Goal: Task Accomplishment & Management: Manage account settings

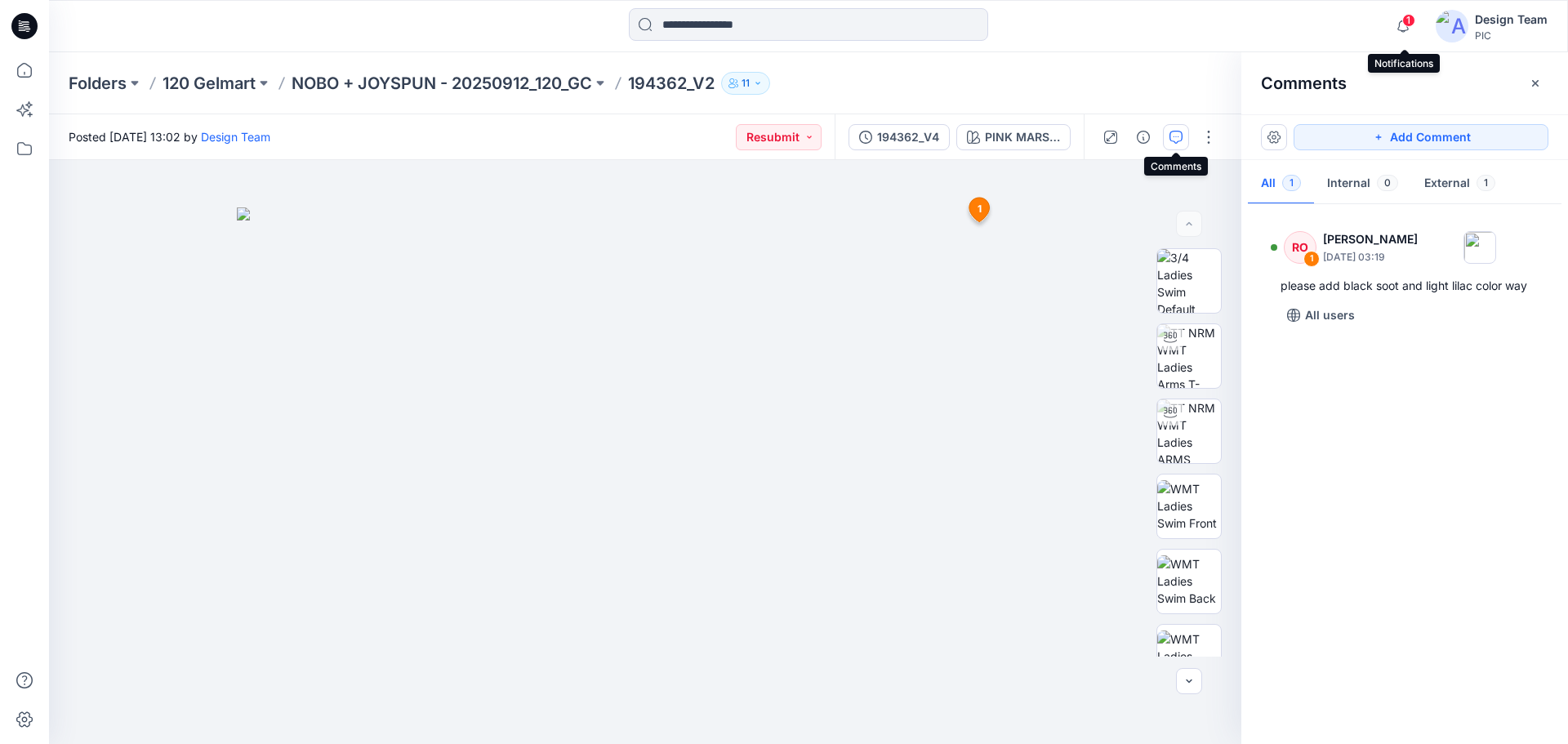
click at [1408, 18] on span "1" at bounding box center [1408, 20] width 13 height 13
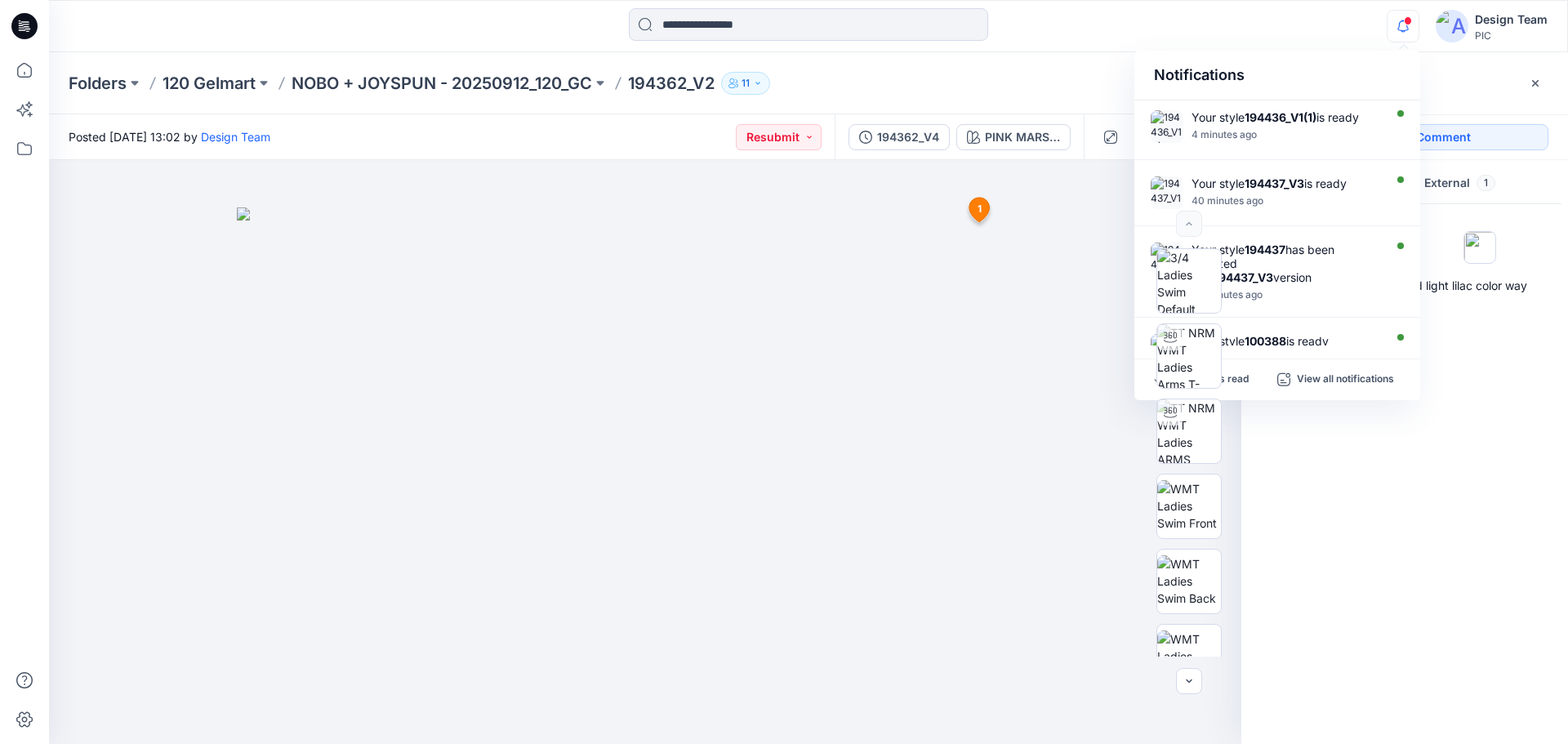
click at [1083, 32] on div at bounding box center [808, 25] width 759 height 36
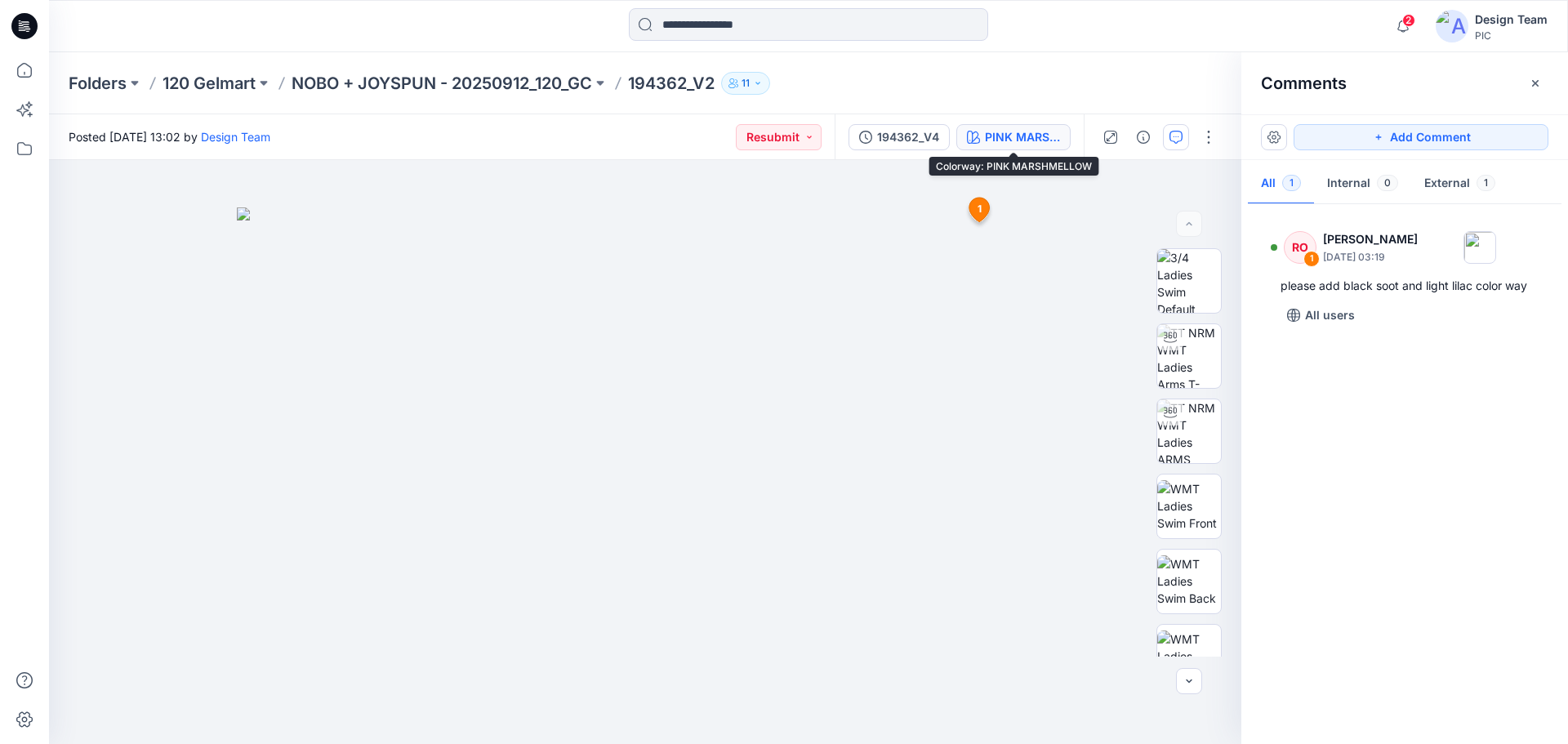
click at [1012, 133] on div "PINK MARSHMELLOW" at bounding box center [1023, 137] width 75 height 18
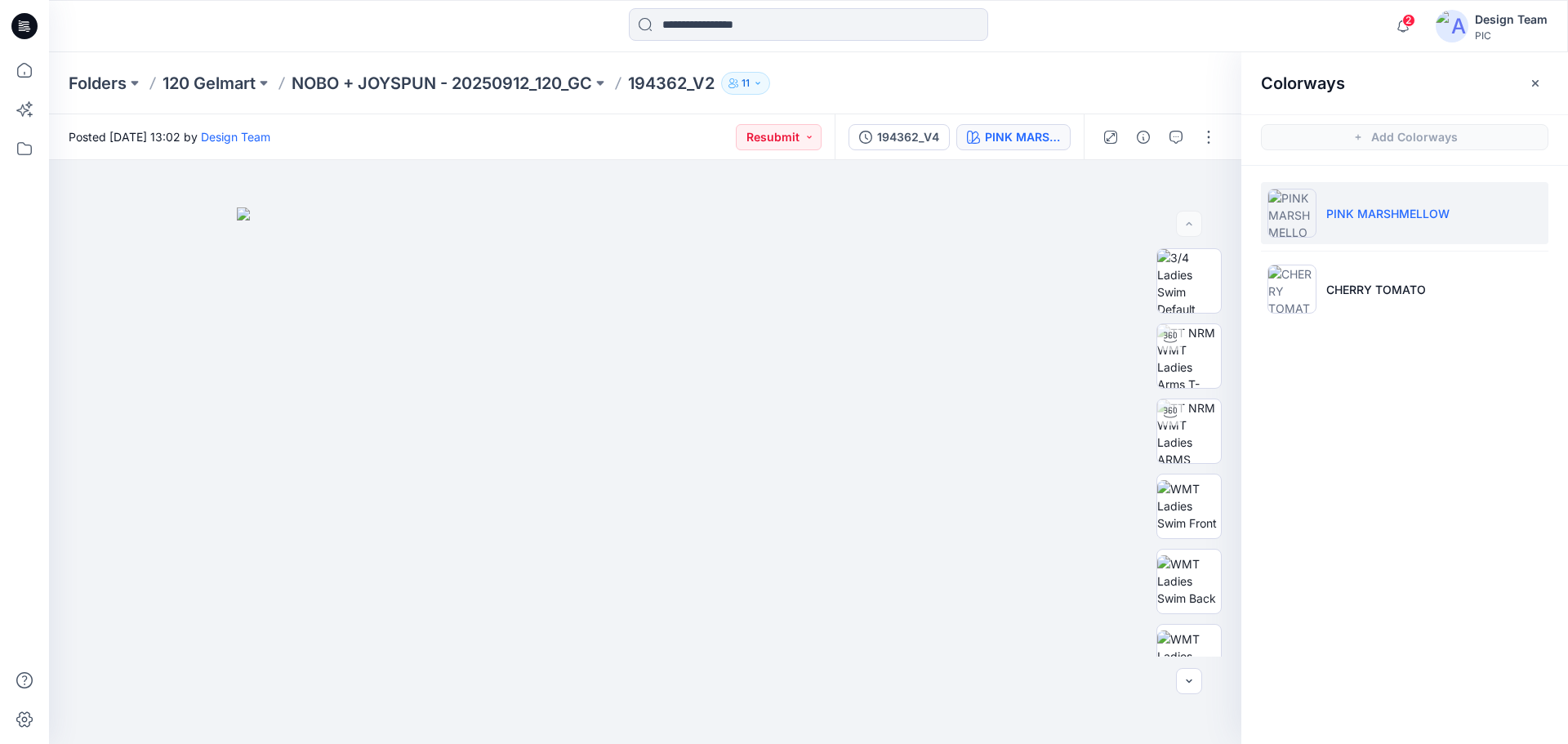
click at [1418, 386] on div "Colorways Add Colorways PINK MARSHMELLOW CHERRY TOMATO" at bounding box center [1404, 398] width 327 height 691
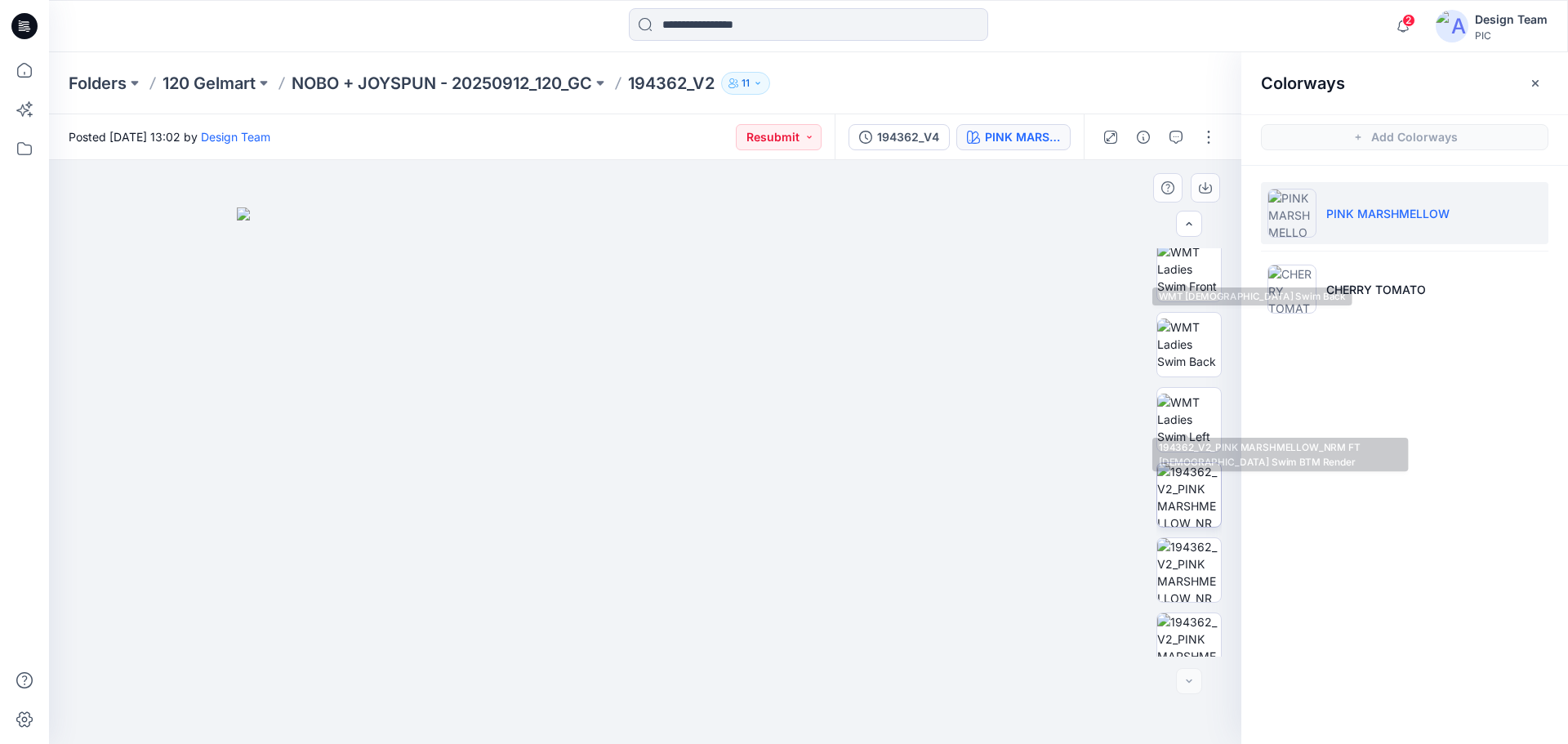
scroll to position [333, 0]
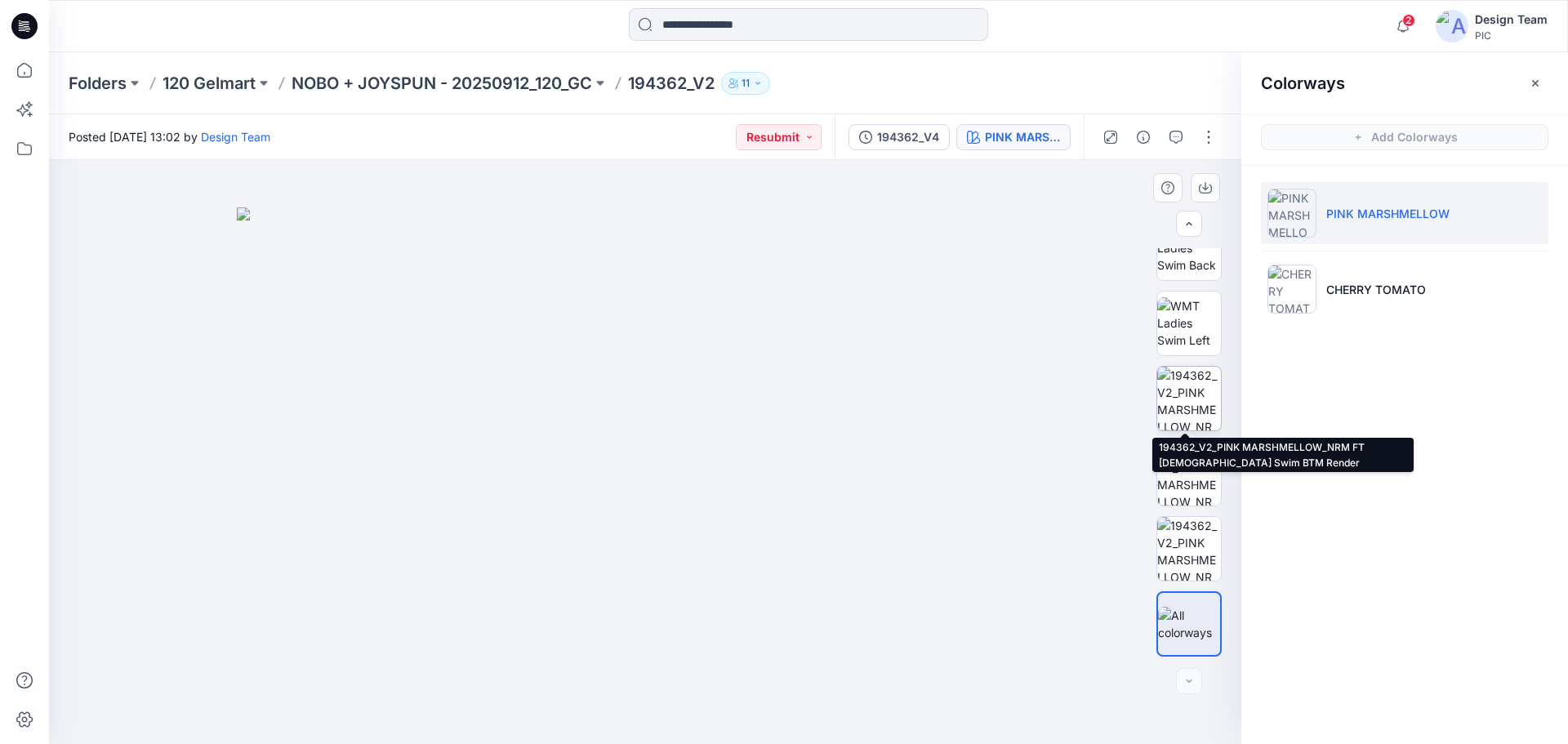
click at [1189, 393] on img at bounding box center [1188, 398] width 64 height 64
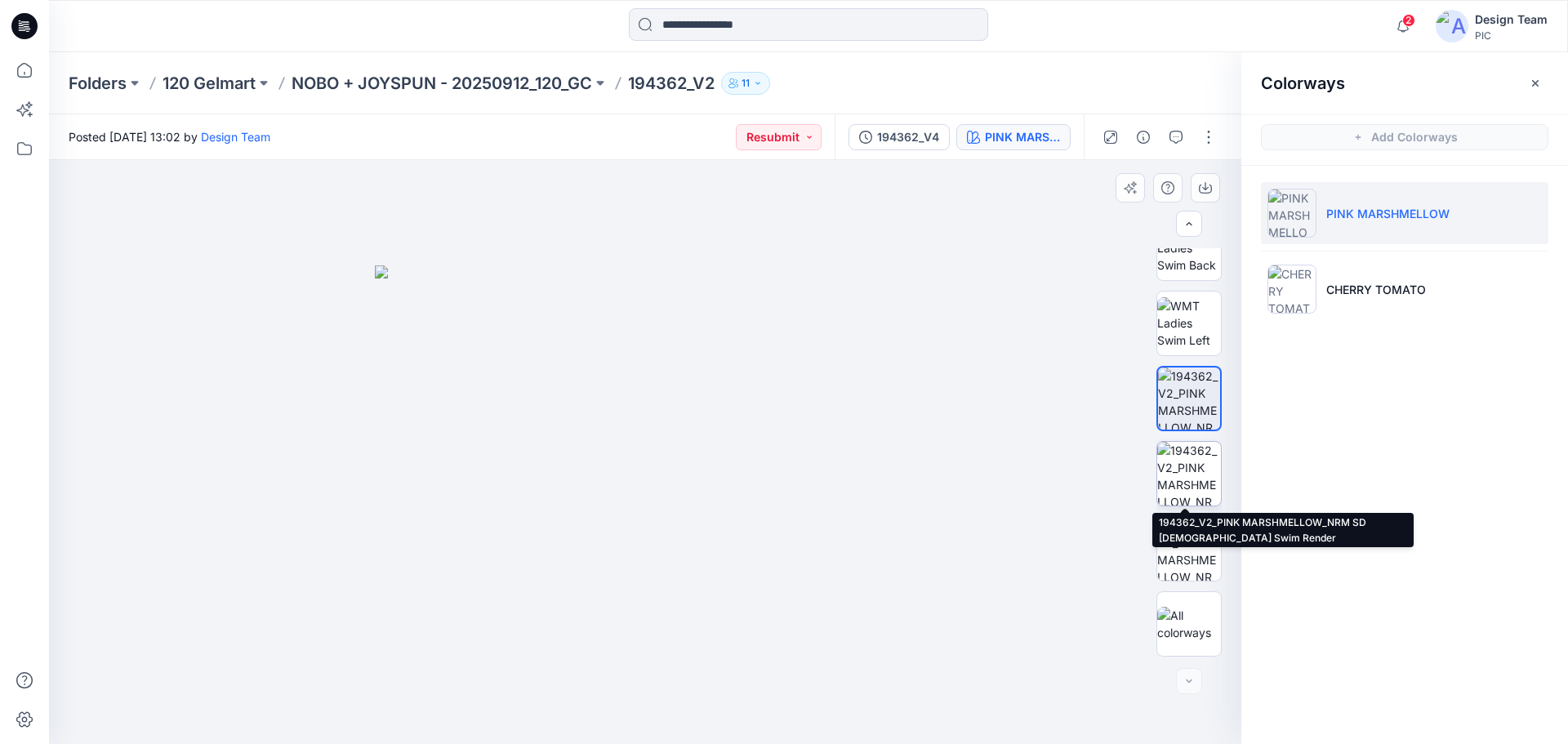
click at [1196, 473] on img at bounding box center [1188, 473] width 64 height 64
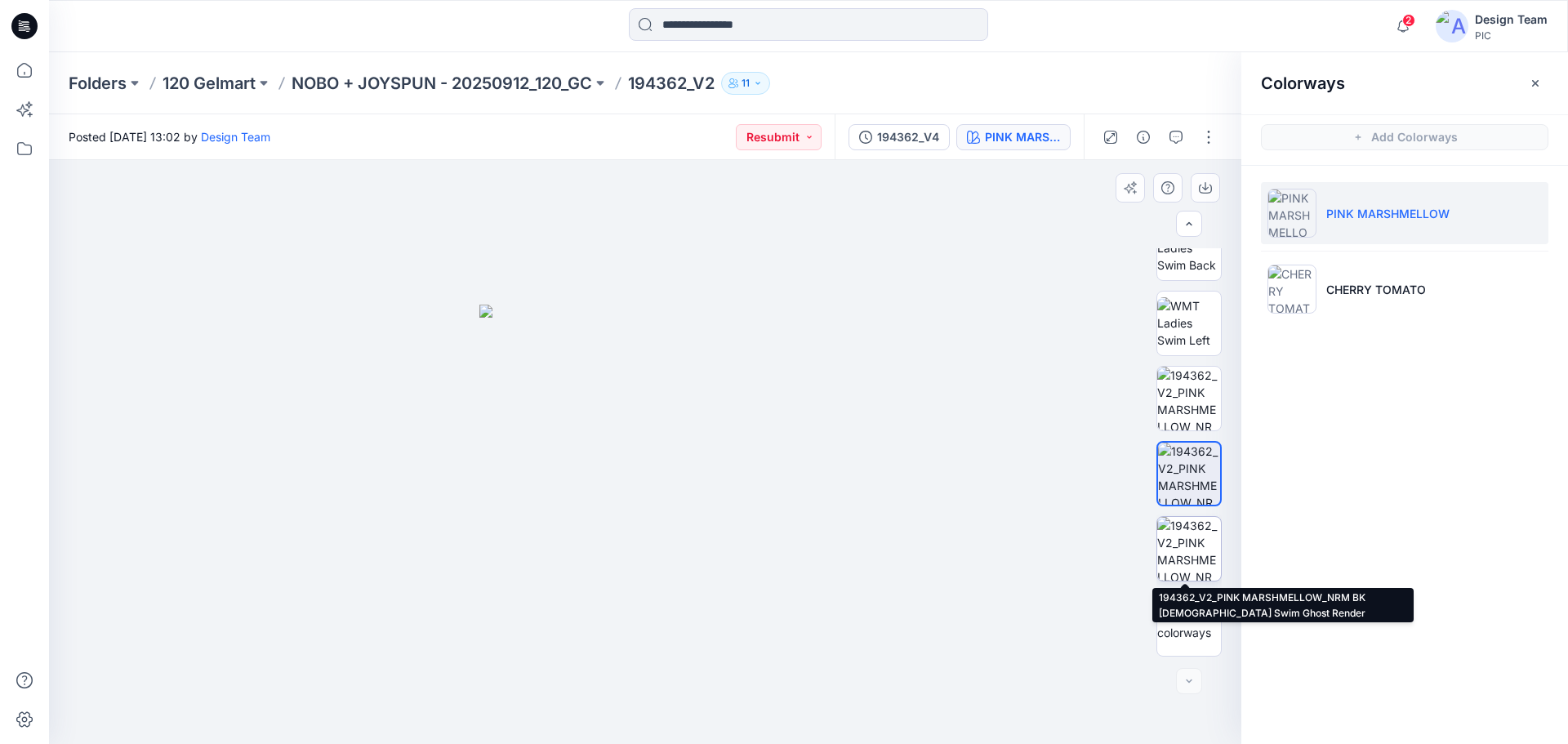
click at [1197, 540] on img at bounding box center [1188, 549] width 64 height 64
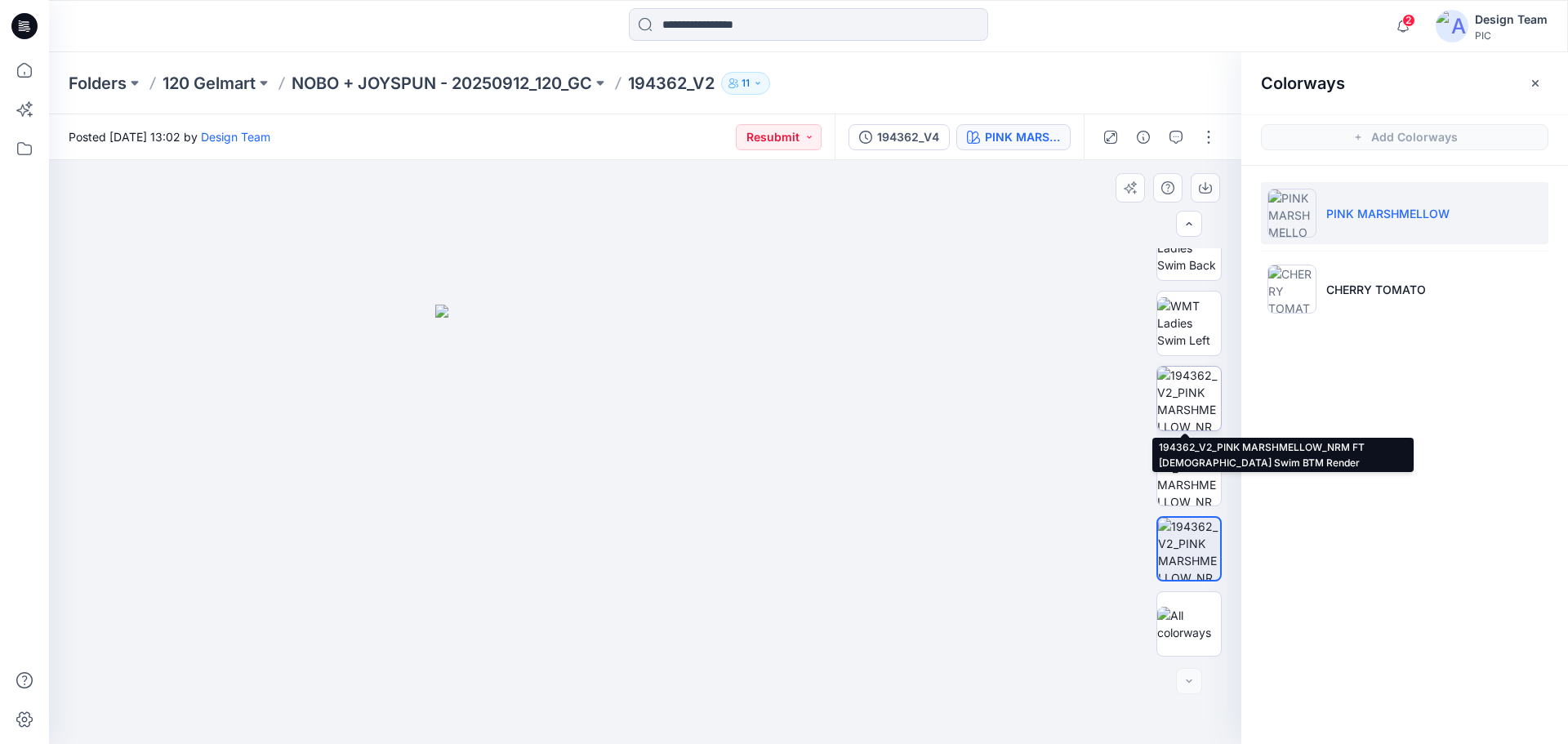
click at [1195, 400] on img at bounding box center [1188, 398] width 64 height 64
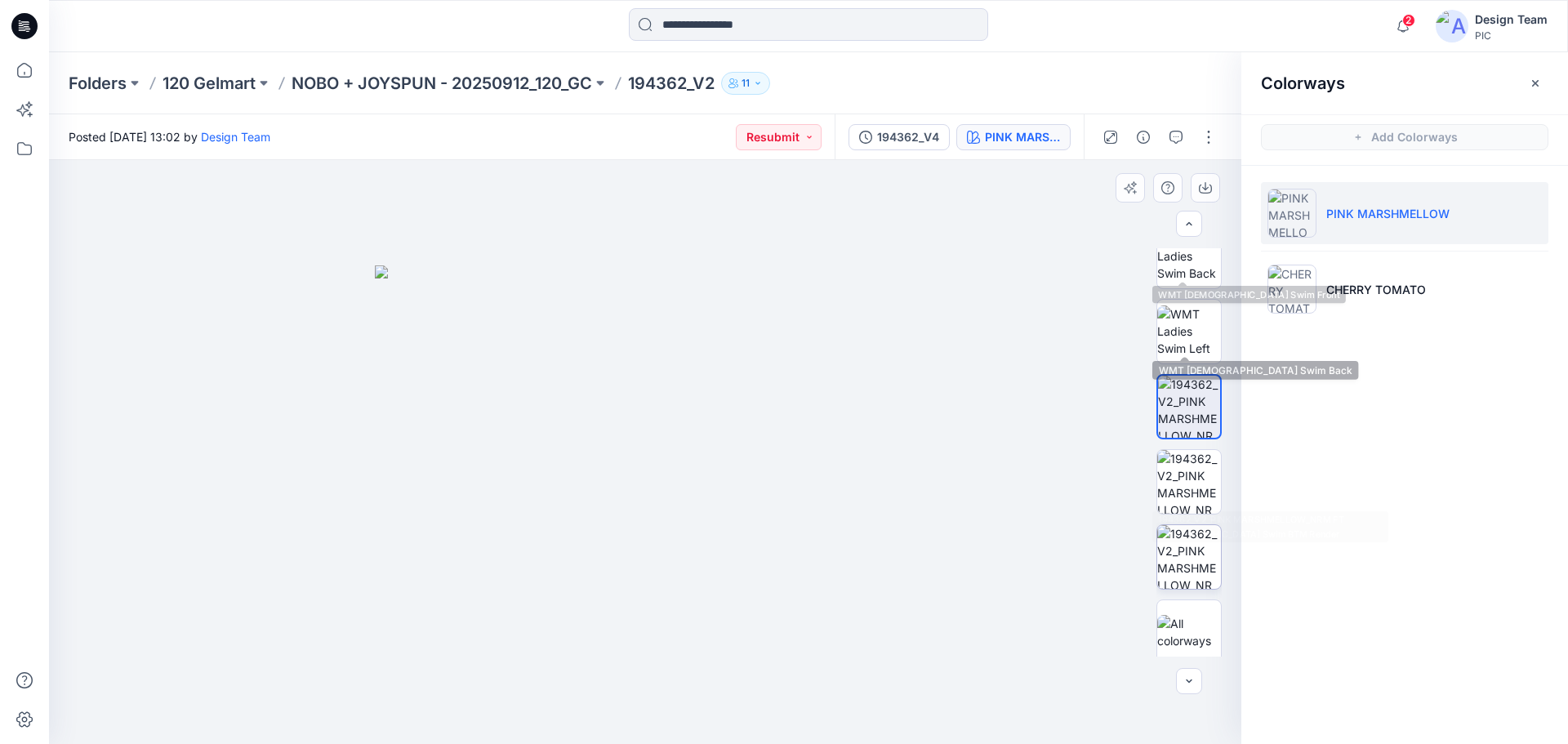
scroll to position [327, 0]
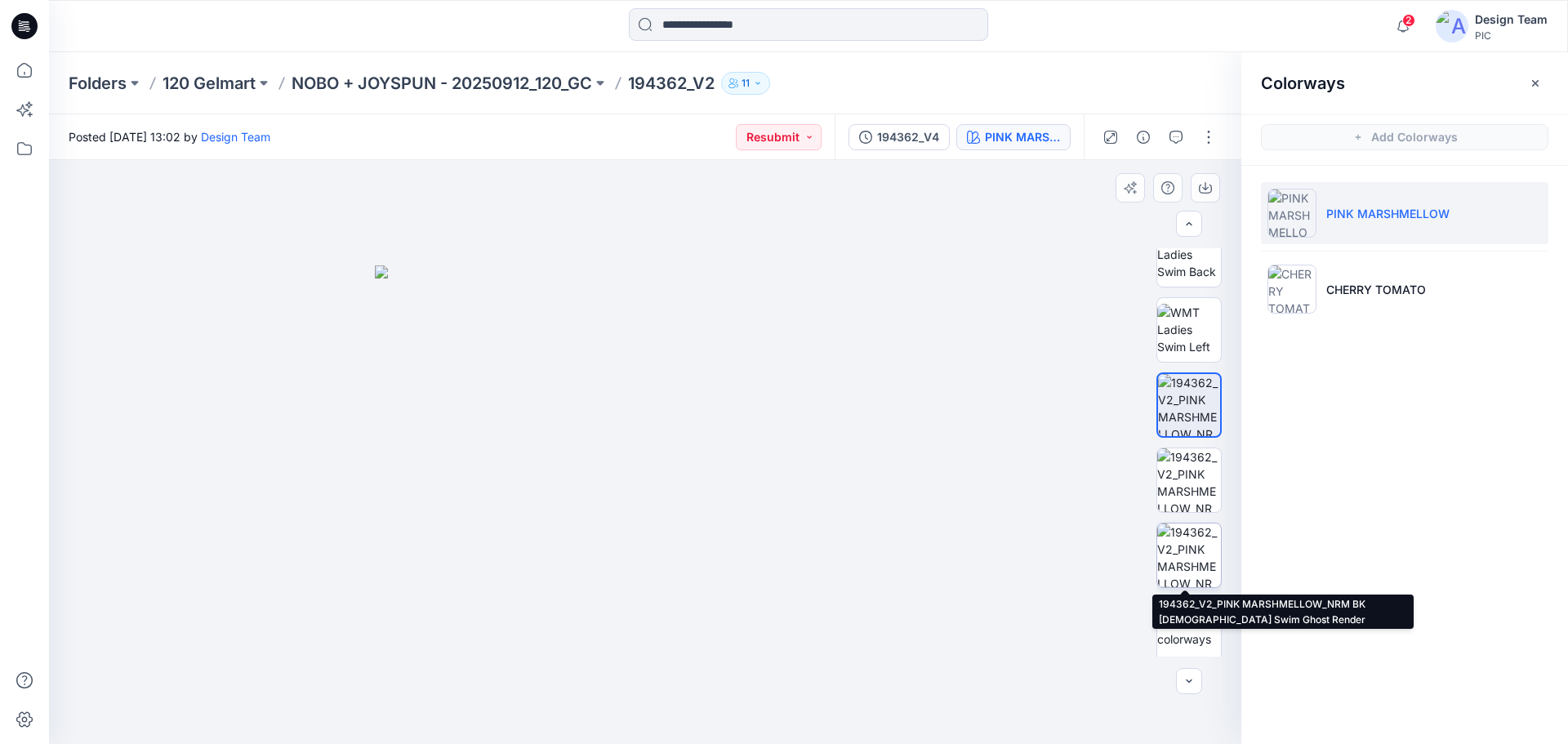
click at [1188, 535] on img at bounding box center [1188, 555] width 64 height 64
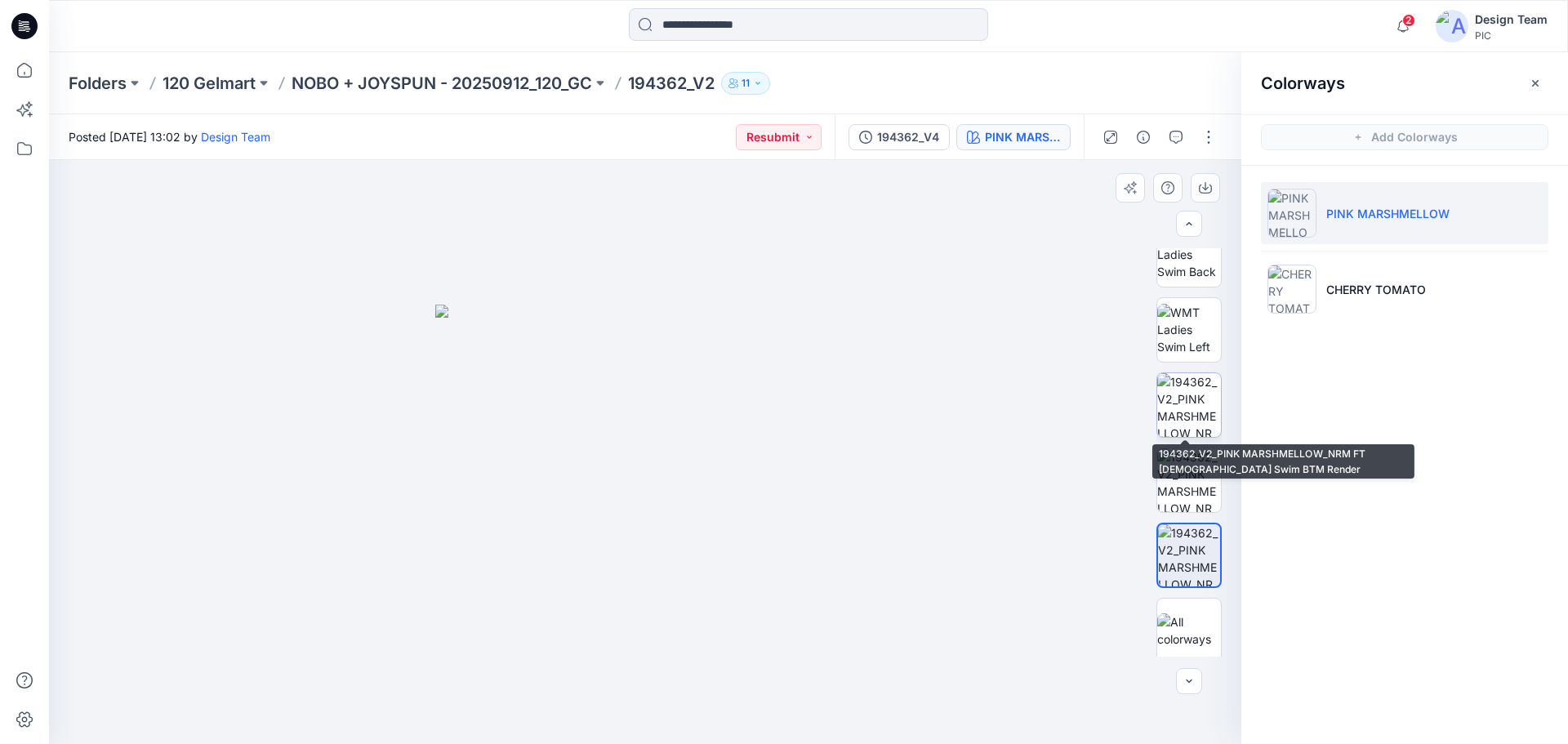
click at [1179, 400] on img at bounding box center [1188, 405] width 64 height 64
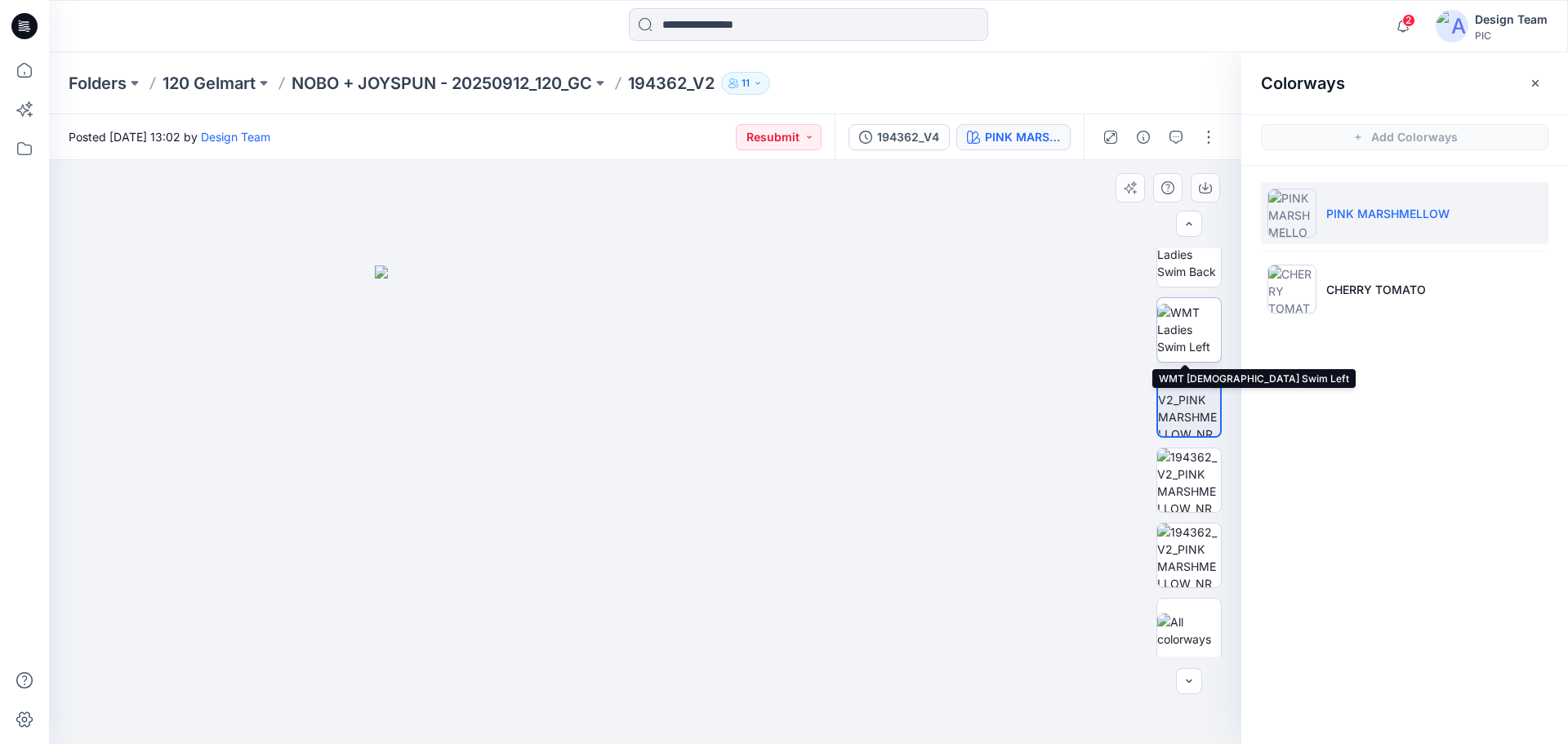
click at [1169, 308] on img at bounding box center [1188, 329] width 64 height 52
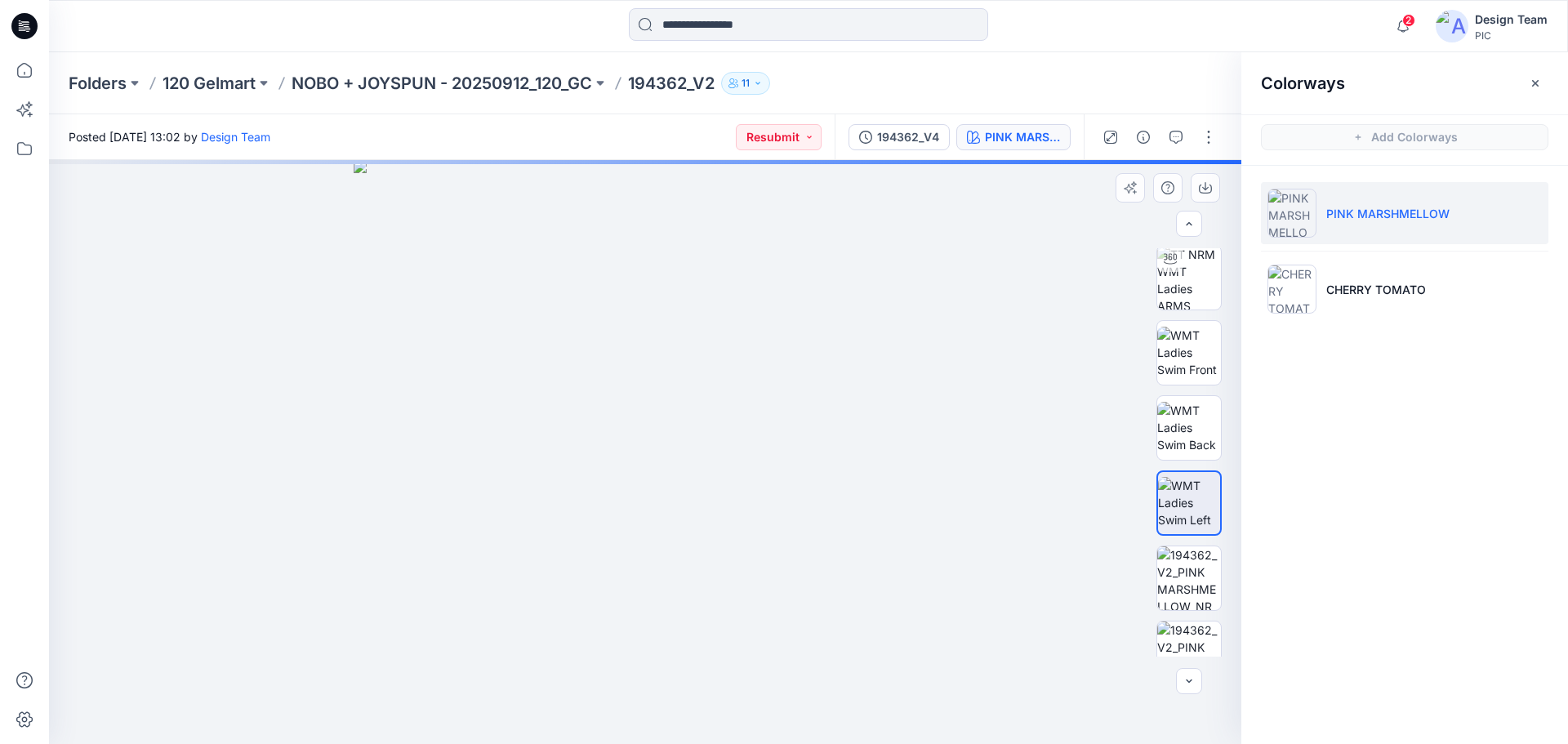
scroll to position [0, 0]
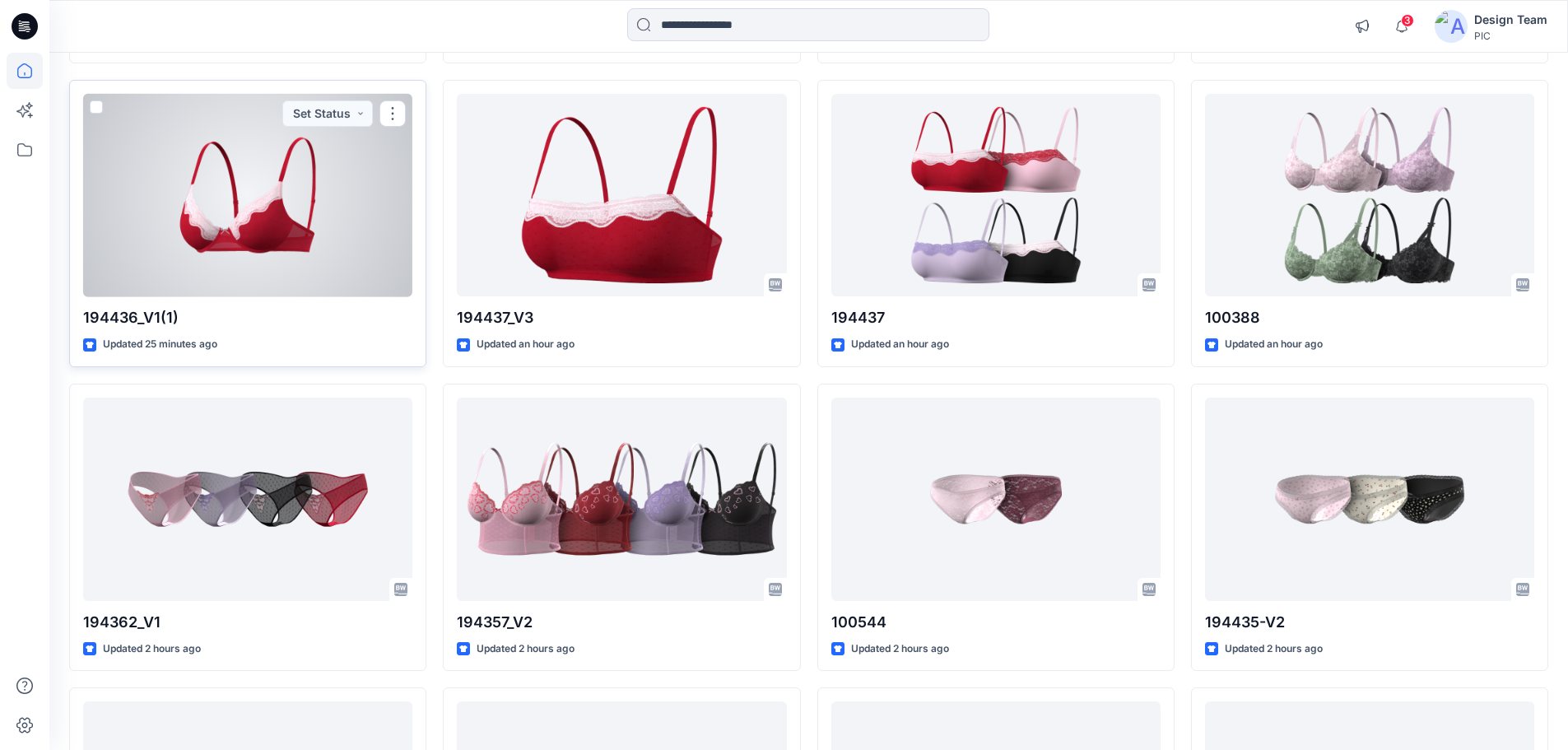
scroll to position [43, 0]
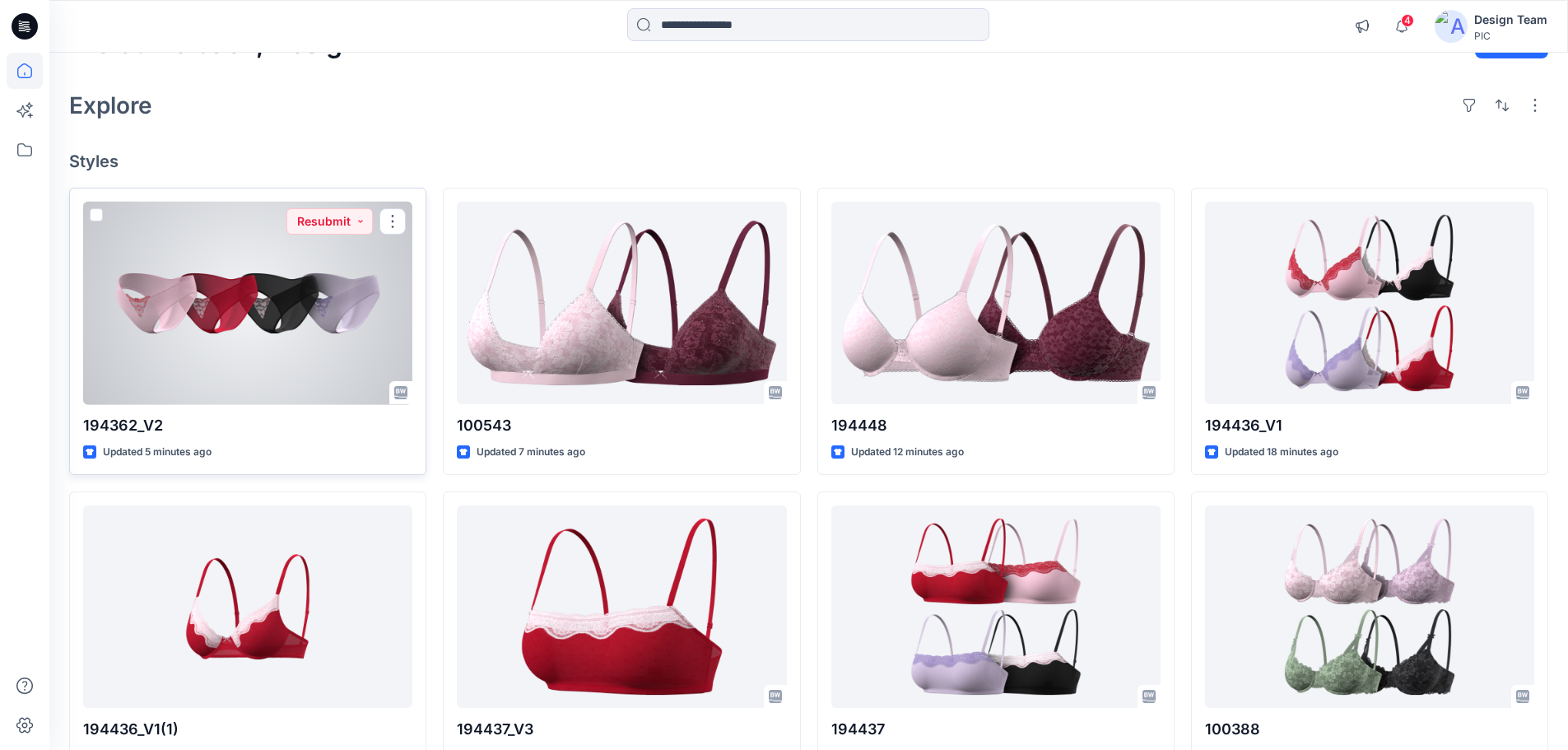
click at [248, 367] on div at bounding box center [247, 303] width 330 height 203
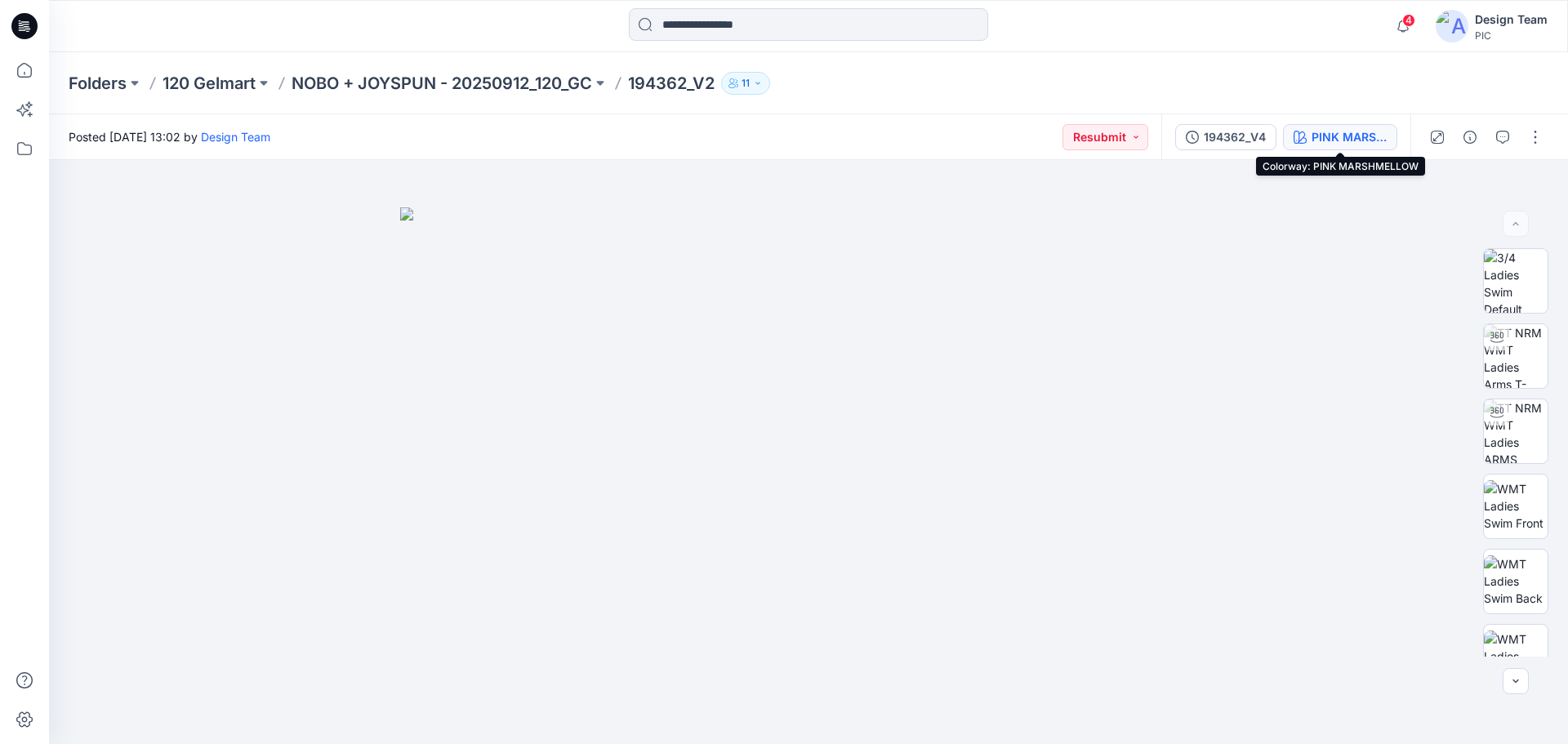
click at [1337, 144] on div "PINK MARSHMELLOW" at bounding box center [1349, 137] width 75 height 18
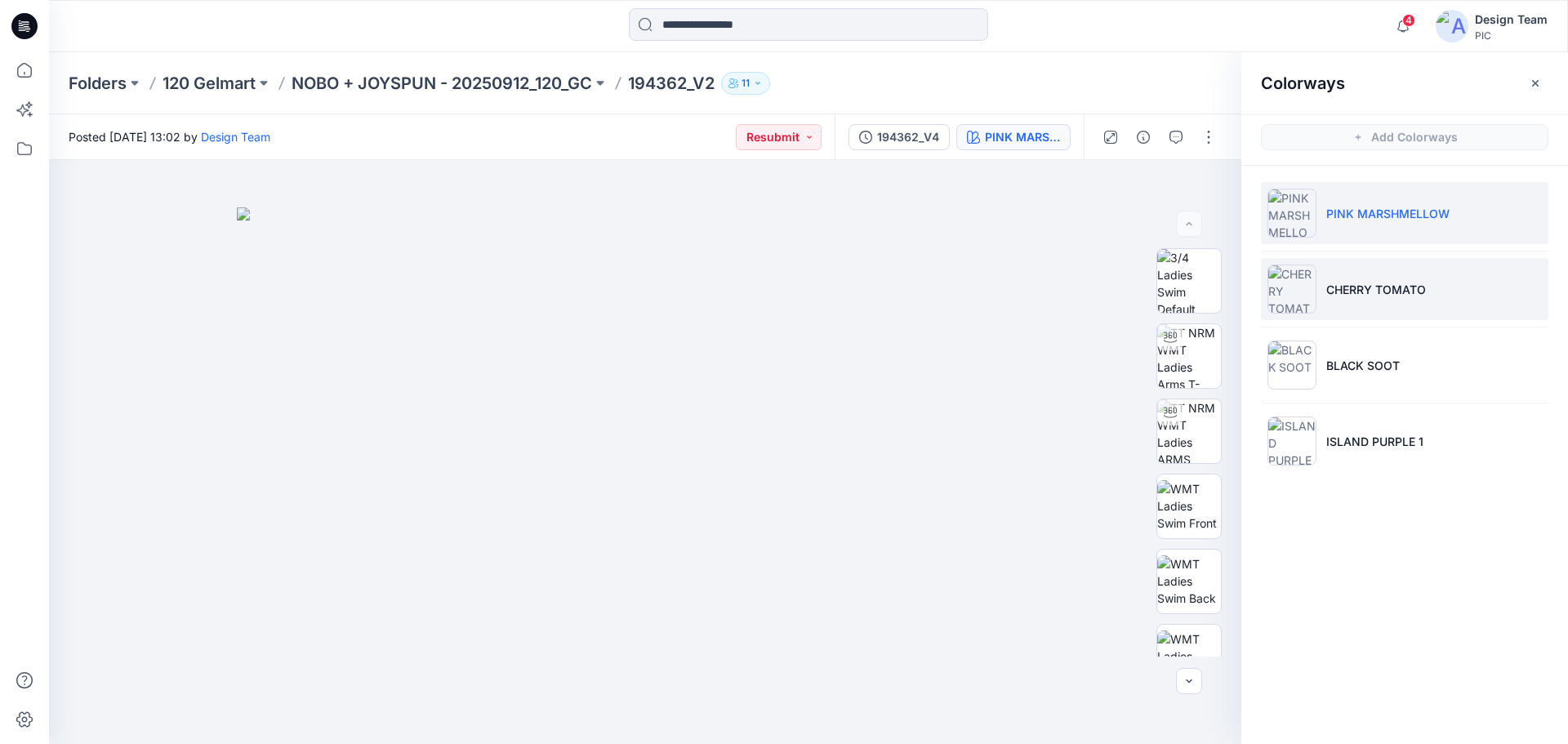
click at [1387, 300] on li "CHERRY TOMATO" at bounding box center [1405, 288] width 287 height 62
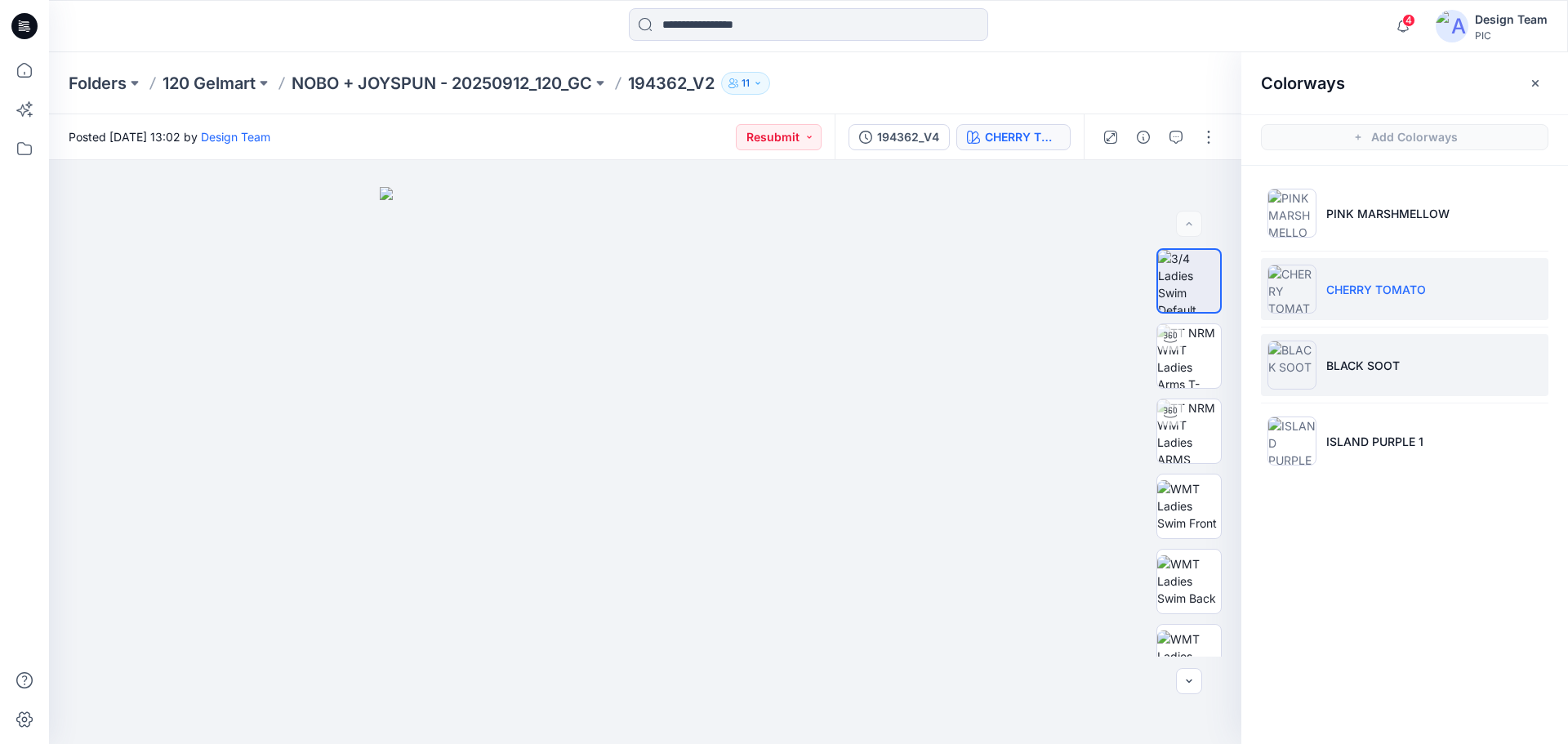
click at [1390, 372] on p "BLACK SOOT" at bounding box center [1363, 365] width 74 height 18
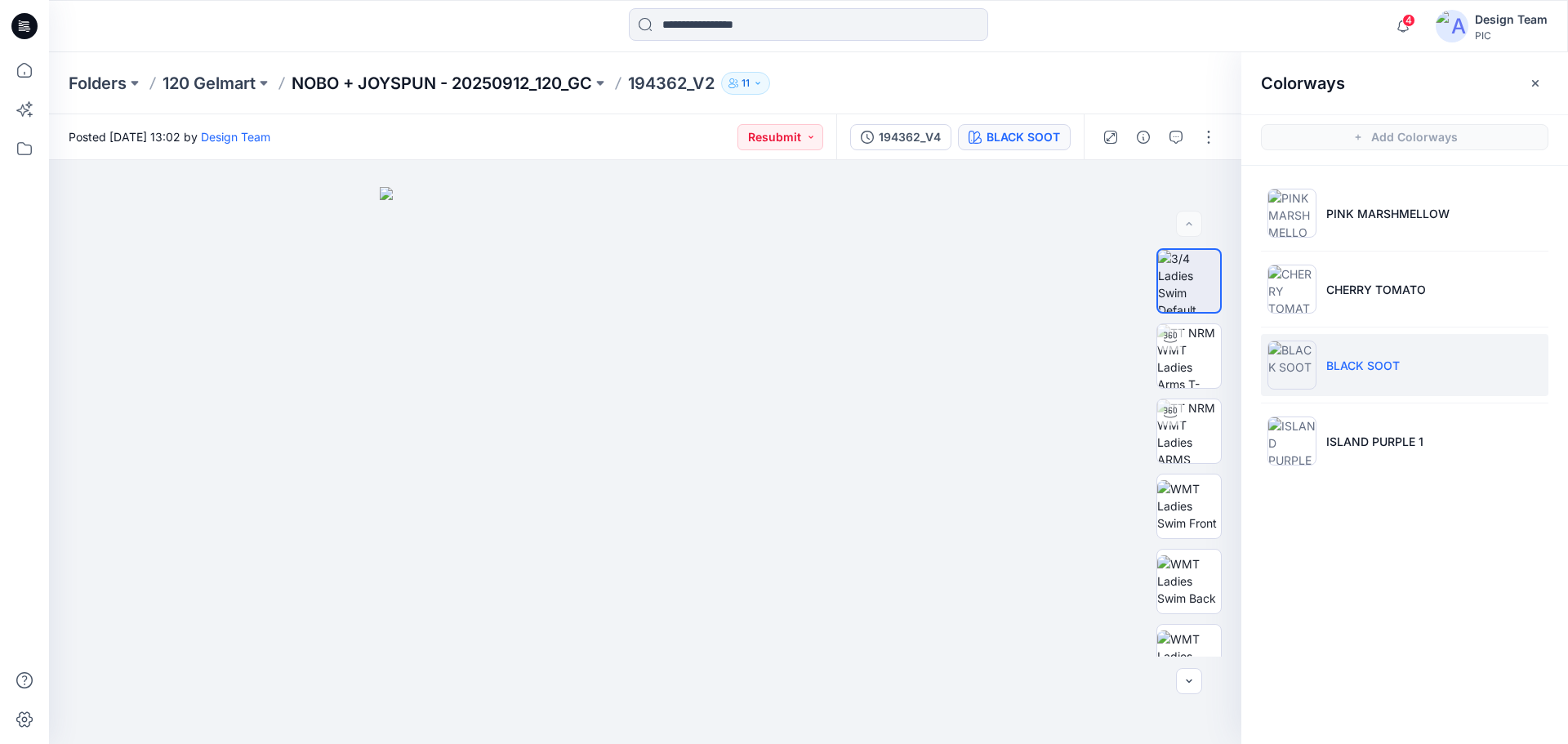
click at [408, 81] on p "NOBO + JOYSPUN - 20250912_120_GC" at bounding box center [442, 83] width 301 height 23
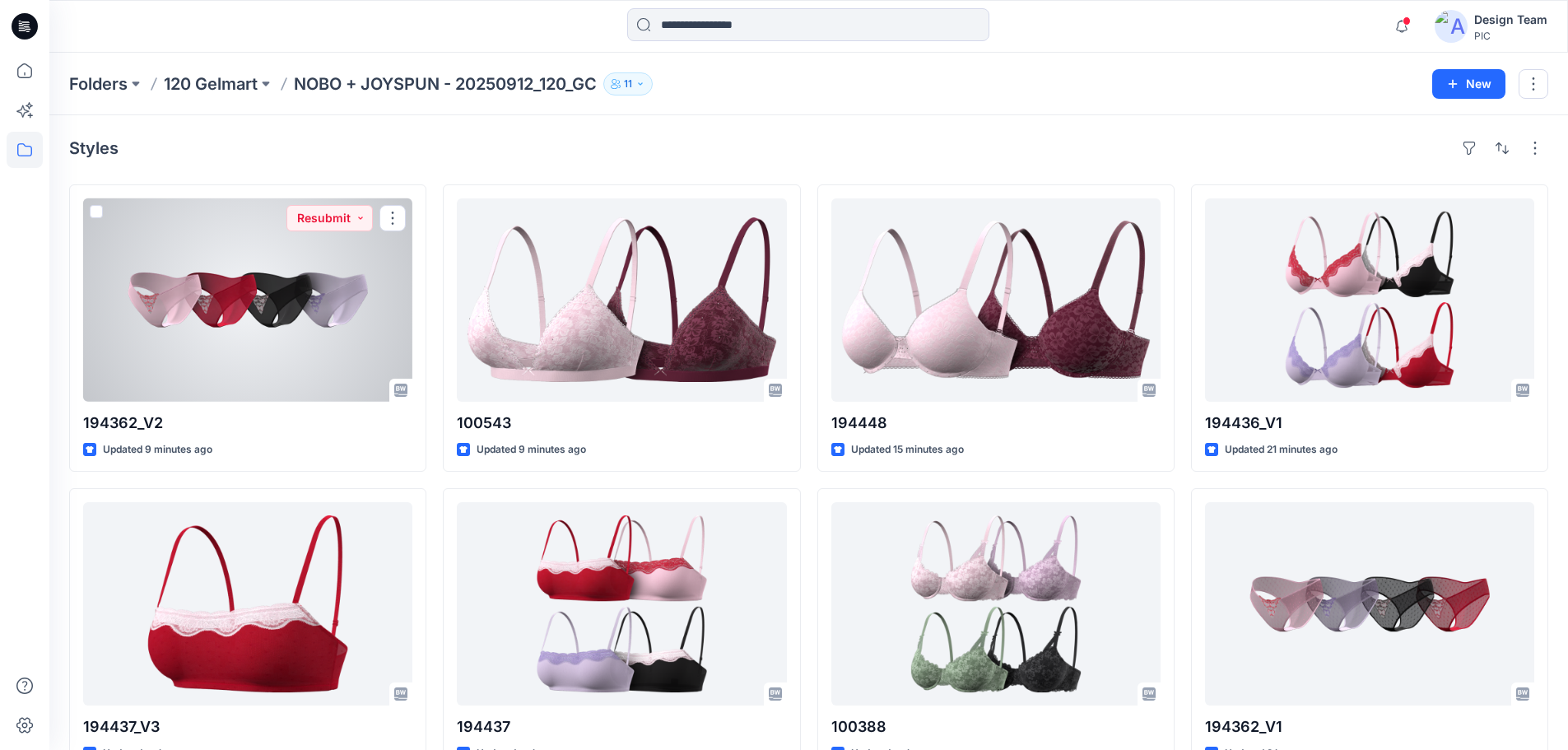
click at [265, 307] on div at bounding box center [247, 300] width 330 height 203
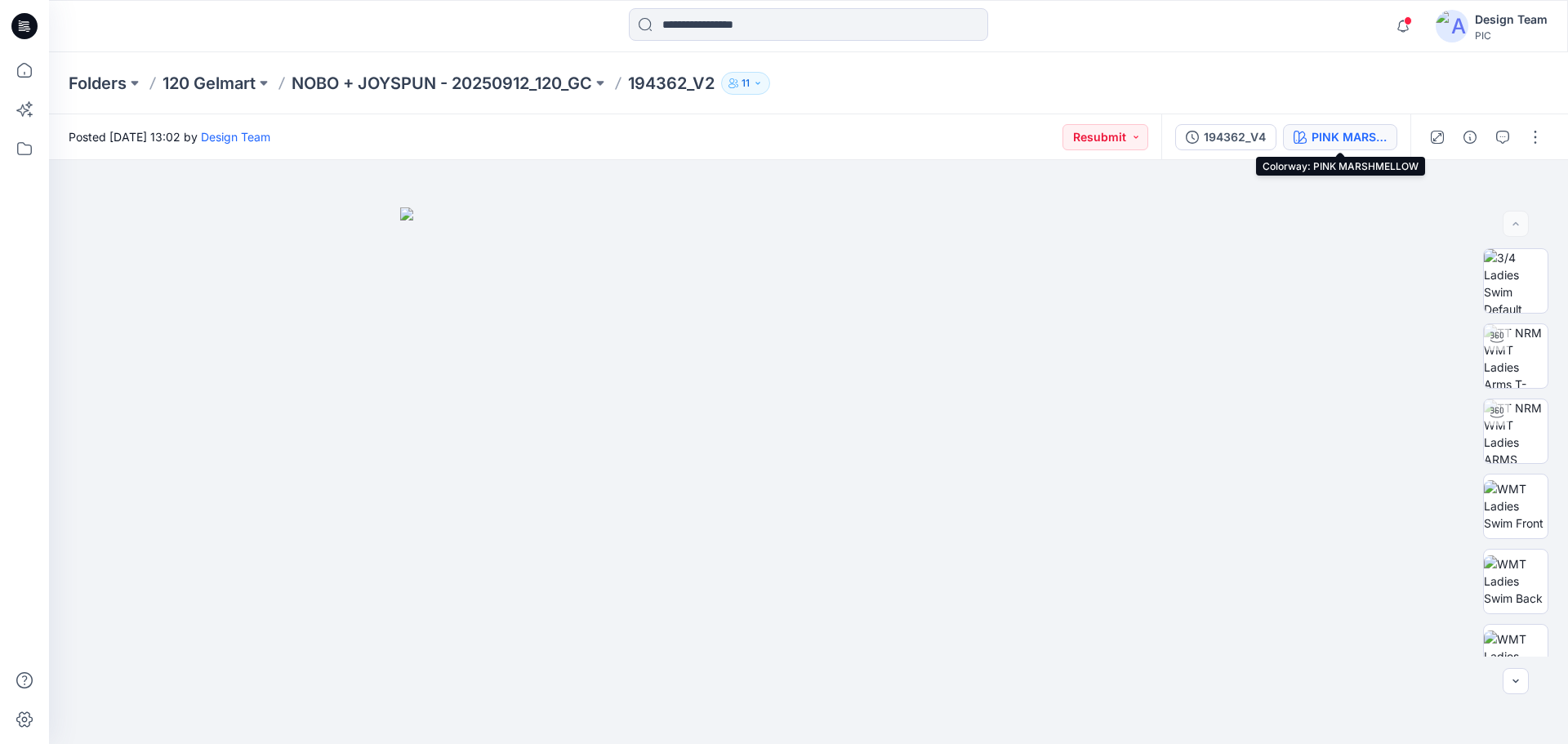
click at [1345, 136] on div "PINK MARSHMELLOW" at bounding box center [1349, 137] width 75 height 18
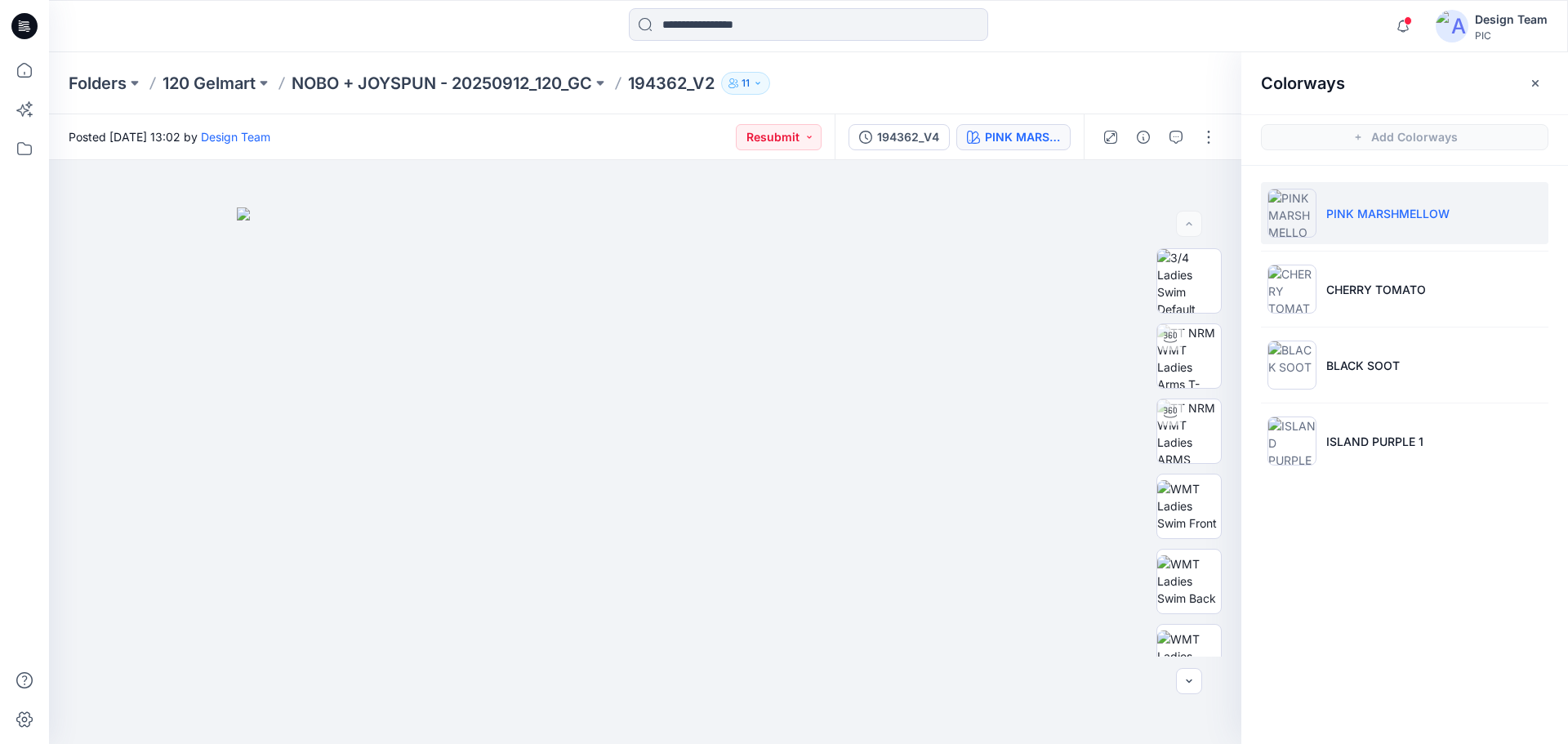
click at [1355, 205] on p "PINK MARSHMELLOW" at bounding box center [1387, 214] width 124 height 18
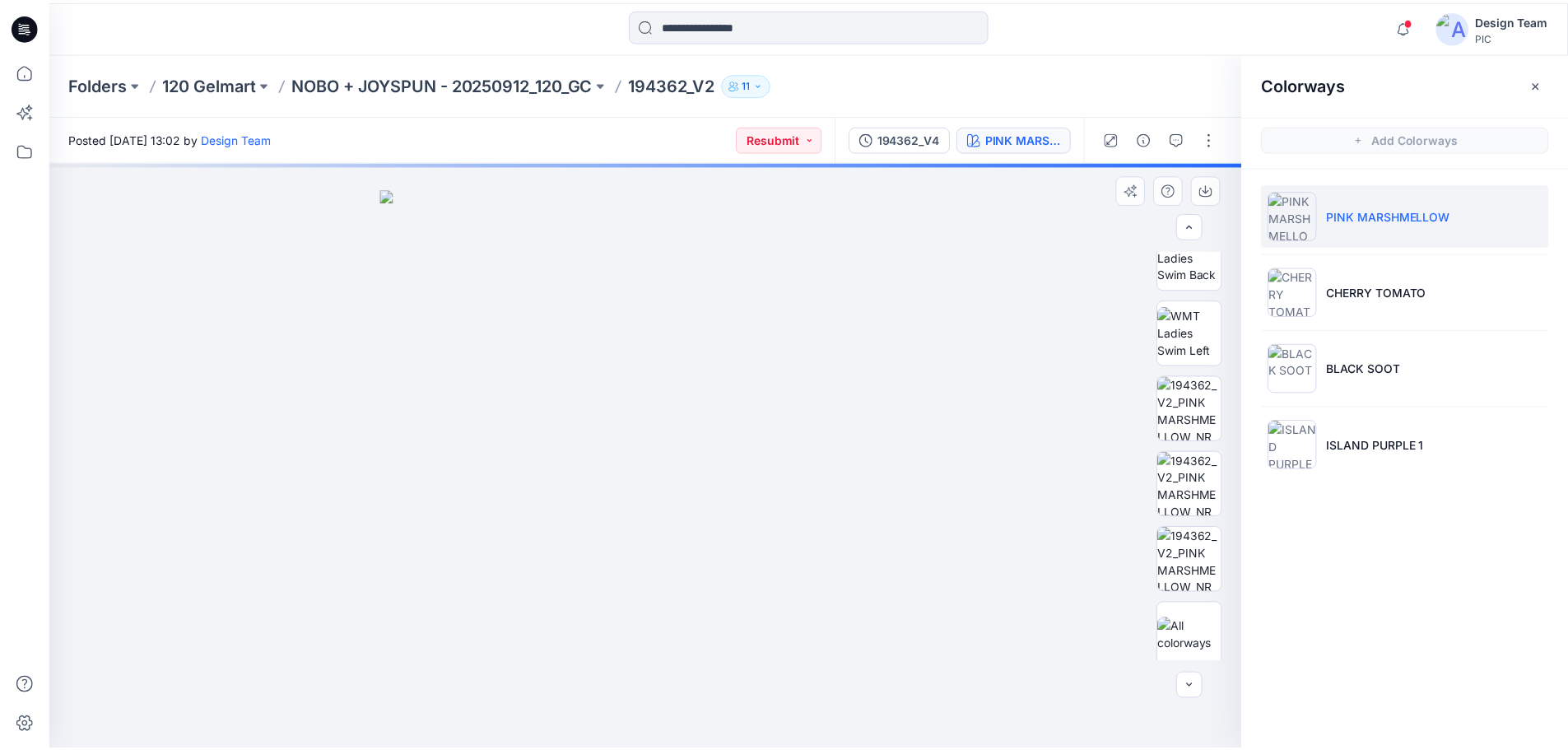
scroll to position [336, 0]
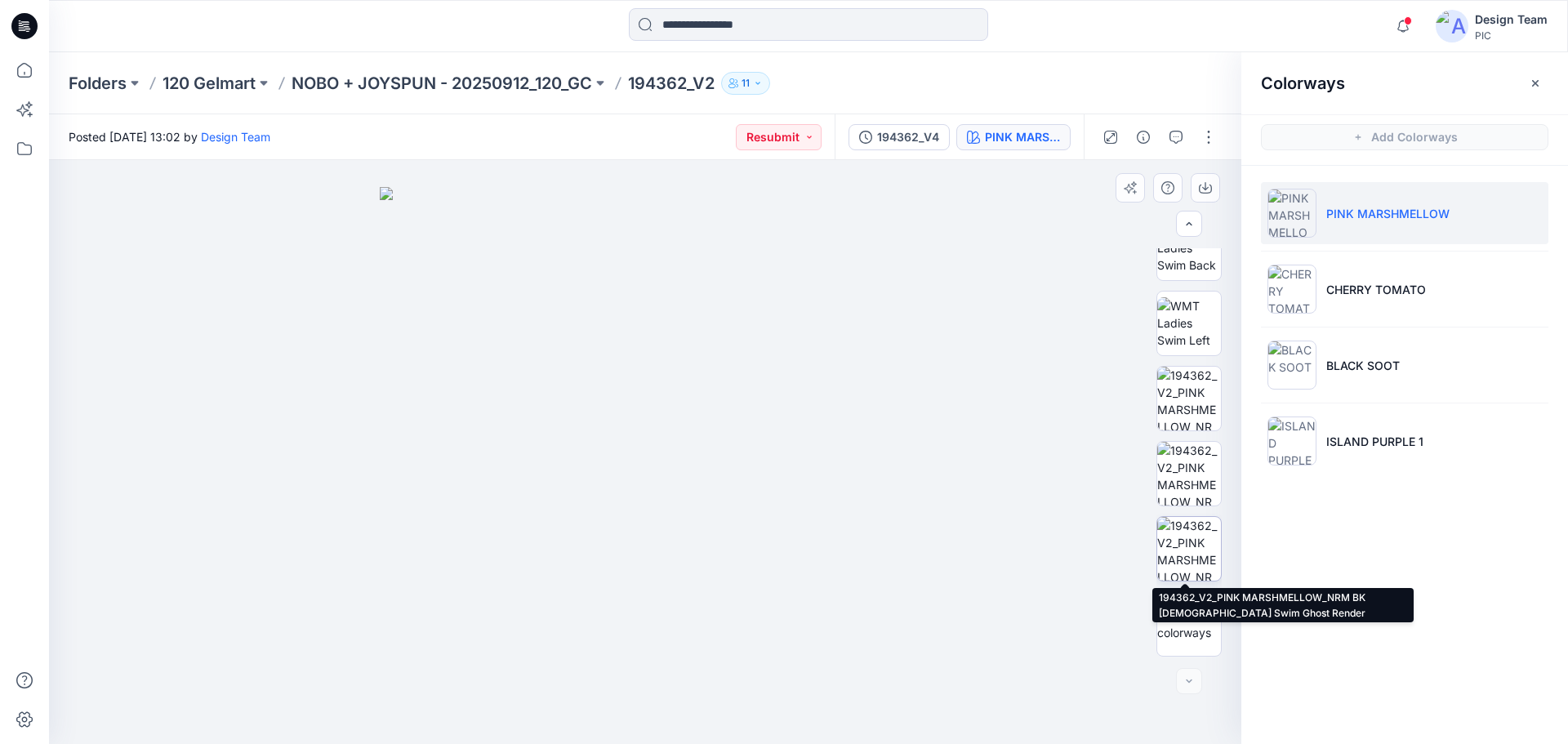
click at [1192, 560] on img at bounding box center [1188, 549] width 64 height 64
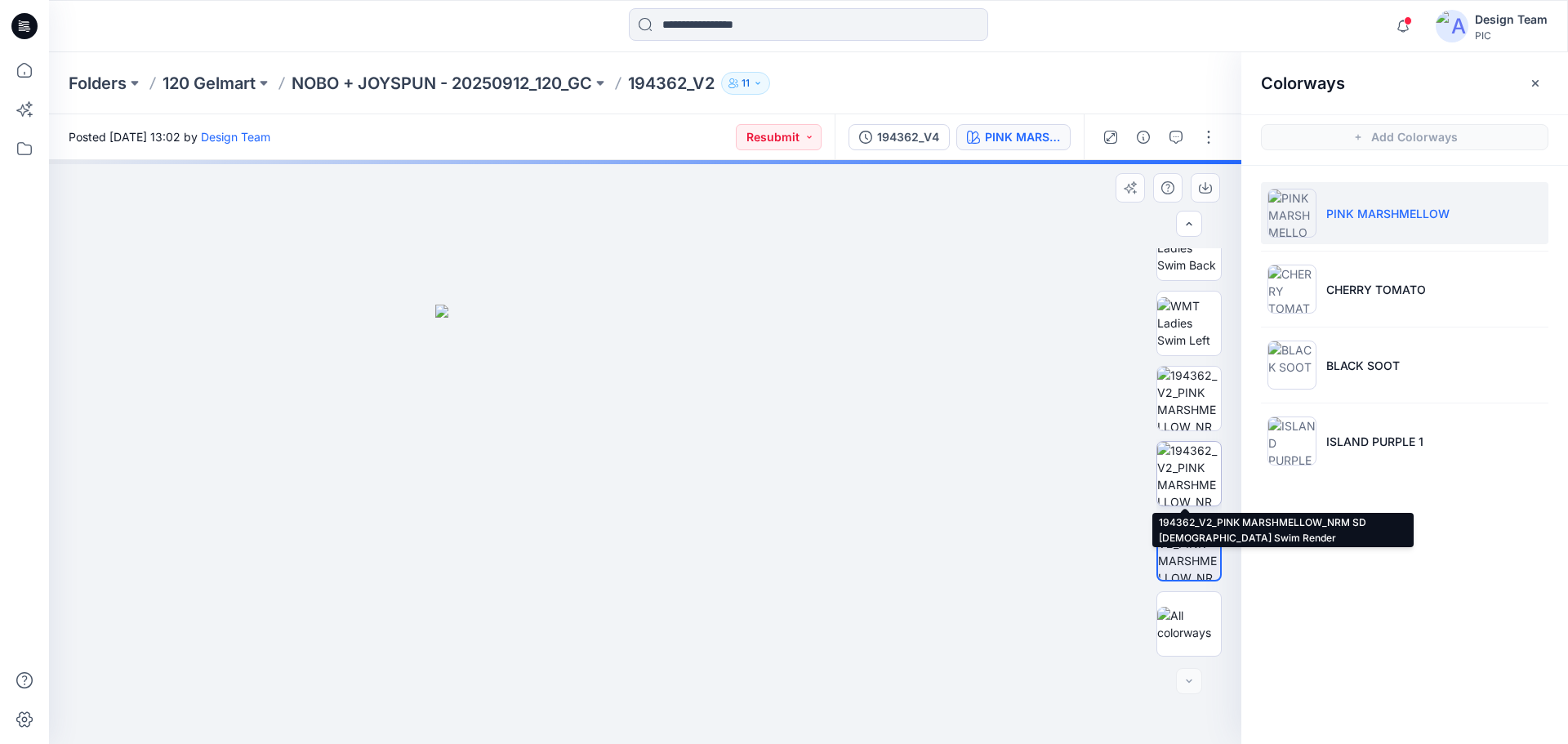
click at [1204, 461] on img at bounding box center [1188, 473] width 64 height 64
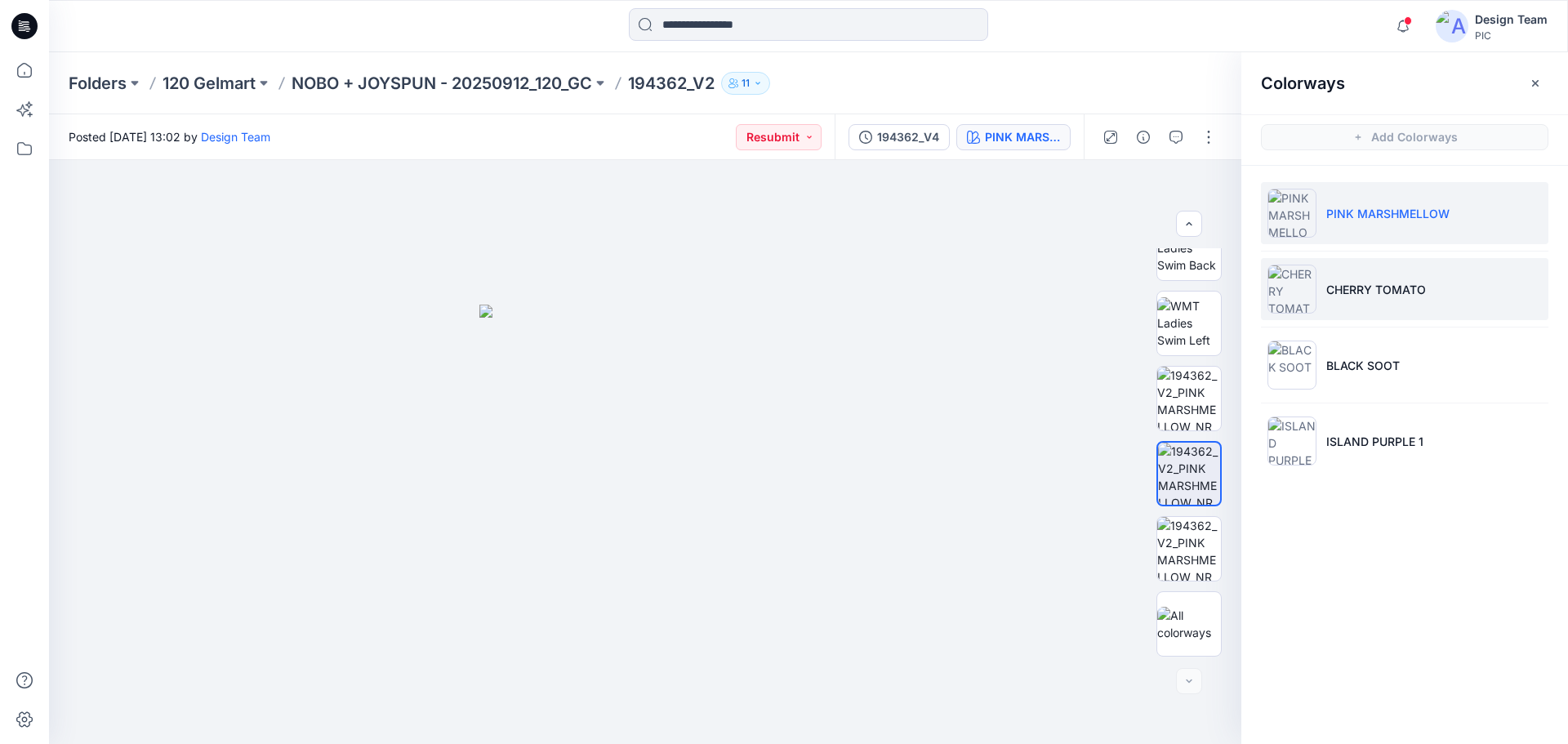
click at [1401, 294] on p "CHERRY TOMATO" at bounding box center [1376, 290] width 100 height 18
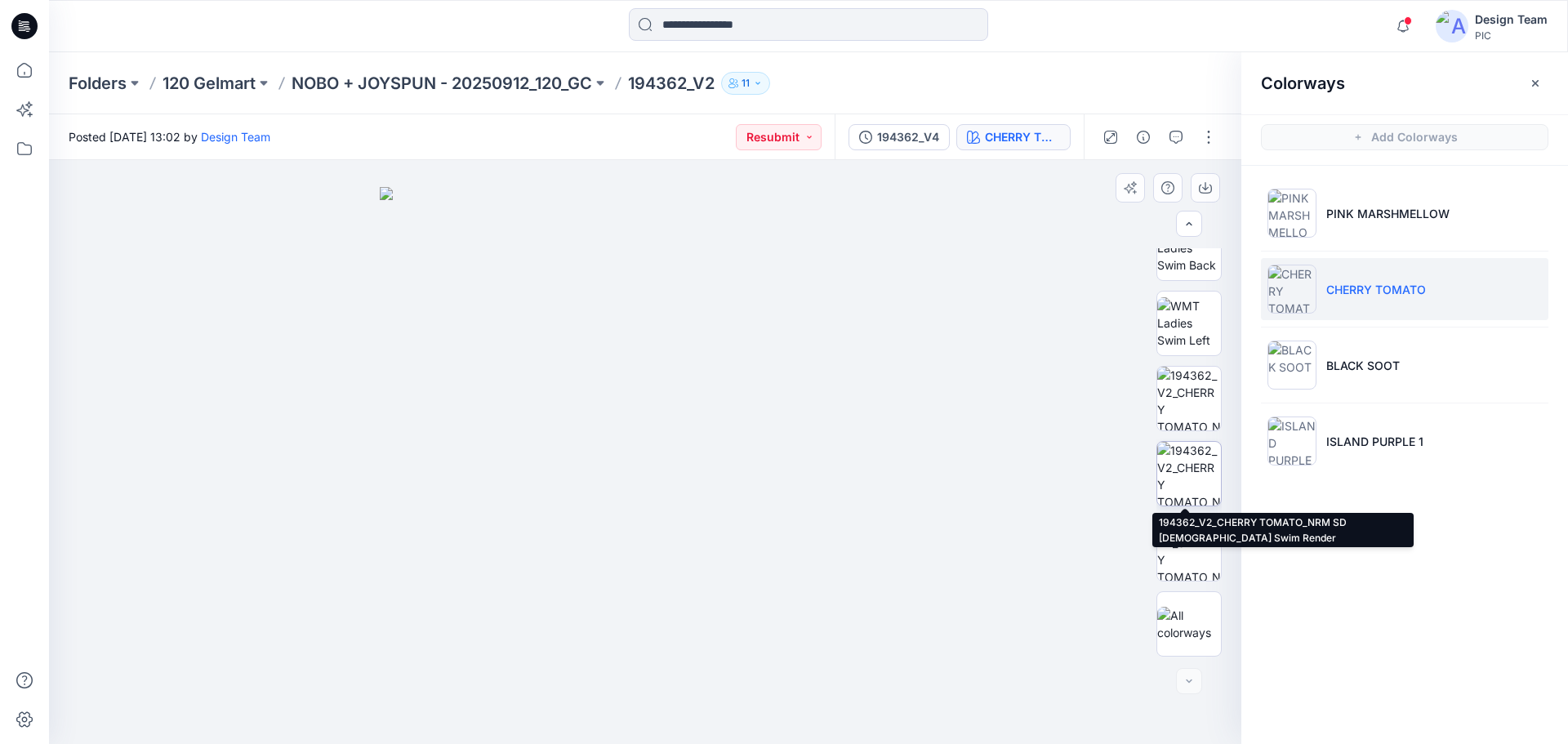
click at [1201, 467] on img at bounding box center [1188, 473] width 64 height 64
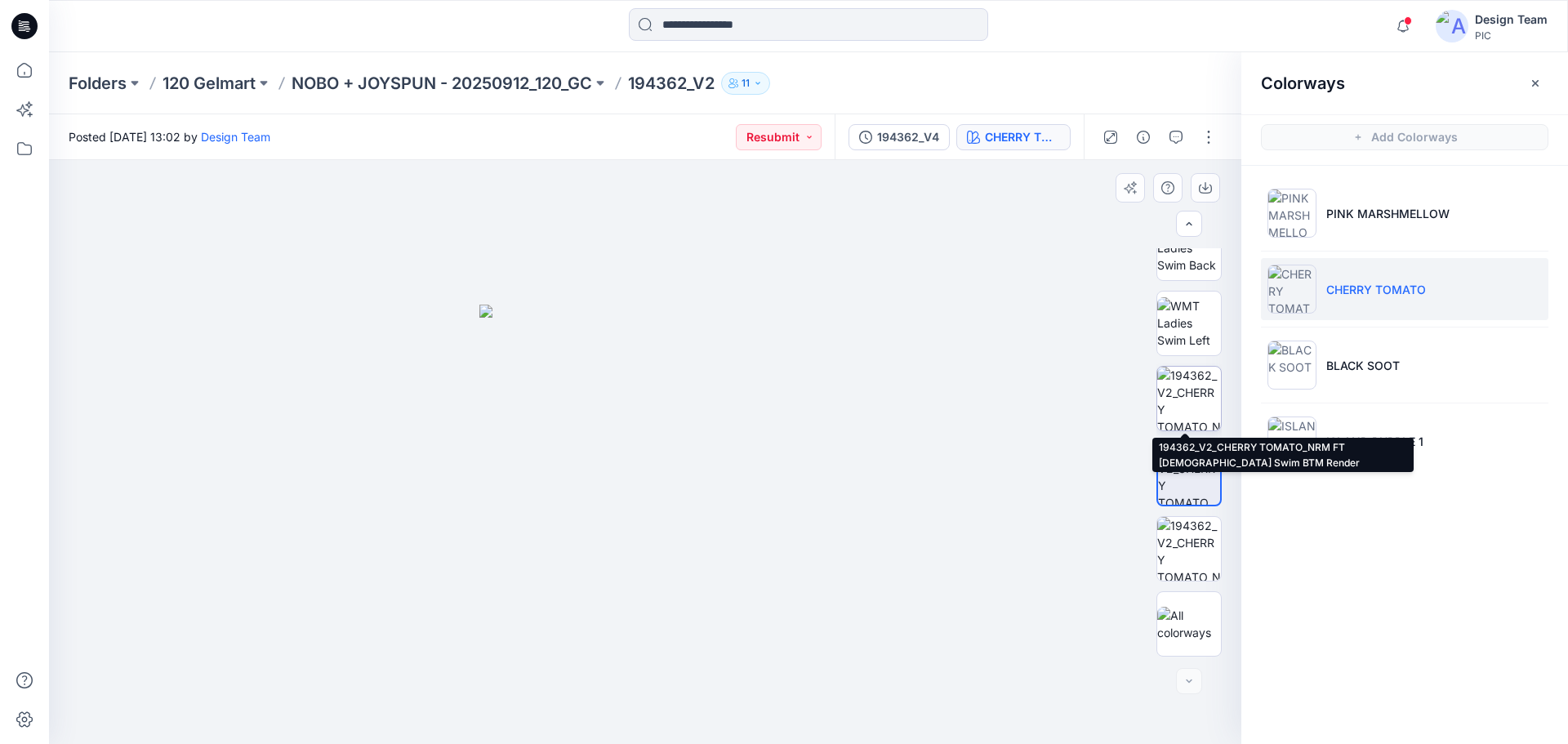
click at [1200, 405] on img at bounding box center [1188, 398] width 64 height 64
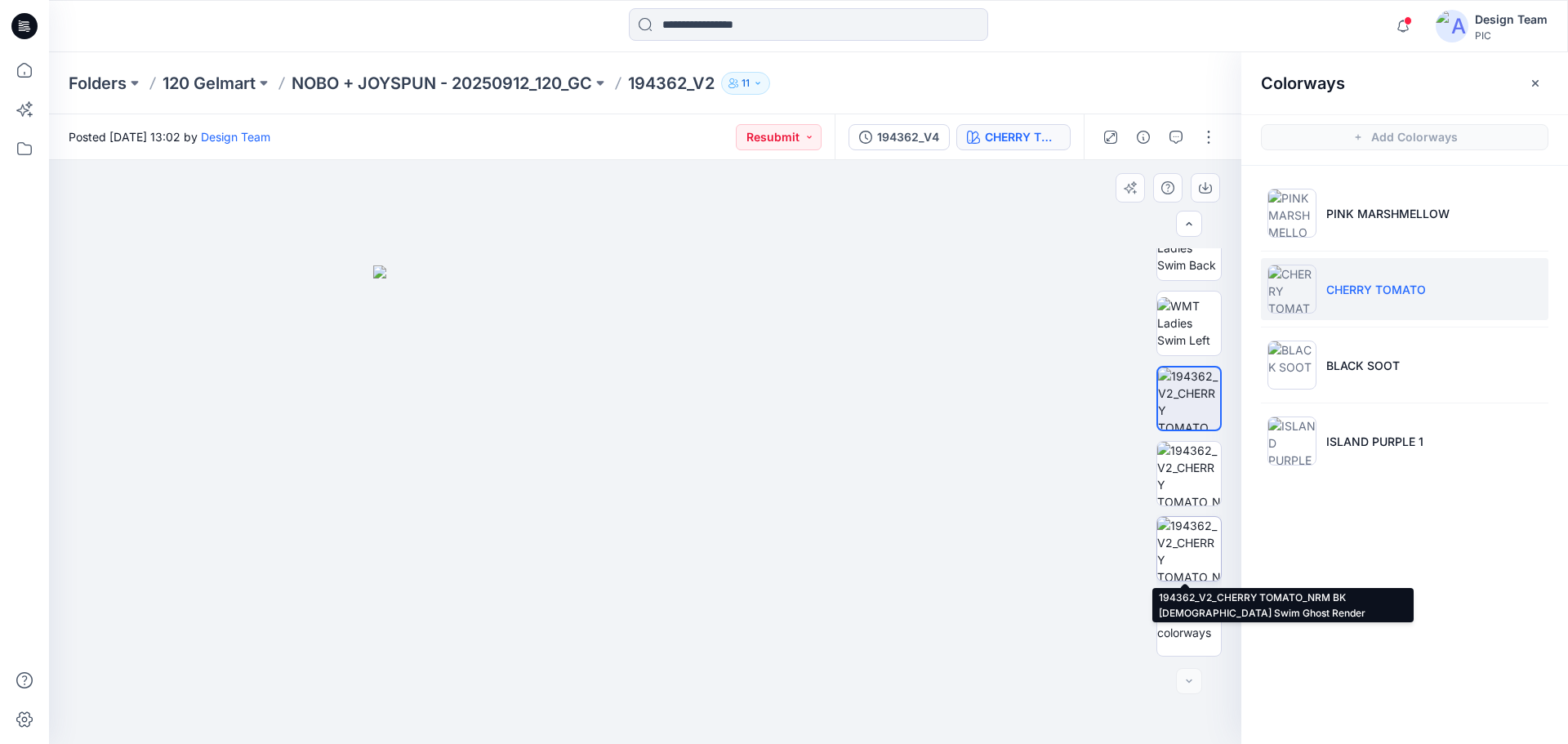
click at [1189, 553] on img at bounding box center [1188, 549] width 64 height 64
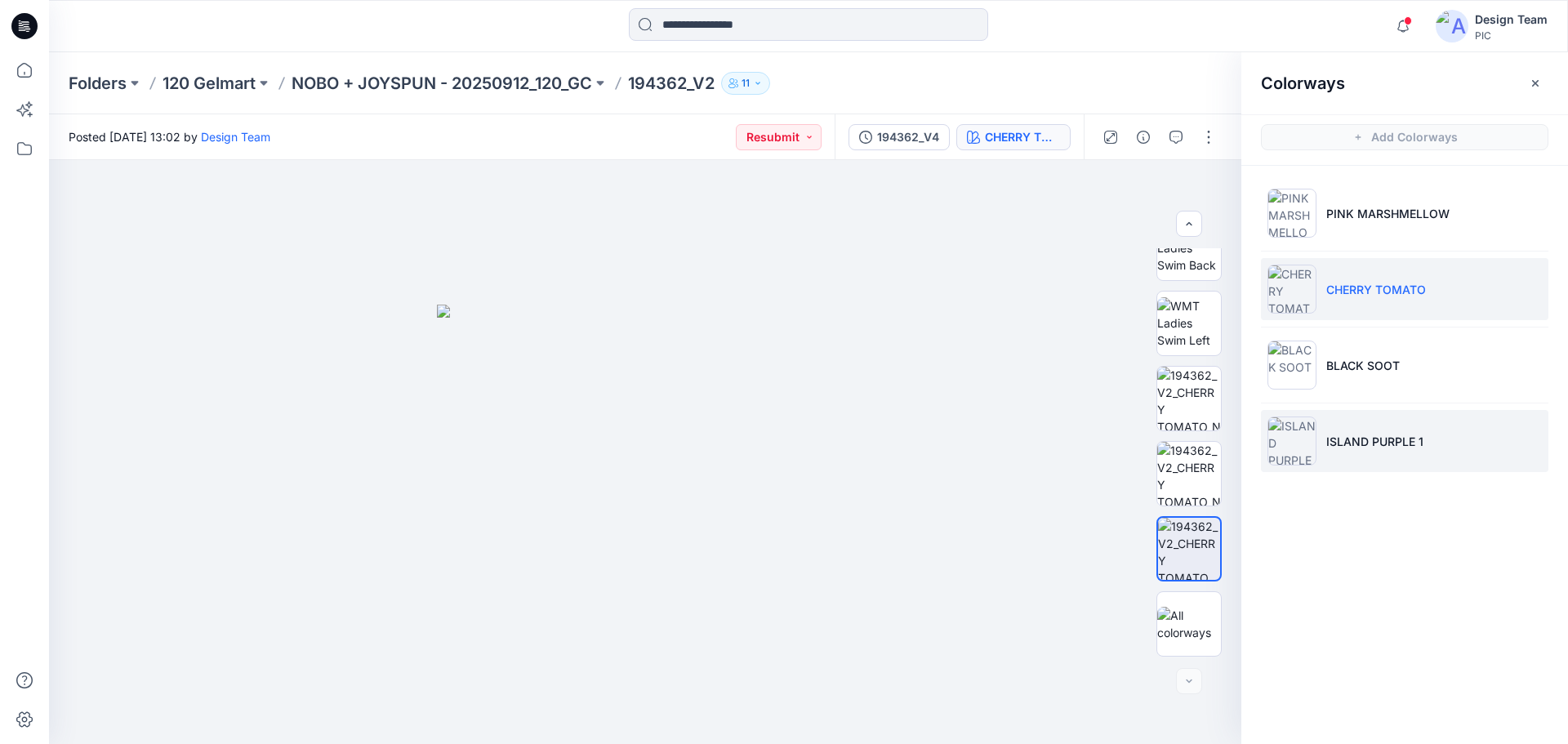
click at [1364, 436] on p "ISLAND PURPLE 1" at bounding box center [1374, 442] width 97 height 18
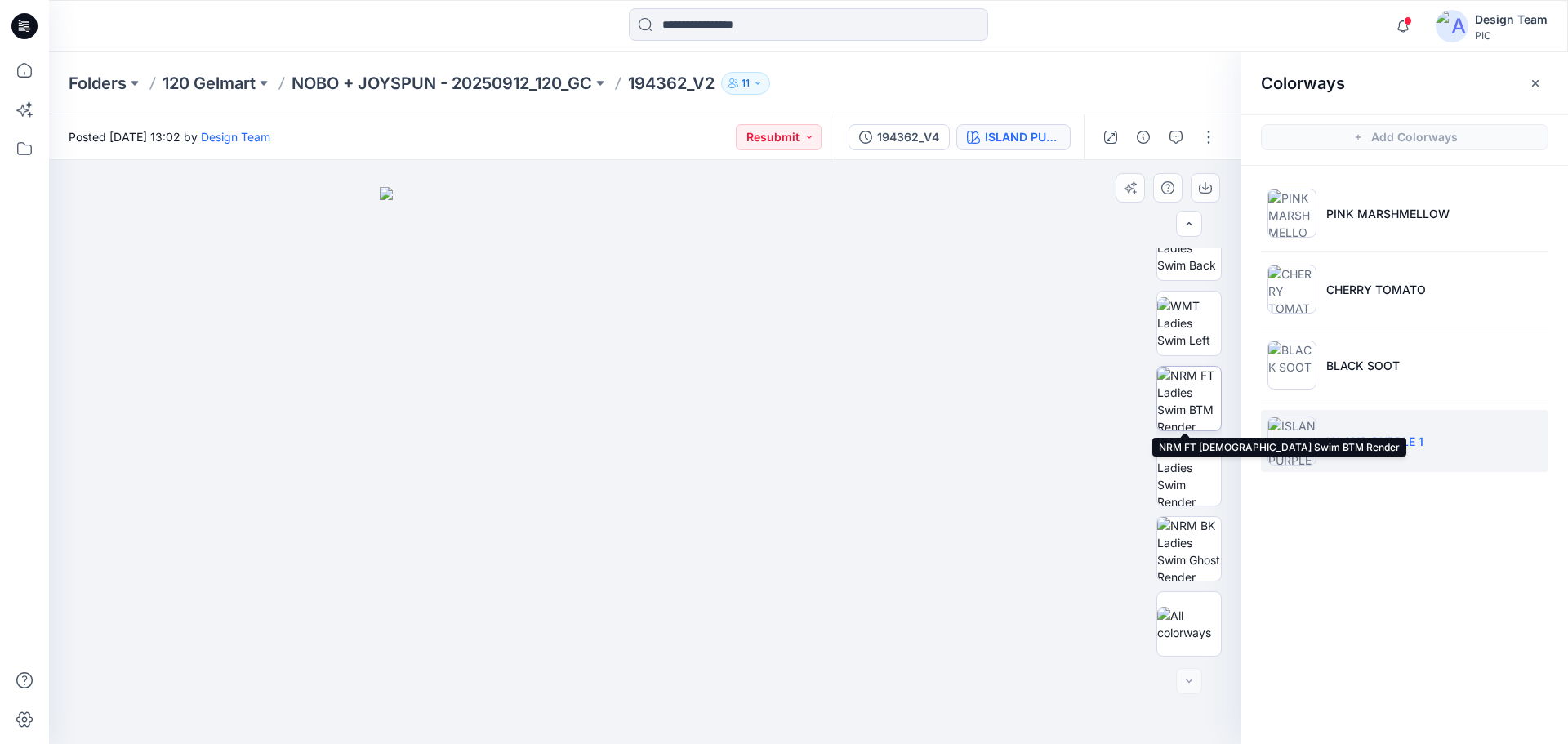
click at [1196, 401] on img at bounding box center [1188, 398] width 64 height 64
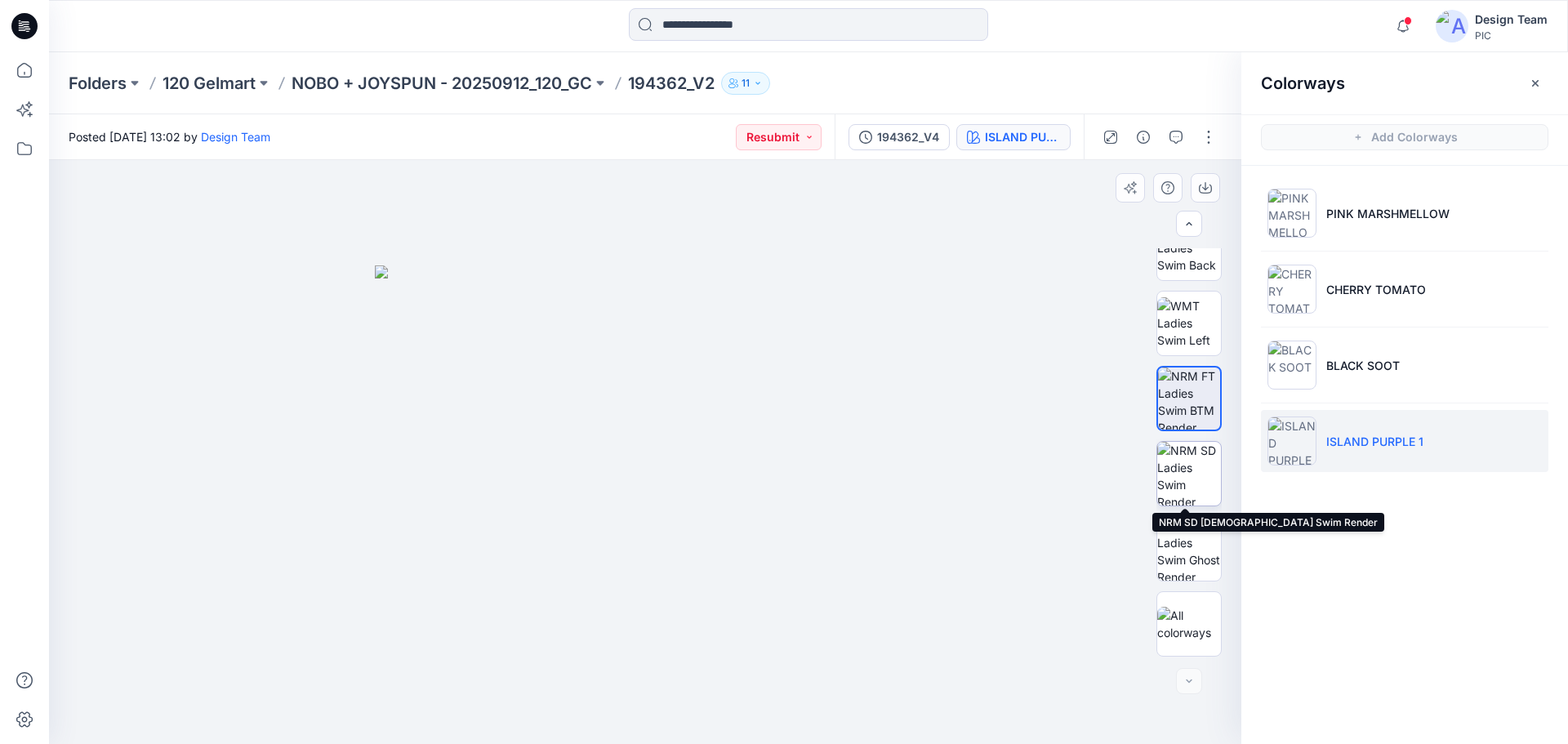
click at [1187, 472] on img at bounding box center [1188, 473] width 64 height 64
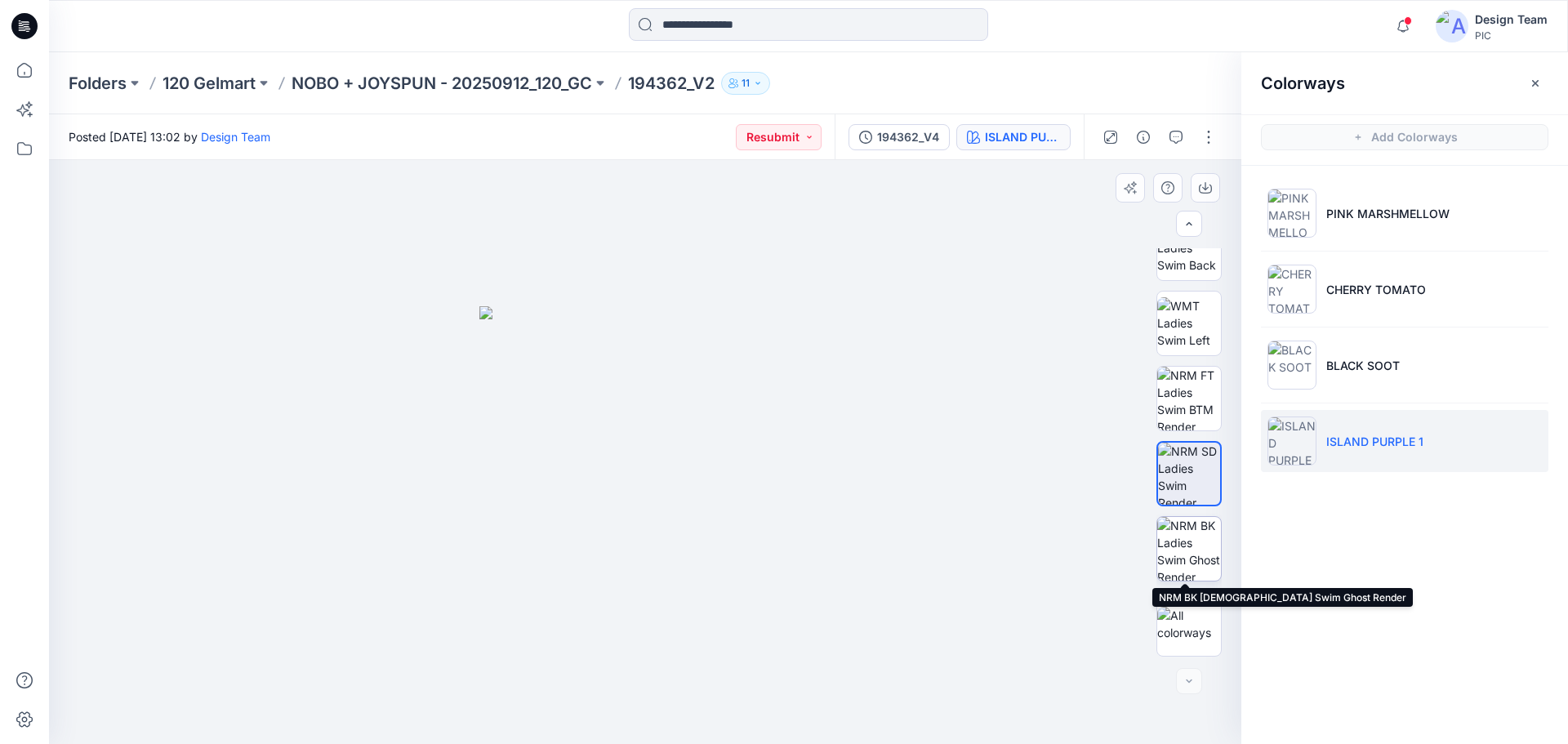
click at [1184, 543] on img at bounding box center [1188, 549] width 64 height 64
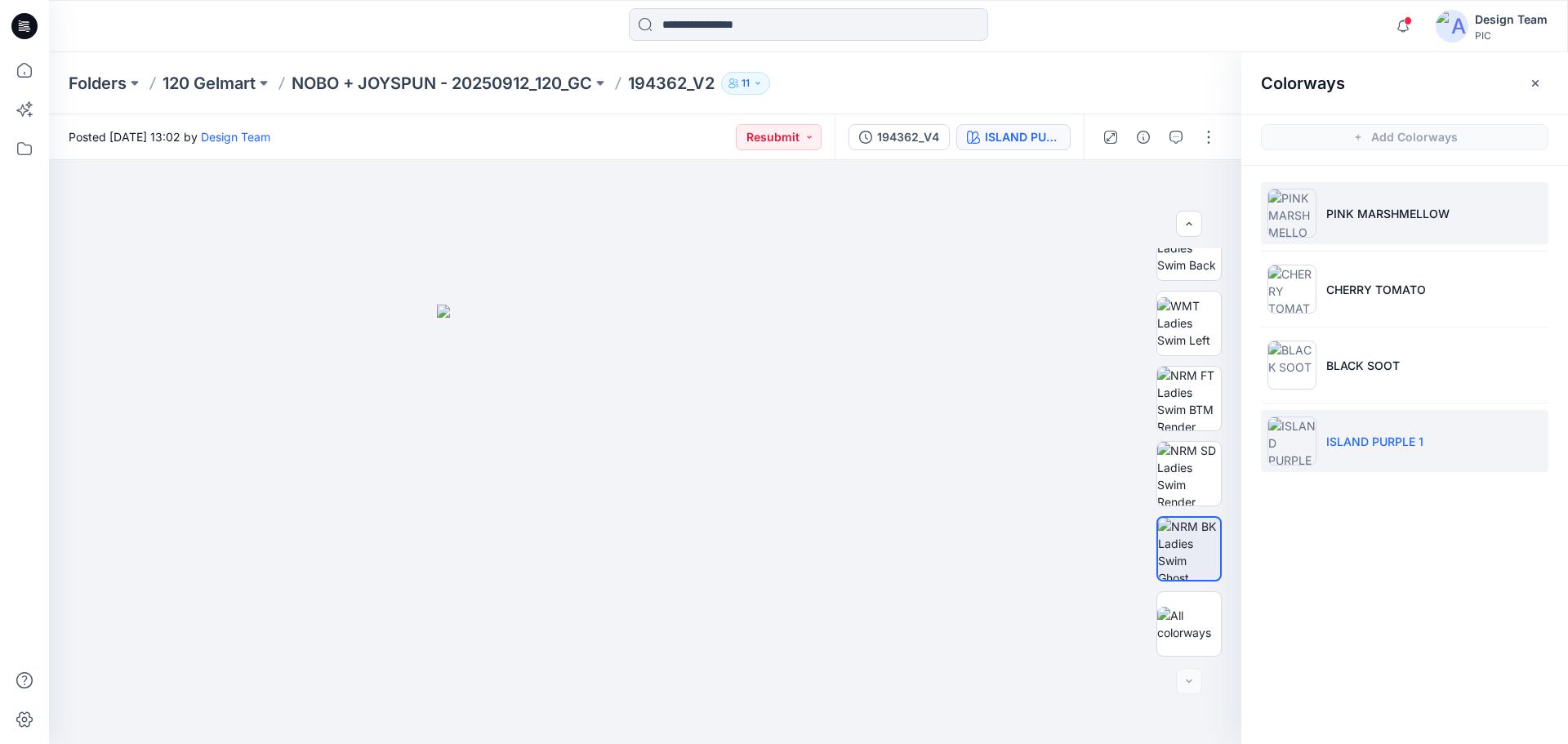
click at [1407, 218] on p "PINK MARSHMELLOW" at bounding box center [1387, 214] width 124 height 18
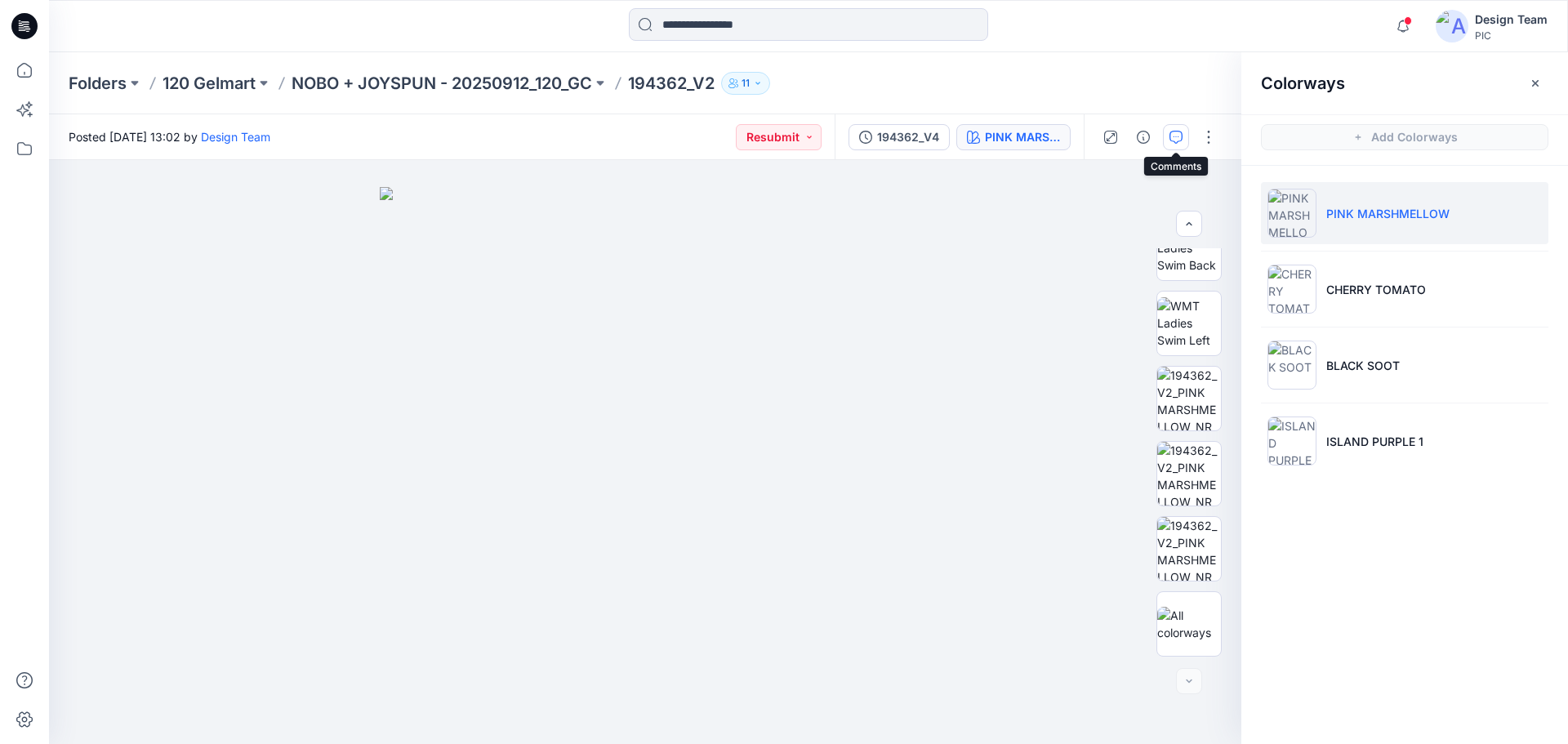
click at [1165, 138] on button "button" at bounding box center [1176, 138] width 26 height 26
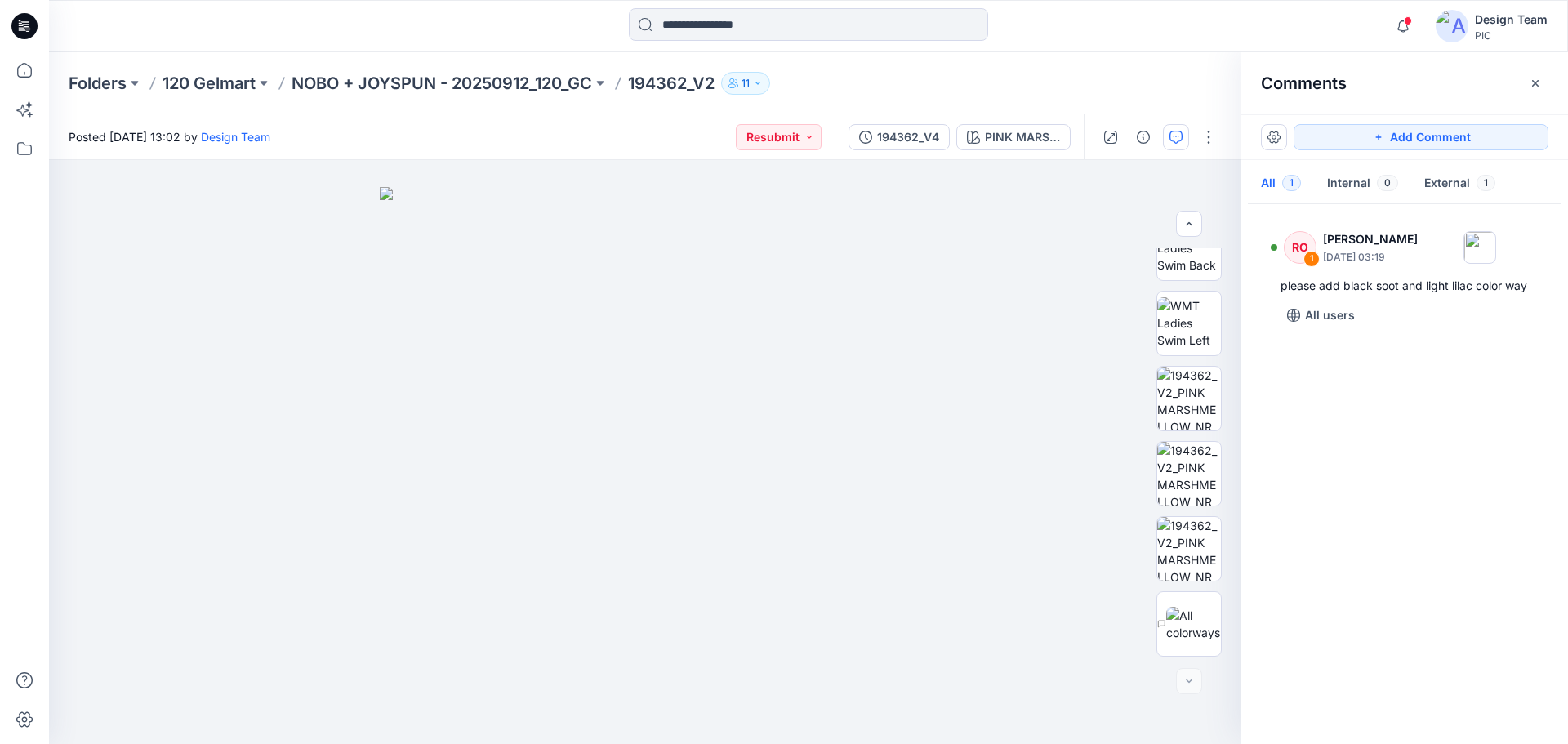
click at [1476, 425] on div "RO 1 Raquel Ortiz October 14, 2025 03:19 please add black soot and light lilac …" at bounding box center [1404, 470] width 327 height 523
click at [462, 86] on p "NOBO + JOYSPUN - 20250912_120_GC" at bounding box center [442, 83] width 301 height 23
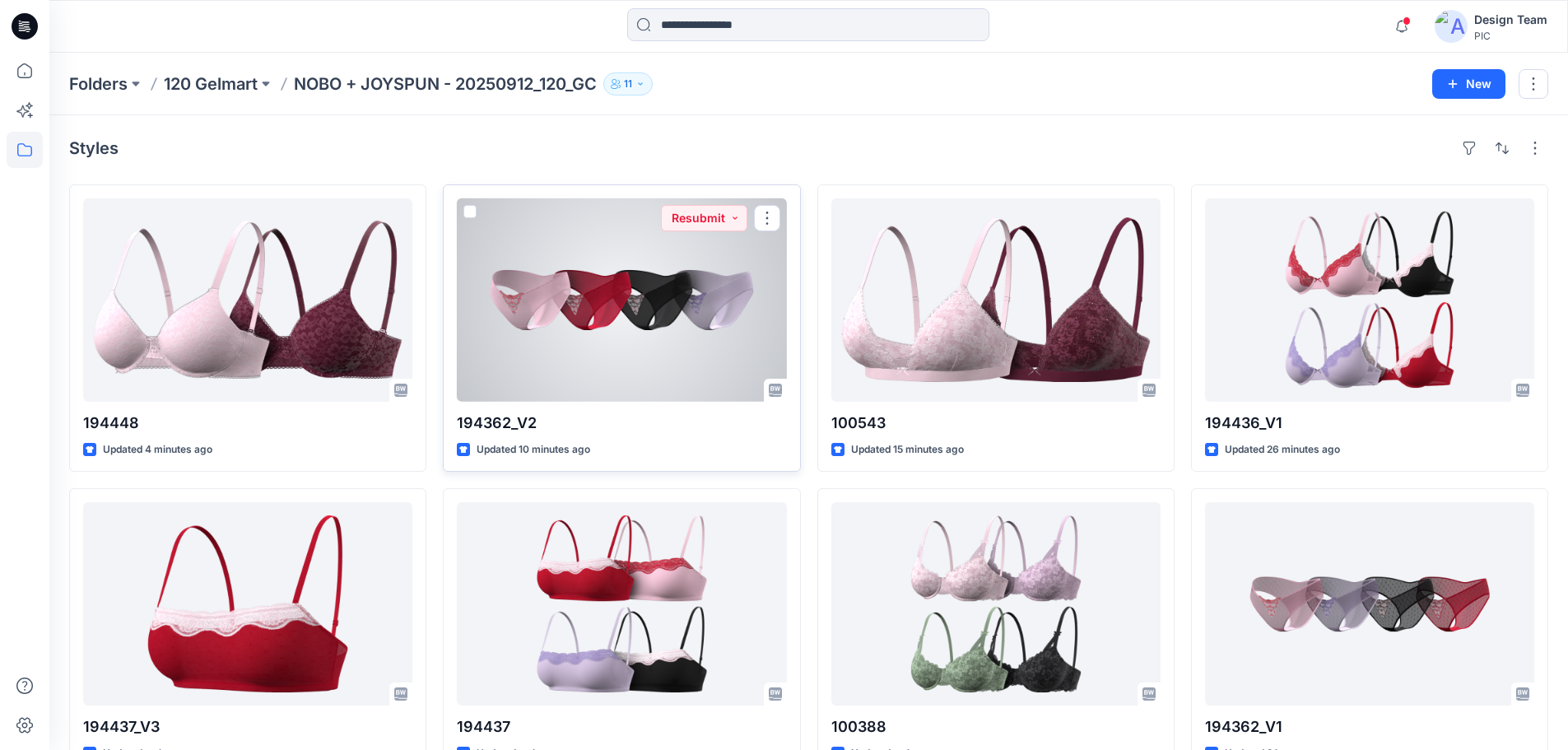
click at [601, 320] on div at bounding box center [621, 300] width 330 height 203
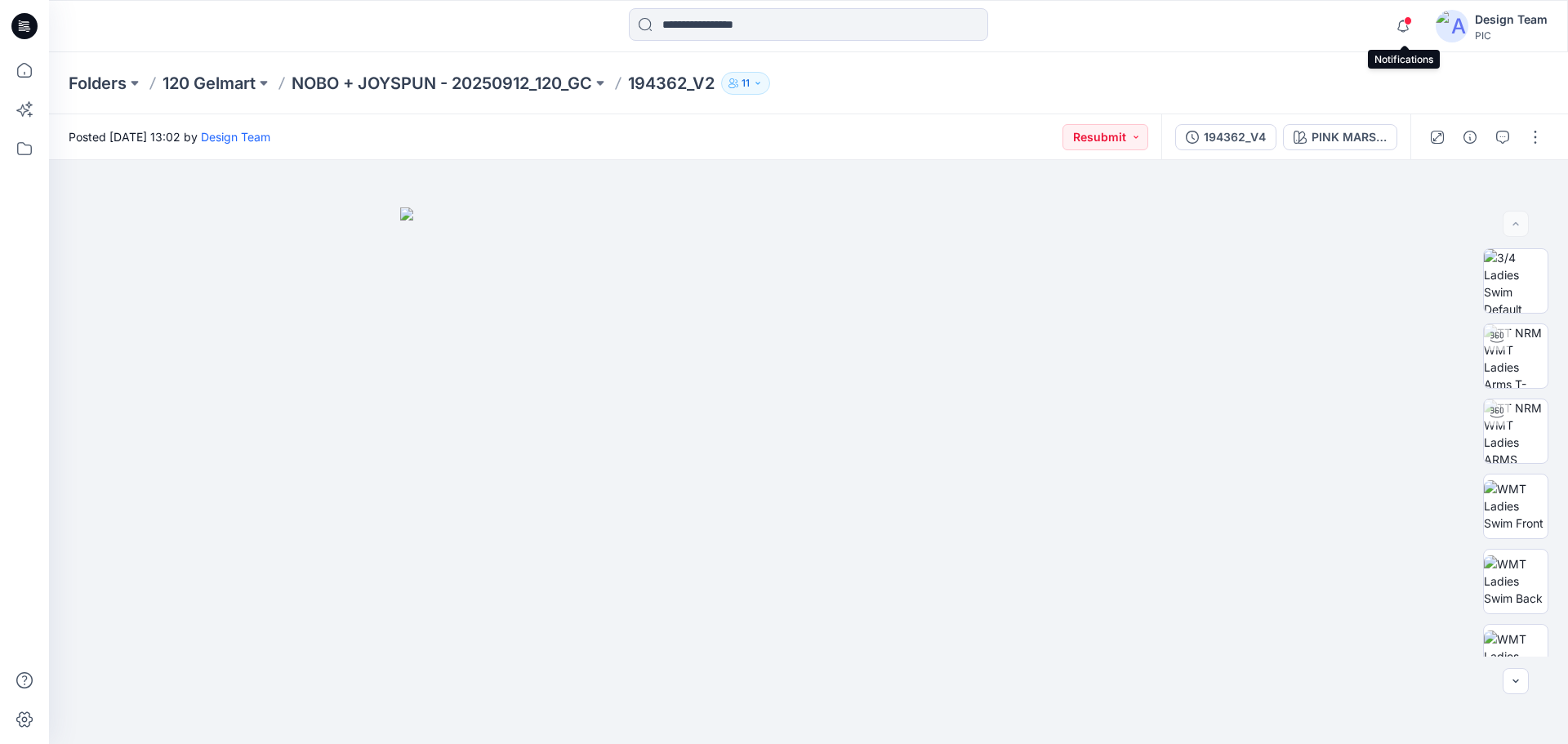
click at [1404, 20] on span at bounding box center [1408, 21] width 8 height 9
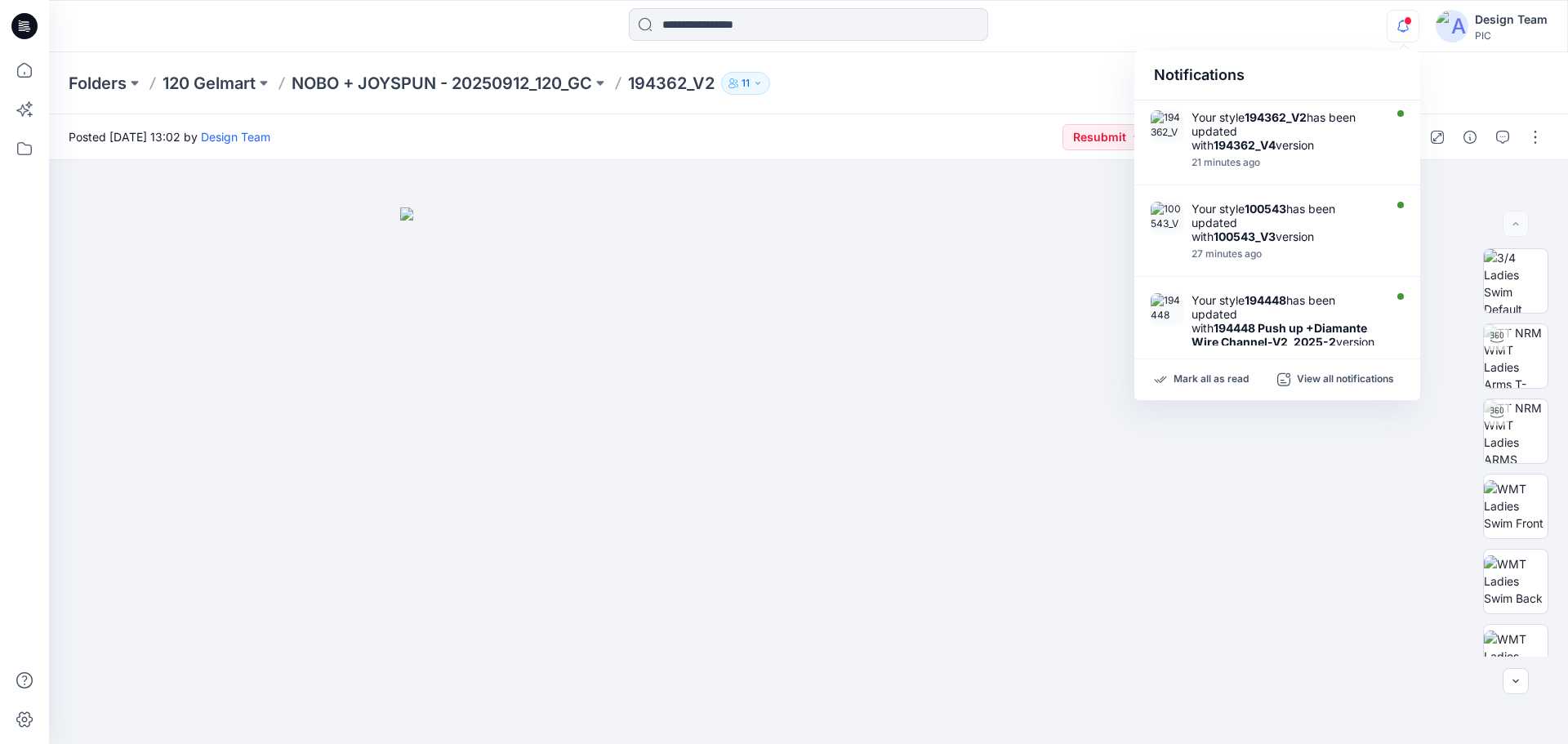
click at [1060, 37] on div at bounding box center [808, 25] width 759 height 36
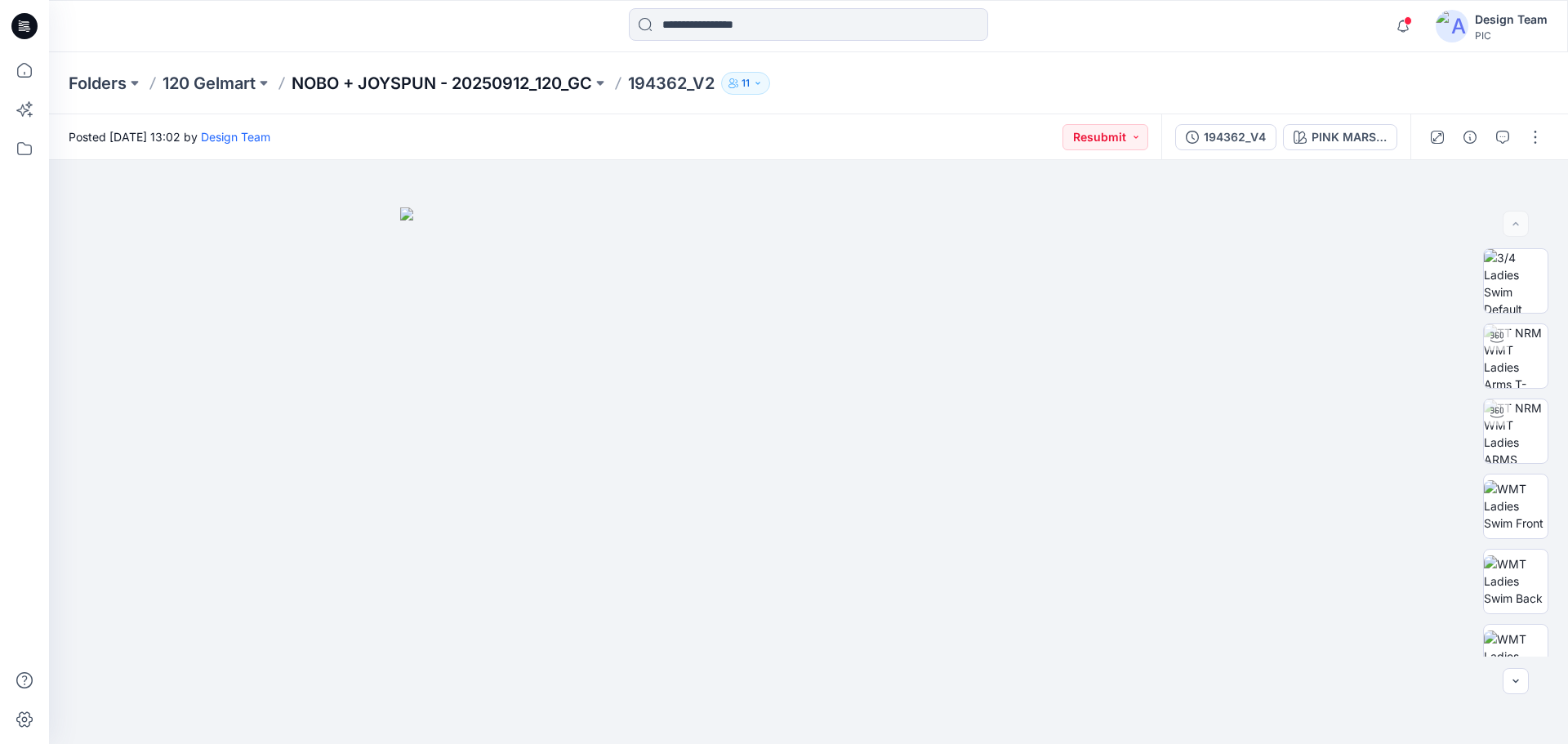
click at [411, 78] on p "NOBO + JOYSPUN - 20250912_120_GC" at bounding box center [442, 83] width 301 height 23
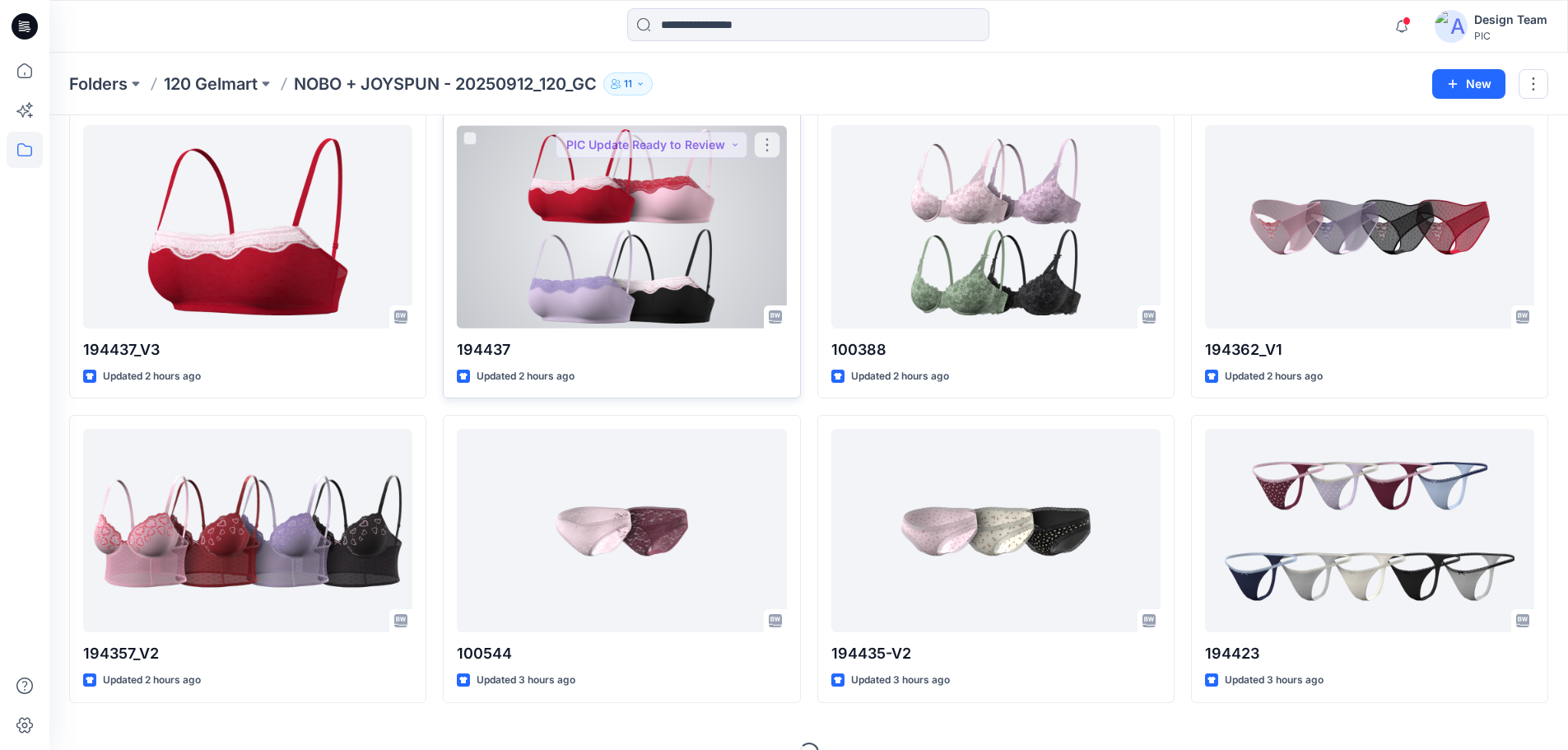
scroll to position [409, 0]
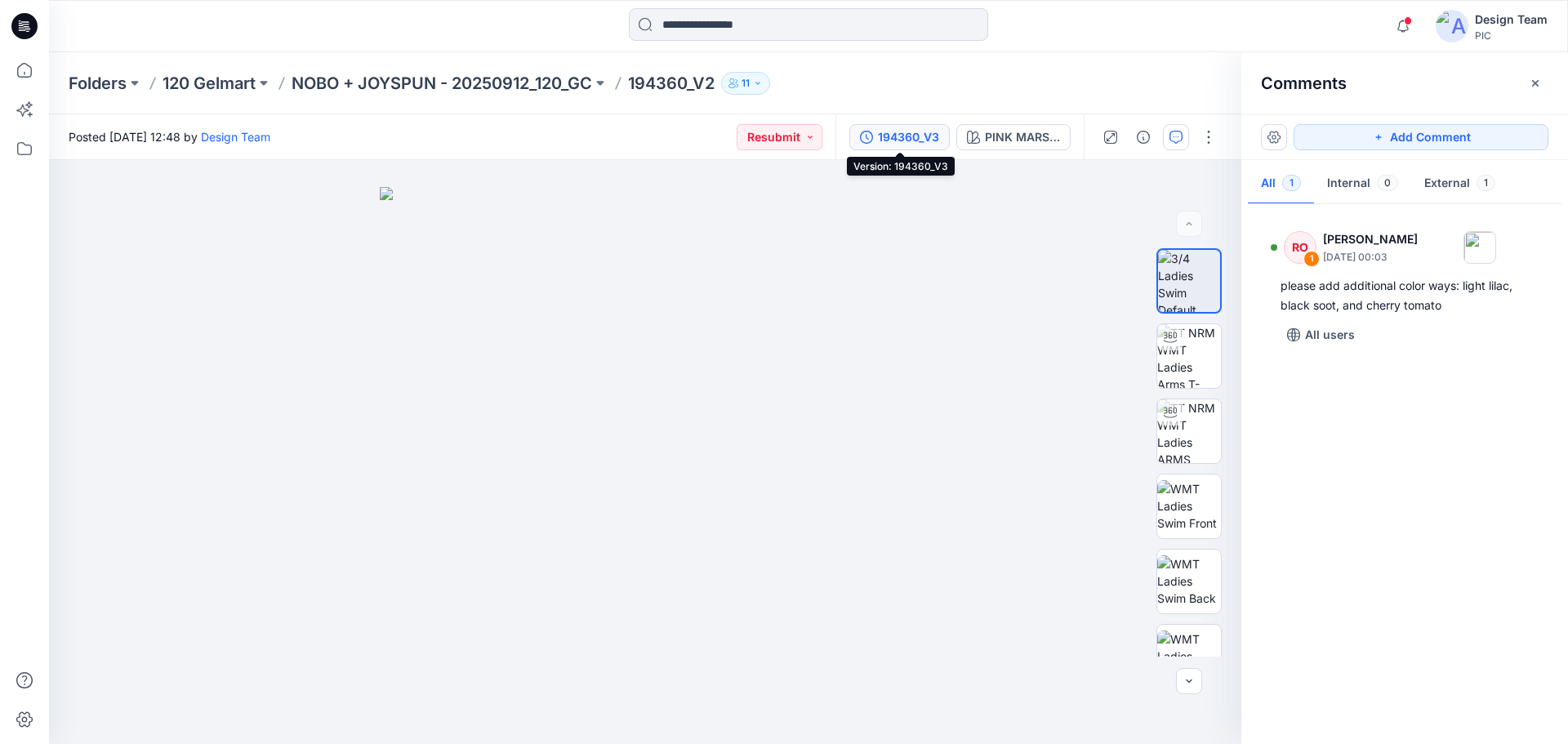
click at [927, 138] on div "194360_V3" at bounding box center [909, 137] width 61 height 18
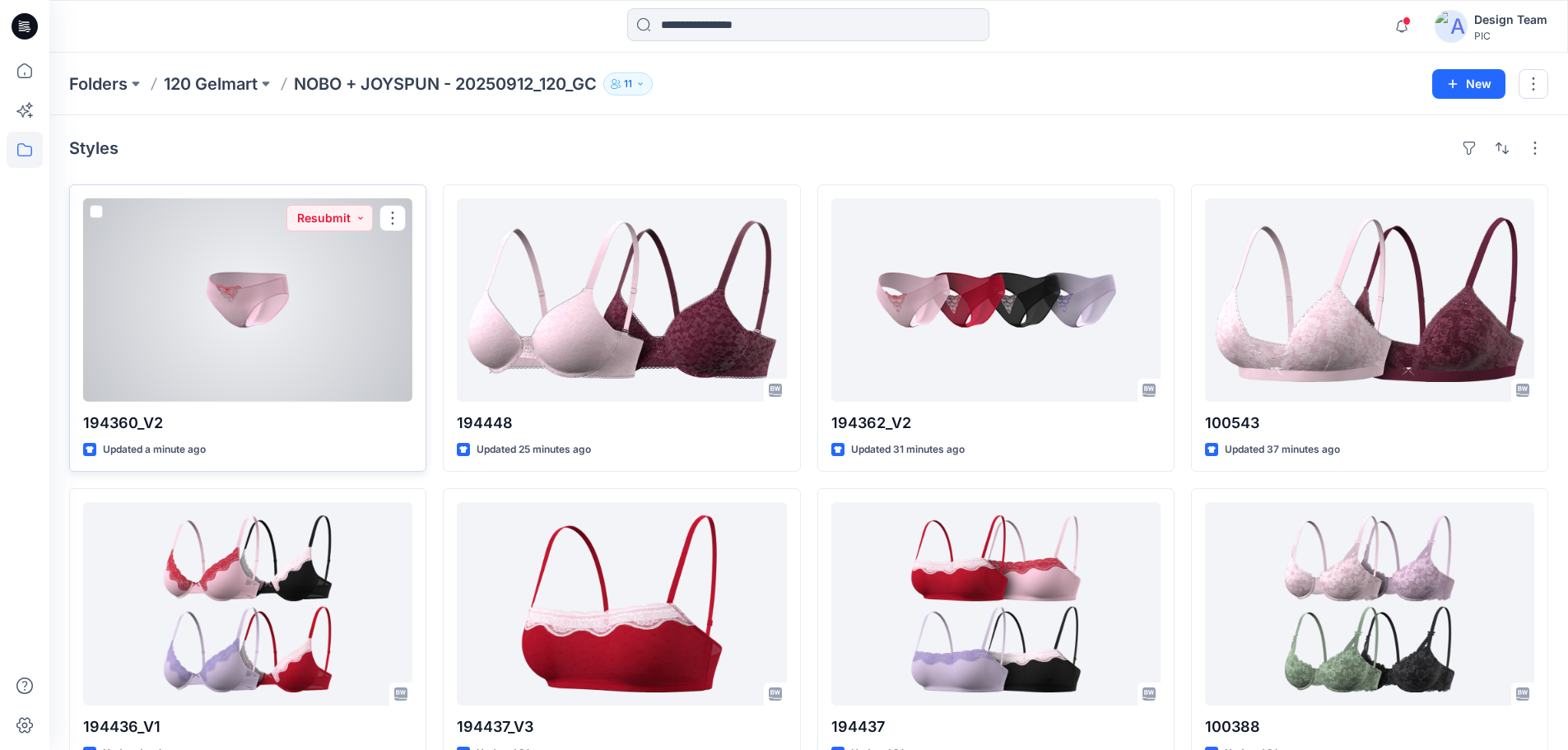
click at [247, 314] on div at bounding box center [247, 300] width 330 height 203
click at [182, 314] on div at bounding box center [247, 300] width 330 height 203
click at [250, 300] on div at bounding box center [247, 300] width 330 height 203
click at [252, 294] on div at bounding box center [247, 300] width 330 height 203
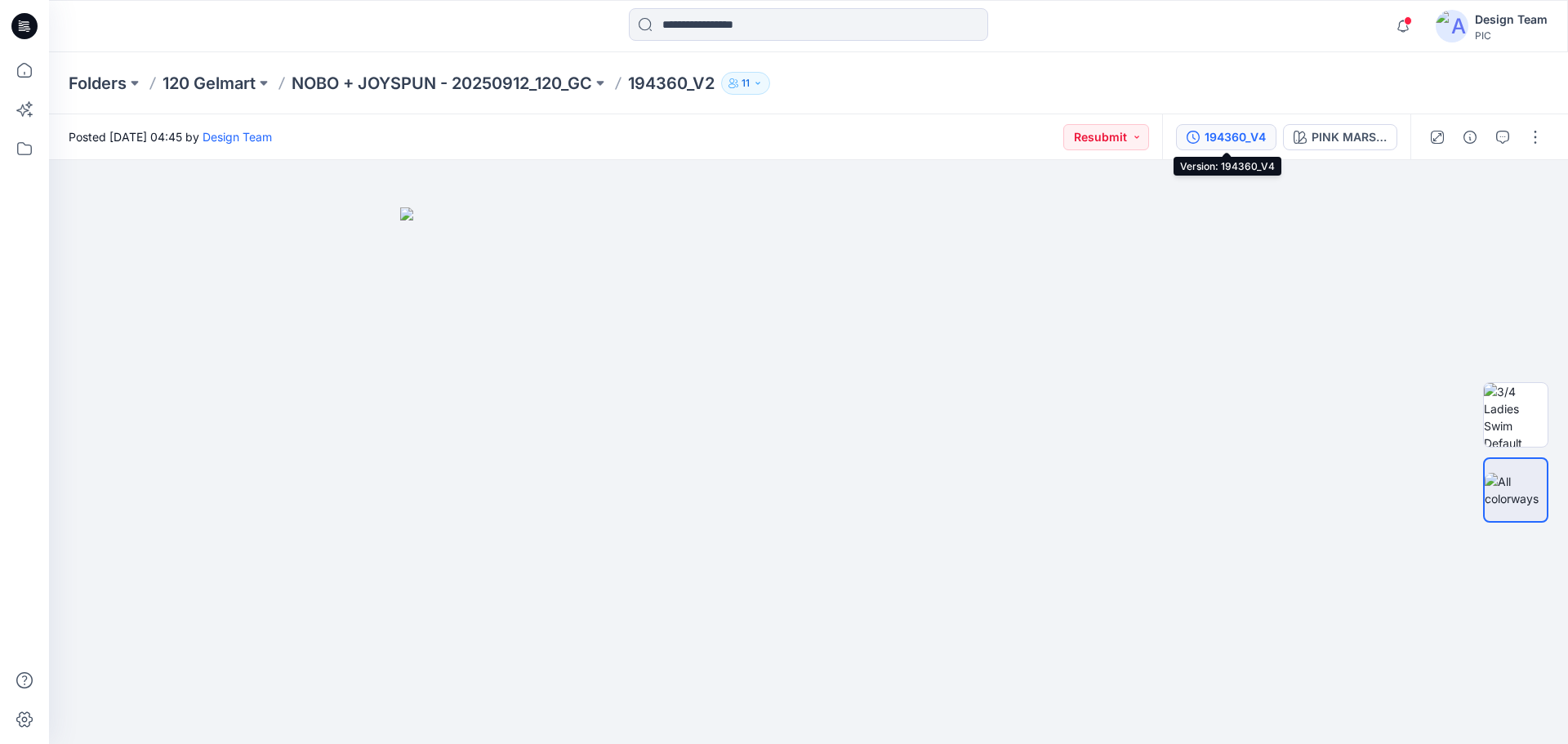
click at [1237, 138] on div "194360_V4" at bounding box center [1235, 137] width 61 height 18
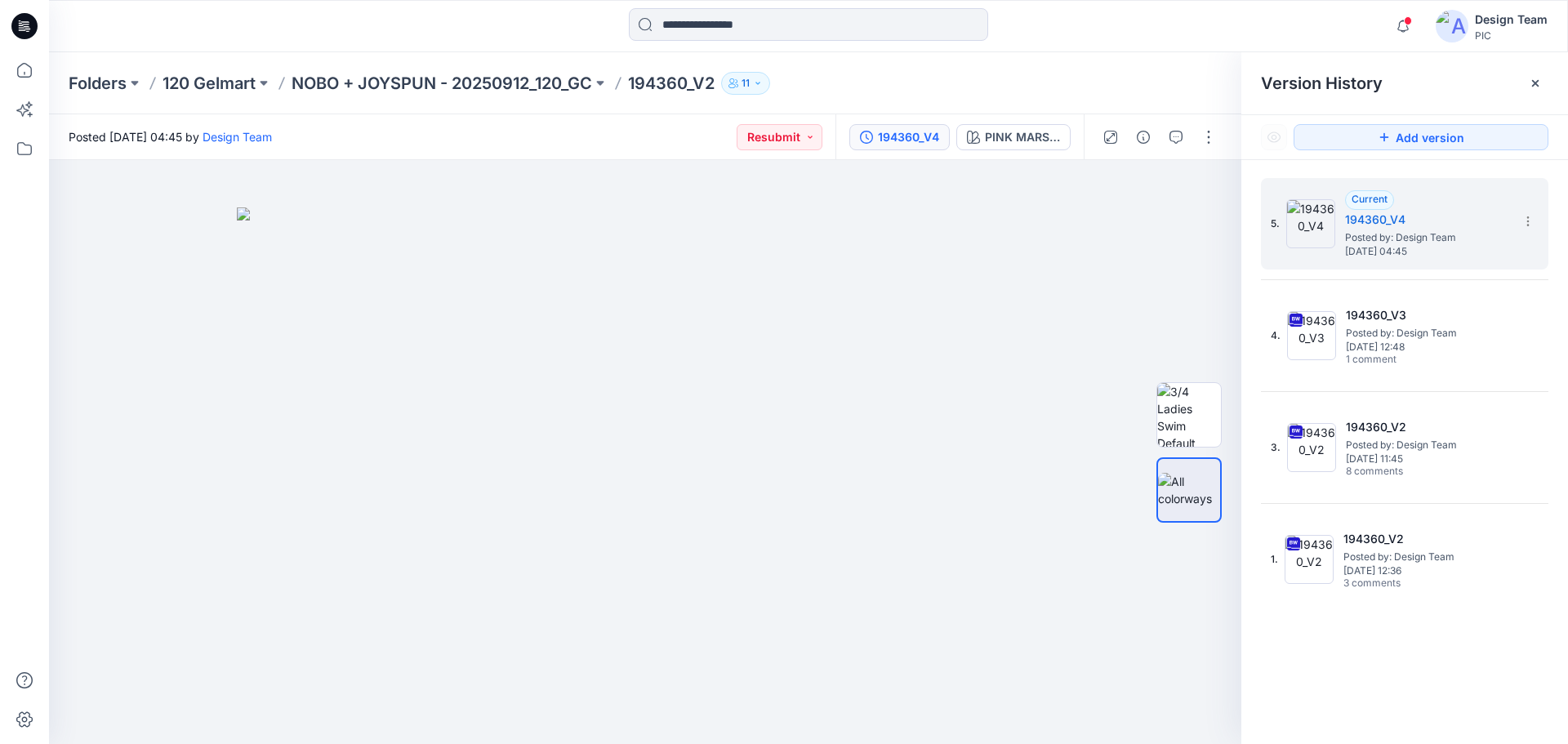
click at [1105, 68] on div "Folders 120 Gelmart NOBO + JOYSPUN - 20250912_120_GC 194360_V2 11" at bounding box center [808, 83] width 1519 height 62
click at [1039, 76] on div "Folders 120 Gelmart NOBO + JOYSPUN - 20250912_120_GC 194360_V2 11" at bounding box center [744, 83] width 1352 height 23
click at [1023, 138] on div "PINK MARSHMELLOW" at bounding box center [1023, 137] width 75 height 18
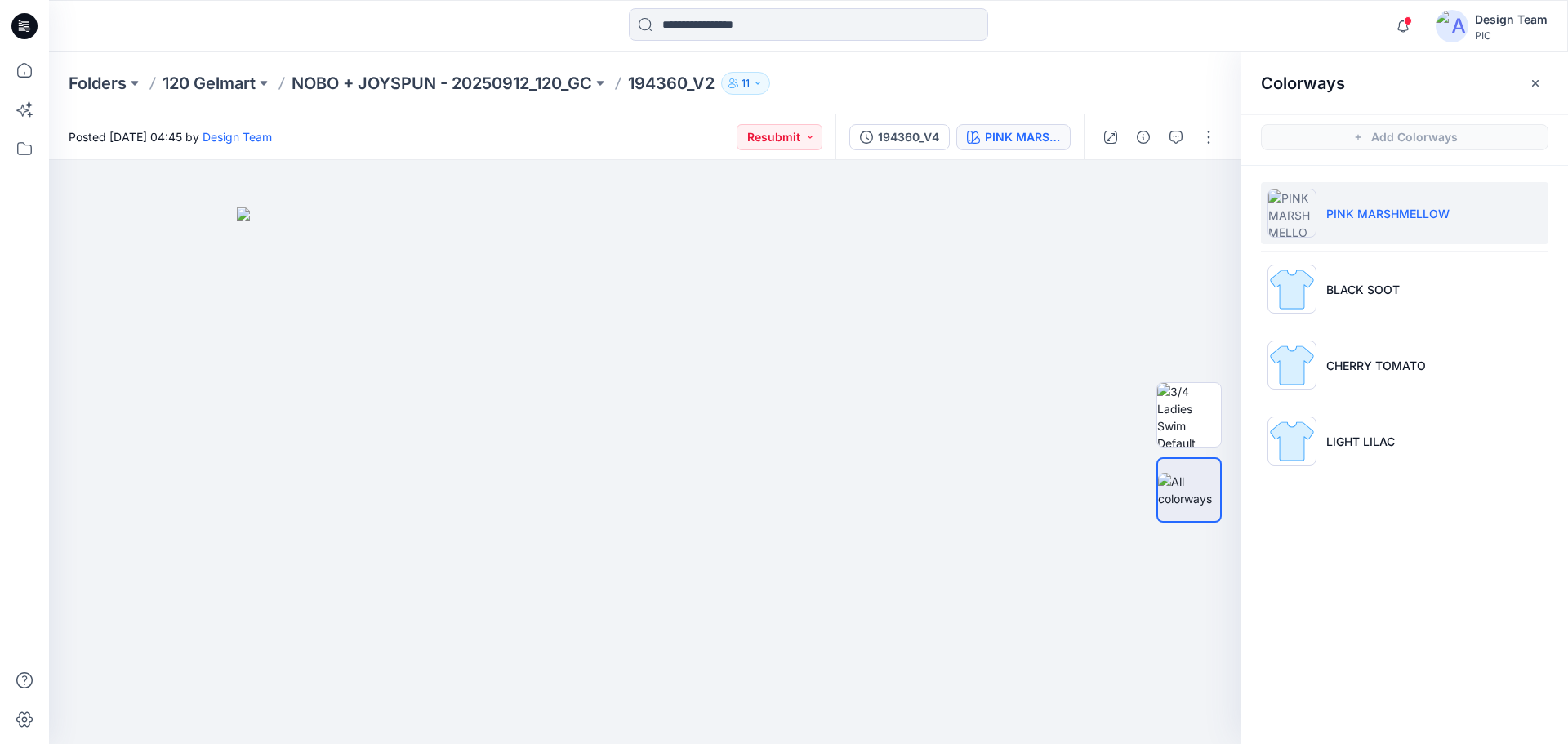
click at [1058, 67] on div "Folders 120 Gelmart NOBO + JOYSPUN - 20250912_120_GC 194360_V2 11" at bounding box center [808, 83] width 1519 height 62
click at [884, 135] on div "194360_V4" at bounding box center [909, 137] width 61 height 18
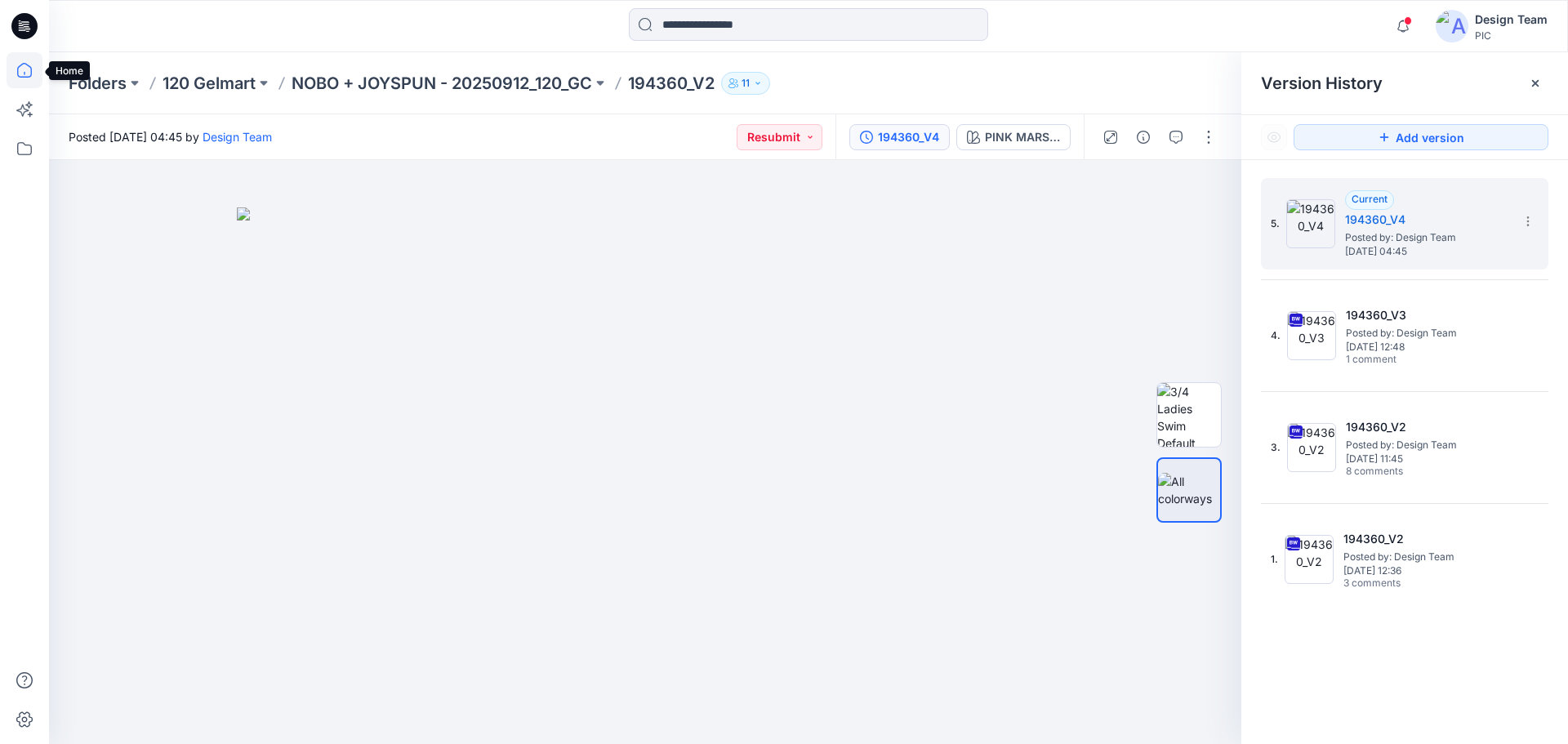
click at [25, 67] on icon at bounding box center [24, 70] width 36 height 36
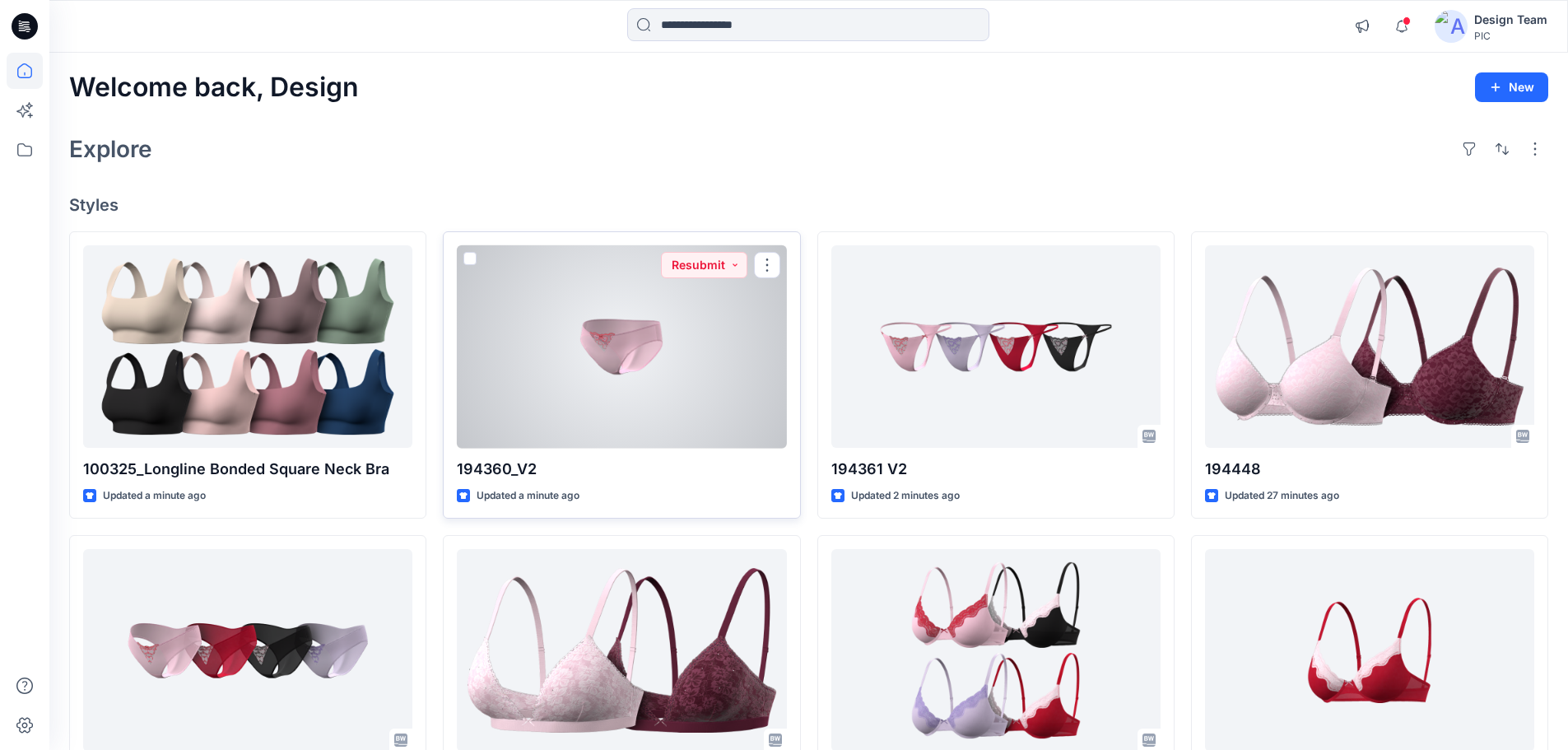
click at [648, 420] on div at bounding box center [621, 347] width 330 height 203
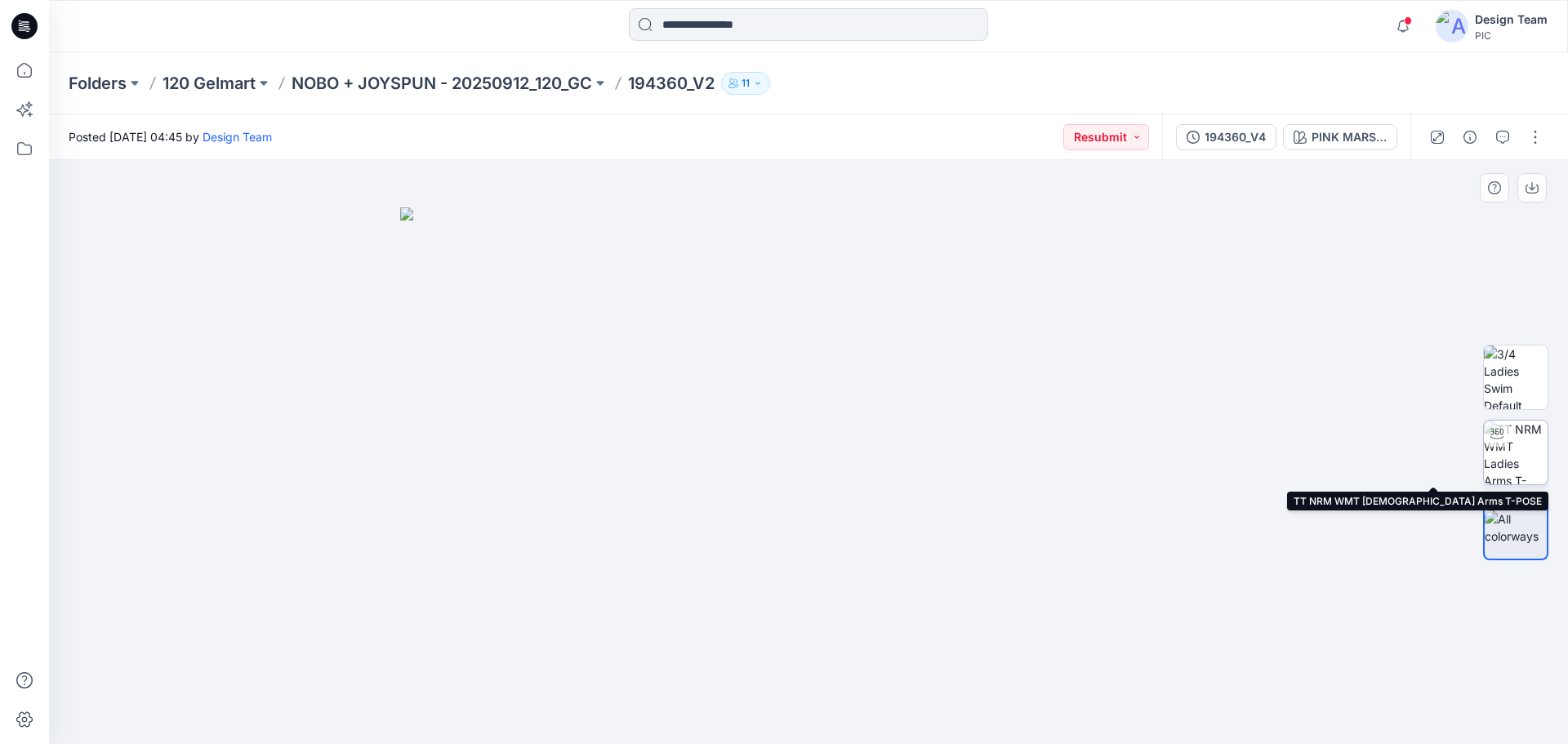
click at [1523, 457] on img at bounding box center [1515, 452] width 64 height 64
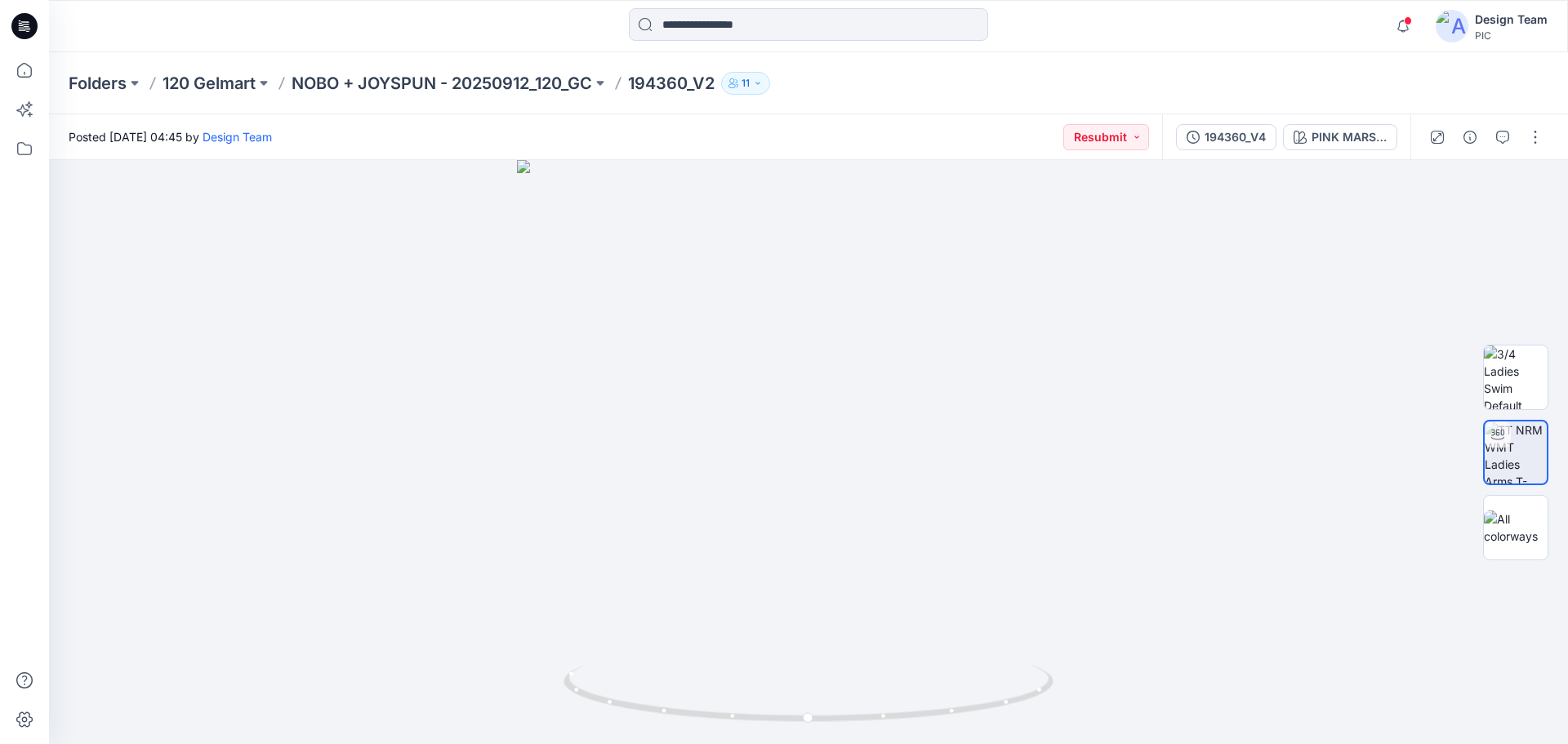
click at [1238, 145] on div "194360_V4" at bounding box center [1235, 137] width 61 height 18
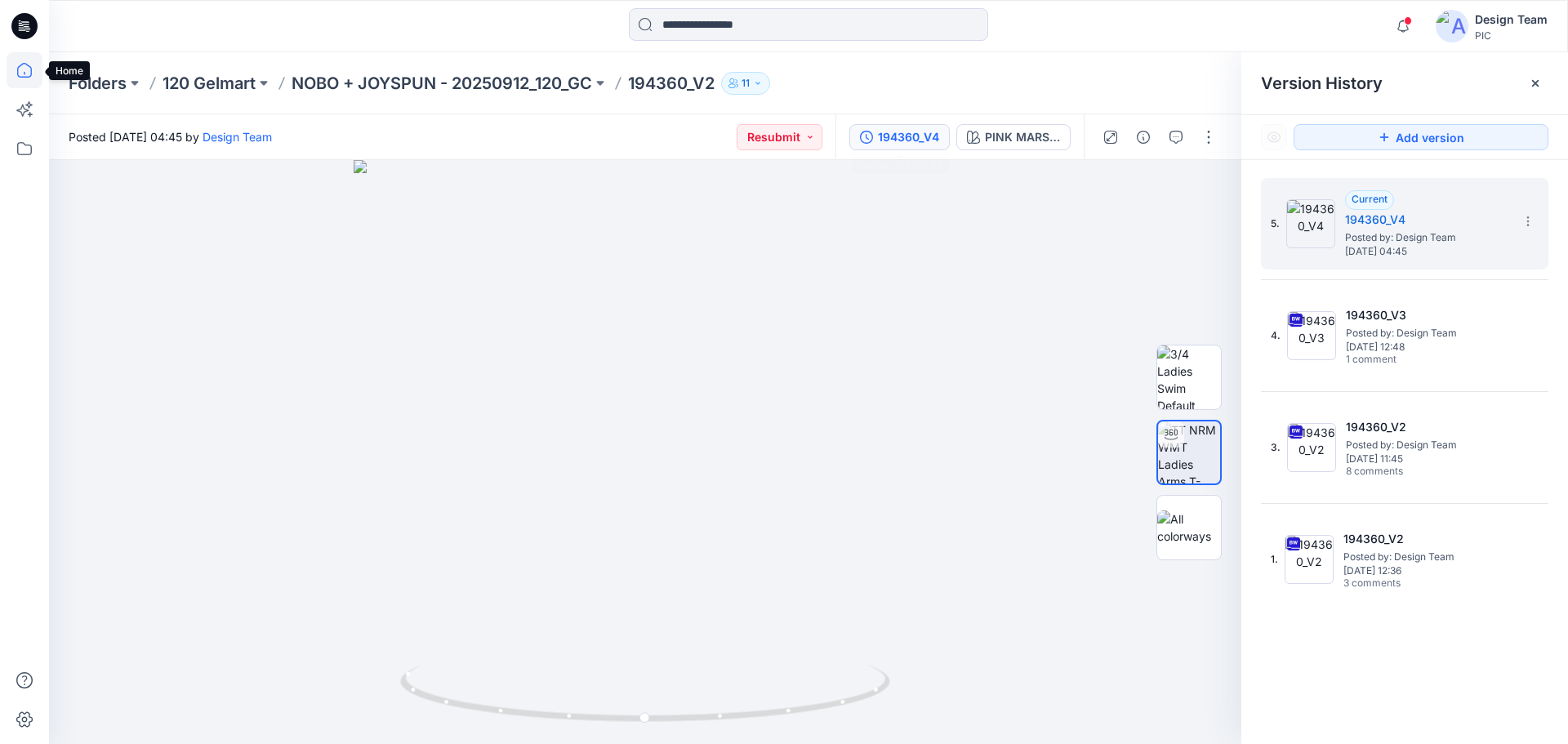
click at [20, 69] on icon at bounding box center [24, 70] width 36 height 36
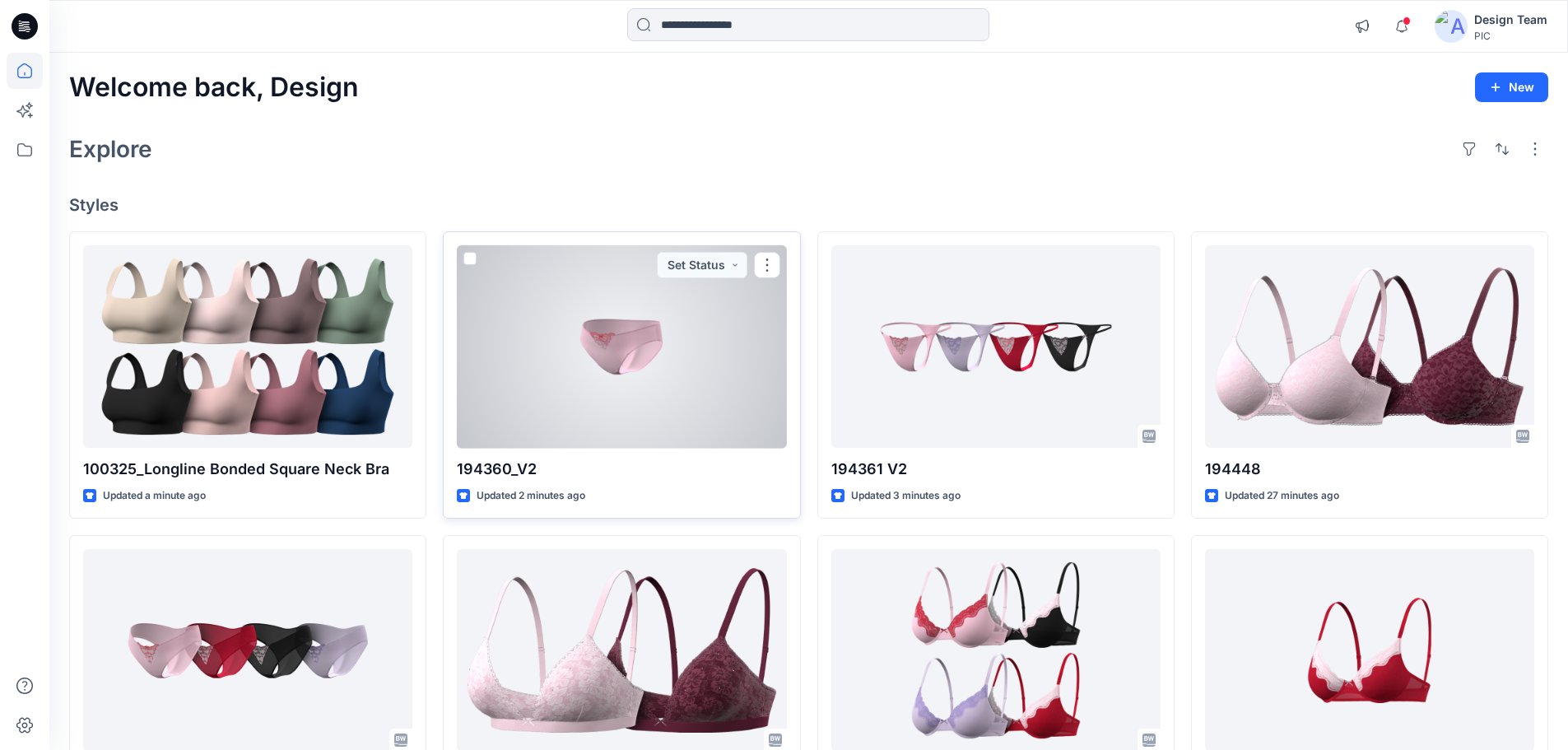
click at [680, 405] on div at bounding box center [621, 347] width 330 height 203
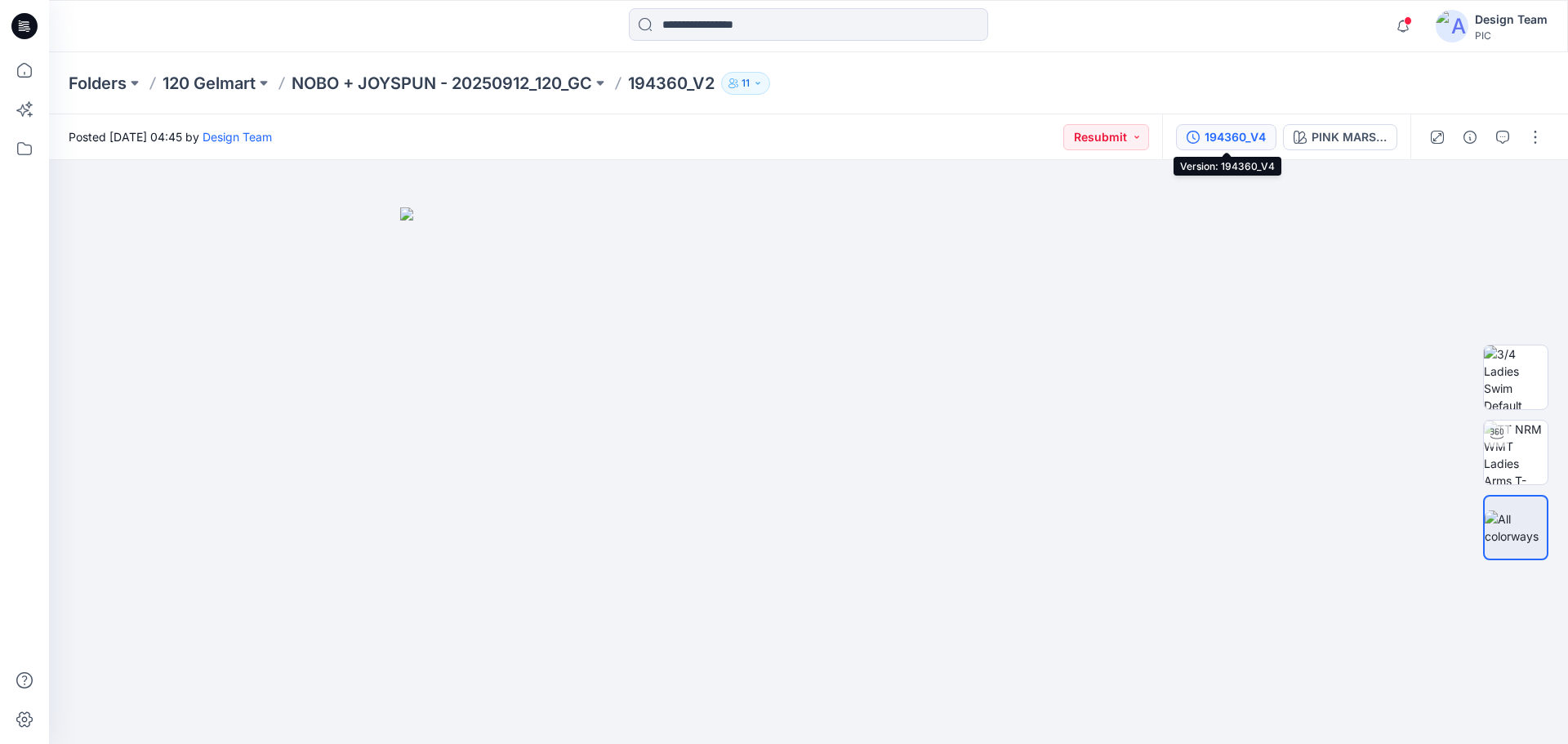
click at [1227, 140] on div "194360_V4" at bounding box center [1235, 137] width 61 height 18
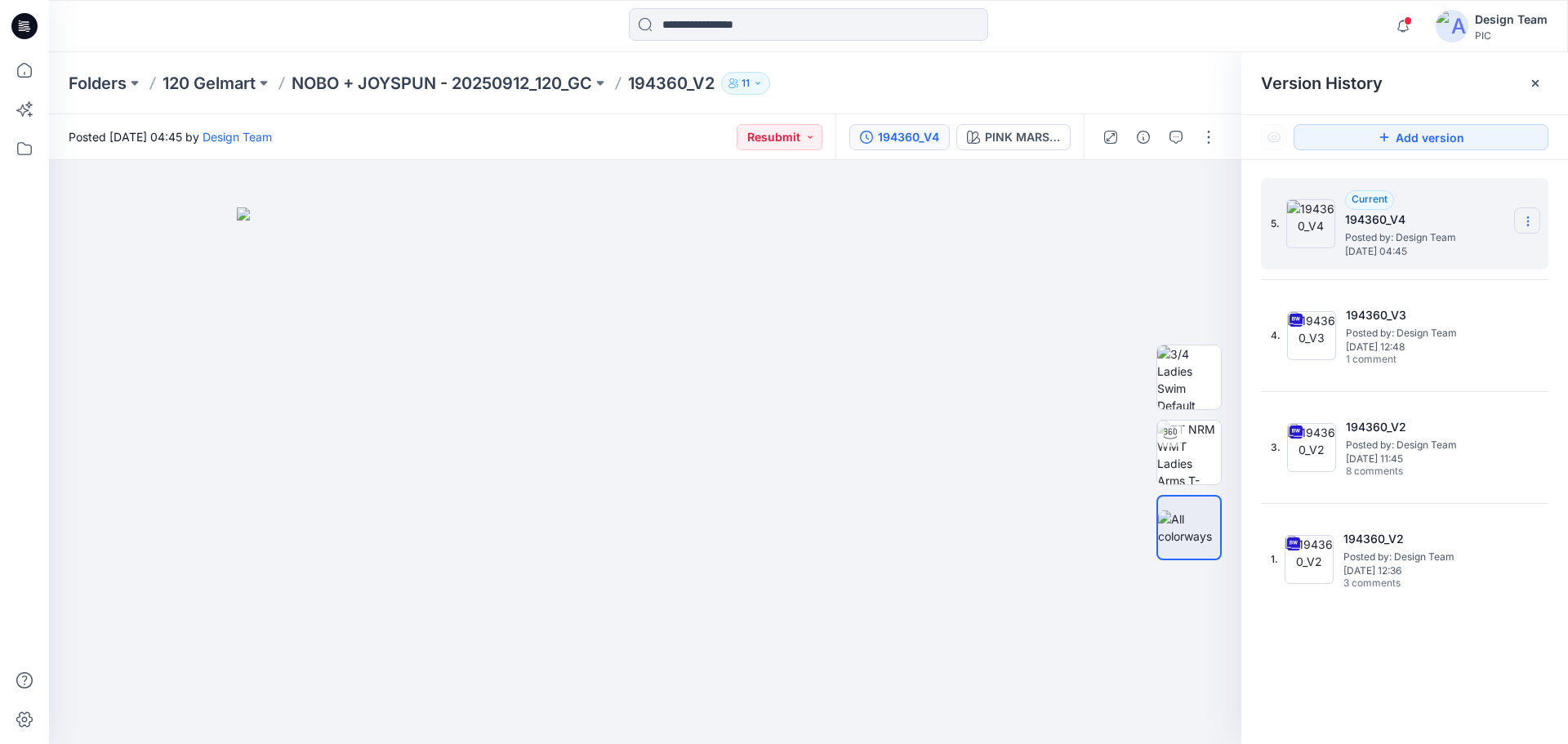
click at [1524, 221] on icon at bounding box center [1528, 221] width 13 height 13
click at [1410, 323] on span "Delete Version" at bounding box center [1415, 326] width 77 height 19
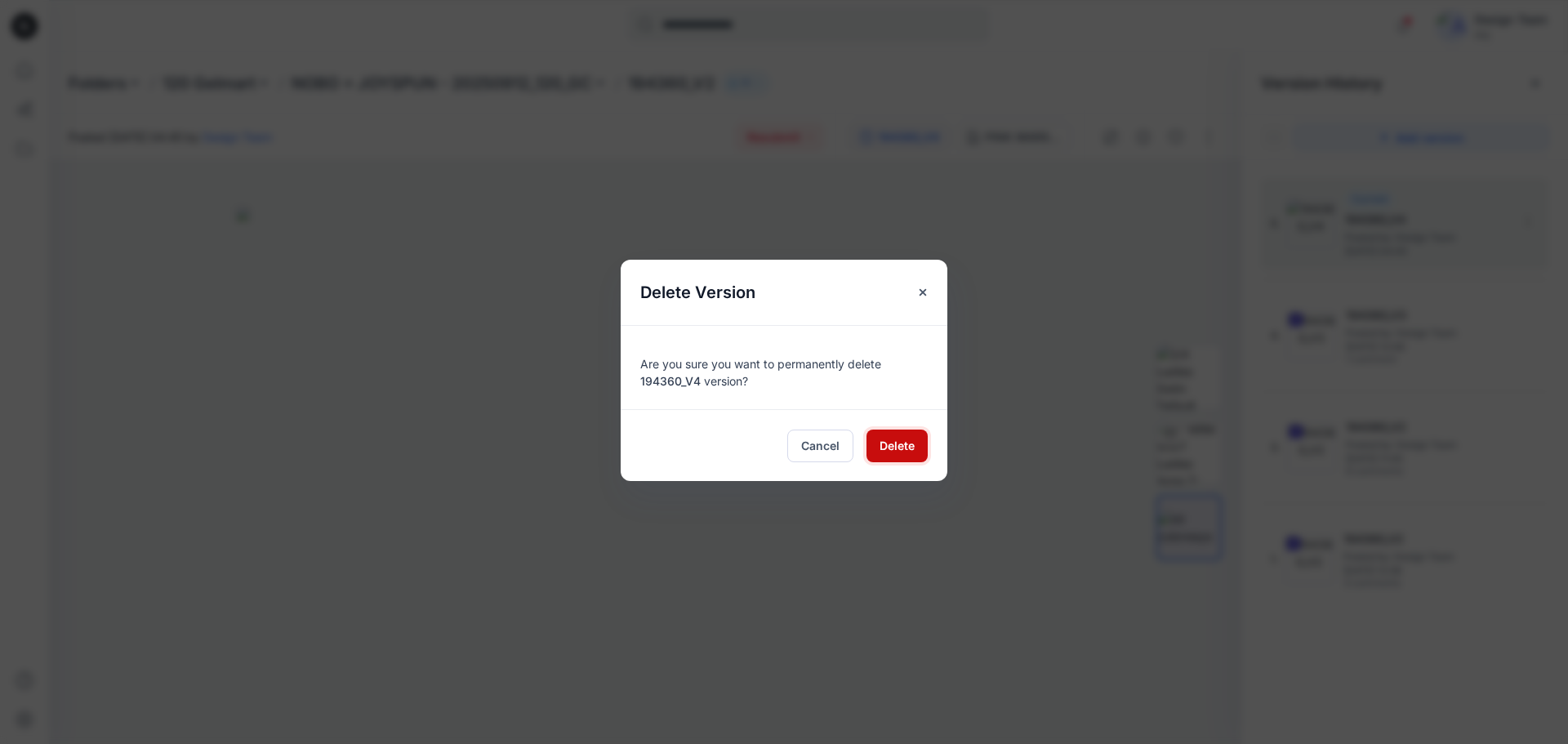
click at [895, 445] on span "Delete" at bounding box center [897, 445] width 35 height 18
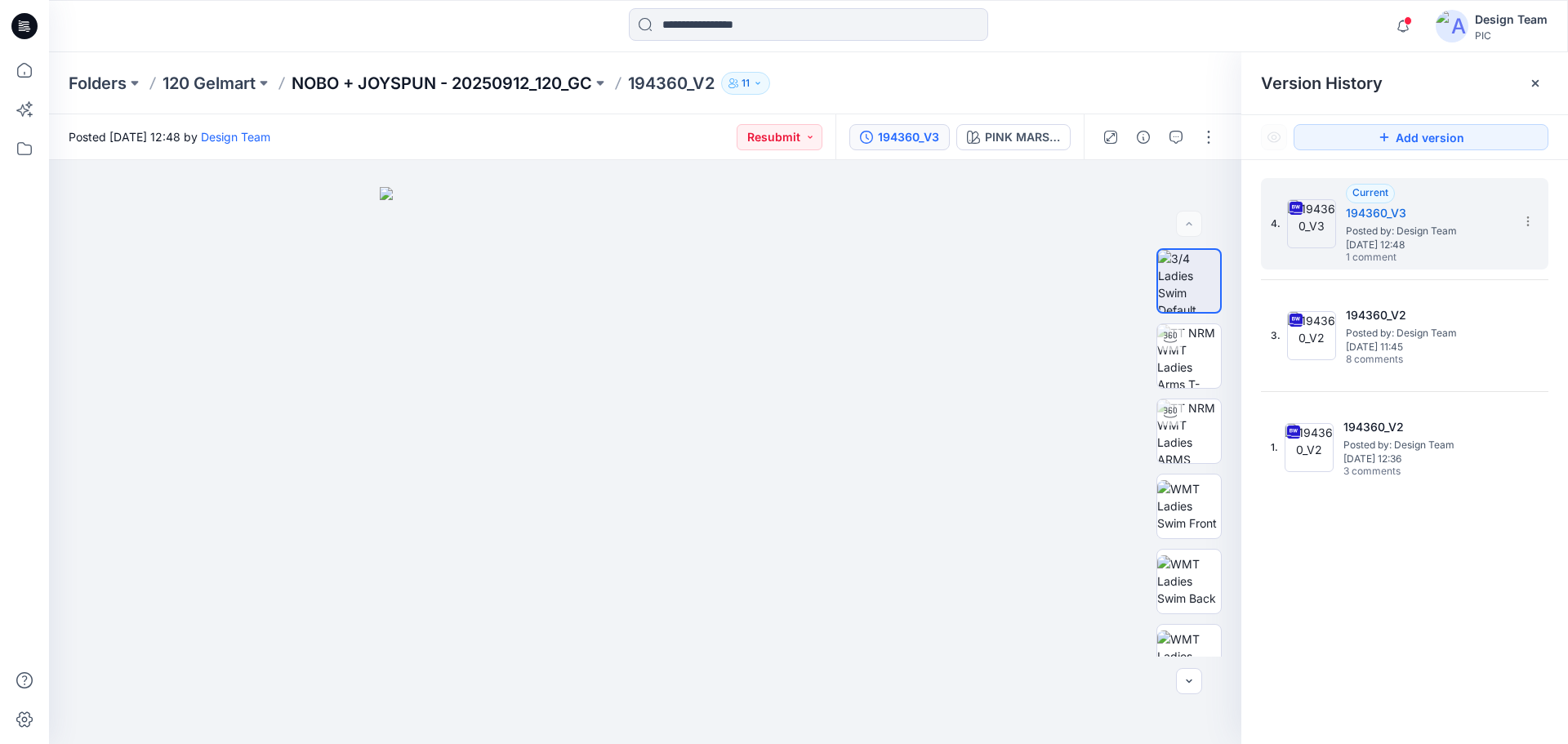
click at [416, 78] on p "NOBO + JOYSPUN - 20250912_120_GC" at bounding box center [442, 83] width 301 height 23
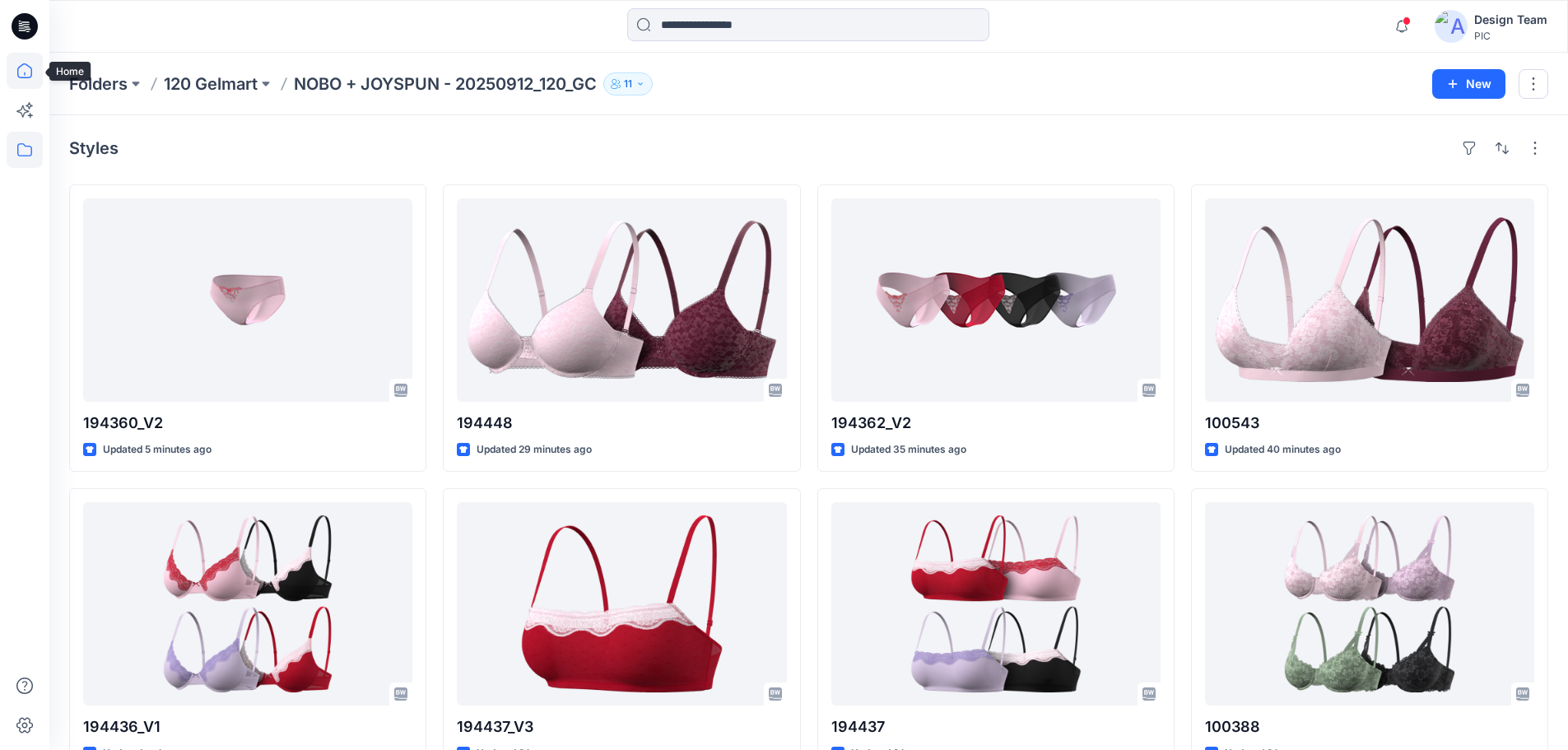
click at [18, 75] on icon at bounding box center [24, 71] width 36 height 36
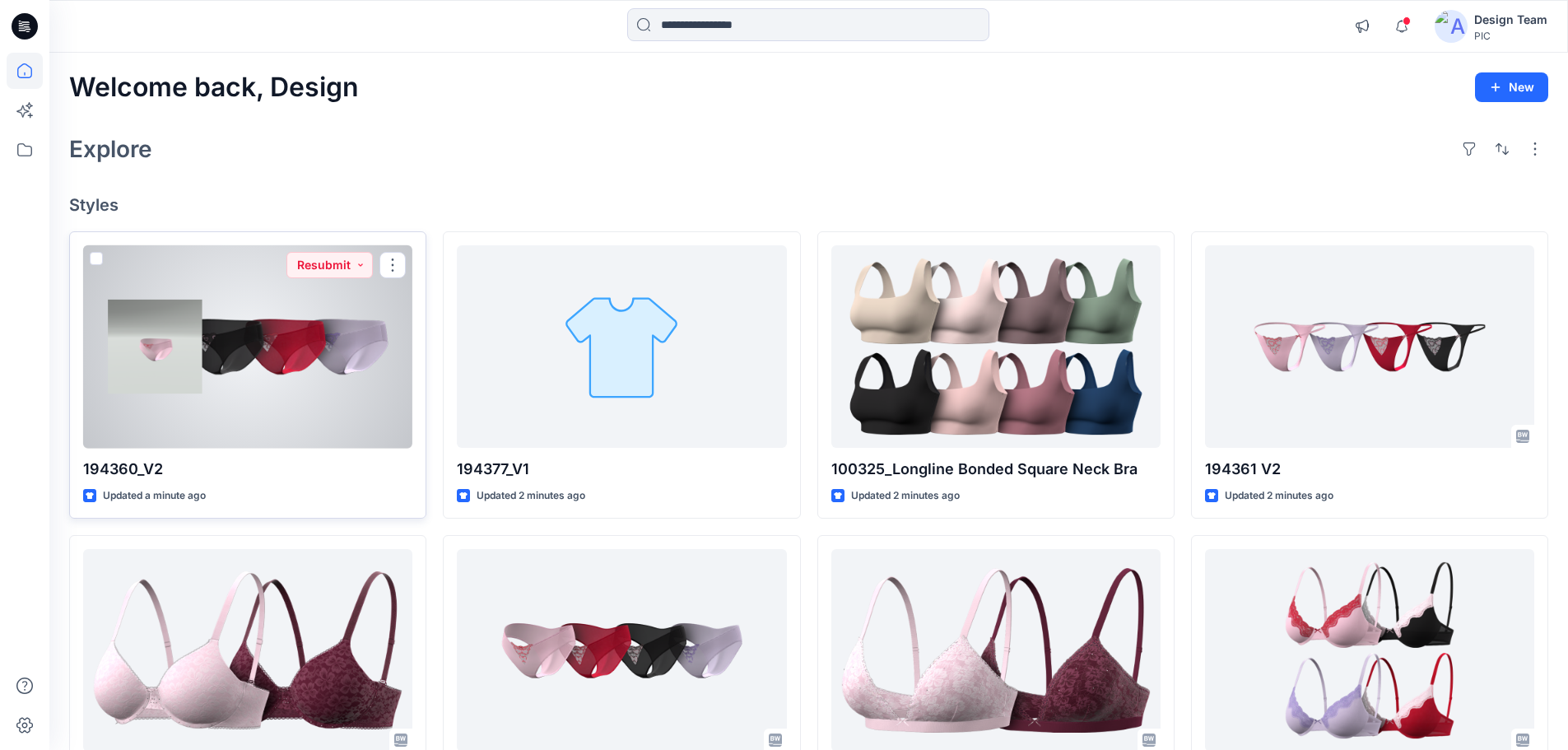
click at [248, 344] on div at bounding box center [247, 347] width 330 height 203
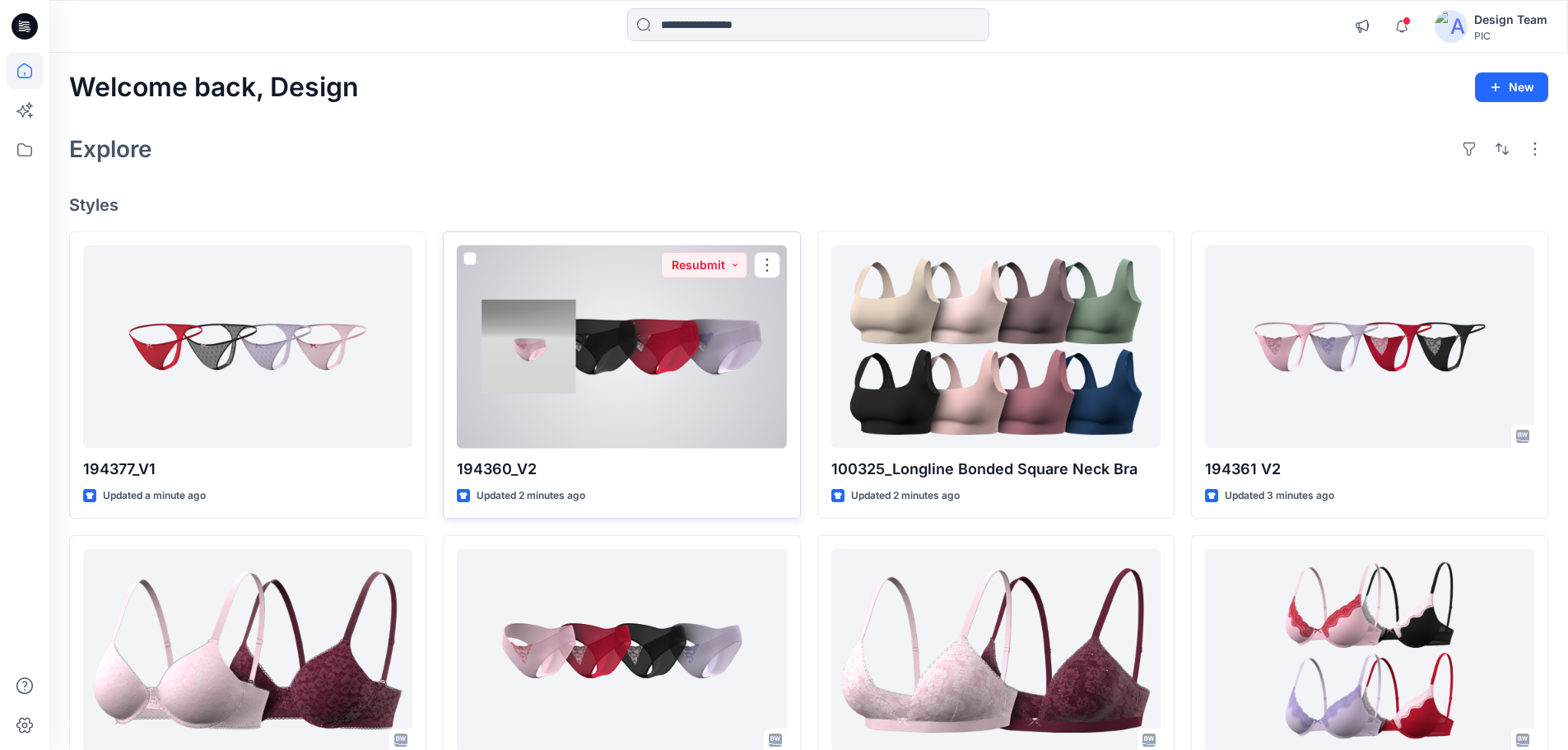
click at [620, 347] on div at bounding box center [621, 347] width 330 height 203
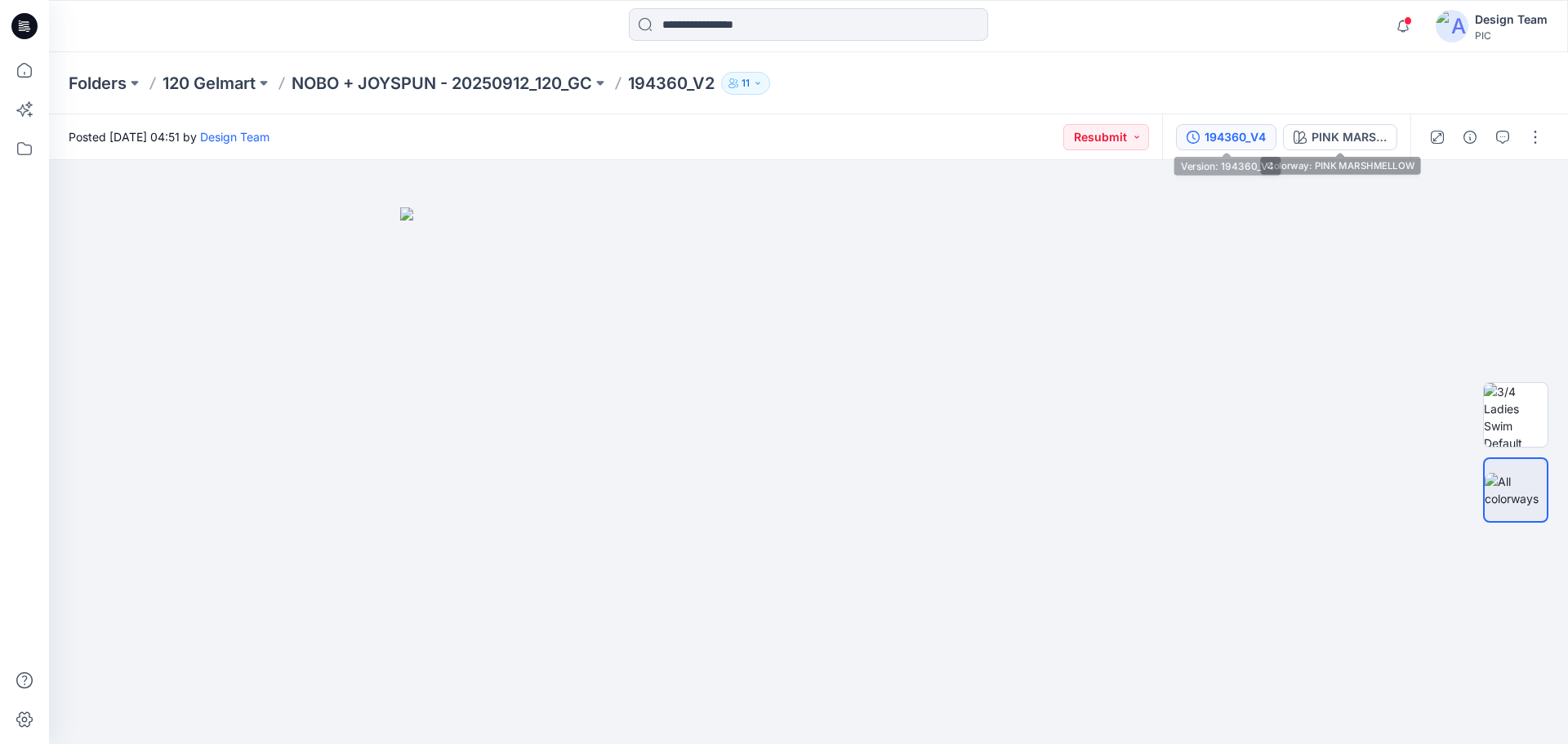
click at [1216, 139] on div "194360_V4" at bounding box center [1235, 137] width 61 height 18
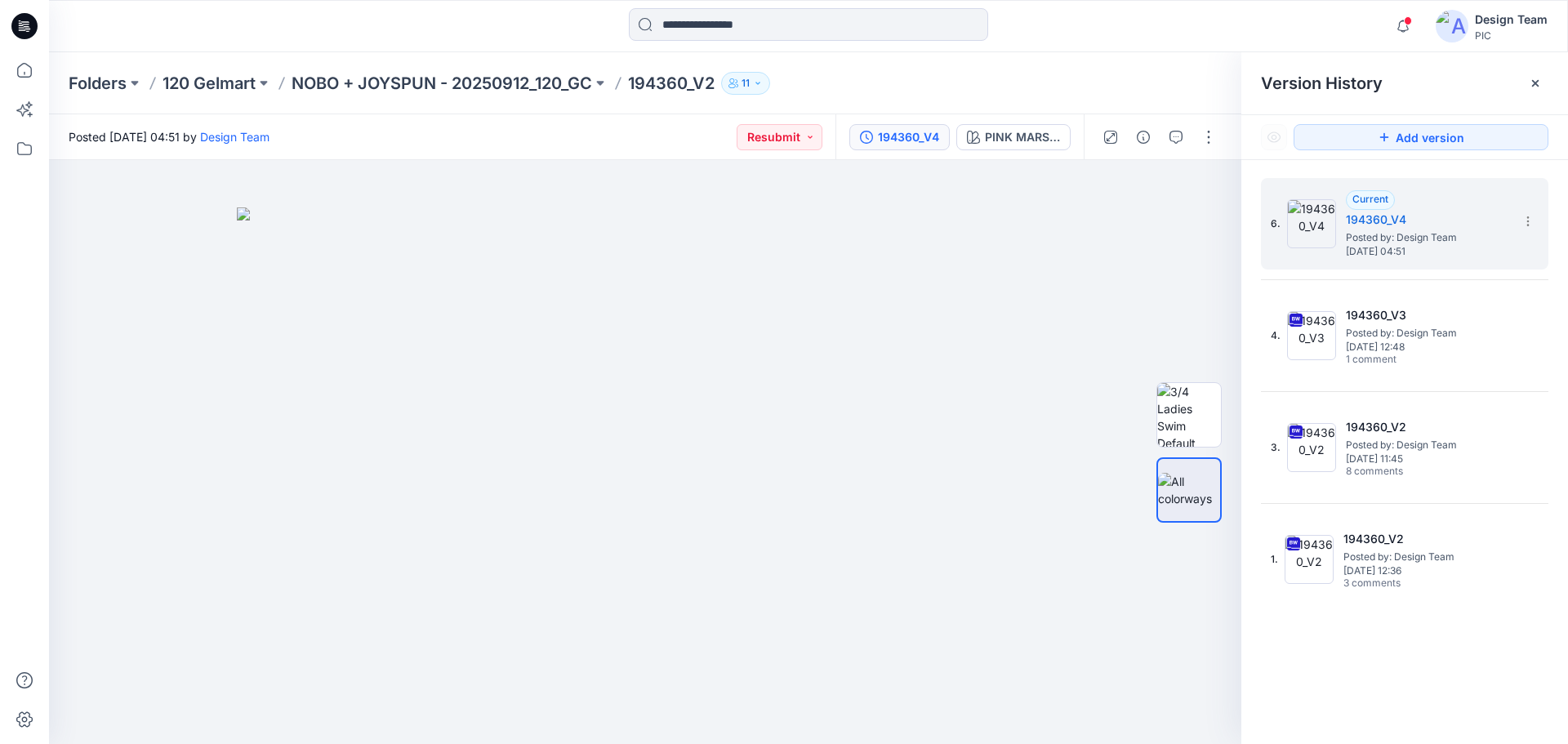
click at [1130, 5] on div "Notifications Your style 194361 V2 is ready 5 minutes ago Your style 194362_V2 …" at bounding box center [808, 26] width 1519 height 53
click at [994, 72] on div "Folders 120 Gelmart NOBO + JOYSPUN - 20250912_120_GC 194360_V2 11" at bounding box center [744, 83] width 1352 height 23
click at [401, 86] on p "NOBO + JOYSPUN - 20250912_120_GC" at bounding box center [442, 83] width 301 height 23
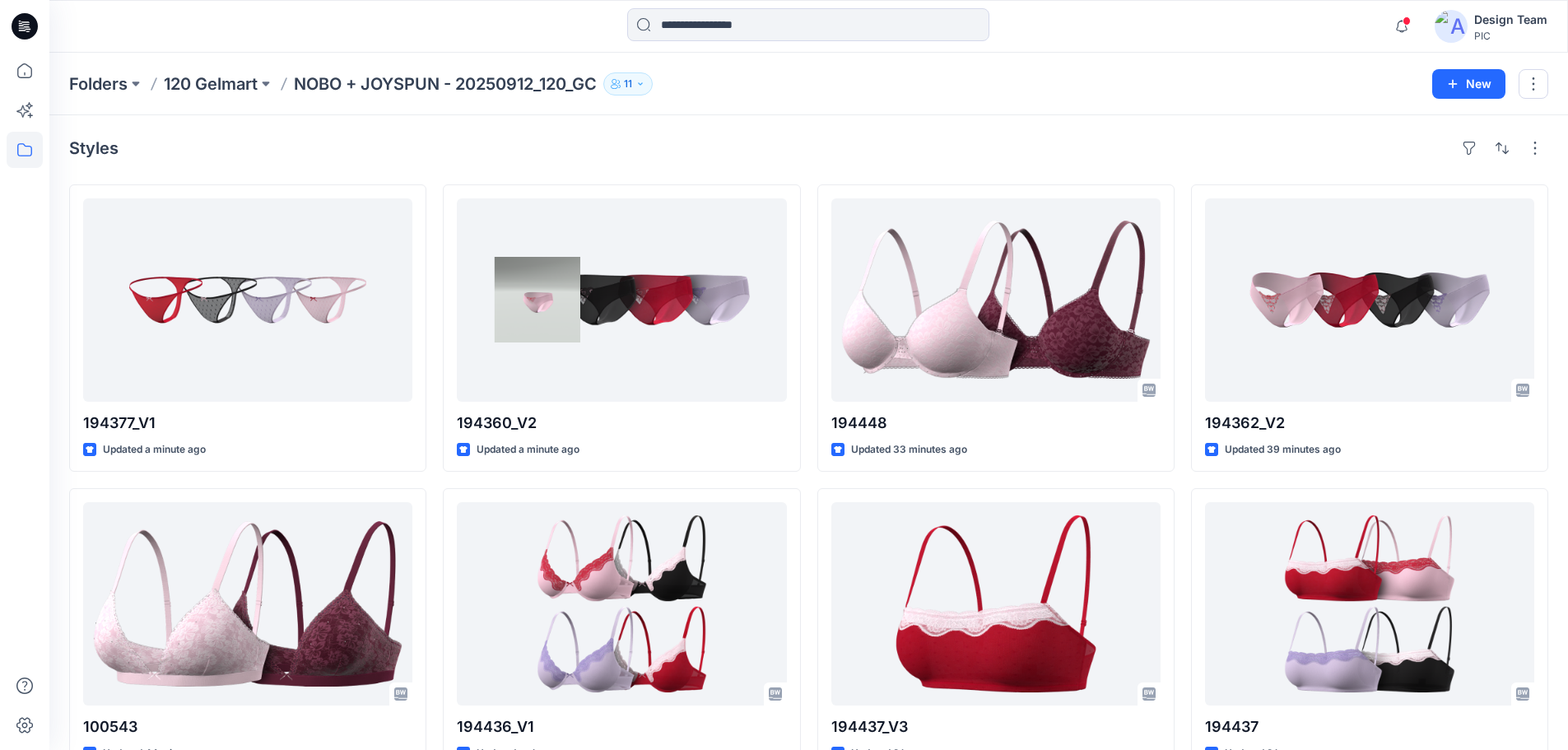
click at [511, 139] on div "Styles" at bounding box center [808, 148] width 1479 height 27
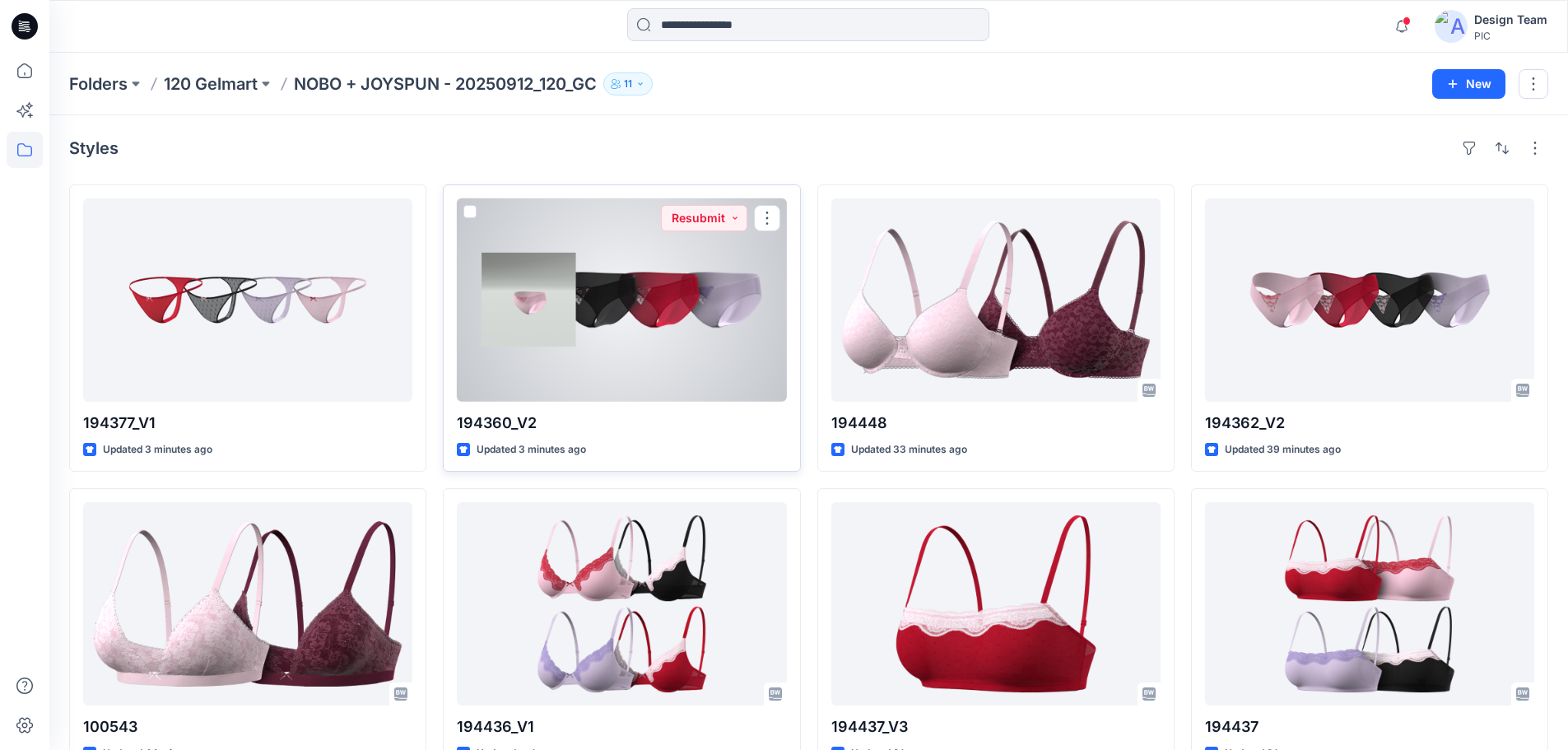
click at [597, 292] on div at bounding box center [621, 300] width 330 height 203
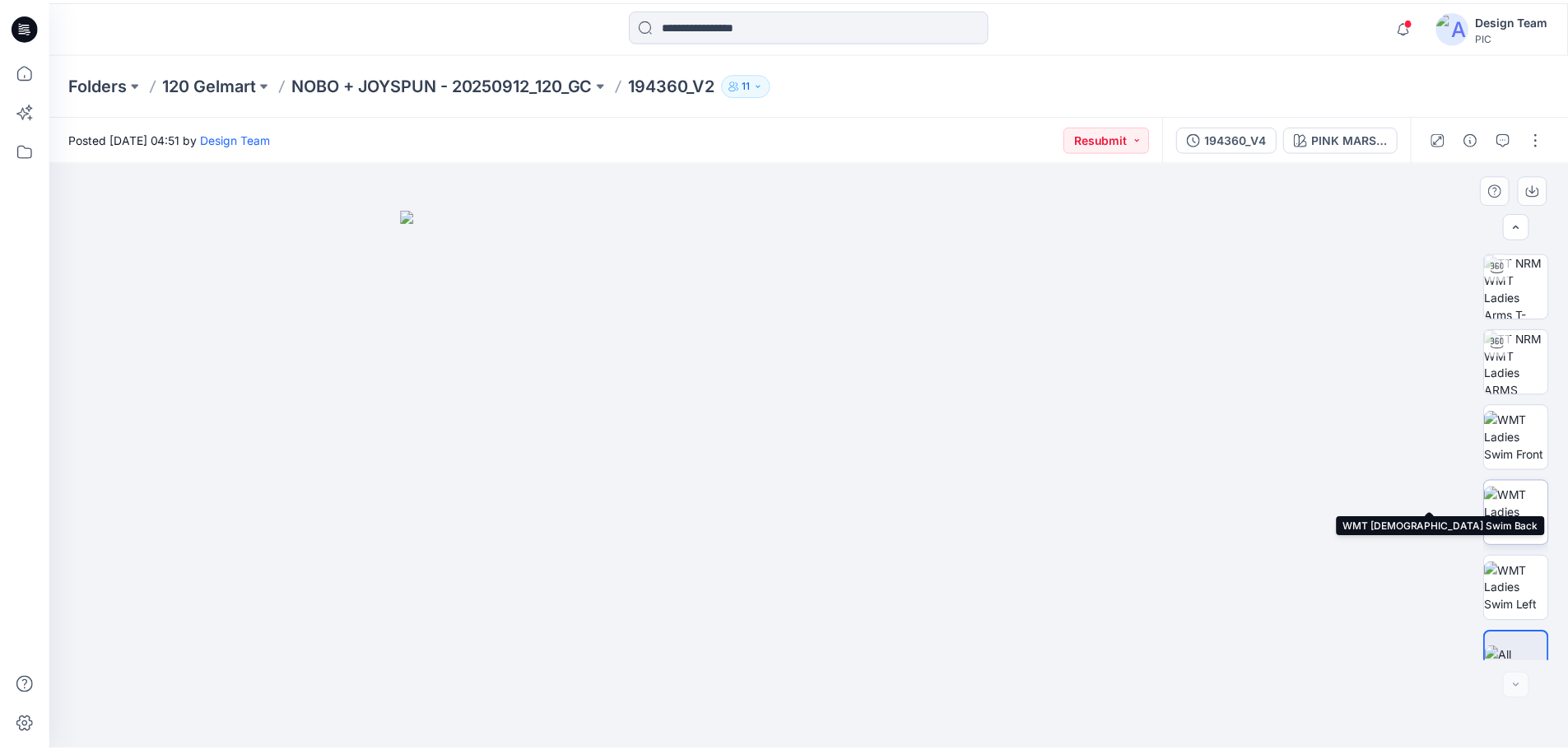
scroll to position [109, 0]
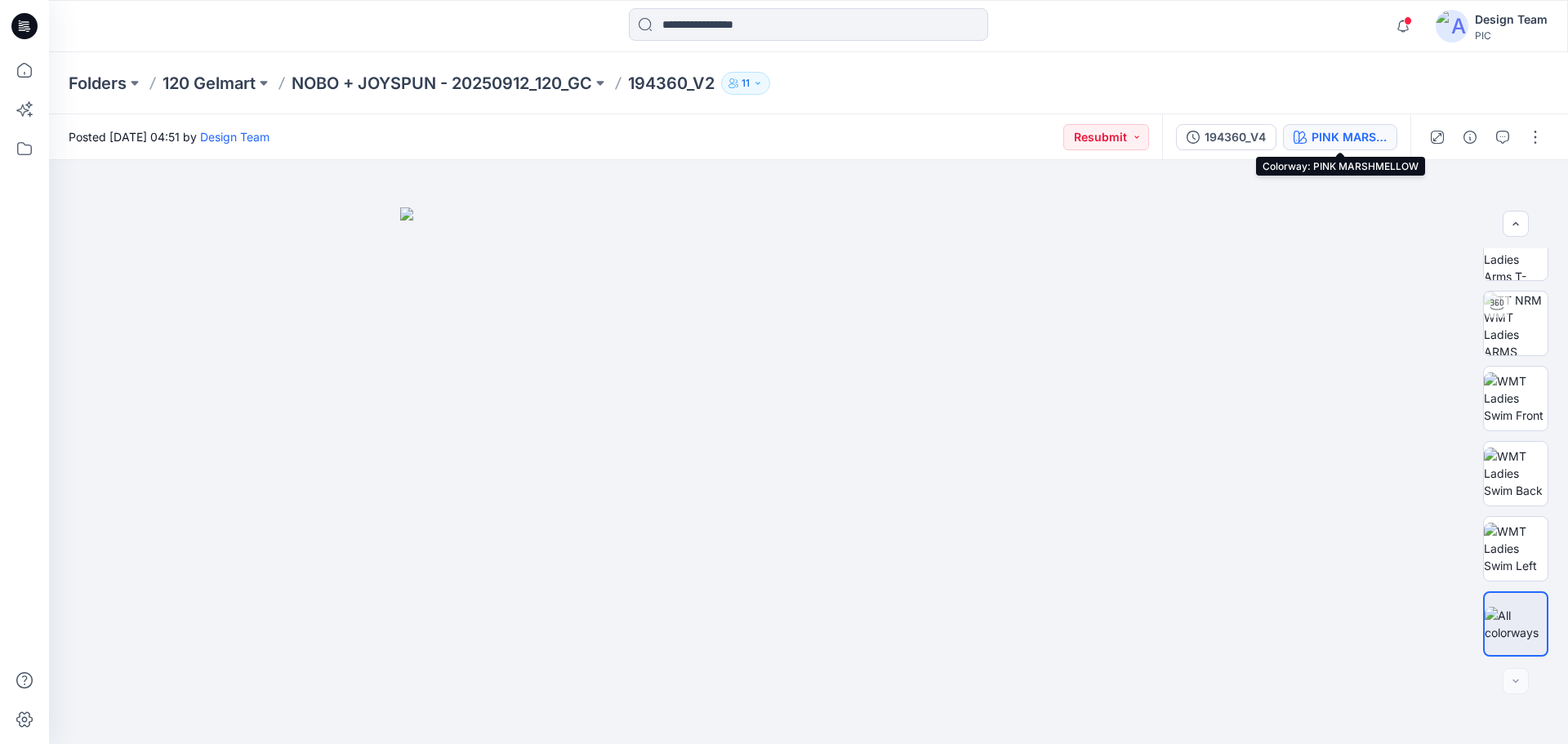
click at [1328, 138] on div "PINK MARSHMELLOW" at bounding box center [1349, 137] width 75 height 18
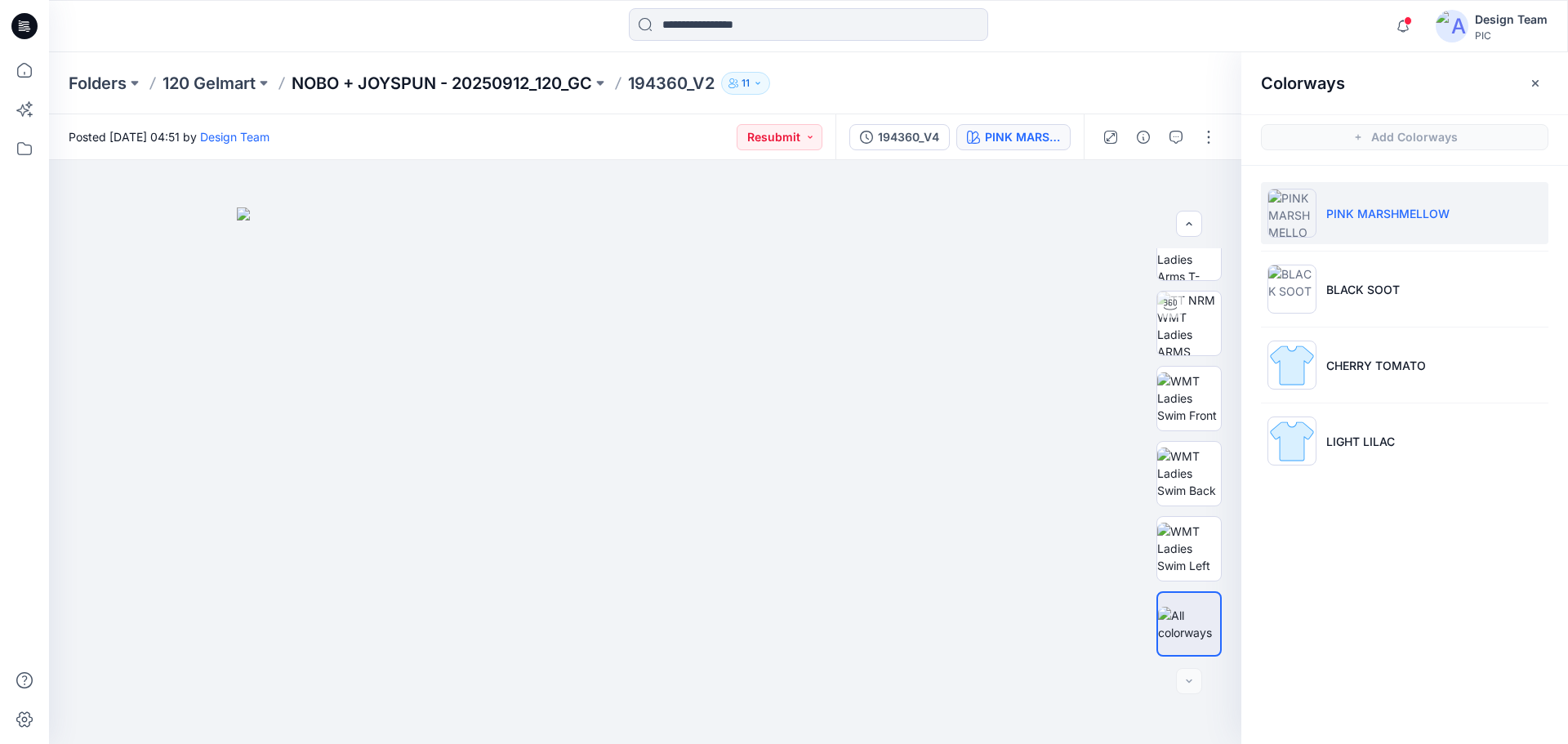
click at [408, 81] on p "NOBO + JOYSPUN - 20250912_120_GC" at bounding box center [442, 83] width 301 height 23
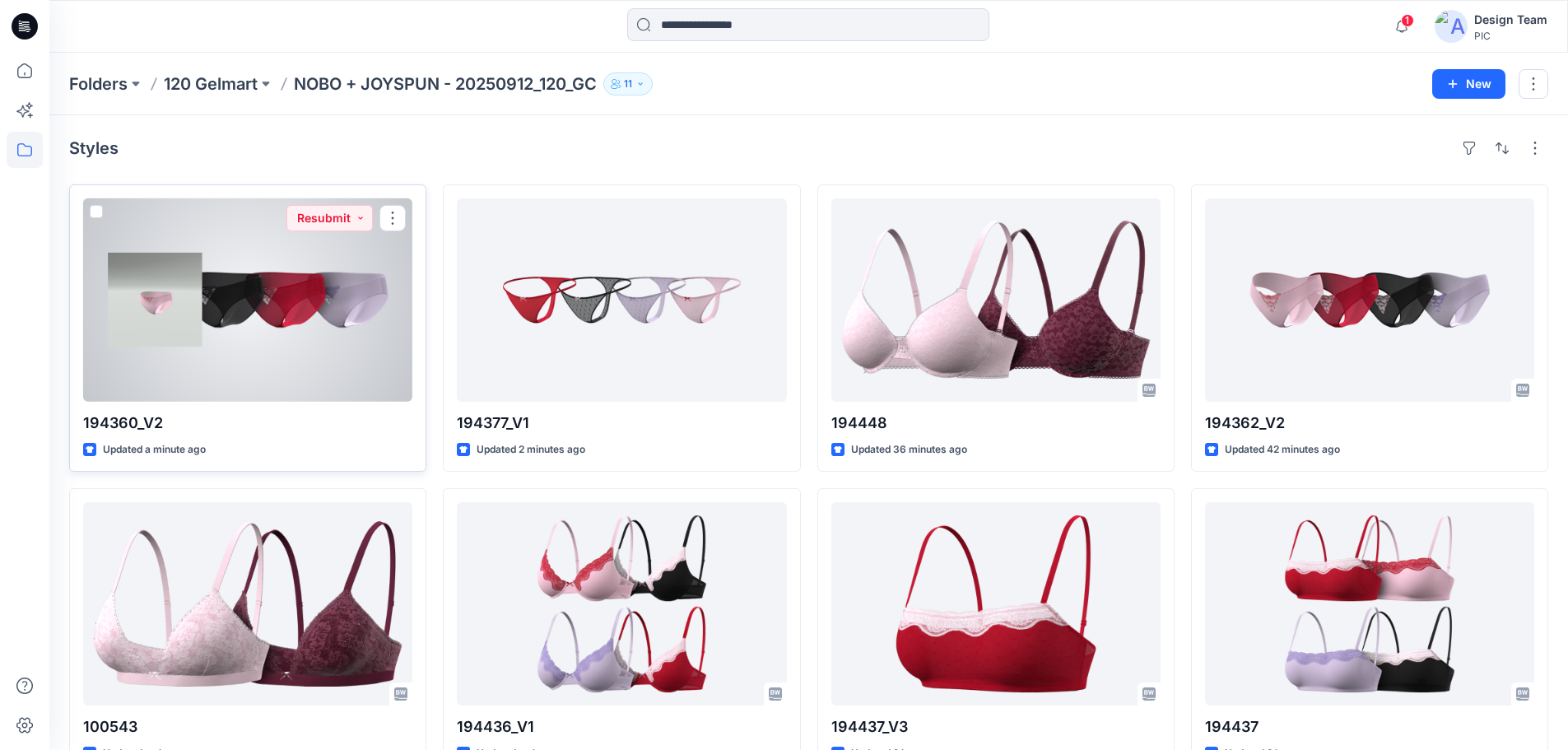
click at [259, 307] on div at bounding box center [247, 300] width 330 height 203
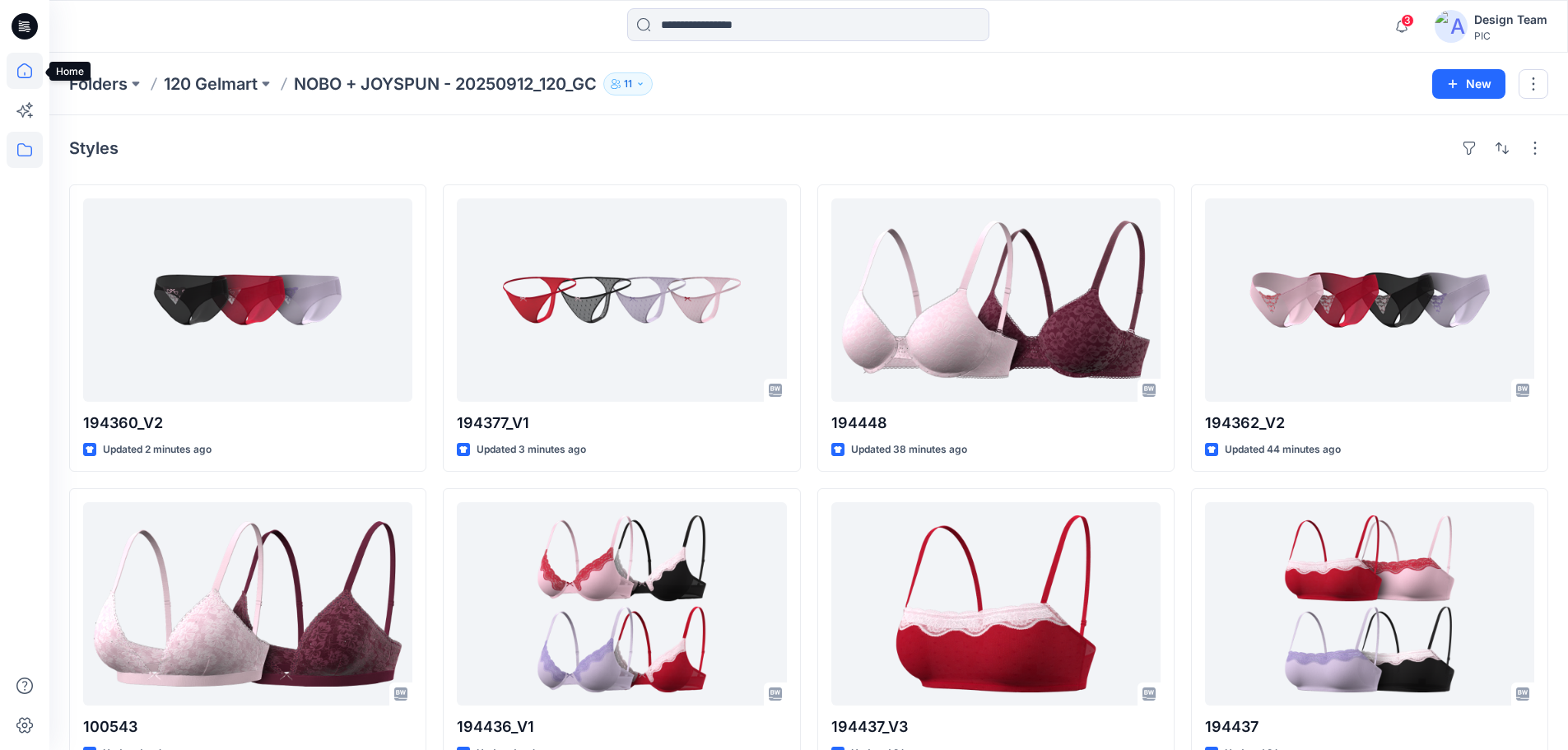
click at [24, 64] on icon at bounding box center [25, 71] width 15 height 15
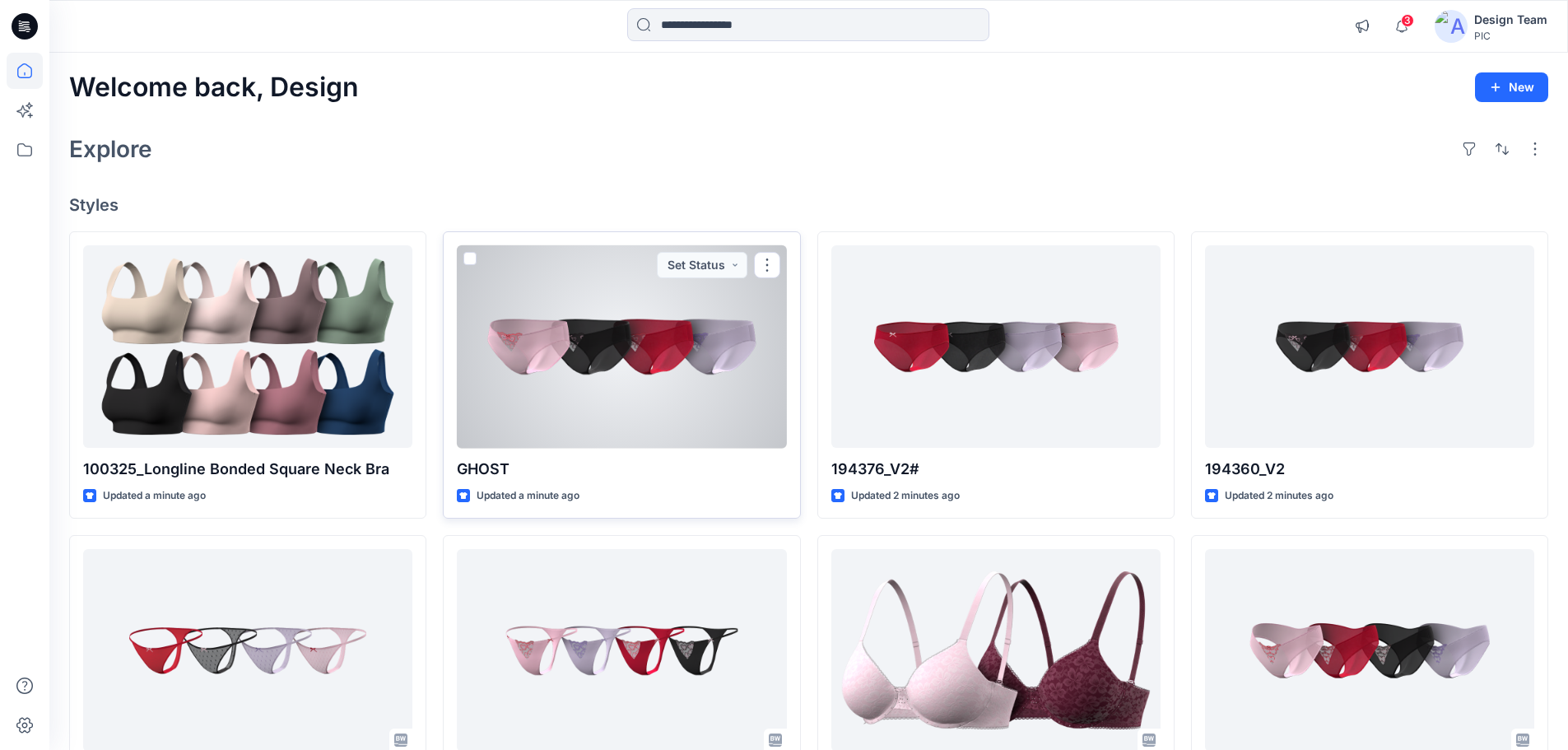
click at [717, 380] on div at bounding box center [621, 347] width 330 height 203
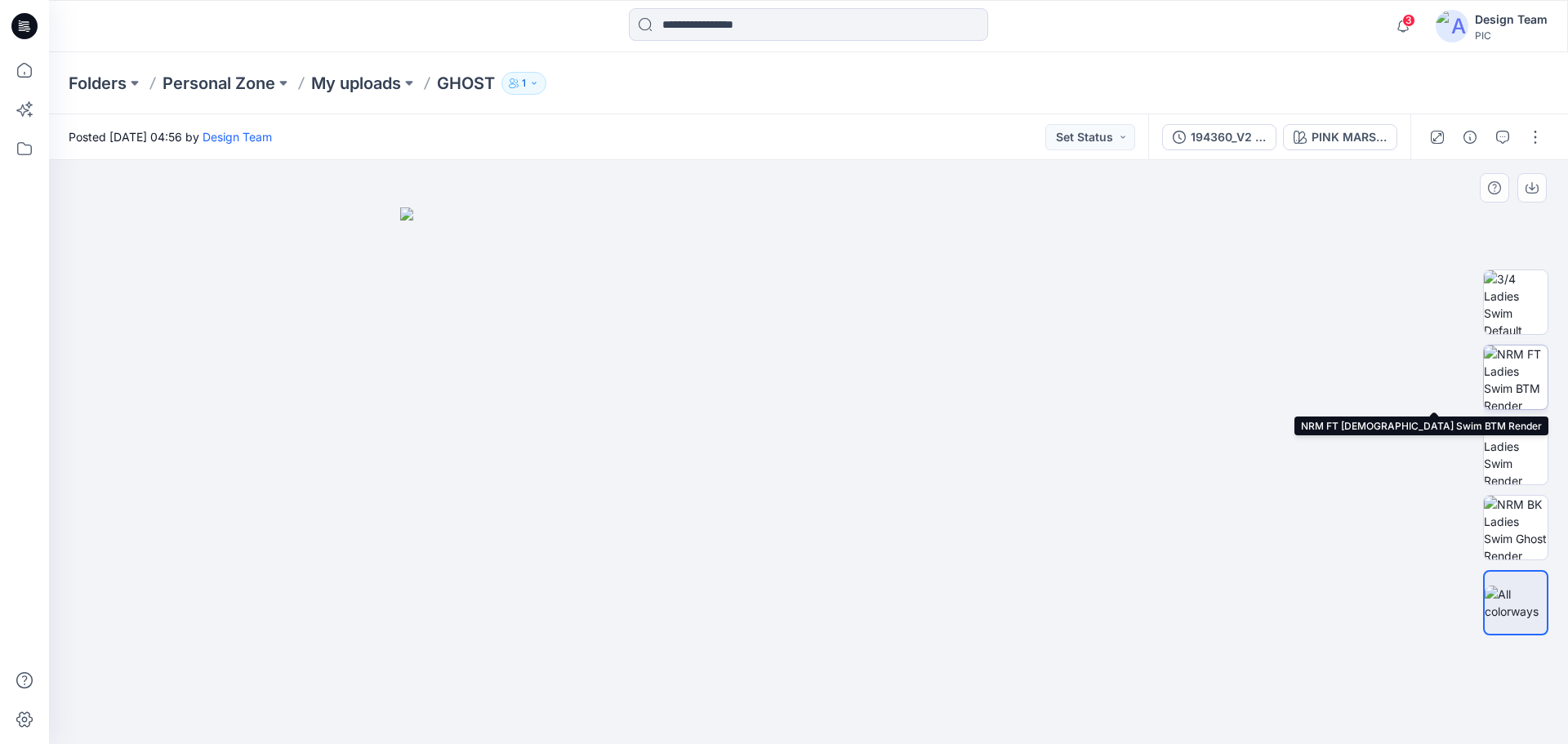
click at [1522, 372] on img at bounding box center [1515, 377] width 64 height 64
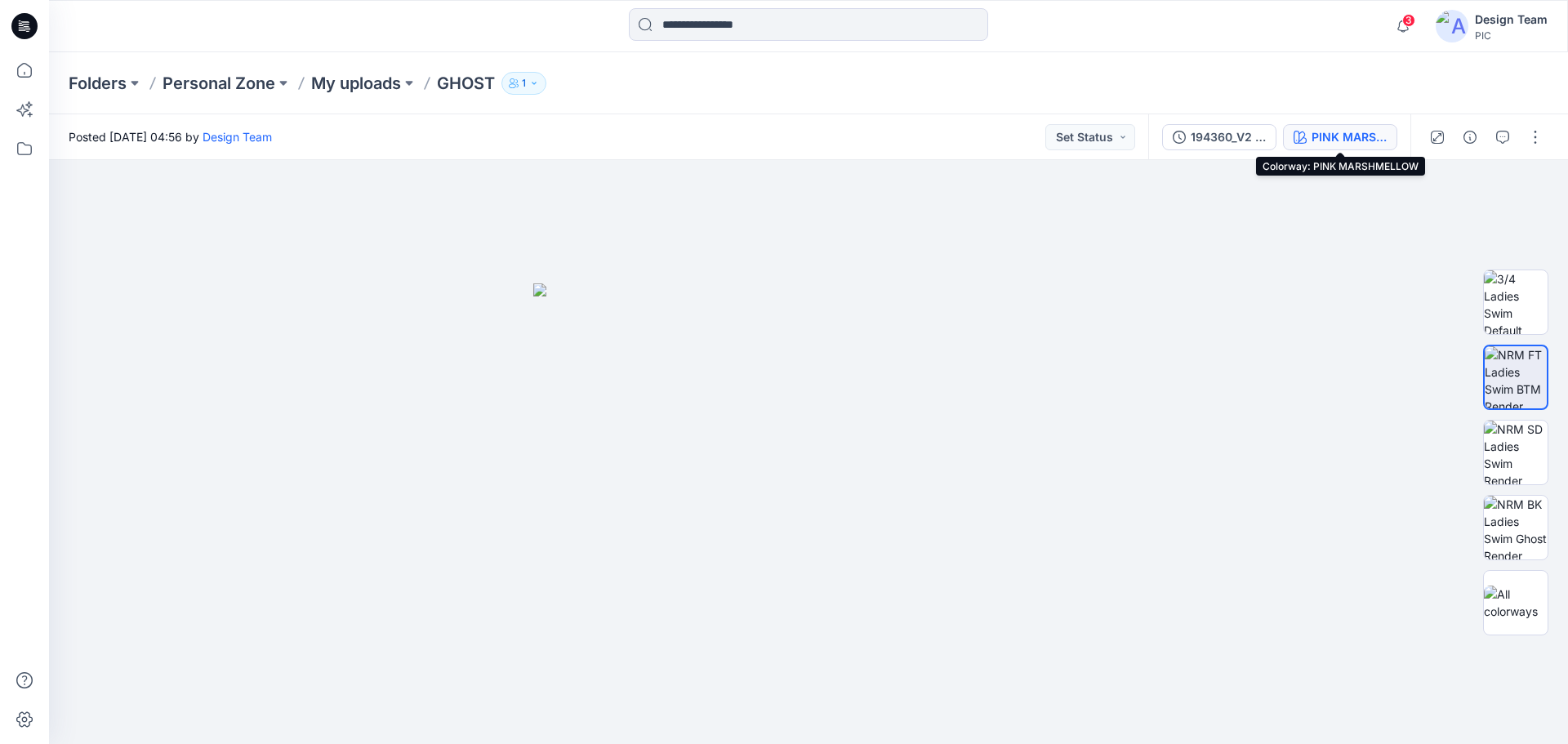
click at [1345, 137] on div "PINK MARSHMELLOW" at bounding box center [1349, 137] width 75 height 18
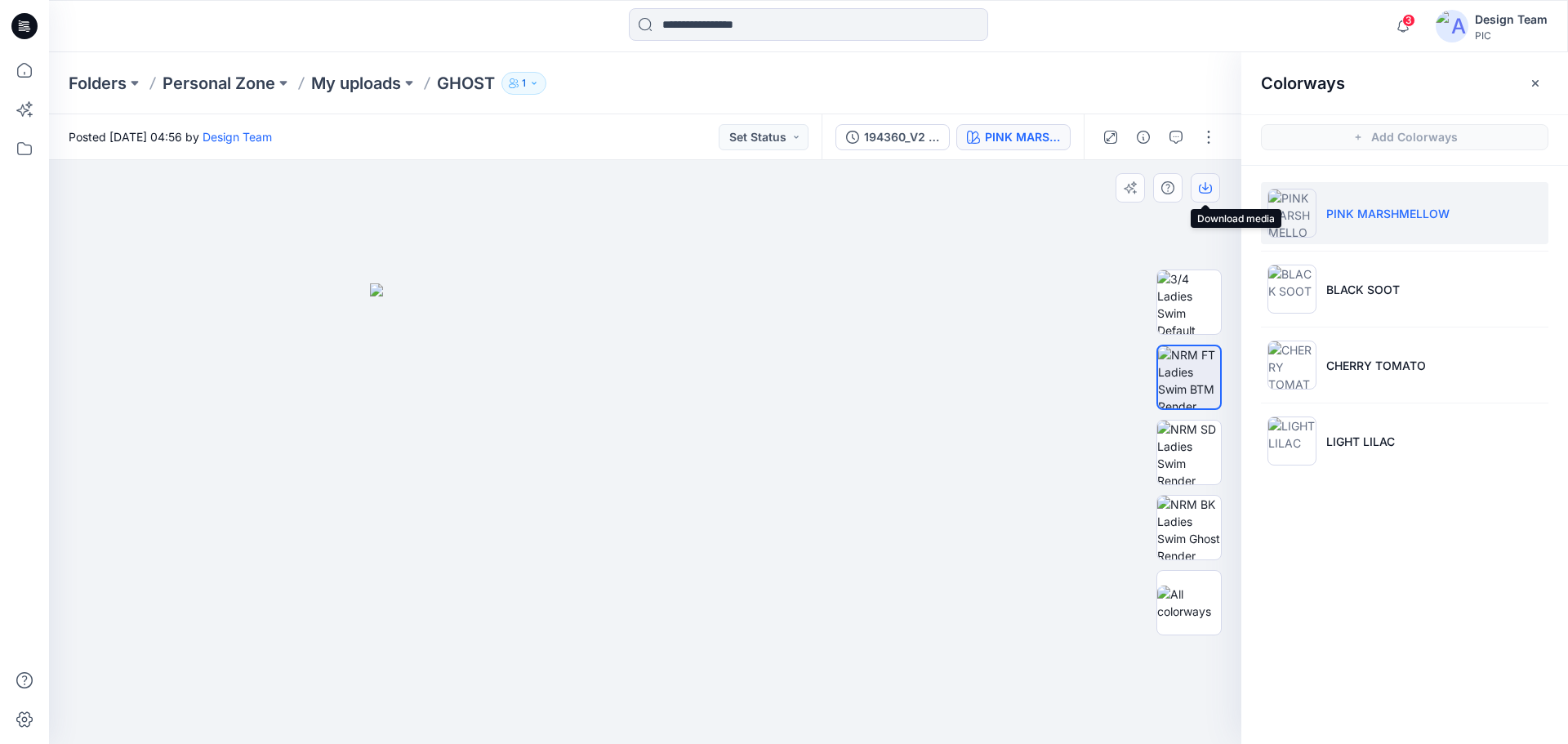
click at [1202, 184] on icon "button" at bounding box center [1205, 188] width 13 height 13
click at [1194, 447] on img at bounding box center [1188, 452] width 64 height 64
click at [1202, 188] on icon "button" at bounding box center [1205, 188] width 13 height 13
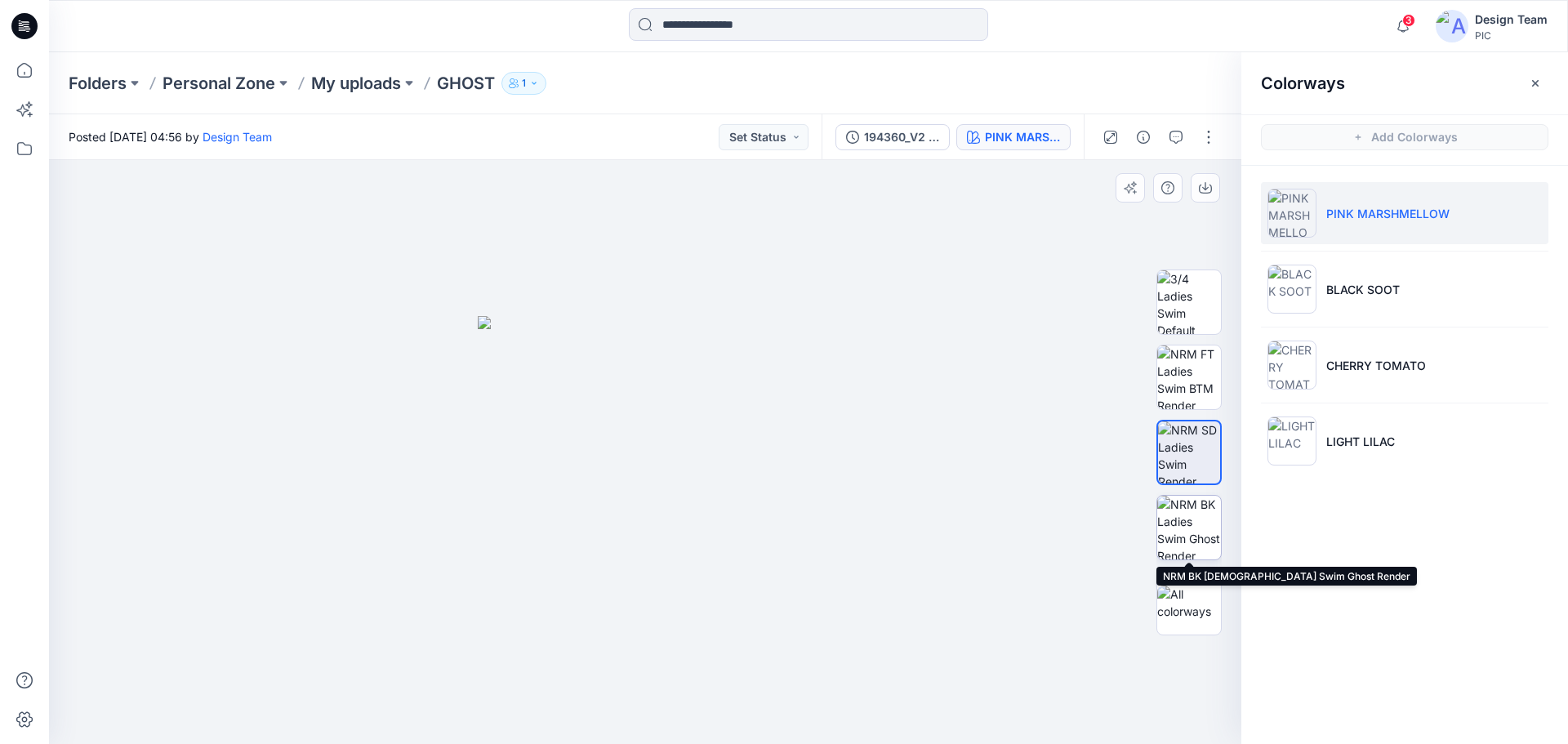
click at [1193, 524] on img at bounding box center [1188, 528] width 64 height 64
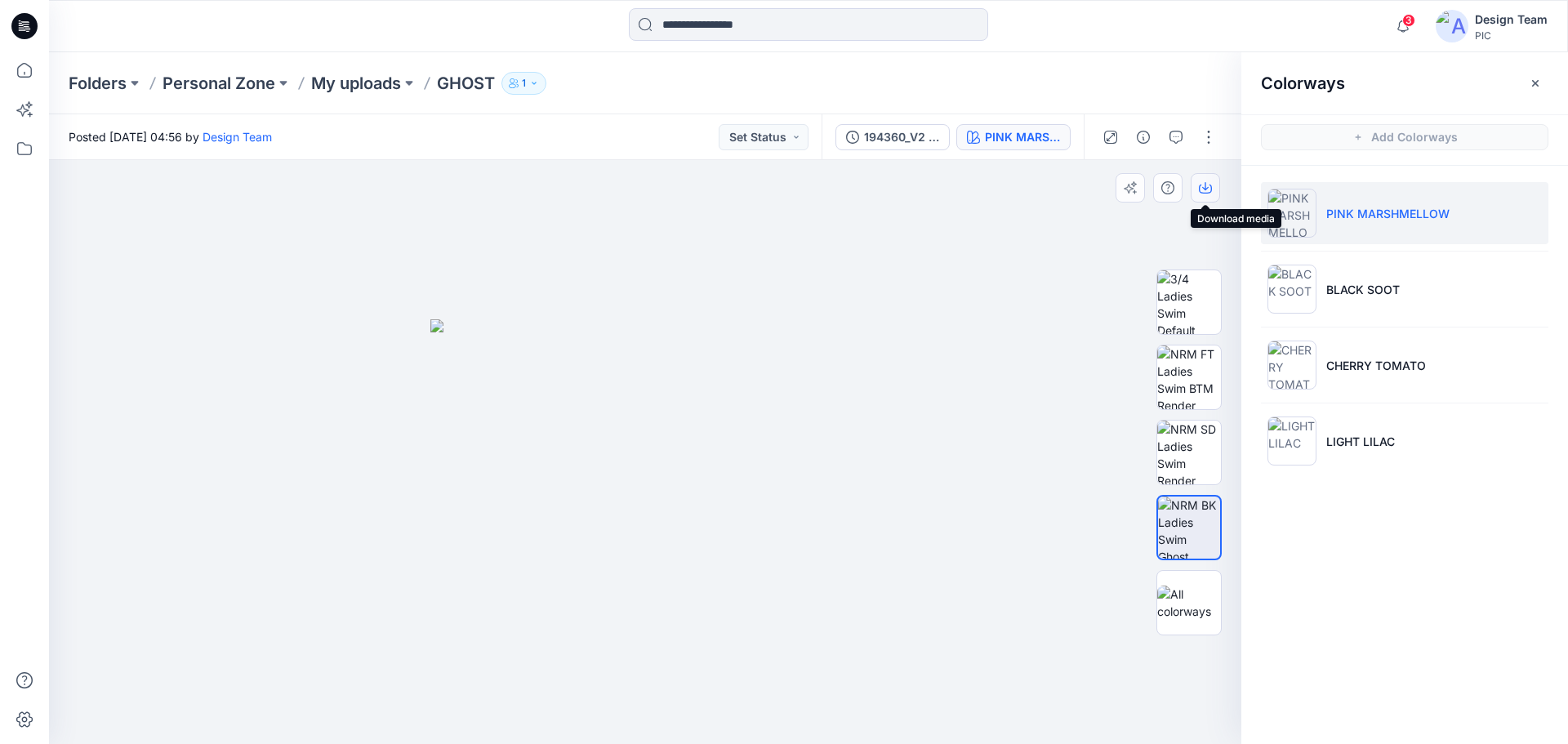
click at [1208, 195] on button "button" at bounding box center [1205, 188] width 30 height 30
click at [1398, 546] on div "Colorways Add Colorways PINK MARSHMELLOW BLACK SOOT CHERRY TOMATO LIGHT LILAC" at bounding box center [1404, 398] width 327 height 691
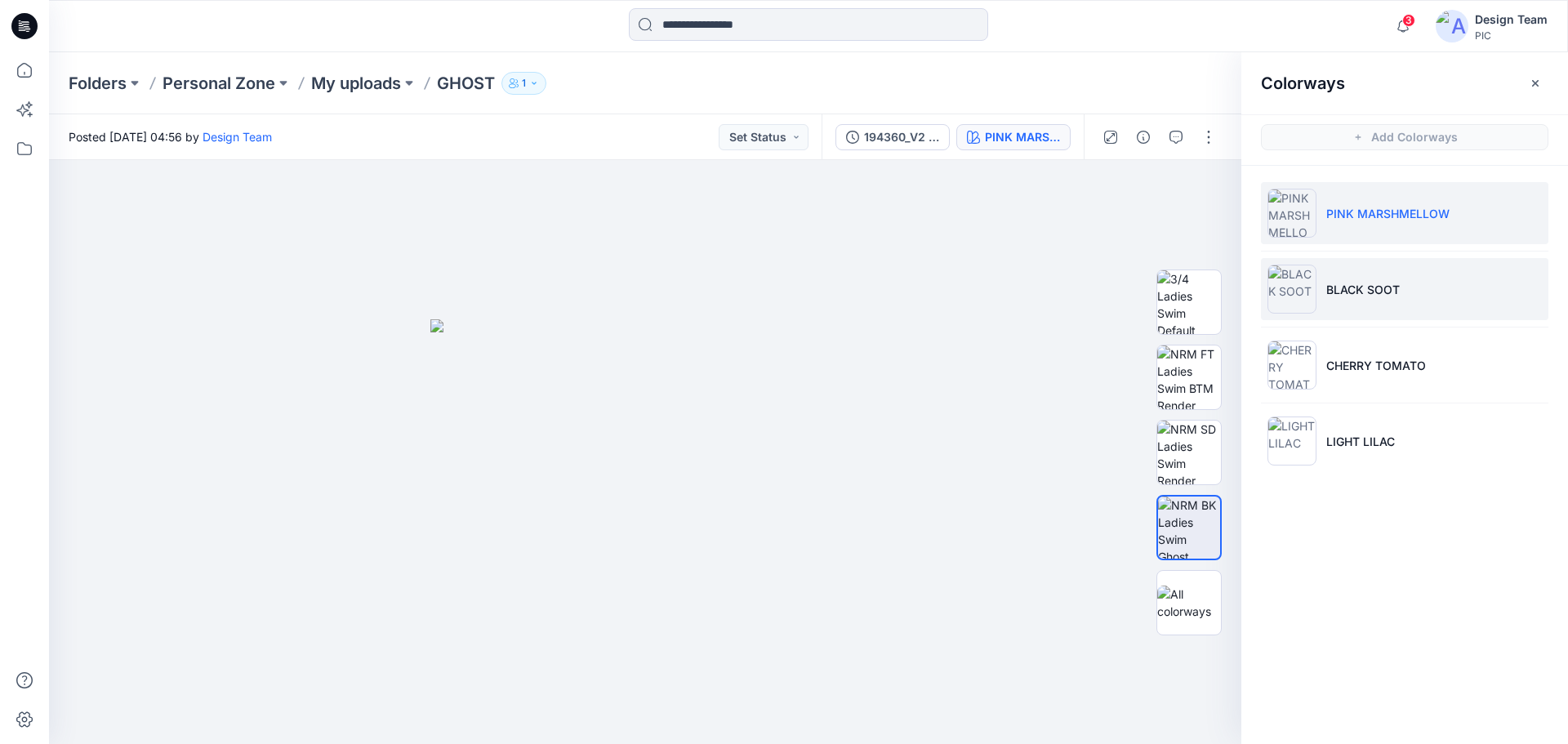
click at [1377, 296] on p "BLACK SOOT" at bounding box center [1363, 290] width 74 height 18
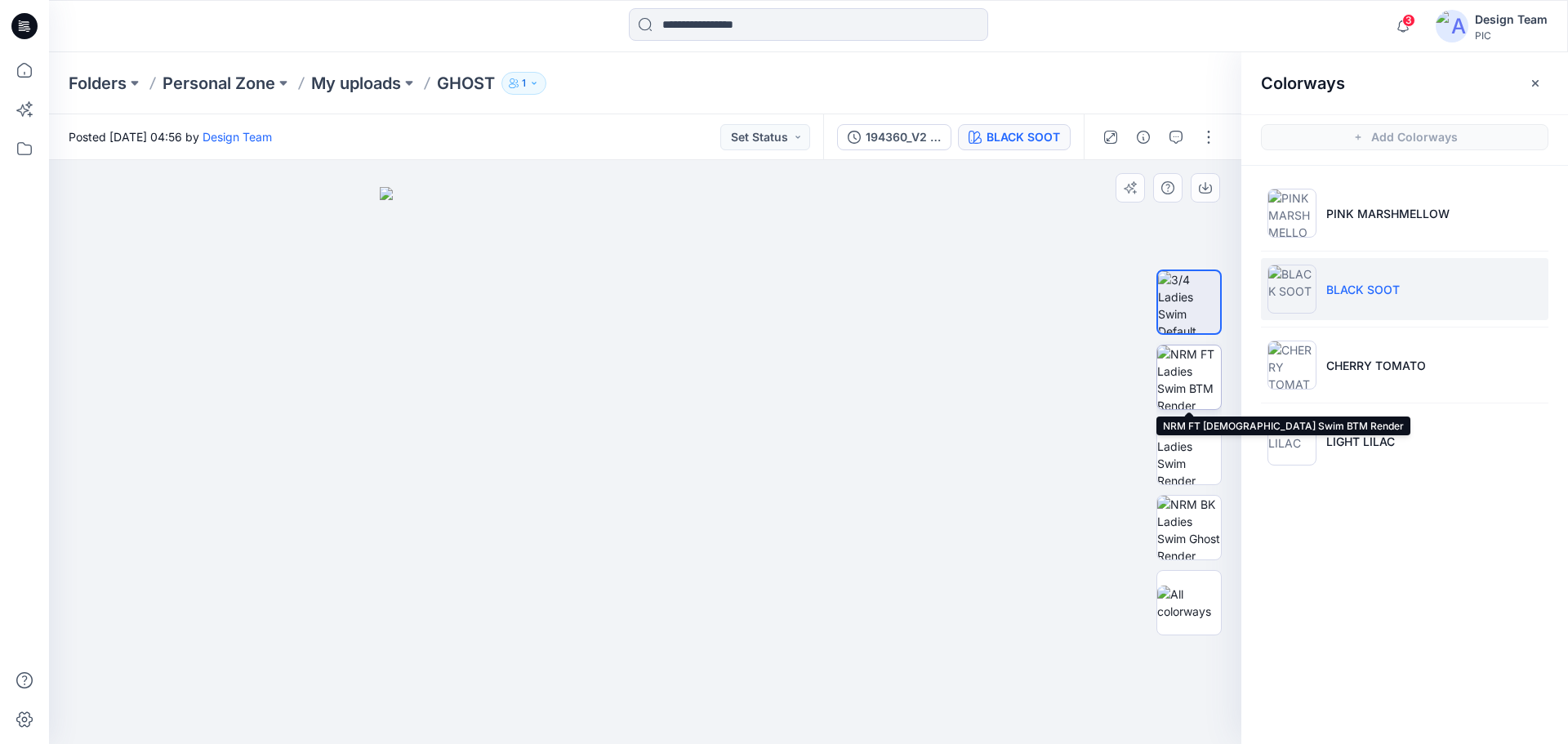
click at [1193, 365] on img at bounding box center [1188, 377] width 64 height 64
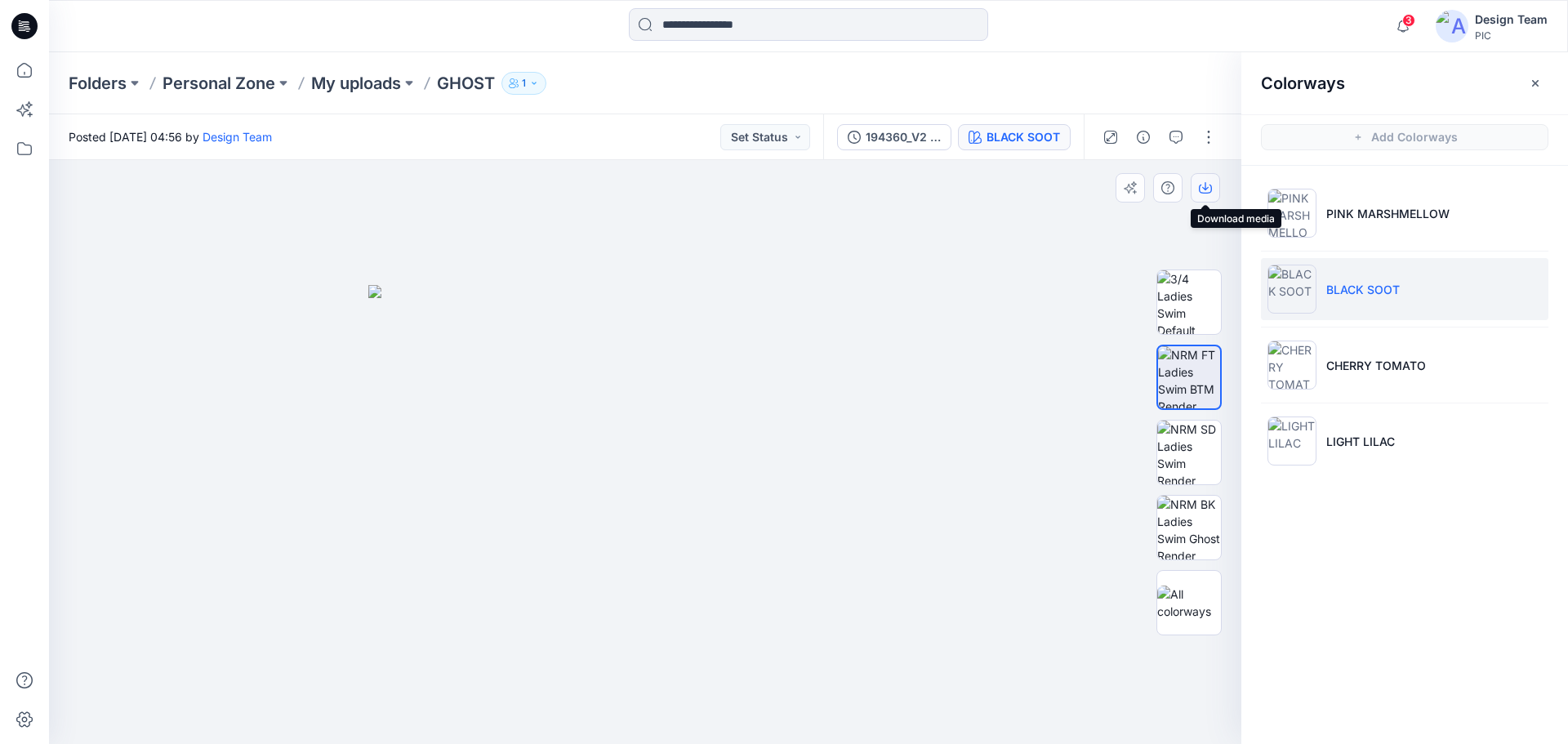
click at [1207, 188] on icon "button" at bounding box center [1204, 186] width 6 height 8
click at [1196, 450] on img at bounding box center [1188, 452] width 64 height 64
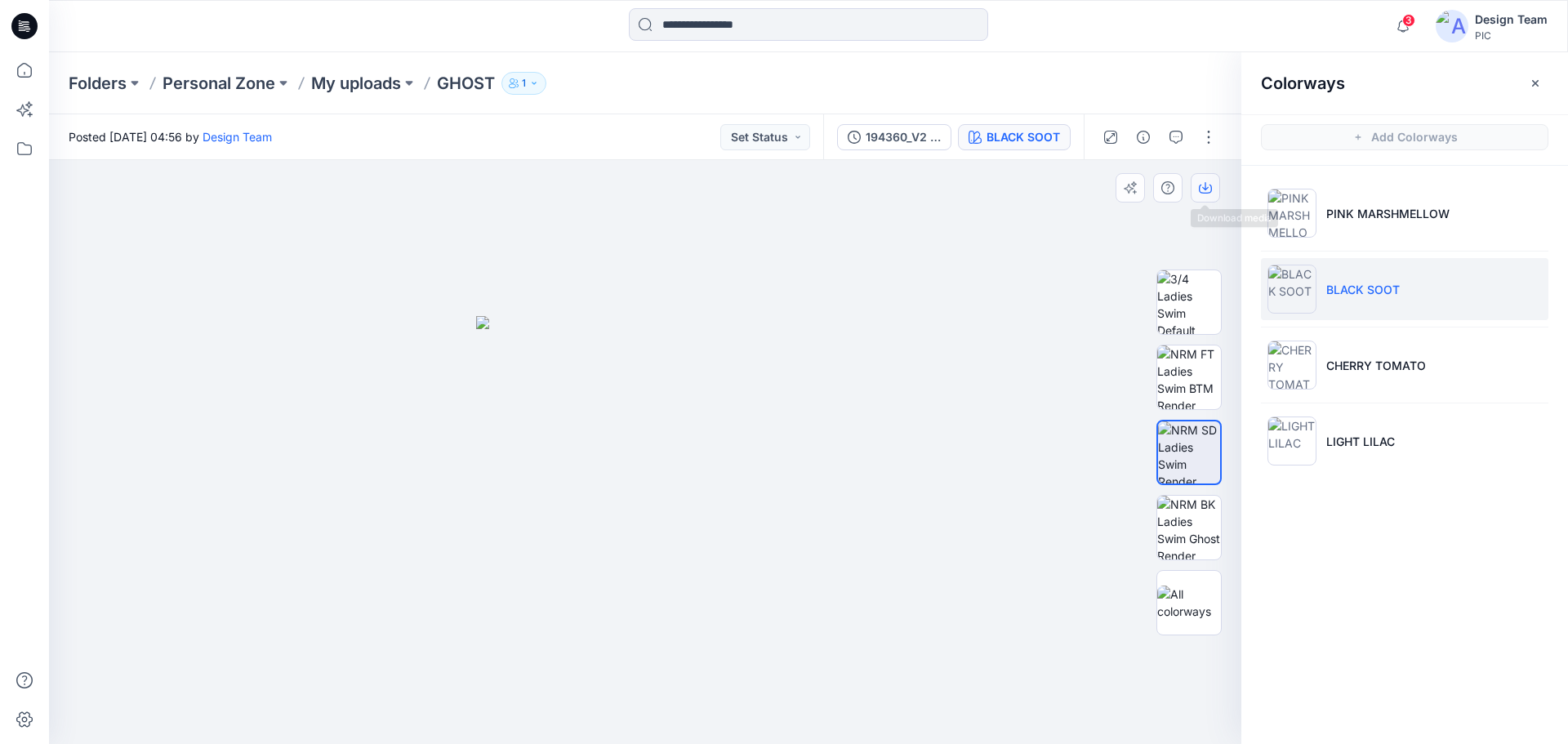
click at [1210, 195] on button "button" at bounding box center [1205, 188] width 30 height 30
click at [1190, 524] on img at bounding box center [1188, 528] width 64 height 64
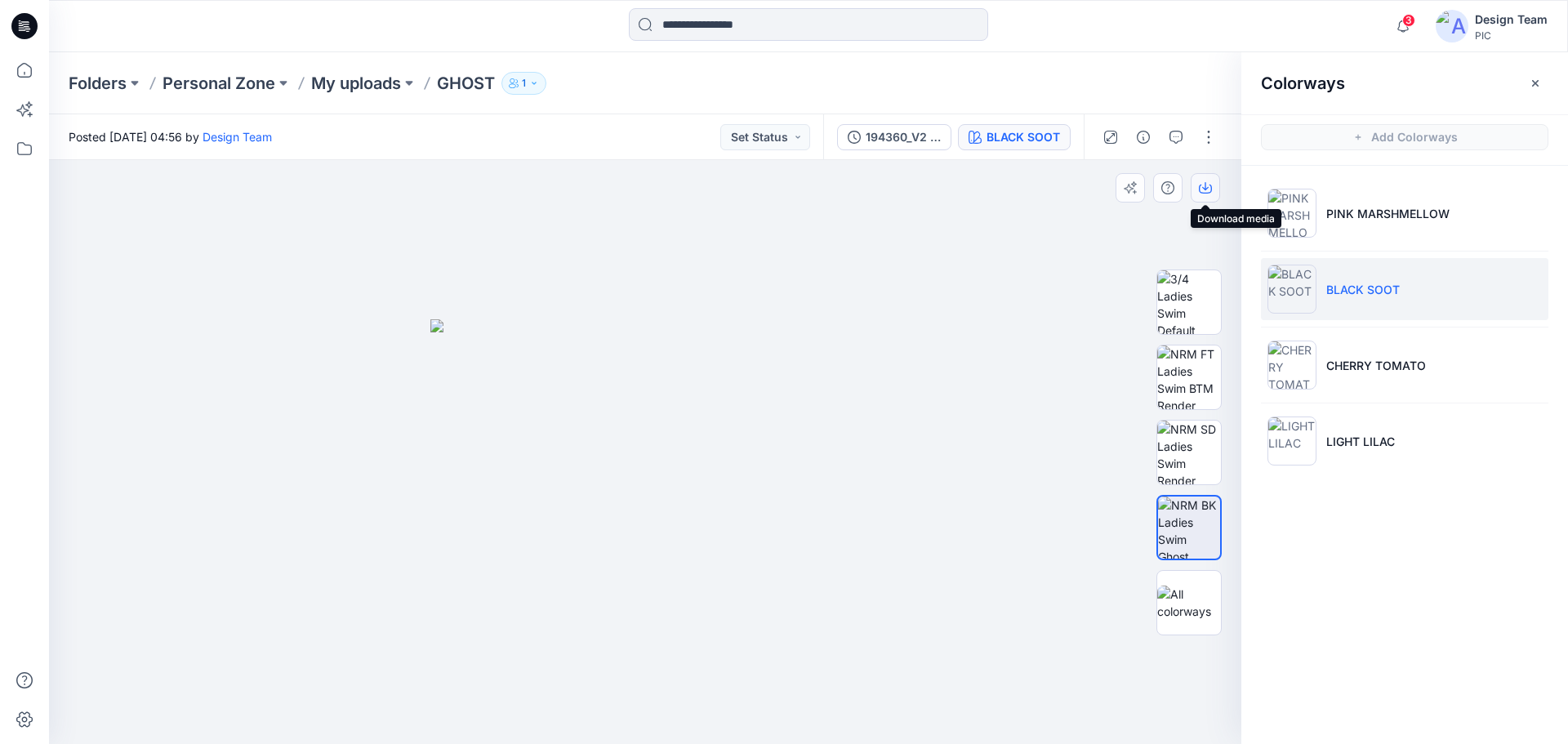
click at [1210, 186] on icon "button" at bounding box center [1205, 188] width 13 height 13
drag, startPoint x: 1399, startPoint y: 537, endPoint x: 1393, endPoint y: 500, distance: 37.5
click at [1400, 534] on div "Colorways Add Colorways PINK MARSHMELLOW BLACK SOOT CHERRY TOMATO LIGHT LILAC" at bounding box center [1404, 398] width 327 height 691
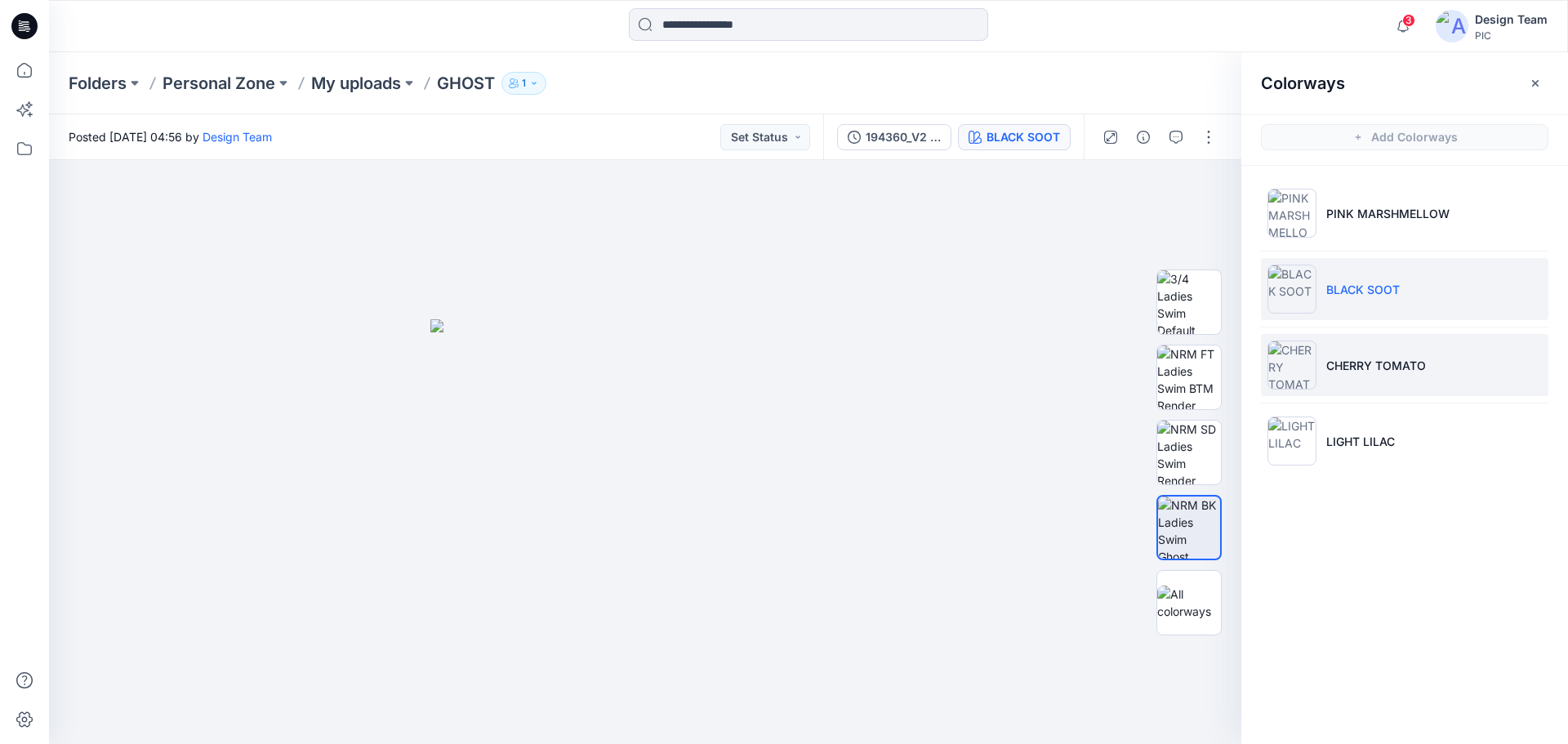
click at [1364, 361] on p "CHERRY TOMATO" at bounding box center [1376, 365] width 100 height 18
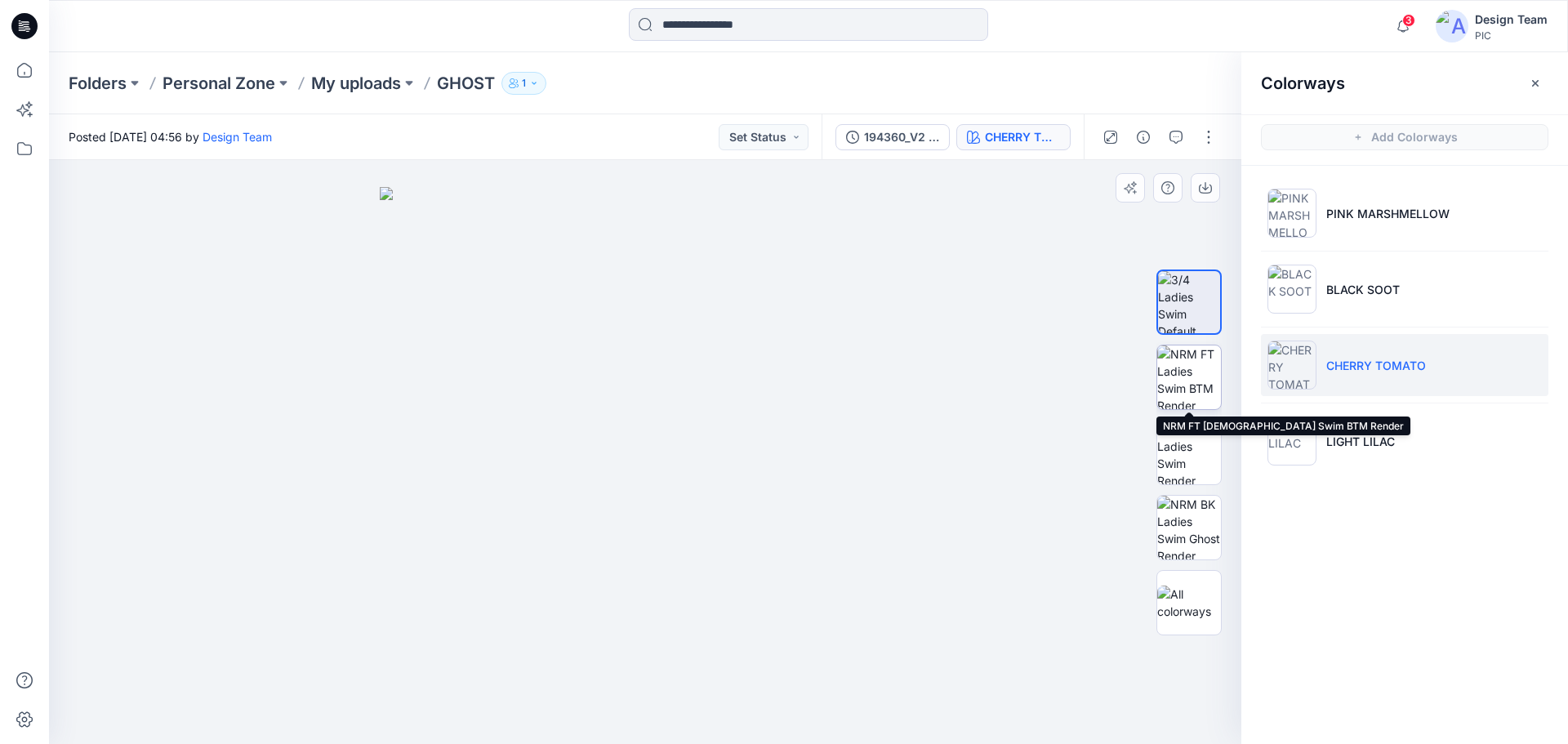
click at [1194, 383] on img at bounding box center [1188, 377] width 64 height 64
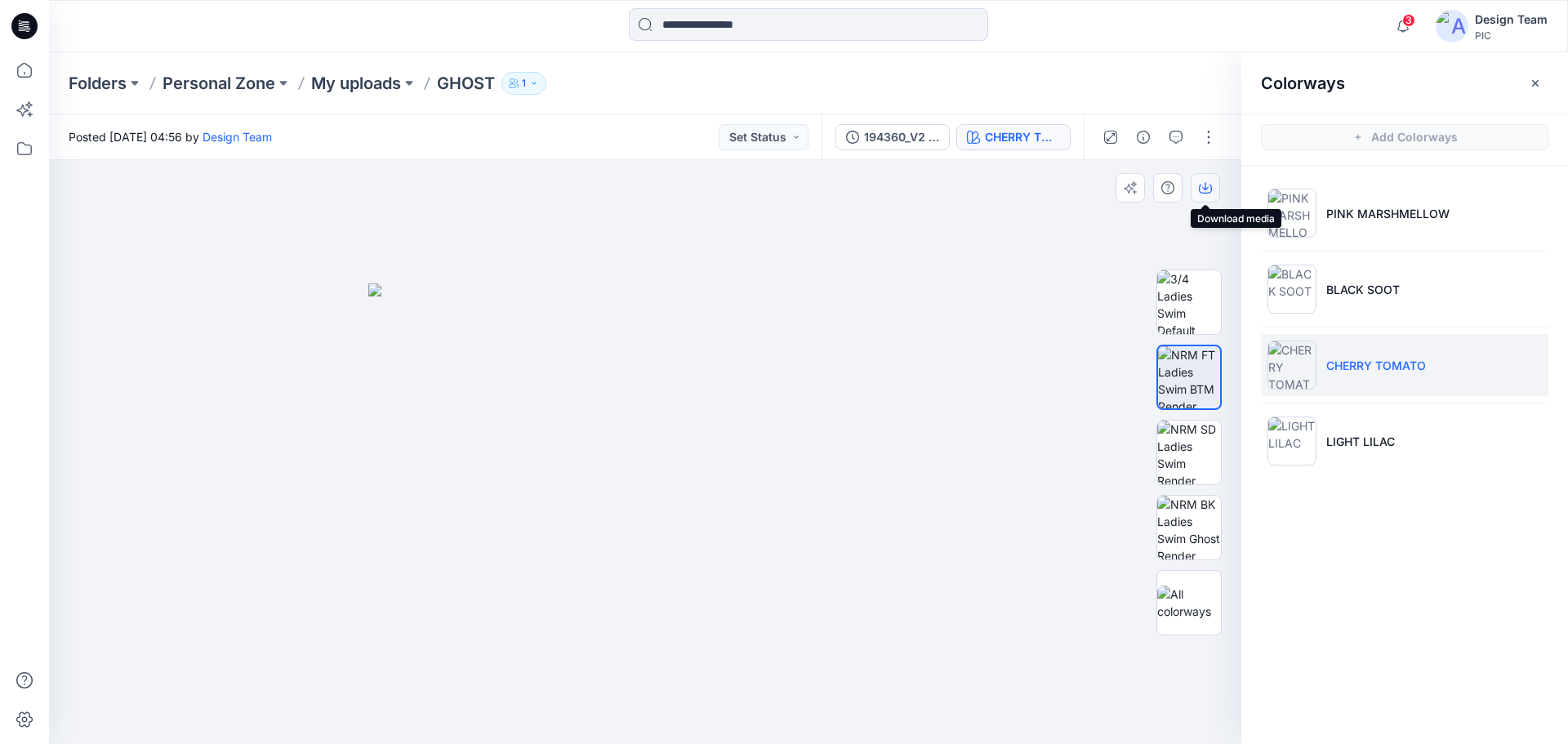
click at [1207, 184] on icon "button" at bounding box center [1205, 188] width 13 height 13
click at [1207, 454] on img at bounding box center [1188, 452] width 64 height 64
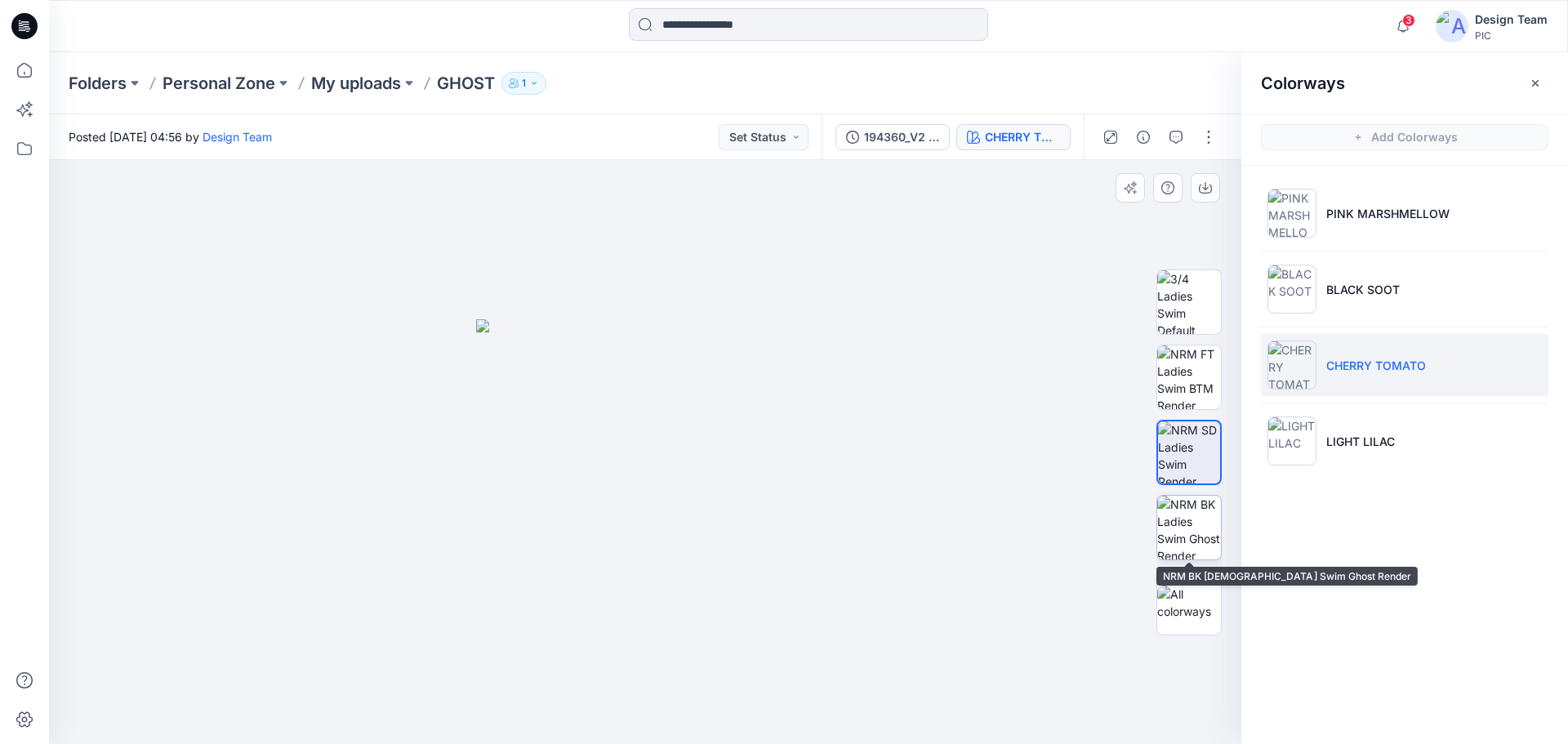
click at [1182, 516] on img at bounding box center [1188, 528] width 64 height 64
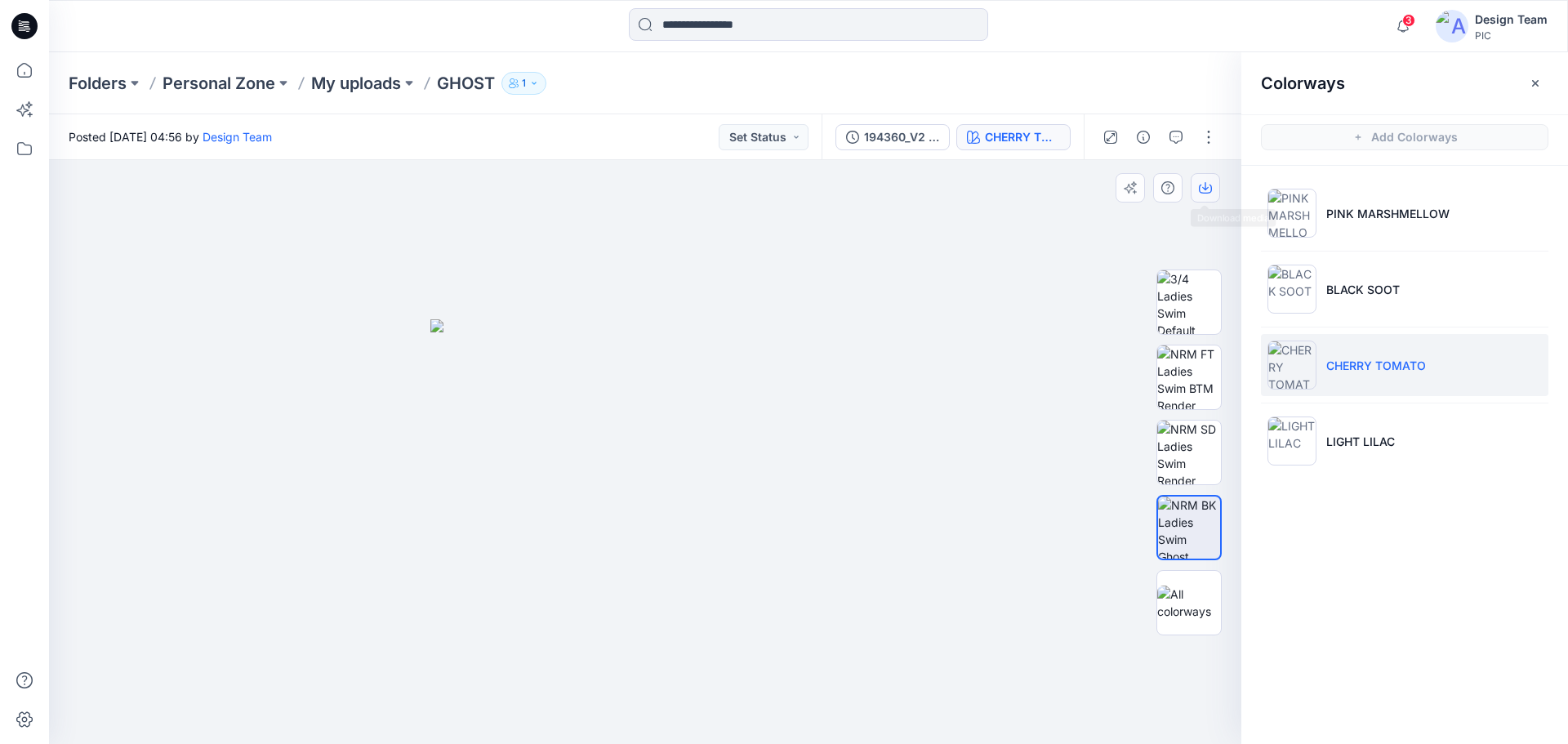
click at [1205, 188] on icon "button" at bounding box center [1204, 186] width 6 height 8
click at [1393, 447] on p "LIGHT LILAC" at bounding box center [1360, 442] width 68 height 18
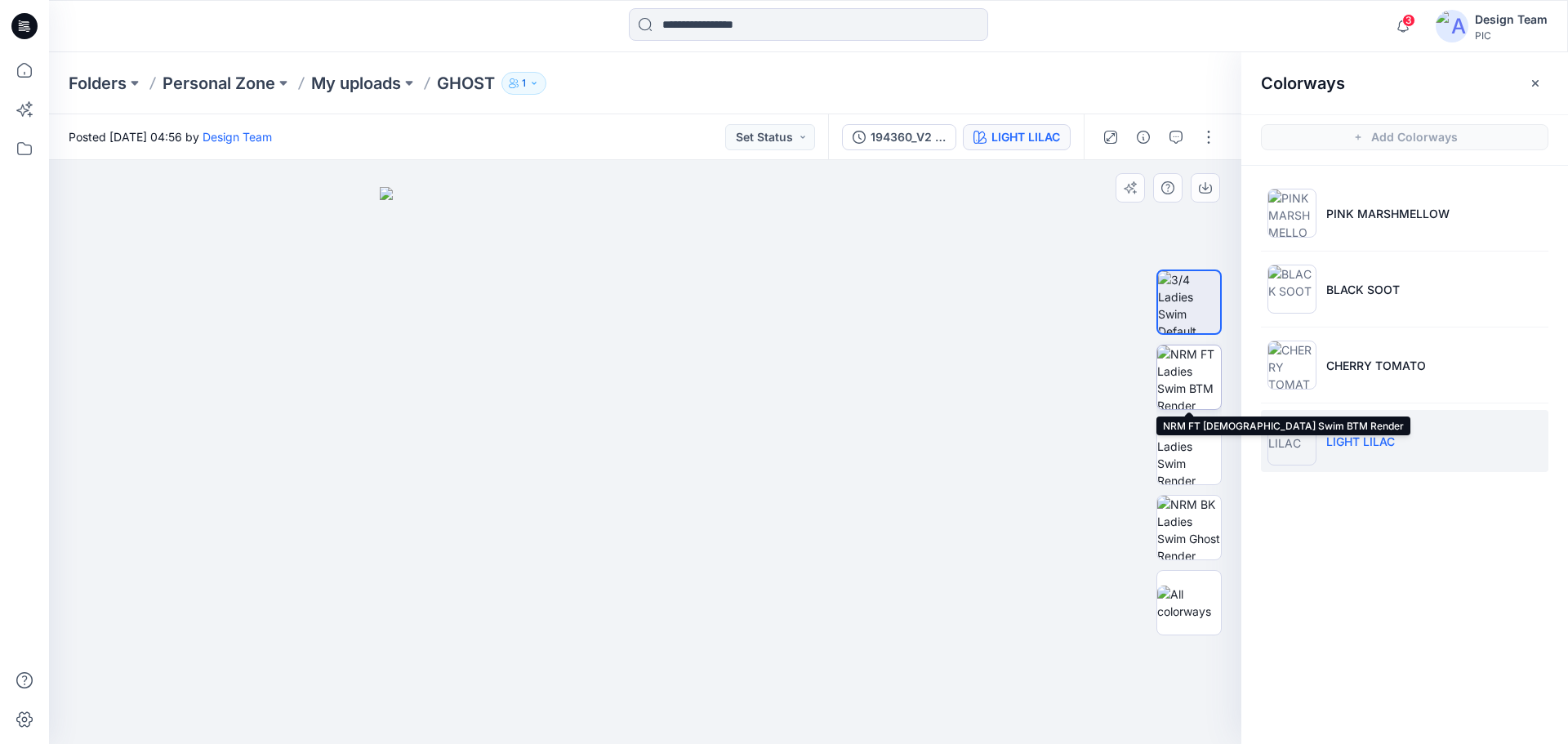
click at [1195, 386] on img at bounding box center [1188, 377] width 64 height 64
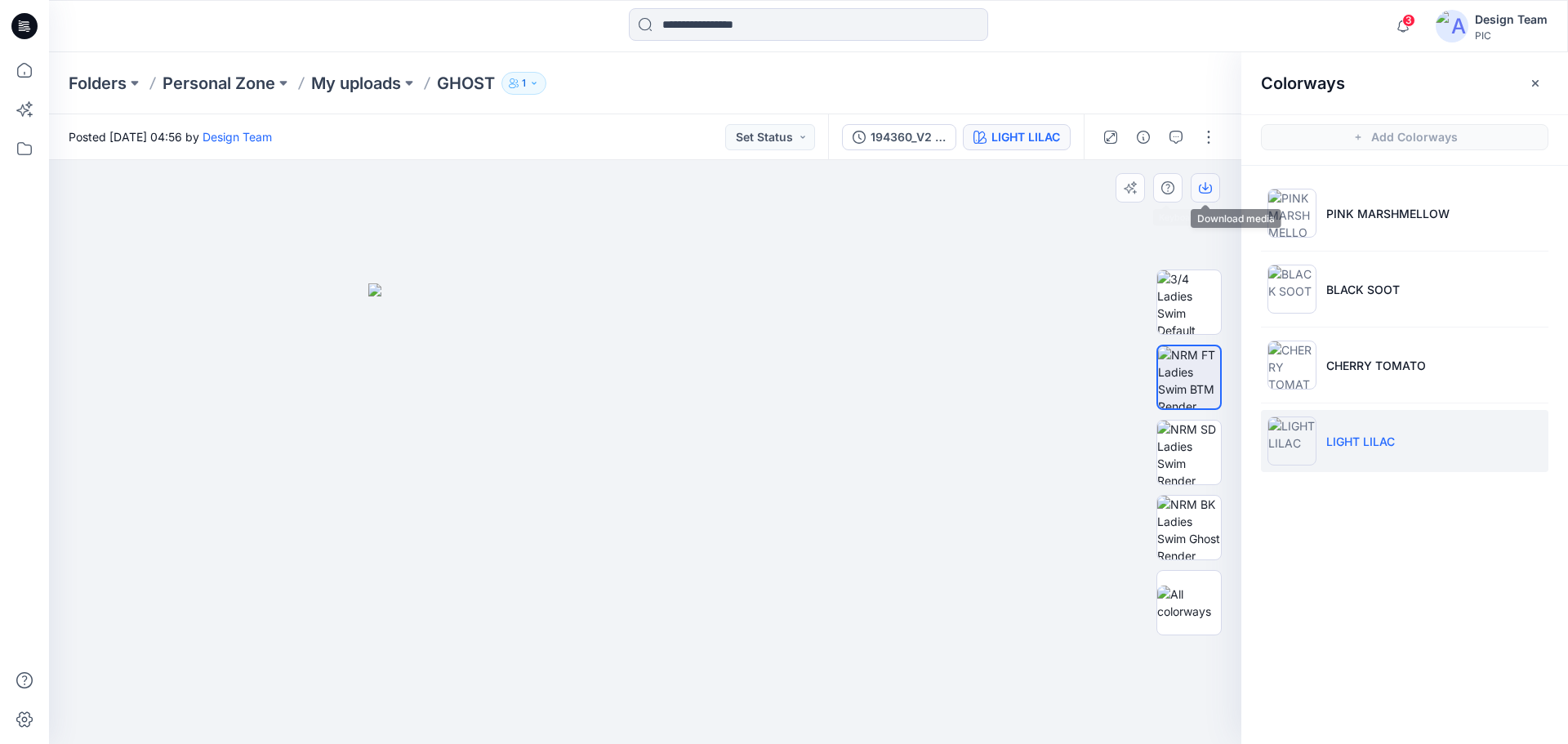
click at [1206, 186] on icon "button" at bounding box center [1205, 188] width 13 height 13
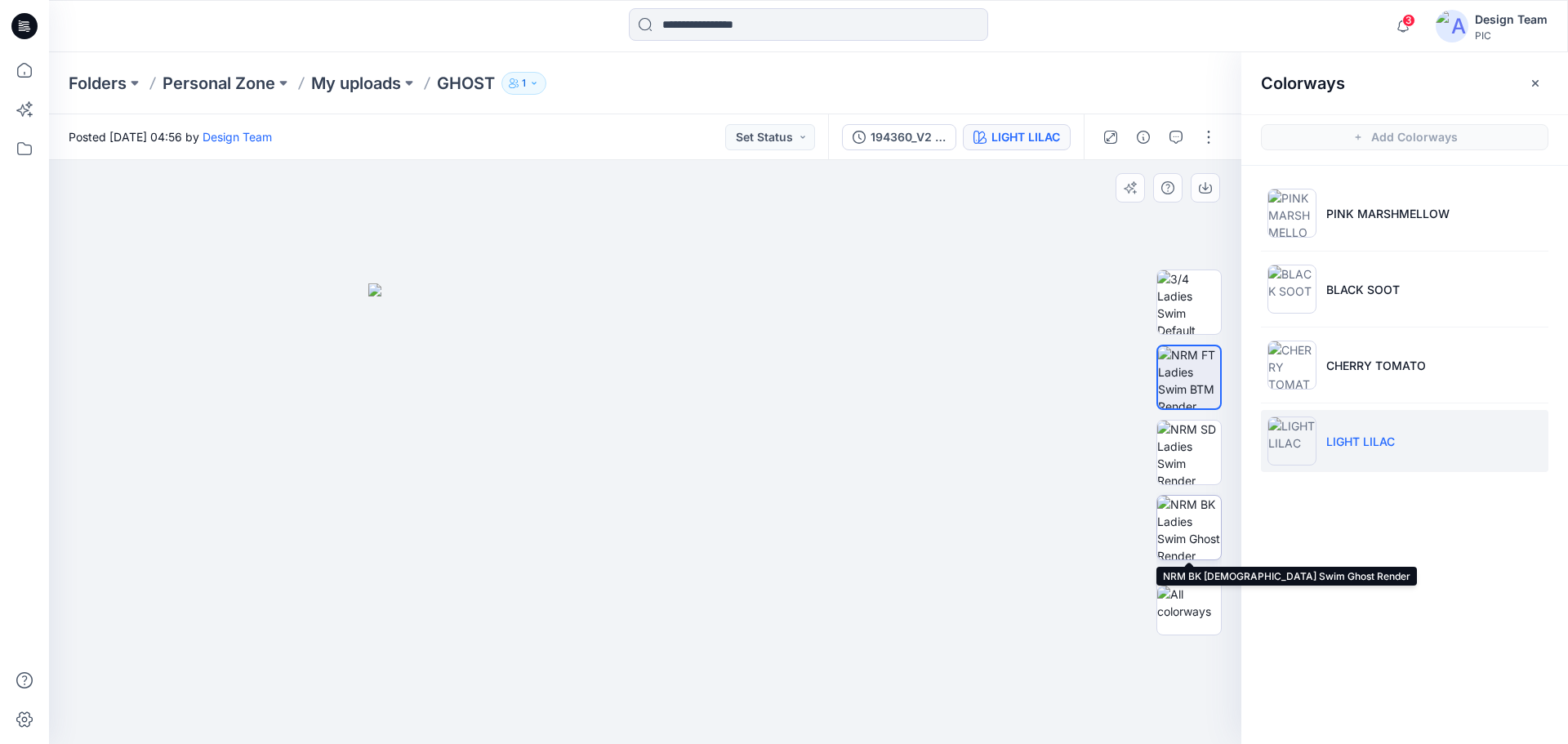
click at [1185, 524] on img at bounding box center [1188, 528] width 64 height 64
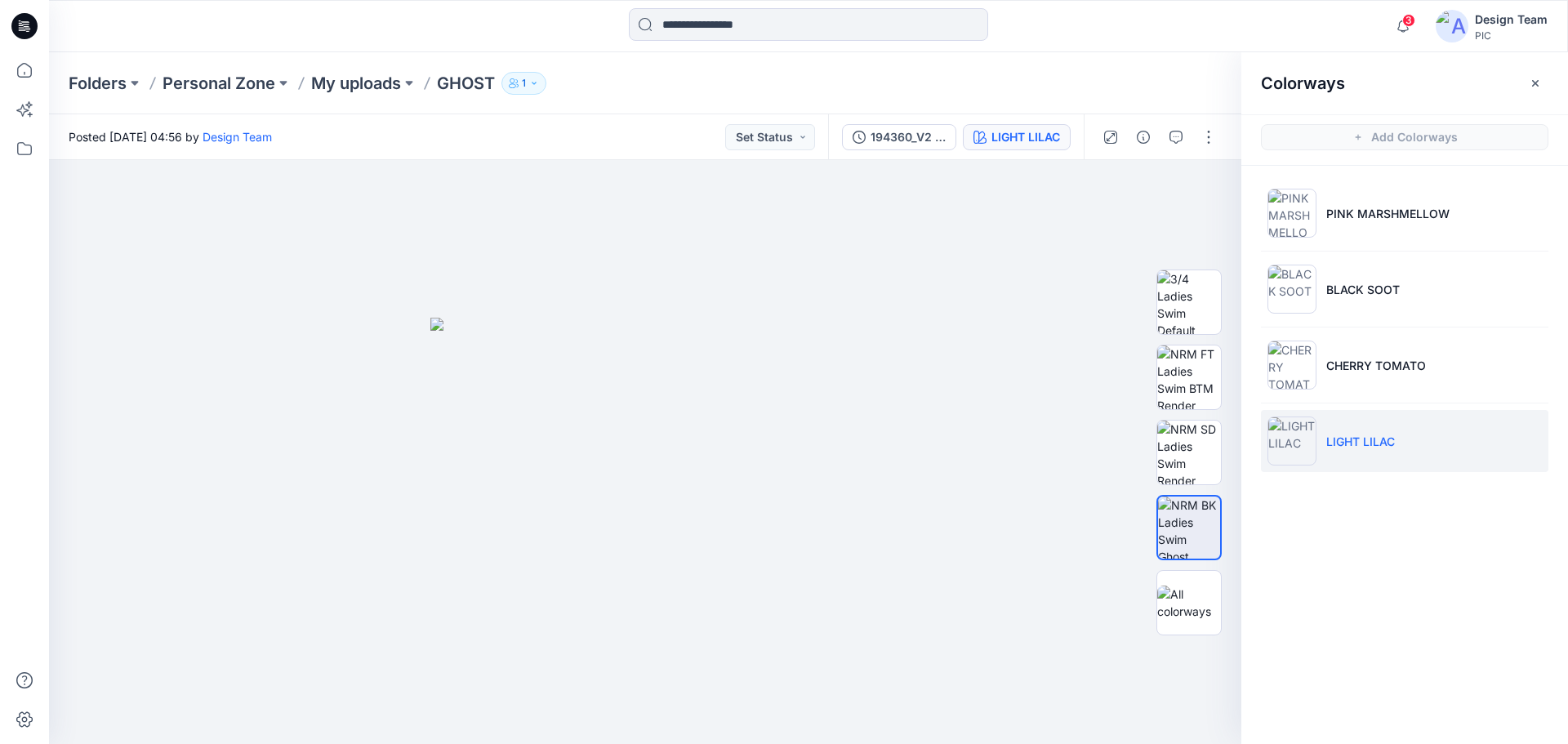
click at [1107, 61] on div "Folders Personal Zone My uploads GHOST 1" at bounding box center [808, 83] width 1519 height 62
click at [1203, 187] on icon "button" at bounding box center [1204, 186] width 6 height 8
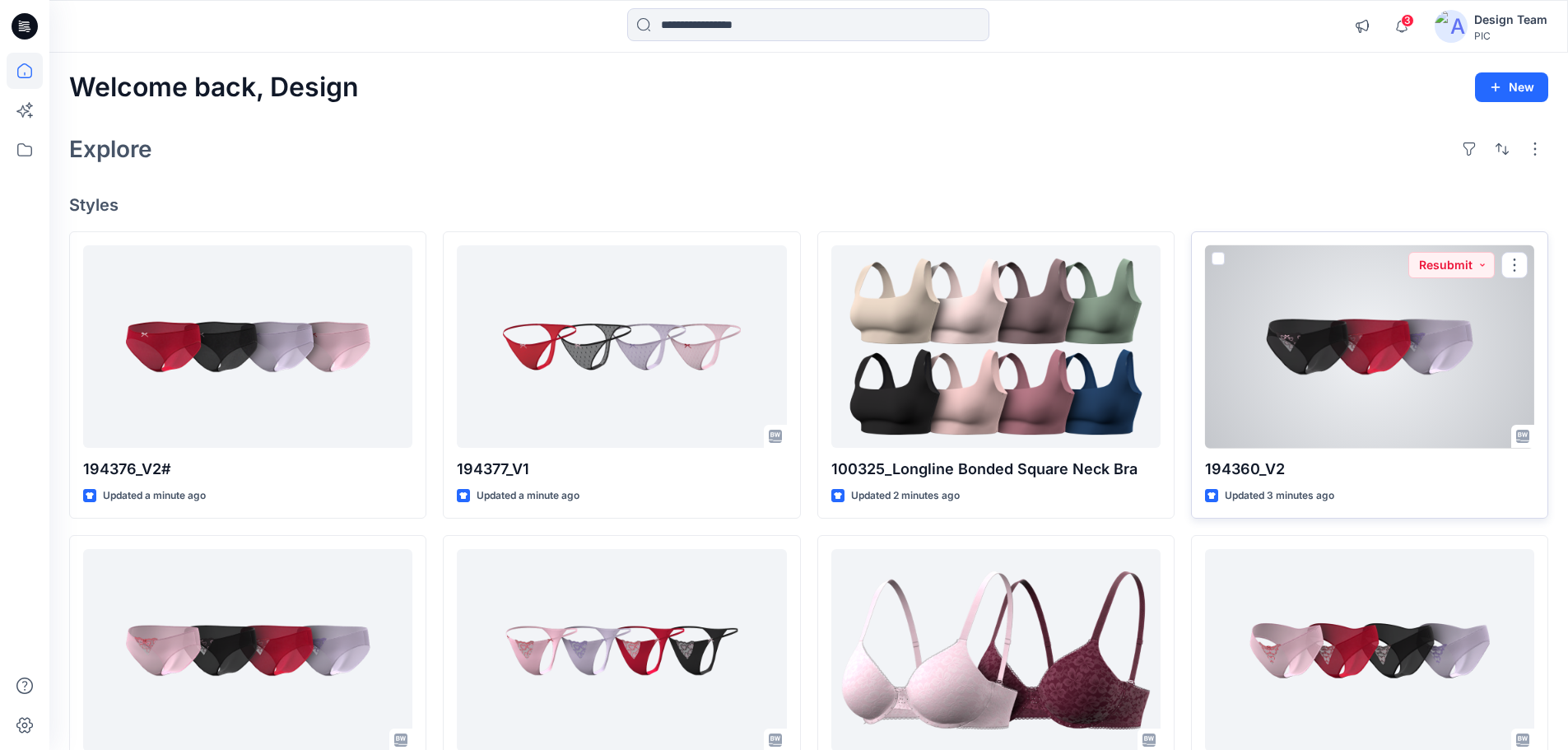
click at [1342, 345] on div at bounding box center [1369, 347] width 330 height 203
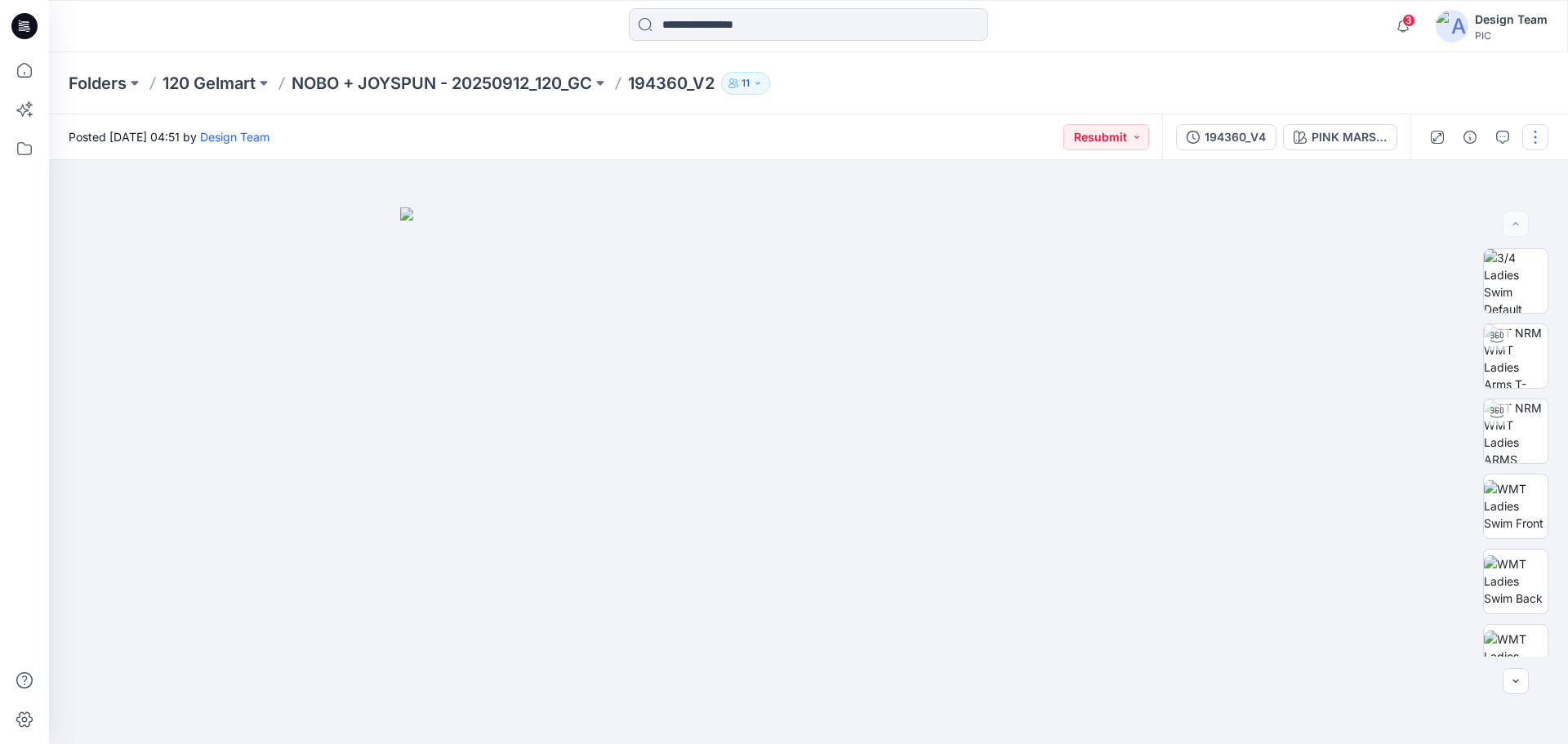
click at [1534, 144] on button "button" at bounding box center [1536, 138] width 26 height 26
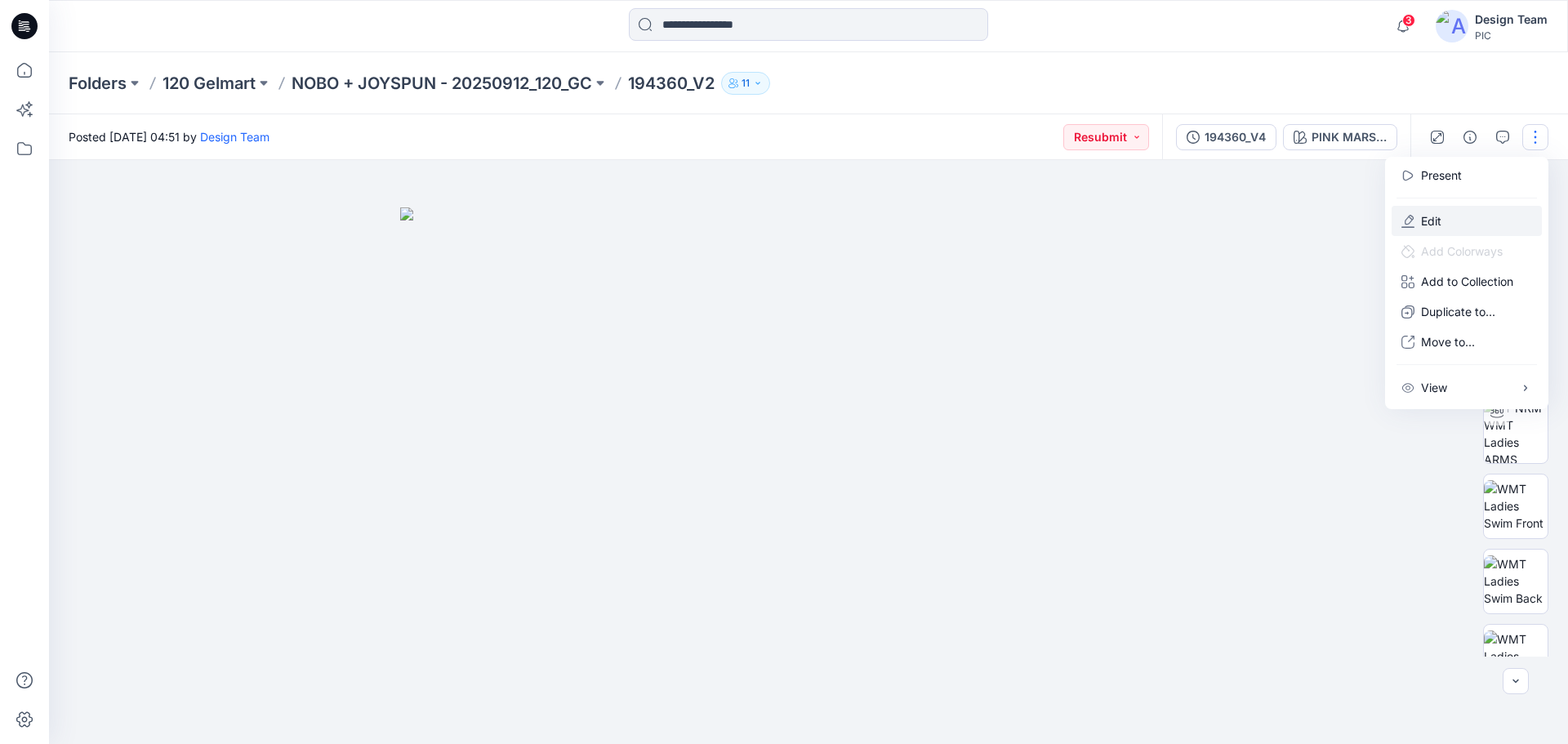
click at [1418, 221] on button "Edit" at bounding box center [1466, 221] width 150 height 30
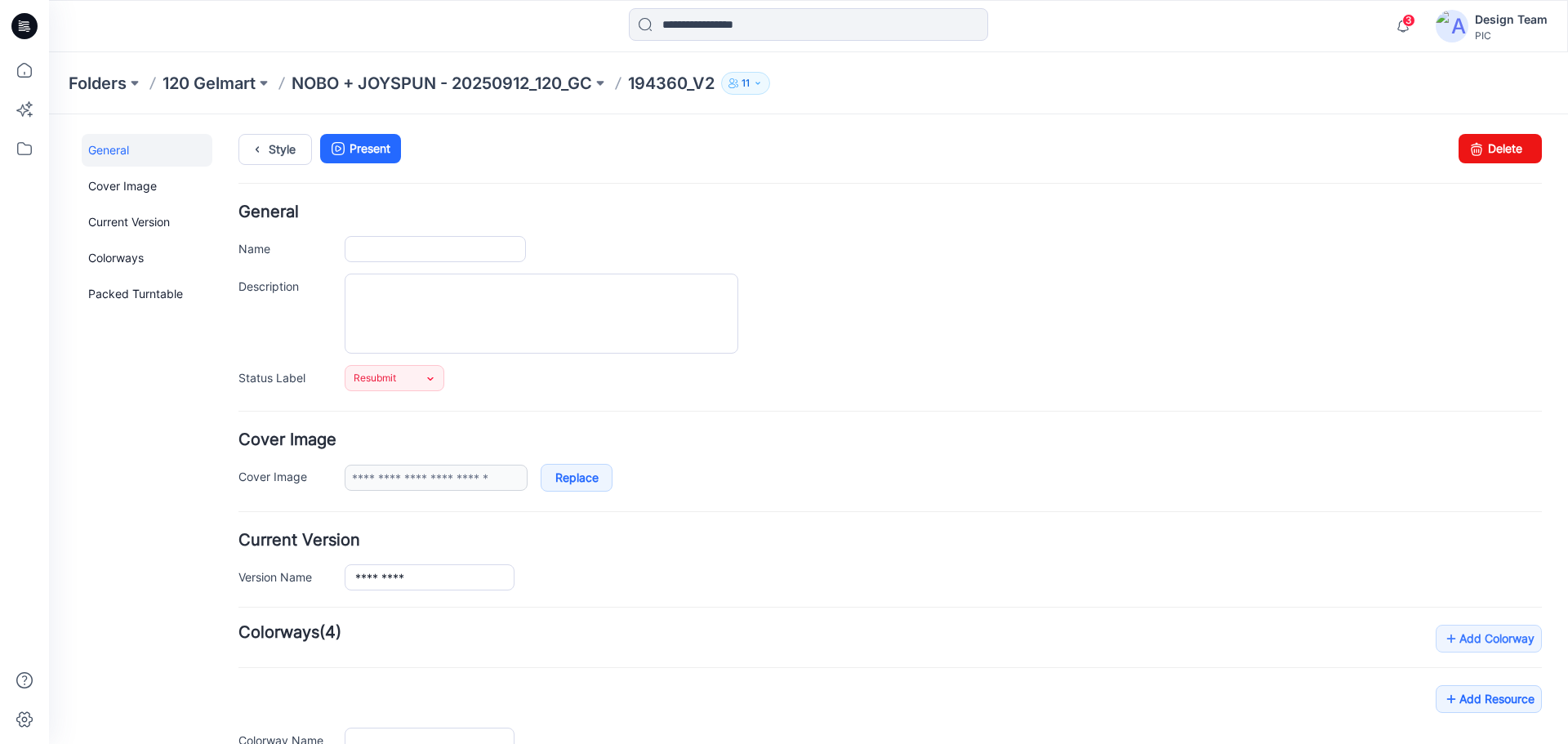
type input "*********"
type input "**********"
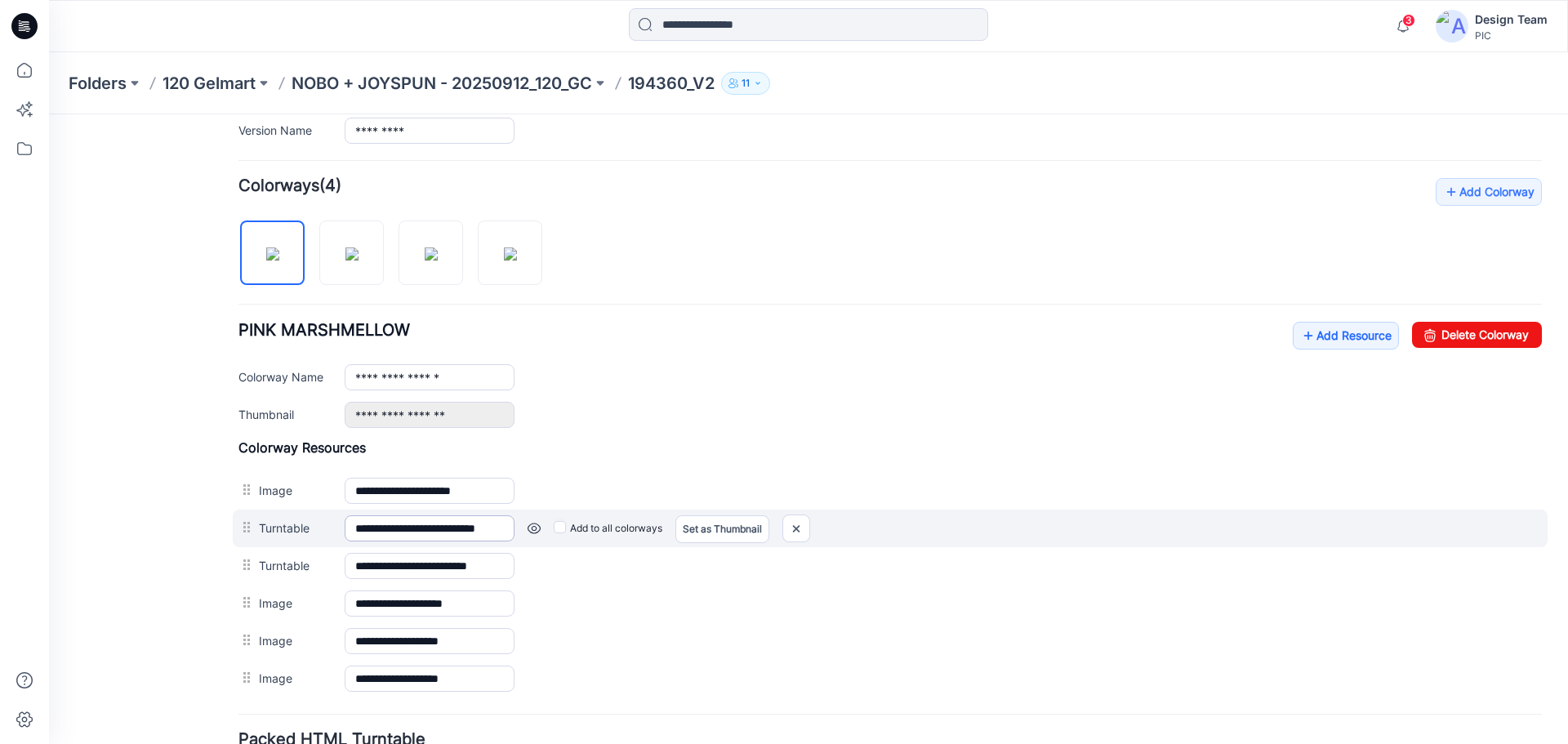
scroll to position [490, 0]
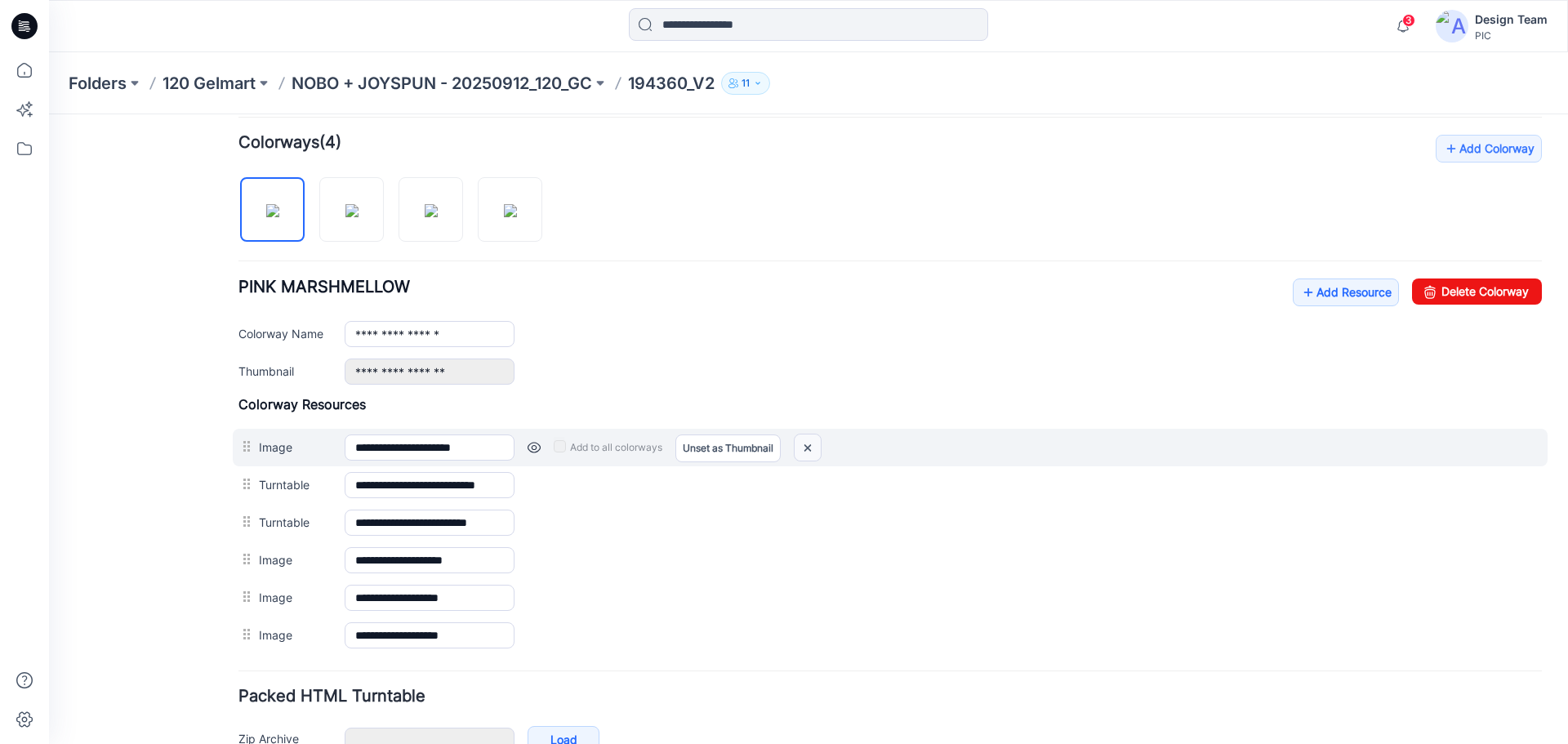
click at [815, 450] on img at bounding box center [808, 448] width 26 height 27
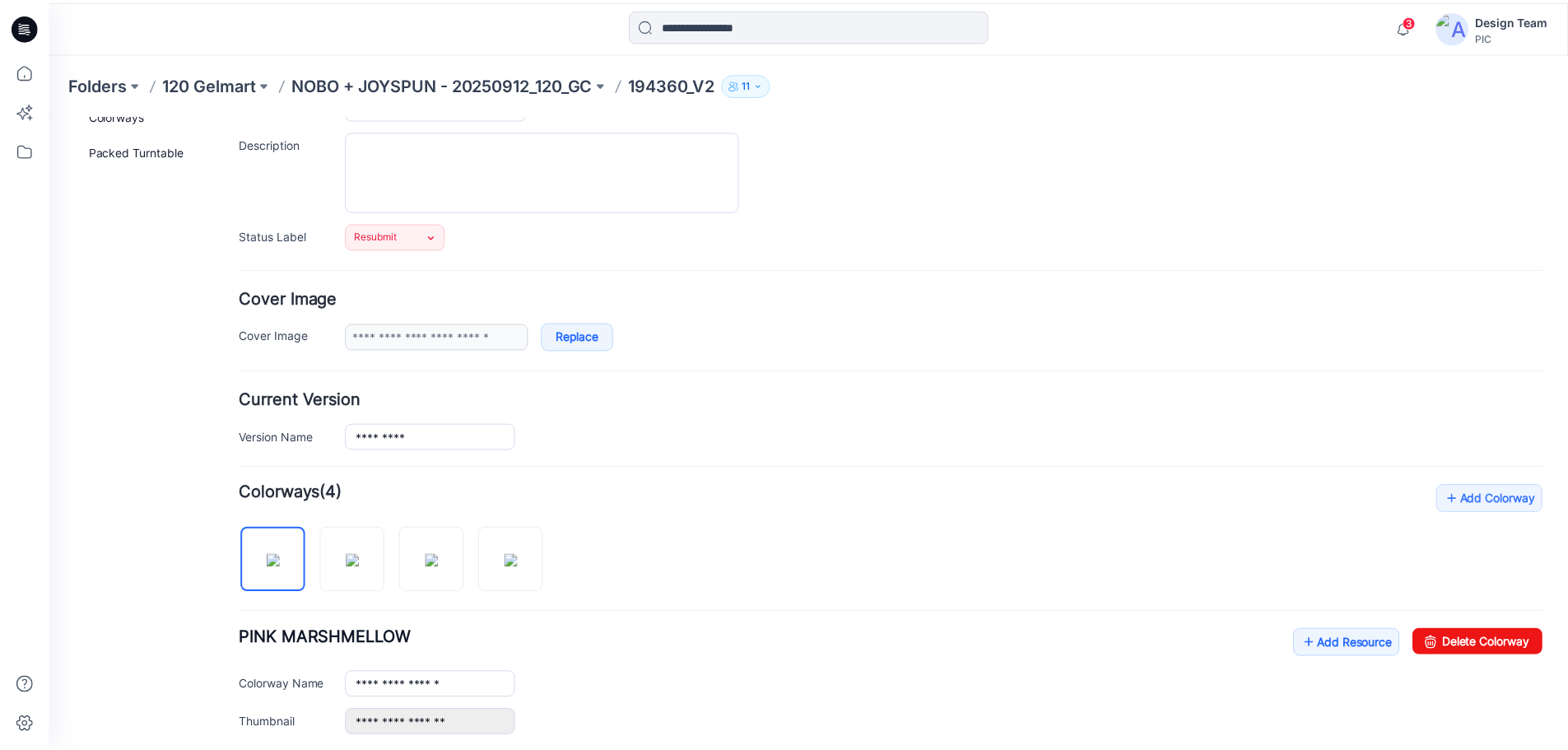
scroll to position [0, 0]
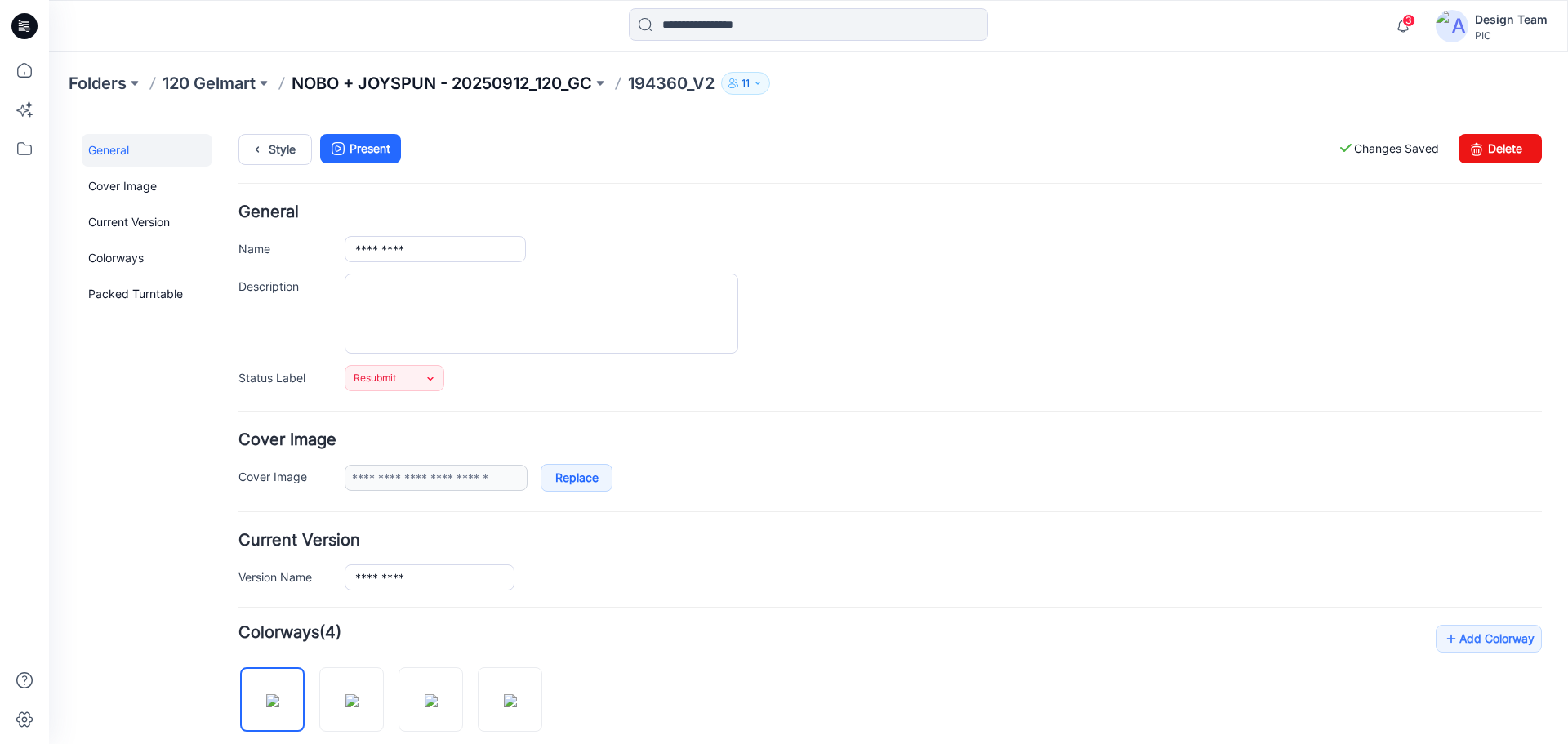
click at [365, 80] on p "NOBO + JOYSPUN - 20250912_120_GC" at bounding box center [442, 83] width 301 height 23
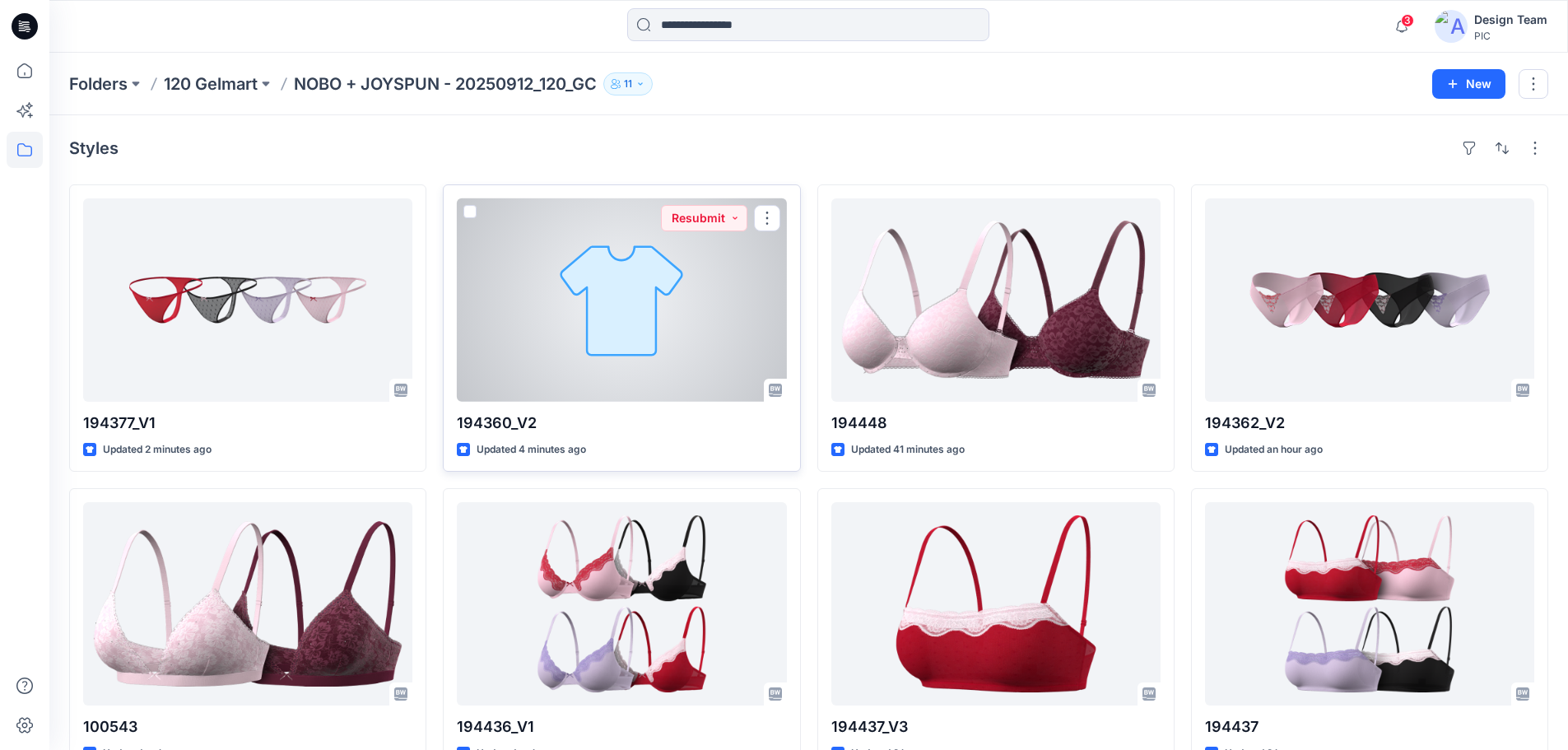
click at [561, 312] on div at bounding box center [621, 300] width 330 height 203
click at [640, 345] on div at bounding box center [621, 300] width 330 height 203
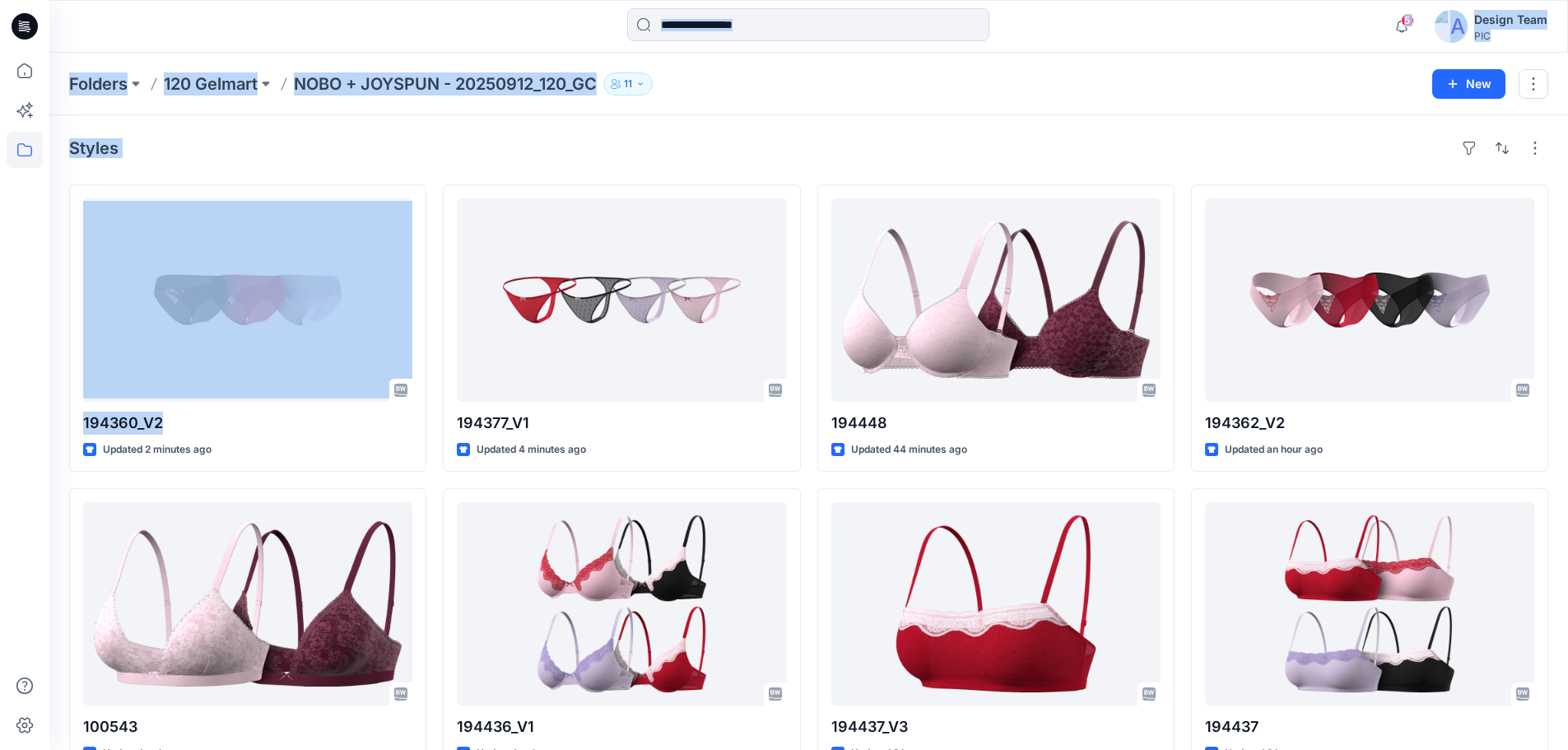
click at [49, 445] on div "5 Notifications Your style 100325_Longline Bonded Square Neck Bra is ready Just…" at bounding box center [784, 580] width 1568 height 1159
click at [464, 163] on div "Styles 194360_V2 Updated 2 minutes ago 100543 Updated an hour ago 100388 Update…" at bounding box center [808, 636] width 1519 height 1043
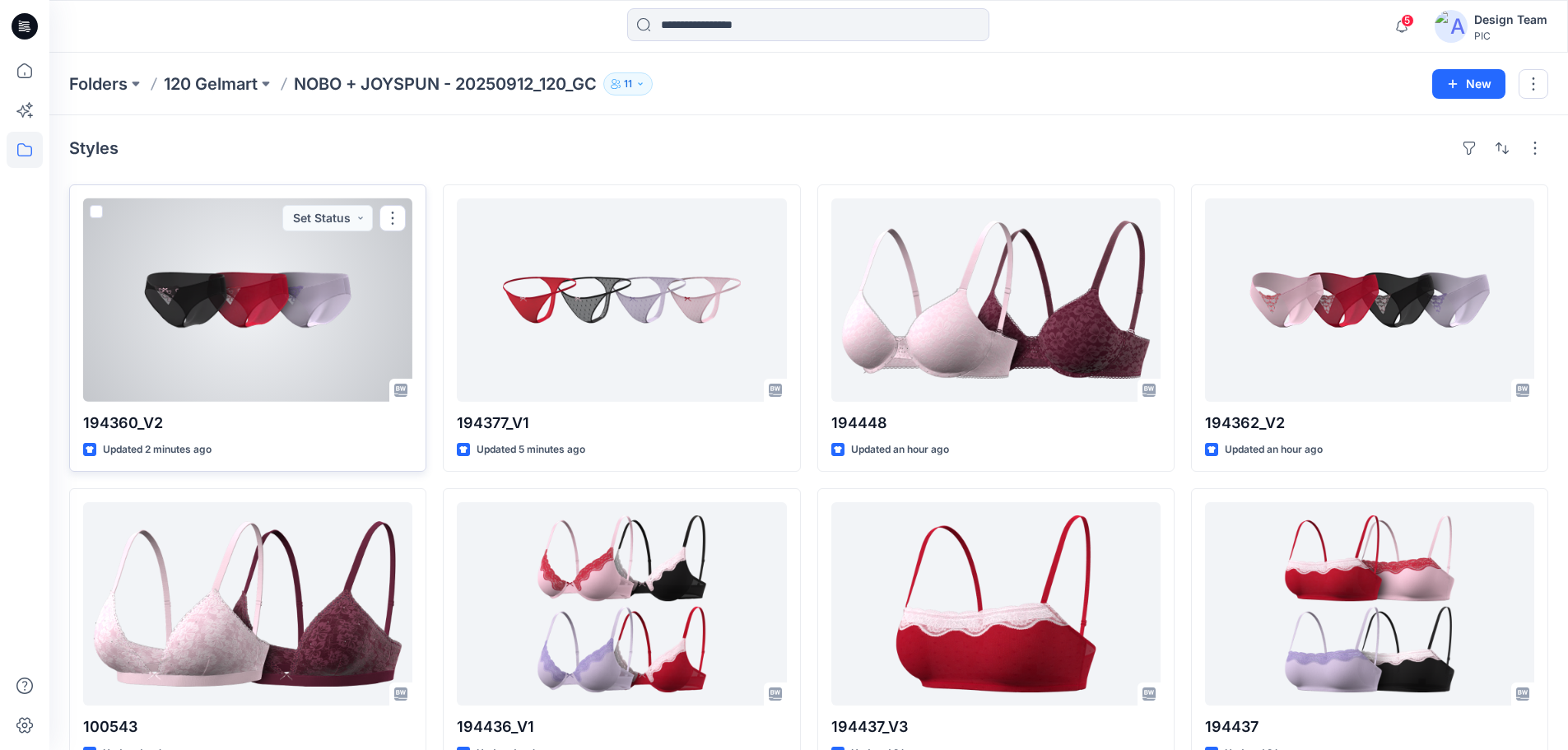
click at [262, 305] on div at bounding box center [247, 300] width 330 height 203
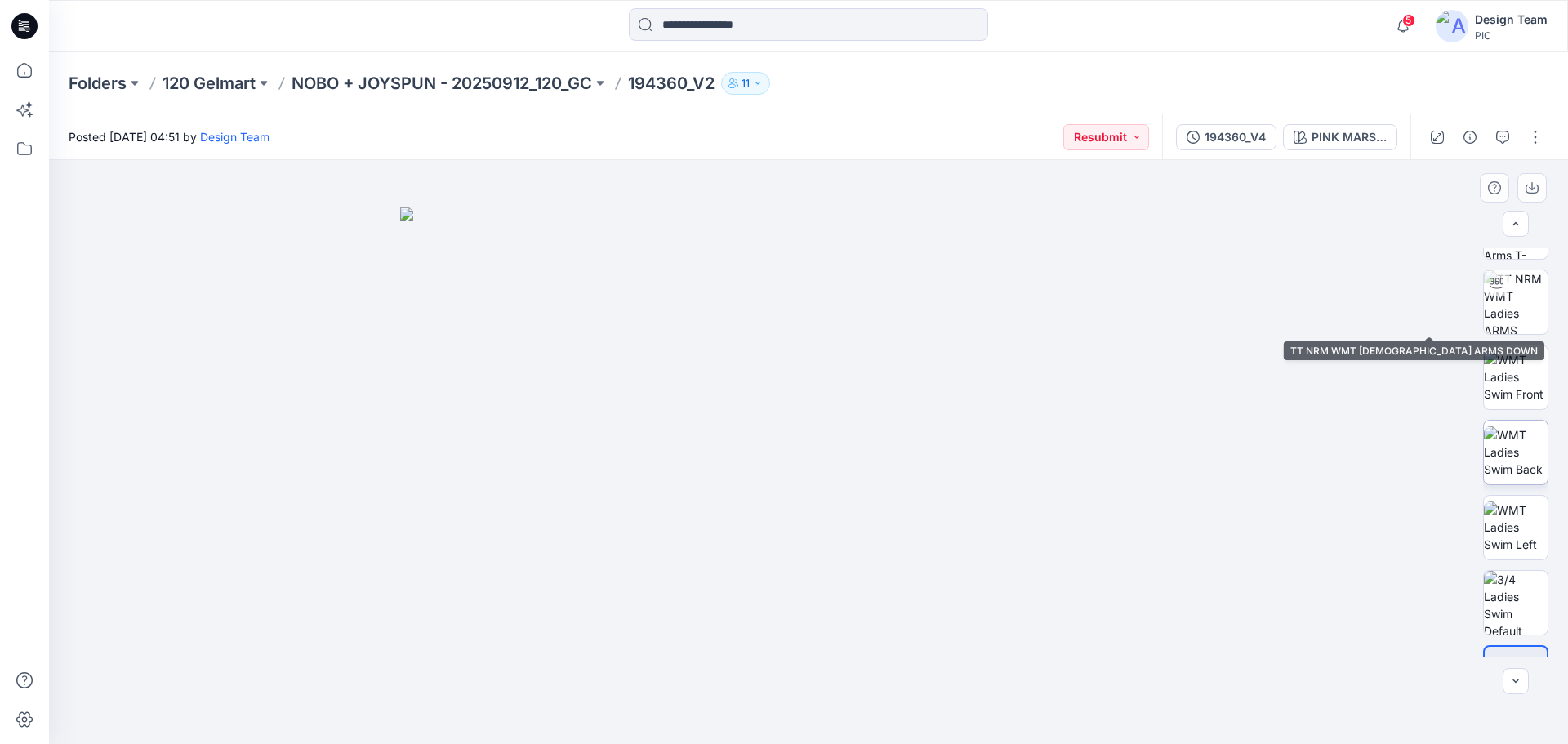
scroll to position [108, 0]
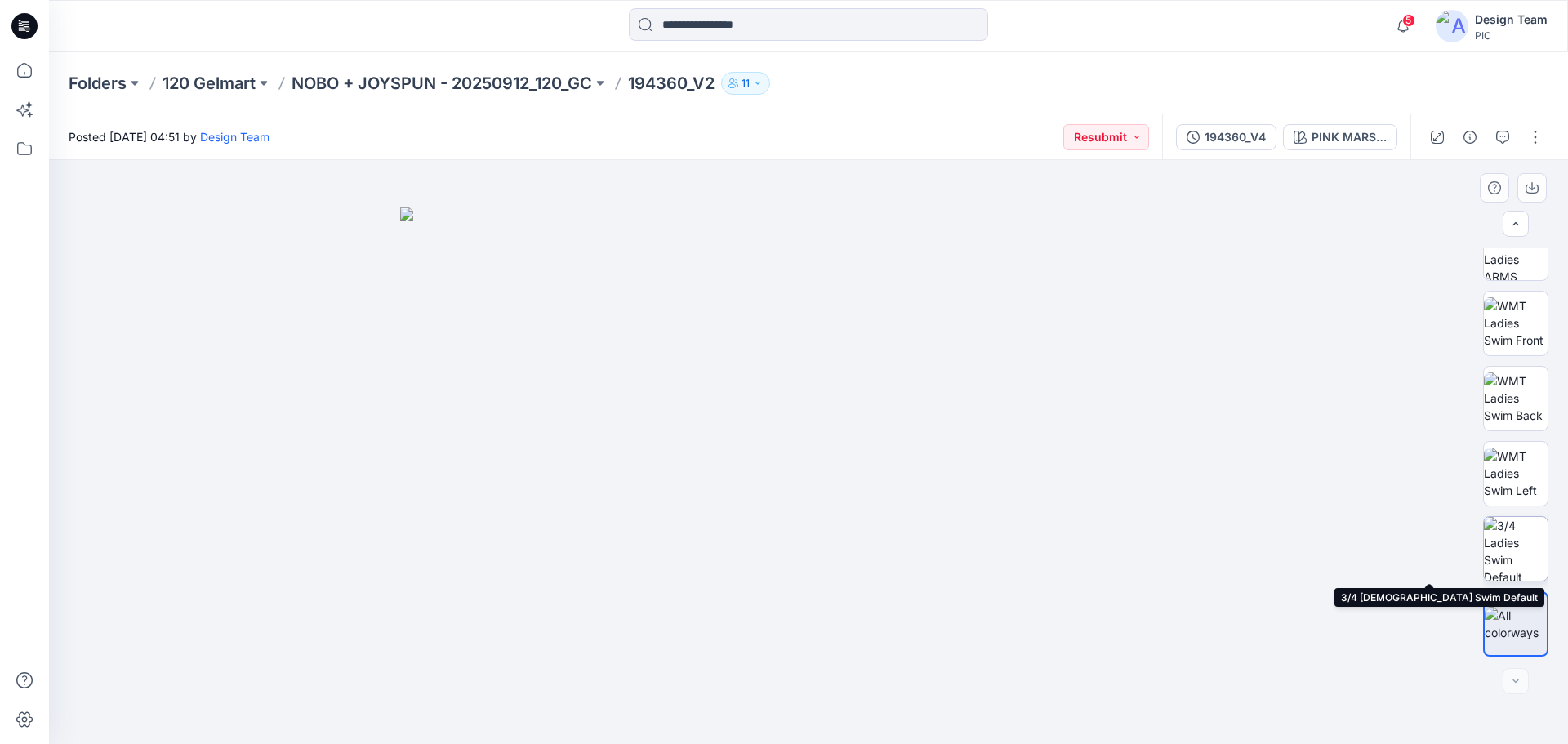
click at [1526, 549] on img at bounding box center [1515, 549] width 64 height 64
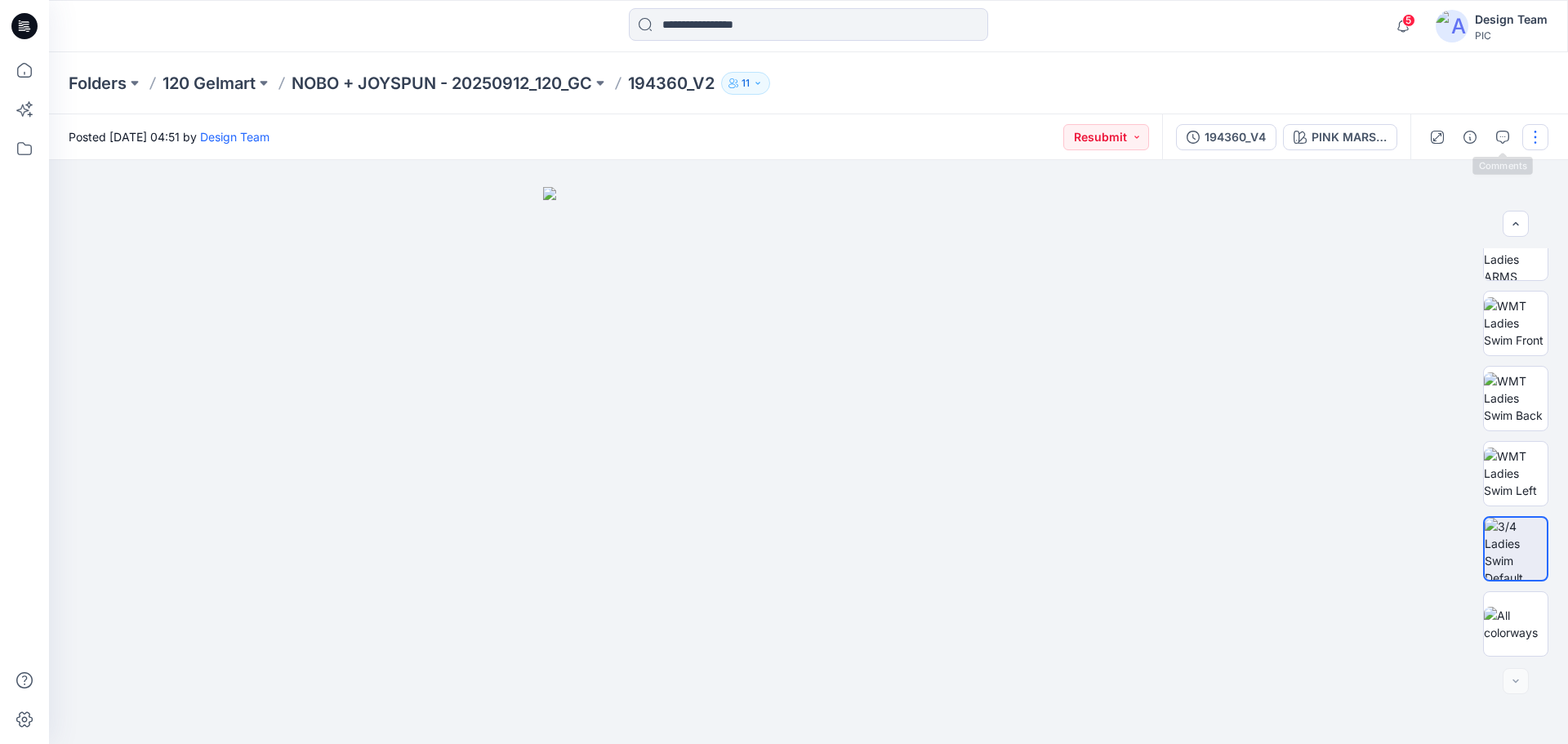
click at [1530, 138] on button "button" at bounding box center [1536, 138] width 26 height 26
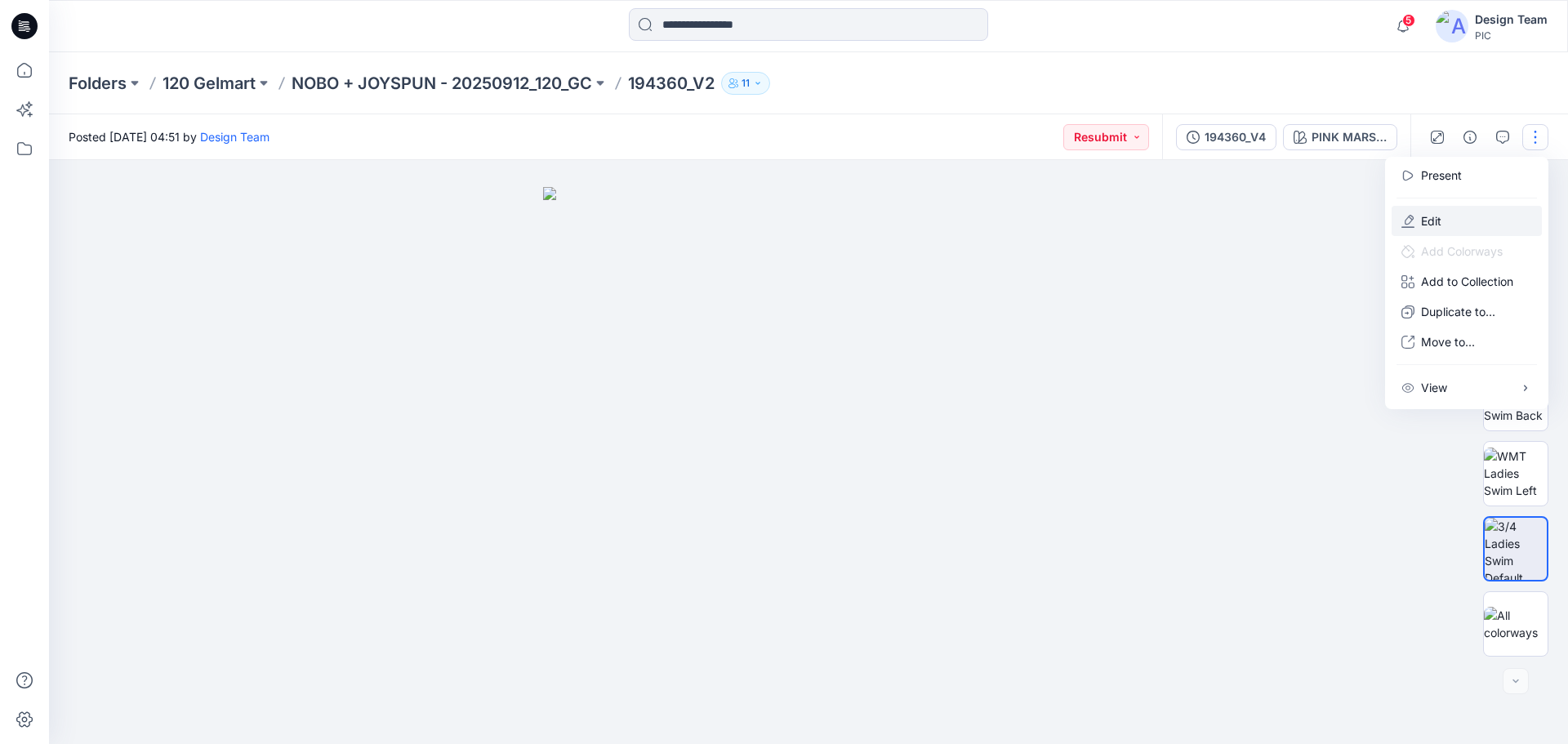
click at [1435, 221] on p "Edit" at bounding box center [1430, 221] width 20 height 18
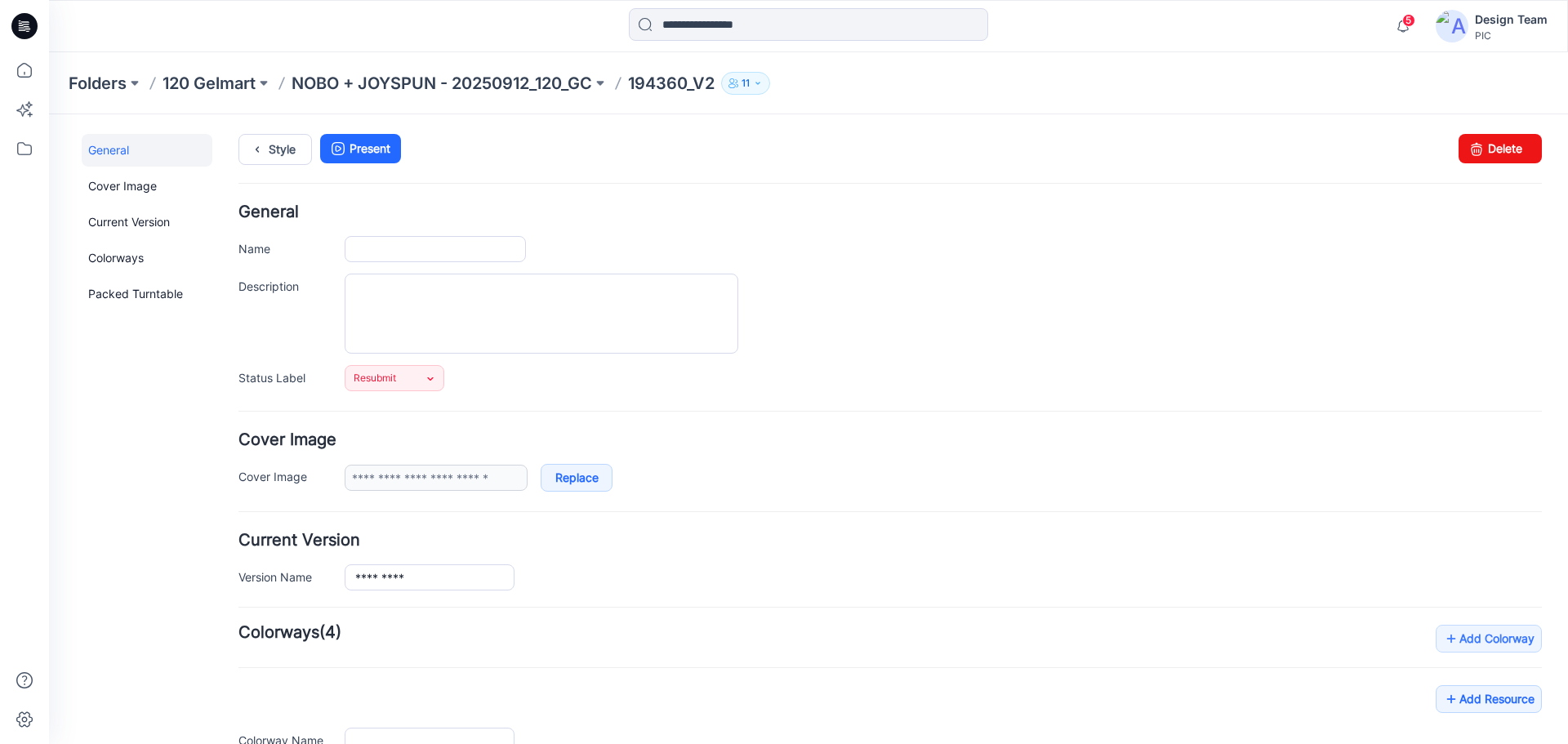
type input "*********"
type input "**********"
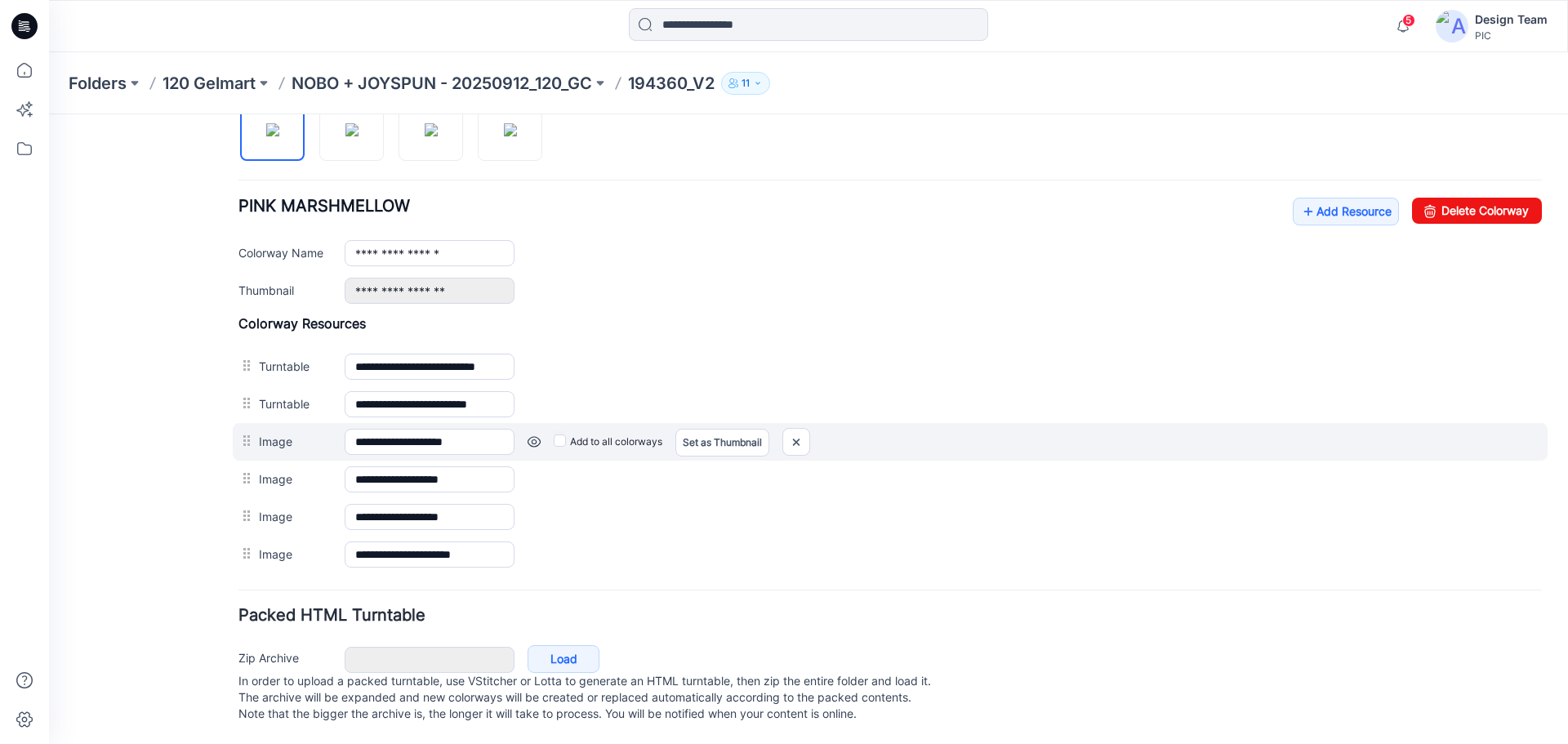
scroll to position [490, 0]
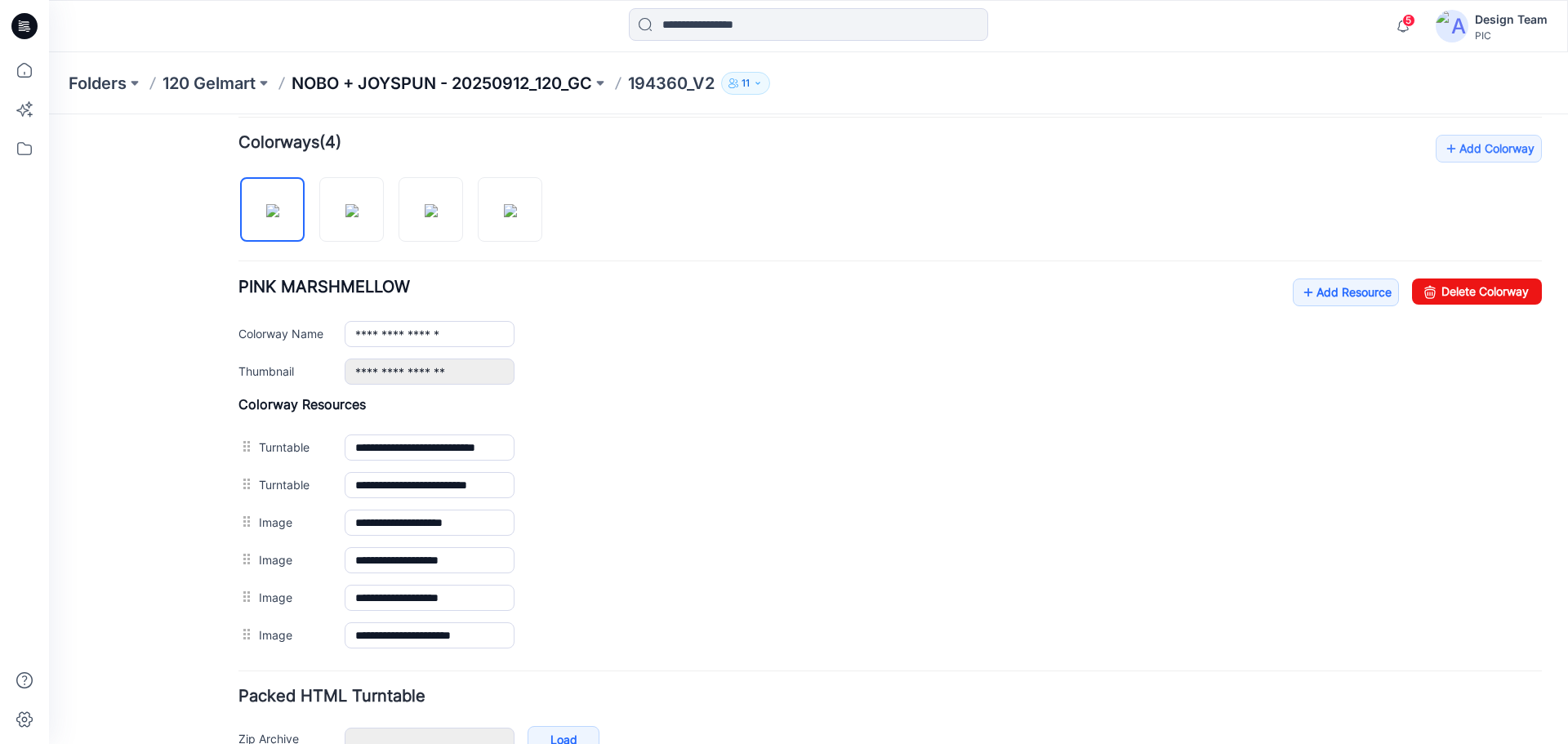
click at [421, 76] on p "NOBO + JOYSPUN - 20250912_120_GC" at bounding box center [442, 83] width 301 height 23
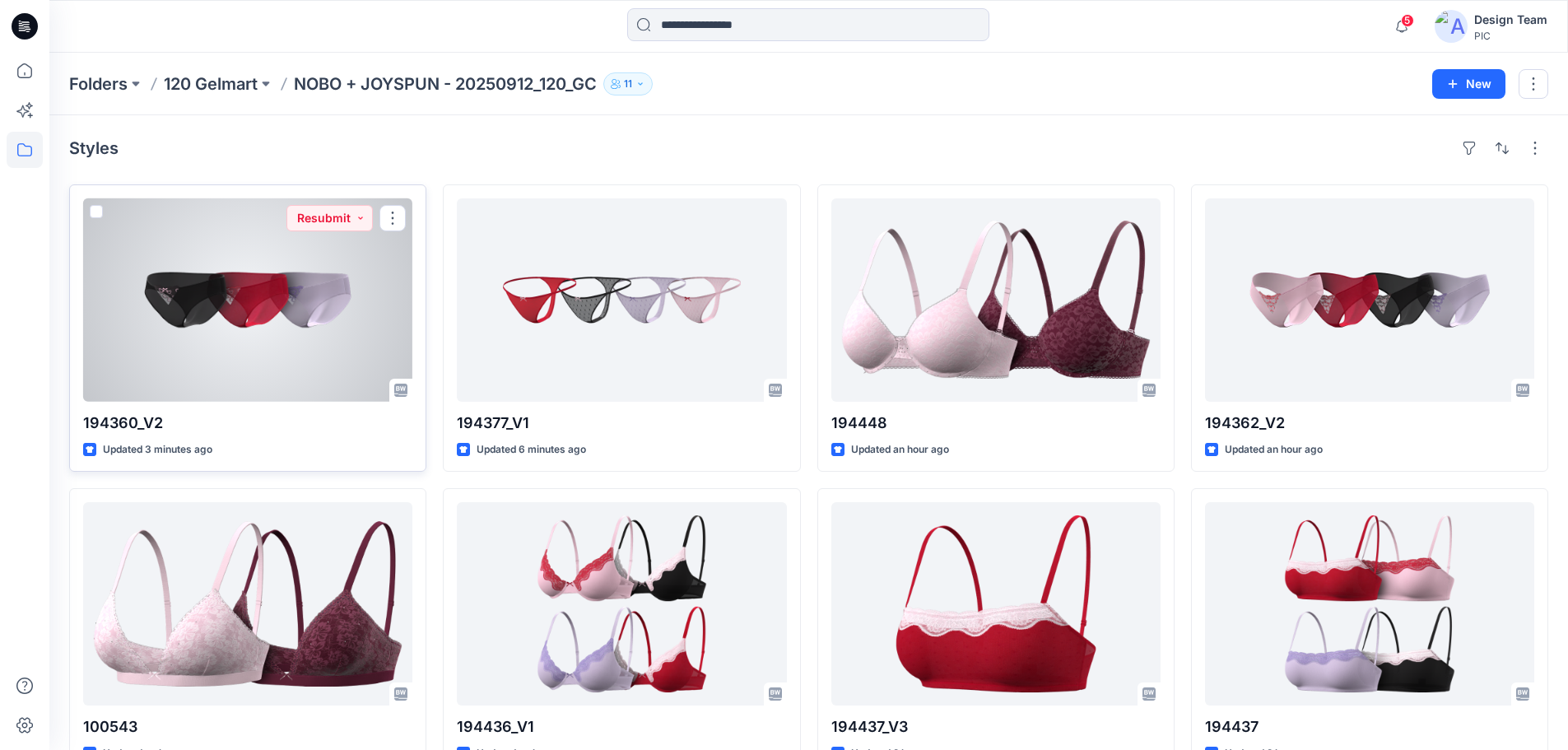
click at [249, 310] on div at bounding box center [247, 300] width 330 height 203
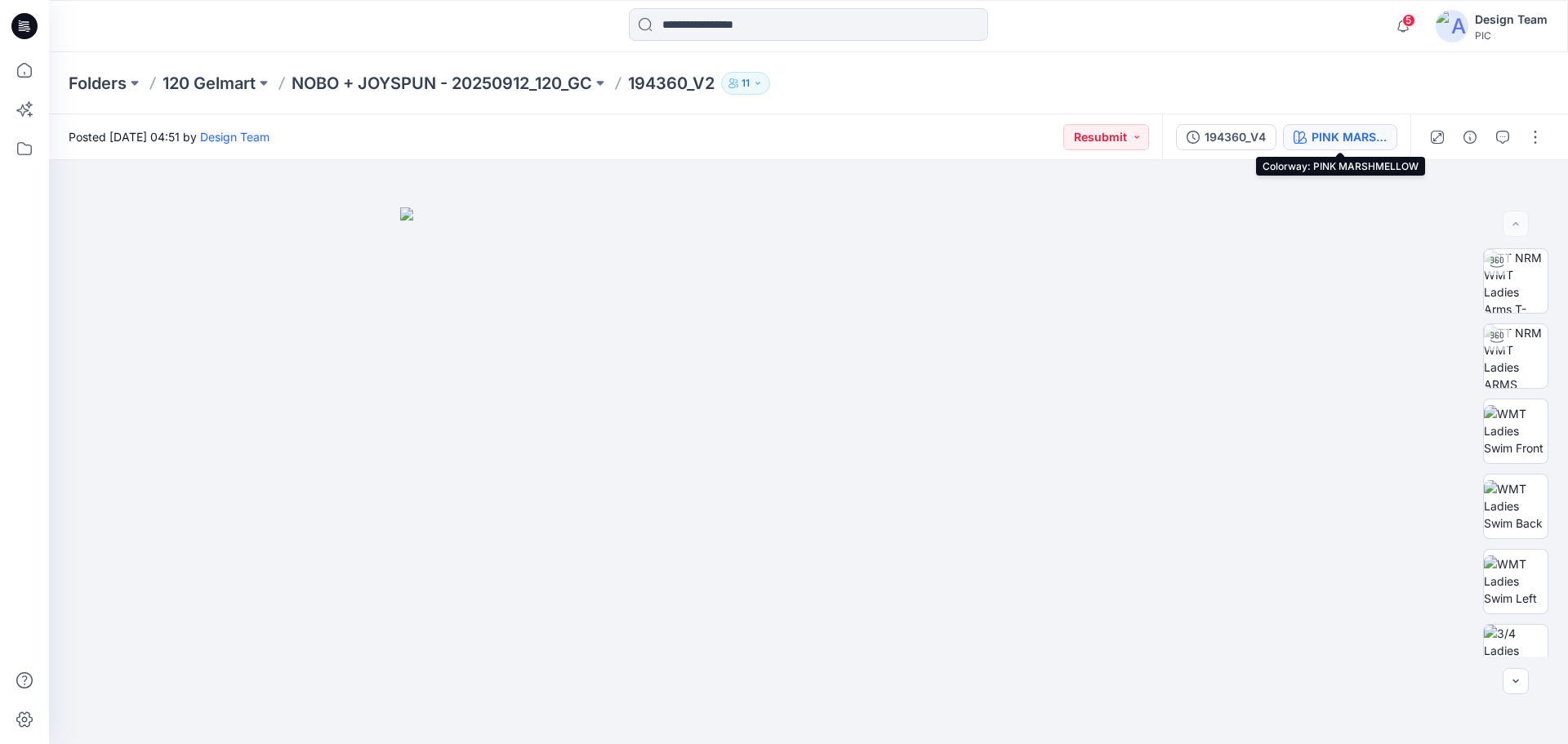
click at [1345, 140] on div "PINK MARSHMELLOW" at bounding box center [1349, 137] width 75 height 18
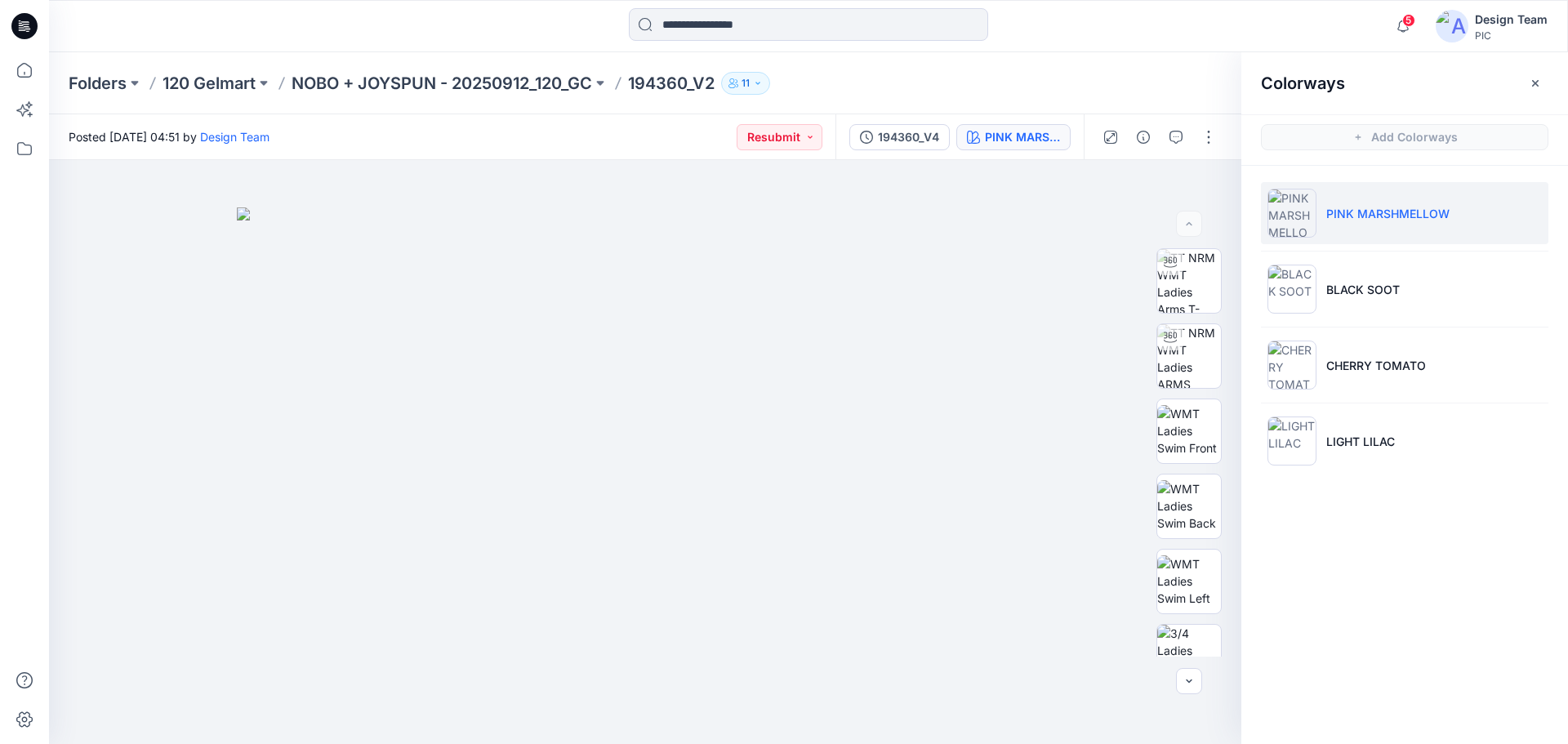
click at [1414, 198] on li "PINK MARSHMELLOW" at bounding box center [1405, 213] width 287 height 62
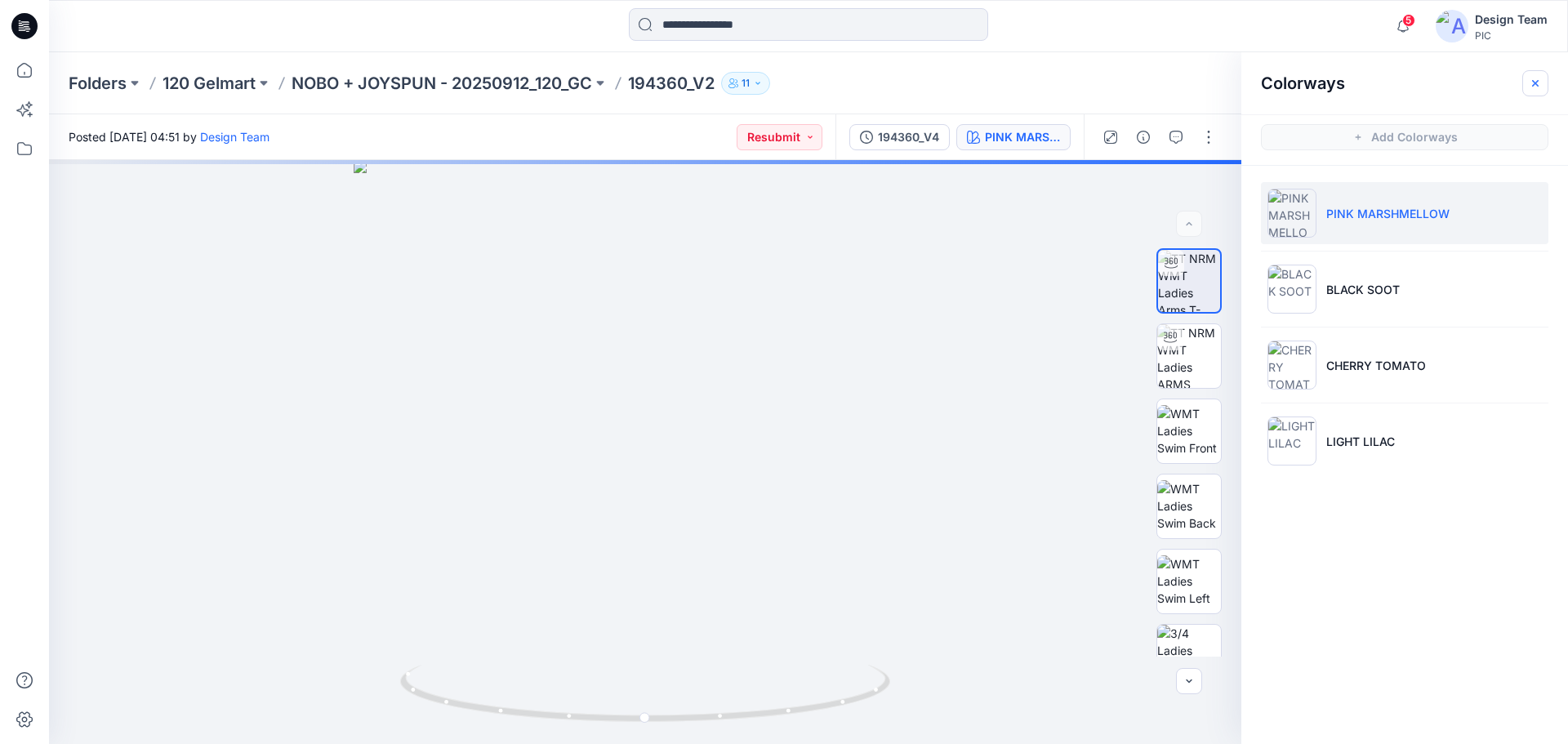
click at [1545, 84] on button "button" at bounding box center [1536, 83] width 26 height 26
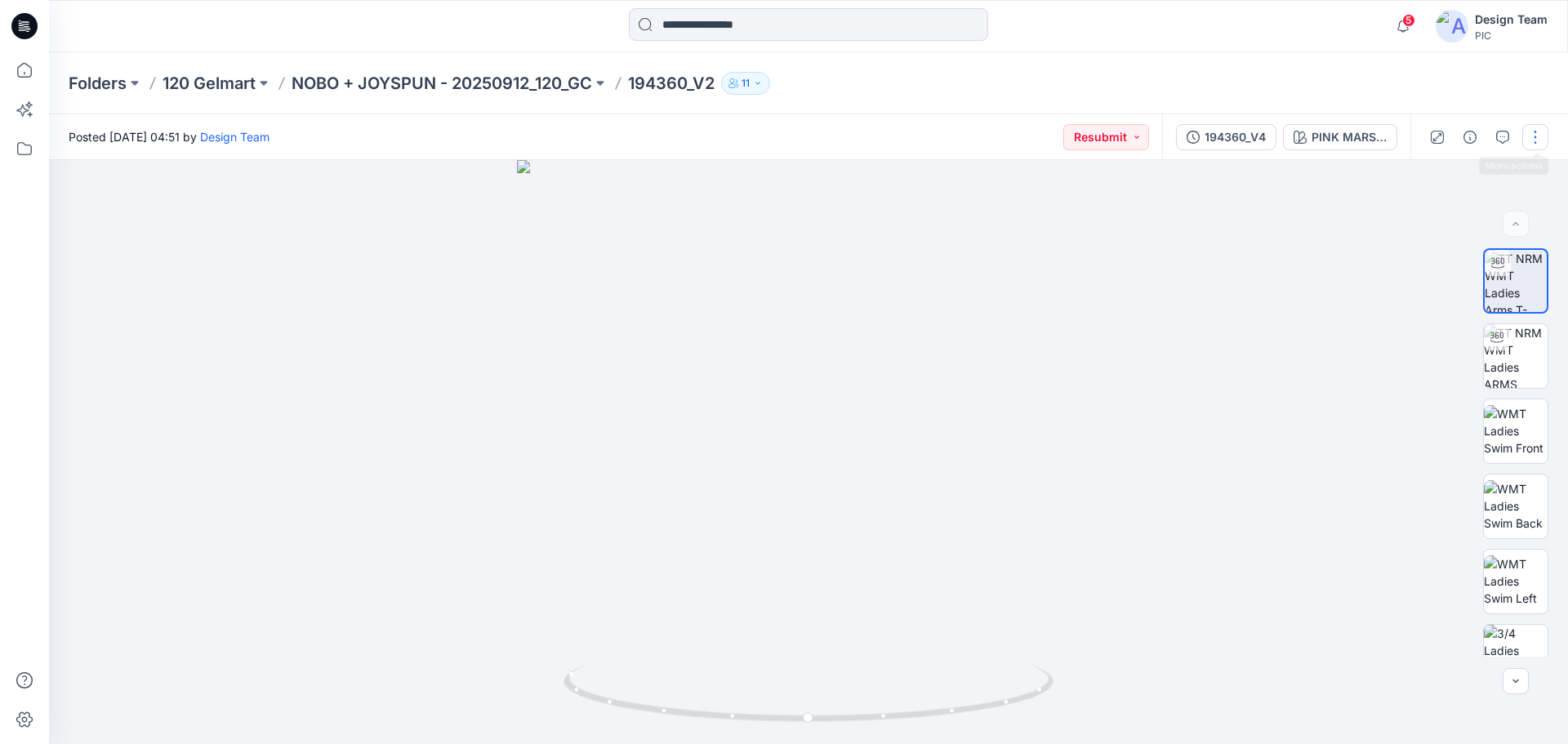
click at [1525, 137] on button "button" at bounding box center [1536, 138] width 26 height 26
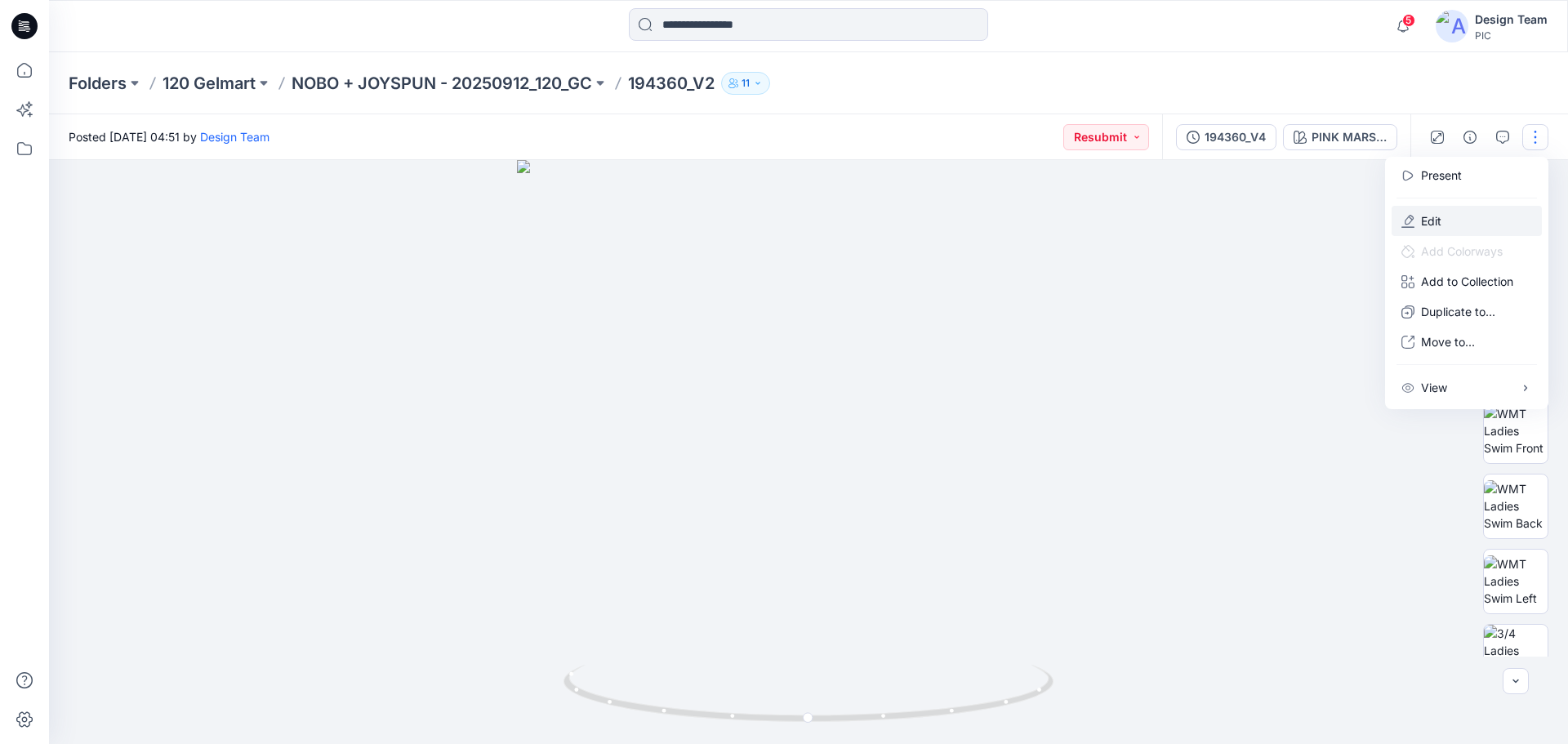
click at [1444, 218] on button "Edit" at bounding box center [1466, 221] width 150 height 30
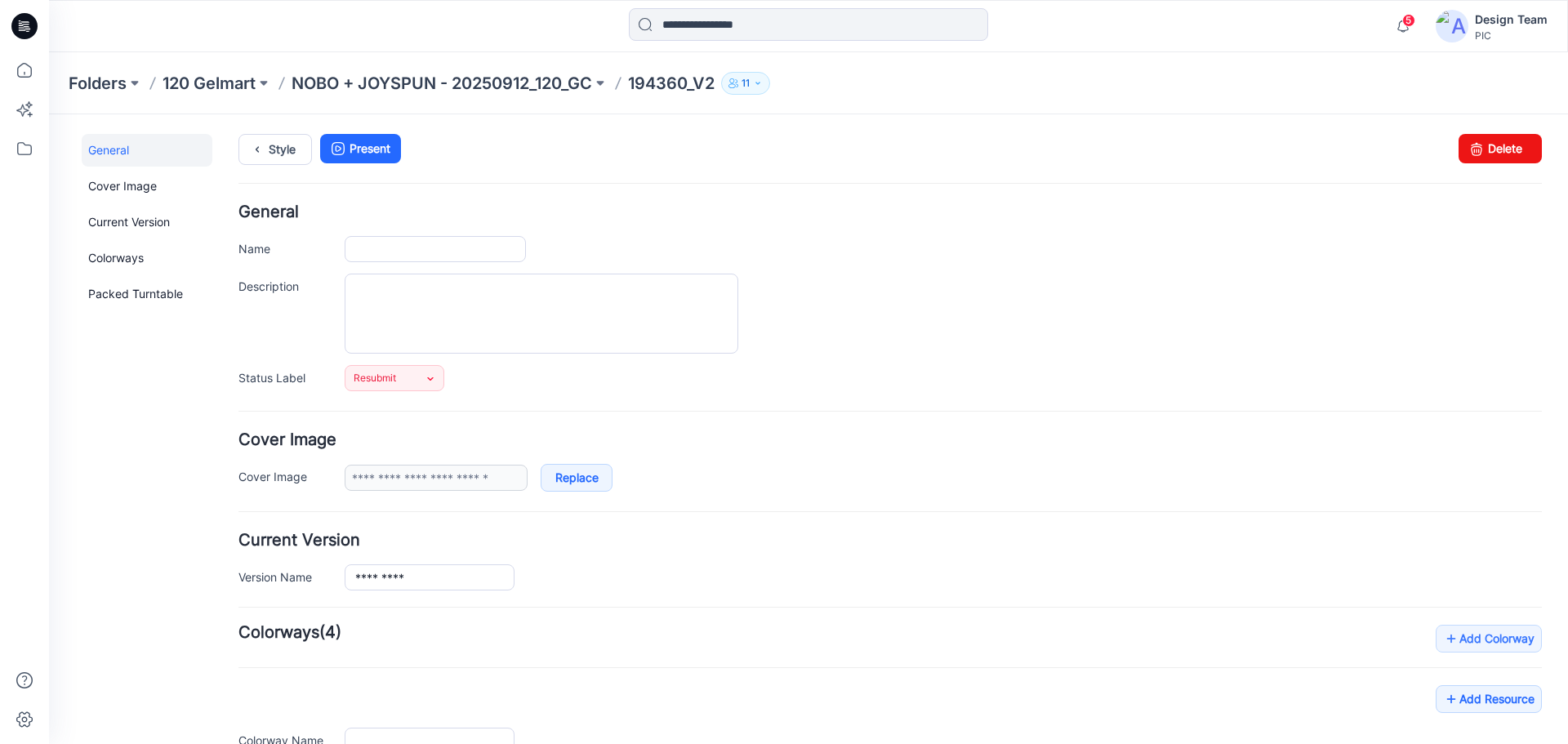
type input "*********"
type input "**********"
click at [263, 145] on icon at bounding box center [257, 150] width 23 height 30
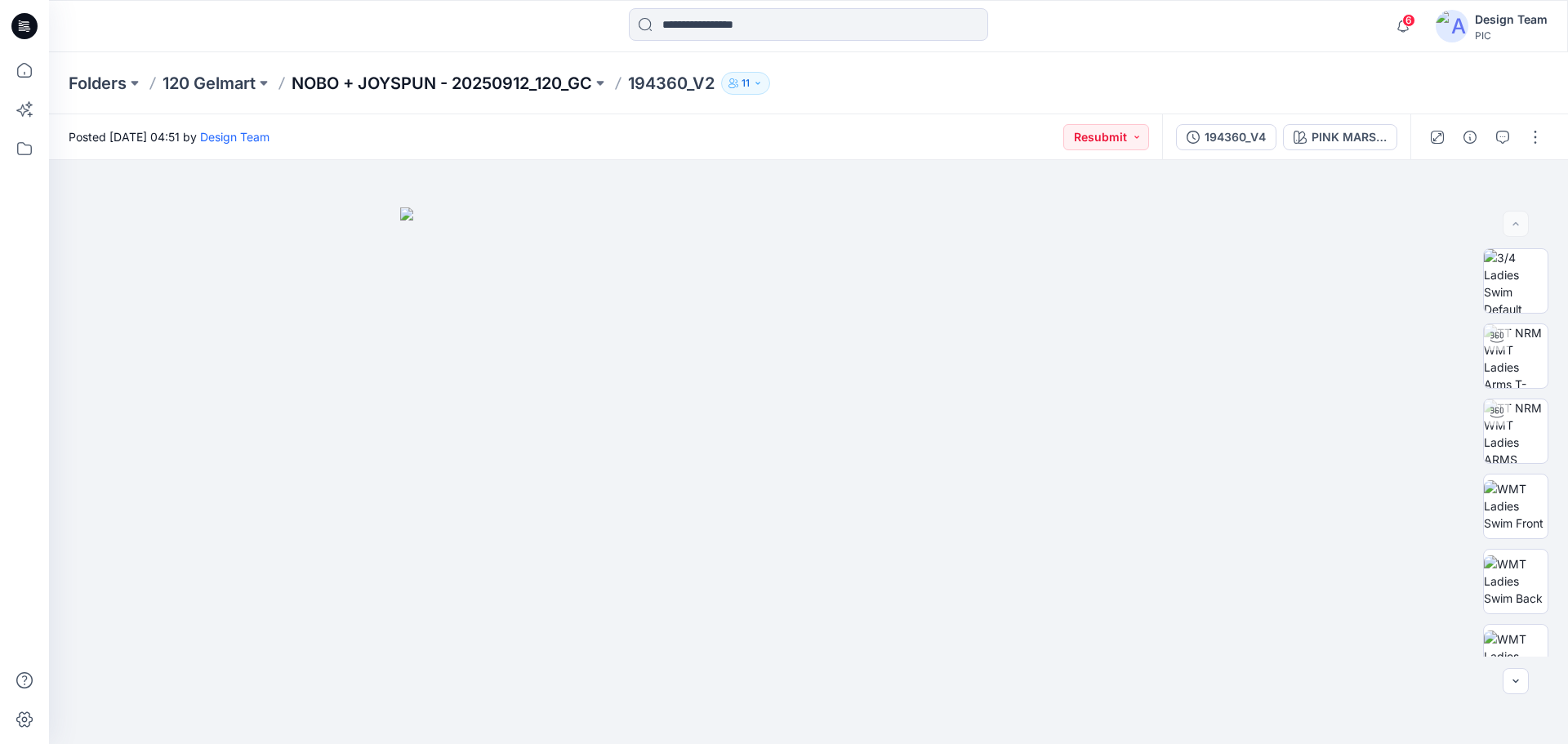
click at [500, 77] on p "NOBO + JOYSPUN - 20250912_120_GC" at bounding box center [442, 83] width 301 height 23
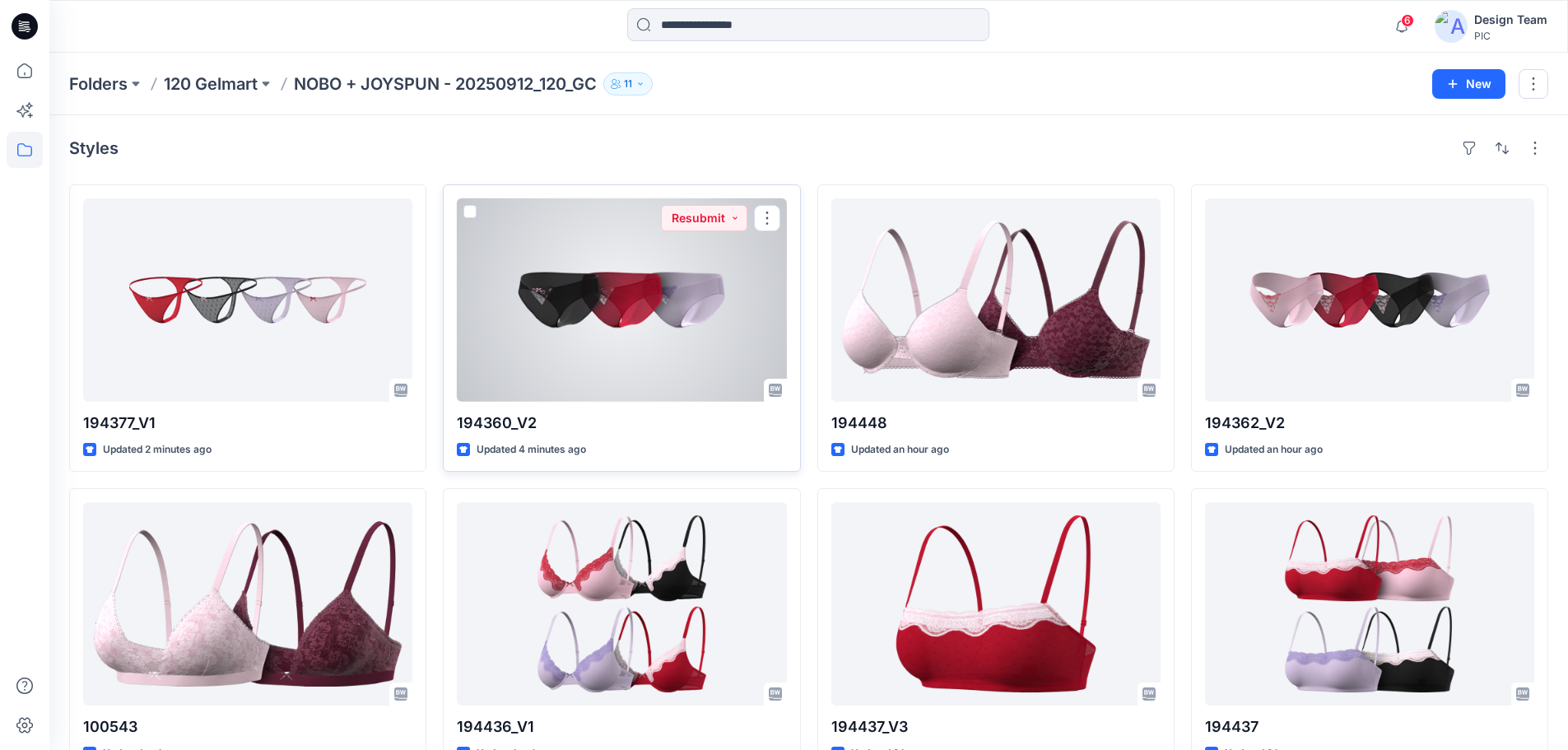
click at [617, 308] on div at bounding box center [621, 300] width 330 height 203
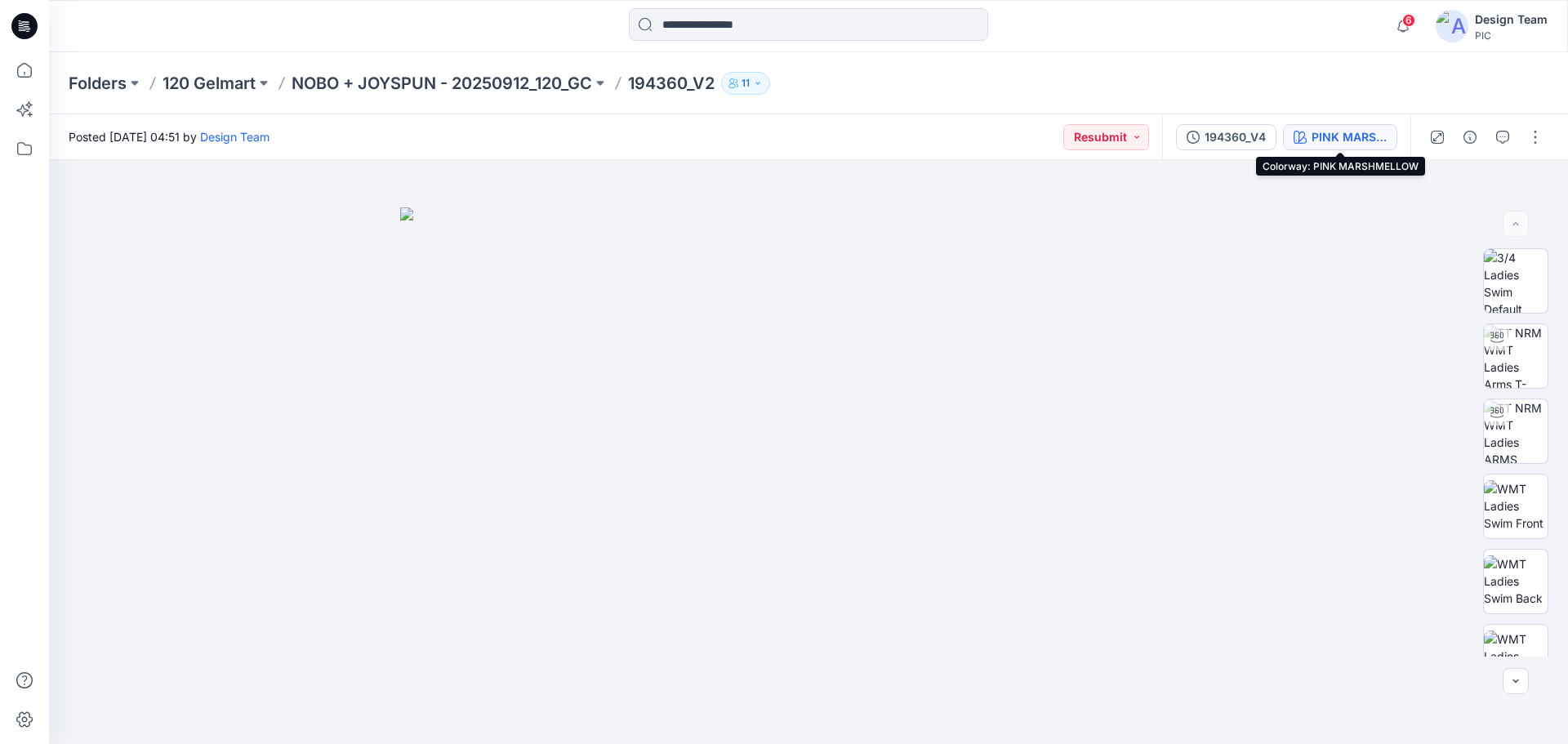
click at [1320, 134] on div "PINK MARSHMELLOW" at bounding box center [1349, 137] width 75 height 18
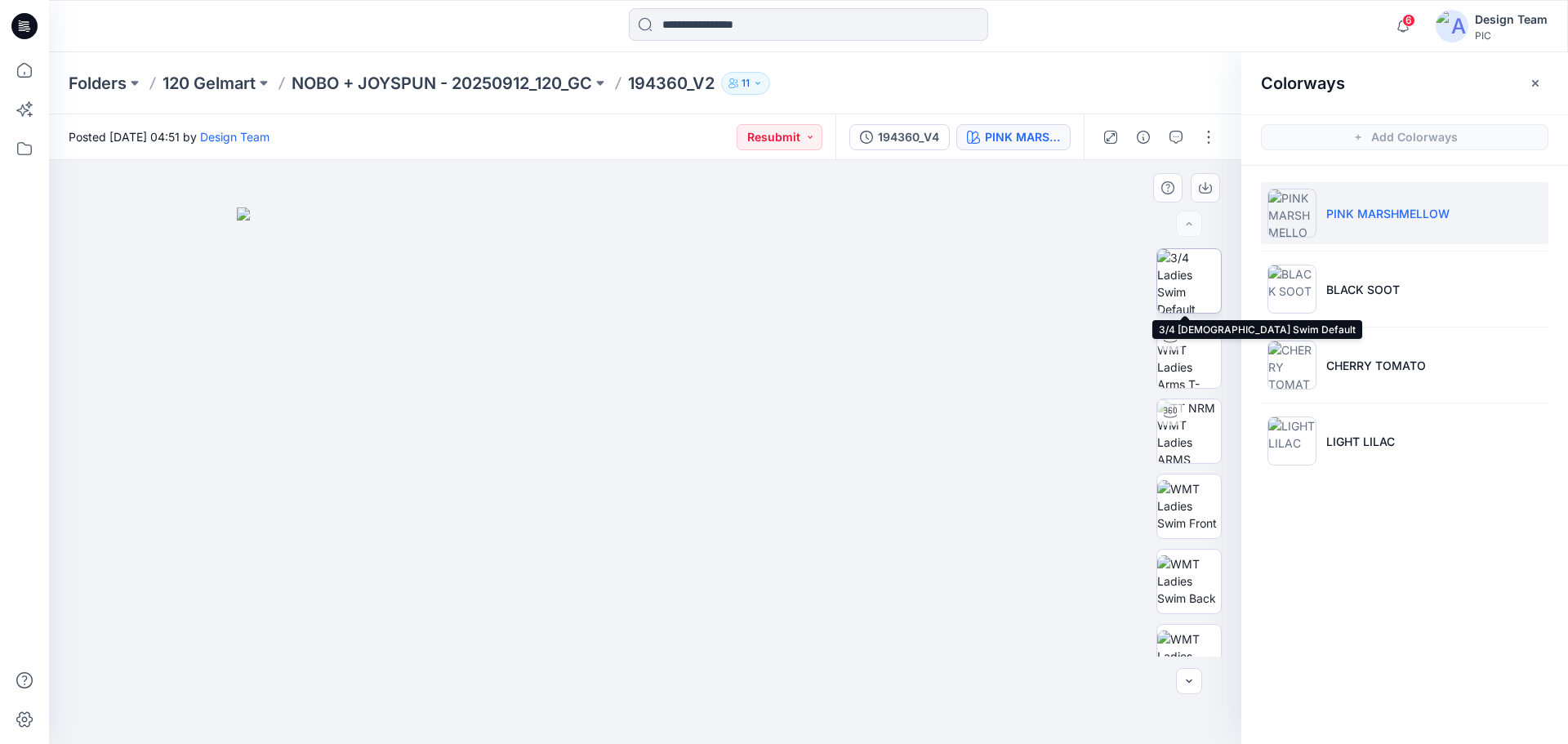
click at [1201, 289] on img at bounding box center [1188, 280] width 64 height 64
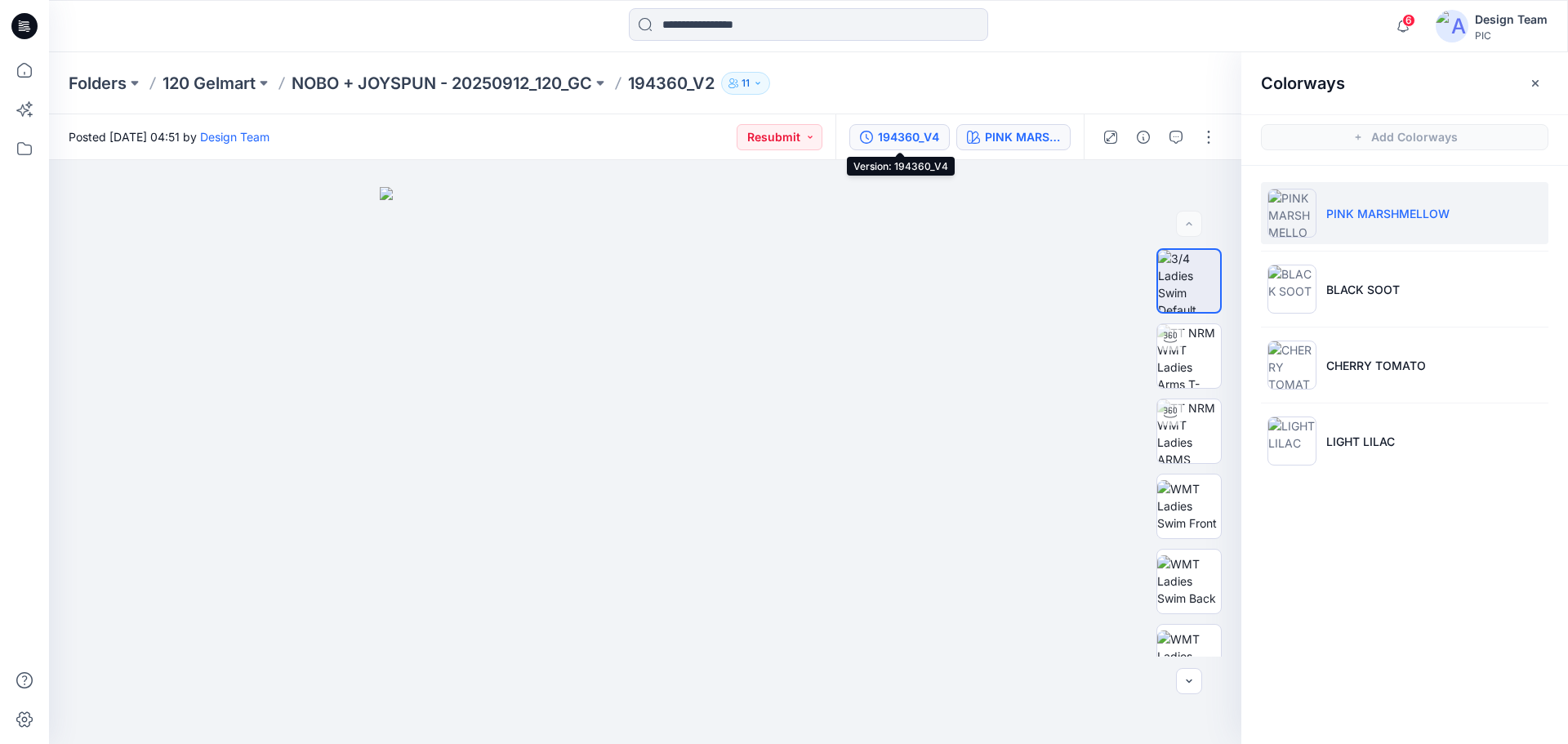
click at [919, 135] on div "194360_V4" at bounding box center [909, 137] width 61 height 18
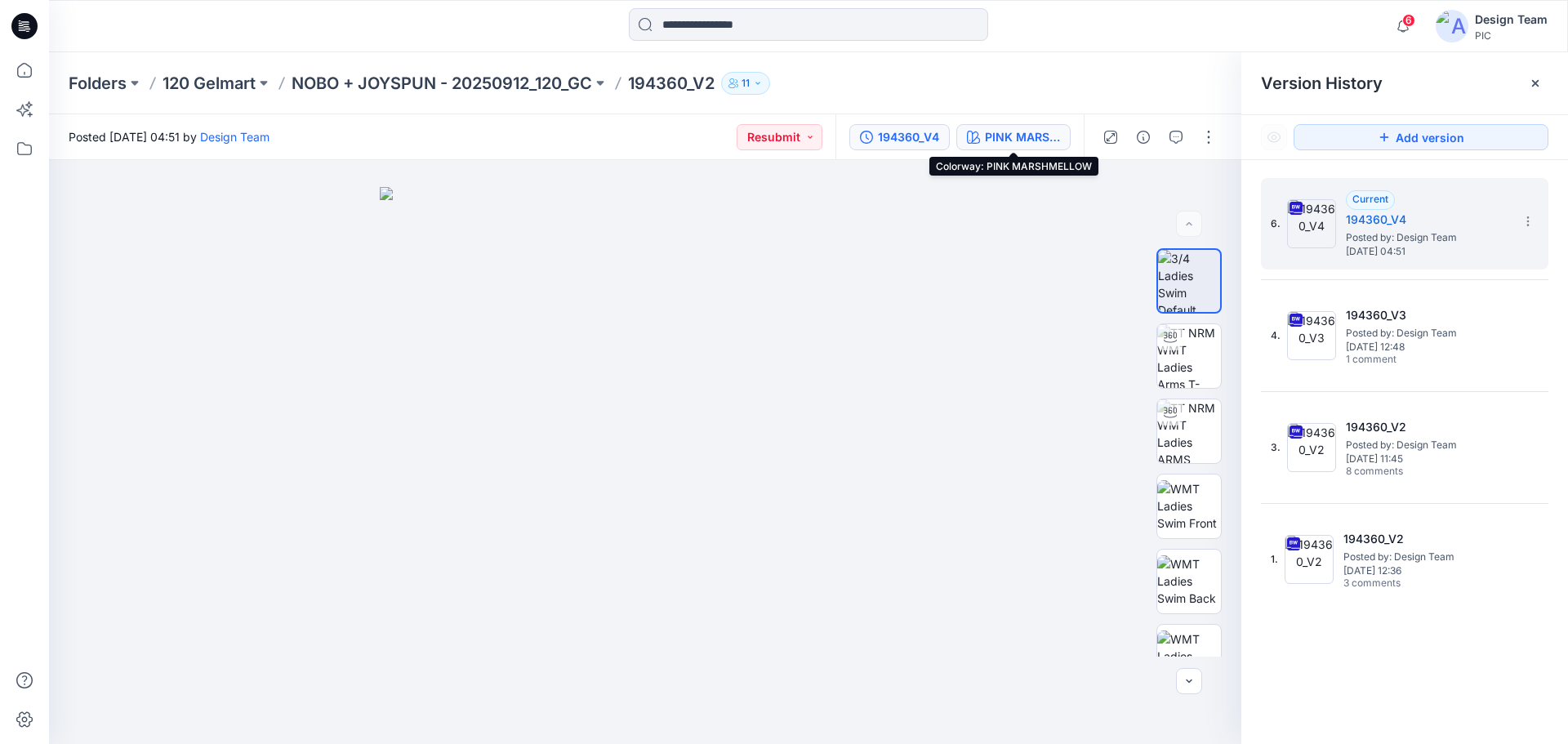
click at [1025, 136] on div "PINK MARSHMELLOW" at bounding box center [1023, 137] width 75 height 18
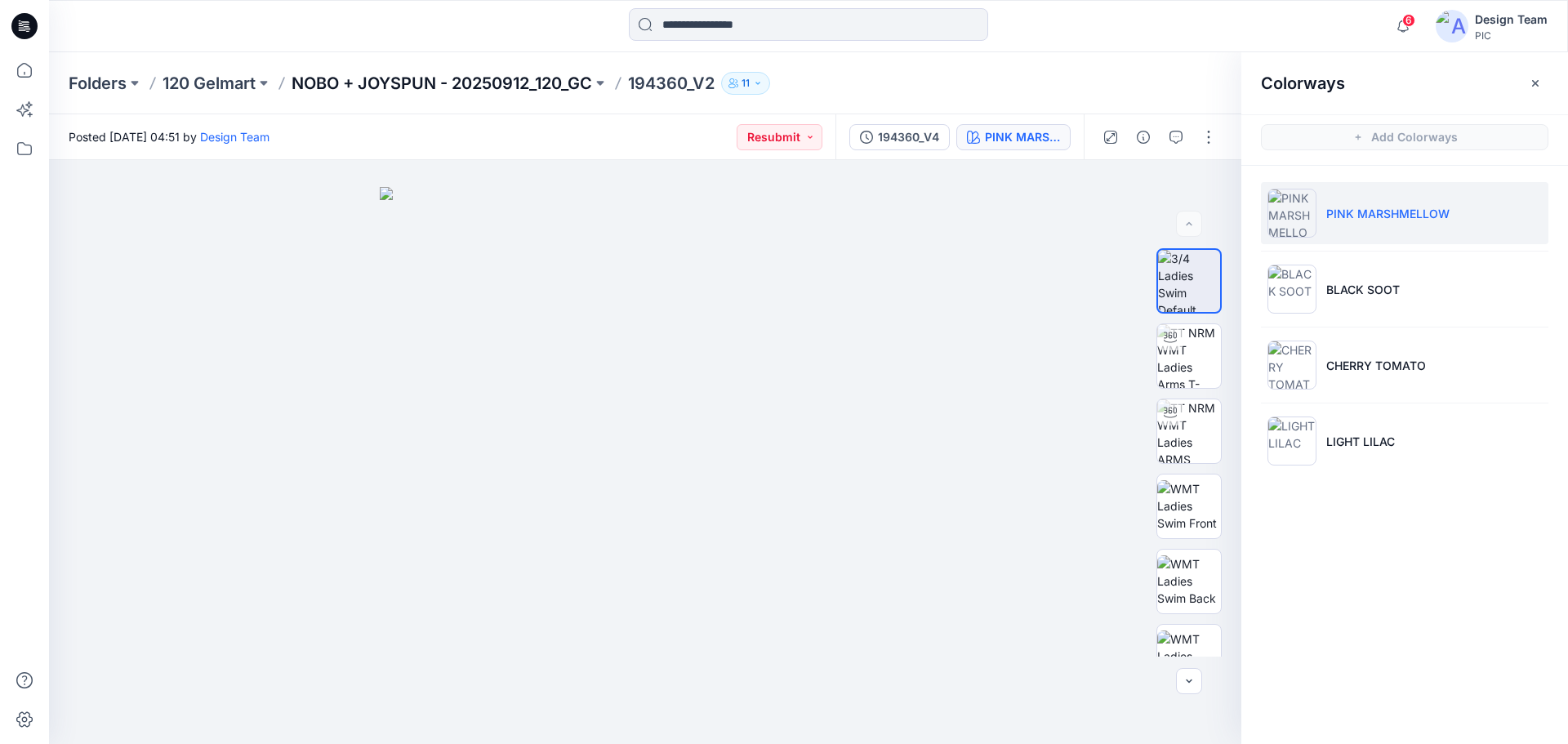
click at [489, 78] on p "NOBO + JOYSPUN - 20250912_120_GC" at bounding box center [442, 83] width 301 height 23
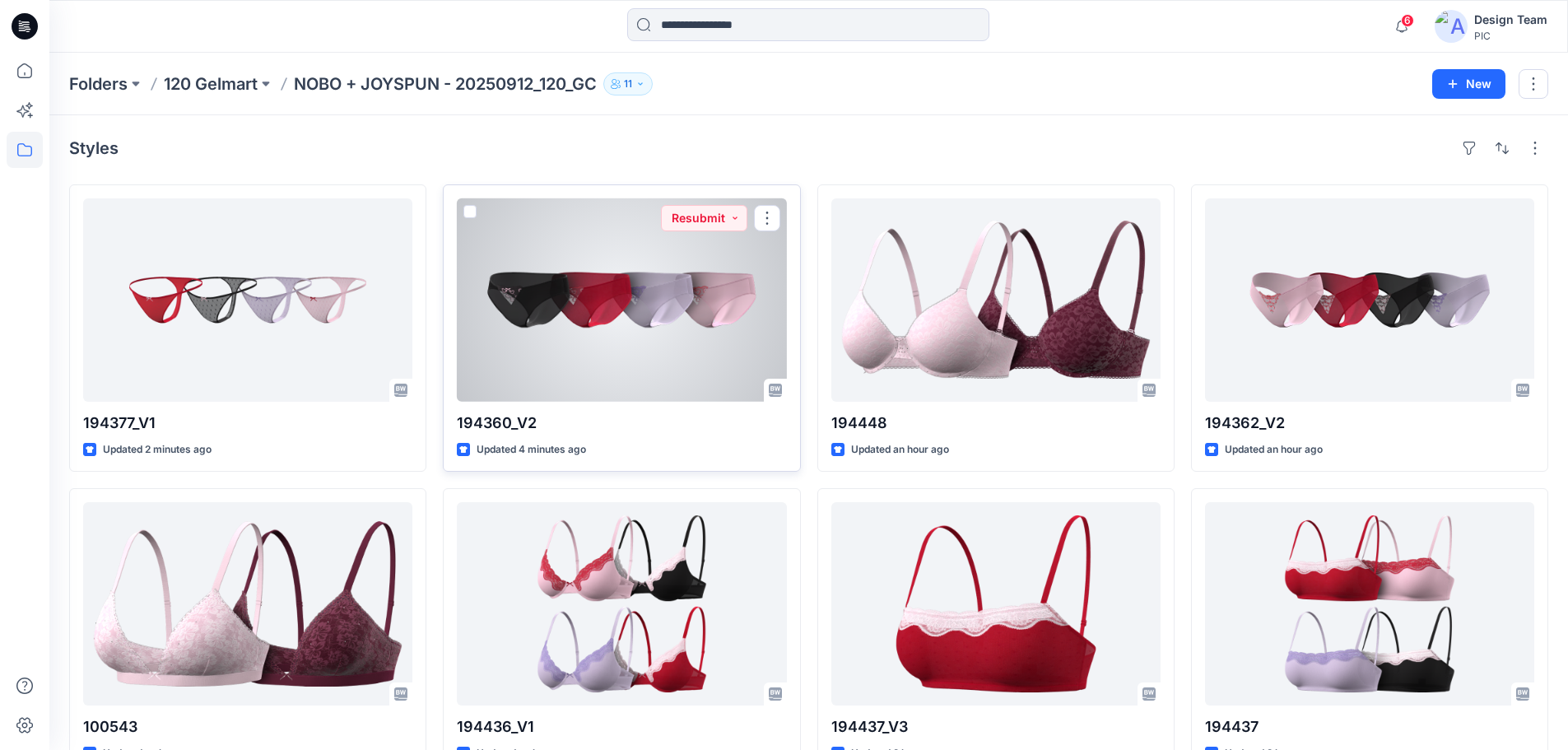
click at [594, 331] on div at bounding box center [621, 300] width 330 height 203
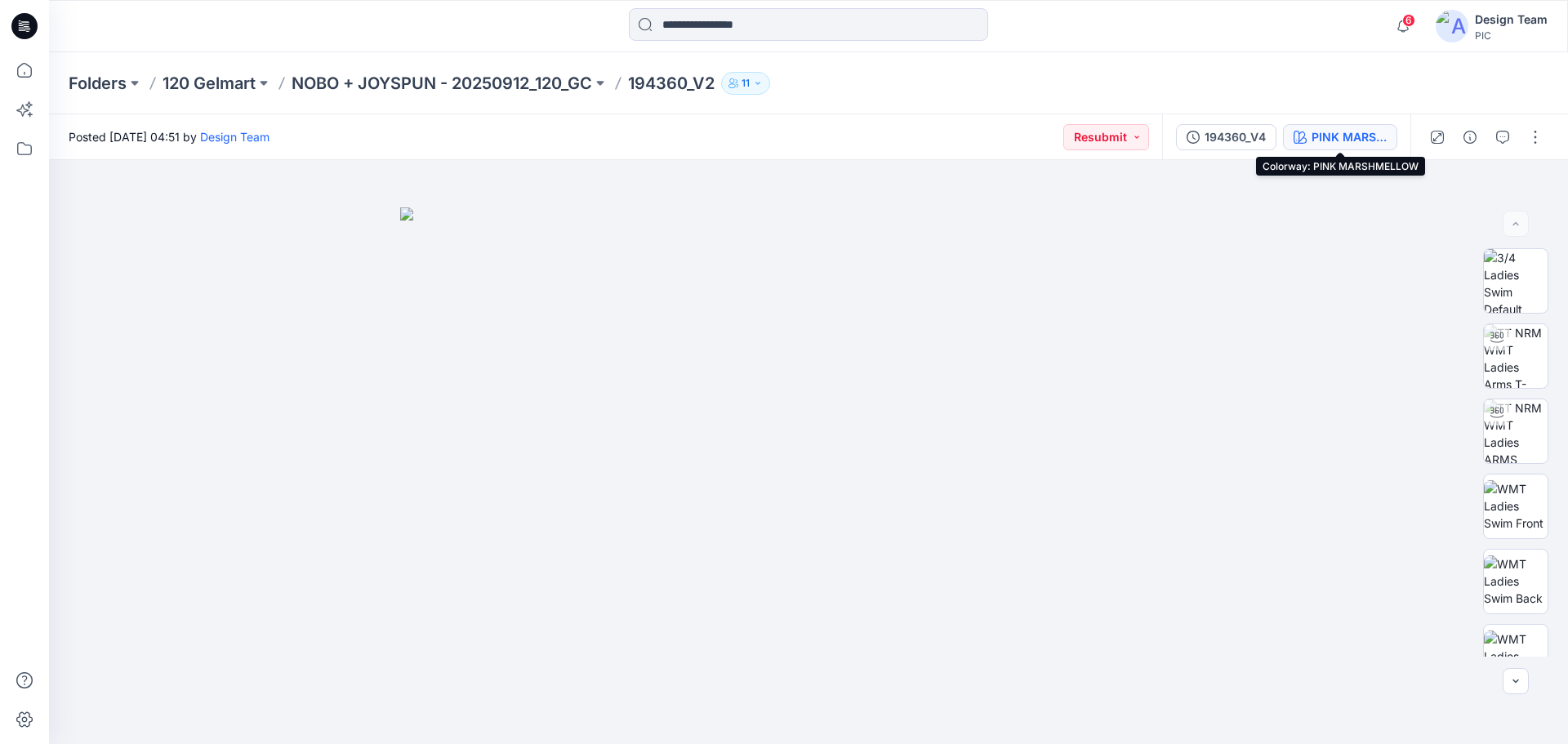
click at [1347, 133] on div "PINK MARSHMELLOW" at bounding box center [1349, 137] width 75 height 18
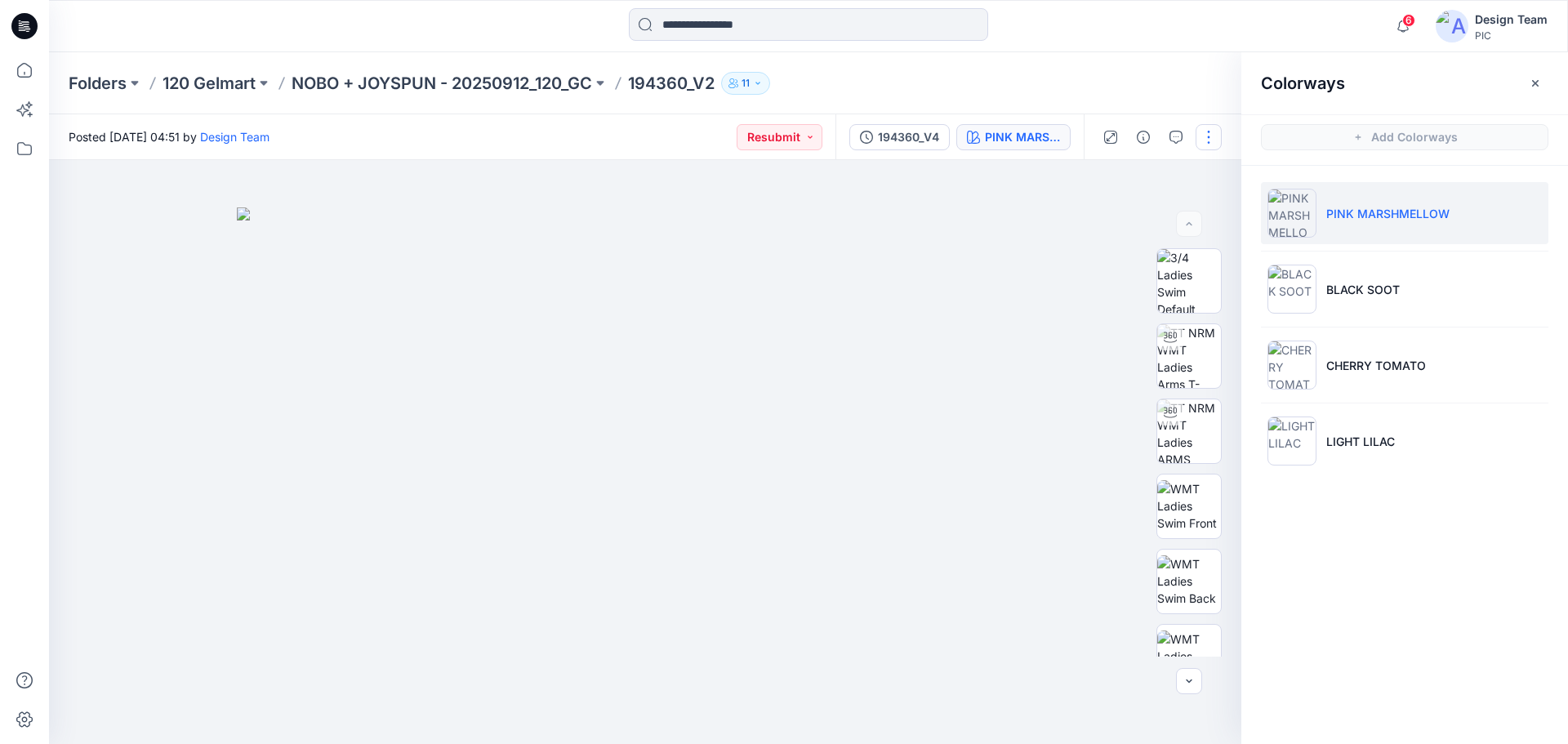
click at [1213, 140] on button "button" at bounding box center [1209, 138] width 26 height 26
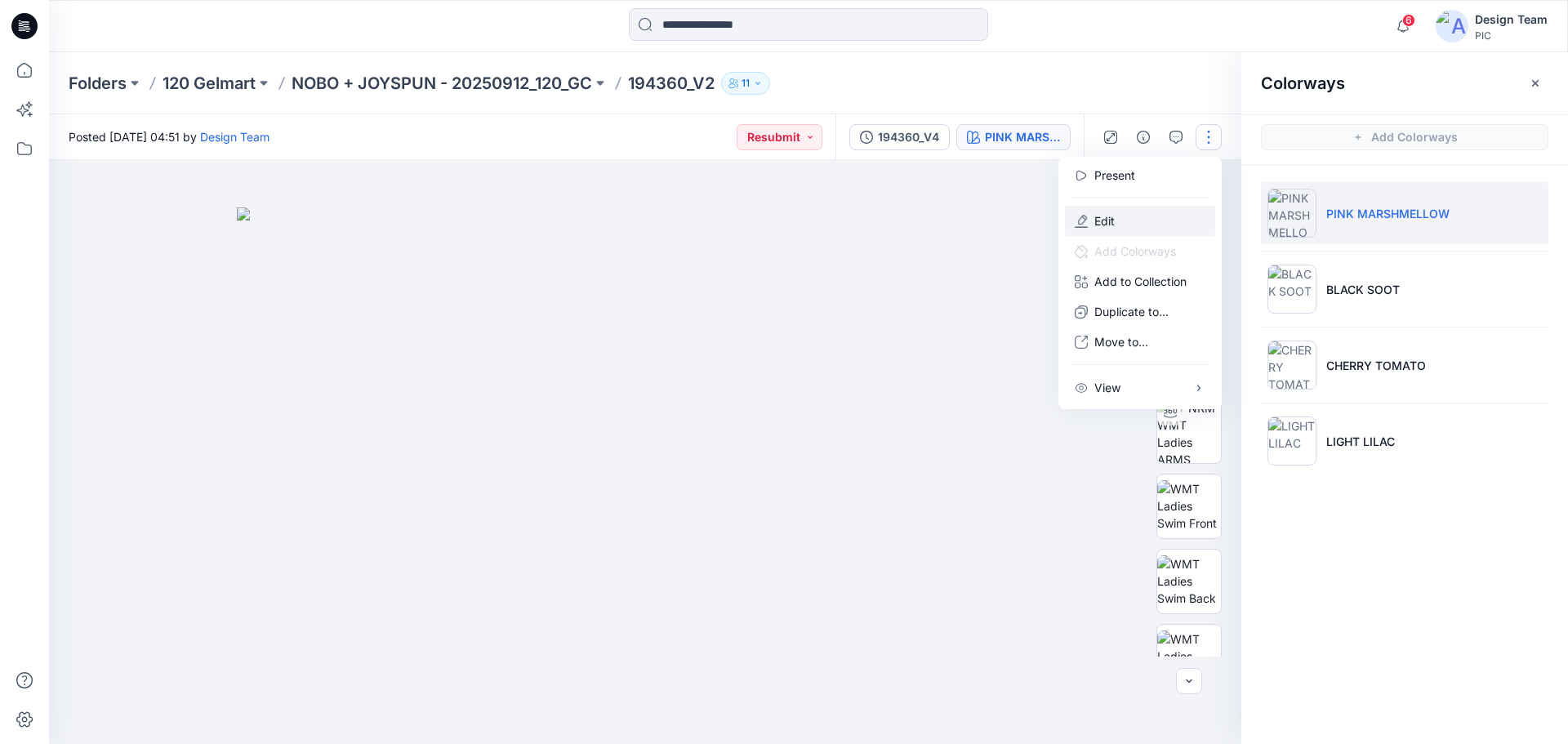
click at [1119, 217] on button "Edit" at bounding box center [1139, 221] width 150 height 30
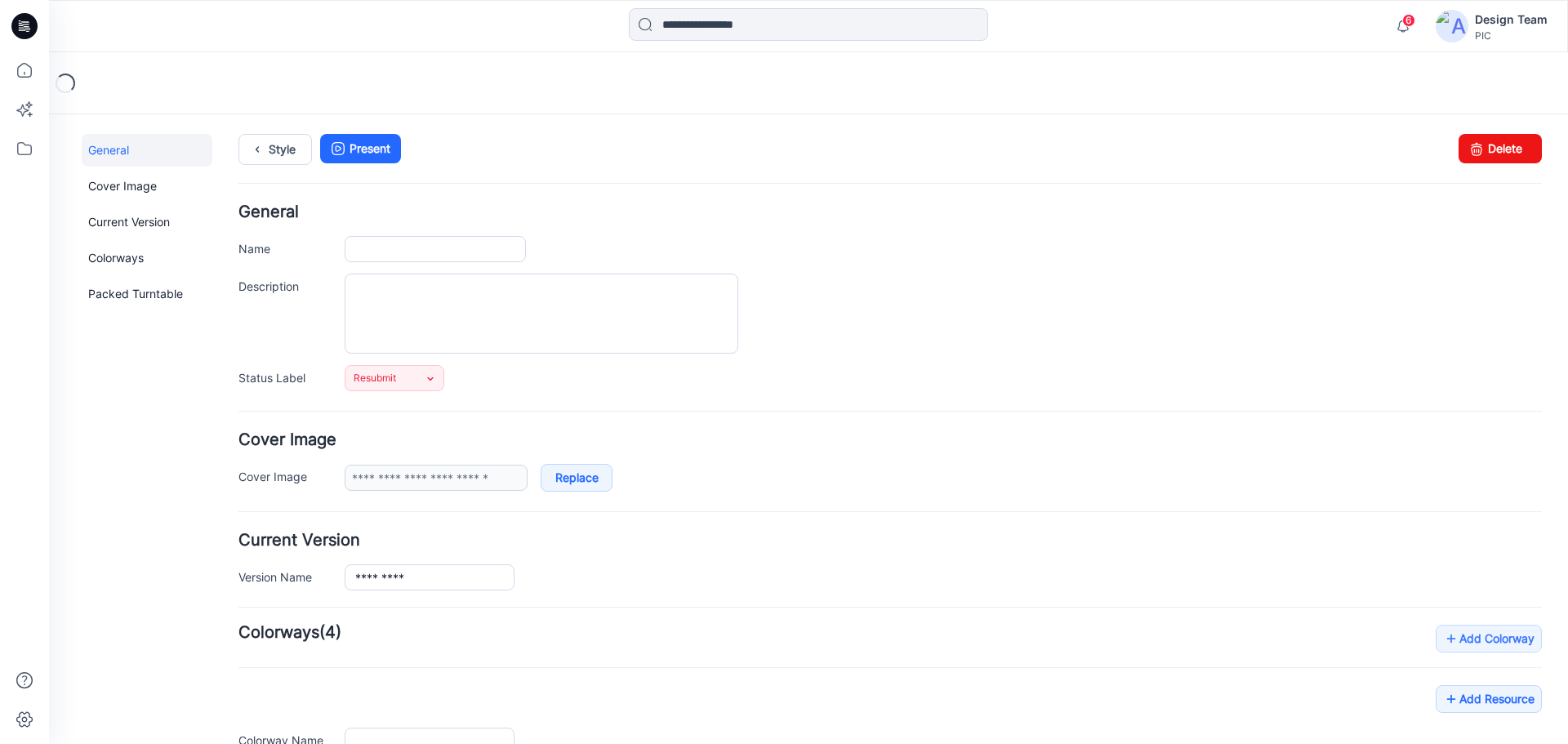
type input "*********"
type input "**********"
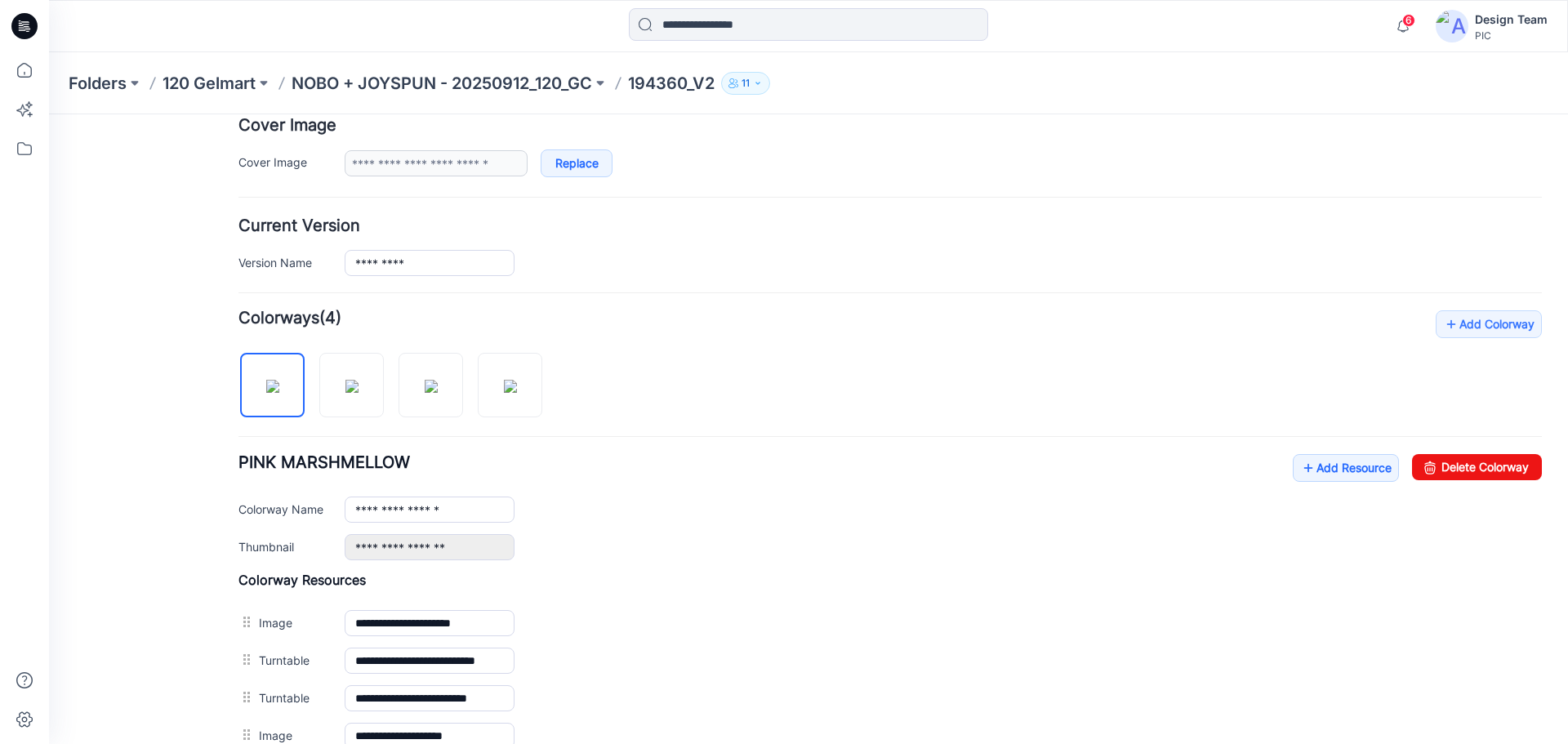
scroll to position [327, 0]
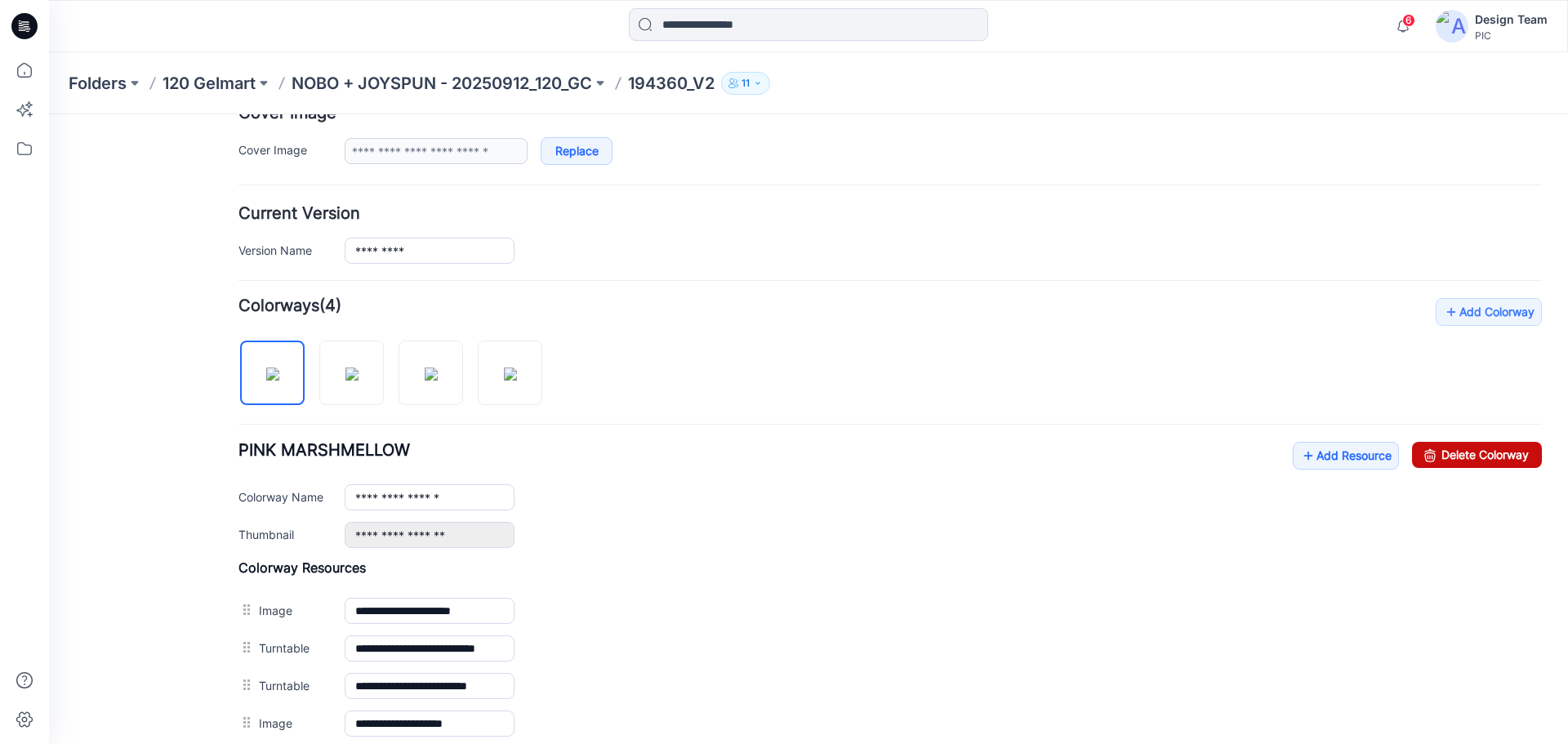
drag, startPoint x: 908, startPoint y: 169, endPoint x: 1488, endPoint y: 457, distance: 647.6
click at [1488, 457] on link "Delete Colorway" at bounding box center [1477, 455] width 130 height 26
type input "**********"
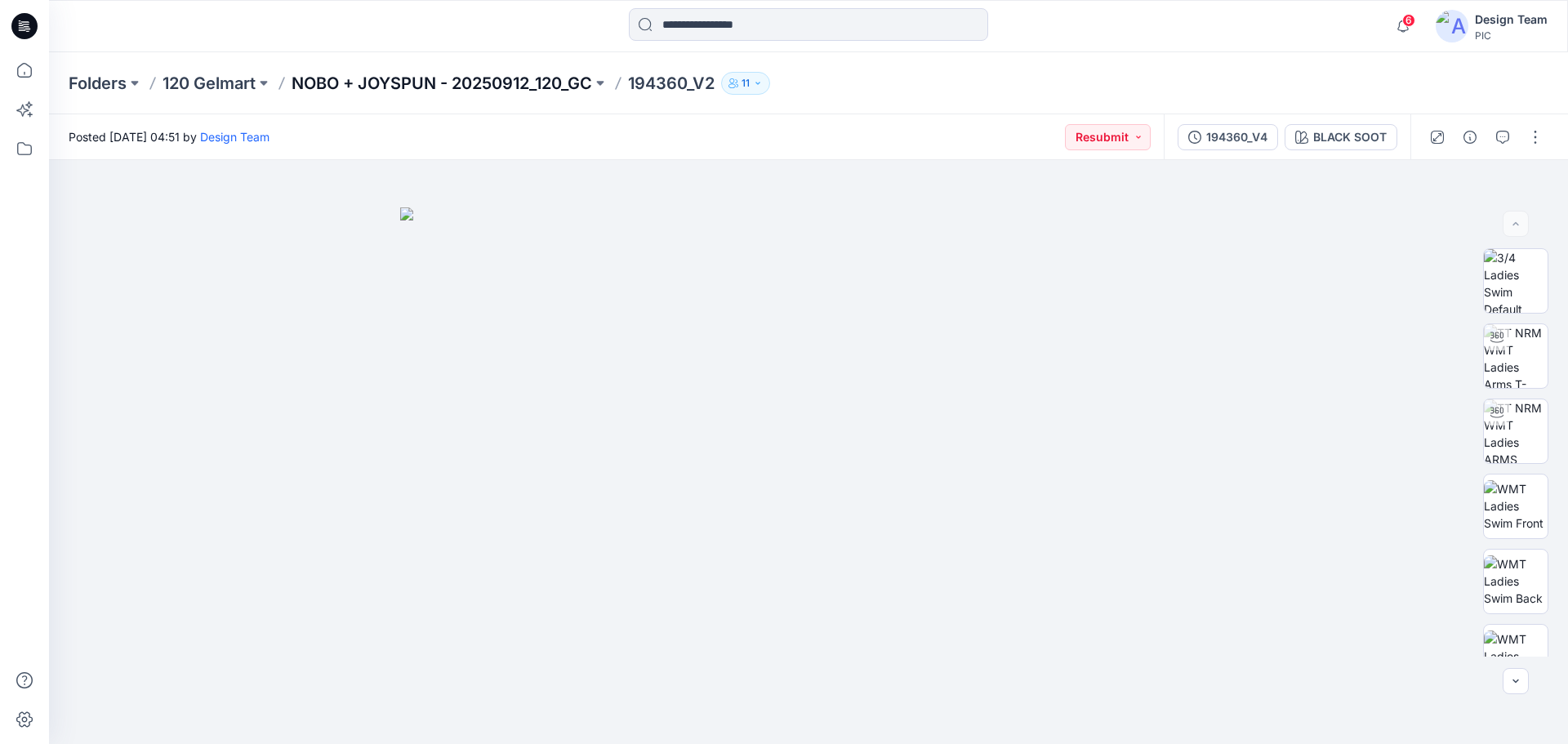
click at [445, 76] on p "NOBO + JOYSPUN - 20250912_120_GC" at bounding box center [442, 83] width 301 height 23
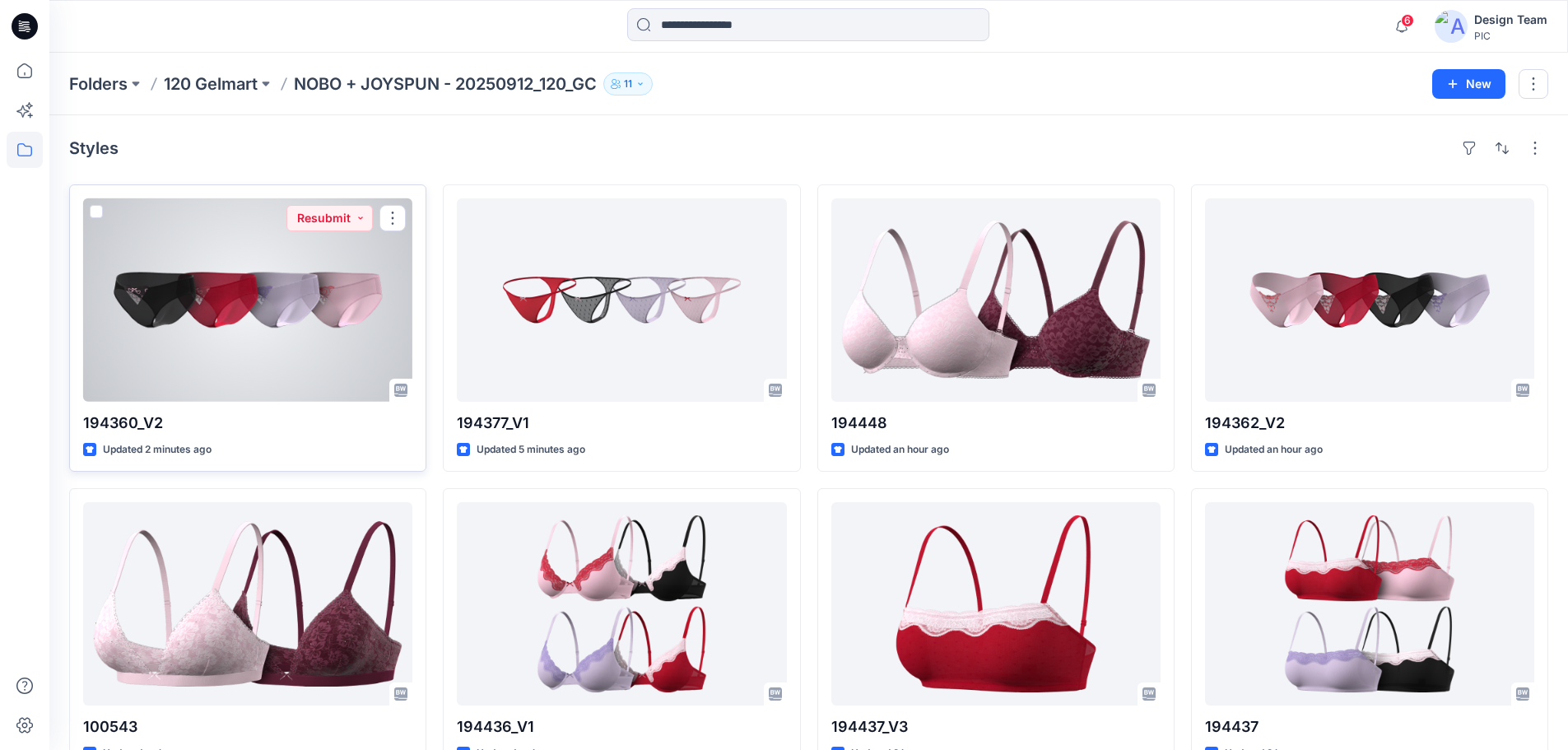
click at [297, 314] on div at bounding box center [247, 300] width 330 height 203
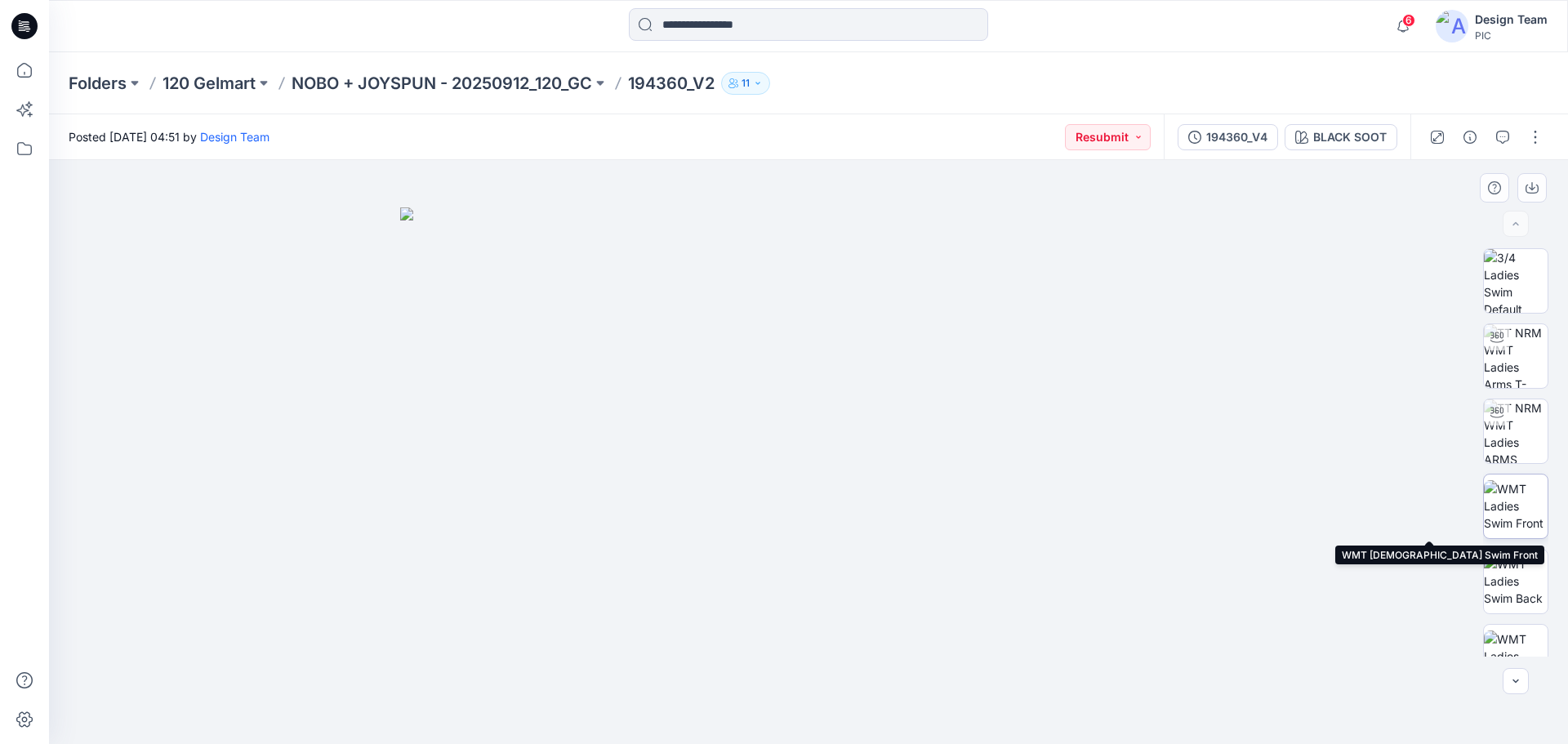
click at [1512, 511] on img at bounding box center [1515, 506] width 64 height 52
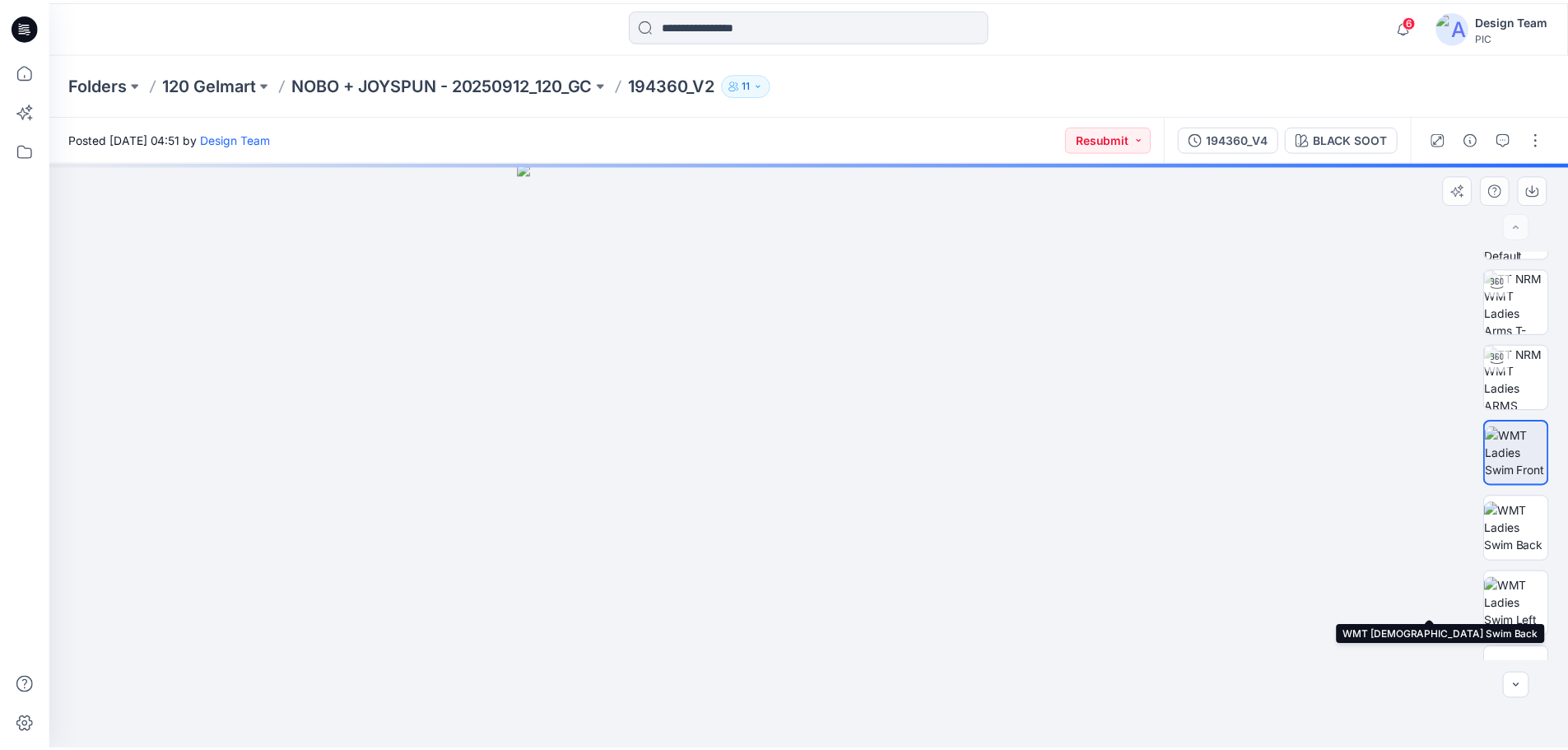
scroll to position [109, 0]
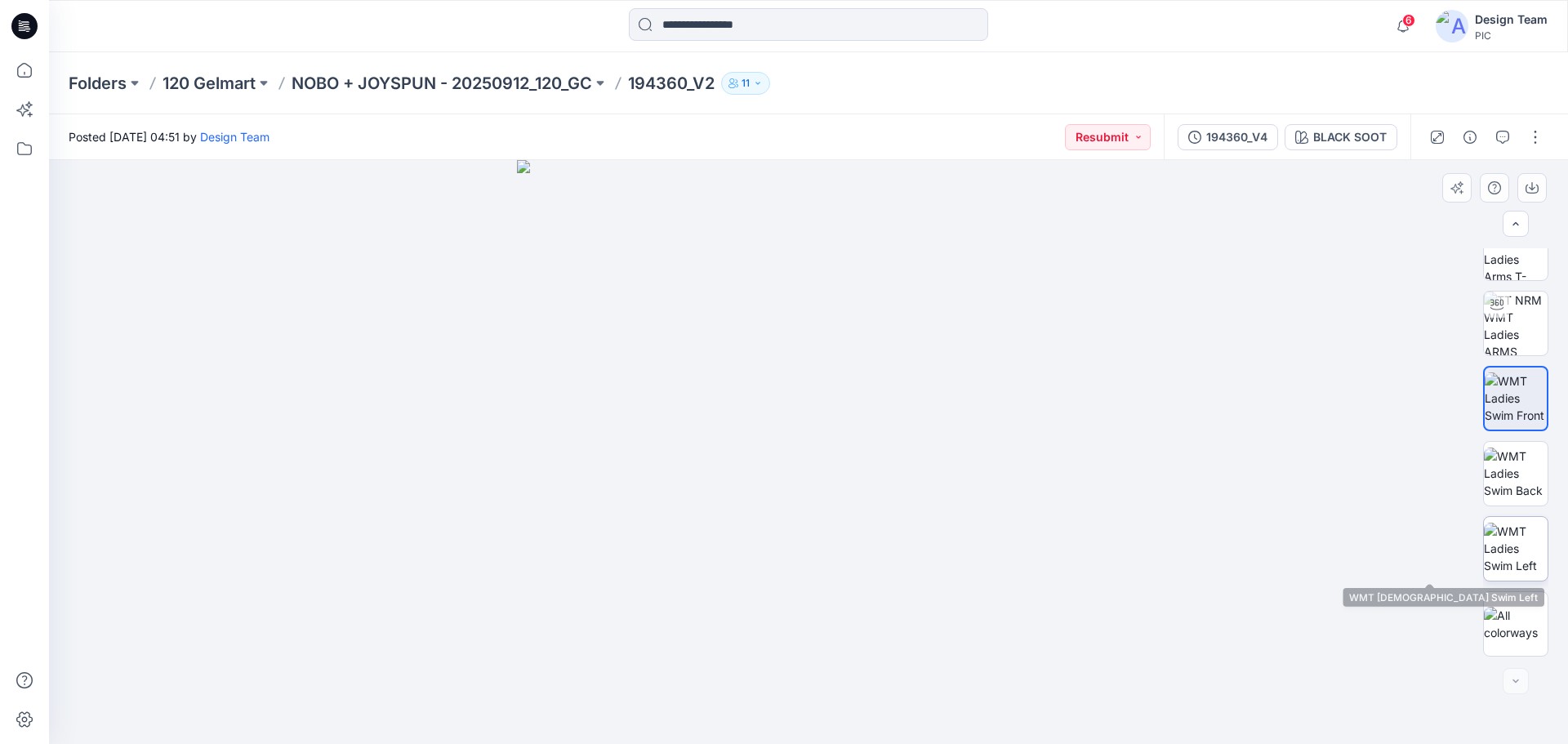
click at [1502, 550] on img at bounding box center [1515, 548] width 64 height 52
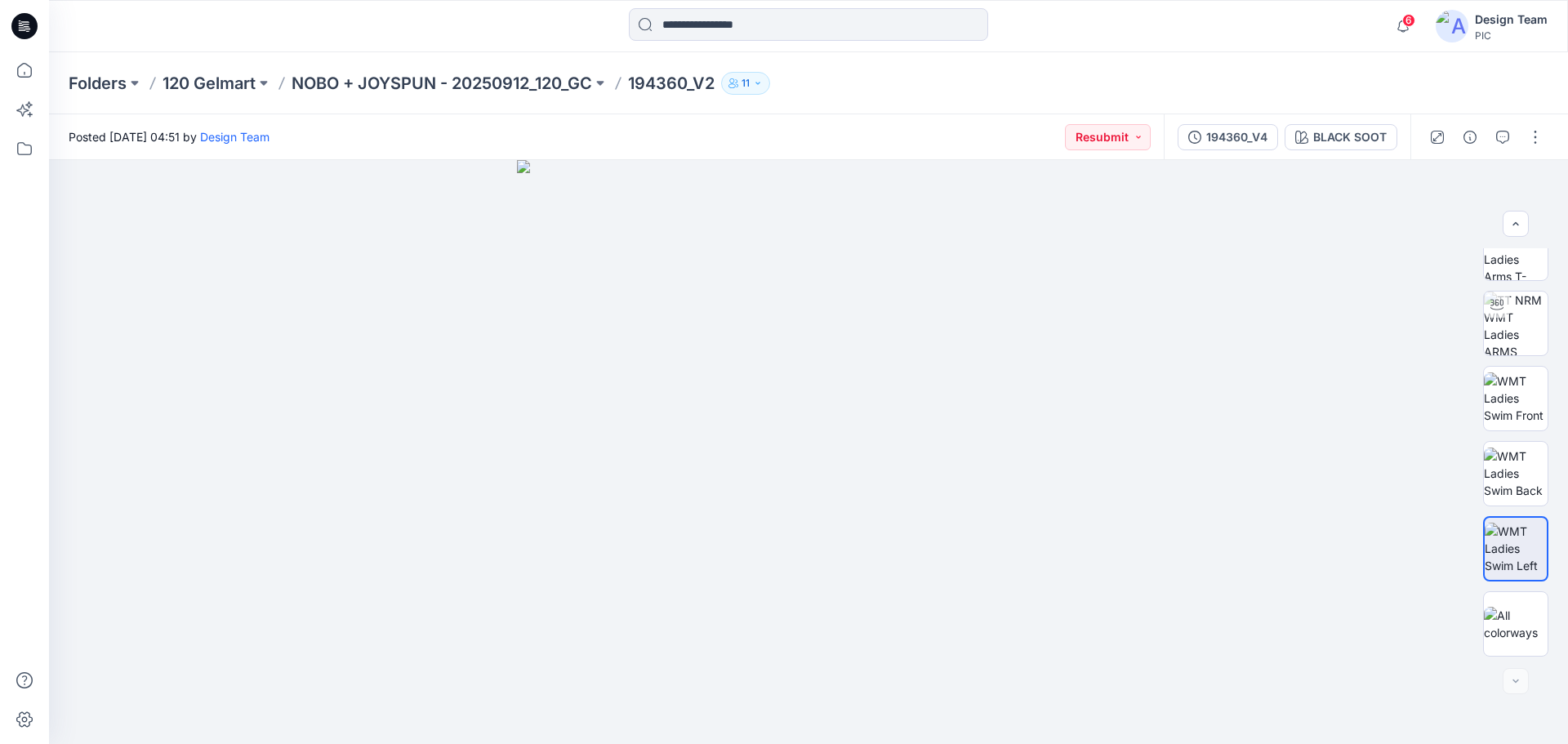
click at [40, 25] on div at bounding box center [25, 26] width 53 height 53
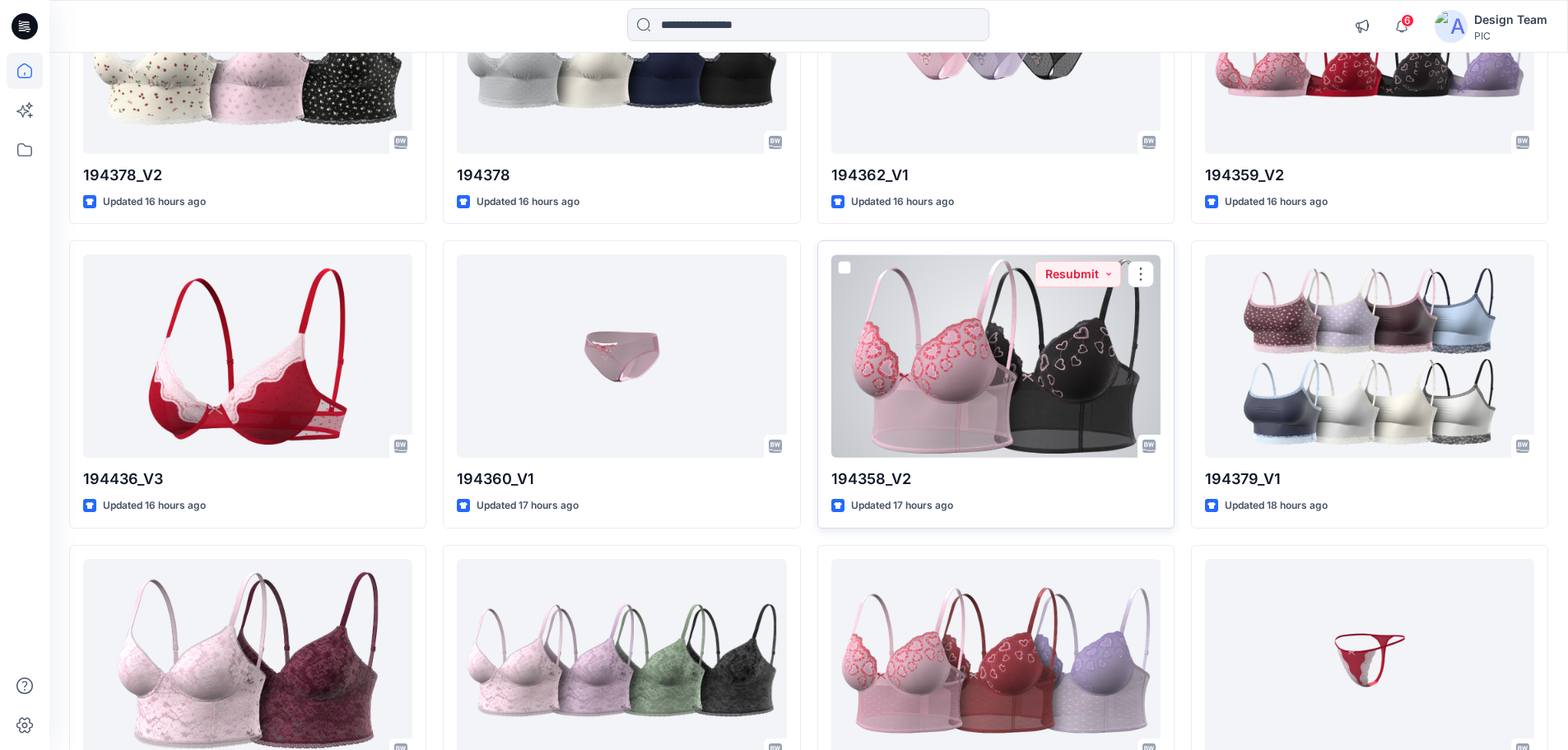
scroll to position [4760, 0]
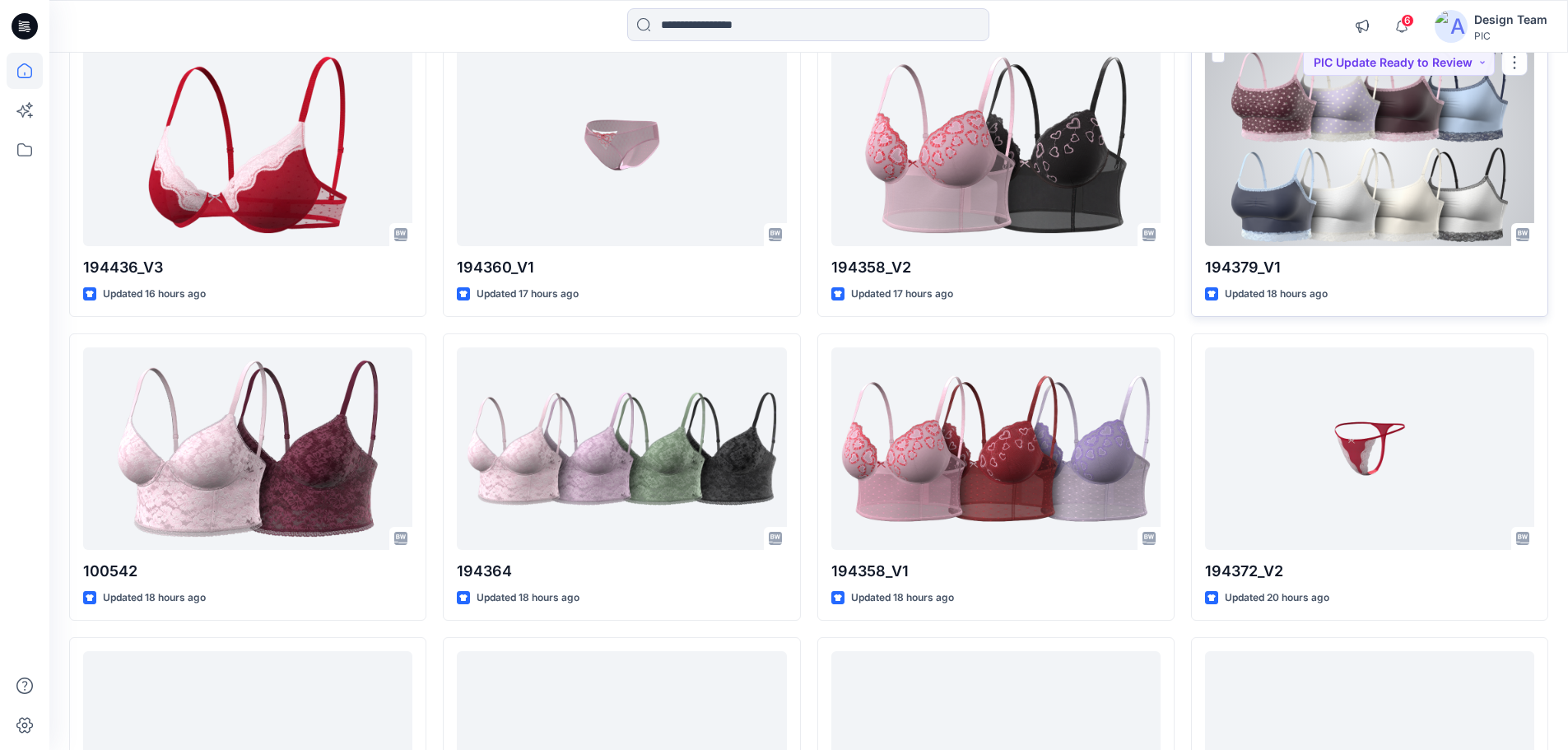
click at [1302, 197] on div at bounding box center [1369, 144] width 330 height 203
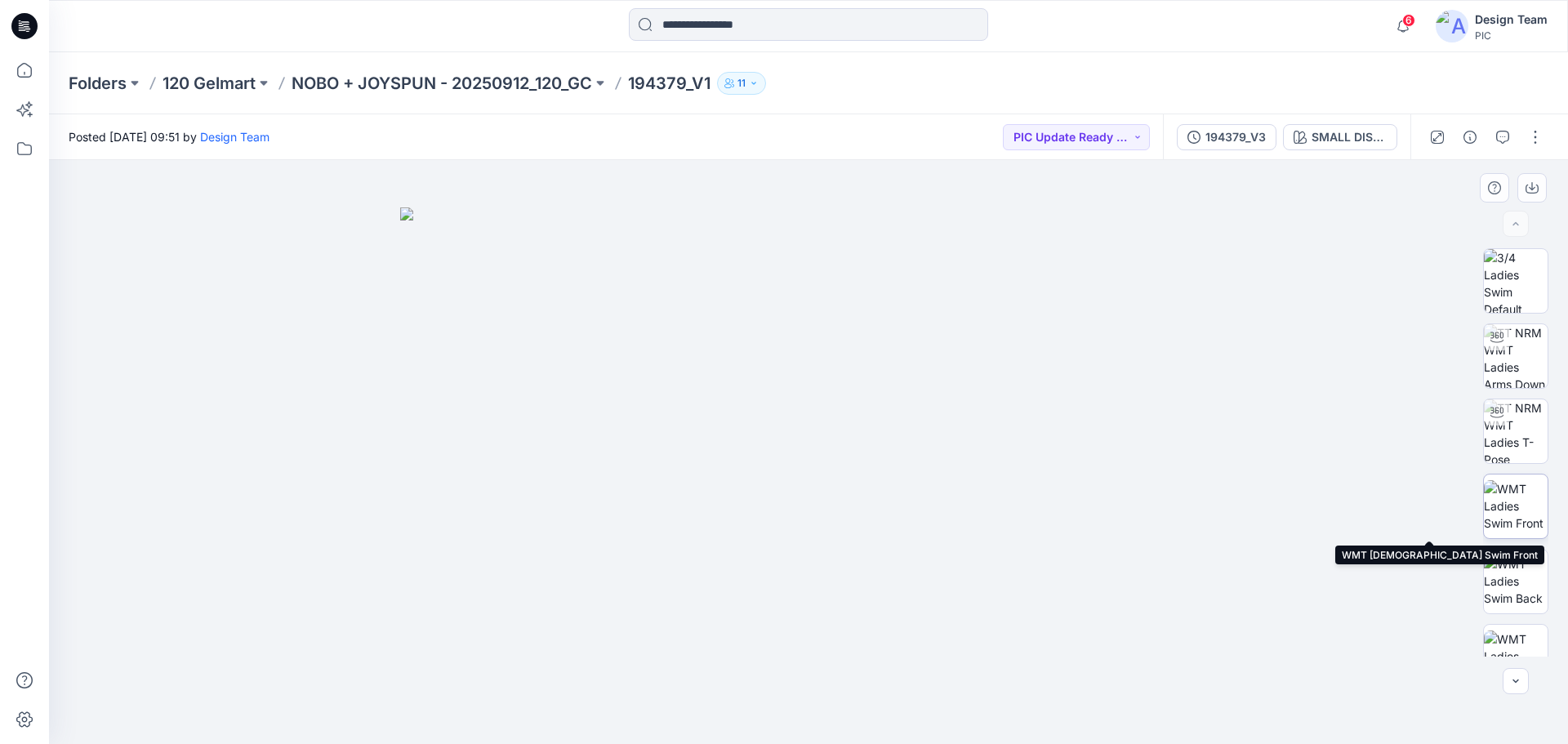
click at [1510, 489] on img at bounding box center [1515, 506] width 64 height 52
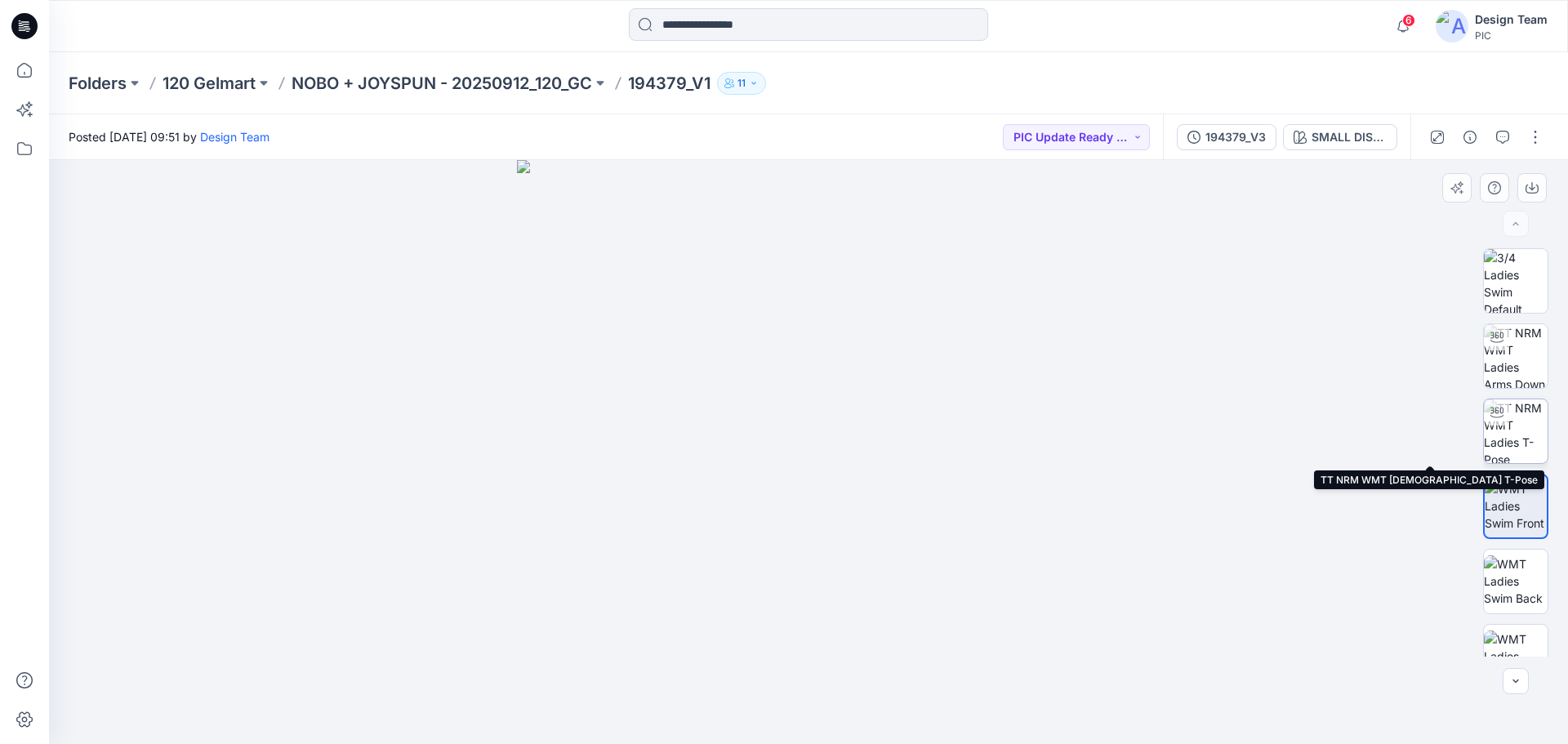
click at [1501, 422] on div at bounding box center [1497, 413] width 26 height 26
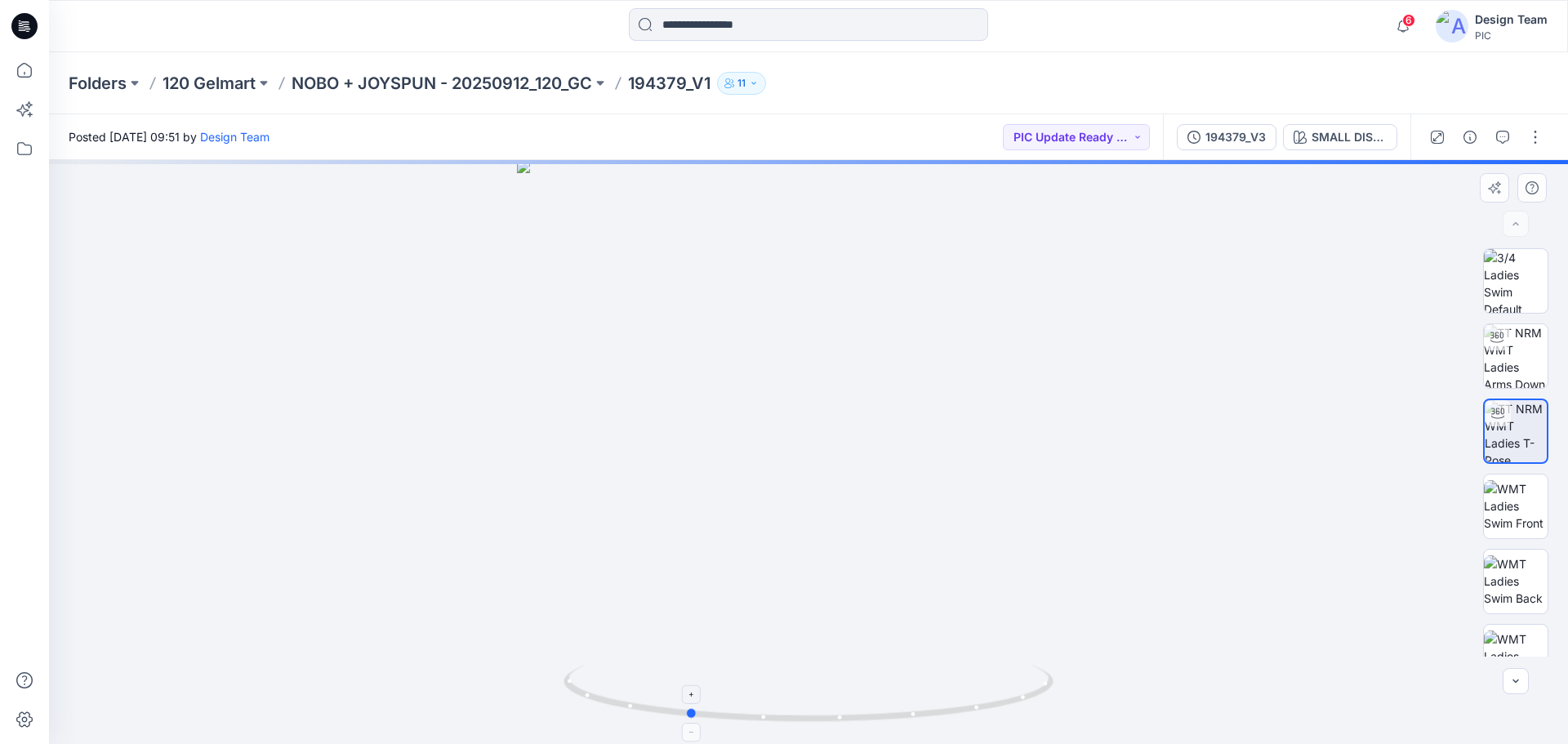
drag, startPoint x: 884, startPoint y: 723, endPoint x: 770, endPoint y: 707, distance: 115.1
click at [770, 707] on icon at bounding box center [811, 695] width 494 height 61
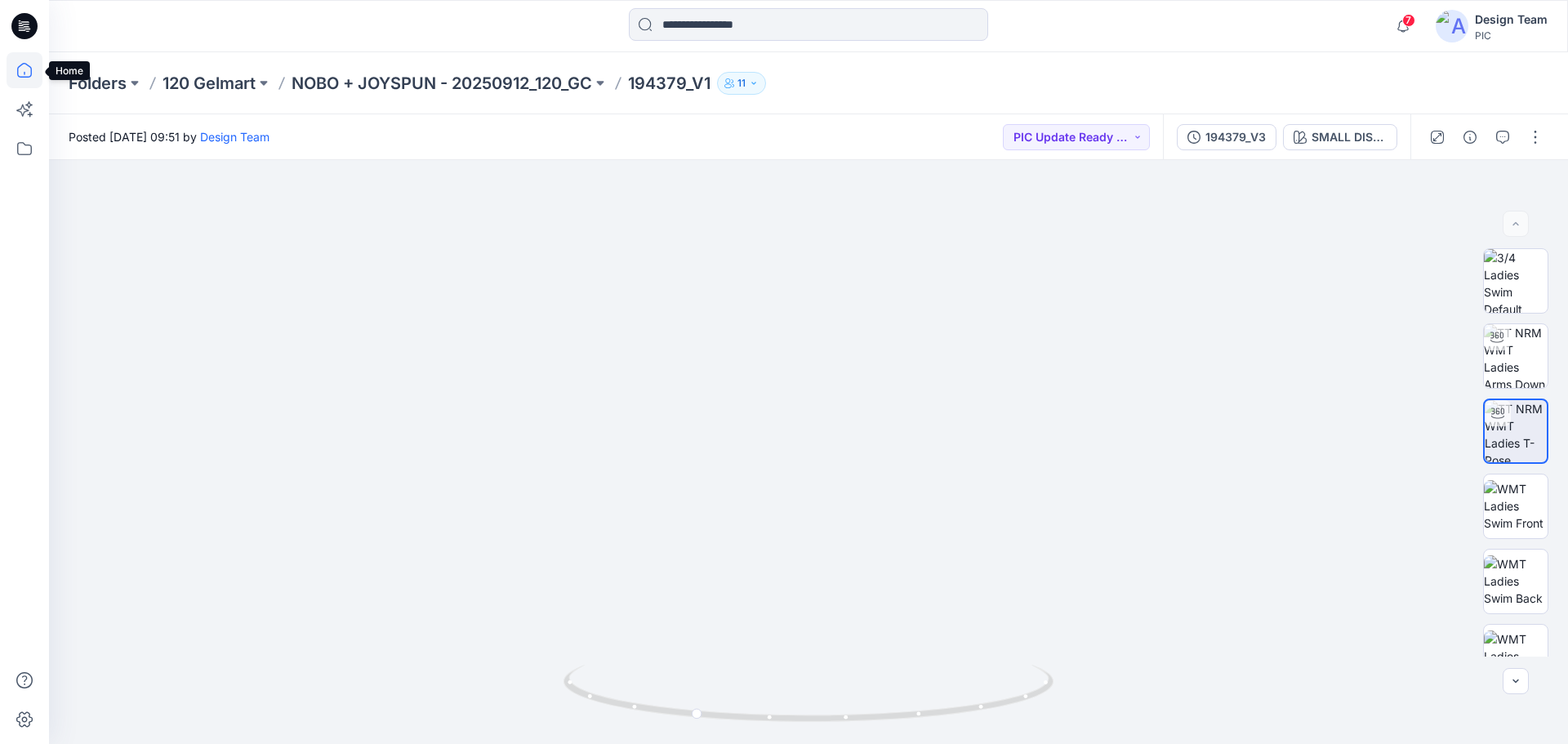
click at [20, 74] on icon at bounding box center [24, 70] width 36 height 36
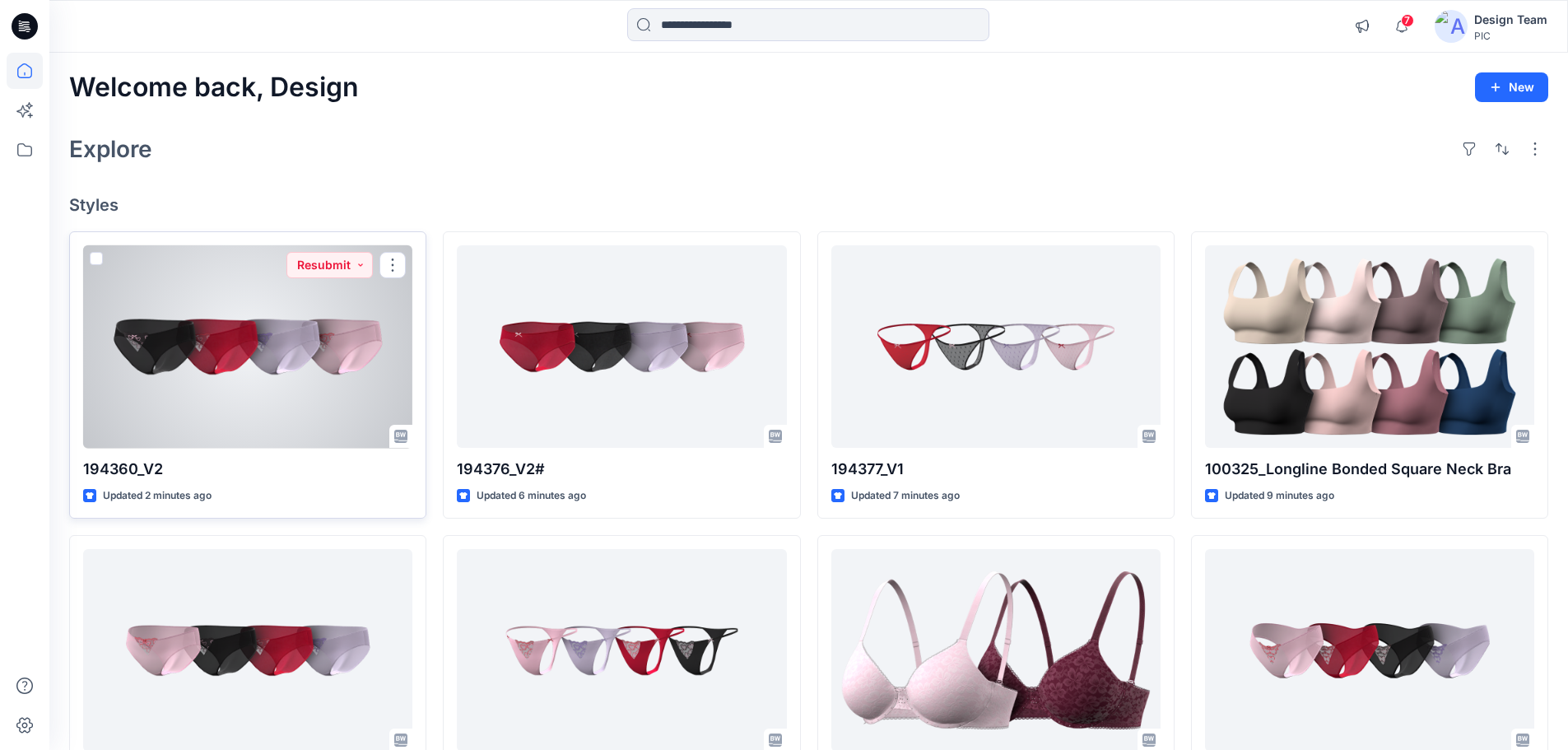
click at [312, 347] on div at bounding box center [247, 347] width 330 height 203
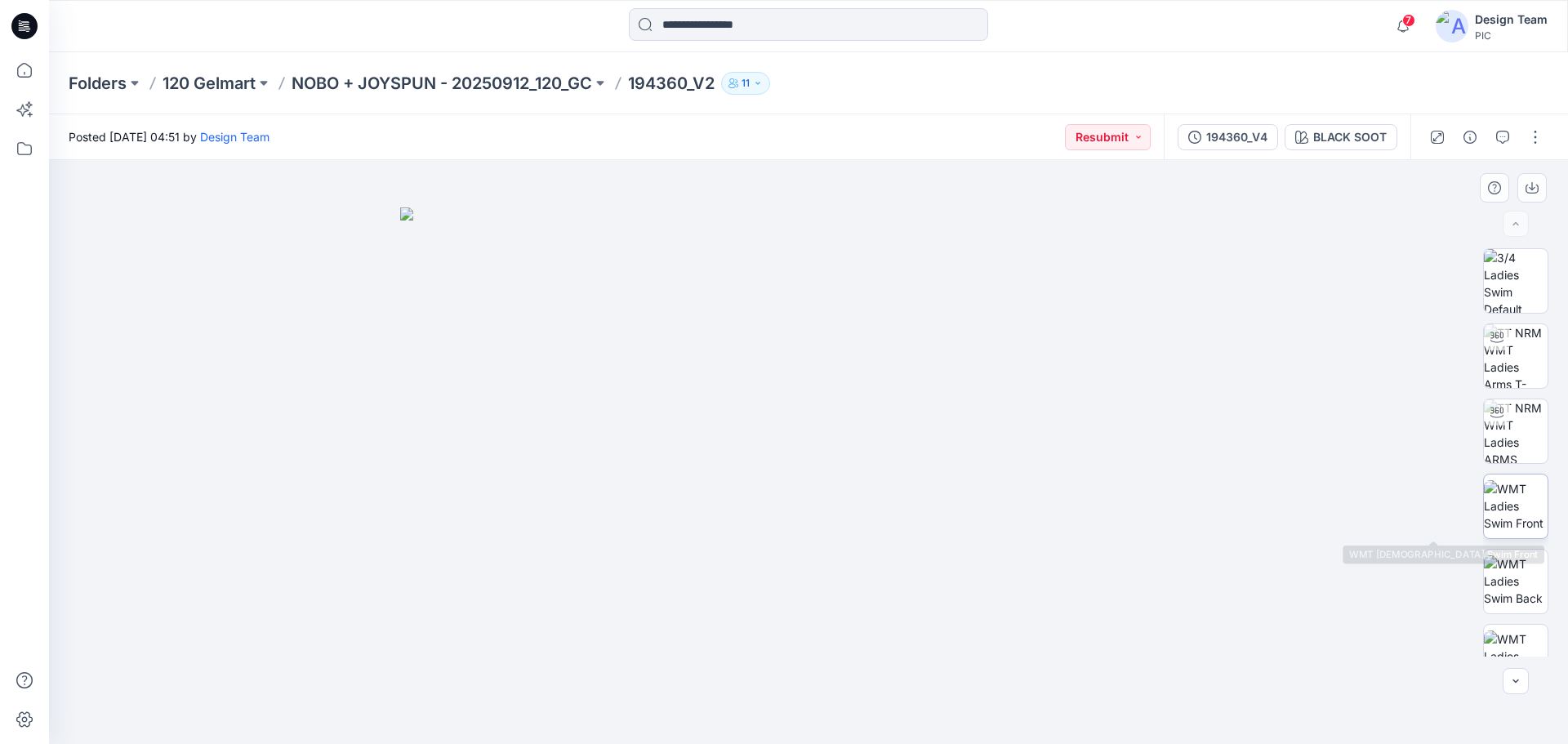
click at [1498, 501] on img at bounding box center [1515, 506] width 64 height 52
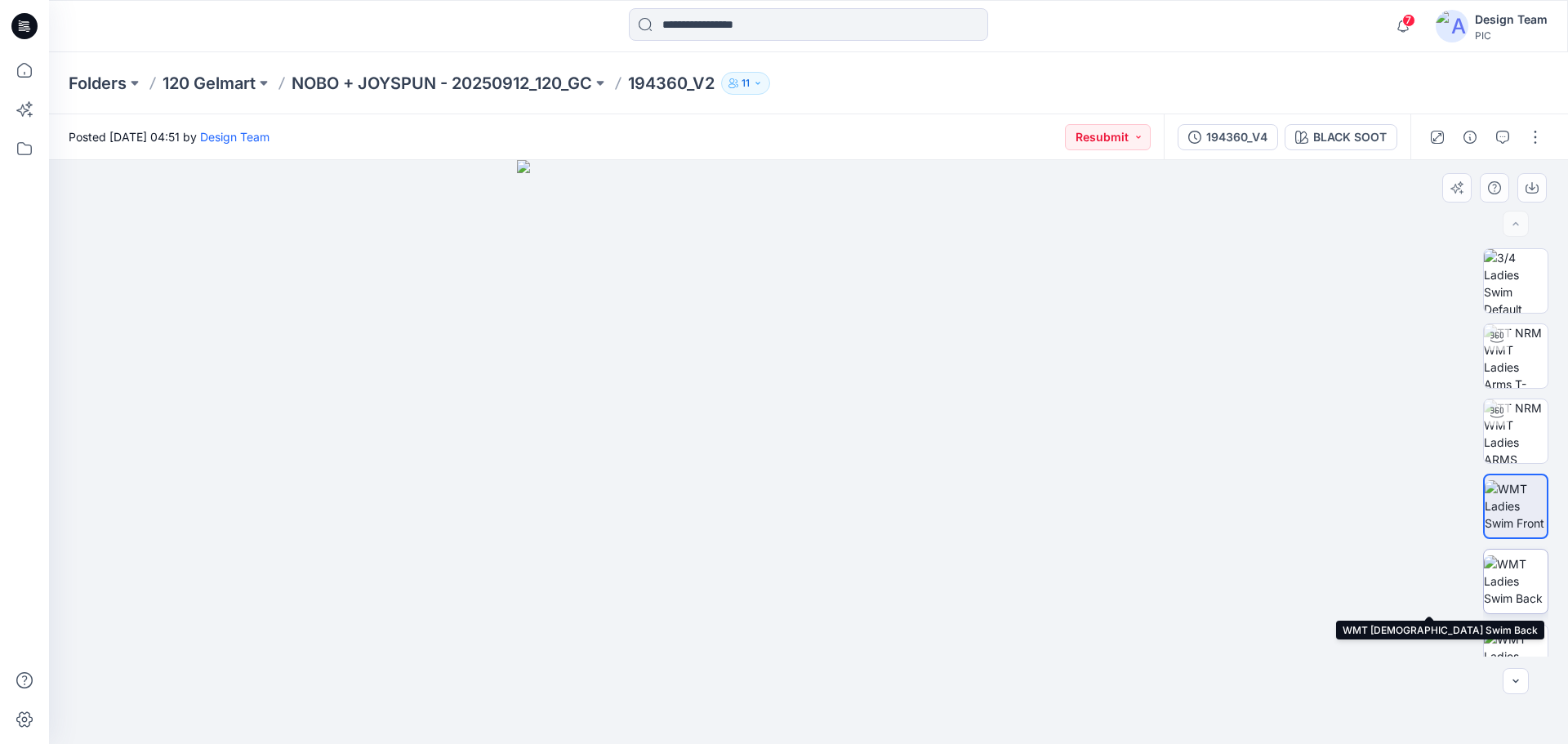
click at [1517, 583] on img at bounding box center [1515, 581] width 64 height 52
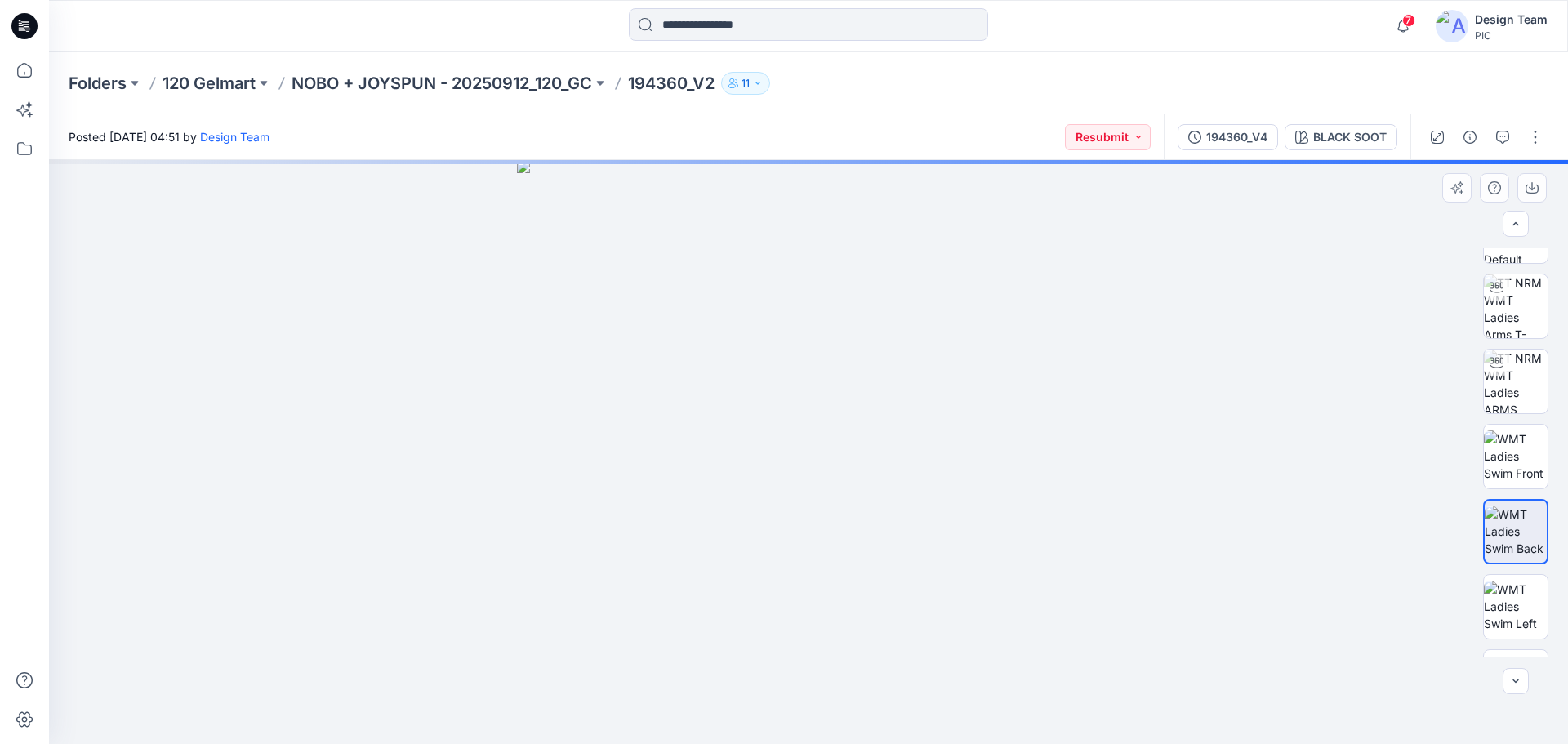
scroll to position [108, 0]
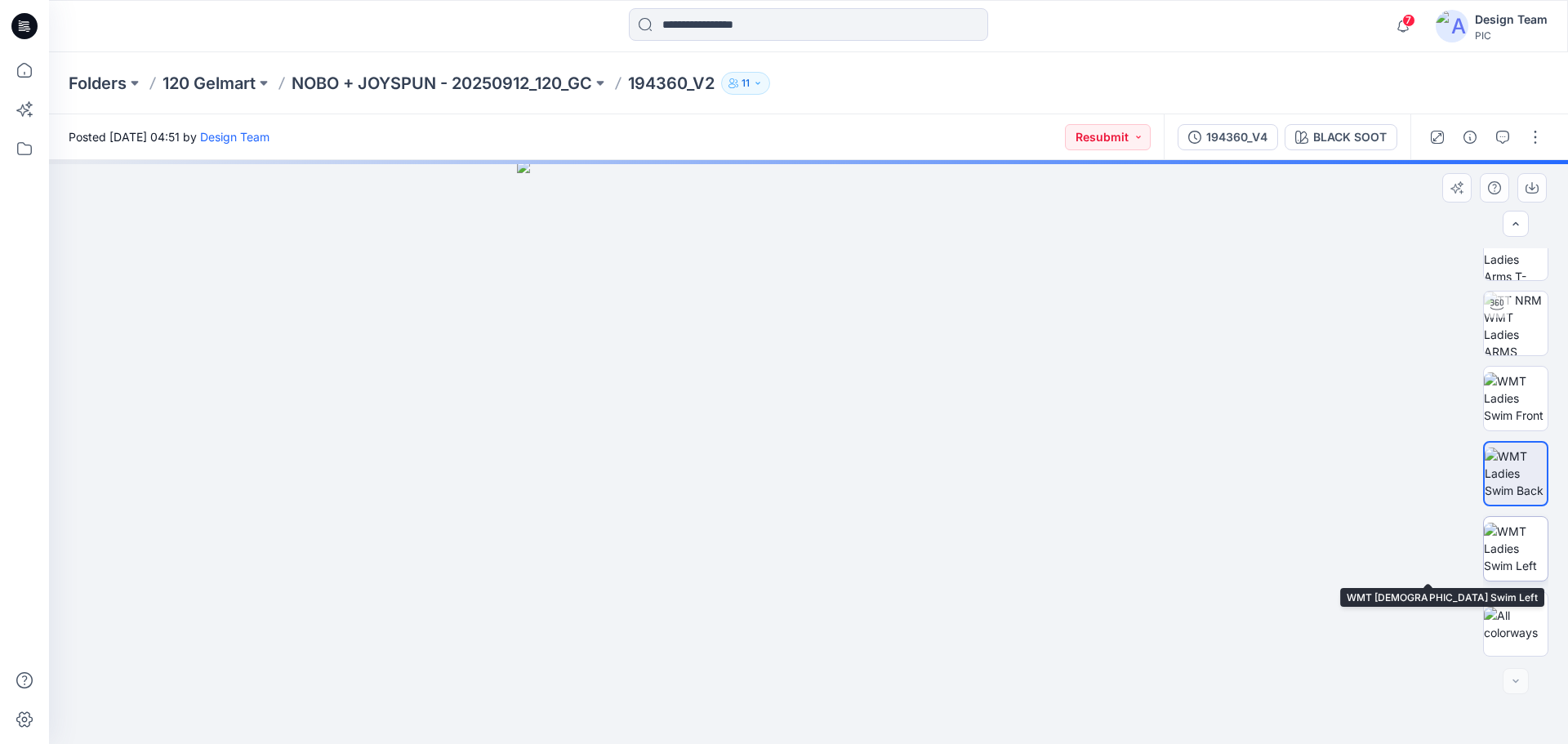
click at [1528, 574] on img at bounding box center [1515, 548] width 64 height 52
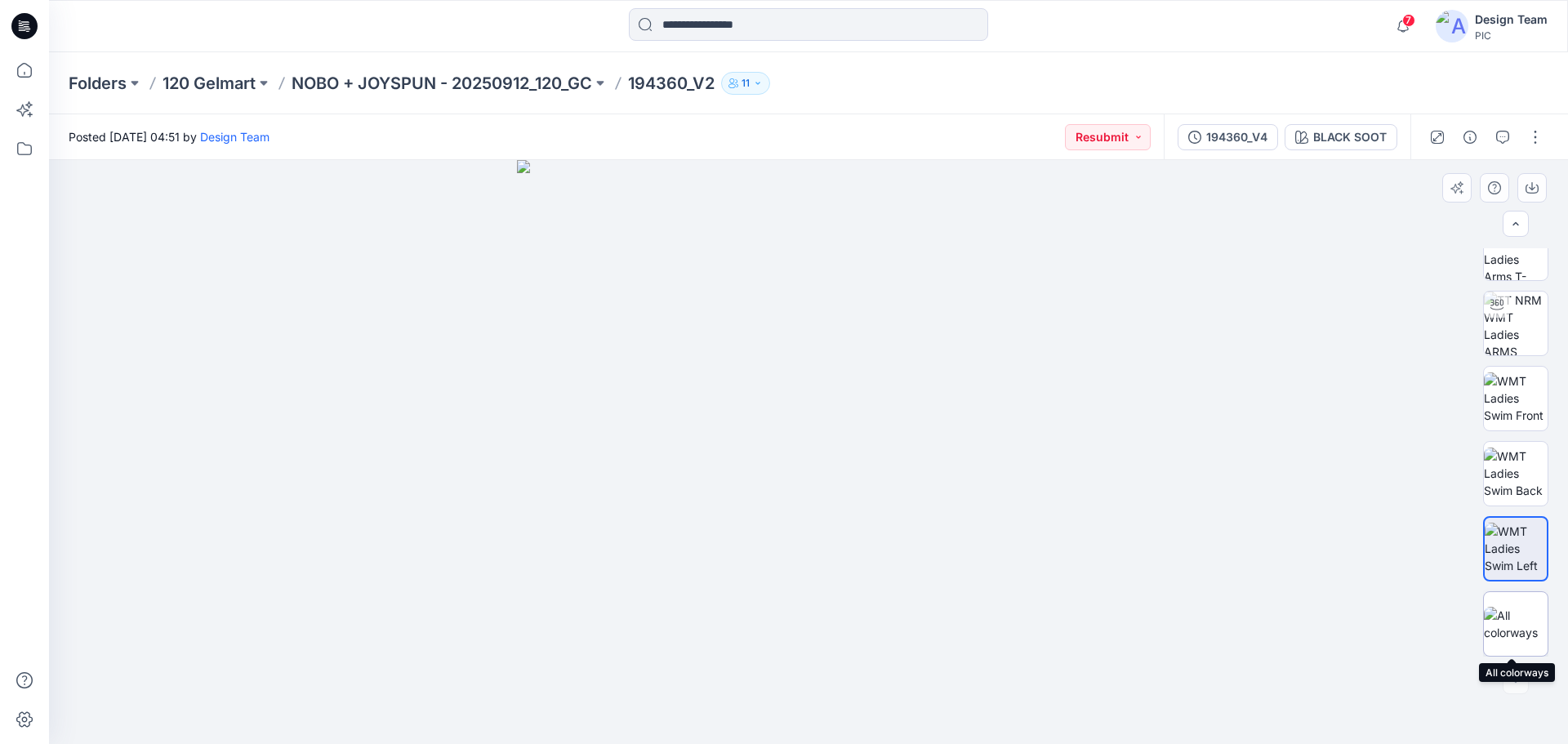
click at [1518, 626] on img at bounding box center [1515, 623] width 64 height 34
click at [472, 86] on p "NOBO + JOYSPUN - 20250912_120_GC" at bounding box center [442, 83] width 301 height 23
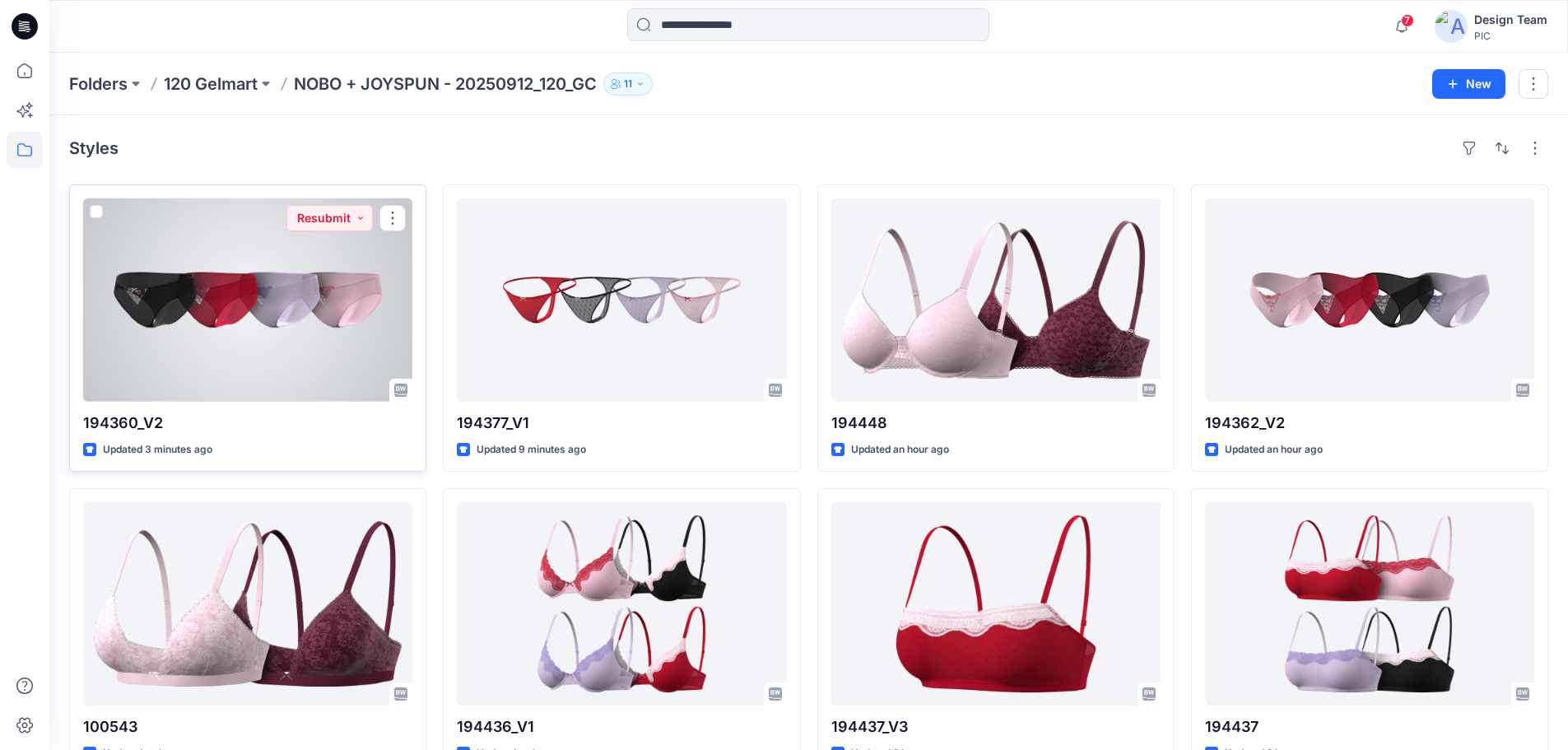
click at [175, 292] on div at bounding box center [247, 300] width 330 height 203
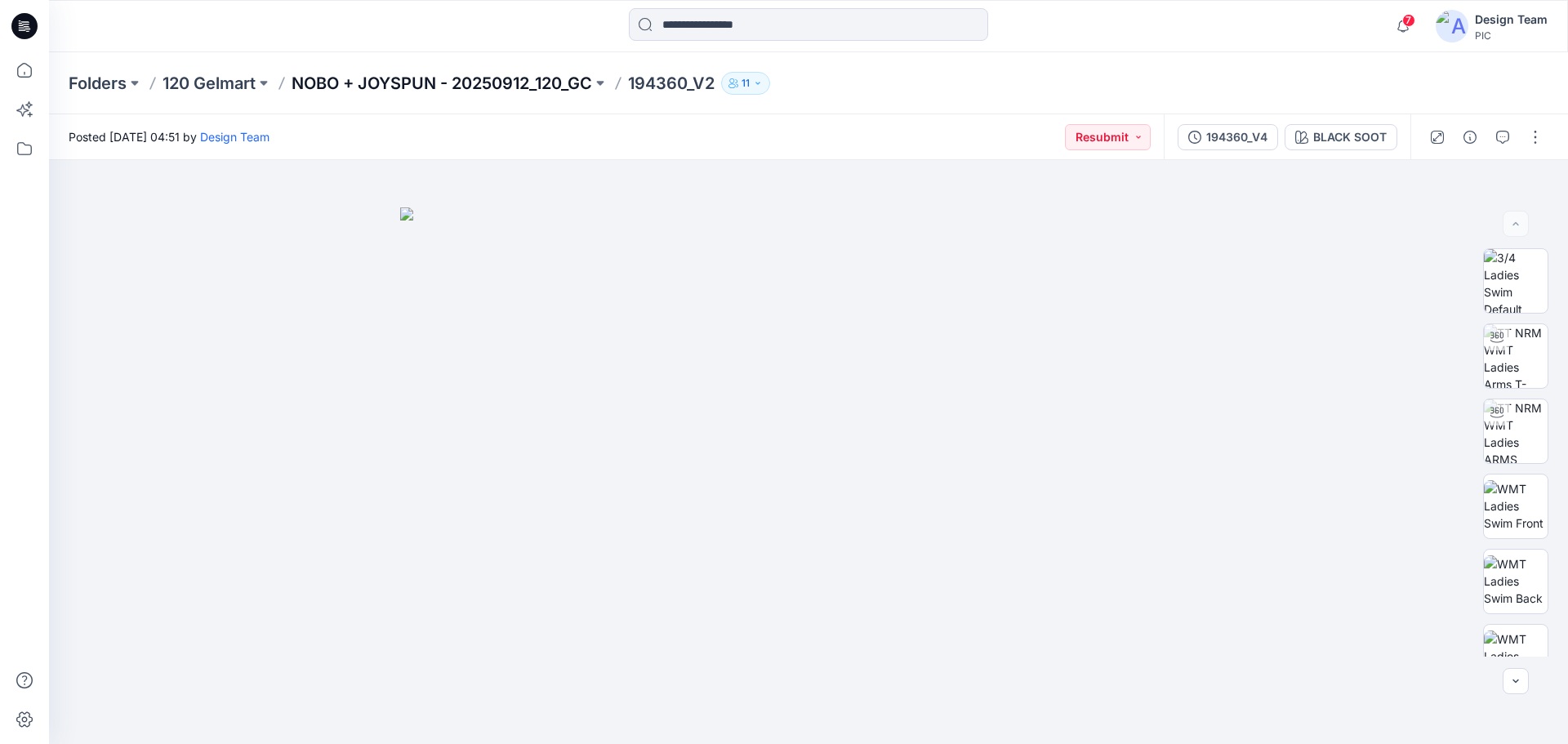
click at [301, 78] on p "NOBO + JOYSPUN - 20250912_120_GC" at bounding box center [442, 83] width 301 height 23
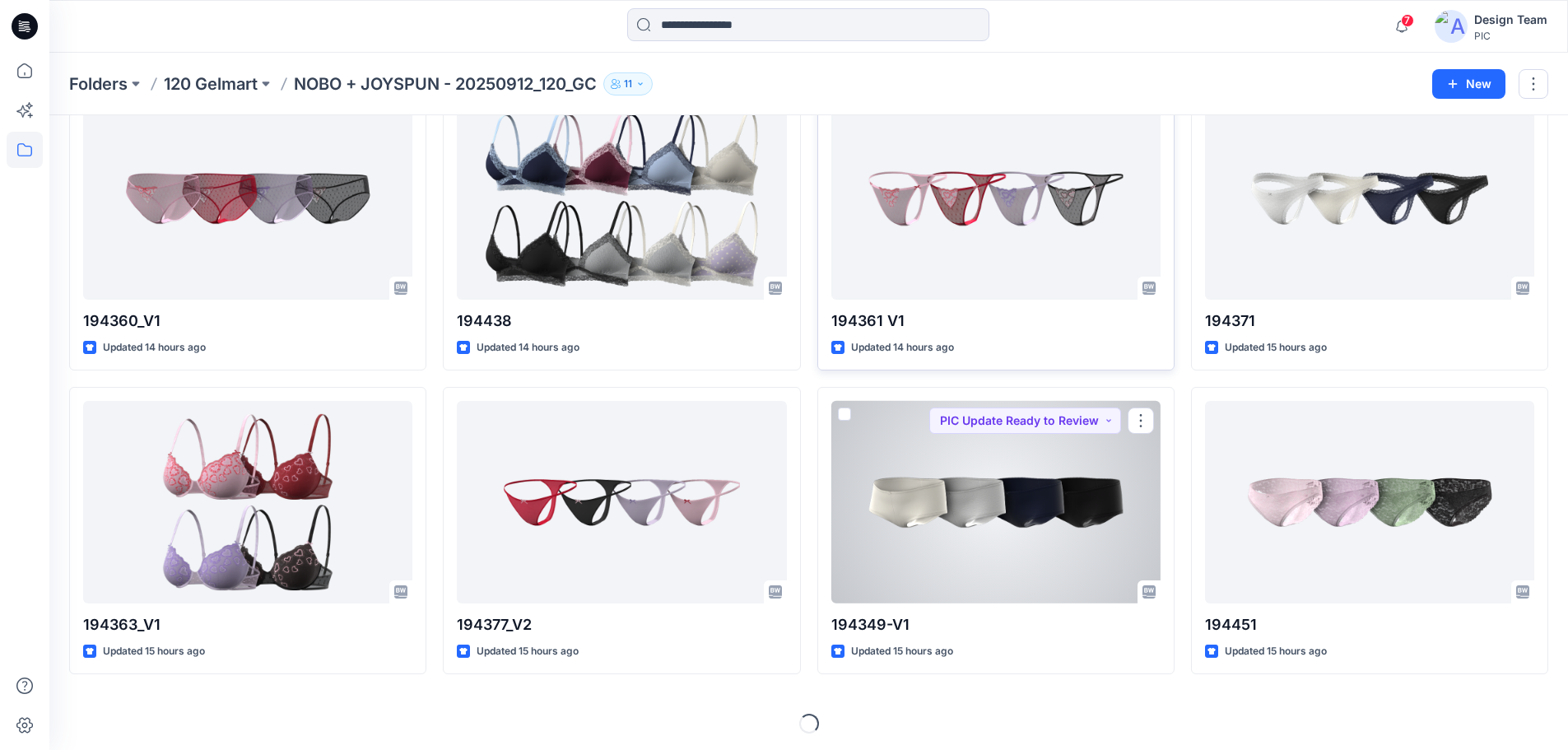
scroll to position [2232, 0]
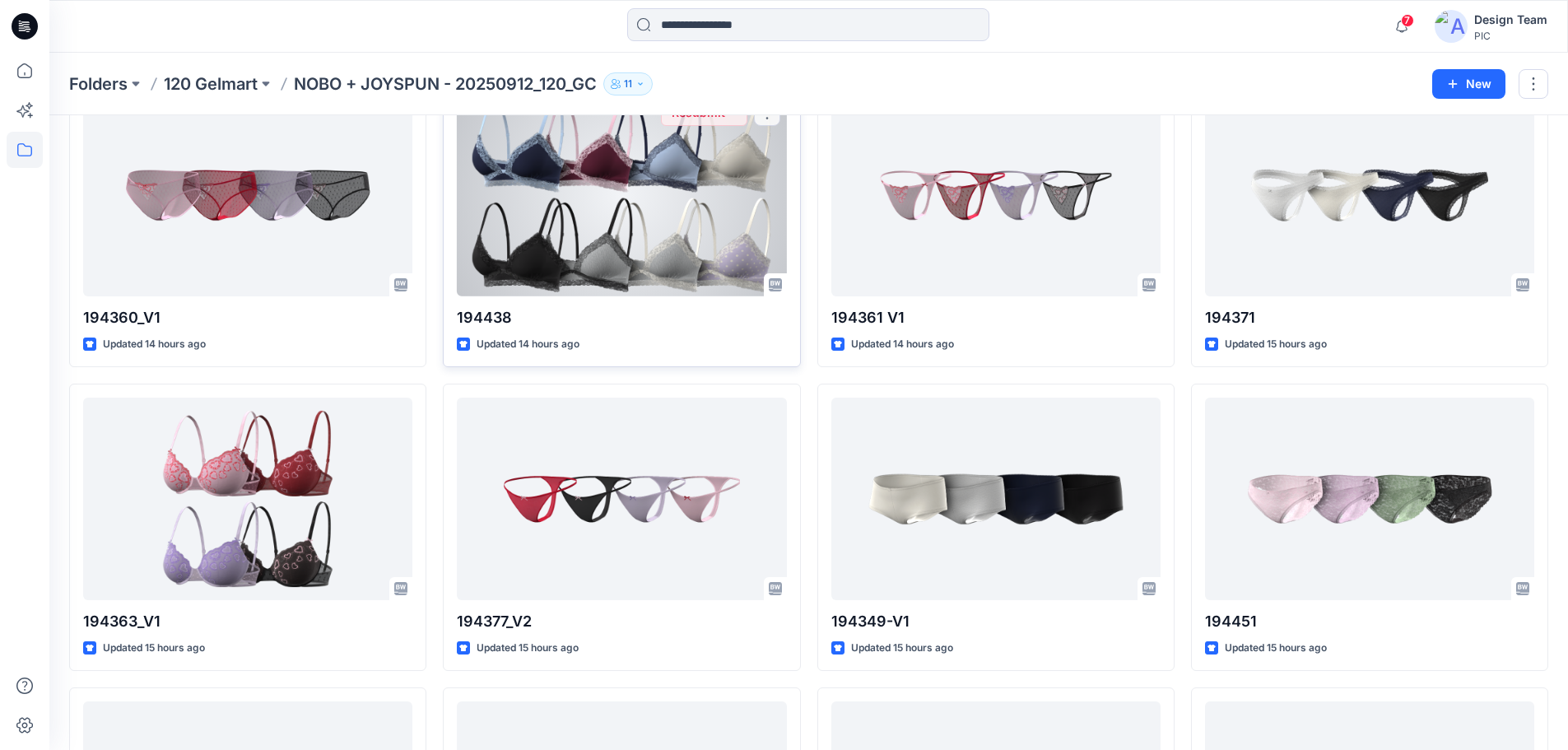
click at [640, 257] on div at bounding box center [621, 194] width 330 height 203
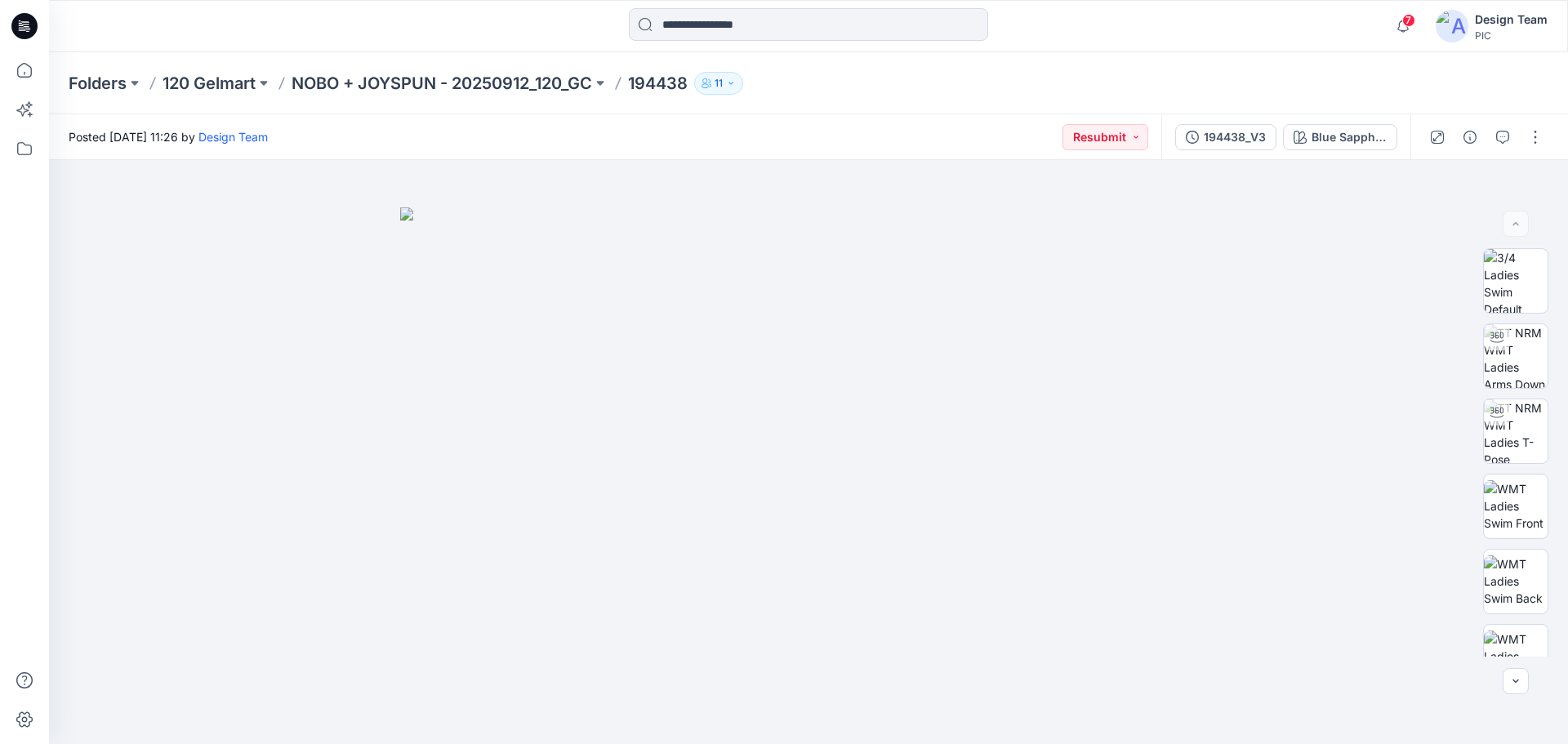
click at [1320, 150] on div "194438_V3 Blue Sapphire_Xeonon Blue" at bounding box center [1286, 137] width 249 height 46
click at [1316, 137] on div "Blue Sapphire_Xeonon Blue" at bounding box center [1349, 137] width 75 height 18
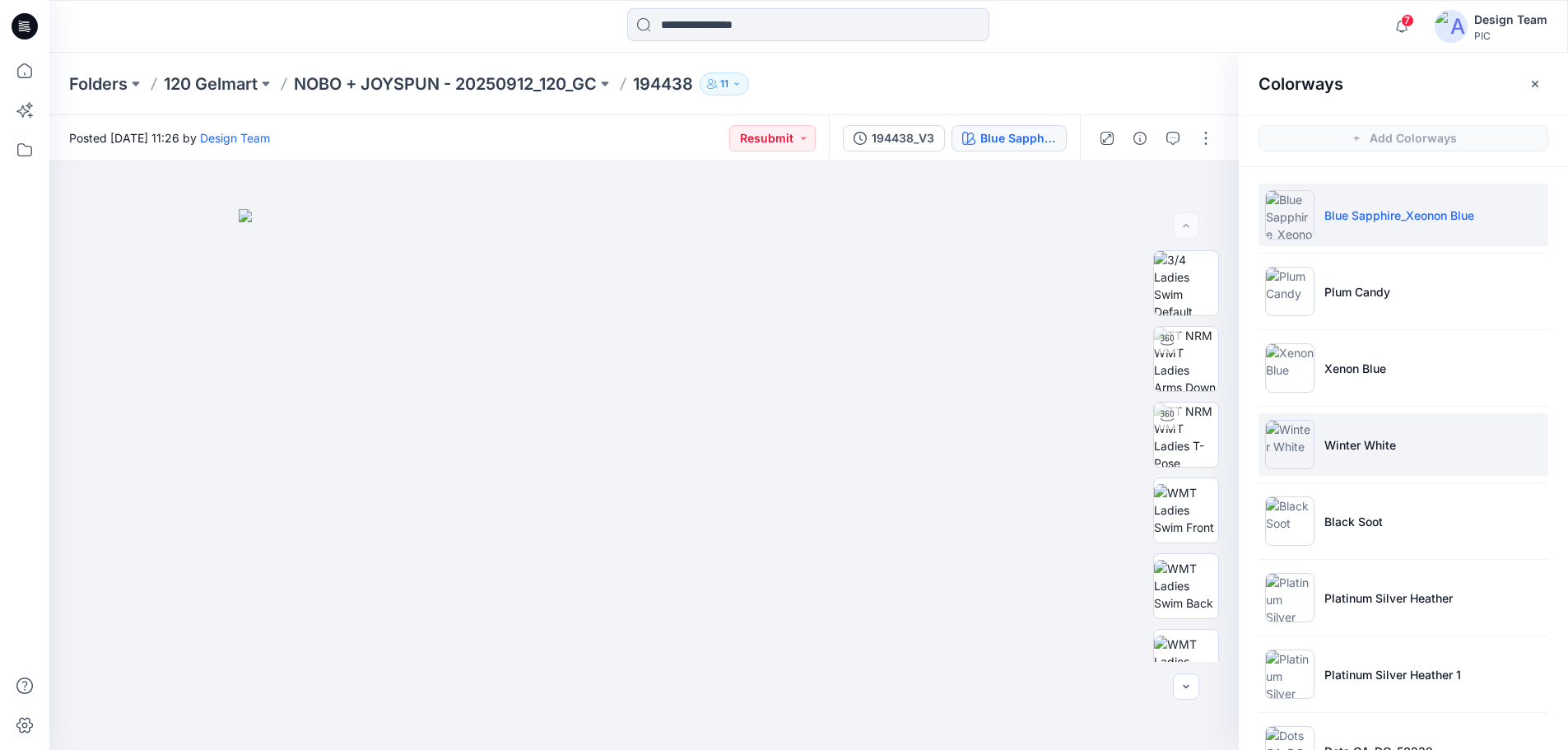
click at [1342, 451] on p "Winter White" at bounding box center [1360, 445] width 72 height 18
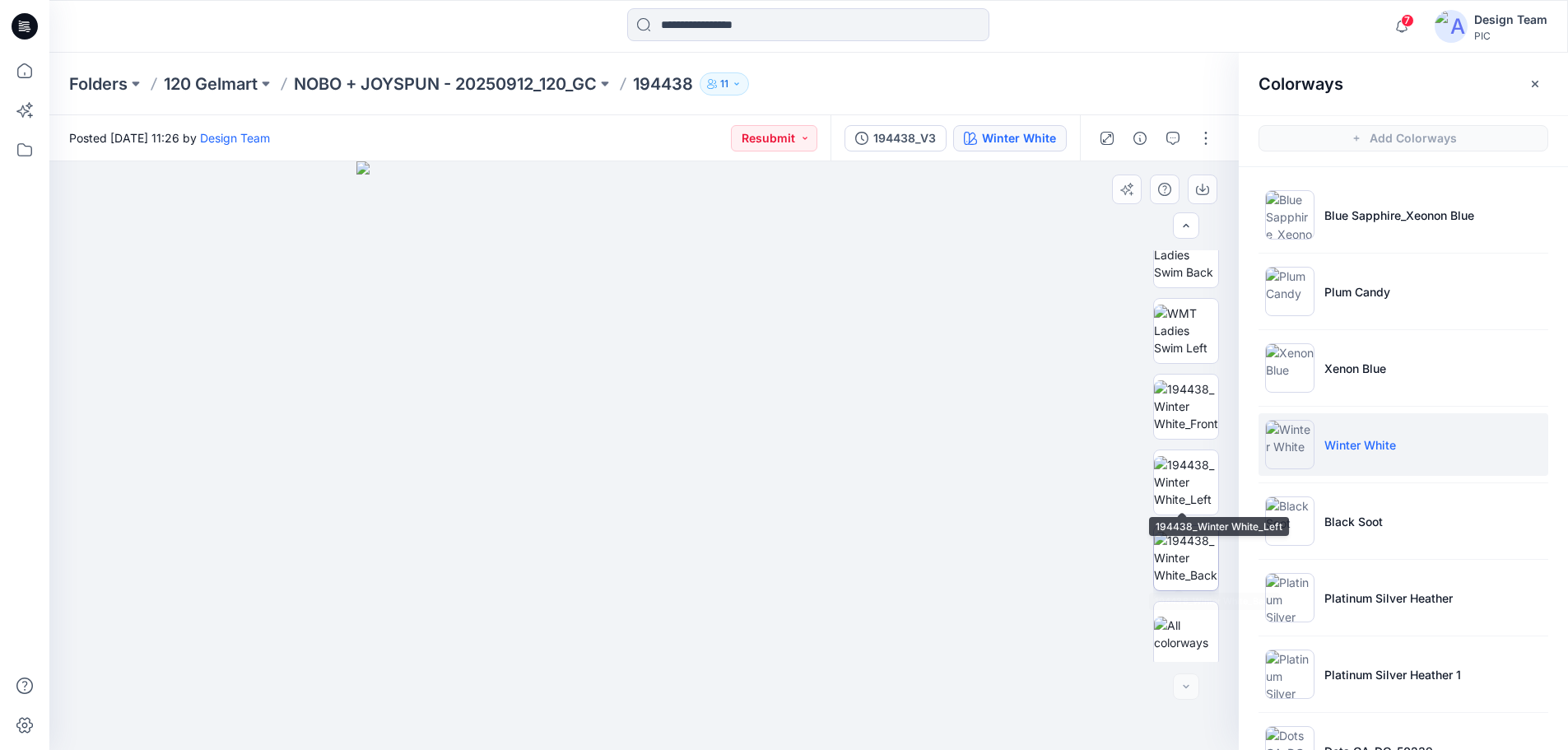
scroll to position [336, 0]
click at [1170, 492] on img at bounding box center [1185, 477] width 64 height 52
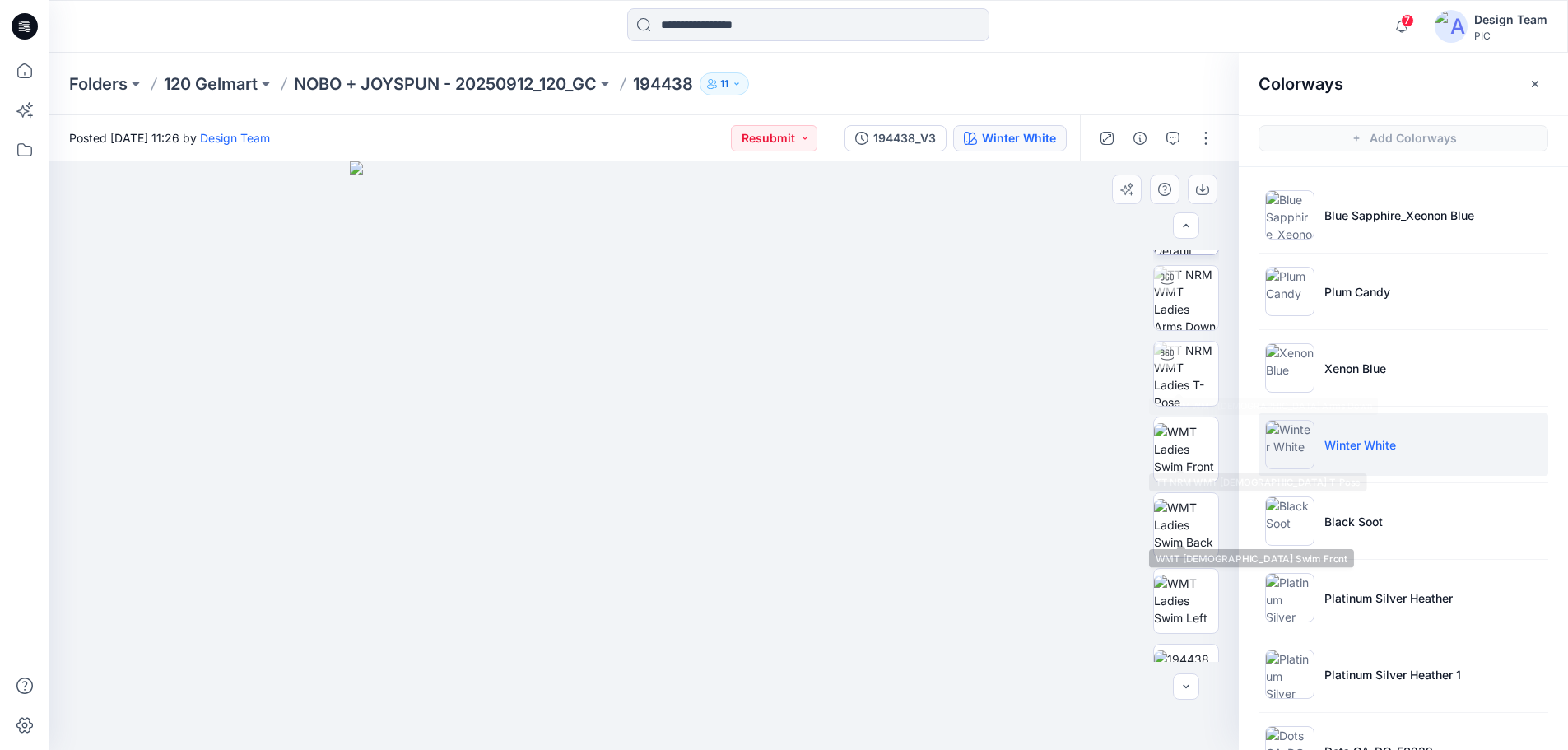
scroll to position [0, 0]
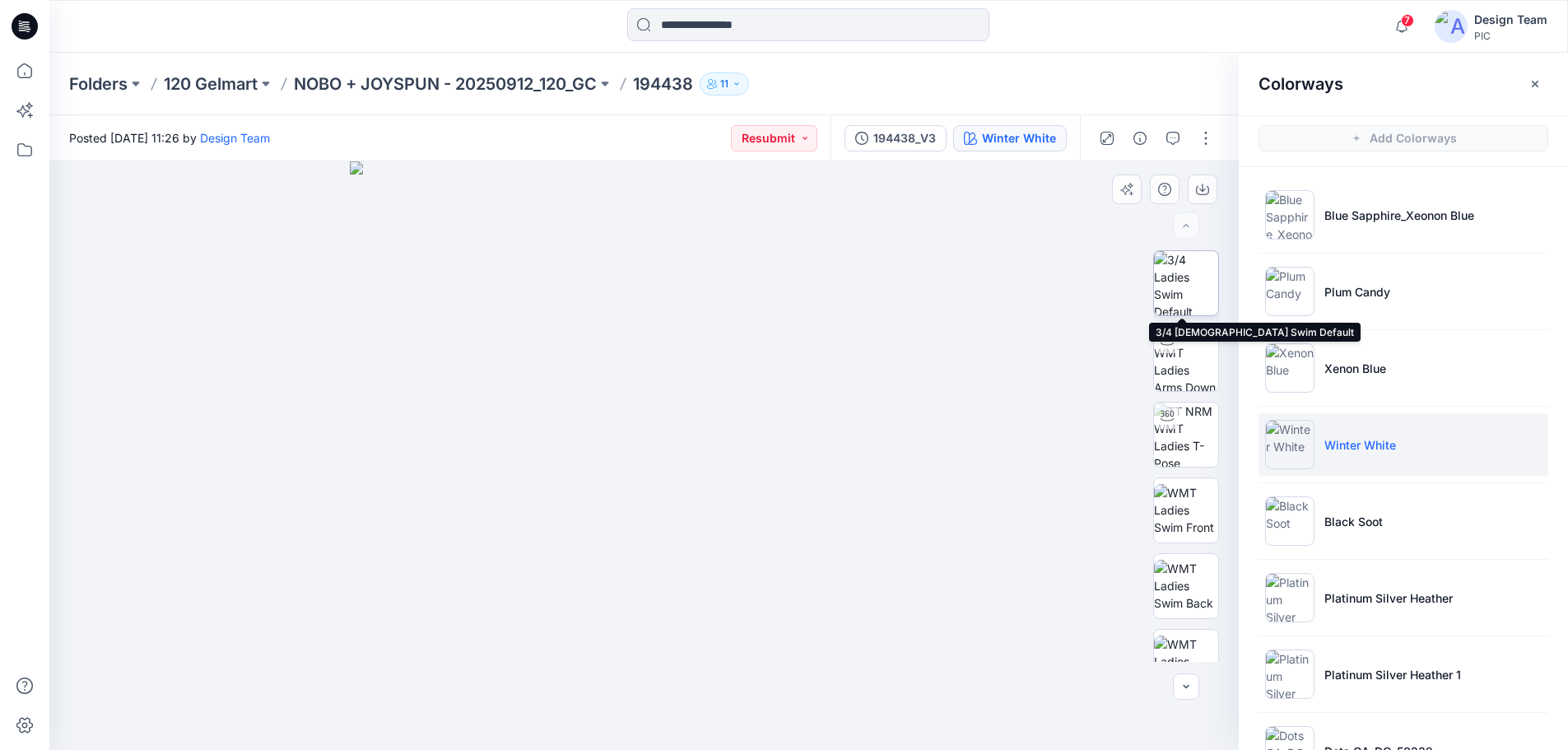
click at [1198, 282] on img at bounding box center [1185, 283] width 64 height 64
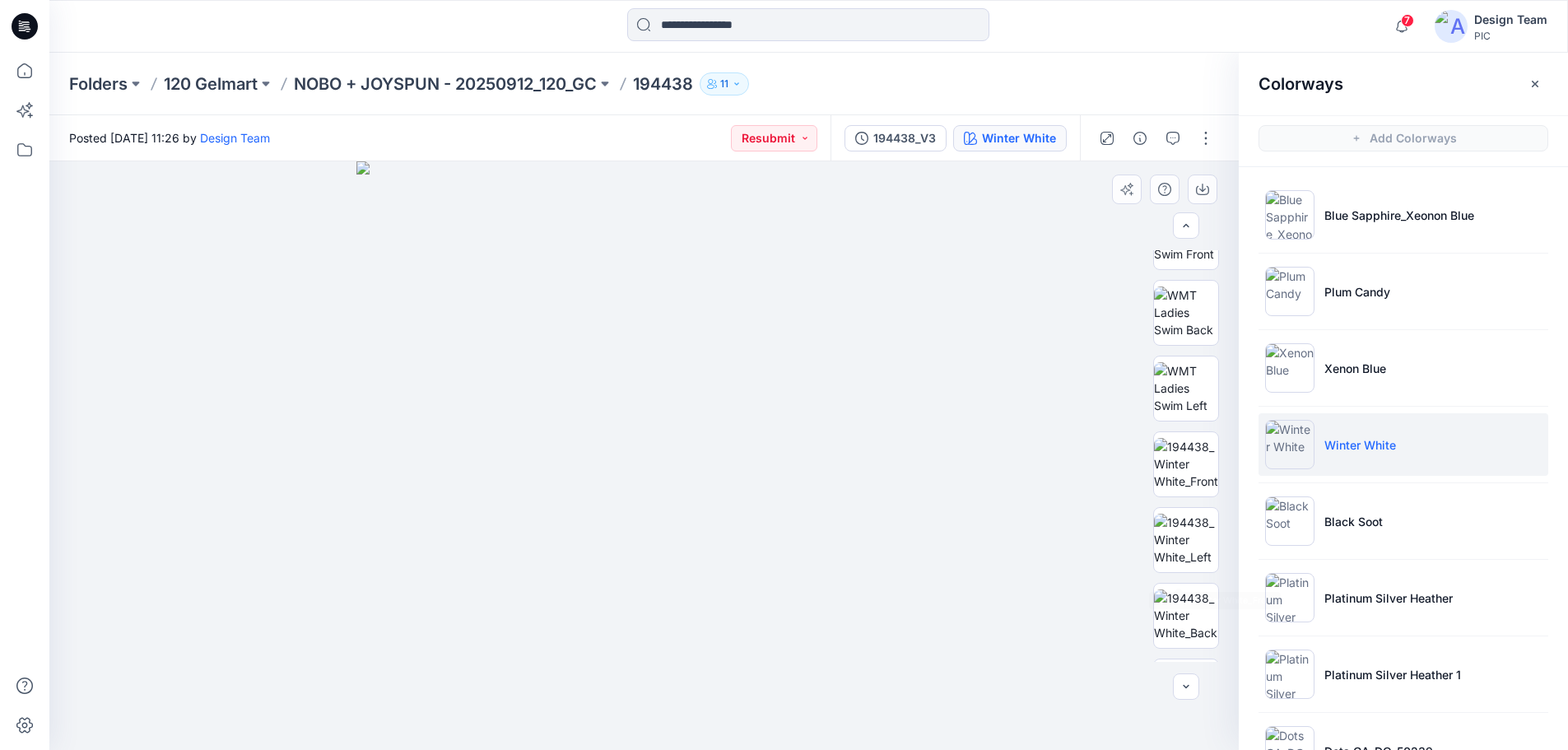
scroll to position [330, 0]
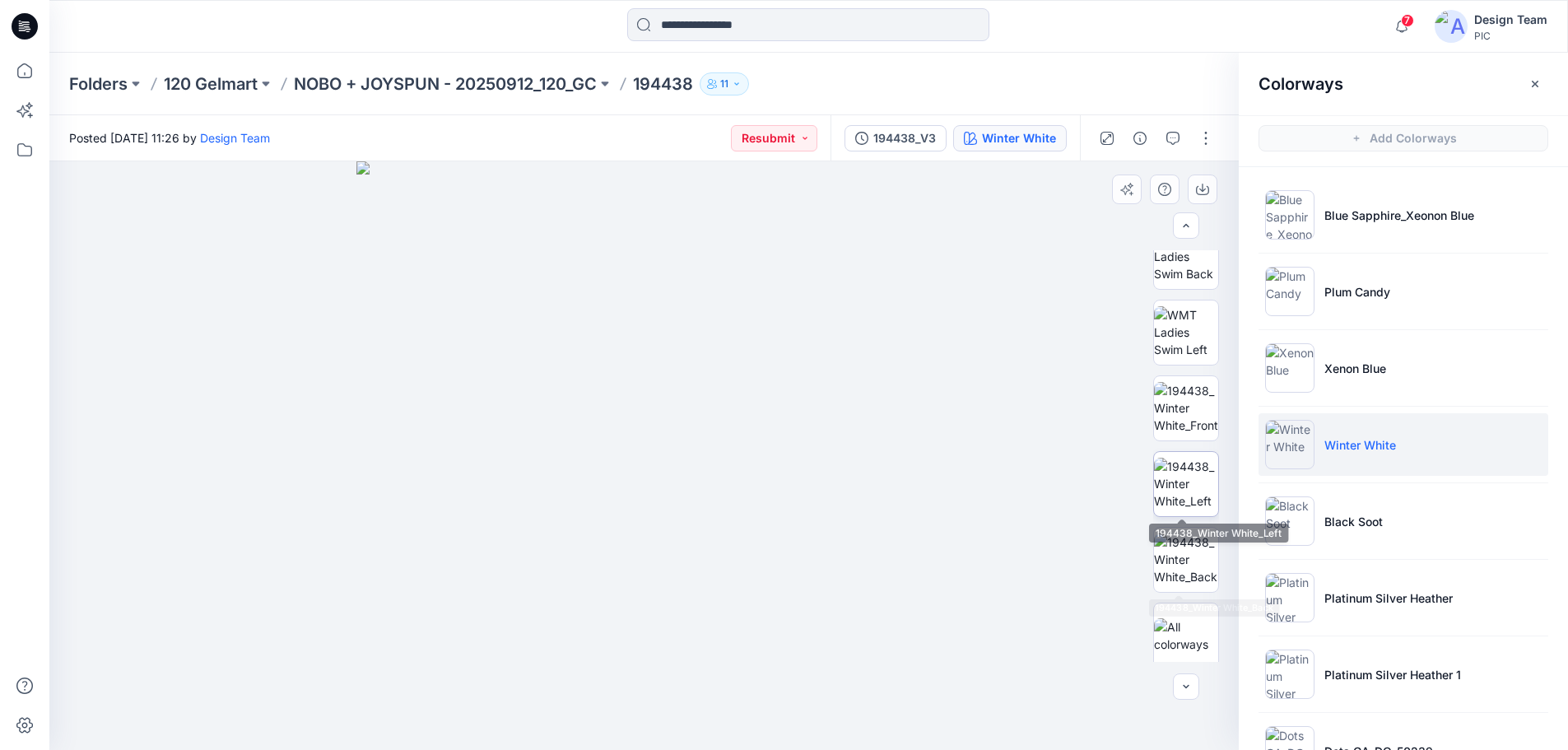
click at [1185, 486] on img at bounding box center [1185, 483] width 64 height 52
click at [663, 473] on img at bounding box center [644, 270] width 1117 height 958
drag, startPoint x: 1194, startPoint y: 416, endPoint x: 1163, endPoint y: 414, distance: 31.1
click at [1195, 414] on img at bounding box center [1185, 407] width 64 height 52
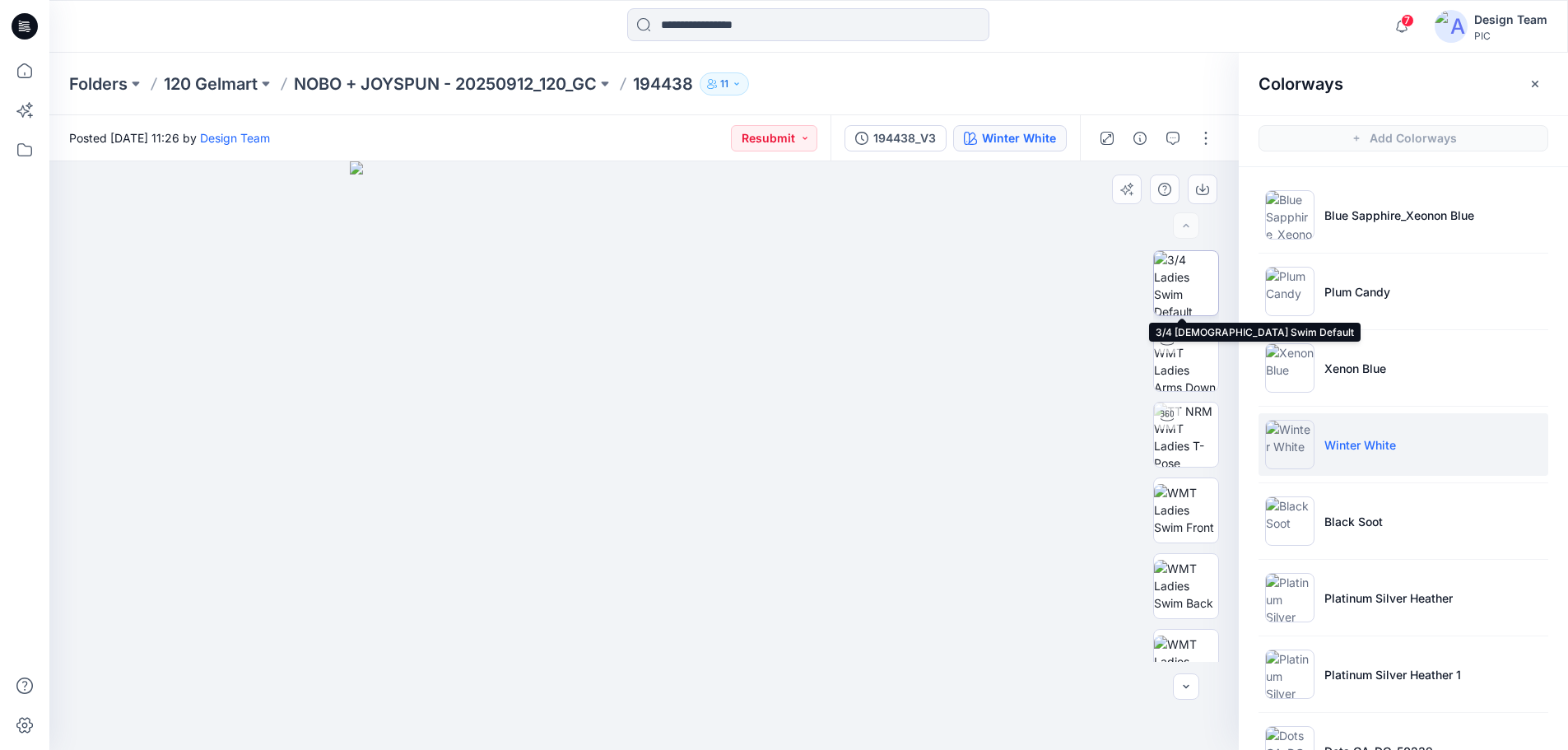
click at [1191, 300] on img at bounding box center [1185, 283] width 64 height 64
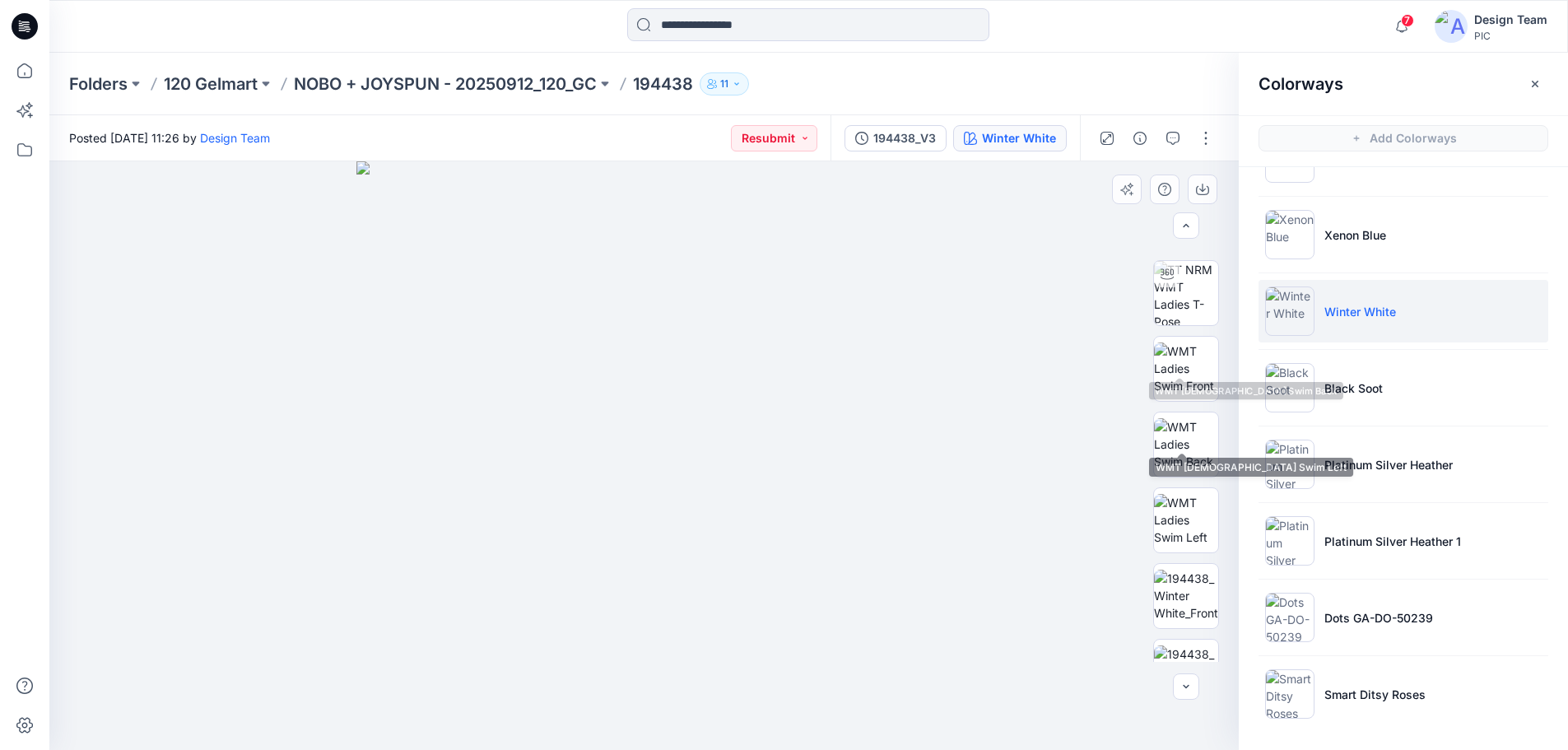
scroll to position [247, 0]
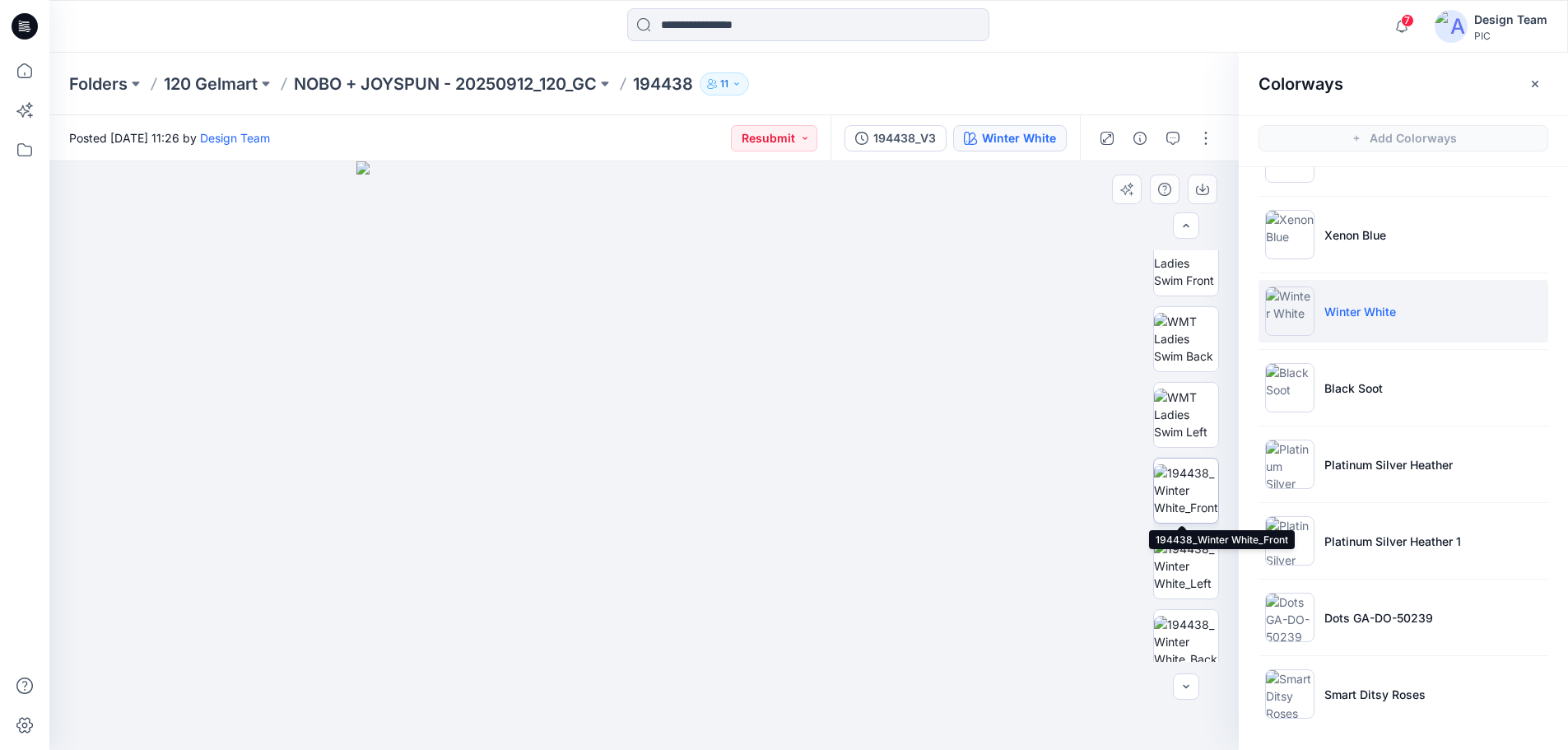
click at [1175, 500] on img at bounding box center [1185, 489] width 64 height 52
drag, startPoint x: 731, startPoint y: 495, endPoint x: 728, endPoint y: 478, distance: 17.3
click at [728, 478] on img at bounding box center [644, 263] width 1117 height 971
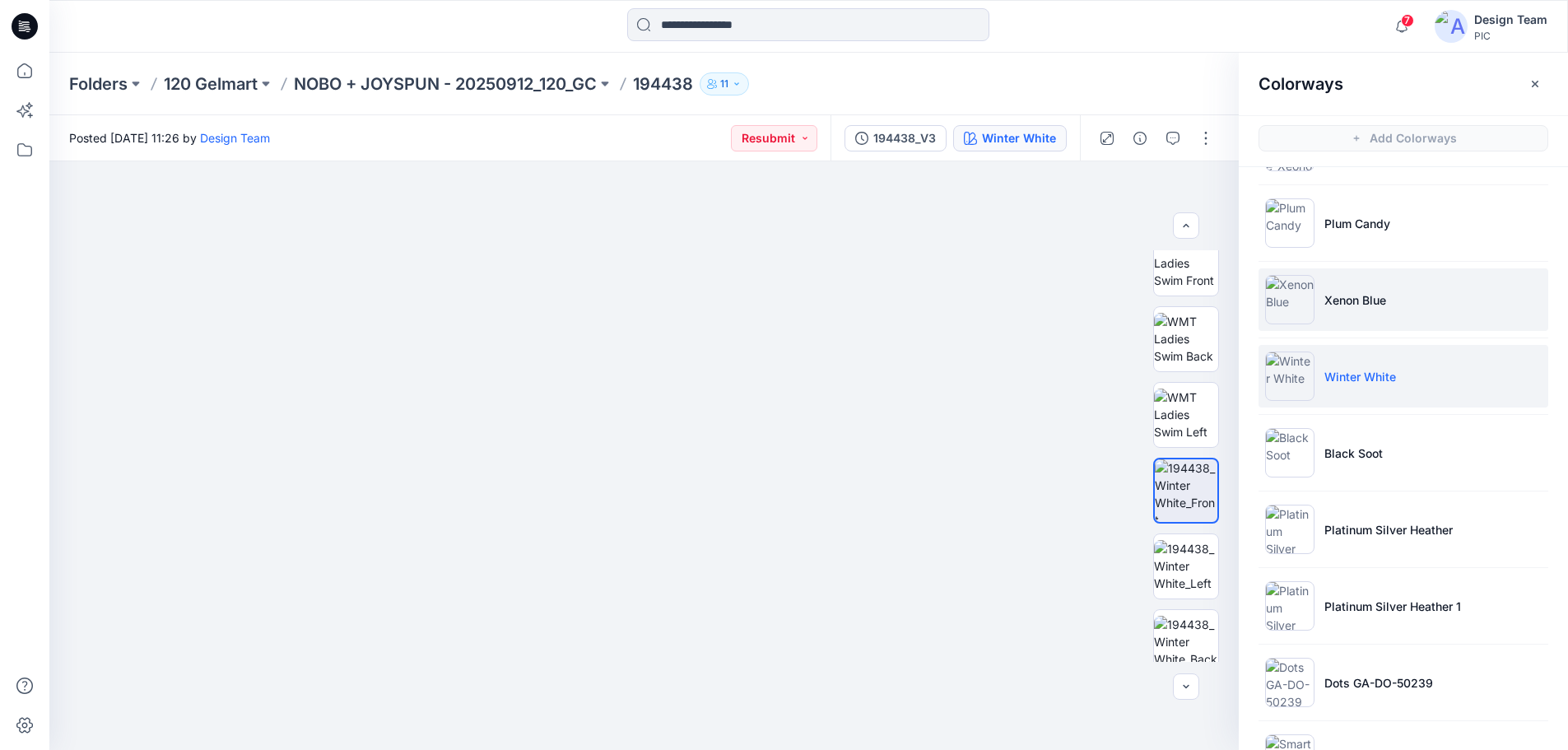
scroll to position [0, 0]
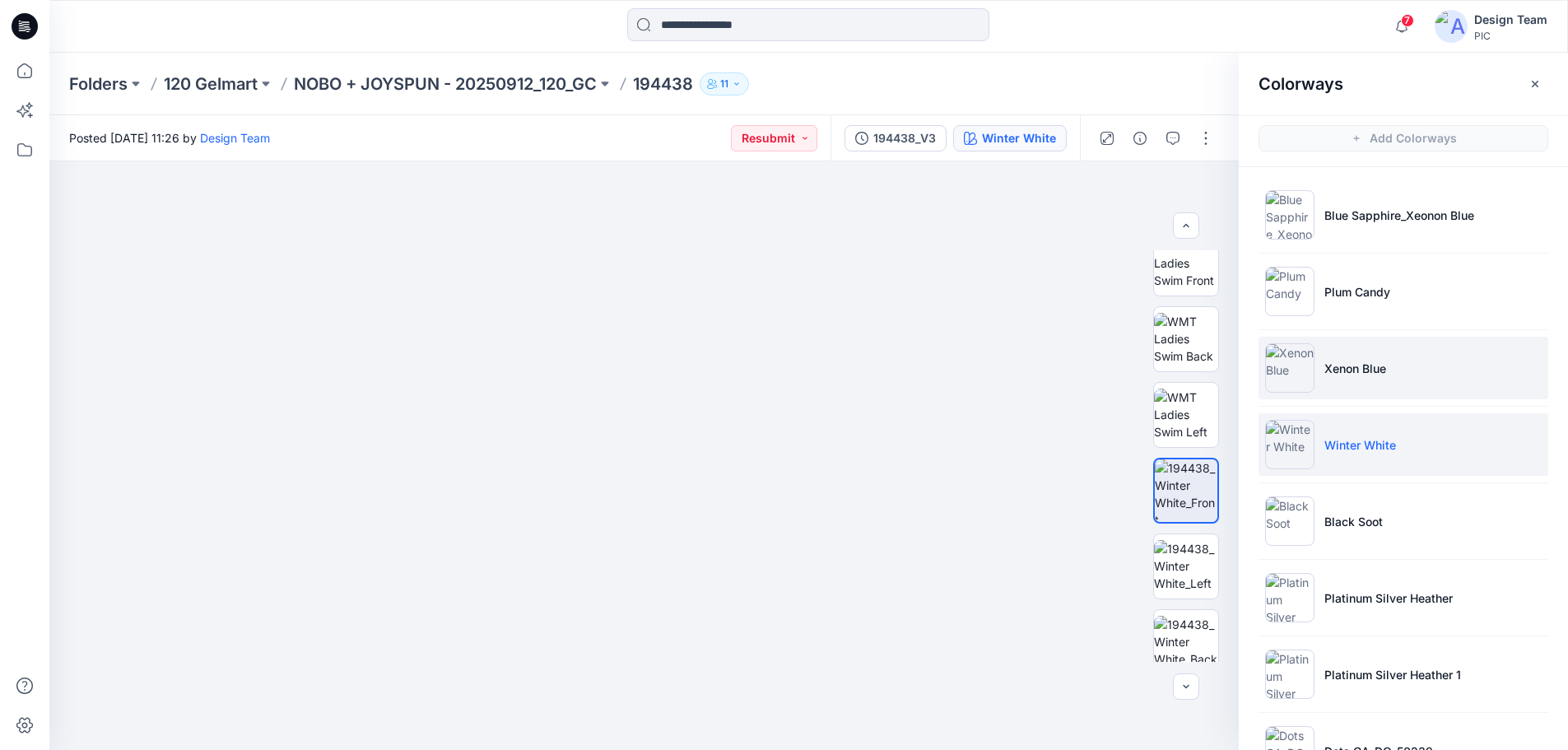
click at [1312, 370] on img at bounding box center [1290, 368] width 49 height 49
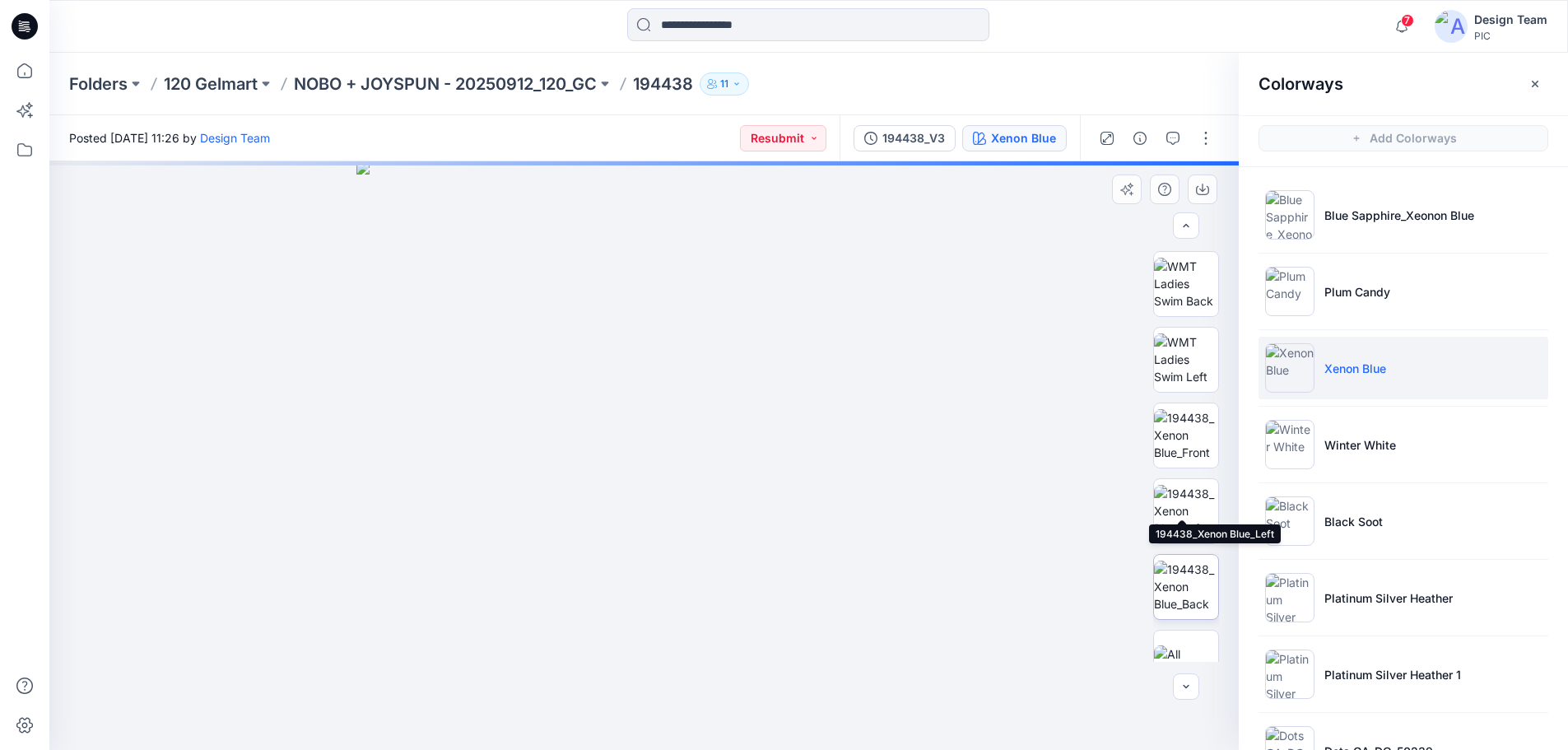
scroll to position [330, 0]
click at [1185, 470] on img at bounding box center [1185, 483] width 64 height 52
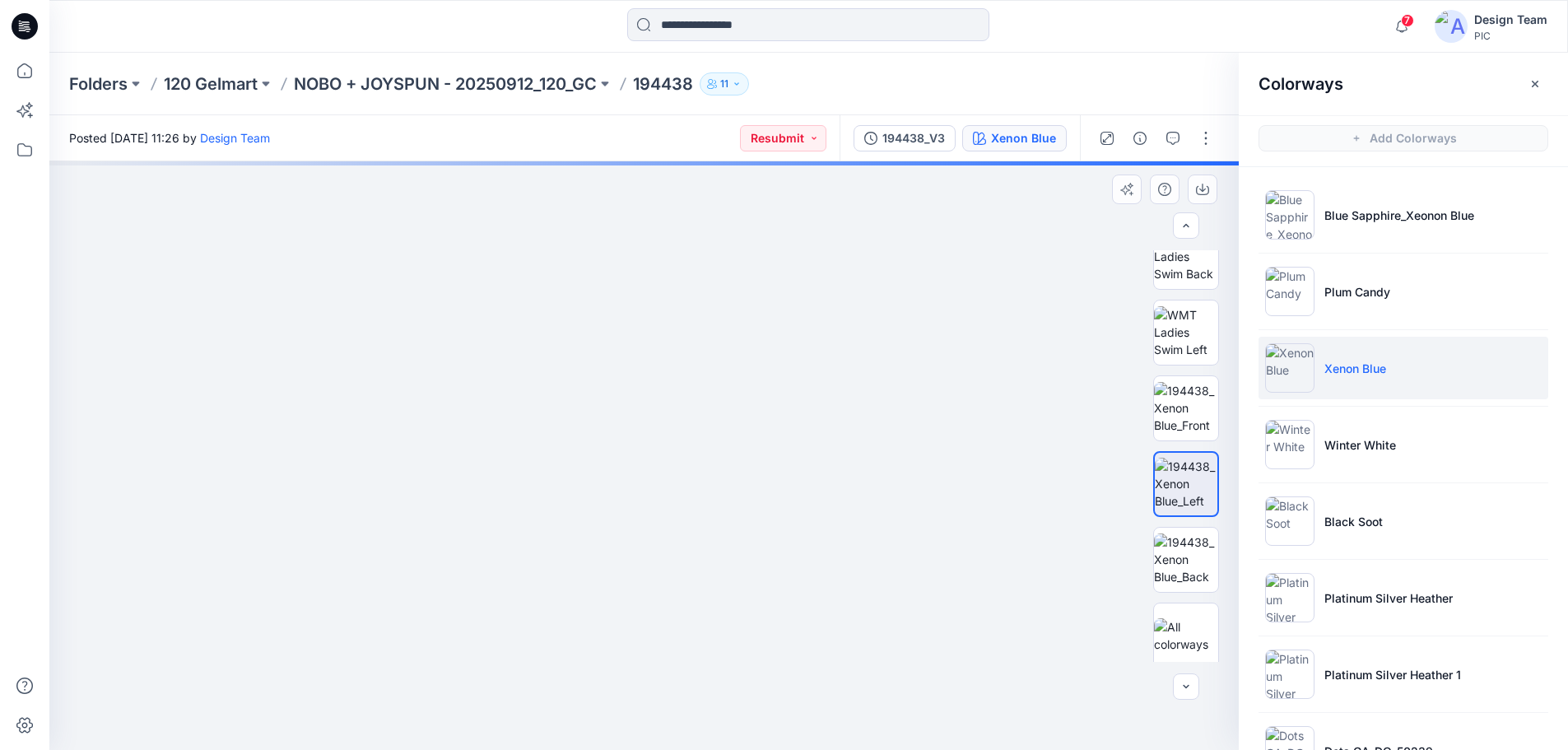
drag, startPoint x: 557, startPoint y: 577, endPoint x: 628, endPoint y: 331, distance: 256.0
click at [628, 328] on img at bounding box center [644, 211] width 1117 height 1078
drag, startPoint x: 604, startPoint y: 395, endPoint x: 610, endPoint y: 443, distance: 48.4
drag, startPoint x: 606, startPoint y: 481, endPoint x: 618, endPoint y: 450, distance: 33.2
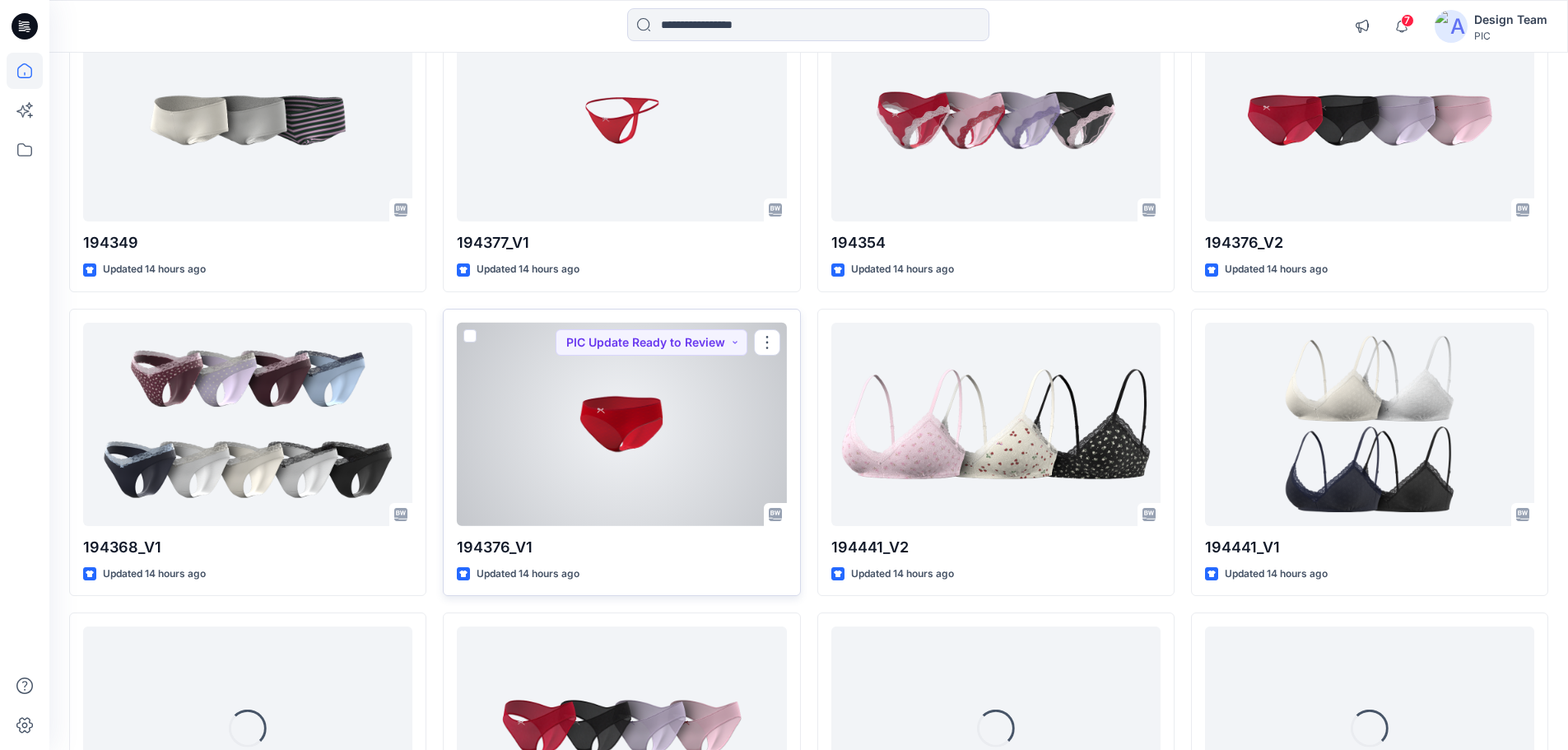
scroll to position [1949, 0]
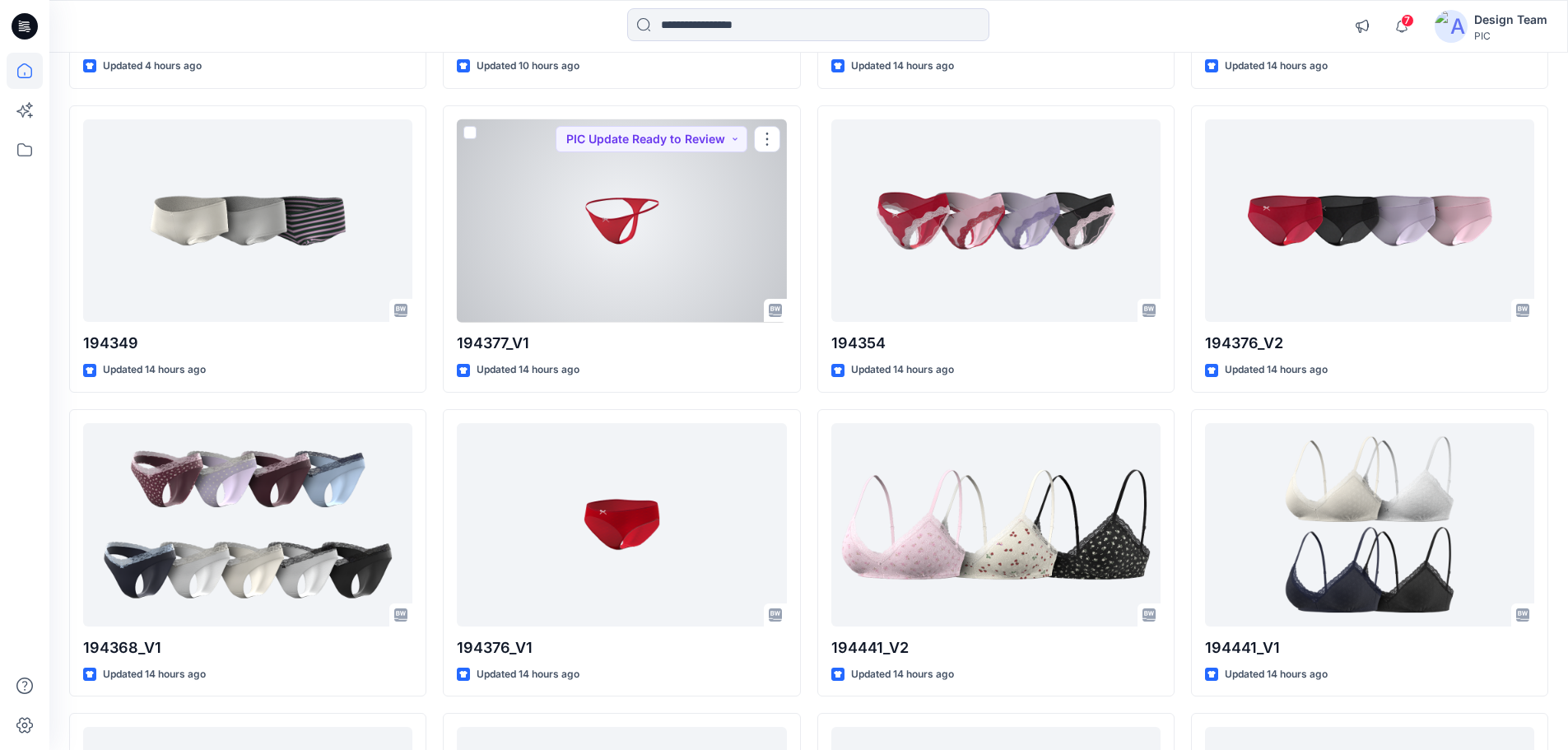
click at [612, 258] on div at bounding box center [621, 221] width 330 height 203
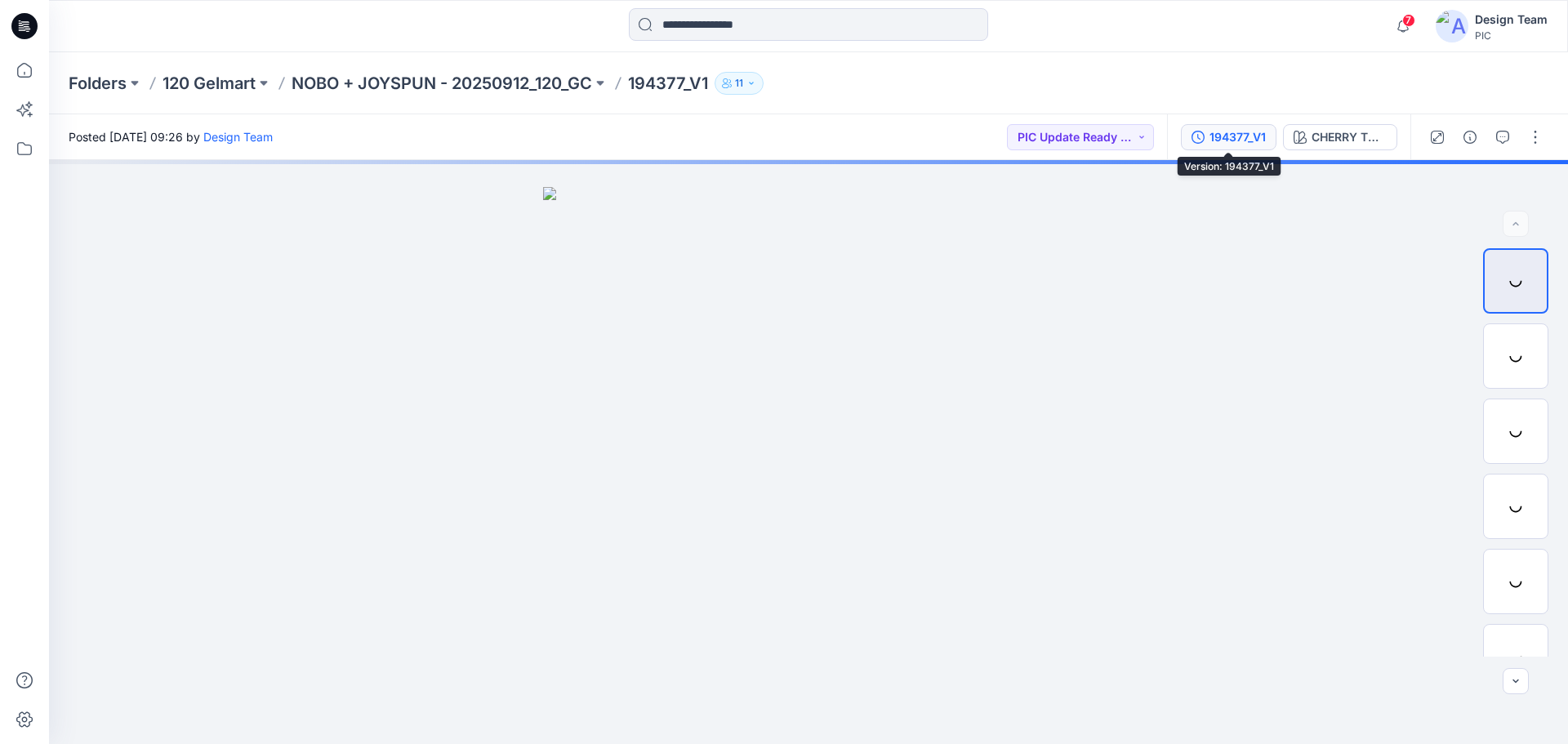
click at [1256, 138] on div "194377_V1" at bounding box center [1238, 137] width 56 height 18
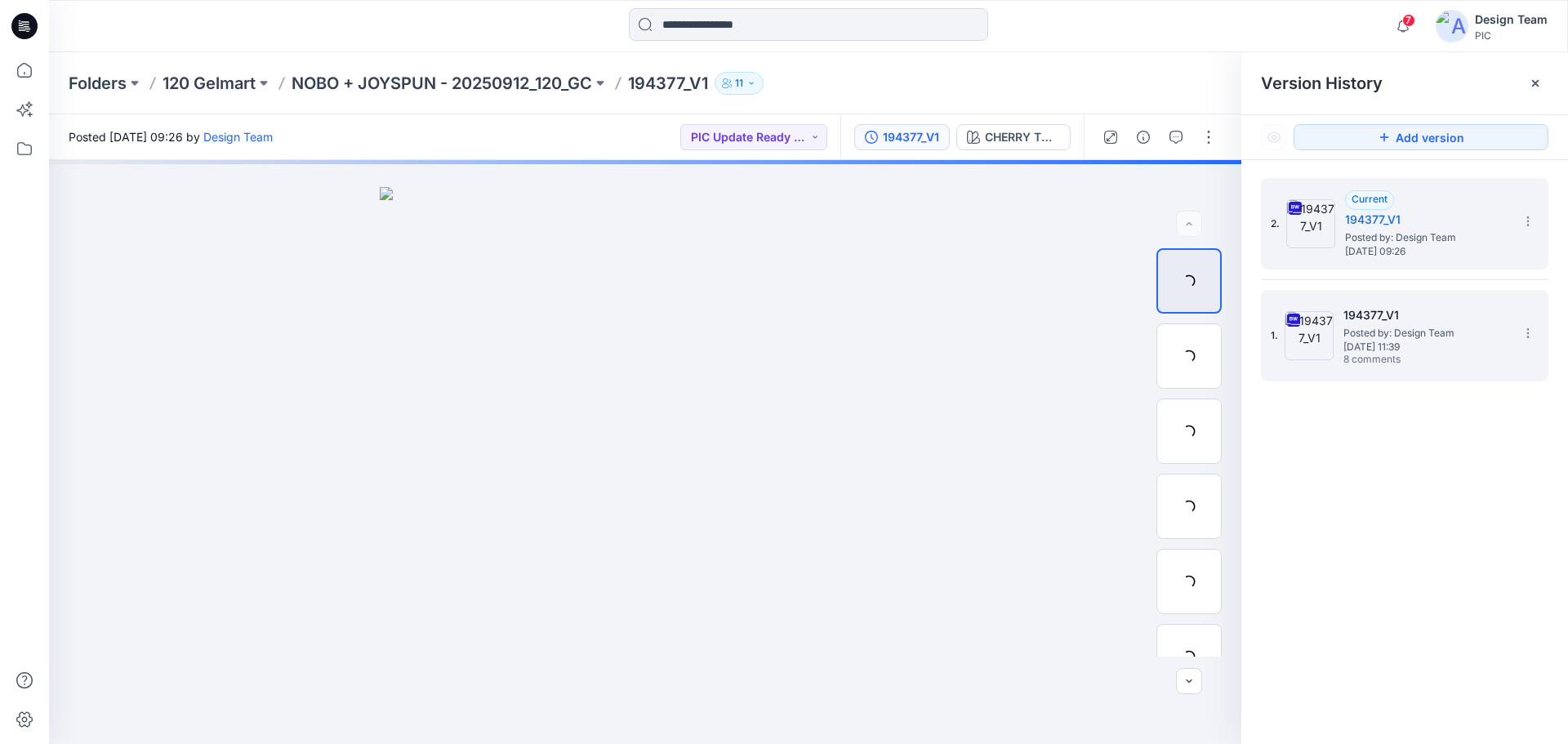
click at [1394, 351] on span "[DATE] 11:39" at bounding box center [1425, 346] width 163 height 11
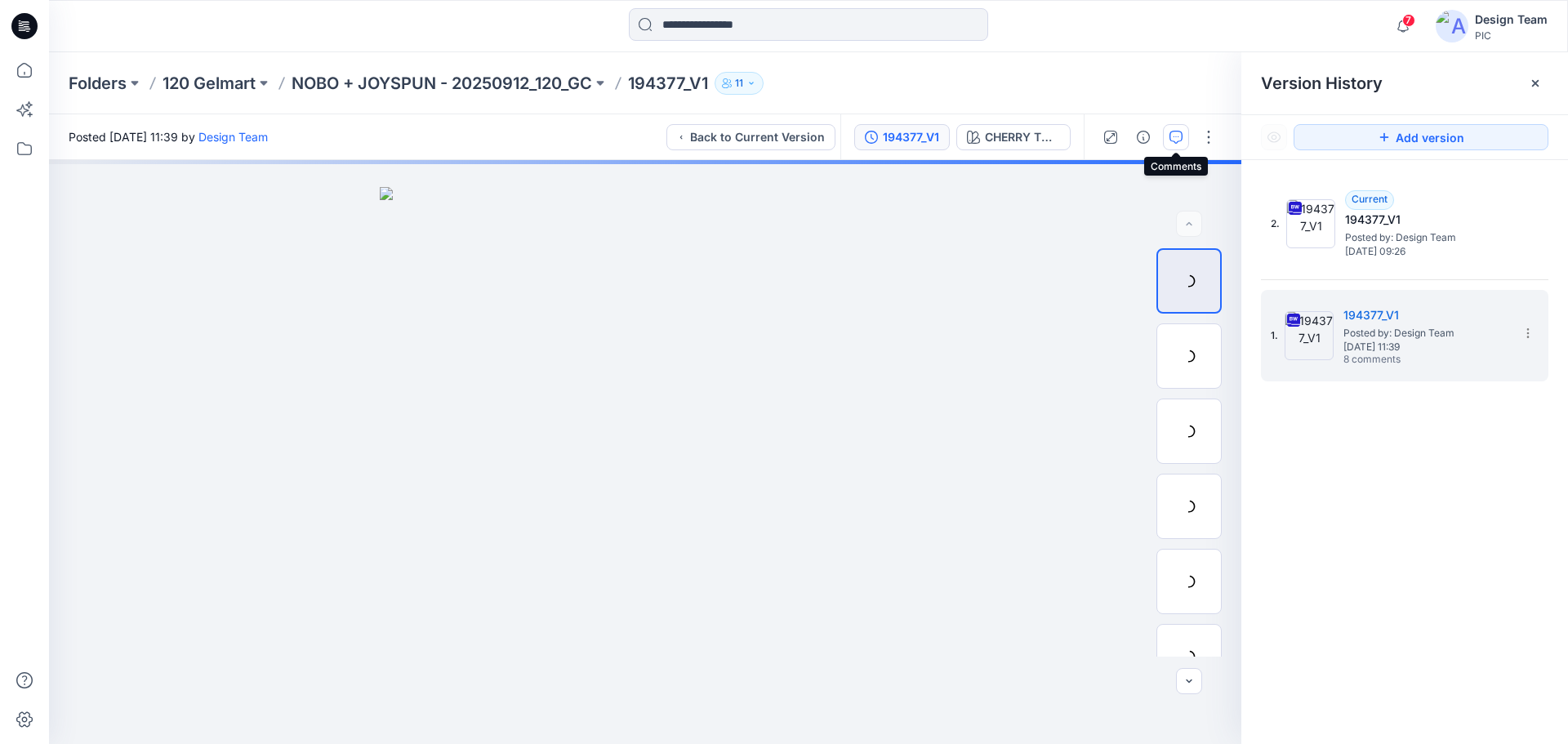
click at [1171, 136] on icon "button" at bounding box center [1175, 137] width 13 height 13
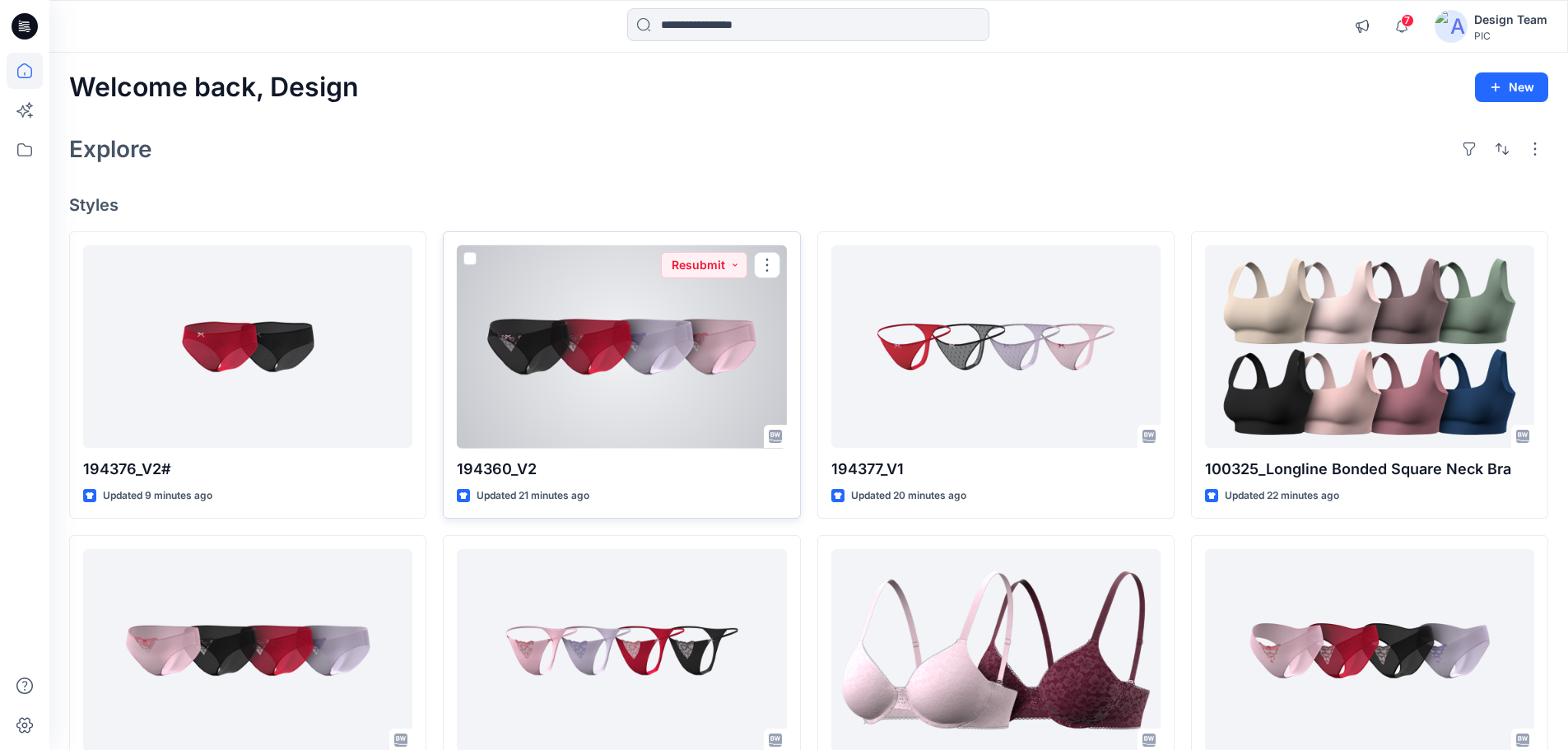
click at [691, 337] on div at bounding box center [621, 347] width 330 height 203
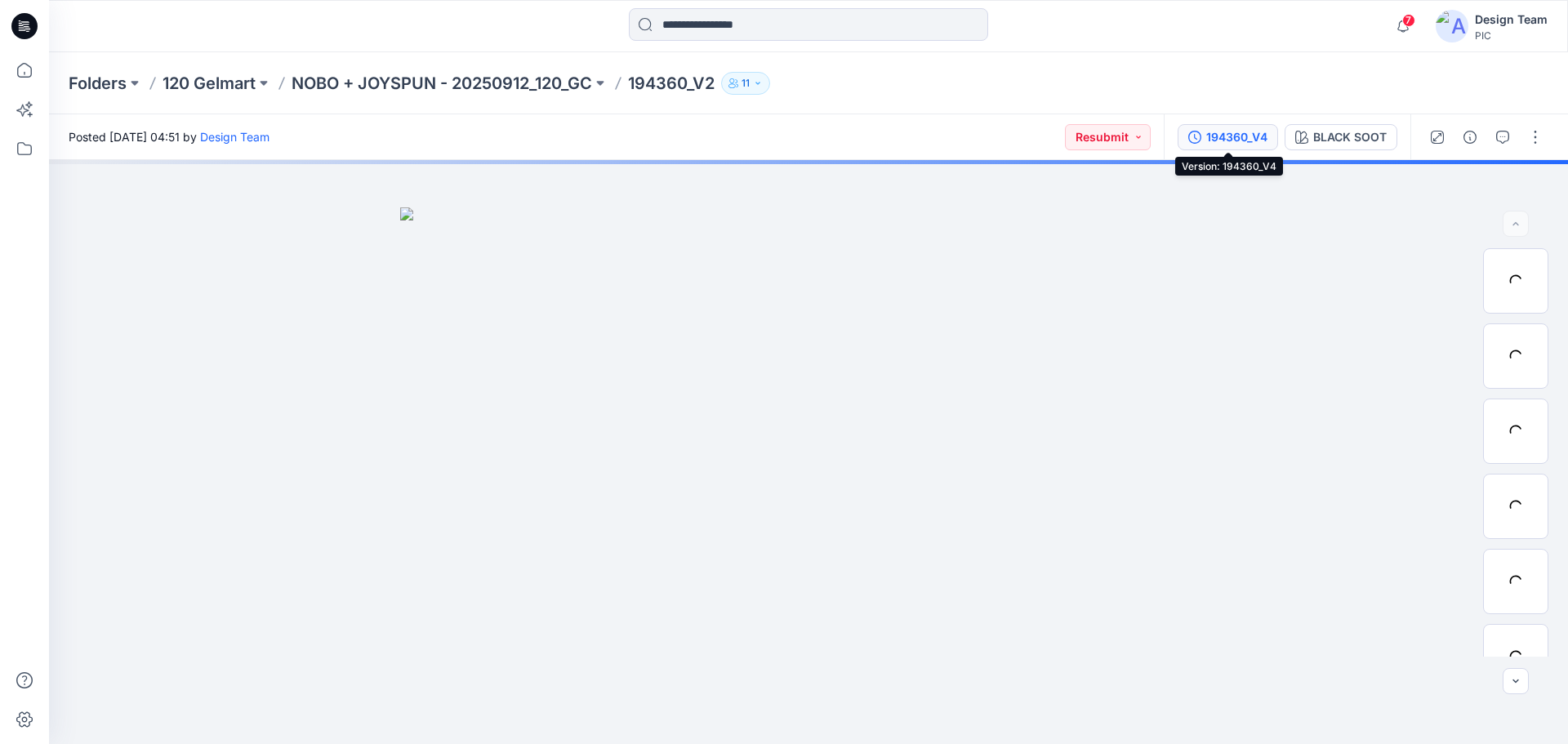
click at [1245, 141] on div "194360_V4" at bounding box center [1237, 137] width 61 height 18
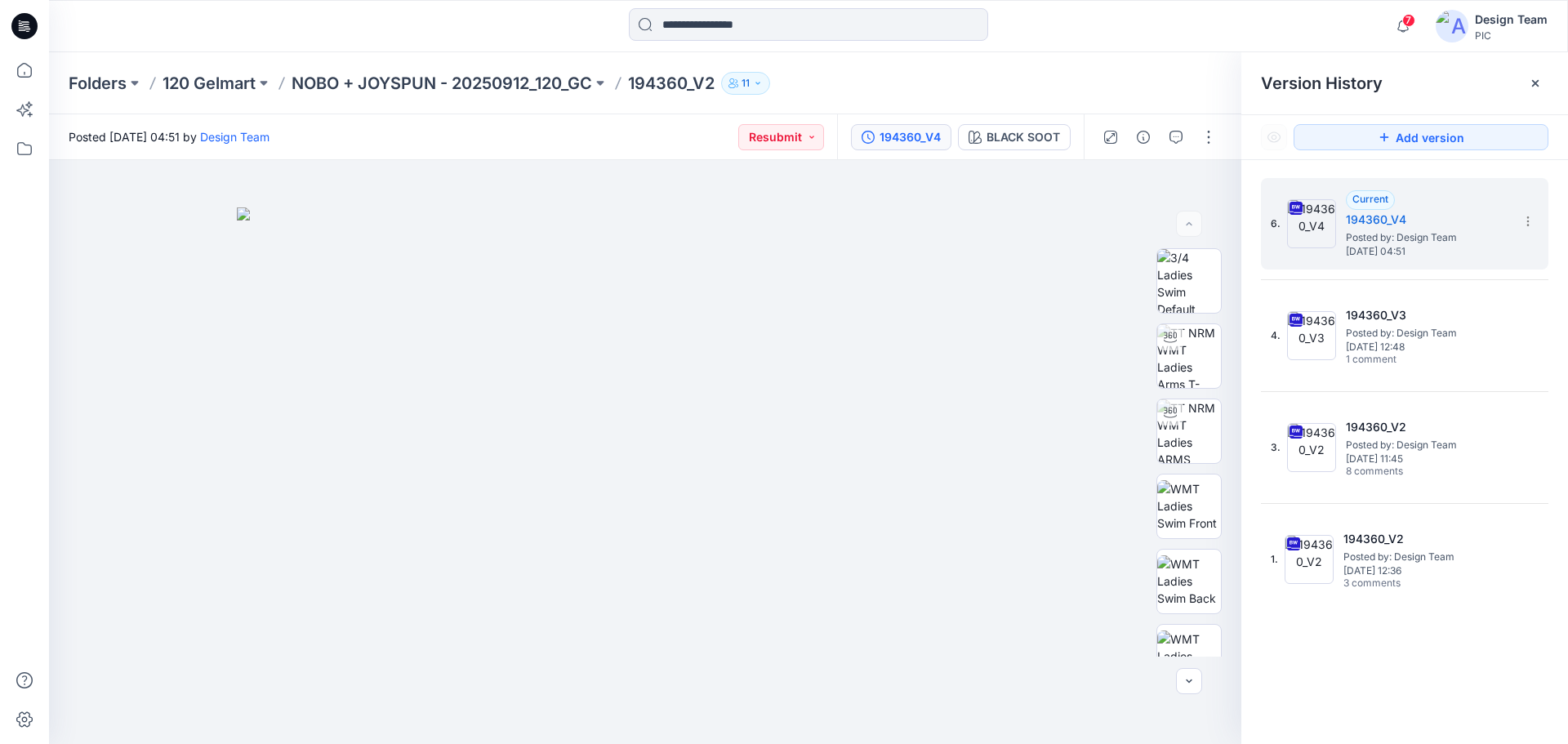
click at [1203, 29] on div "7 Notifications Your style 194360_V2 has been updated with 194360_V4 version 5 …" at bounding box center [808, 25] width 1518 height 36
click at [358, 77] on p "NOBO + JOYSPUN - 20250912_120_GC" at bounding box center [442, 83] width 301 height 23
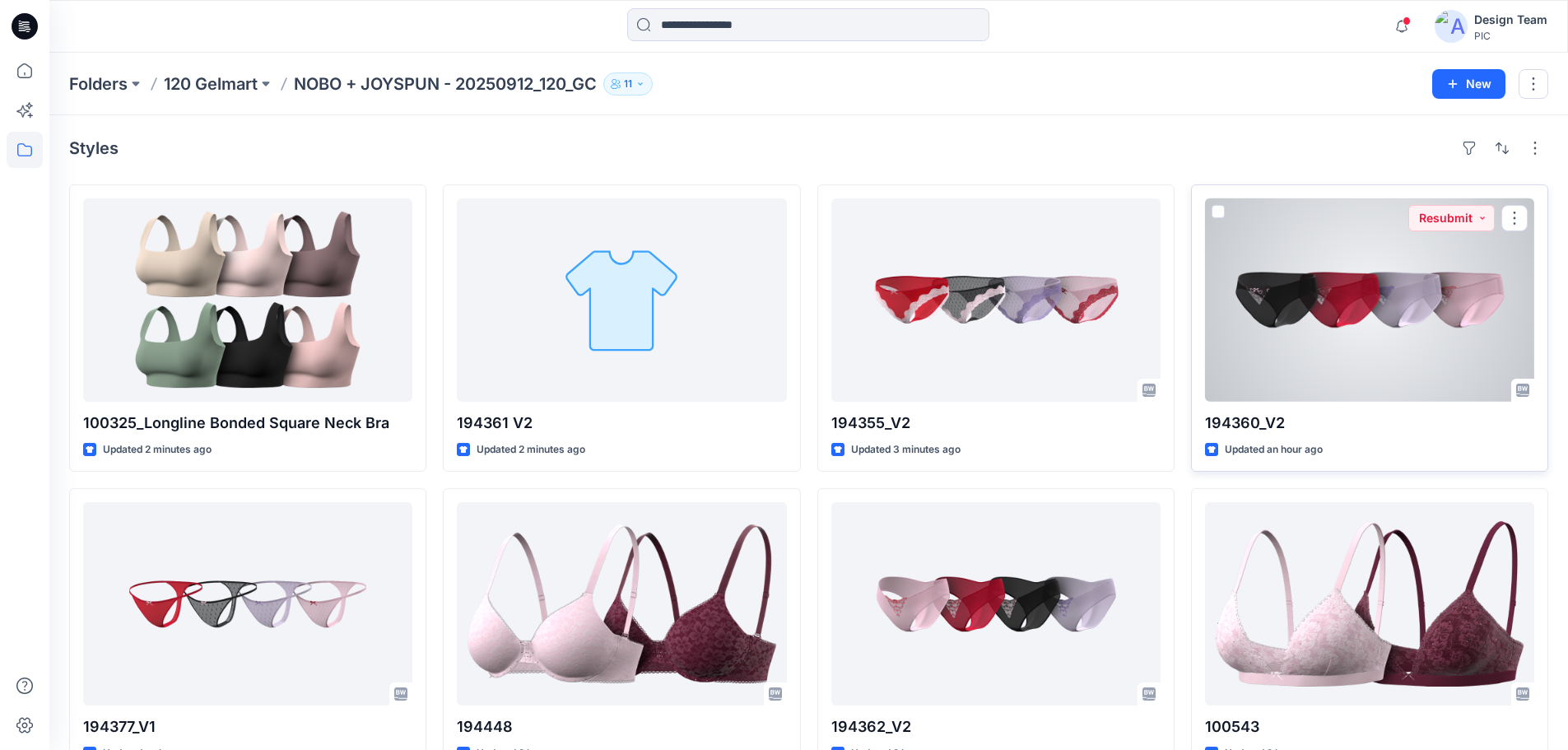
click at [1352, 333] on div at bounding box center [1369, 300] width 330 height 203
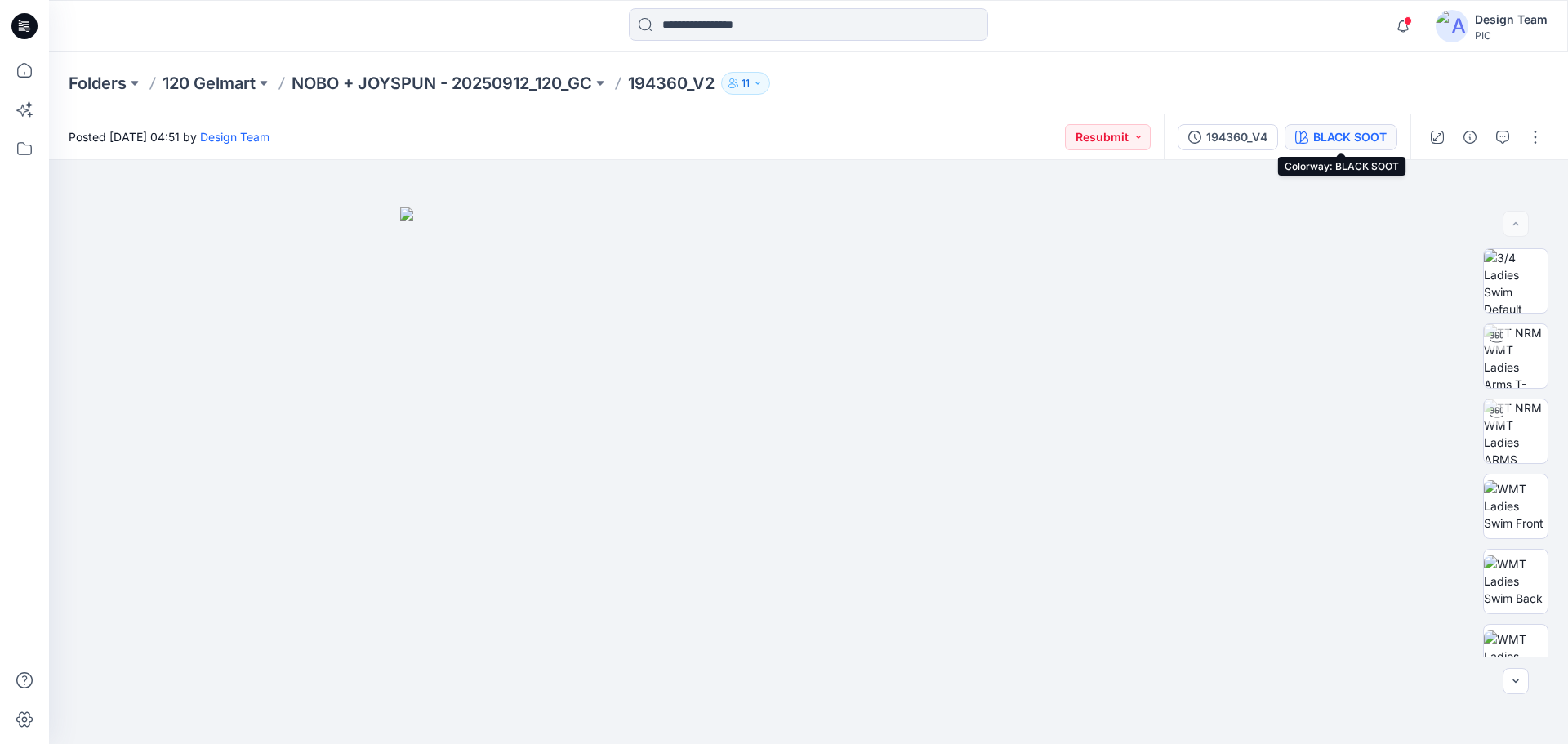
click at [1329, 133] on div "BLACK SOOT" at bounding box center [1350, 137] width 74 height 18
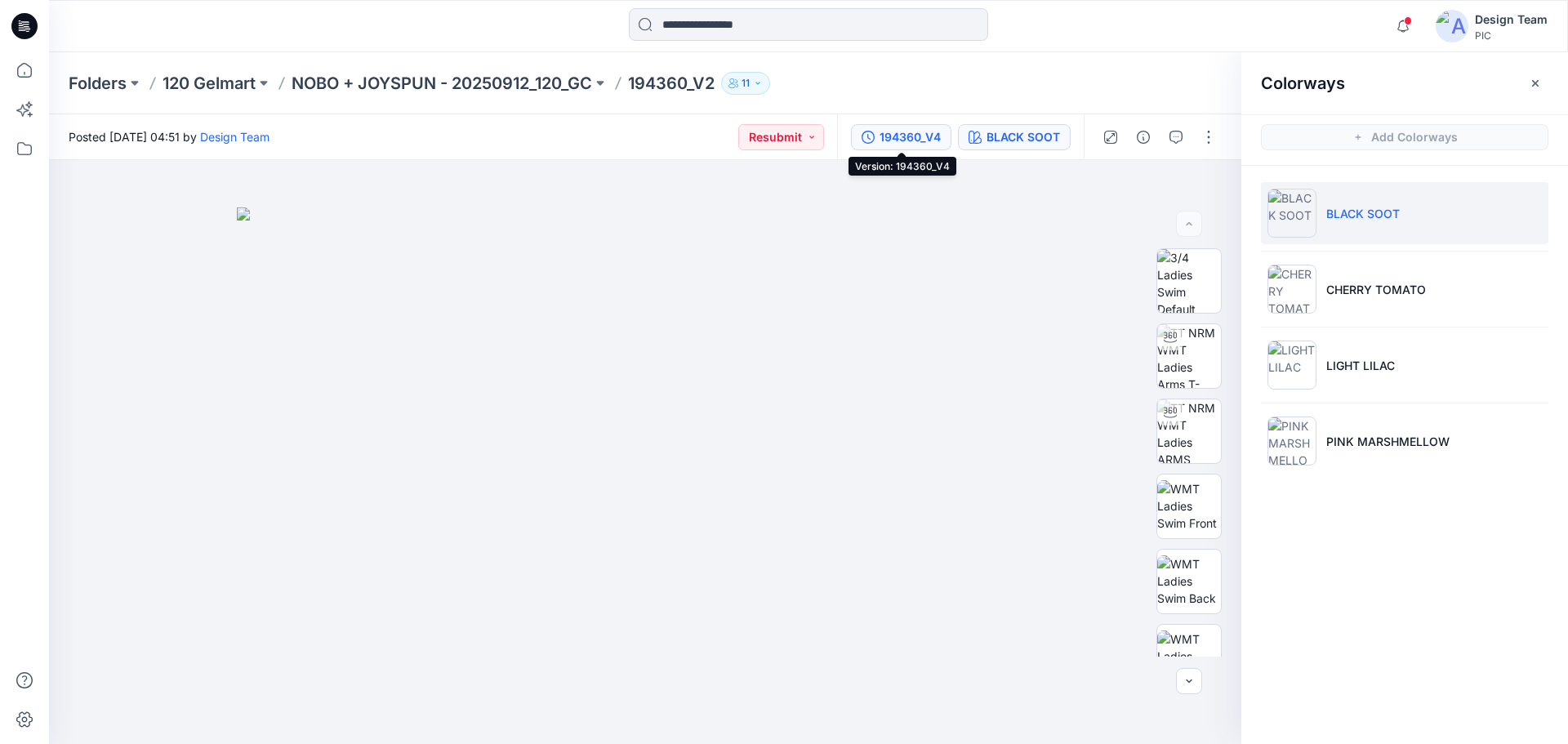
click at [881, 126] on button "194360_V4" at bounding box center [901, 138] width 101 height 26
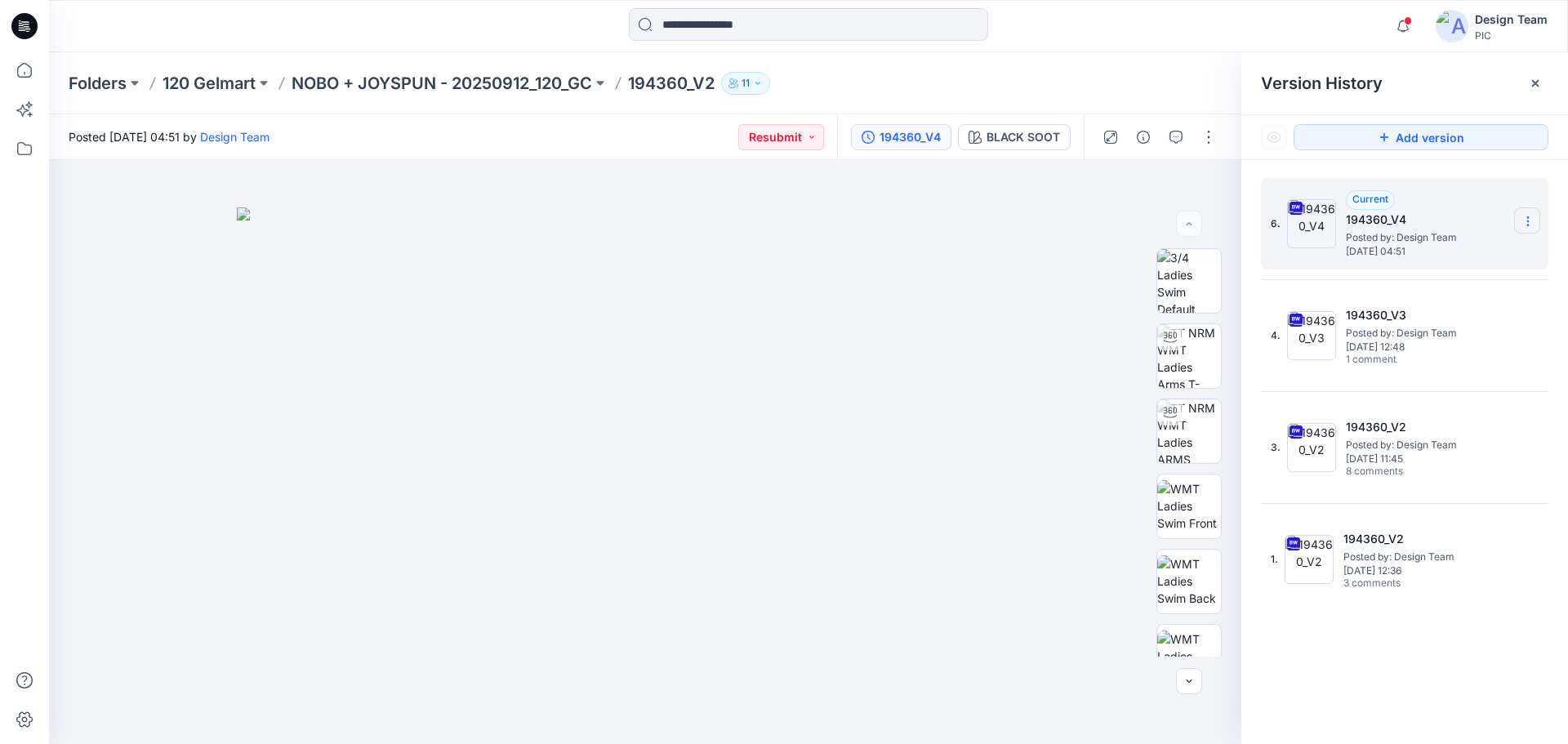
click at [1534, 220] on icon at bounding box center [1528, 221] width 13 height 13
click at [1440, 355] on span "Delete Version" at bounding box center [1415, 358] width 77 height 19
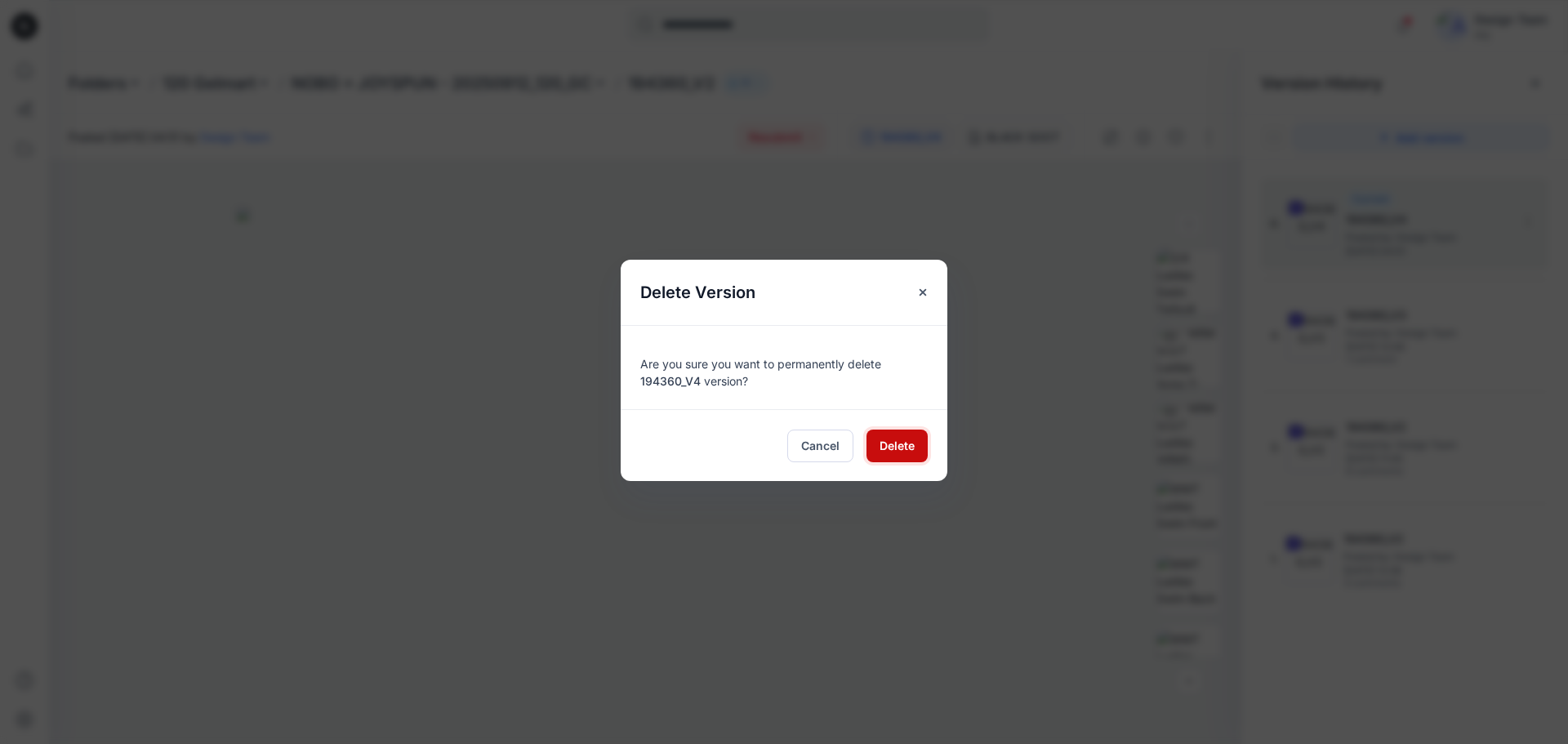
click at [905, 453] on span "Delete" at bounding box center [897, 445] width 35 height 18
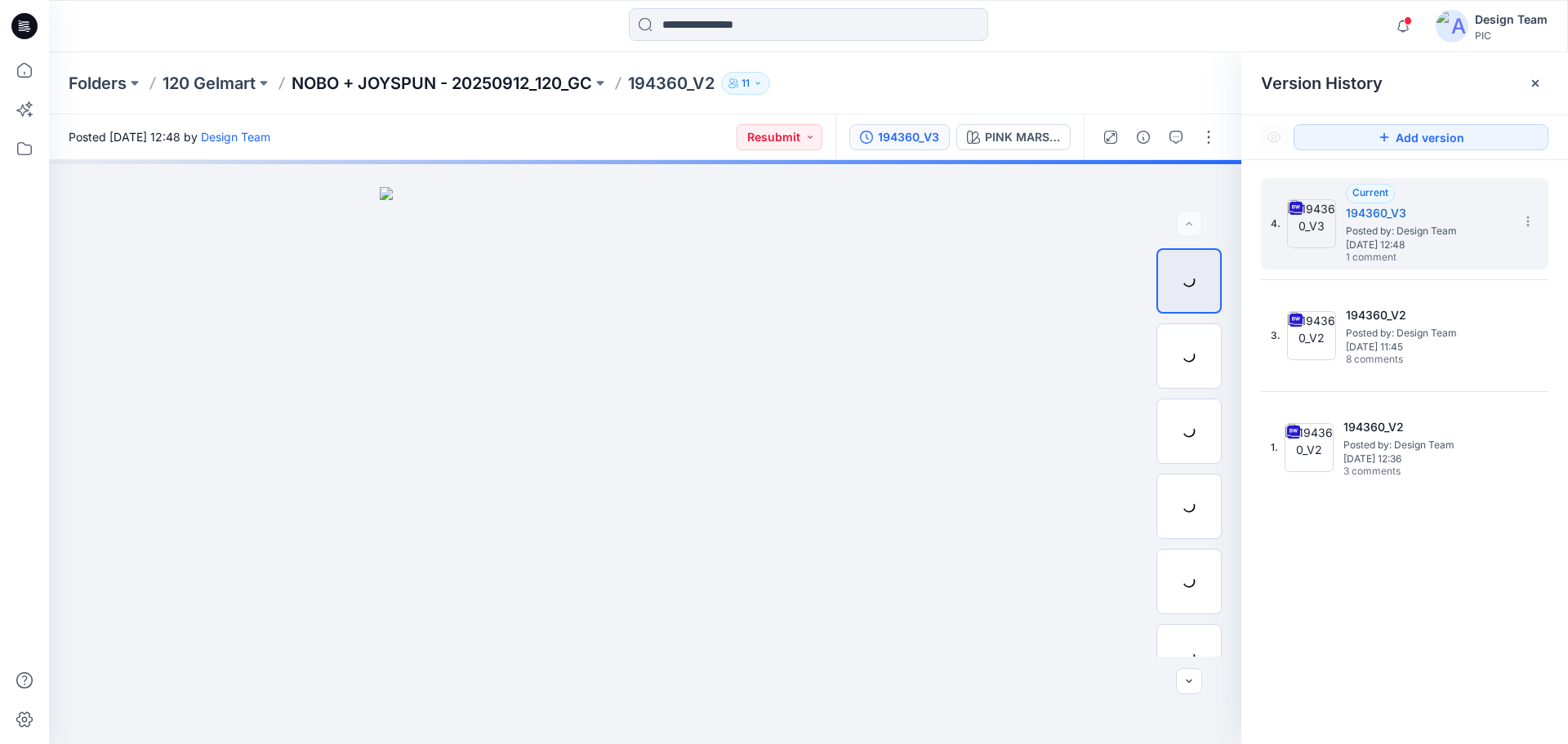
click at [458, 75] on p "NOBO + JOYSPUN - 20250912_120_GC" at bounding box center [442, 83] width 301 height 23
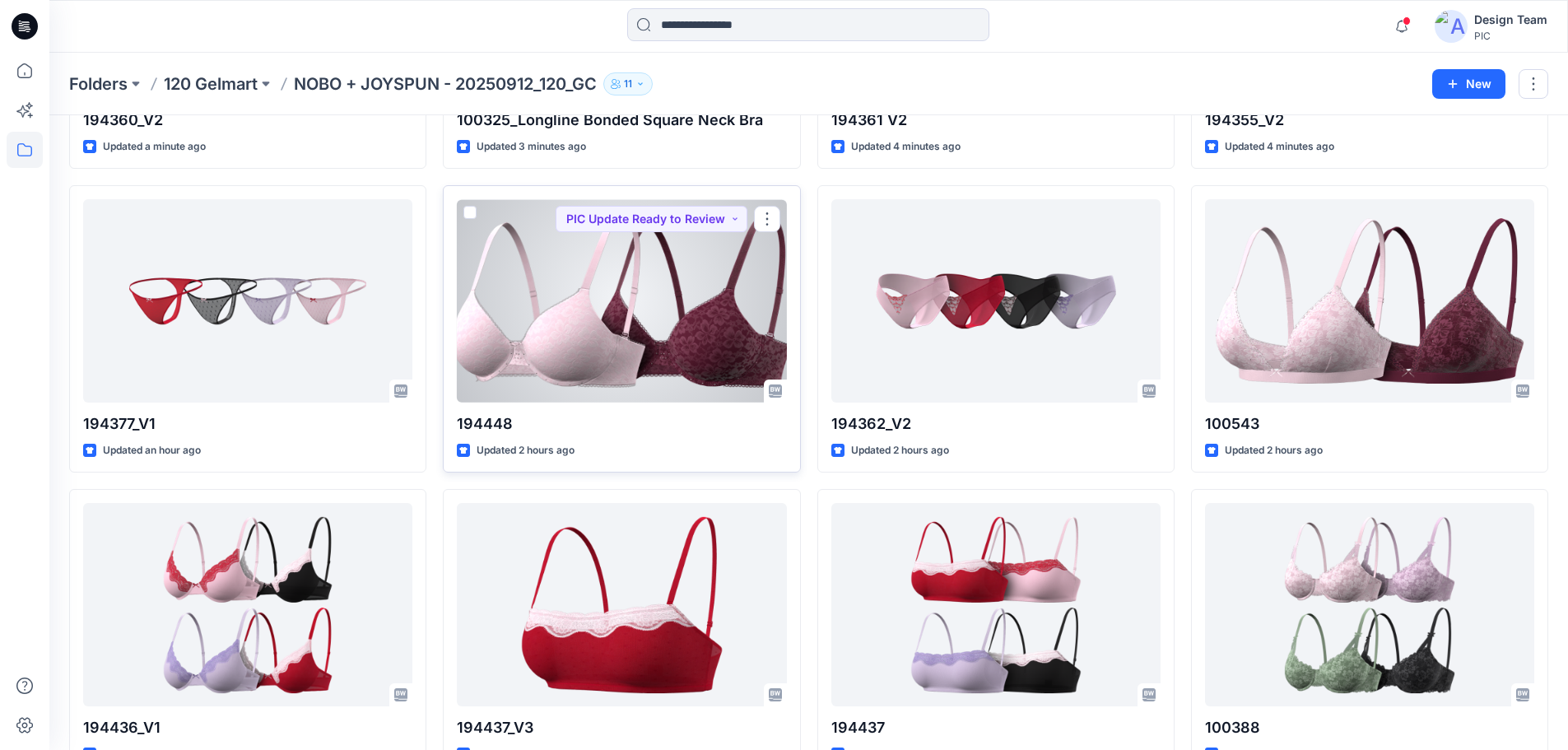
scroll to position [330, 0]
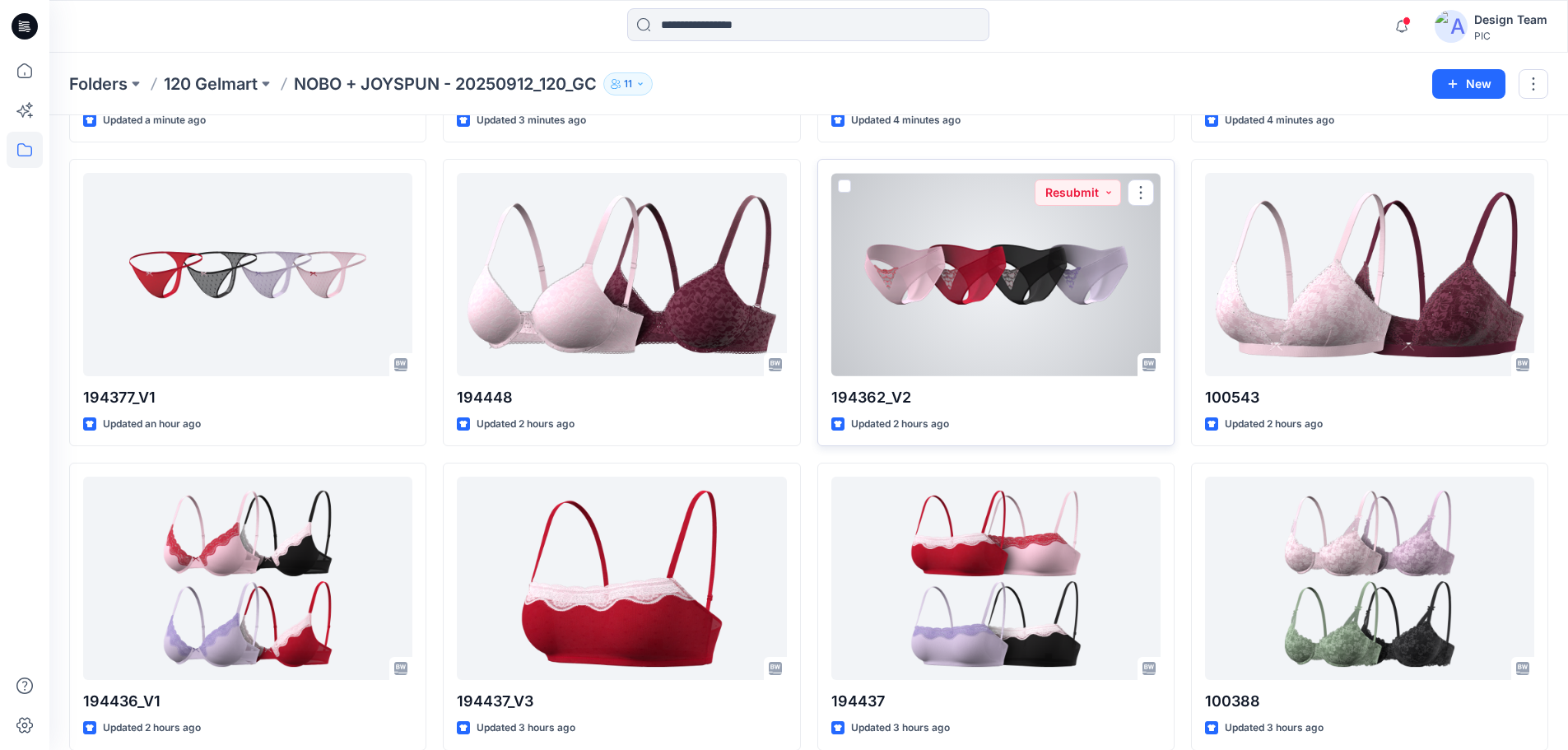
click at [1036, 331] on div at bounding box center [996, 275] width 330 height 203
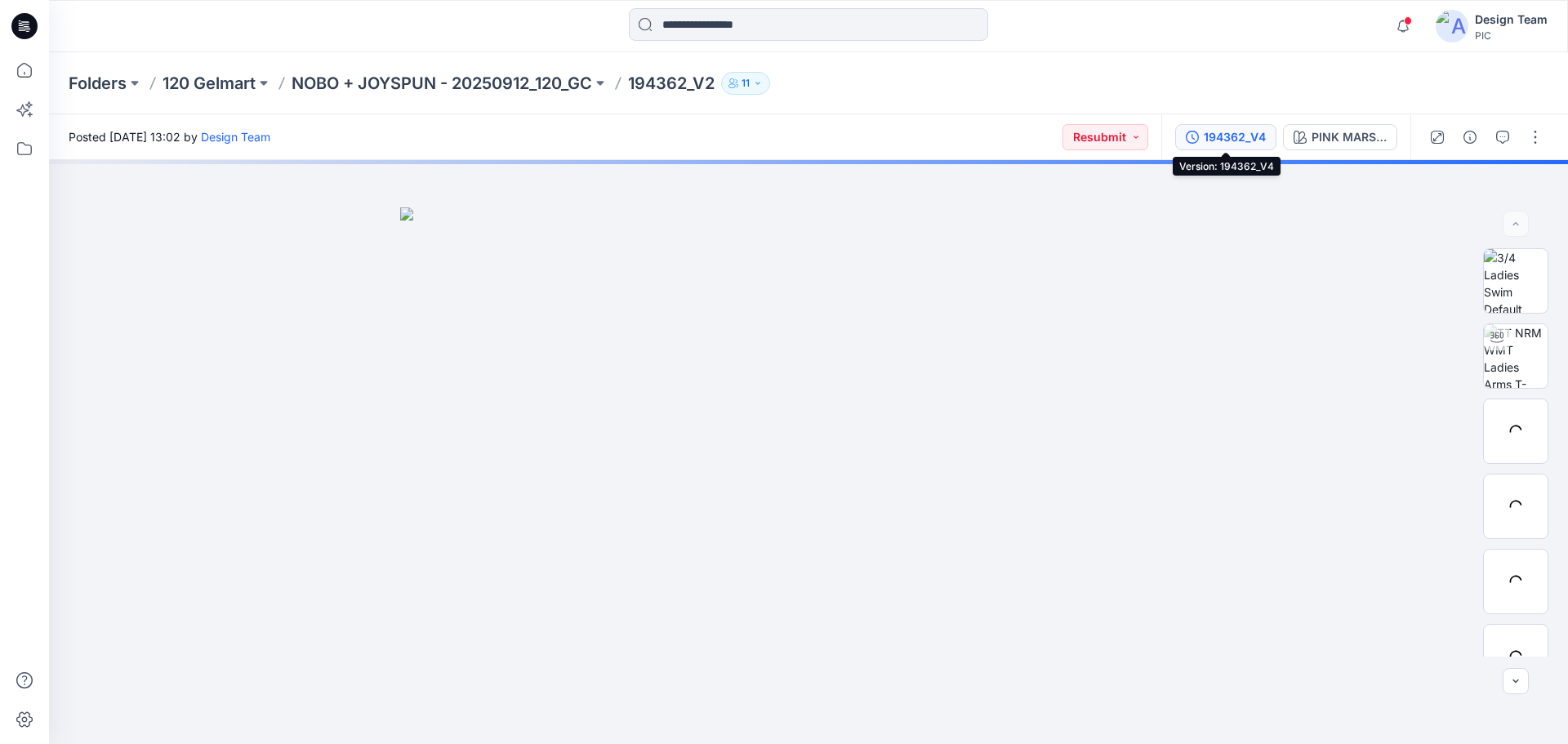
click at [1245, 138] on div "194362_V4" at bounding box center [1234, 137] width 62 height 18
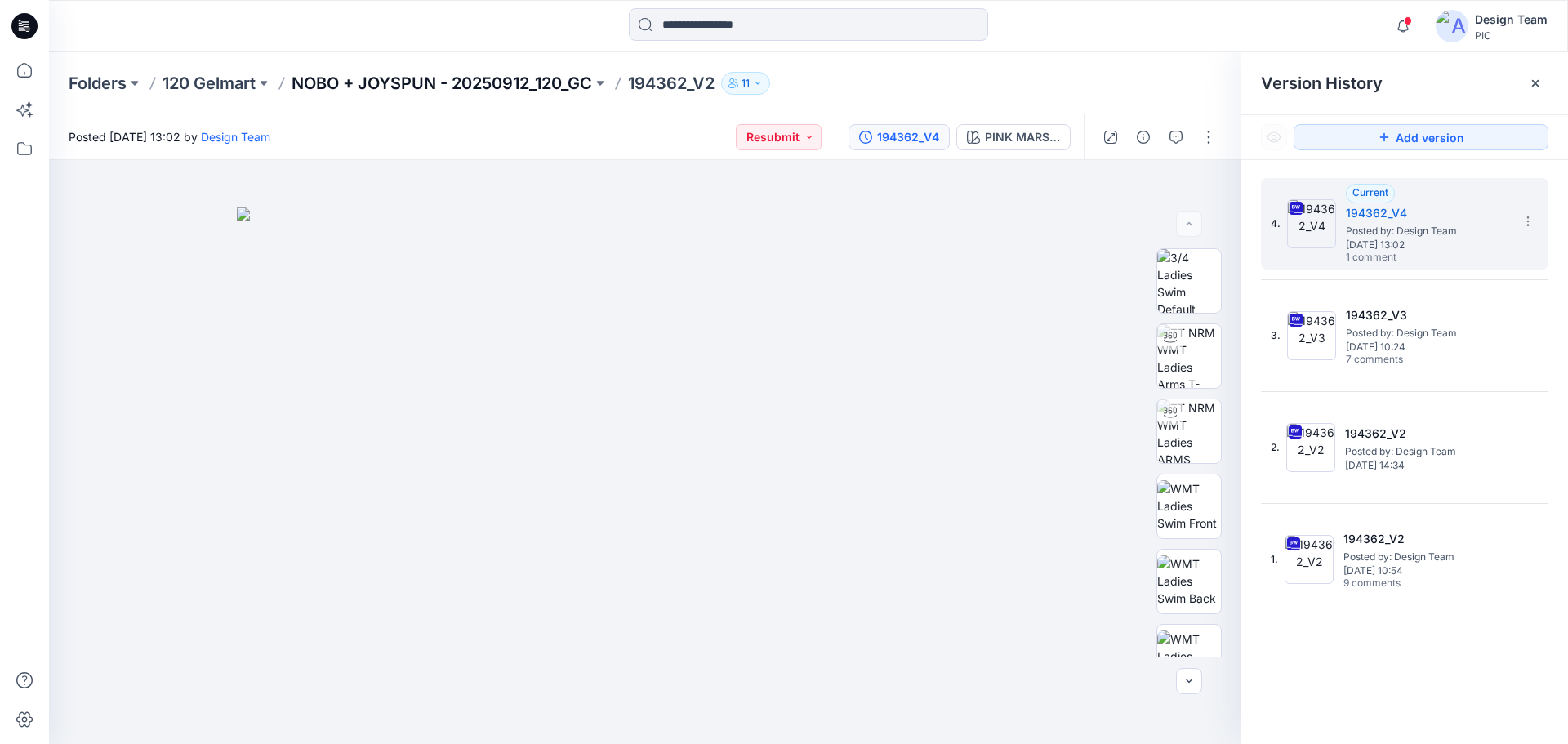
click at [505, 83] on p "NOBO + JOYSPUN - 20250912_120_GC" at bounding box center [442, 83] width 301 height 23
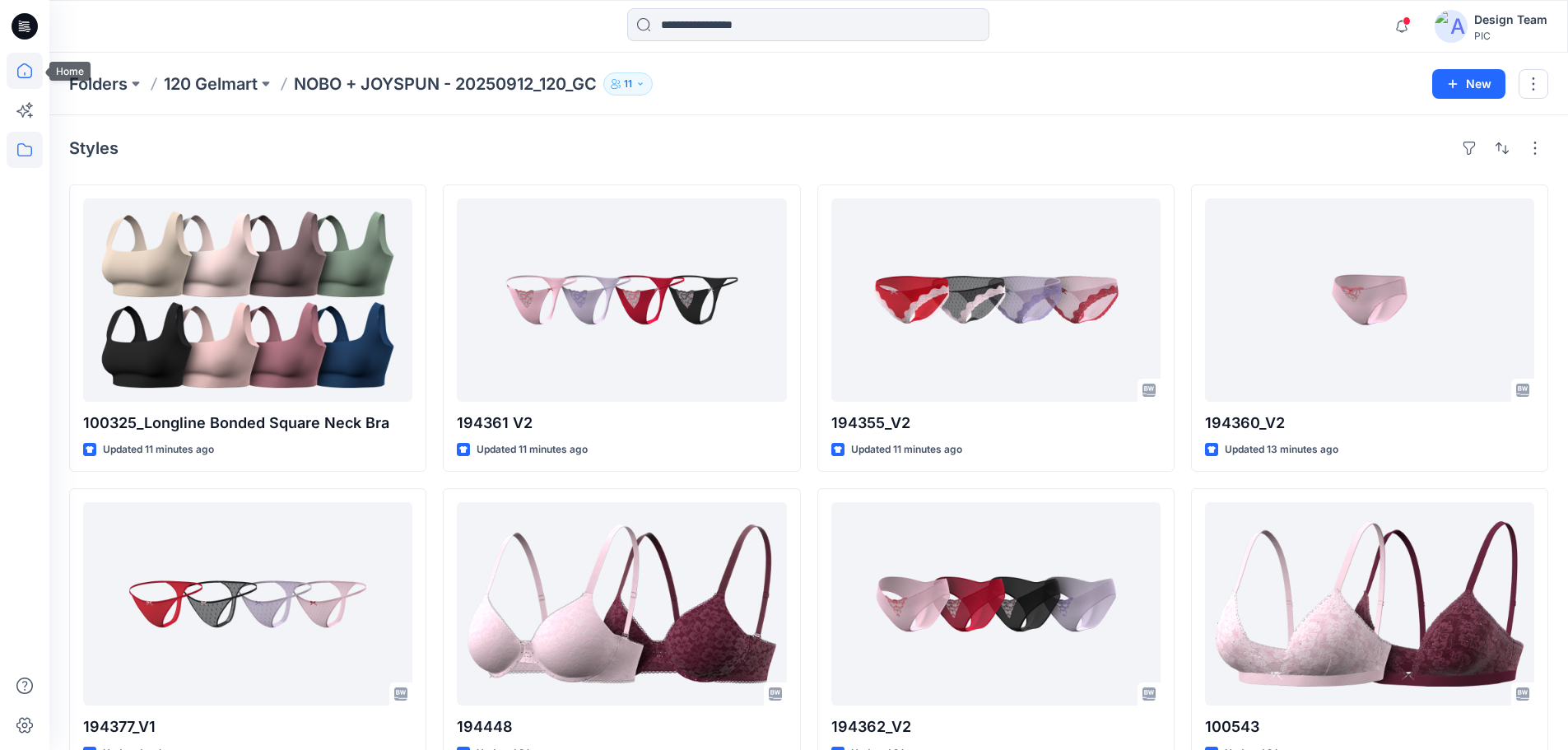
click at [29, 63] on icon at bounding box center [24, 71] width 36 height 36
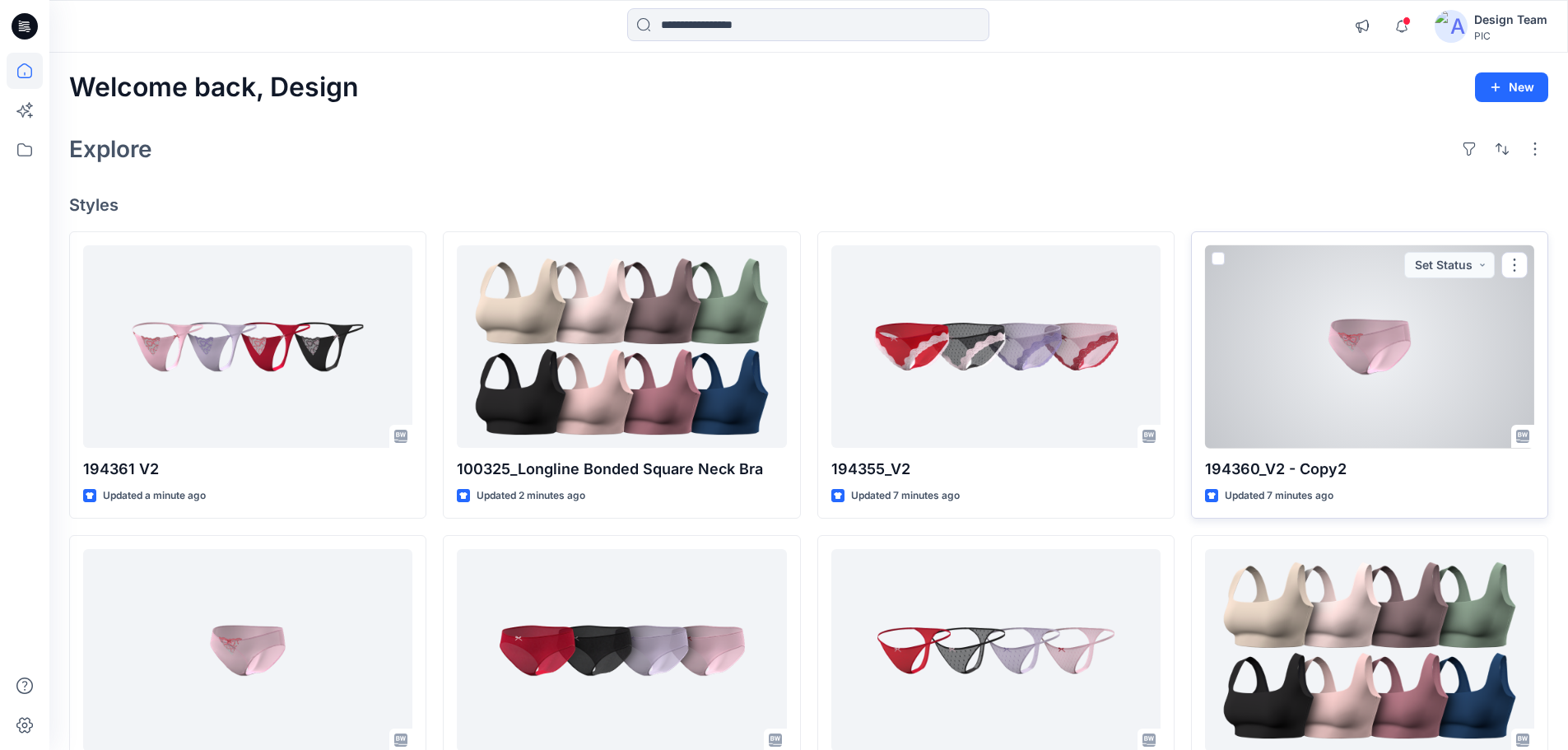
click at [1377, 370] on div at bounding box center [1369, 347] width 330 height 203
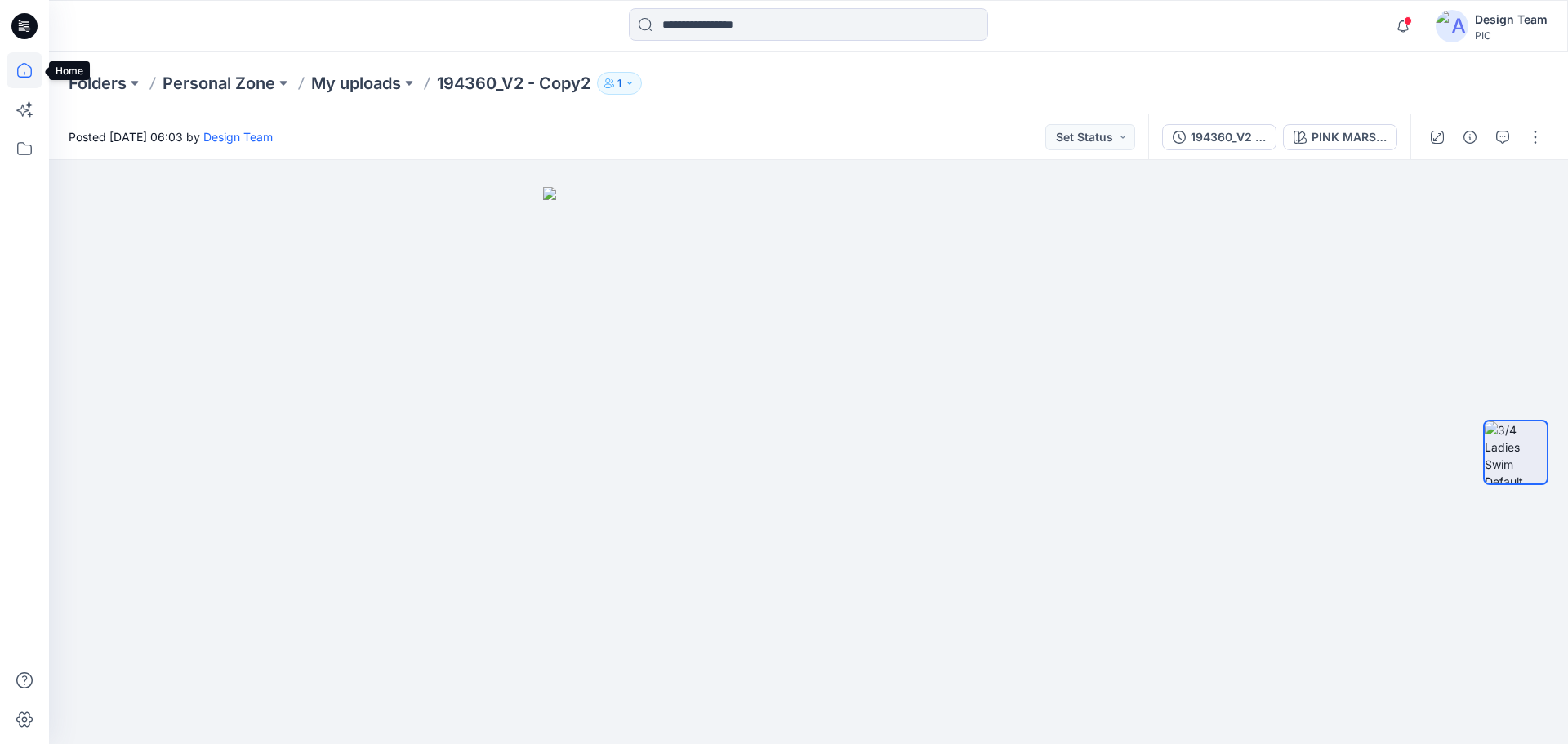
click at [32, 66] on icon at bounding box center [24, 70] width 36 height 36
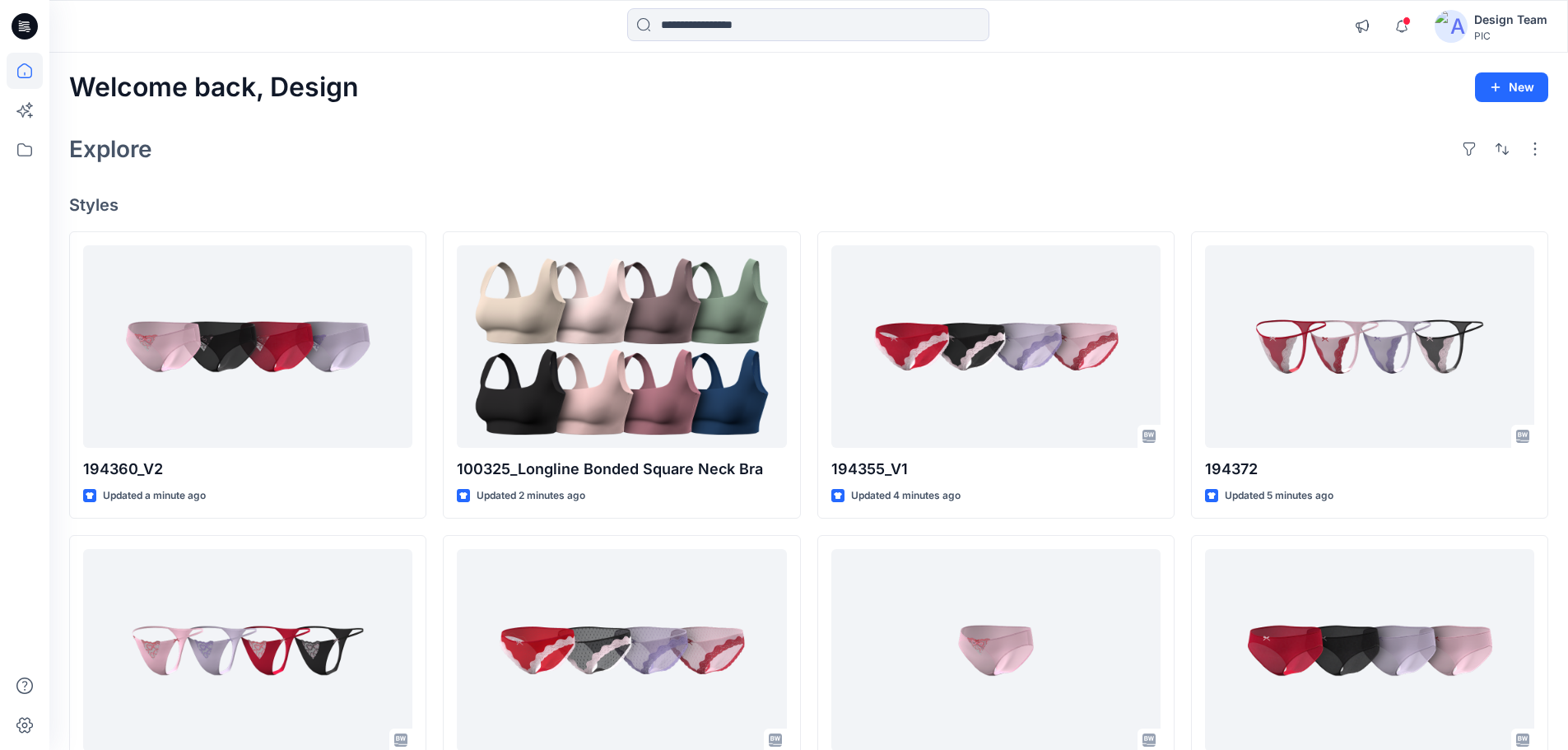
click at [280, 197] on h4 "Styles" at bounding box center [808, 205] width 1479 height 19
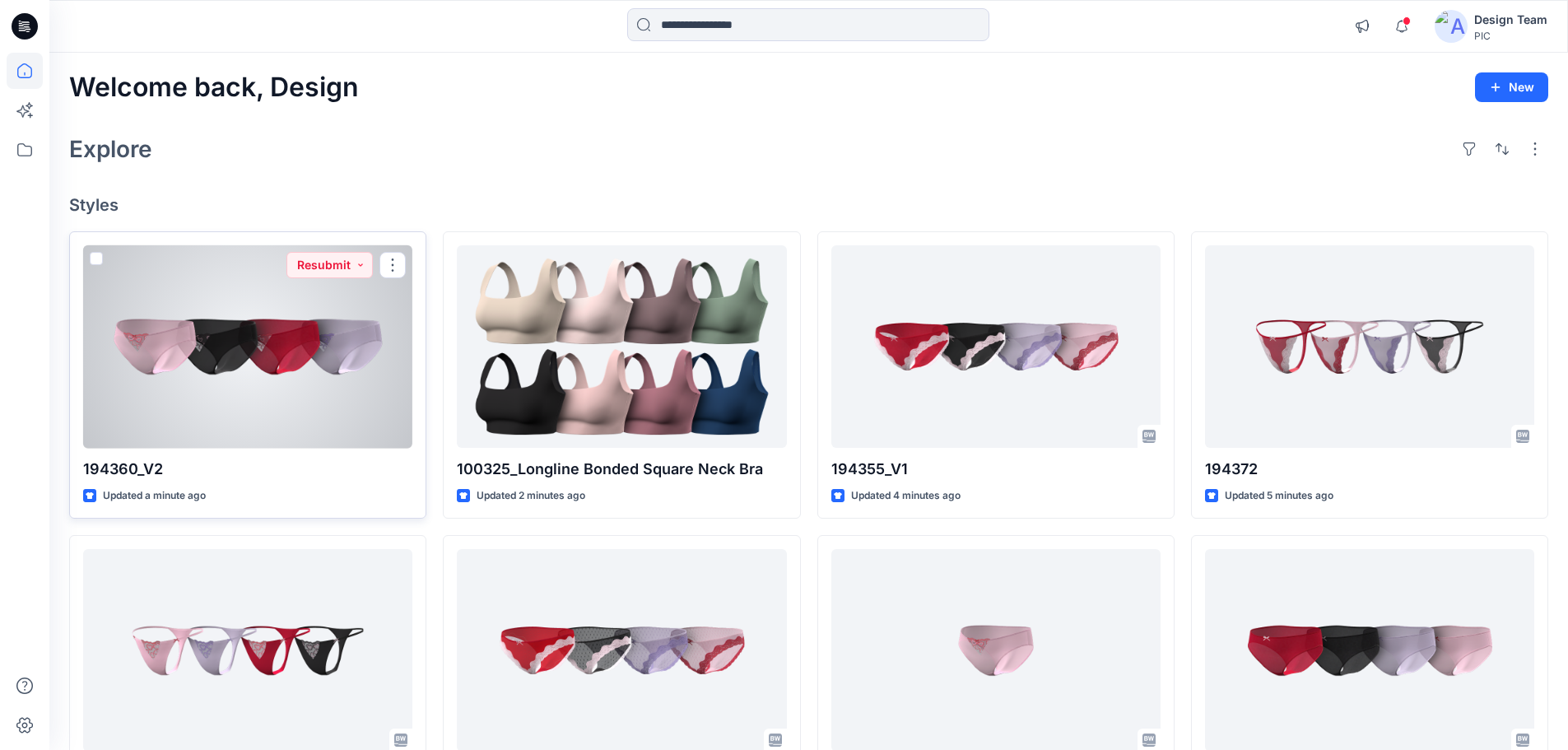
click at [322, 391] on div at bounding box center [247, 347] width 330 height 203
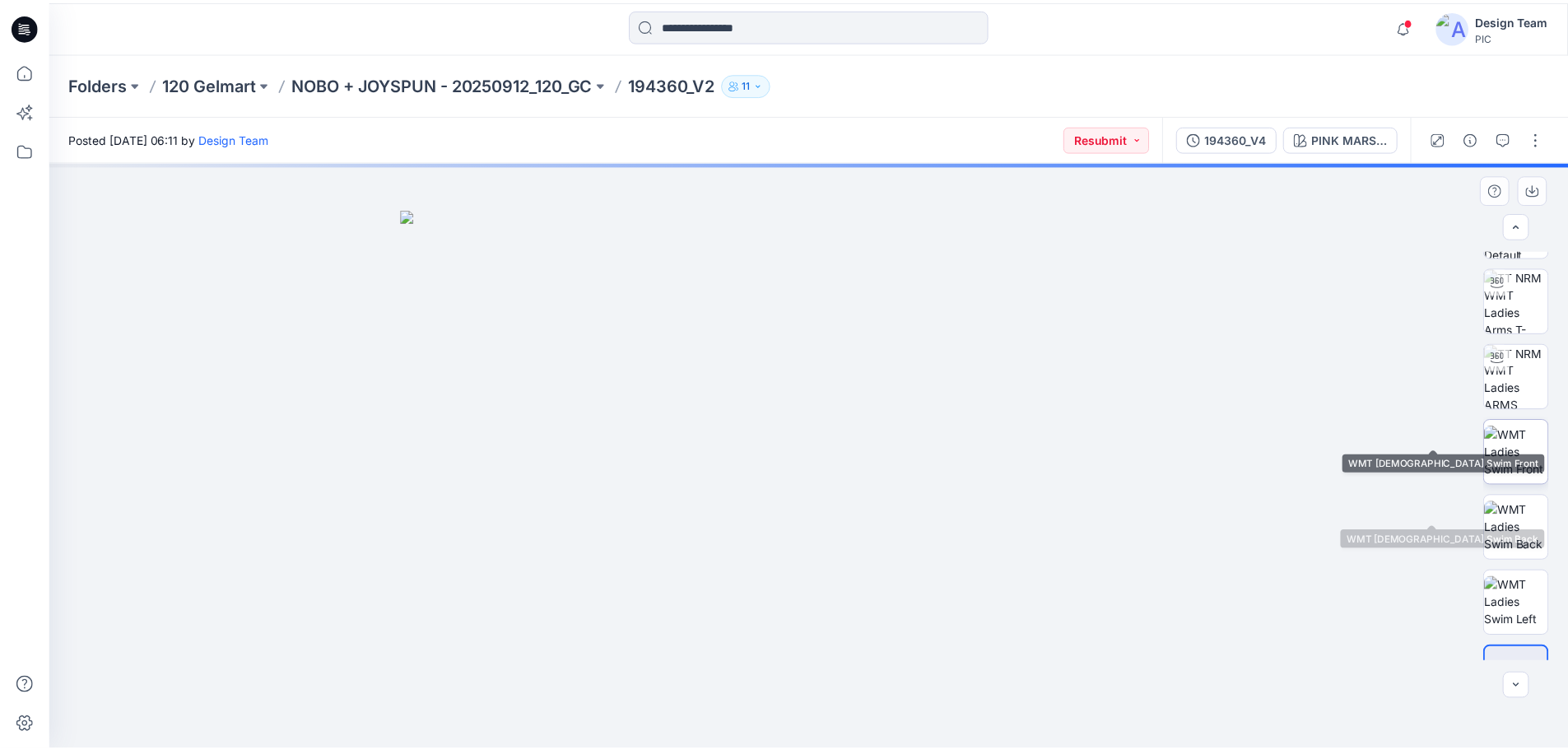
scroll to position [109, 0]
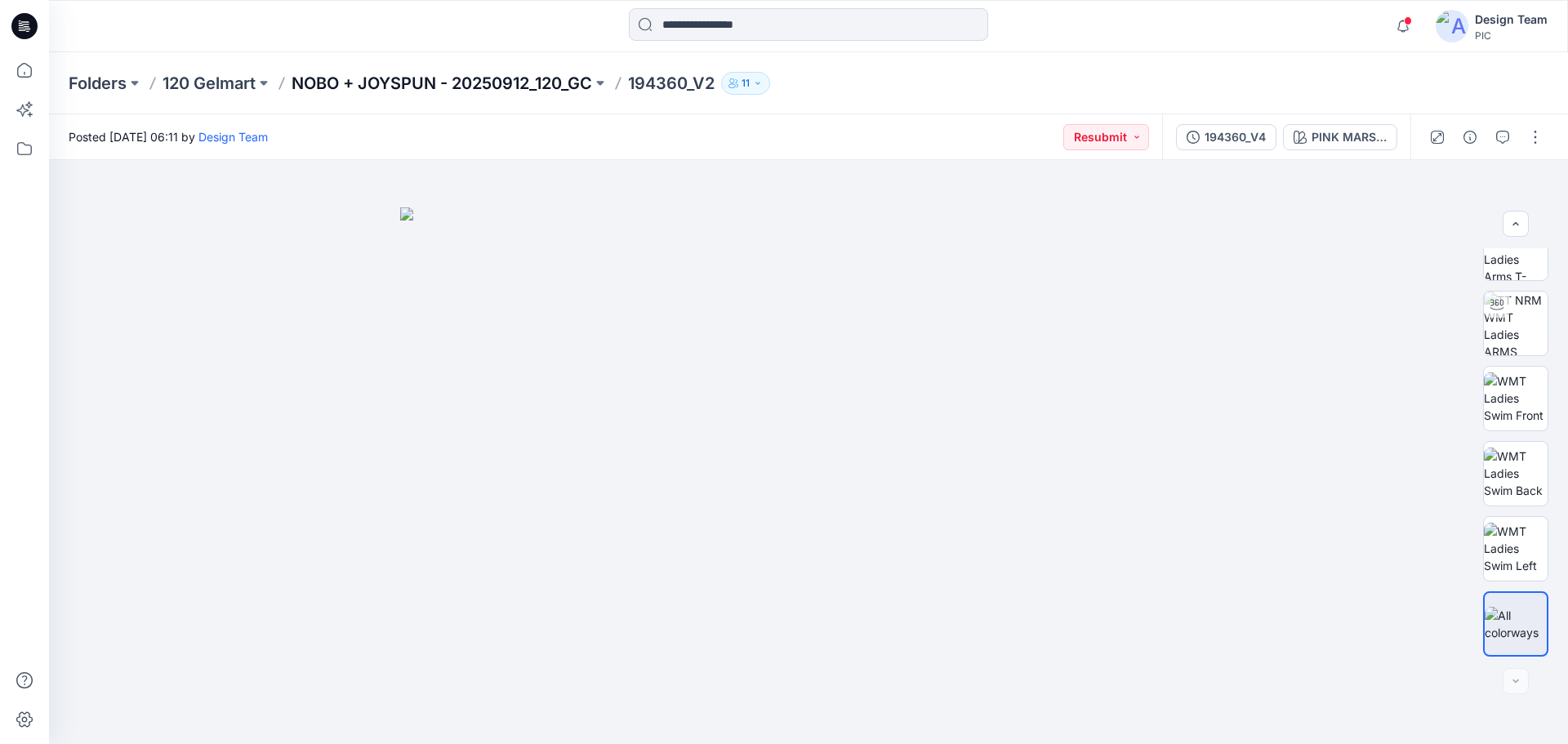
click at [423, 81] on p "NOBO + JOYSPUN - 20250912_120_GC" at bounding box center [442, 83] width 301 height 23
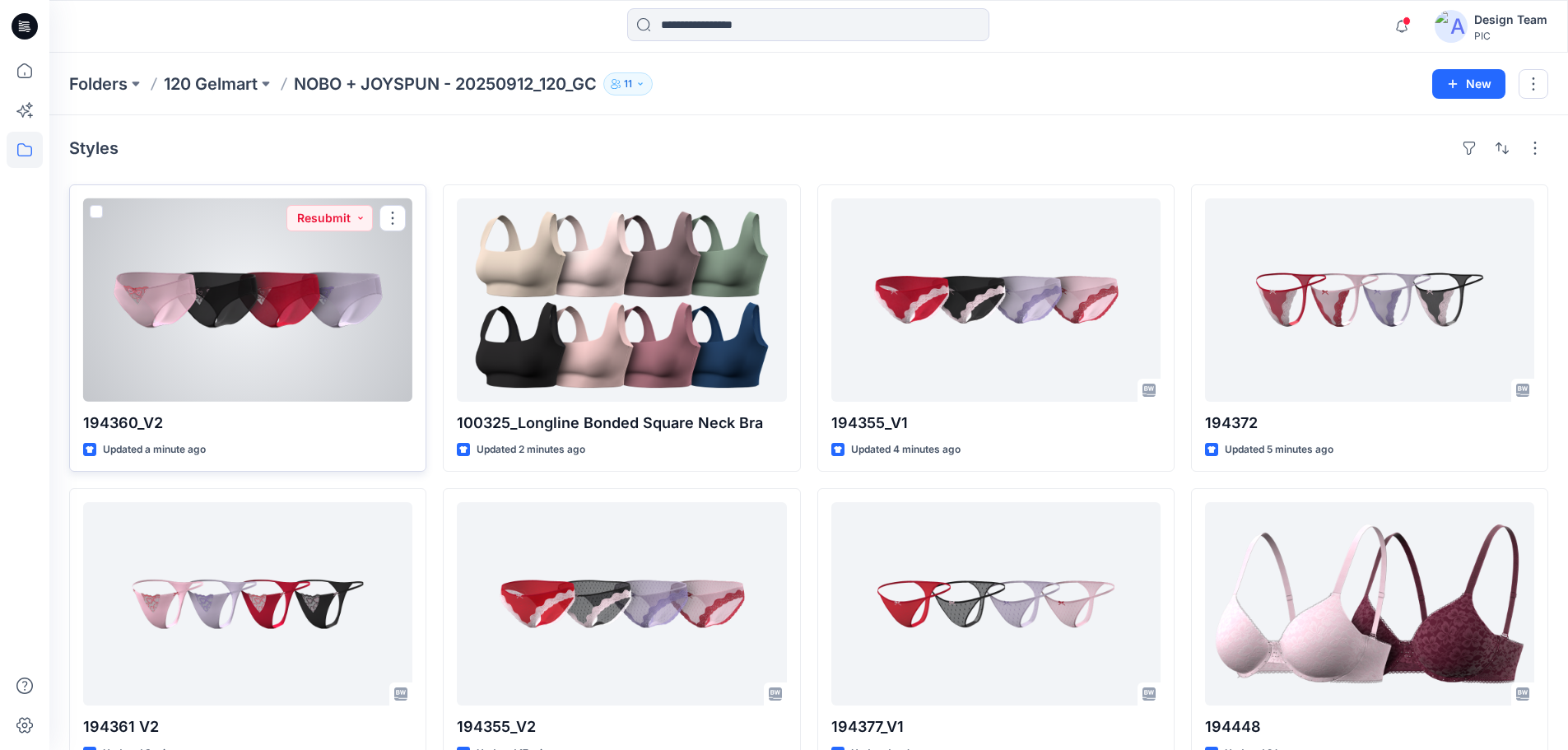
click at [205, 310] on div at bounding box center [247, 300] width 330 height 203
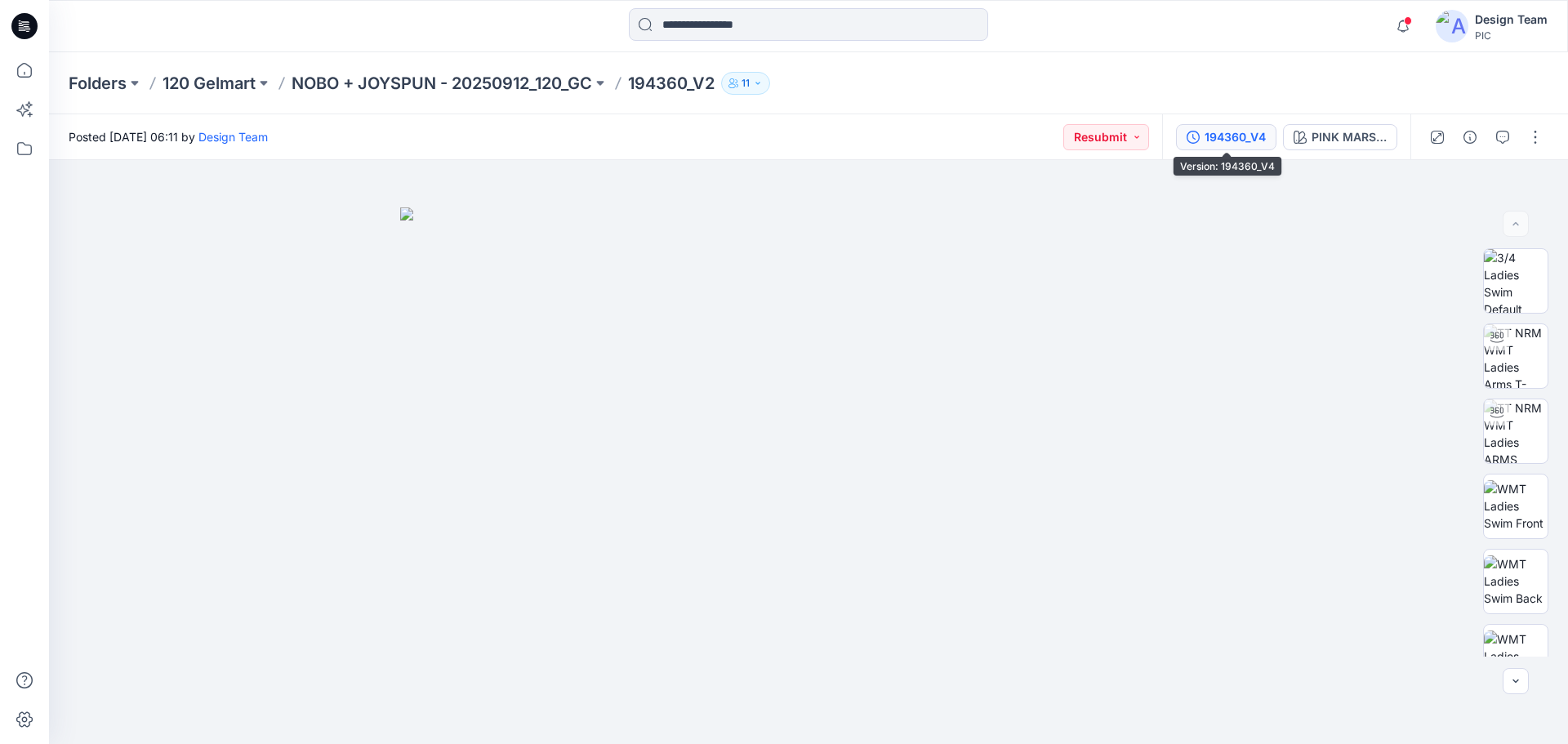
click at [1260, 143] on div "194360_V4" at bounding box center [1235, 137] width 61 height 18
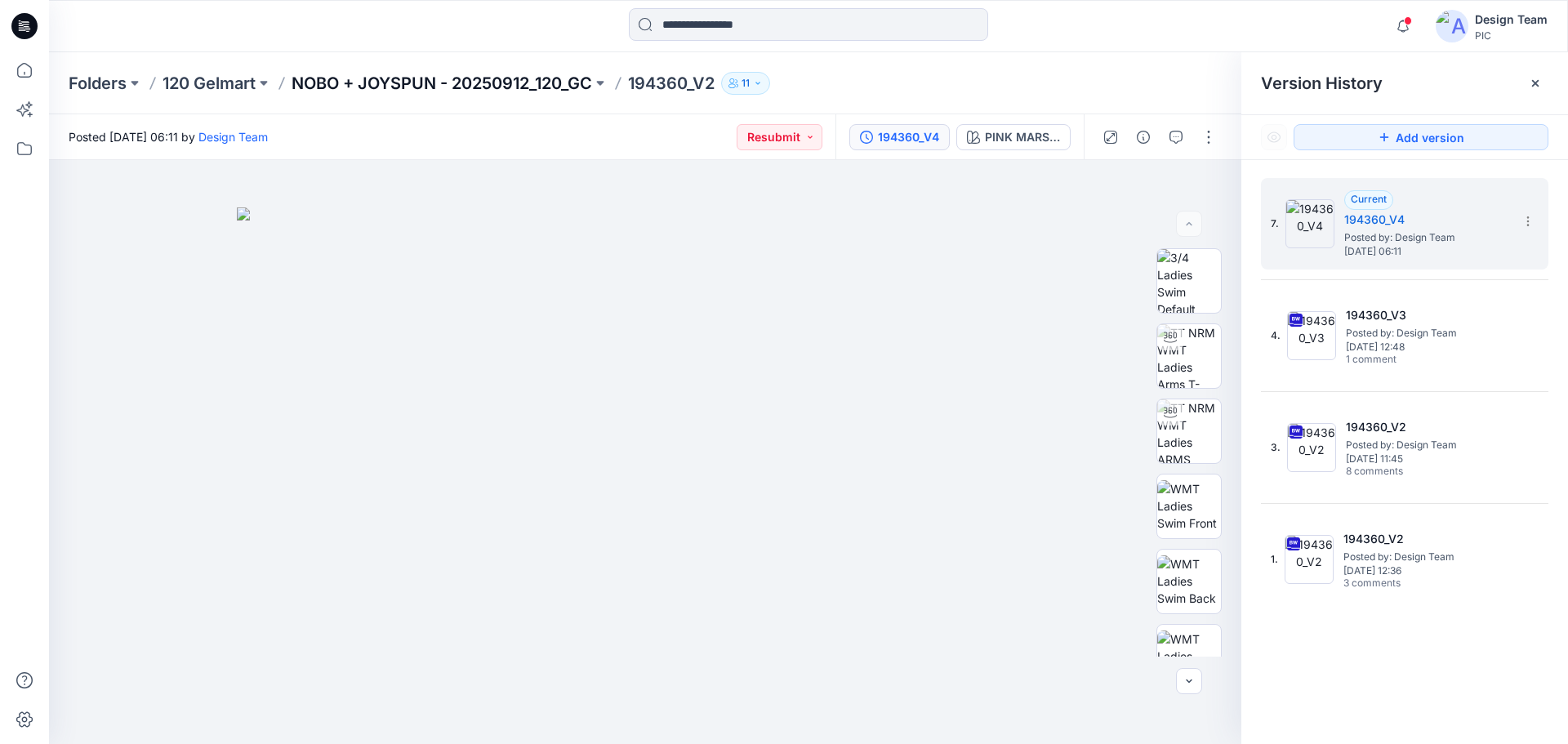
click at [396, 78] on p "NOBO + JOYSPUN - 20250912_120_GC" at bounding box center [442, 83] width 301 height 23
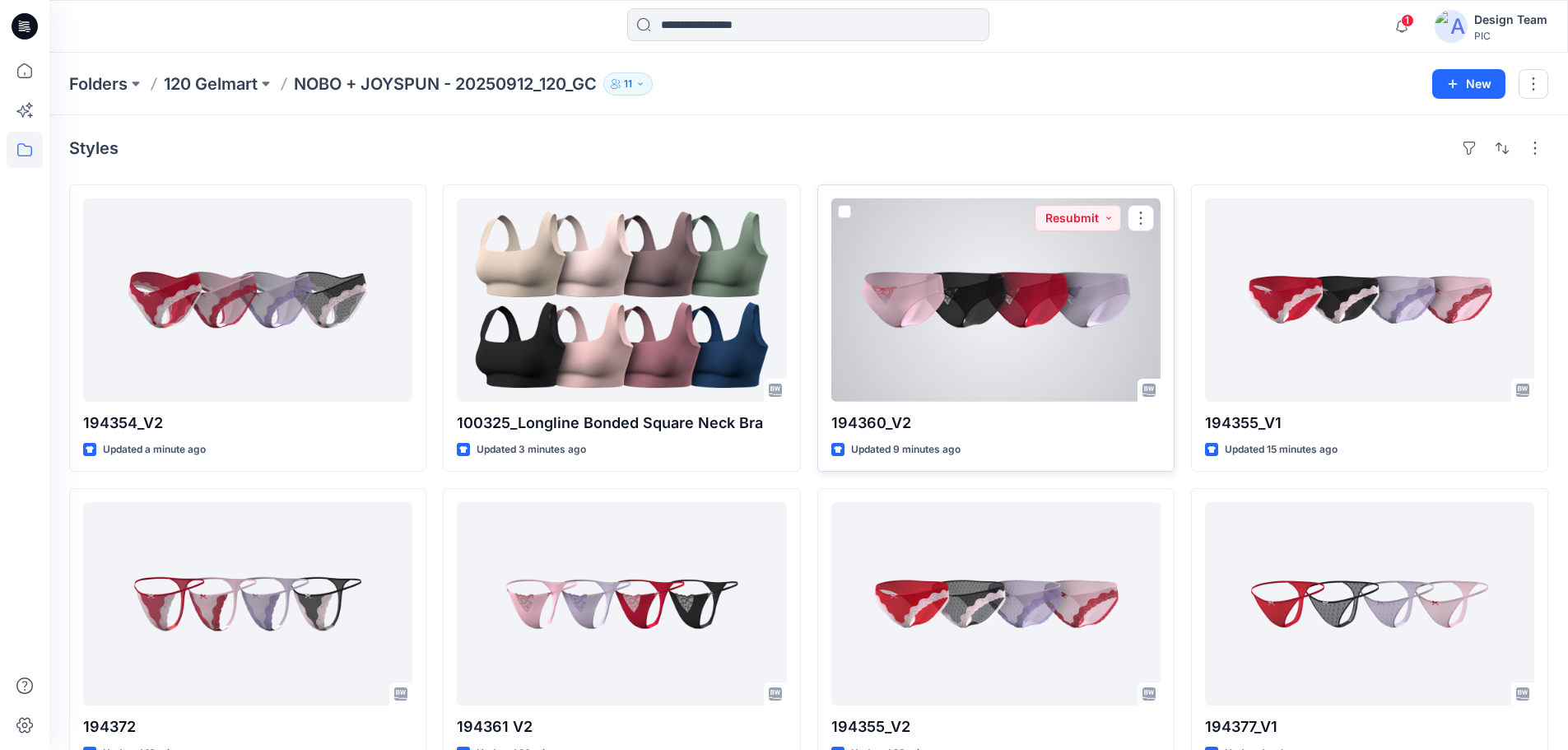
click at [1054, 308] on div at bounding box center [996, 300] width 330 height 203
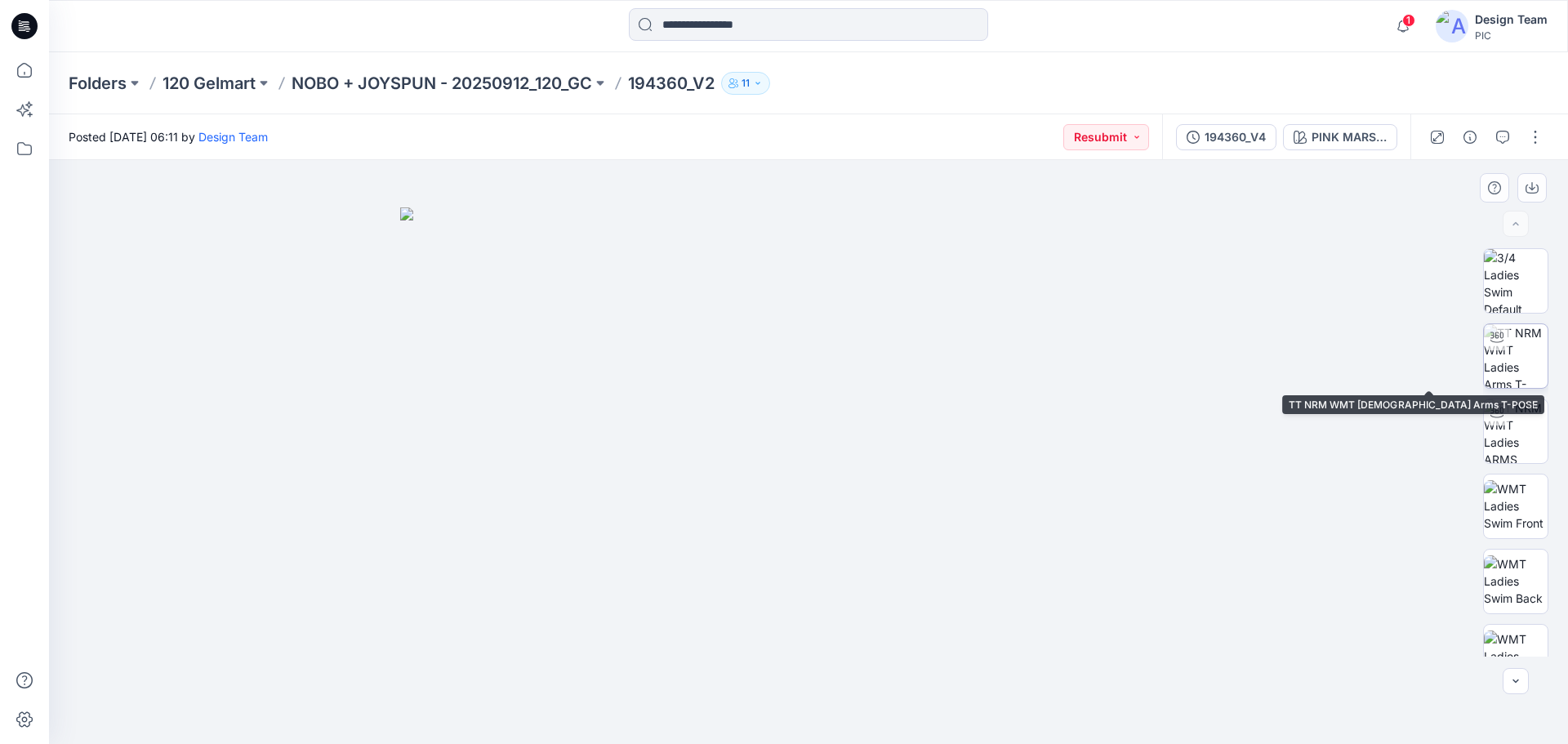
click at [1521, 350] on img at bounding box center [1515, 356] width 64 height 64
drag, startPoint x: 796, startPoint y: 723, endPoint x: 1148, endPoint y: 688, distance: 353.7
click at [1148, 688] on div at bounding box center [808, 452] width 1519 height 584
drag, startPoint x: 763, startPoint y: 722, endPoint x: 810, endPoint y: 719, distance: 47.1
click at [810, 719] on icon at bounding box center [811, 695] width 494 height 61
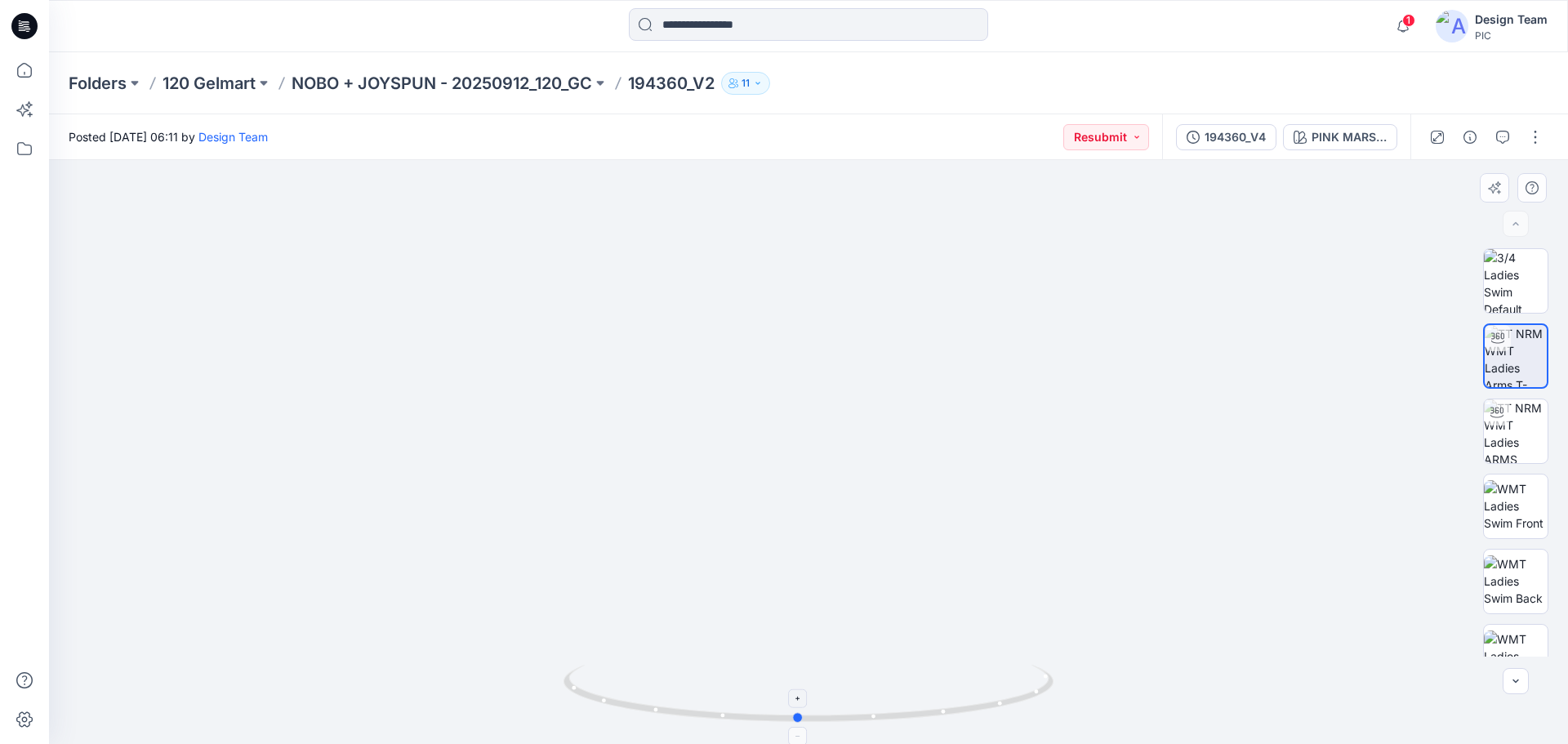
drag, startPoint x: 854, startPoint y: 723, endPoint x: 933, endPoint y: 718, distance: 79.2
click at [933, 718] on icon at bounding box center [811, 695] width 494 height 61
drag, startPoint x: 986, startPoint y: 704, endPoint x: 596, endPoint y: 655, distance: 393.1
click at [596, 655] on div at bounding box center [808, 452] width 1519 height 584
drag, startPoint x: 583, startPoint y: 695, endPoint x: 651, endPoint y: 707, distance: 69.1
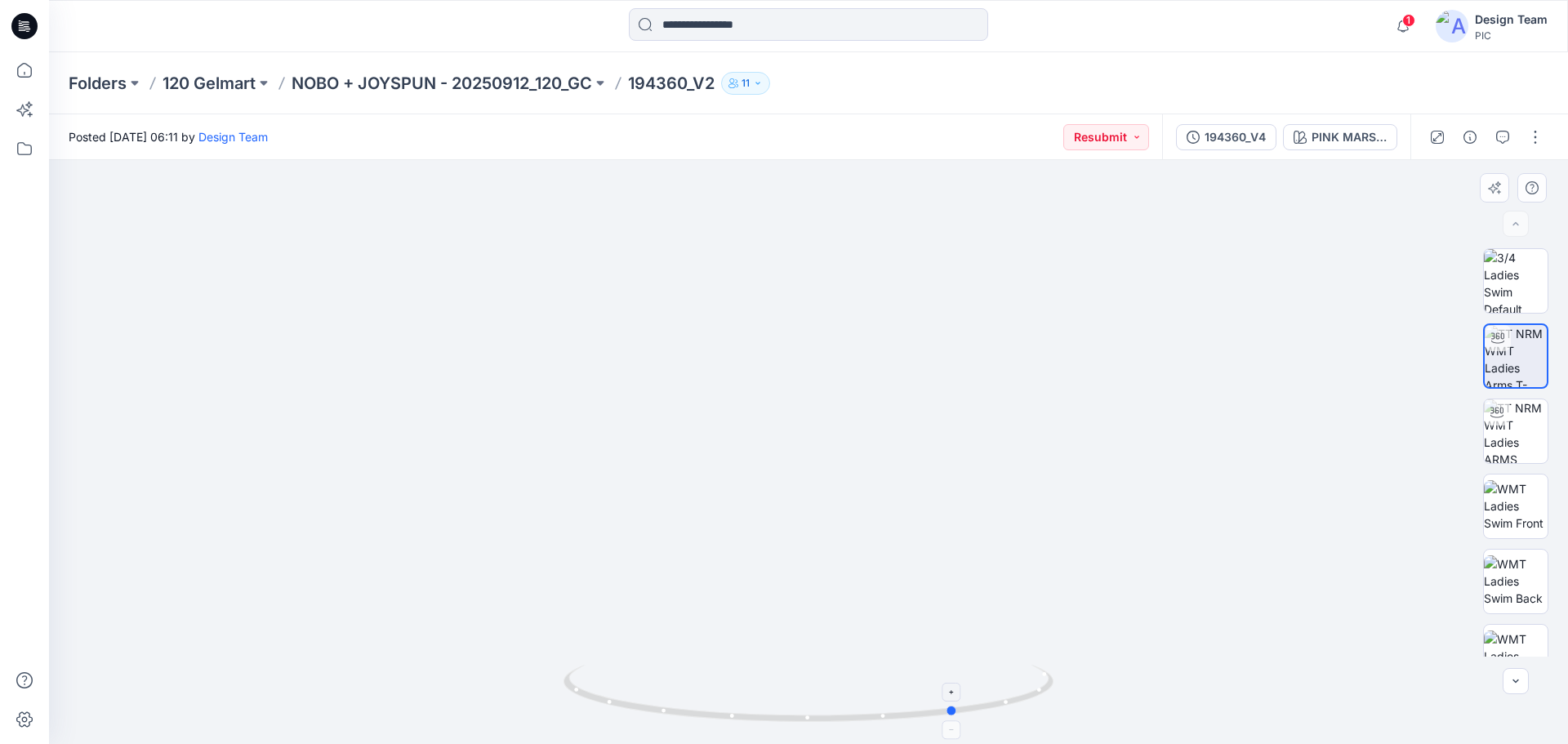
click at [651, 707] on icon at bounding box center [811, 695] width 494 height 61
drag, startPoint x: 1038, startPoint y: 699, endPoint x: 766, endPoint y: 695, distance: 272.0
click at [766, 695] on icon at bounding box center [811, 695] width 494 height 61
drag, startPoint x: 843, startPoint y: 717, endPoint x: 862, endPoint y: 713, distance: 19.4
click at [862, 713] on icon at bounding box center [811, 695] width 494 height 61
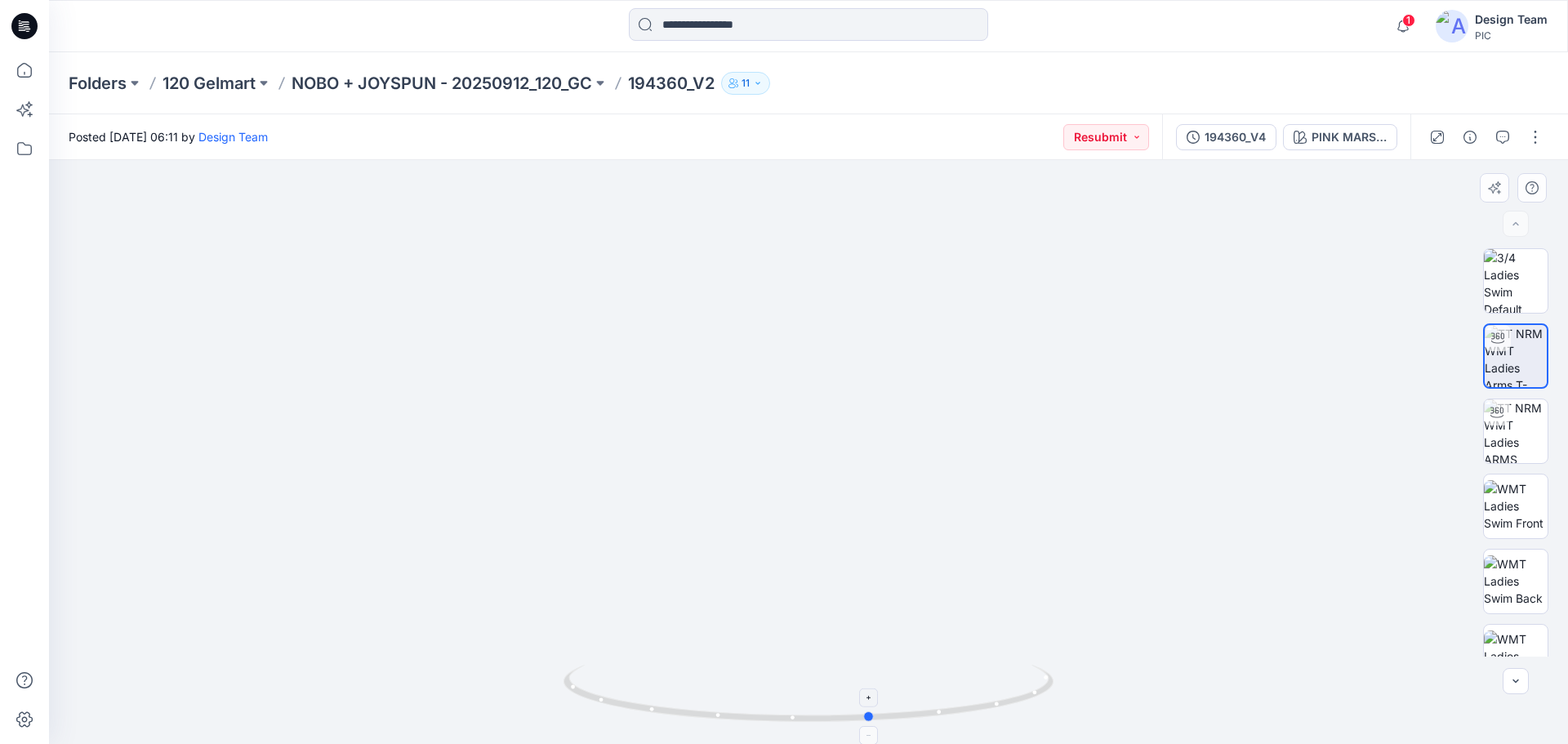
drag, startPoint x: 786, startPoint y: 725, endPoint x: 952, endPoint y: 718, distance: 166.1
click at [952, 718] on icon at bounding box center [811, 695] width 494 height 61
click at [1532, 280] on img at bounding box center [1515, 280] width 64 height 64
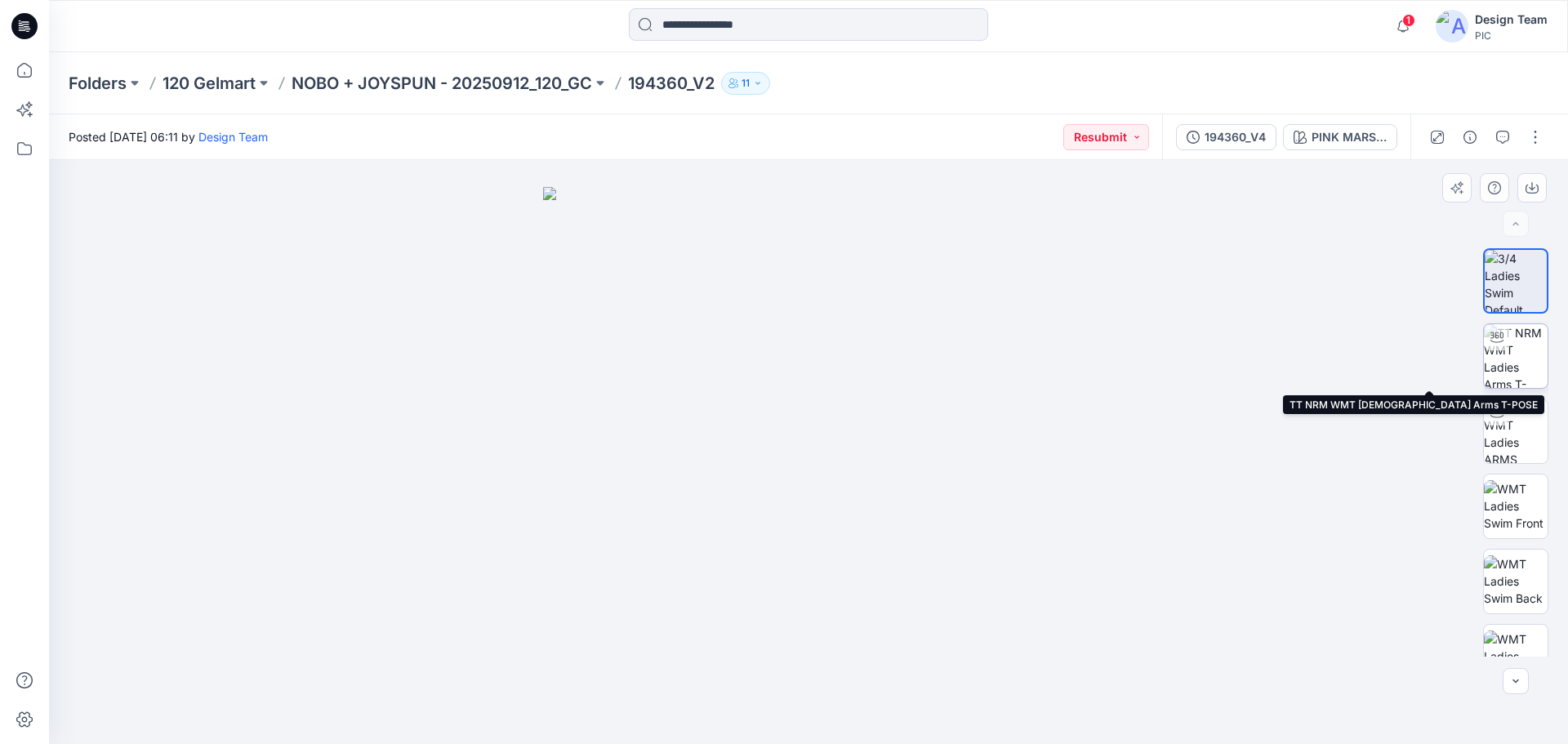
click at [1523, 353] on img at bounding box center [1515, 356] width 64 height 64
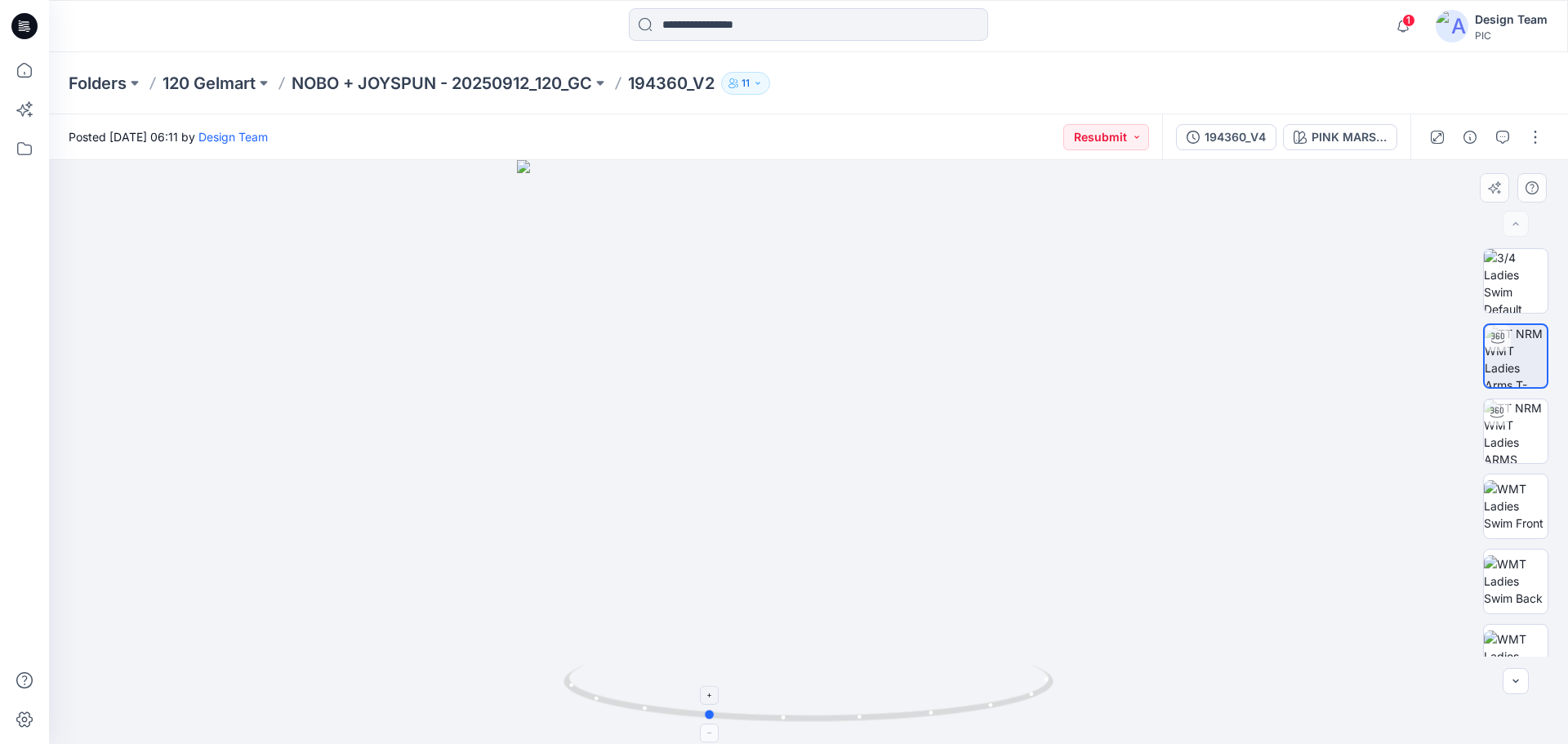
drag, startPoint x: 1018, startPoint y: 696, endPoint x: 914, endPoint y: 703, distance: 104.2
click at [914, 703] on icon at bounding box center [811, 695] width 494 height 61
drag, startPoint x: 963, startPoint y: 710, endPoint x: 976, endPoint y: 712, distance: 13.2
click at [976, 712] on icon at bounding box center [811, 695] width 494 height 61
drag, startPoint x: 883, startPoint y: 719, endPoint x: 1119, endPoint y: 685, distance: 238.4
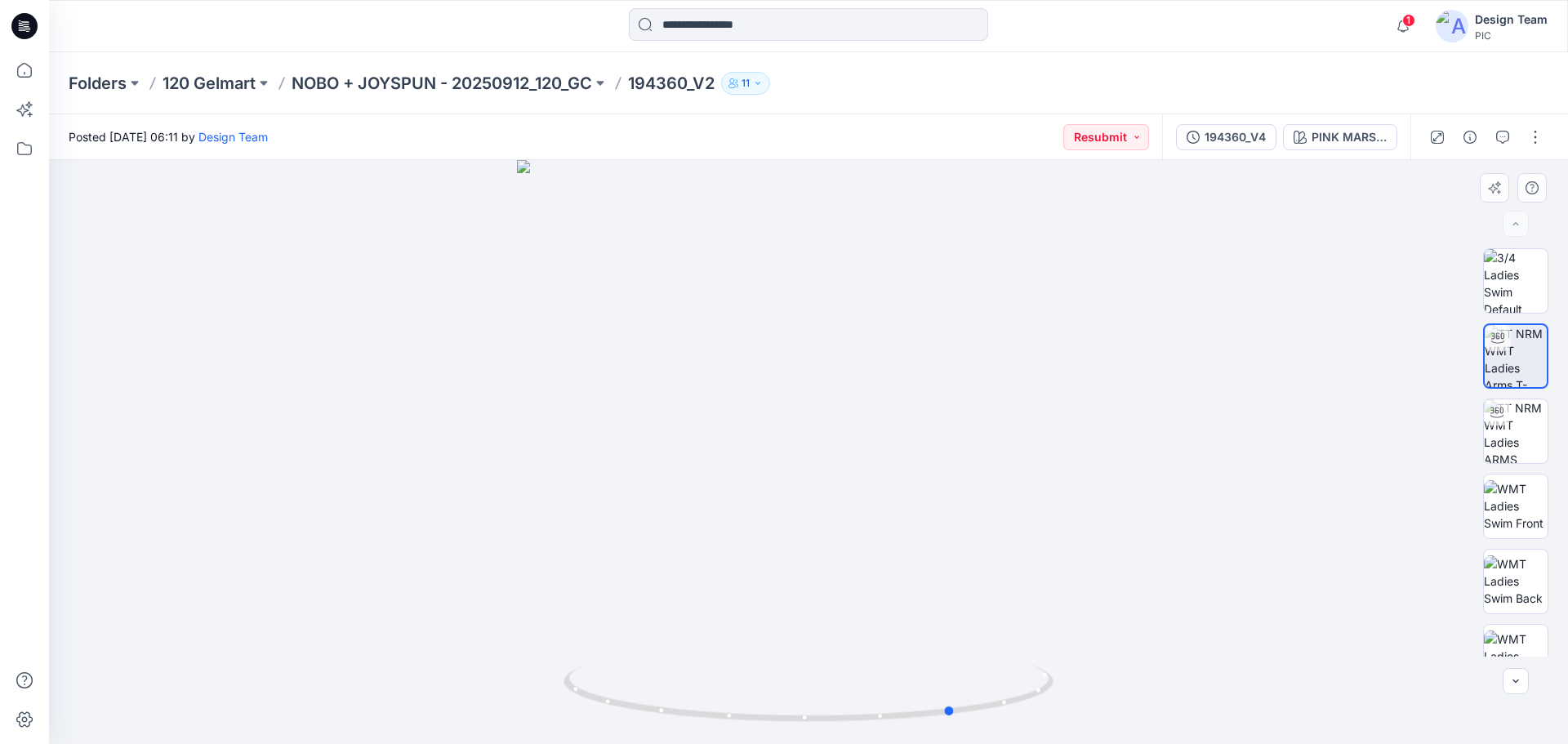
click at [1119, 685] on div at bounding box center [808, 452] width 1519 height 584
drag, startPoint x: 919, startPoint y: 712, endPoint x: 900, endPoint y: 715, distance: 19.2
click at [900, 715] on icon at bounding box center [811, 695] width 494 height 61
drag, startPoint x: 1018, startPoint y: 702, endPoint x: 767, endPoint y: 687, distance: 251.4
click at [767, 687] on icon at bounding box center [811, 695] width 494 height 61
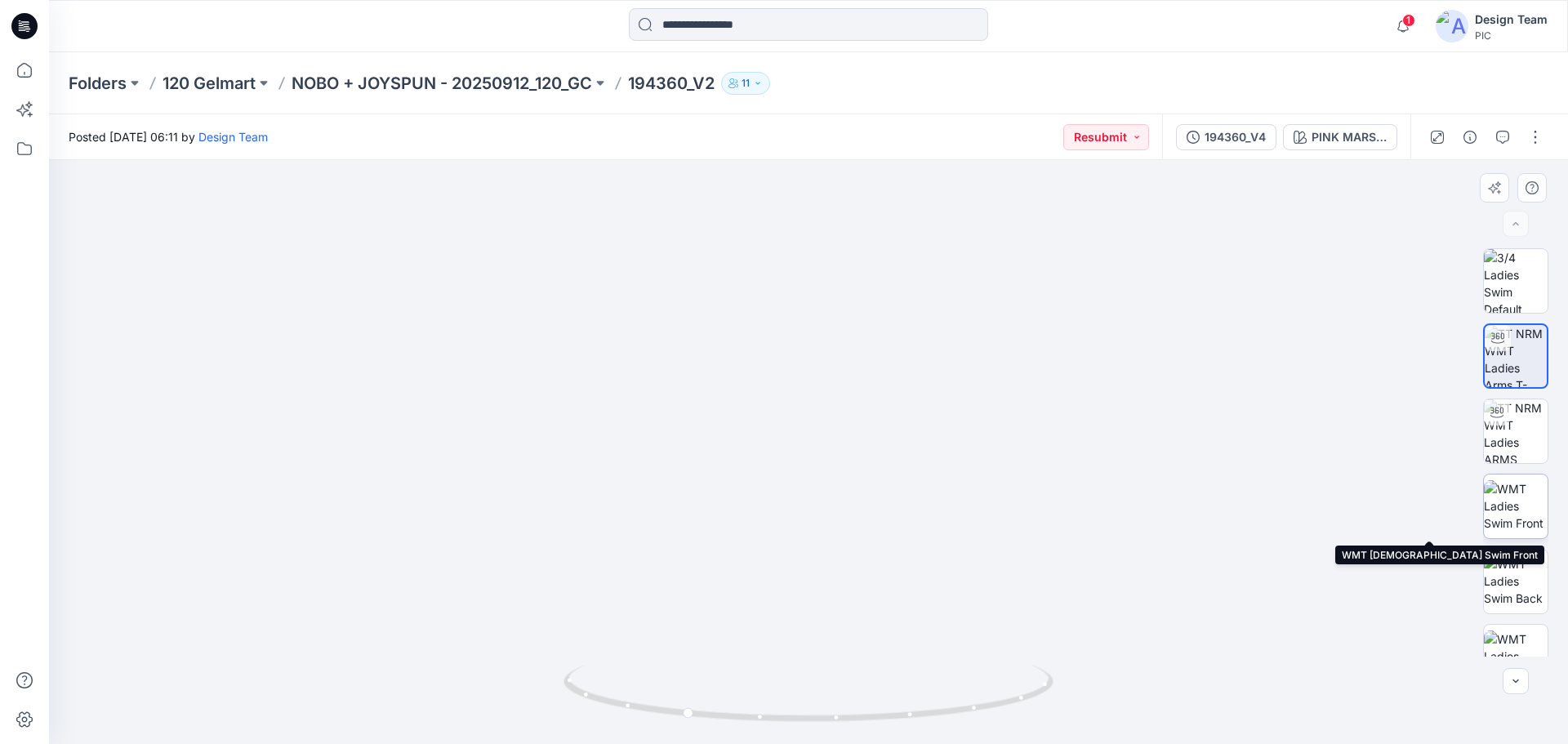
click at [1523, 514] on img at bounding box center [1515, 506] width 64 height 52
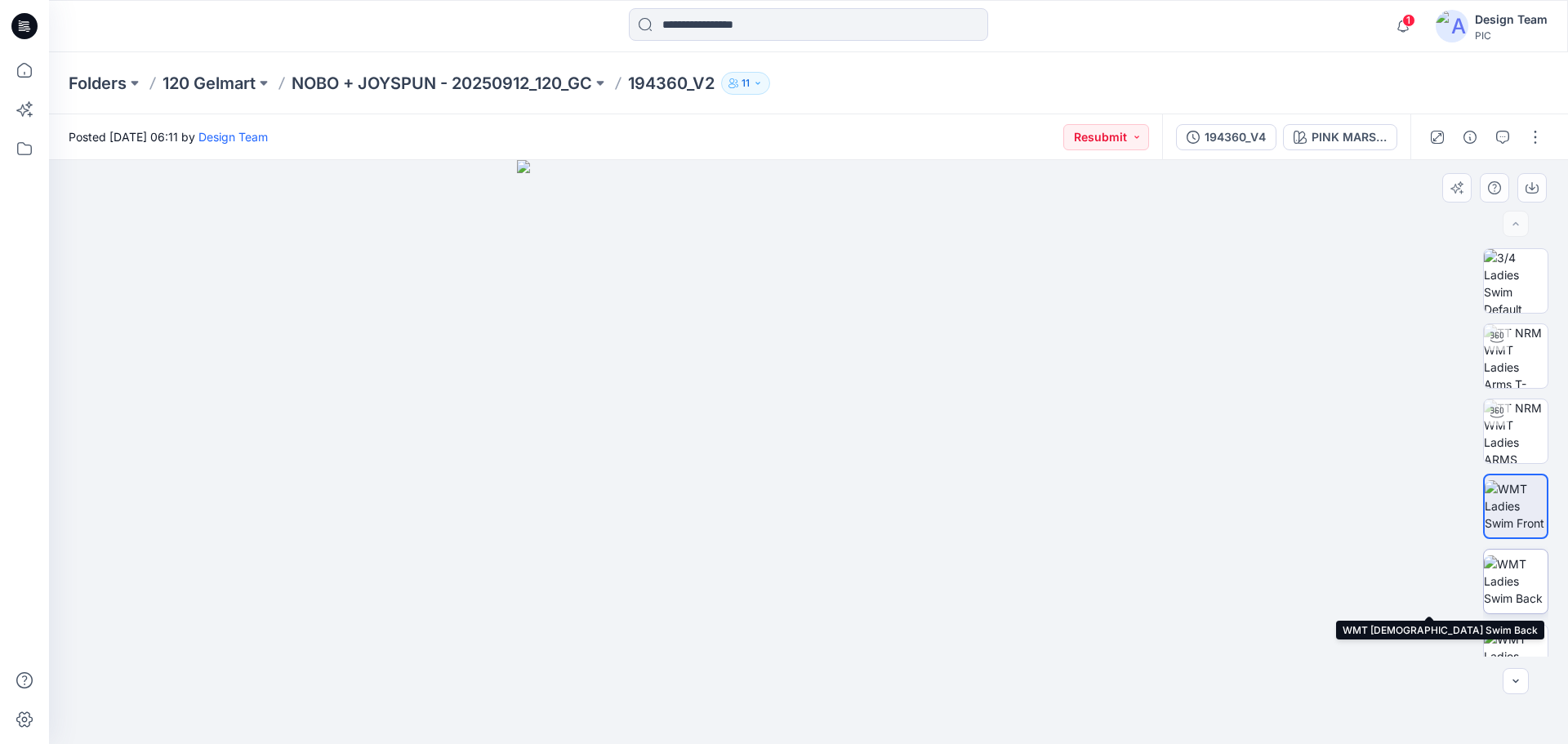
click at [1504, 588] on img at bounding box center [1515, 581] width 64 height 52
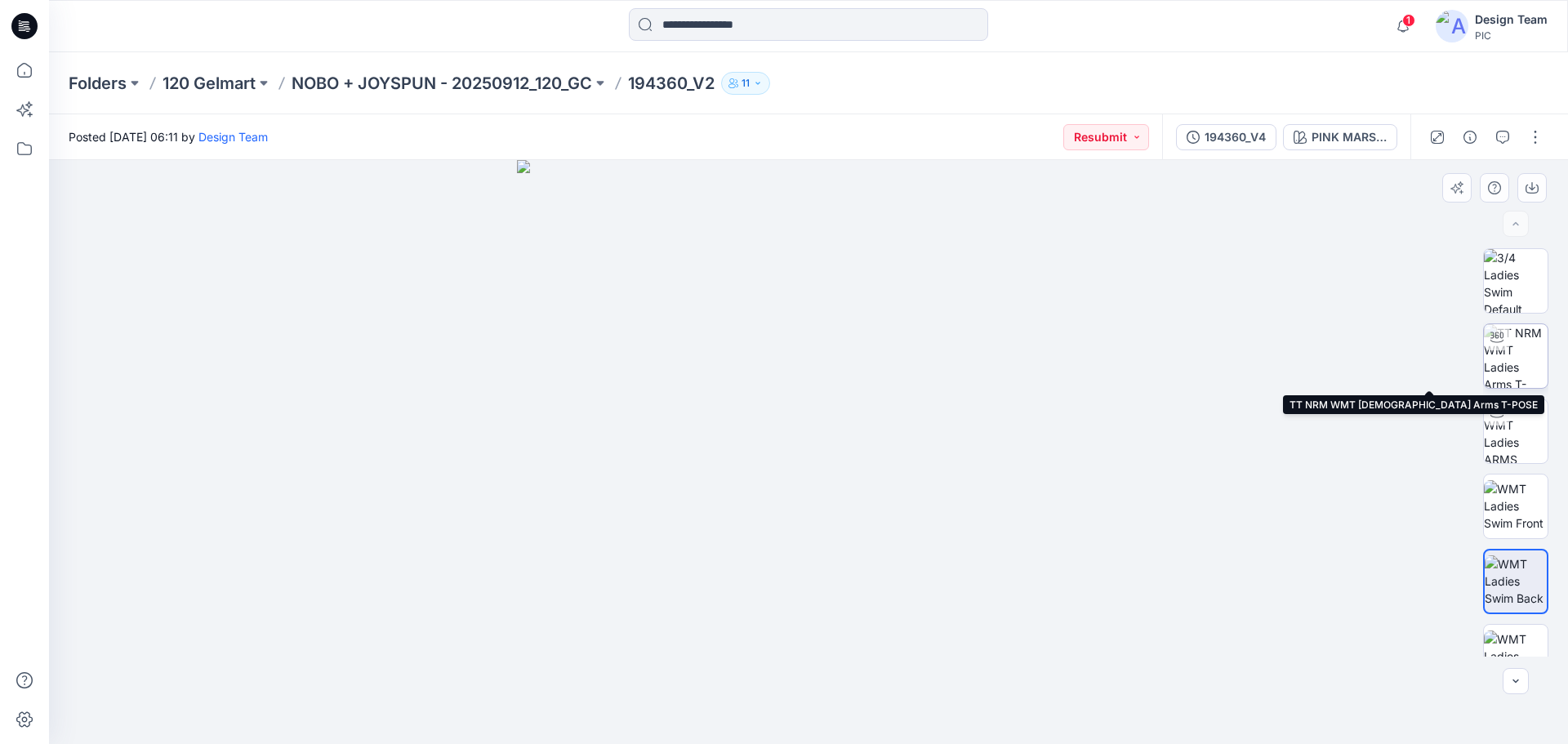
click at [1531, 352] on img at bounding box center [1515, 356] width 64 height 64
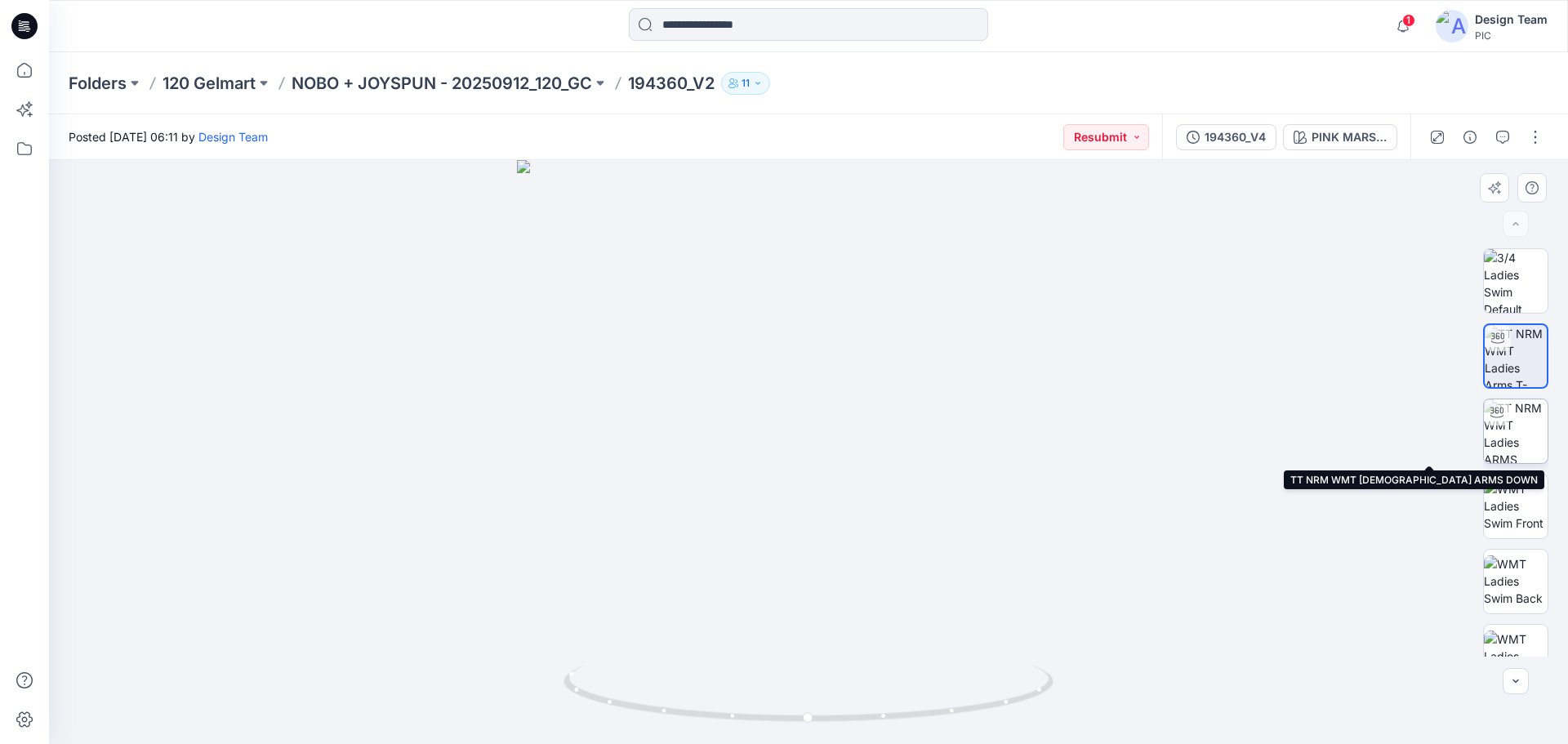
click at [1501, 440] on img at bounding box center [1515, 431] width 64 height 64
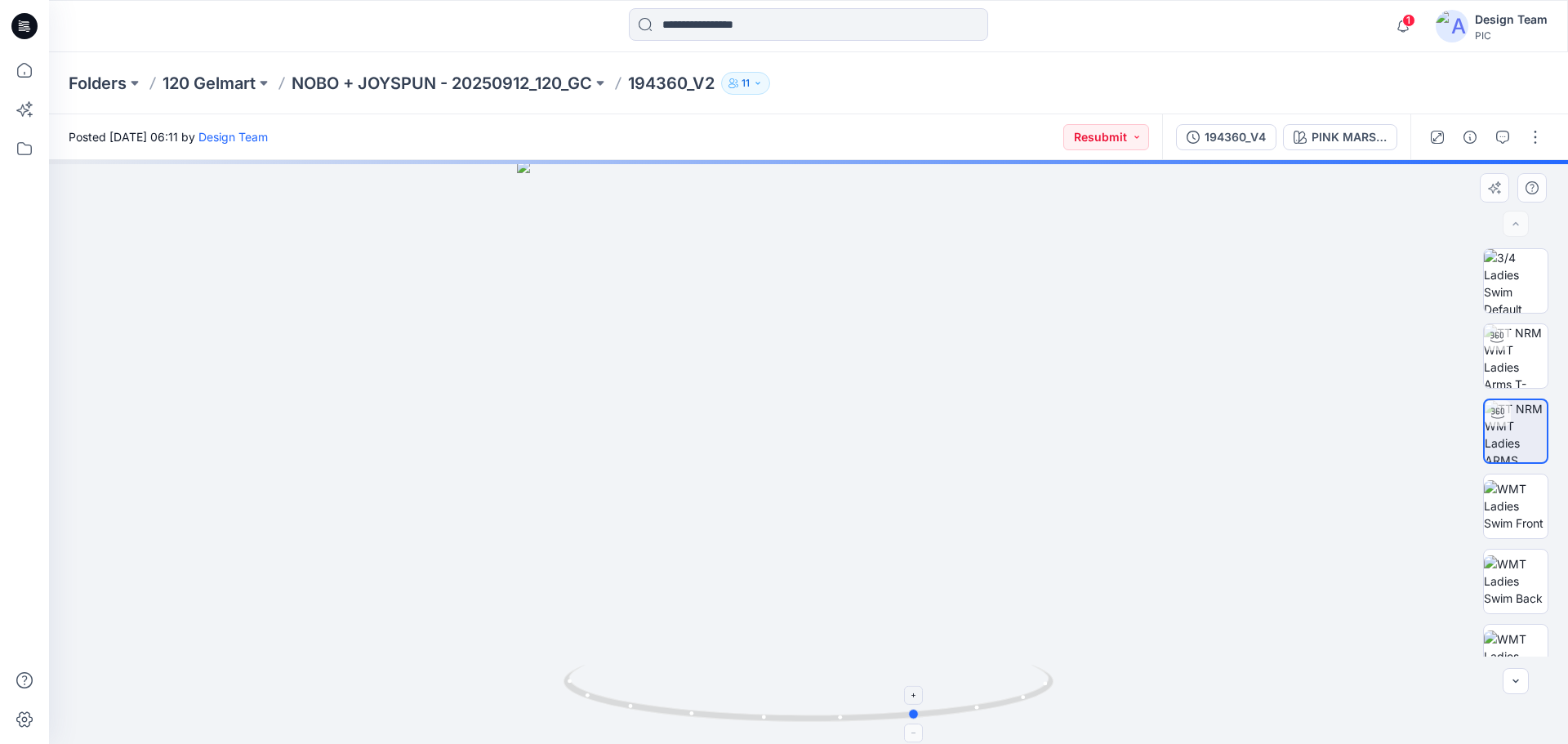
drag, startPoint x: 588, startPoint y: 699, endPoint x: 698, endPoint y: 722, distance: 112.4
click at [698, 722] on icon at bounding box center [811, 695] width 494 height 61
click at [1506, 355] on img at bounding box center [1515, 356] width 64 height 64
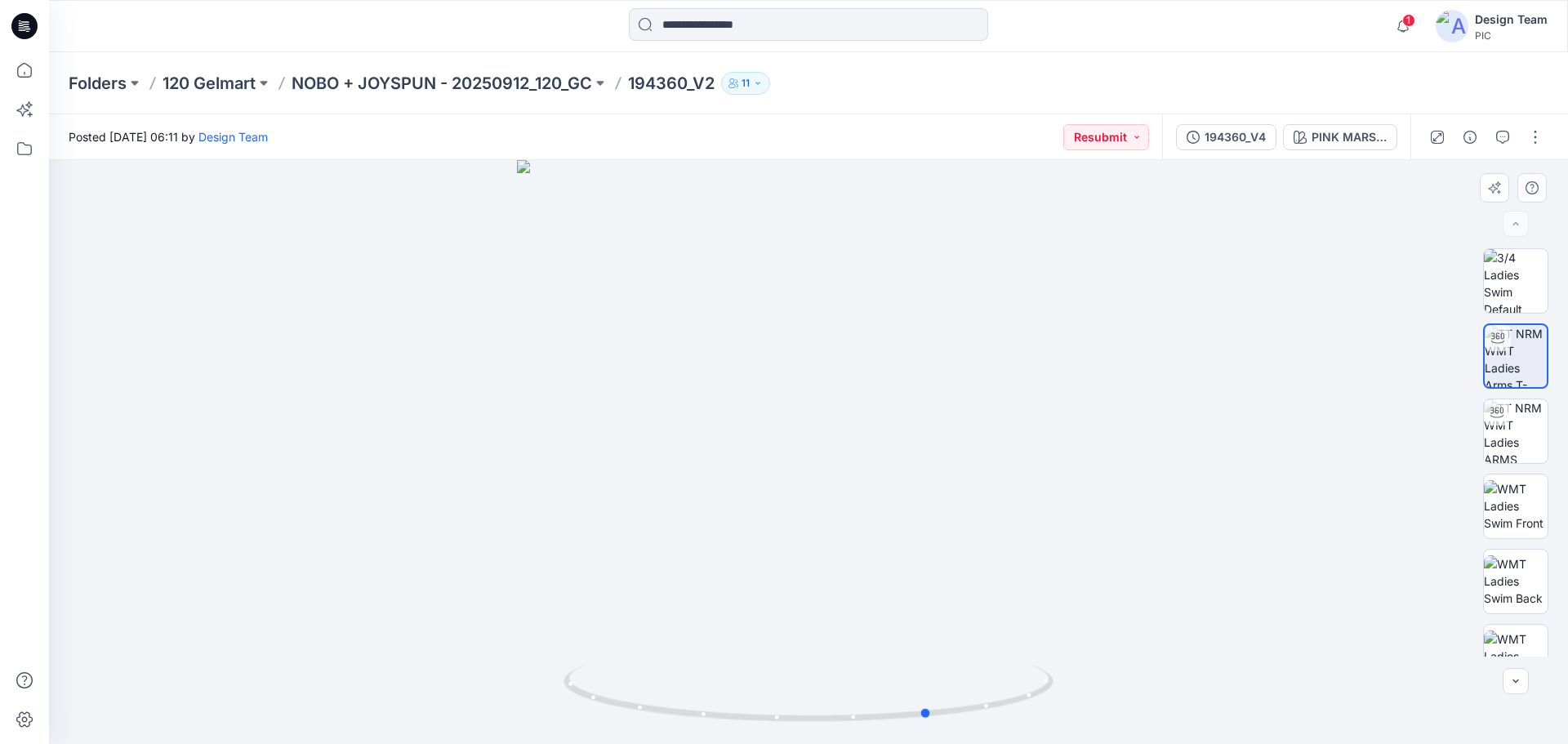
drag, startPoint x: 1004, startPoint y: 696, endPoint x: 1125, endPoint y: 668, distance: 124.2
click at [1125, 668] on div at bounding box center [808, 452] width 1519 height 584
drag, startPoint x: 1030, startPoint y: 694, endPoint x: 959, endPoint y: 712, distance: 73.2
click at [1354, 136] on div "PINK MARSHMELLOW" at bounding box center [1349, 137] width 75 height 18
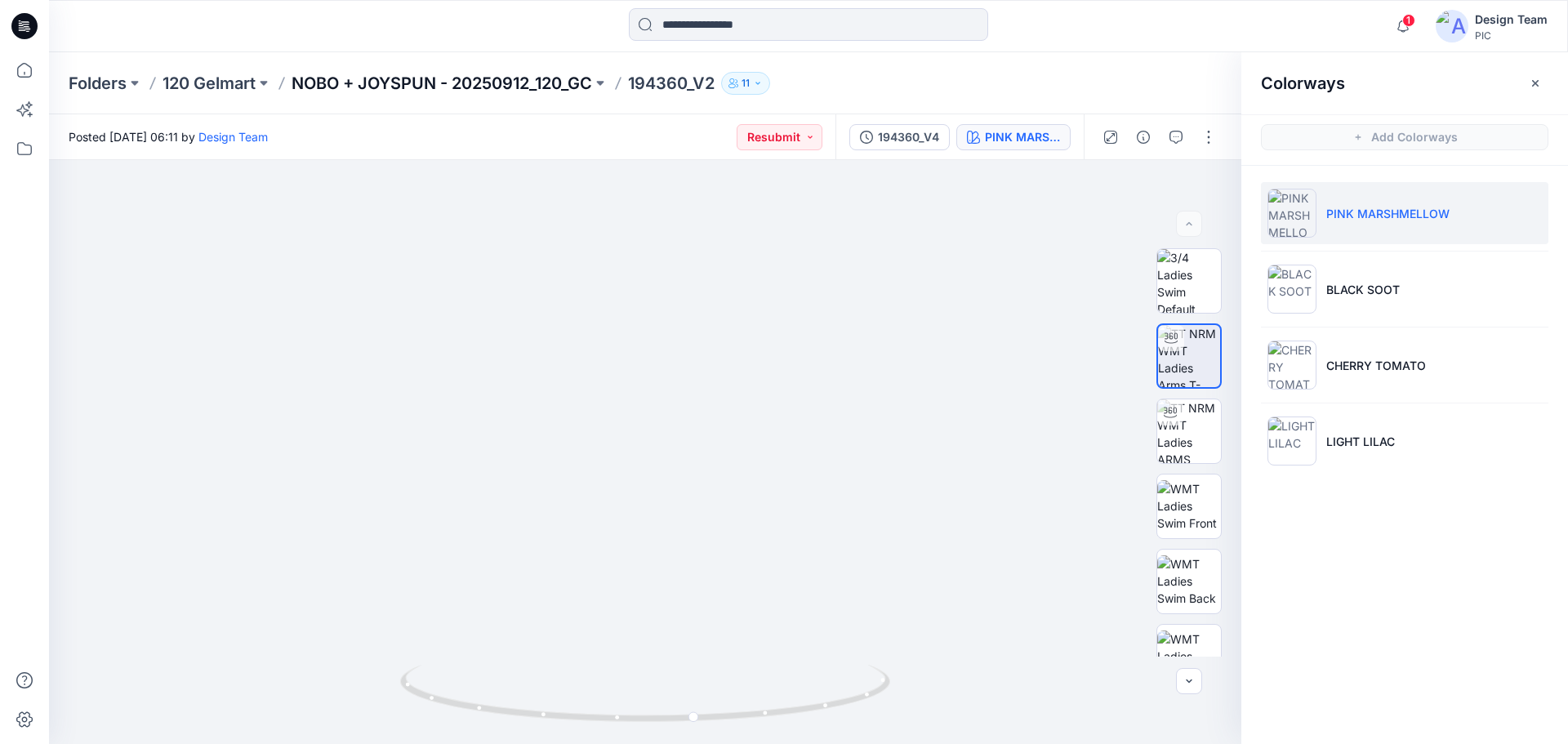
click at [436, 80] on p "NOBO + JOYSPUN - 20250912_120_GC" at bounding box center [442, 83] width 301 height 23
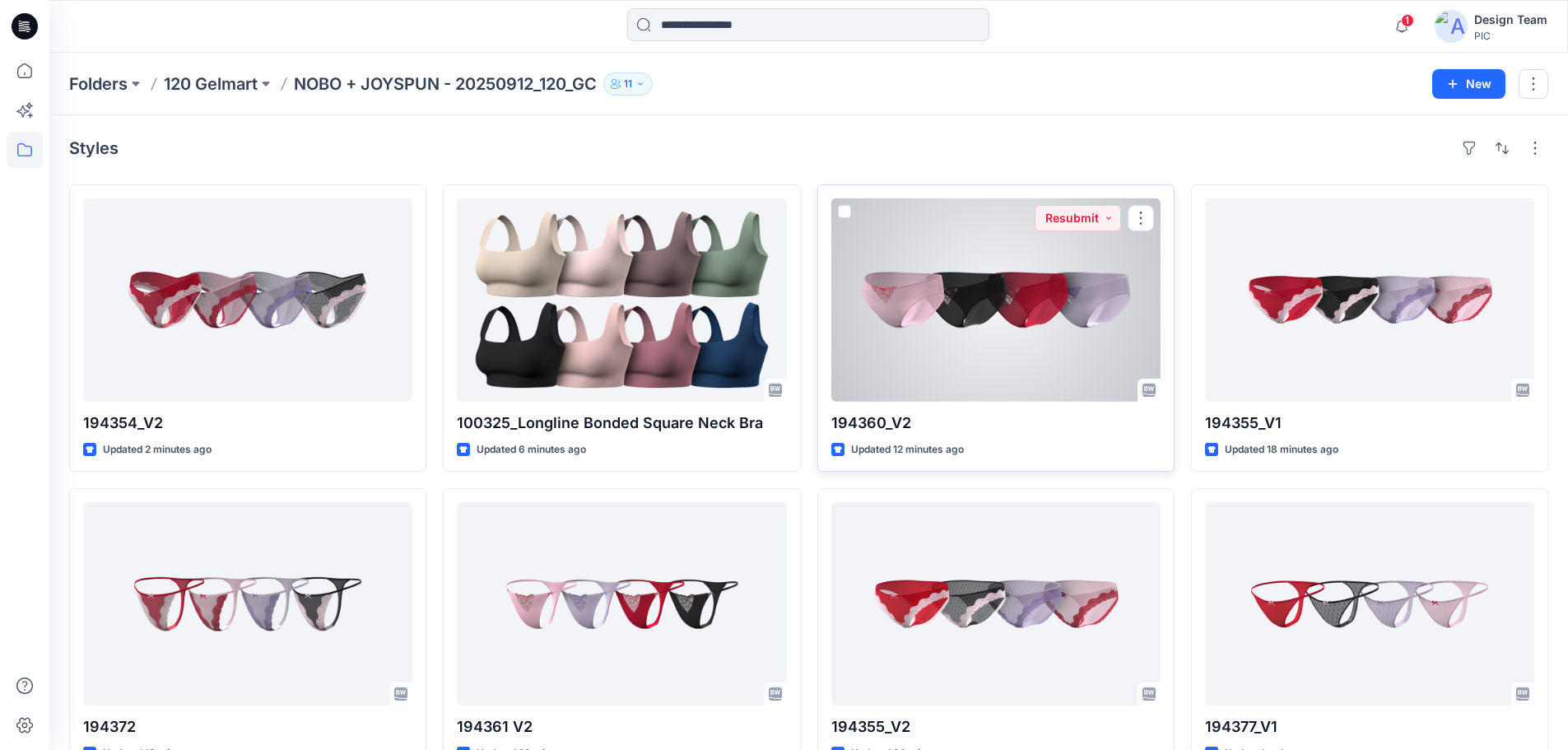
click at [1009, 313] on div at bounding box center [996, 300] width 330 height 203
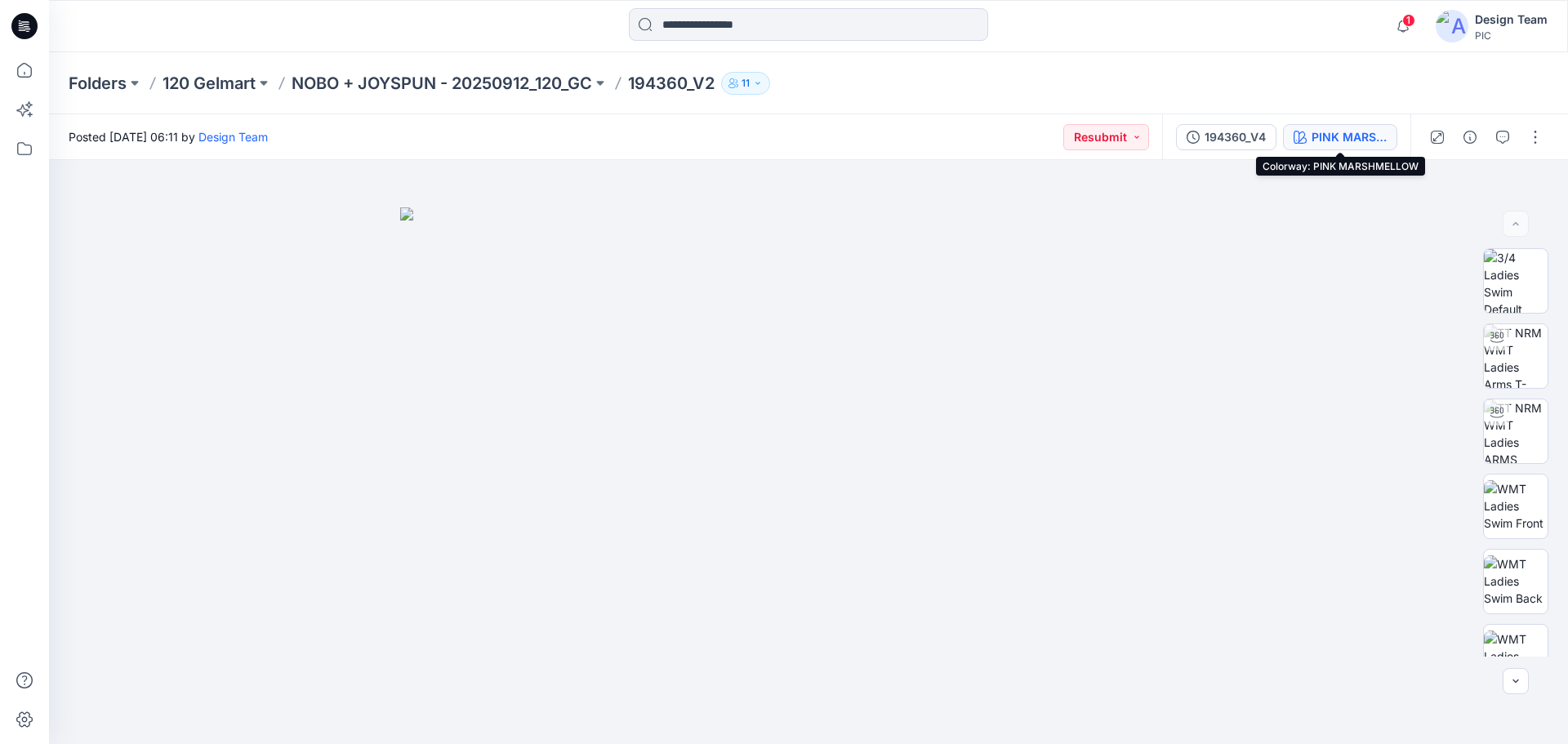
click at [1345, 138] on div "PINK MARSHMELLOW" at bounding box center [1349, 137] width 75 height 18
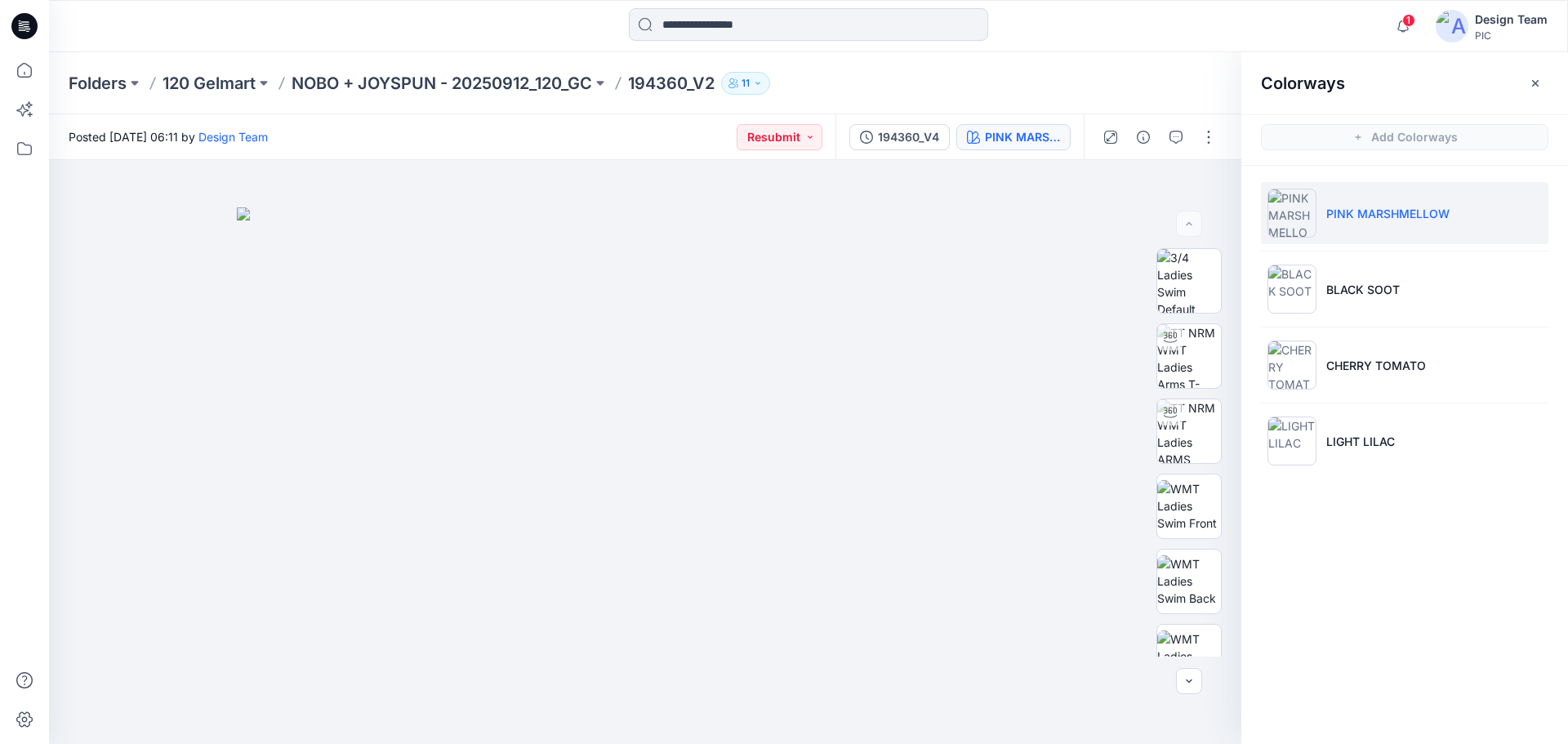
click at [1417, 218] on p "PINK MARSHMELLOW" at bounding box center [1387, 214] width 124 height 18
click at [1206, 138] on button "button" at bounding box center [1209, 138] width 26 height 26
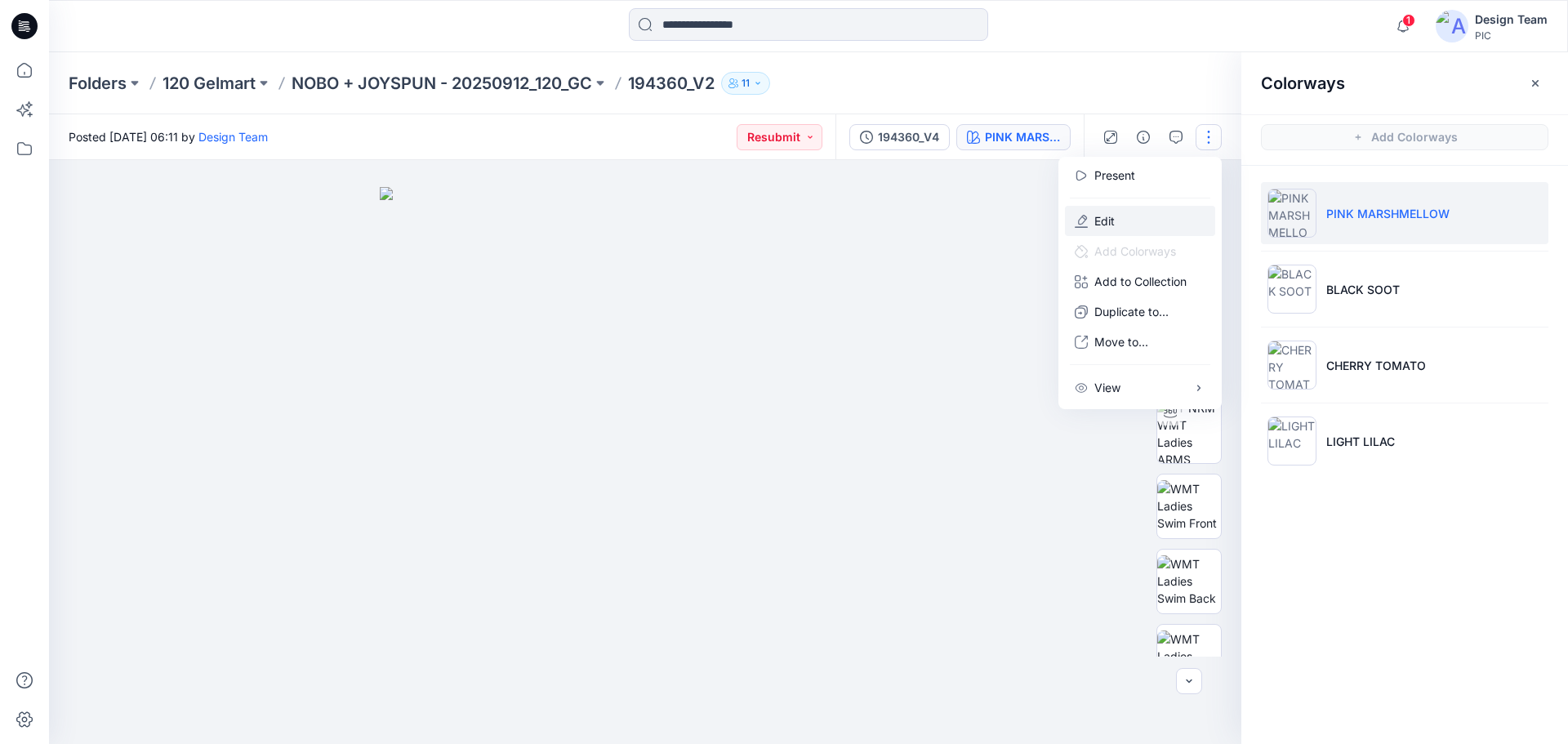
click at [1111, 219] on p "Edit" at bounding box center [1103, 221] width 20 height 18
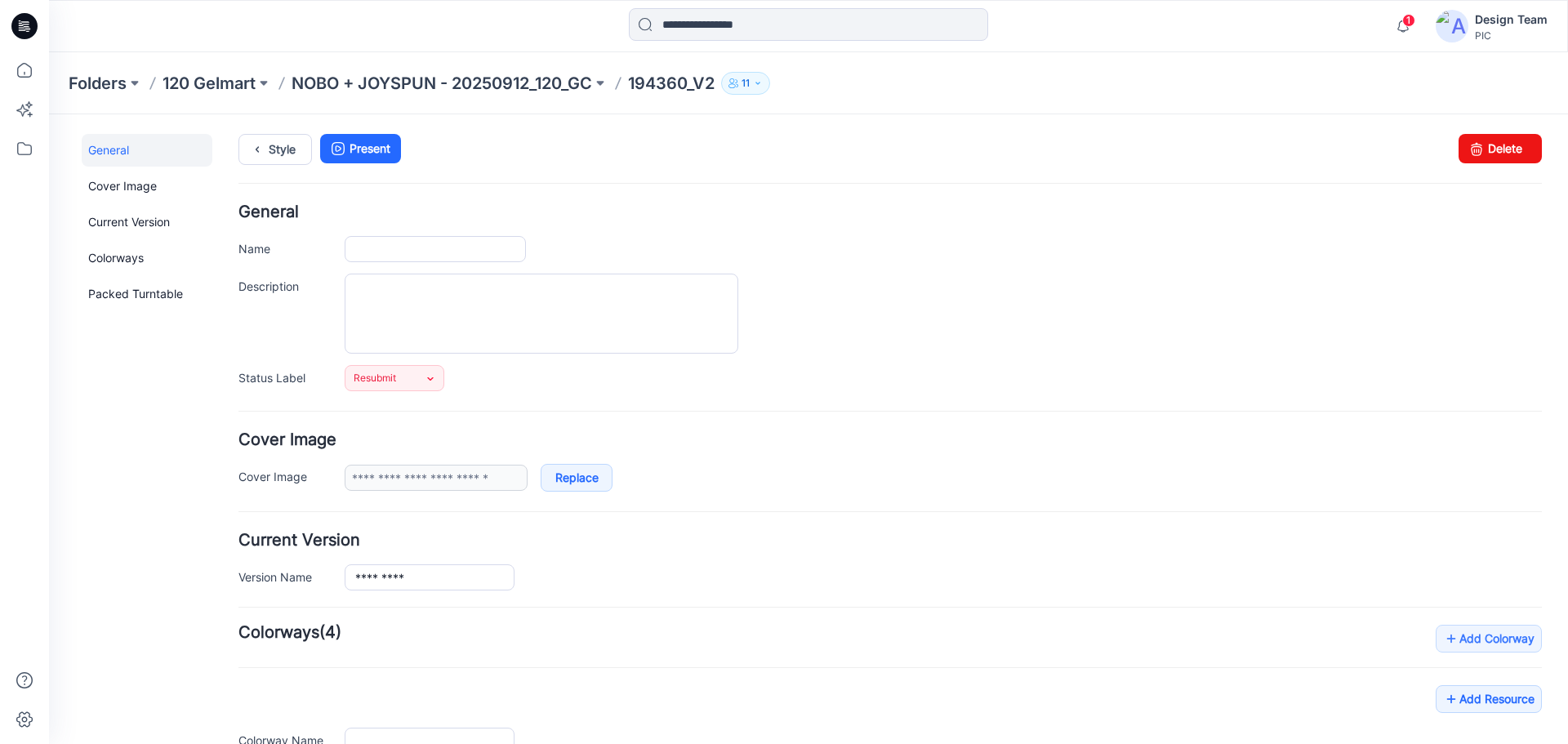
type input "*********"
type input "**********"
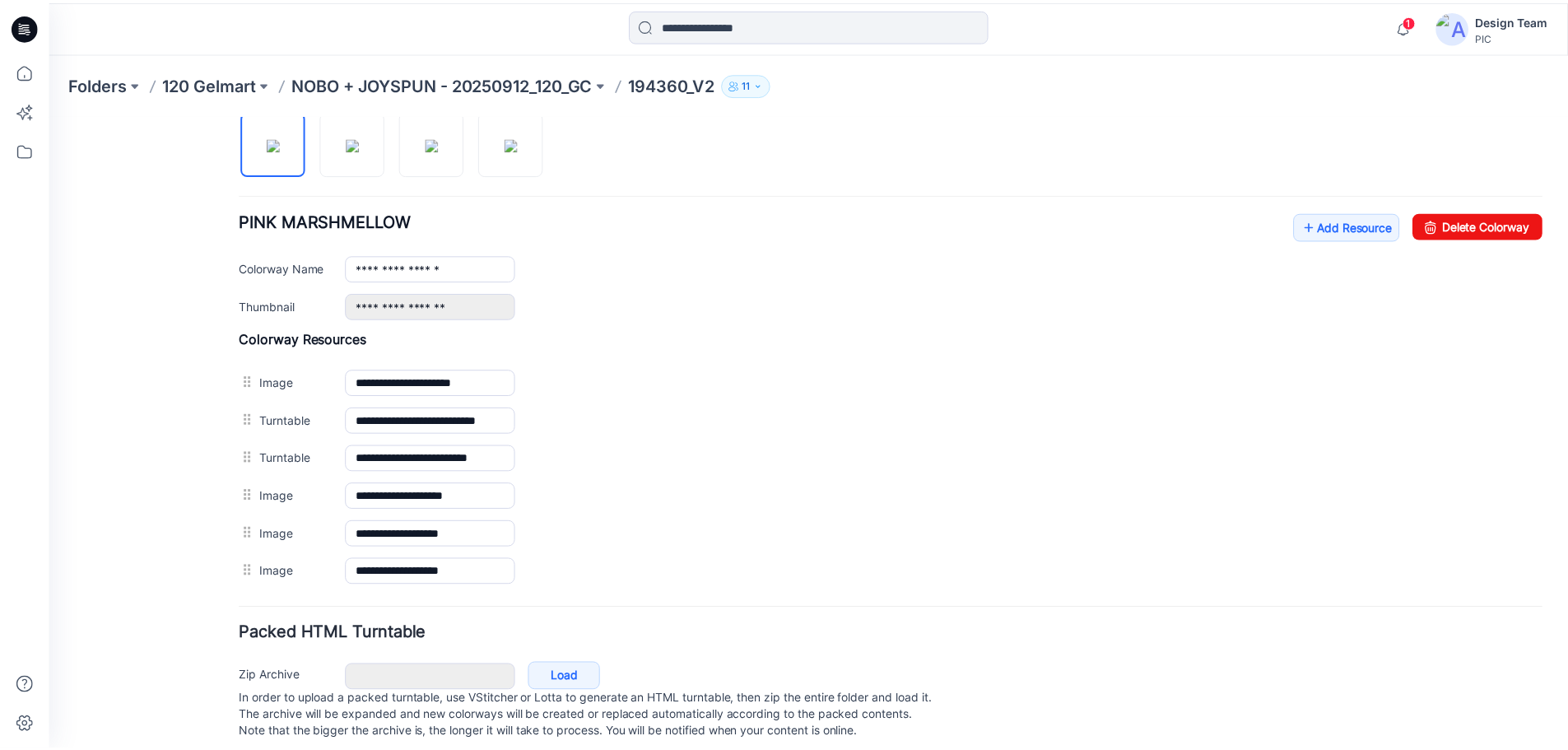
scroll to position [592, 0]
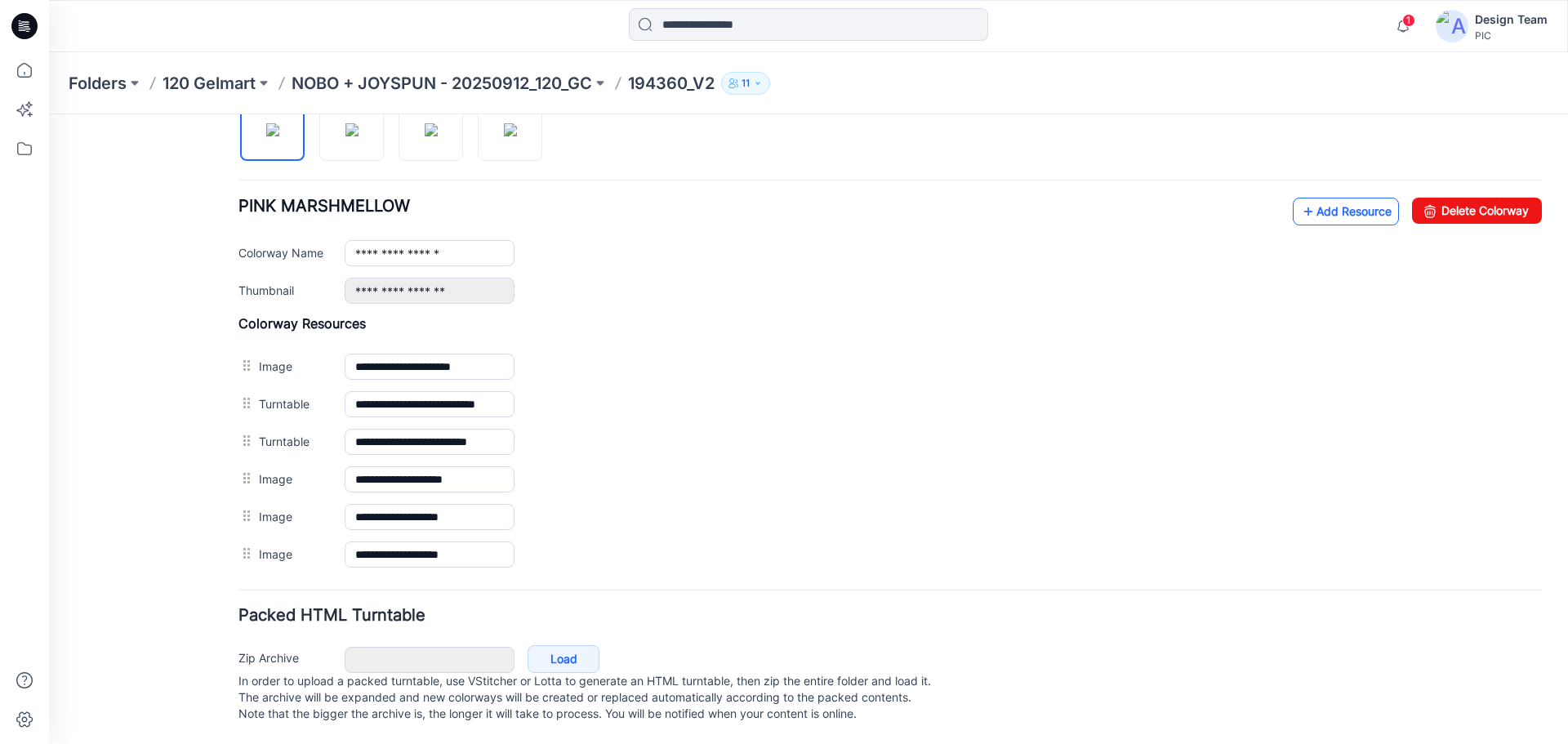
click at [1322, 197] on link "Add Resource" at bounding box center [1345, 211] width 106 height 28
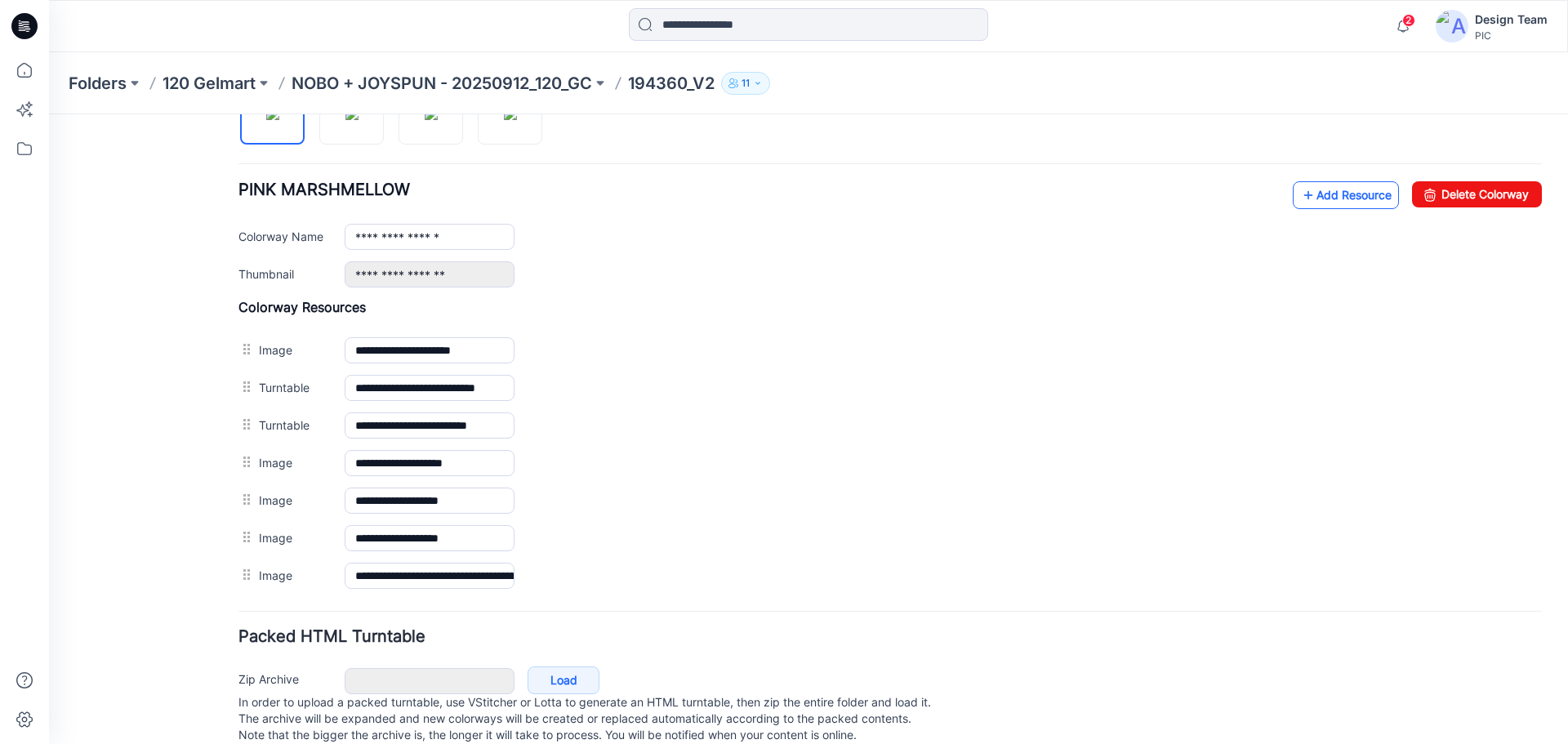
click at [1364, 201] on link "Add Resource" at bounding box center [1345, 195] width 106 height 28
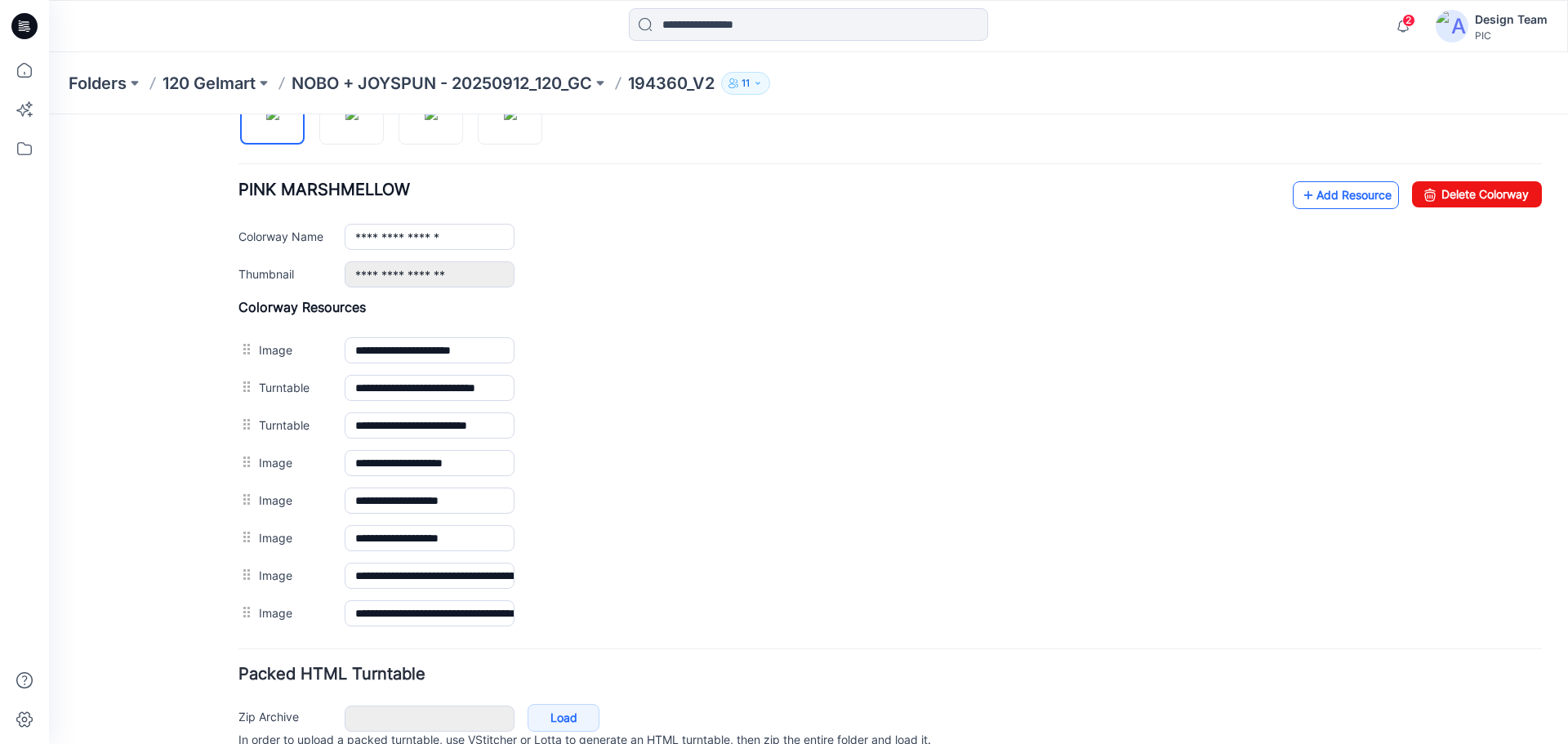
click at [1321, 185] on link "Add Resource" at bounding box center [1345, 195] width 106 height 28
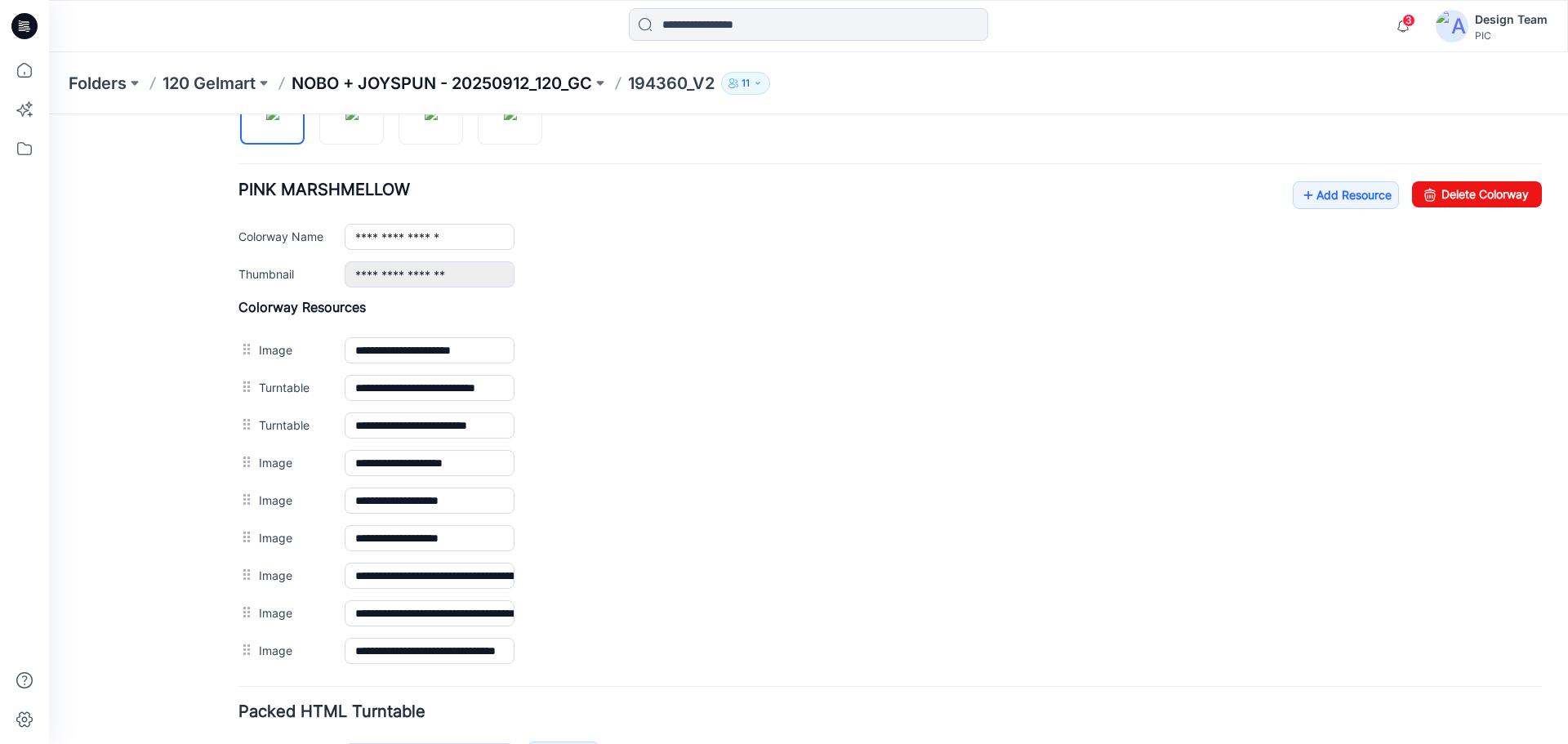
click at [507, 81] on p "NOBO + JOYSPUN - 20250912_120_GC" at bounding box center [442, 83] width 301 height 23
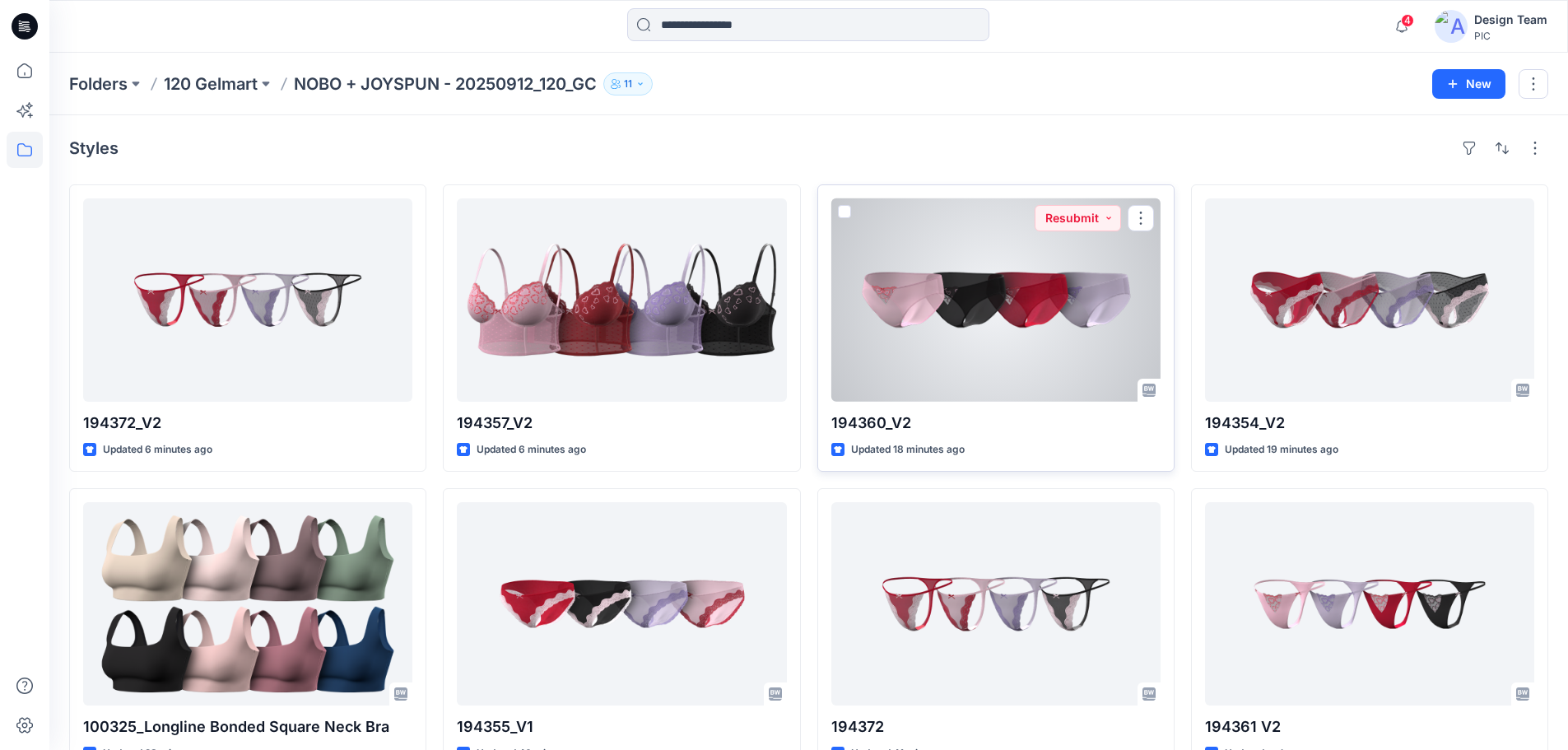
click at [966, 331] on div at bounding box center [996, 300] width 330 height 203
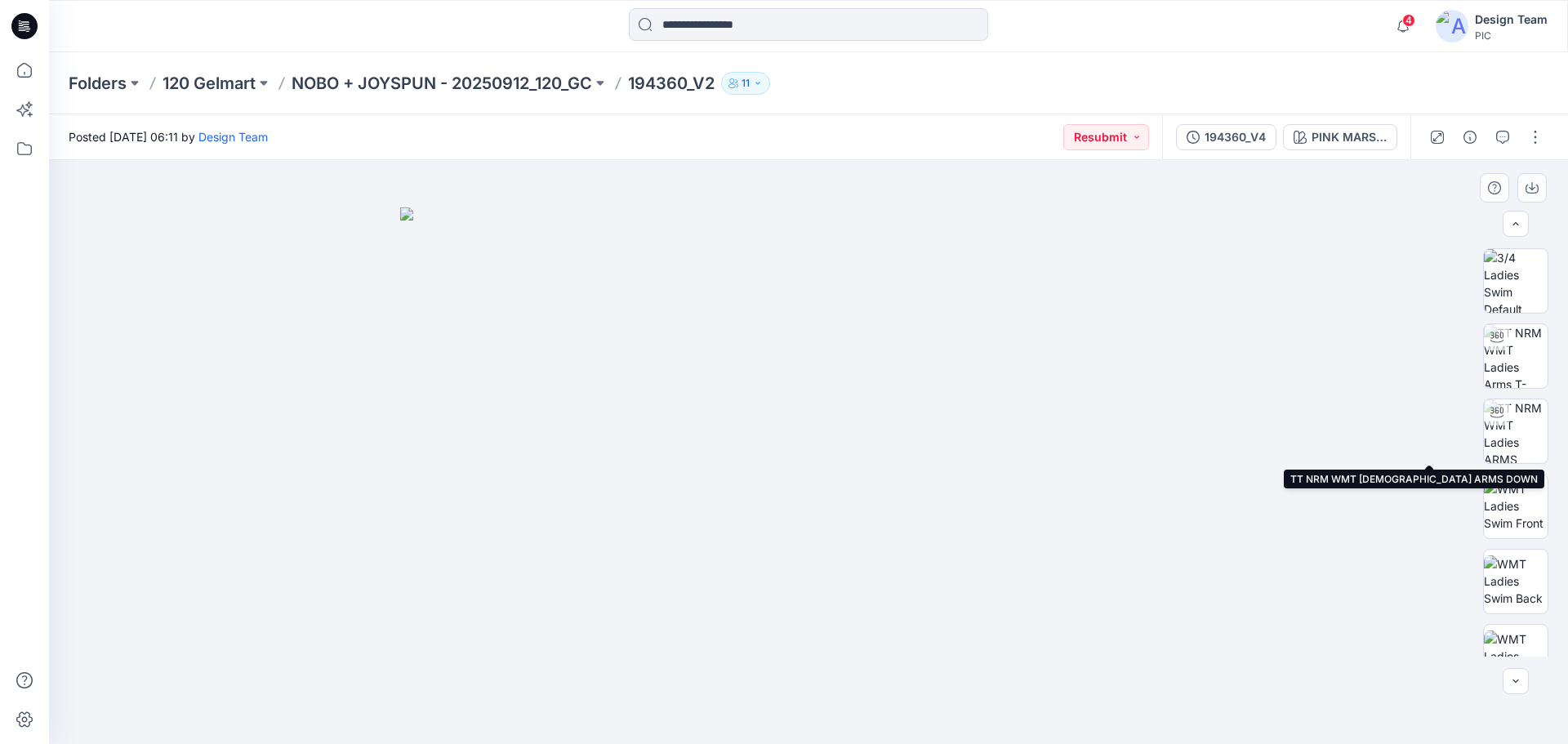
scroll to position [327, 0]
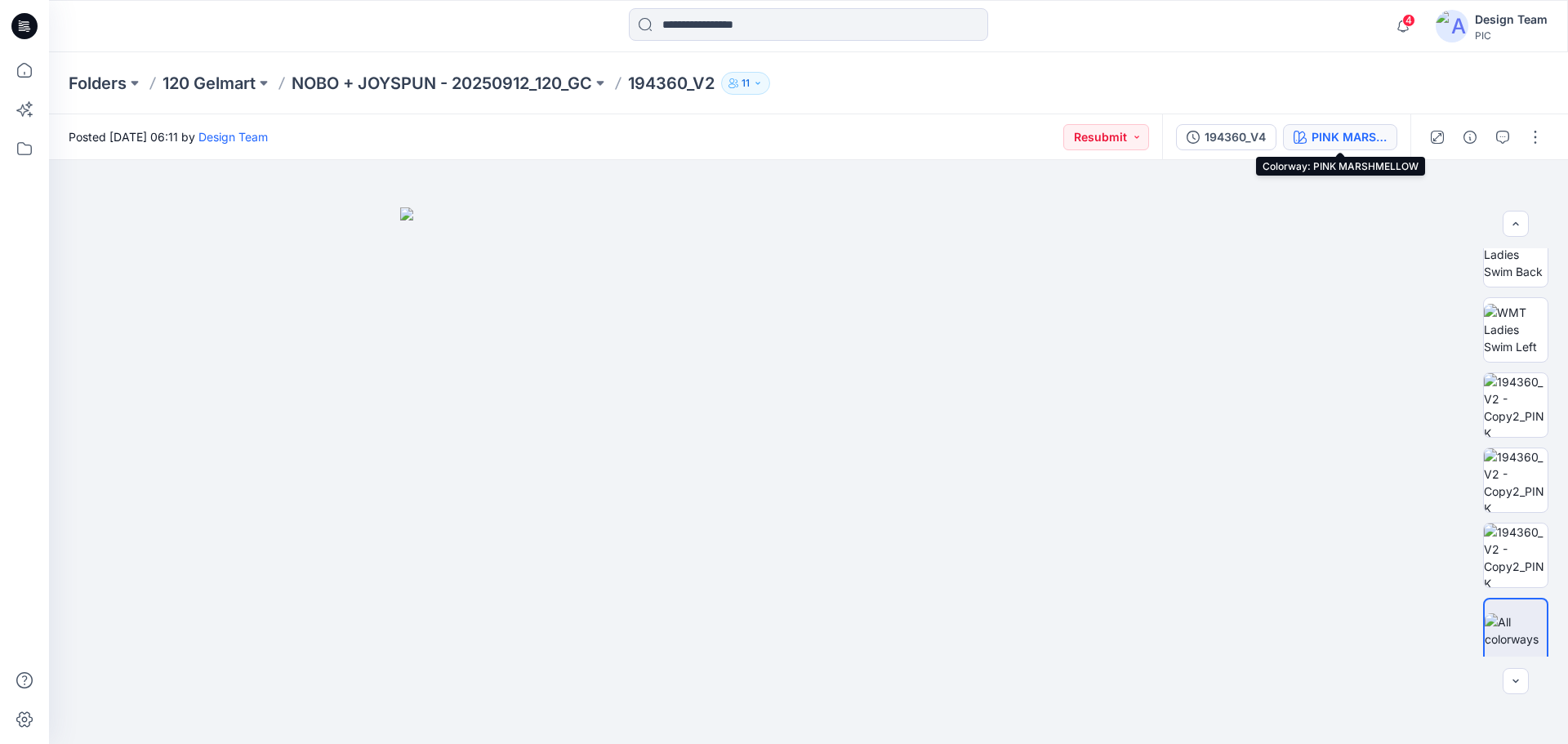
click at [1352, 137] on div "PINK MARSHMELLOW" at bounding box center [1349, 137] width 75 height 18
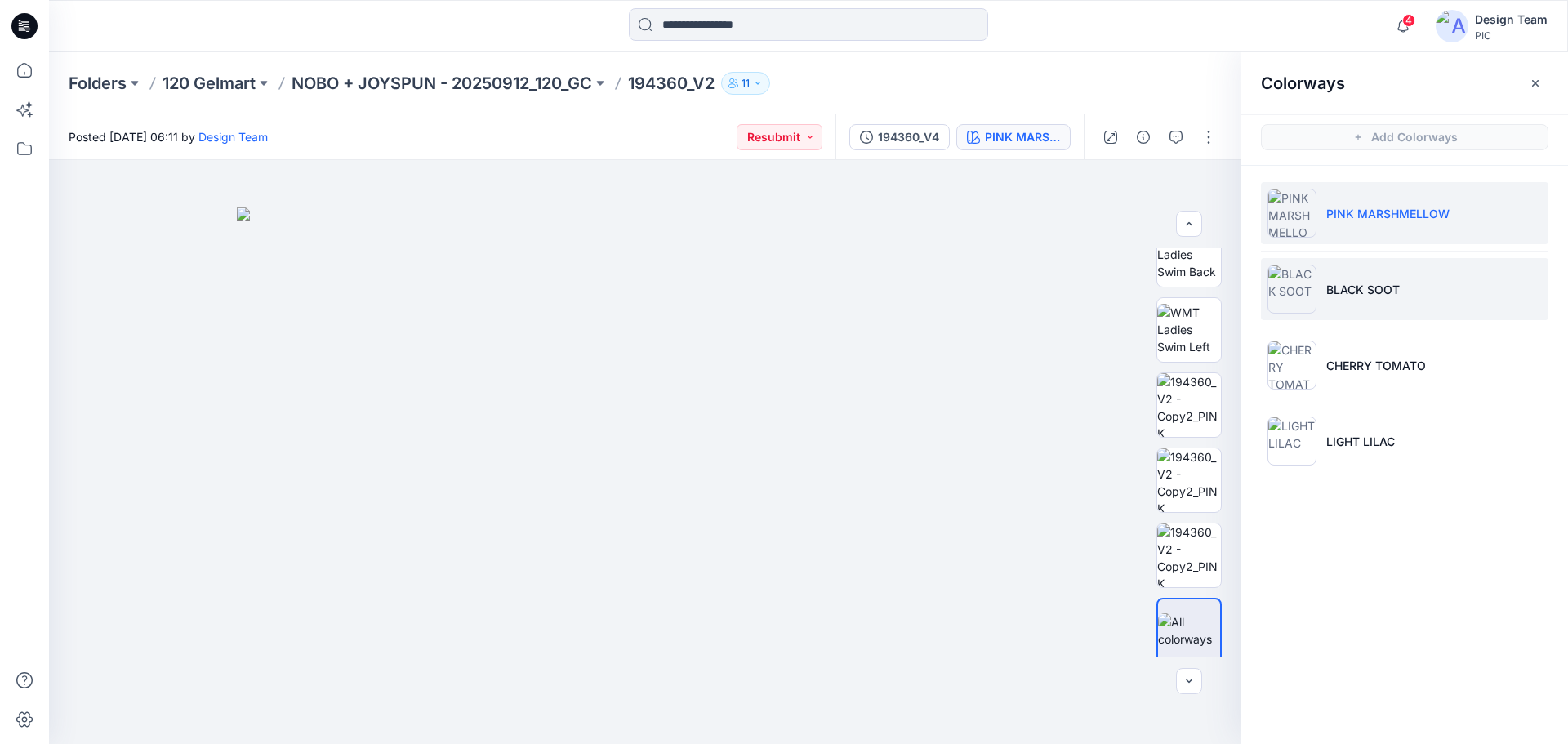
click at [1413, 289] on li "BLACK SOOT" at bounding box center [1405, 288] width 287 height 62
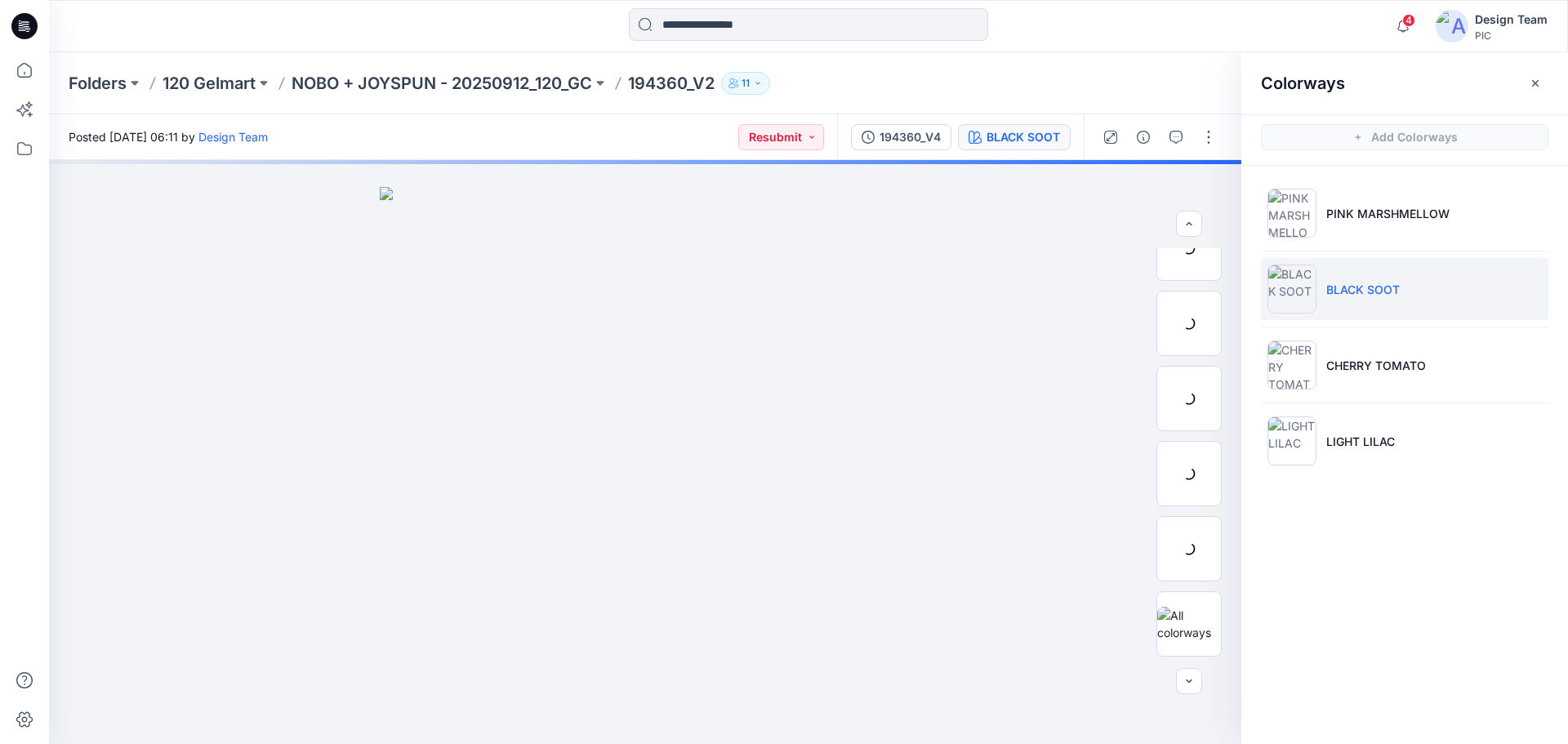
scroll to position [102, 0]
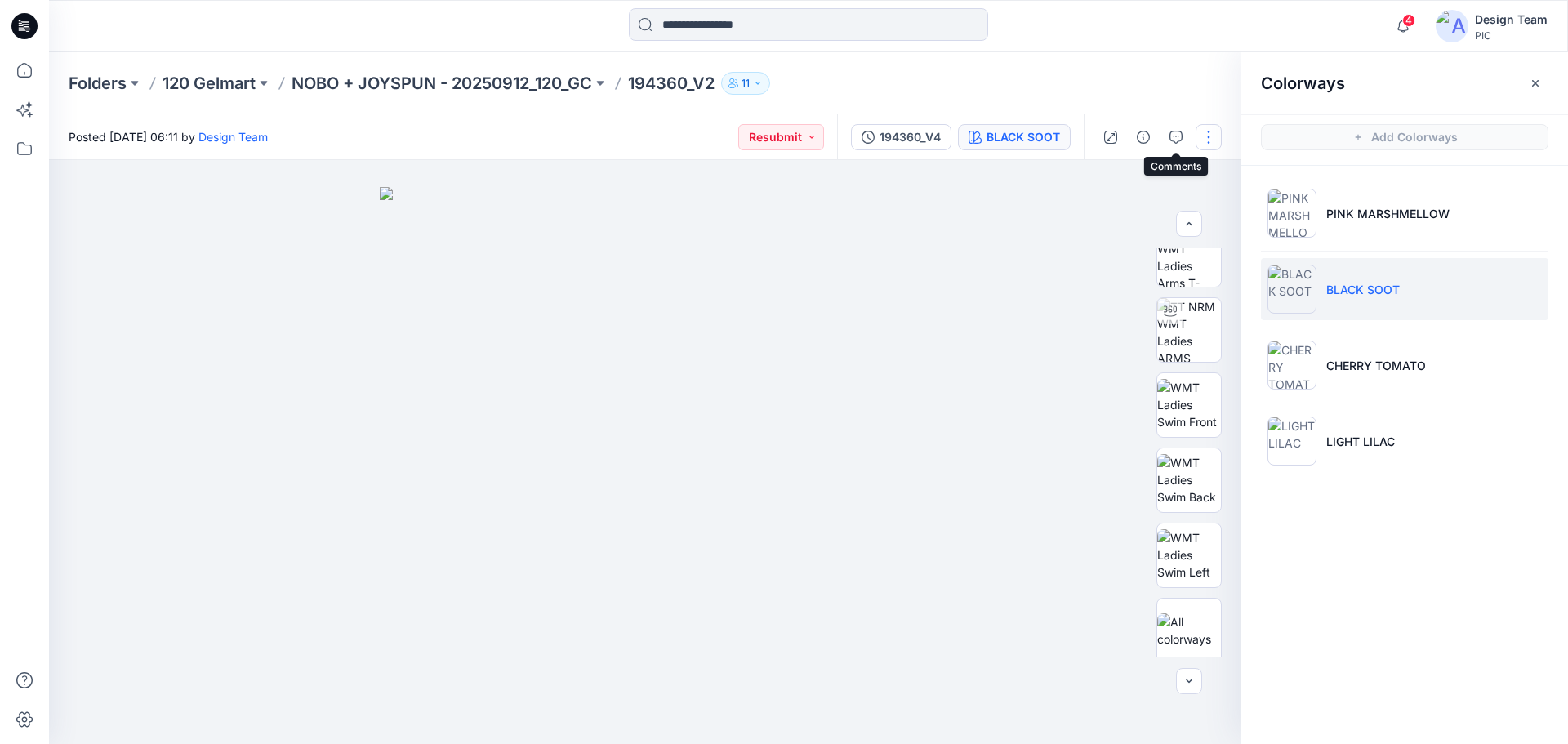
click at [1203, 131] on button "button" at bounding box center [1209, 138] width 26 height 26
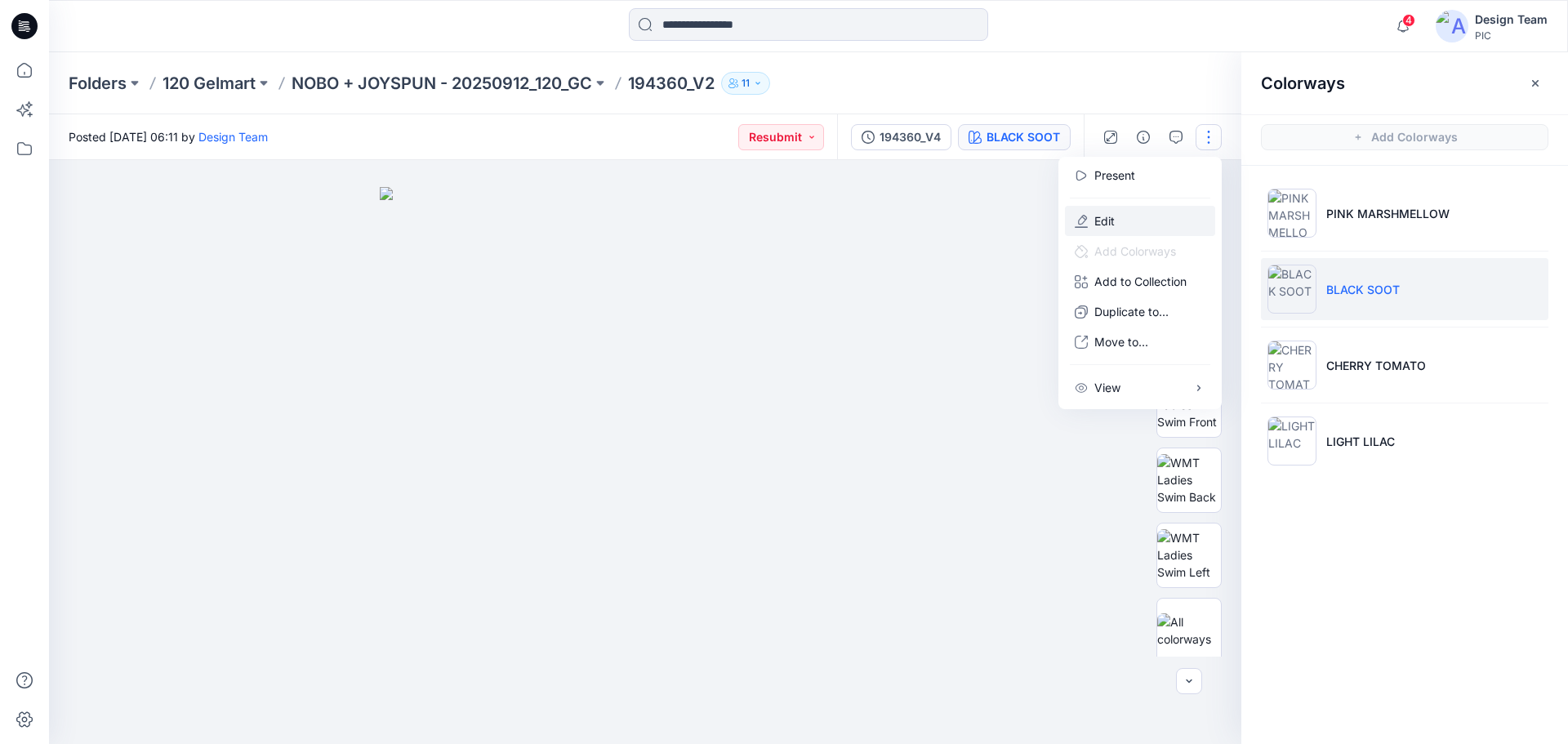
click at [1093, 228] on button "Edit" at bounding box center [1139, 221] width 150 height 30
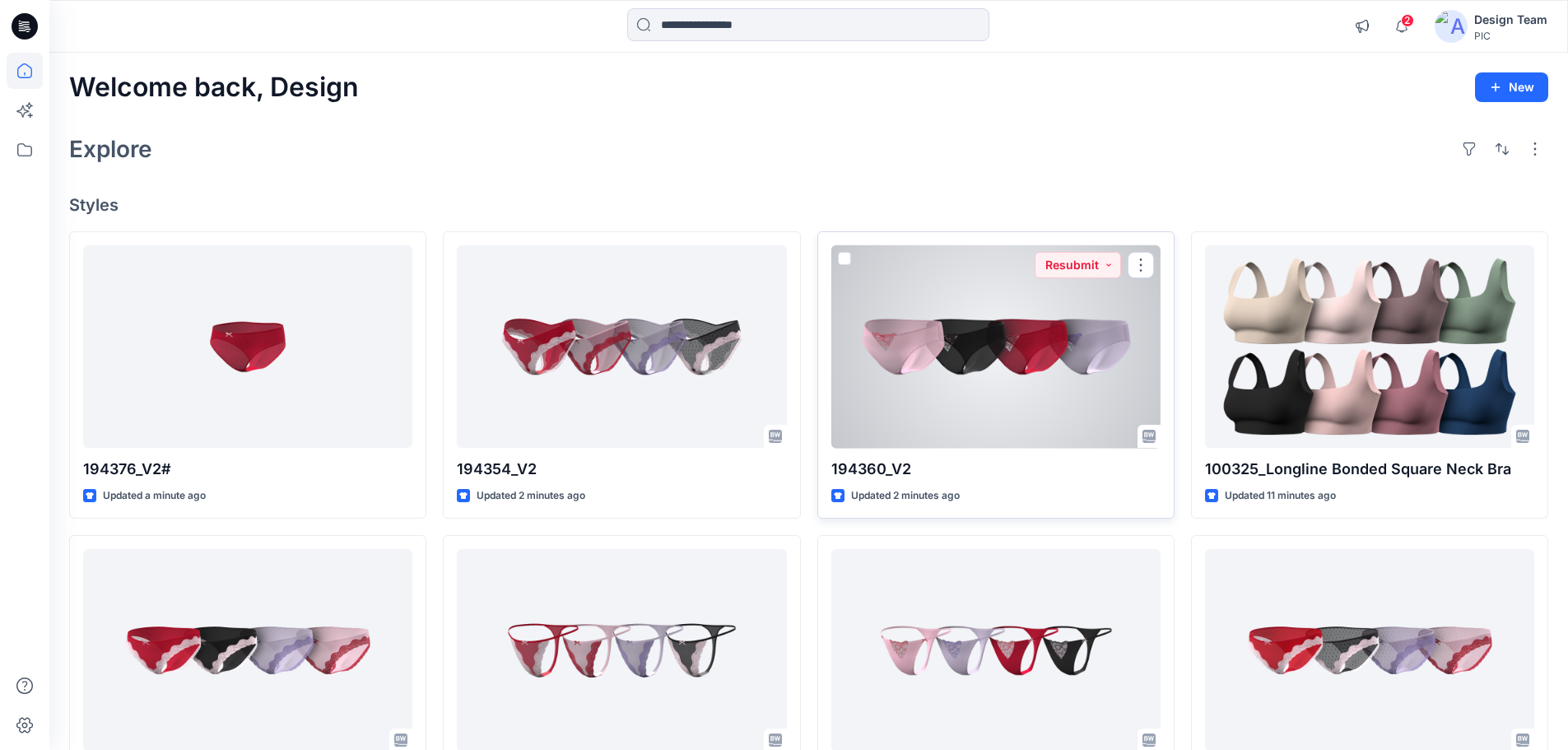
click at [1029, 375] on div at bounding box center [996, 347] width 330 height 203
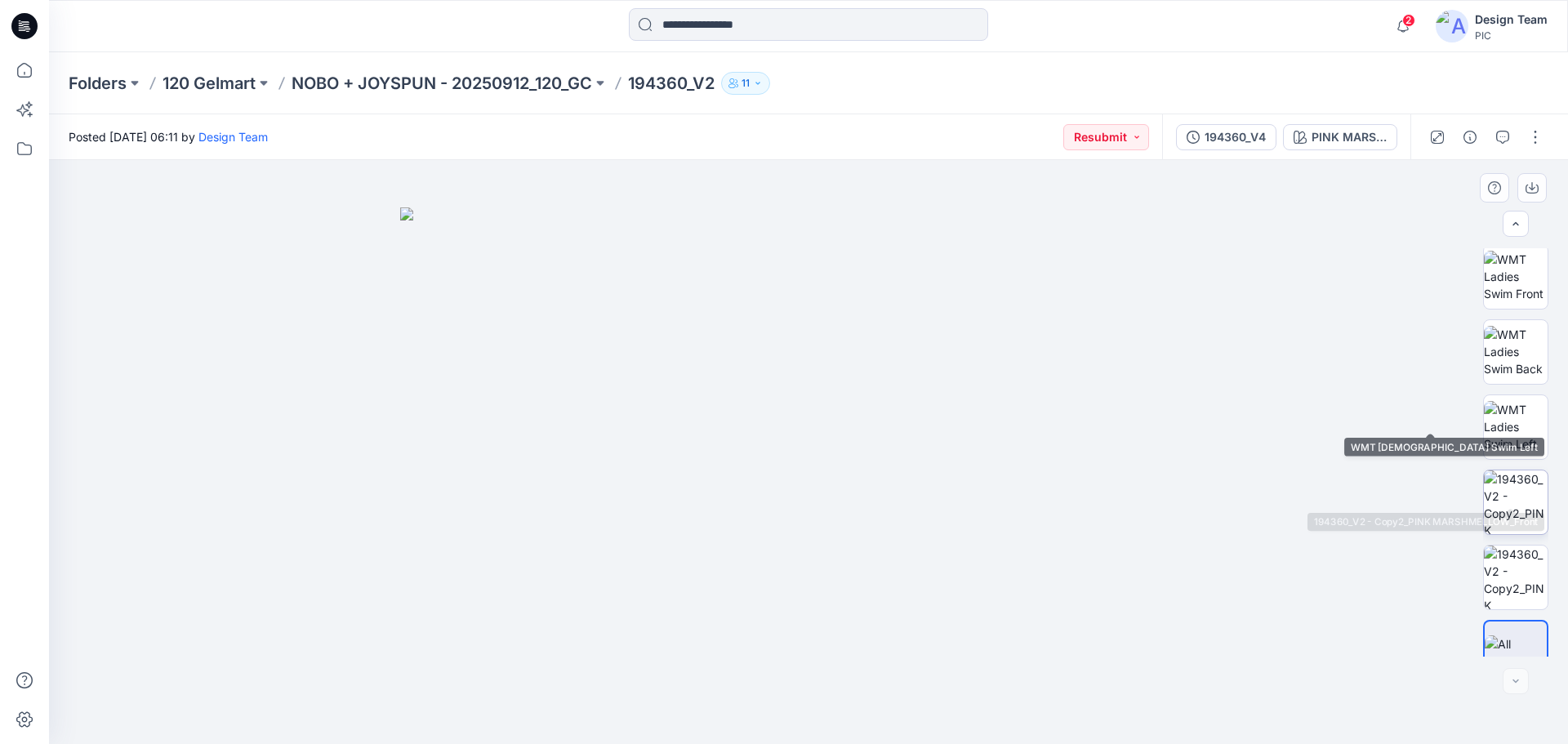
scroll to position [258, 0]
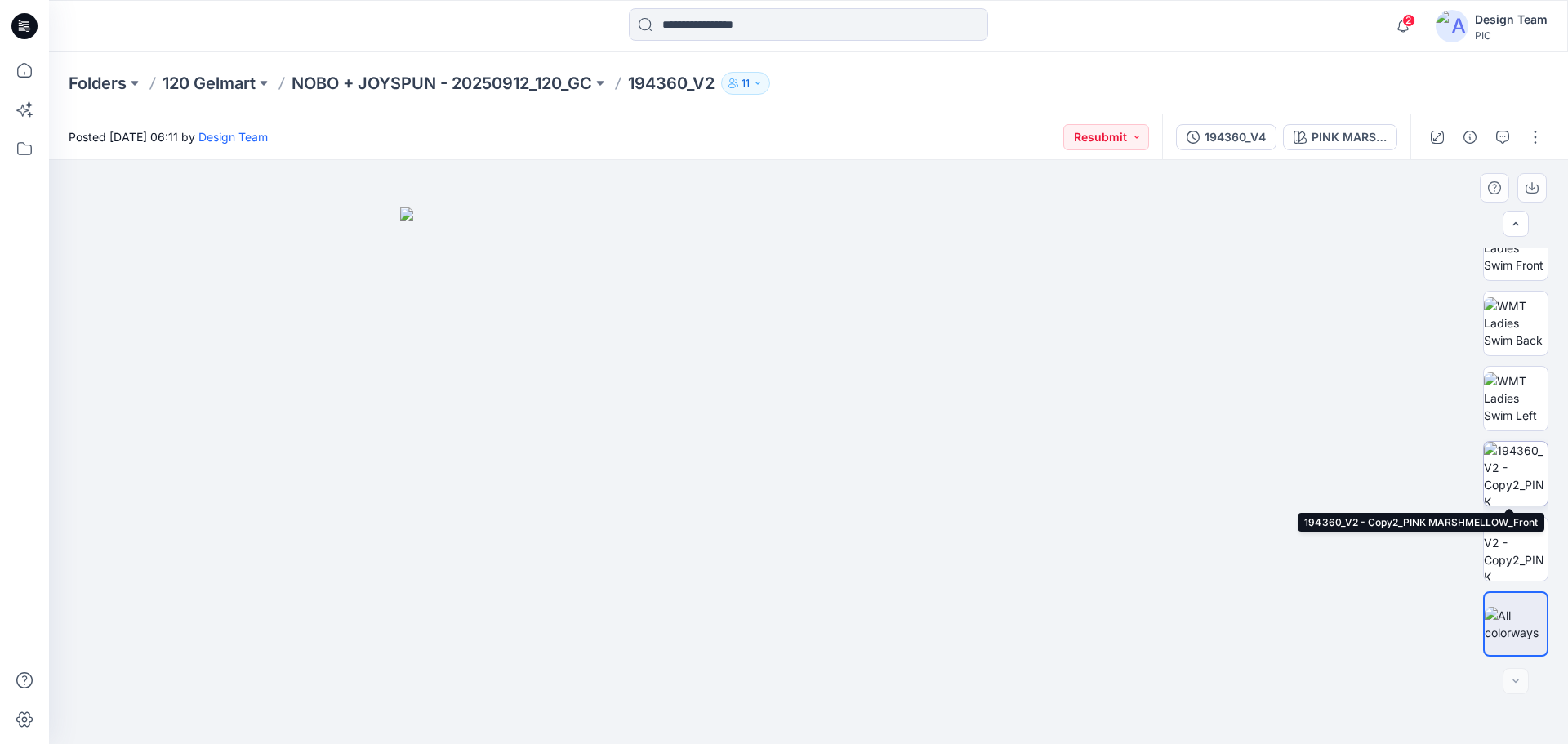
click at [1524, 479] on img at bounding box center [1515, 473] width 64 height 64
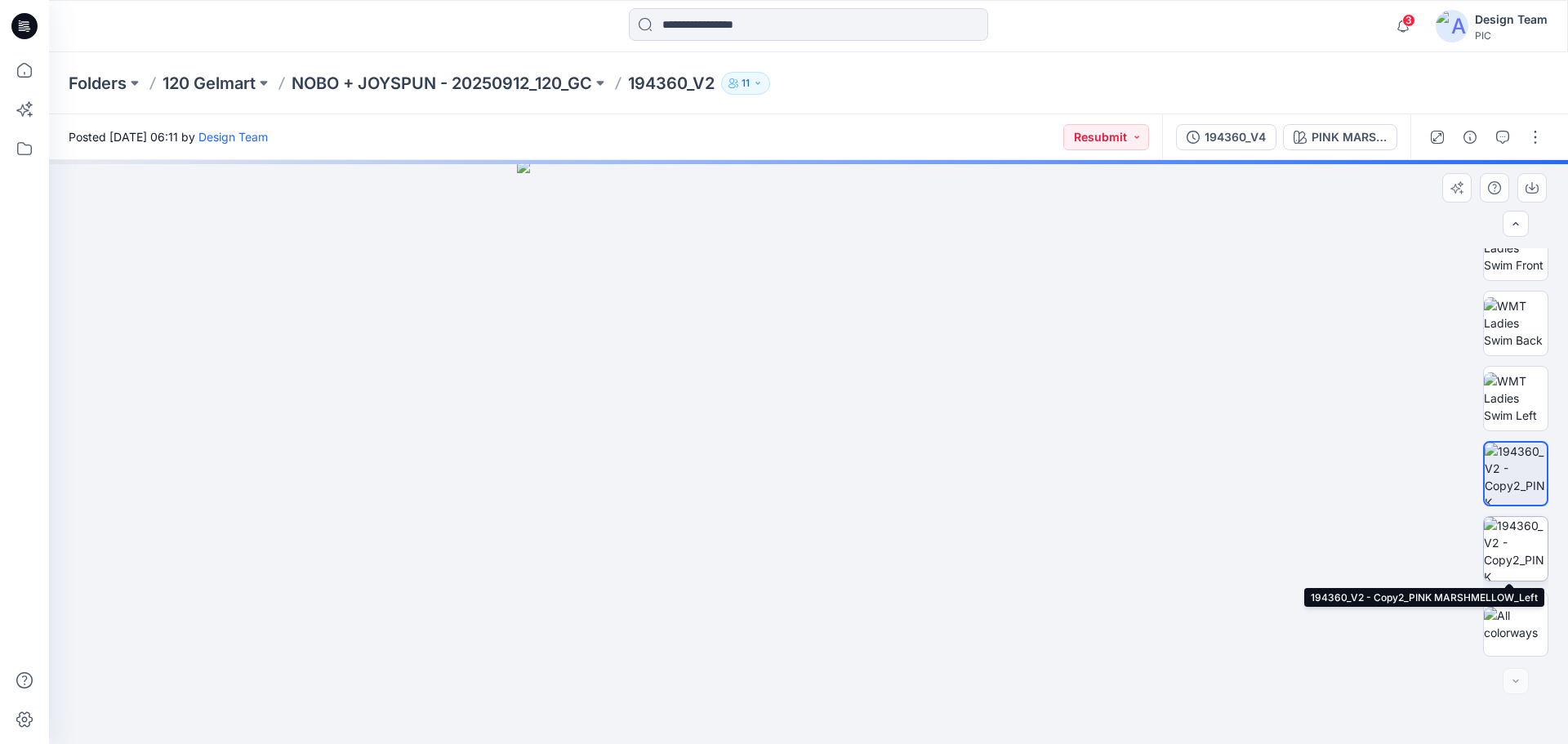
click at [1513, 544] on img at bounding box center [1515, 549] width 64 height 64
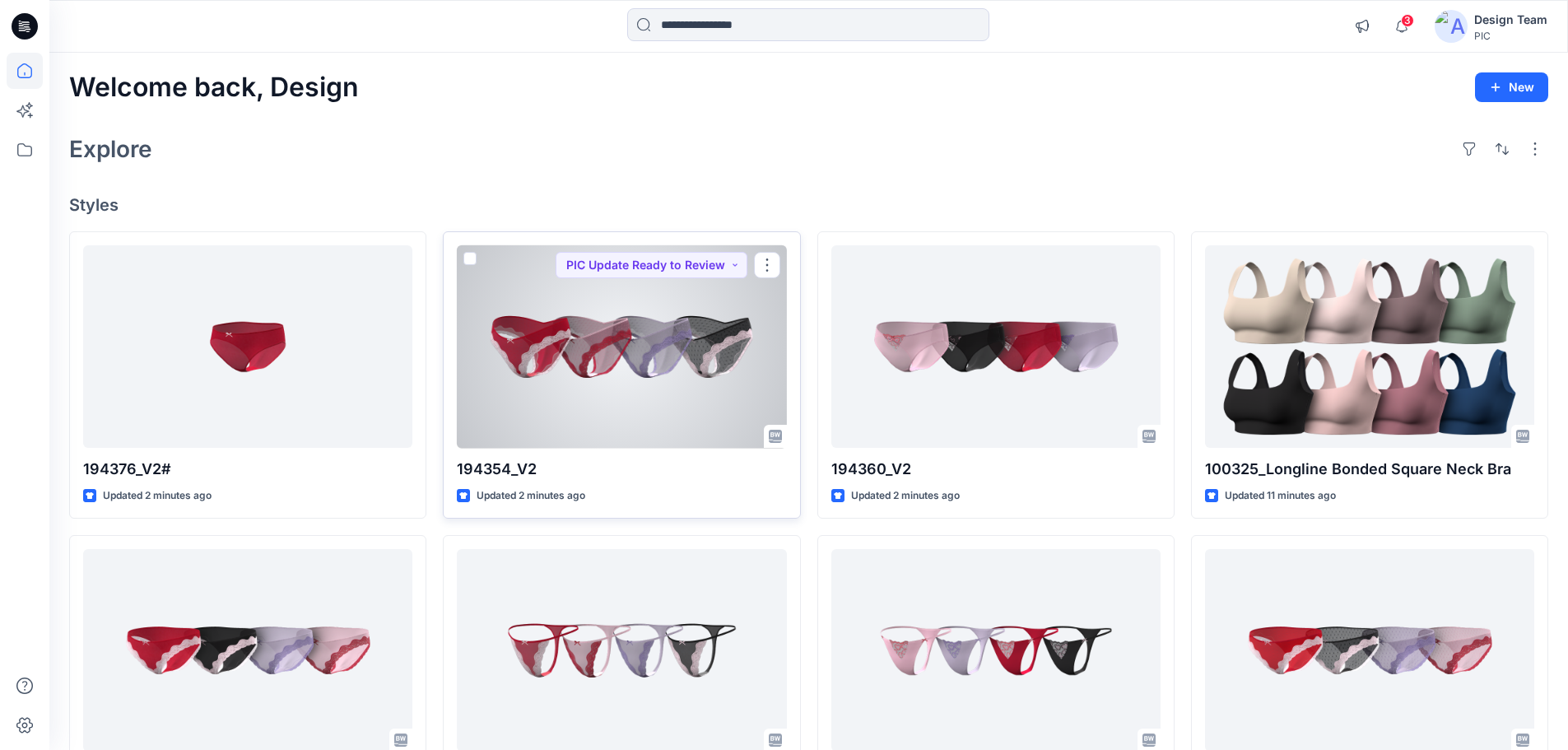
click at [712, 380] on div at bounding box center [621, 347] width 330 height 203
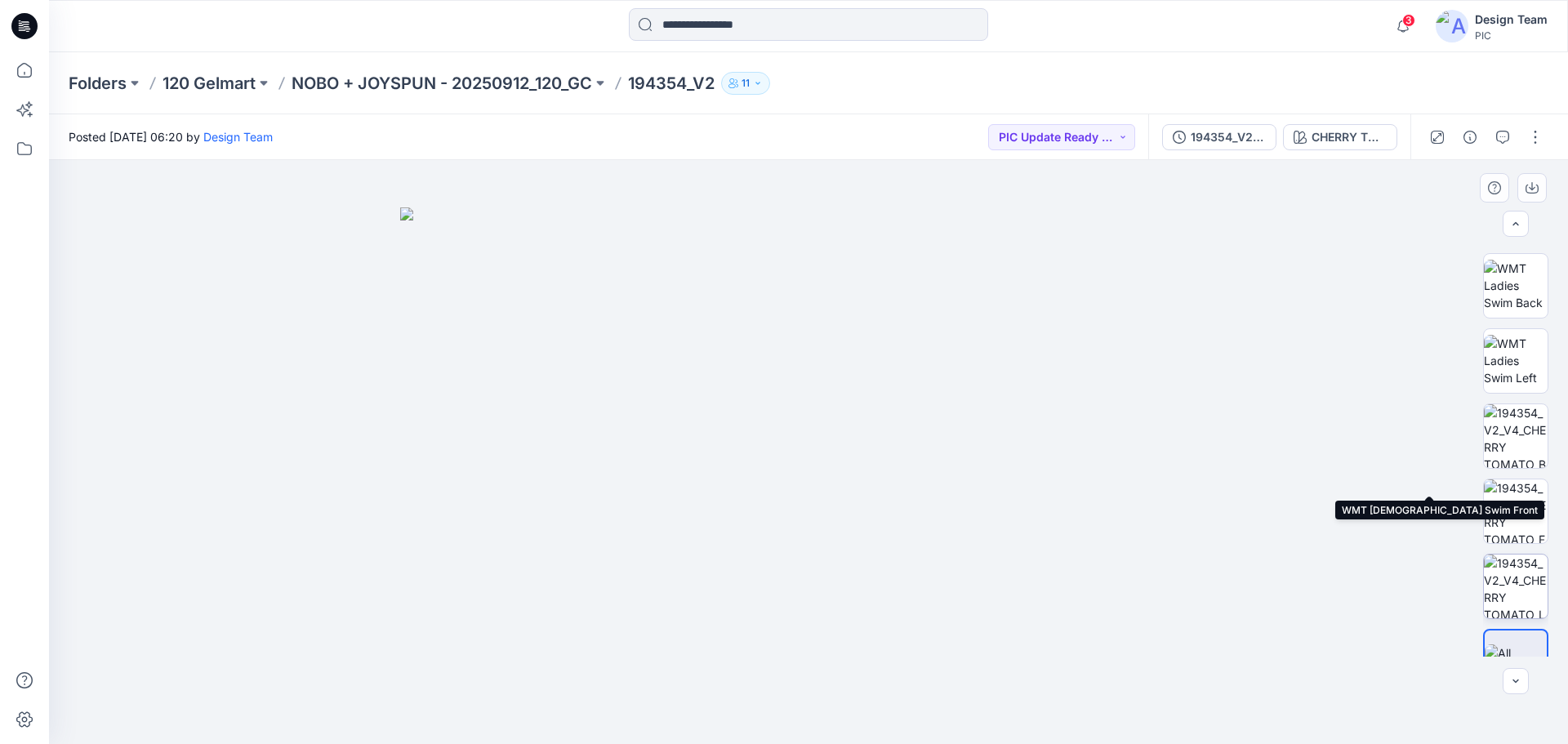
scroll to position [333, 0]
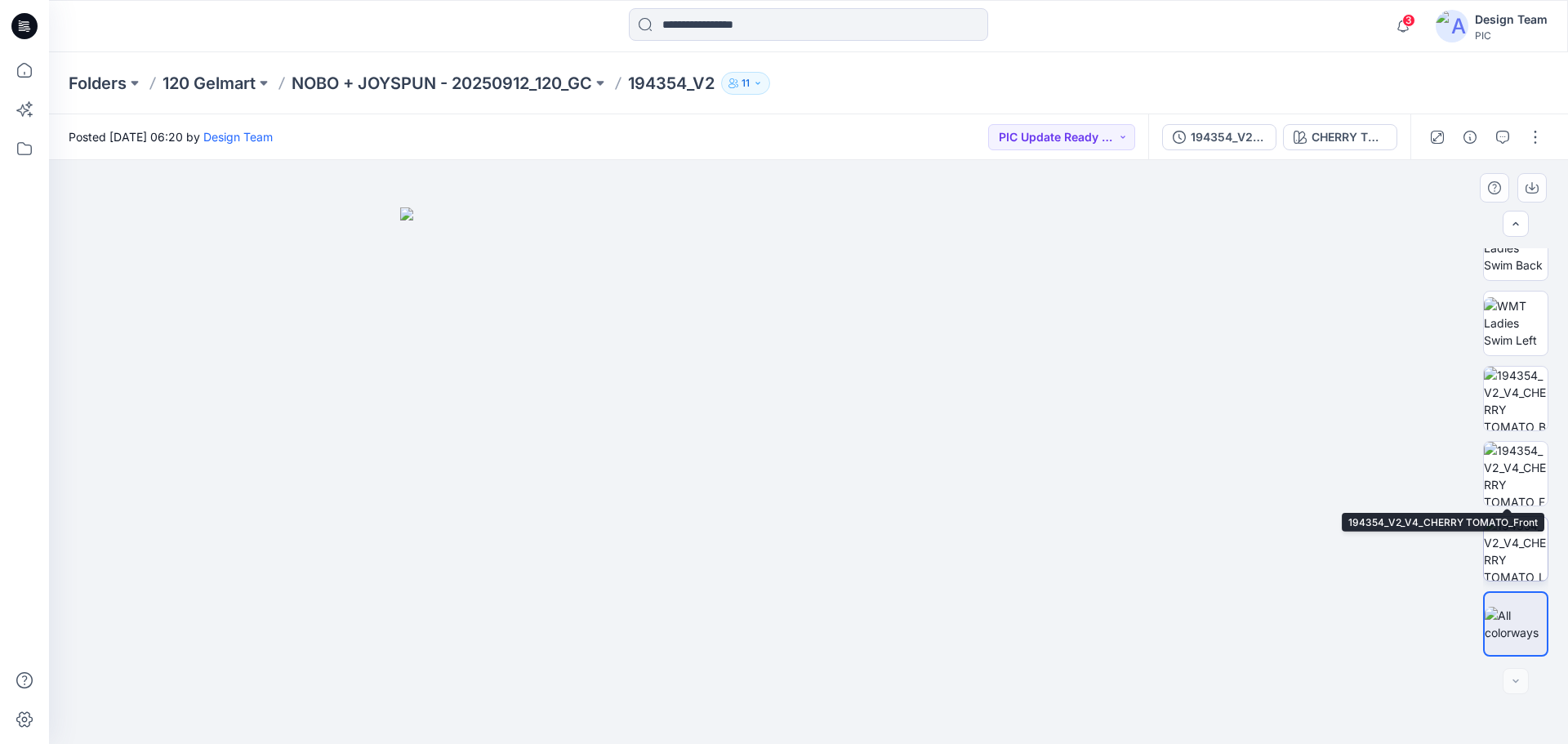
click at [1518, 529] on img at bounding box center [1515, 549] width 64 height 64
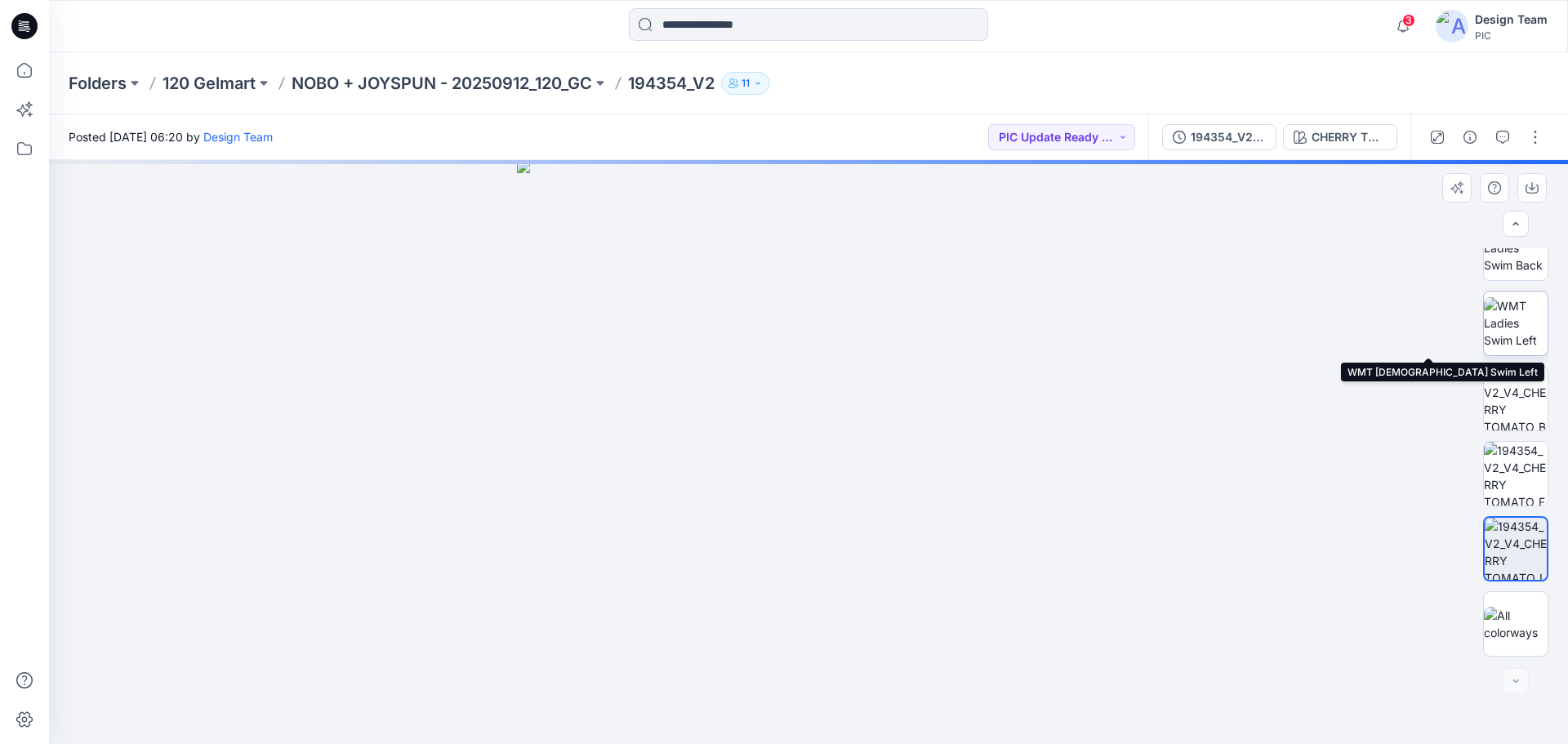
click at [1508, 329] on img at bounding box center [1515, 322] width 64 height 52
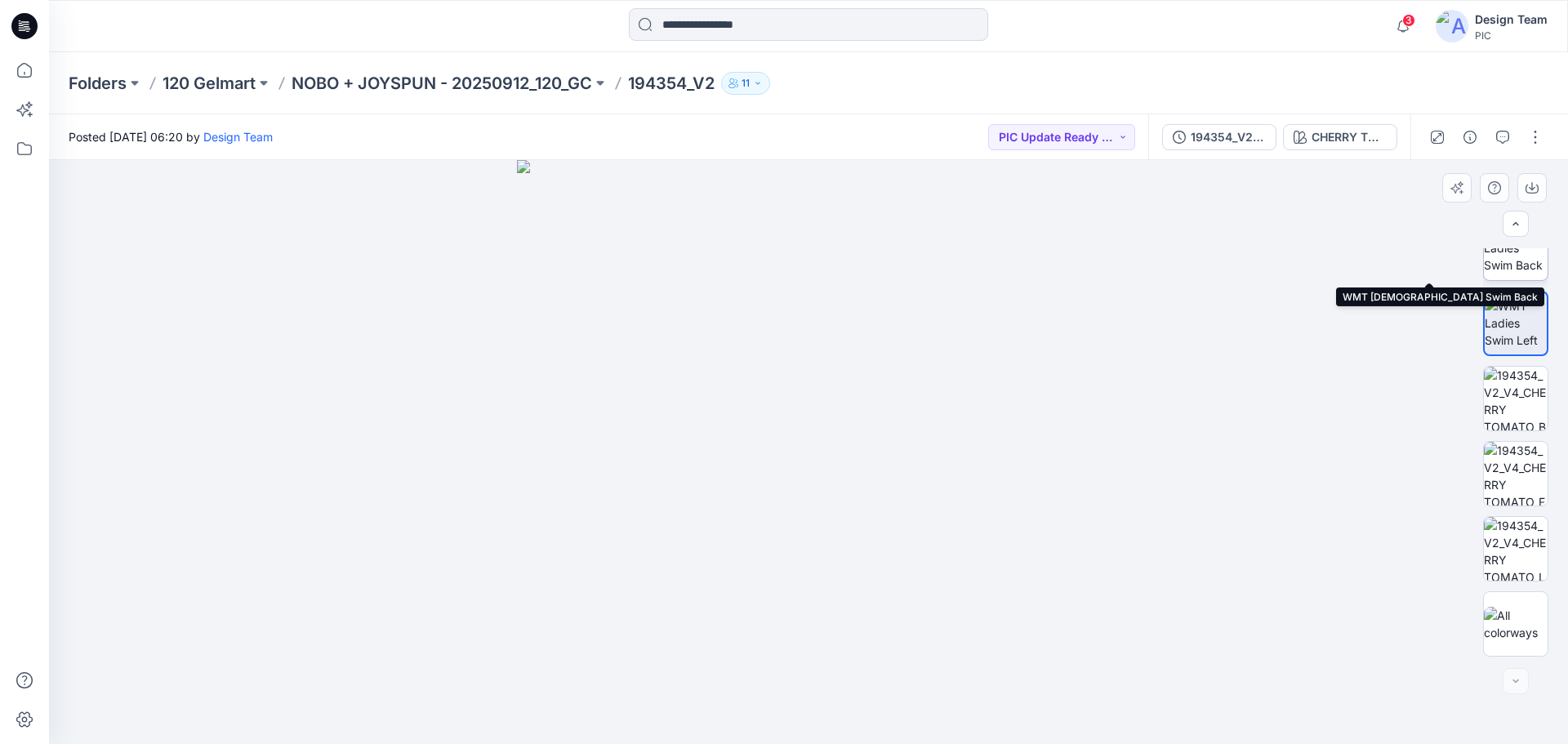
click at [1521, 264] on img at bounding box center [1515, 247] width 64 height 52
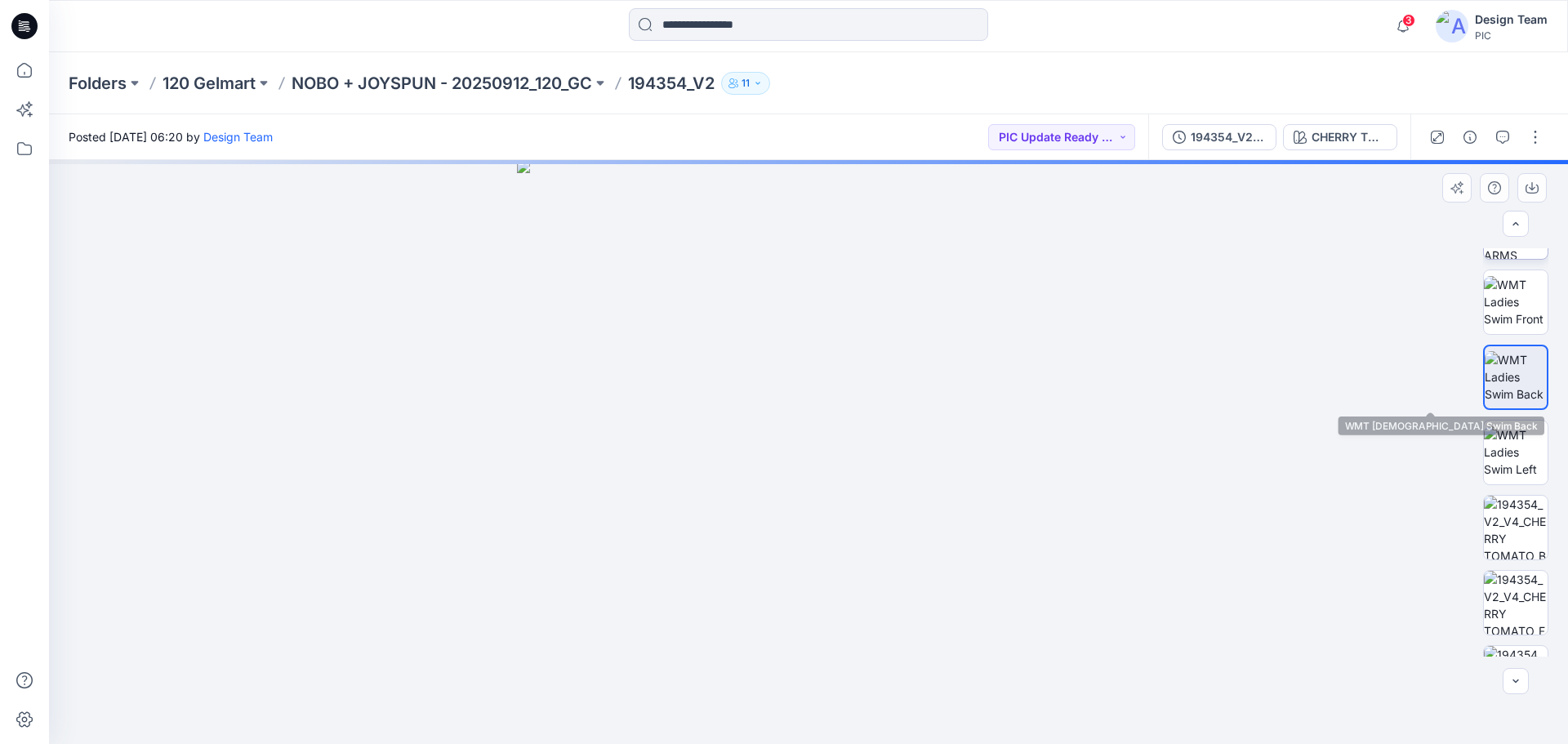
scroll to position [89, 0]
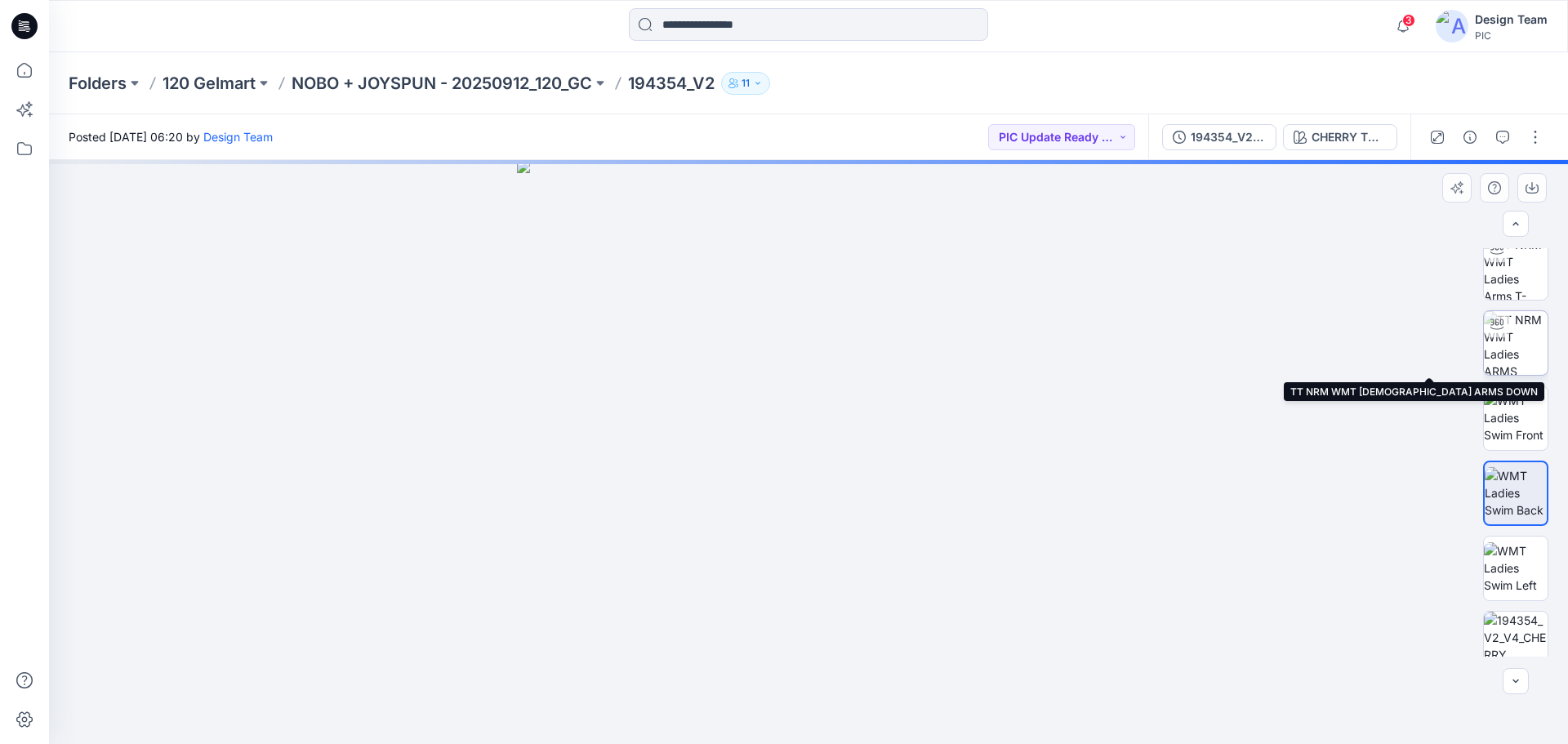
click at [1524, 345] on img at bounding box center [1515, 343] width 64 height 64
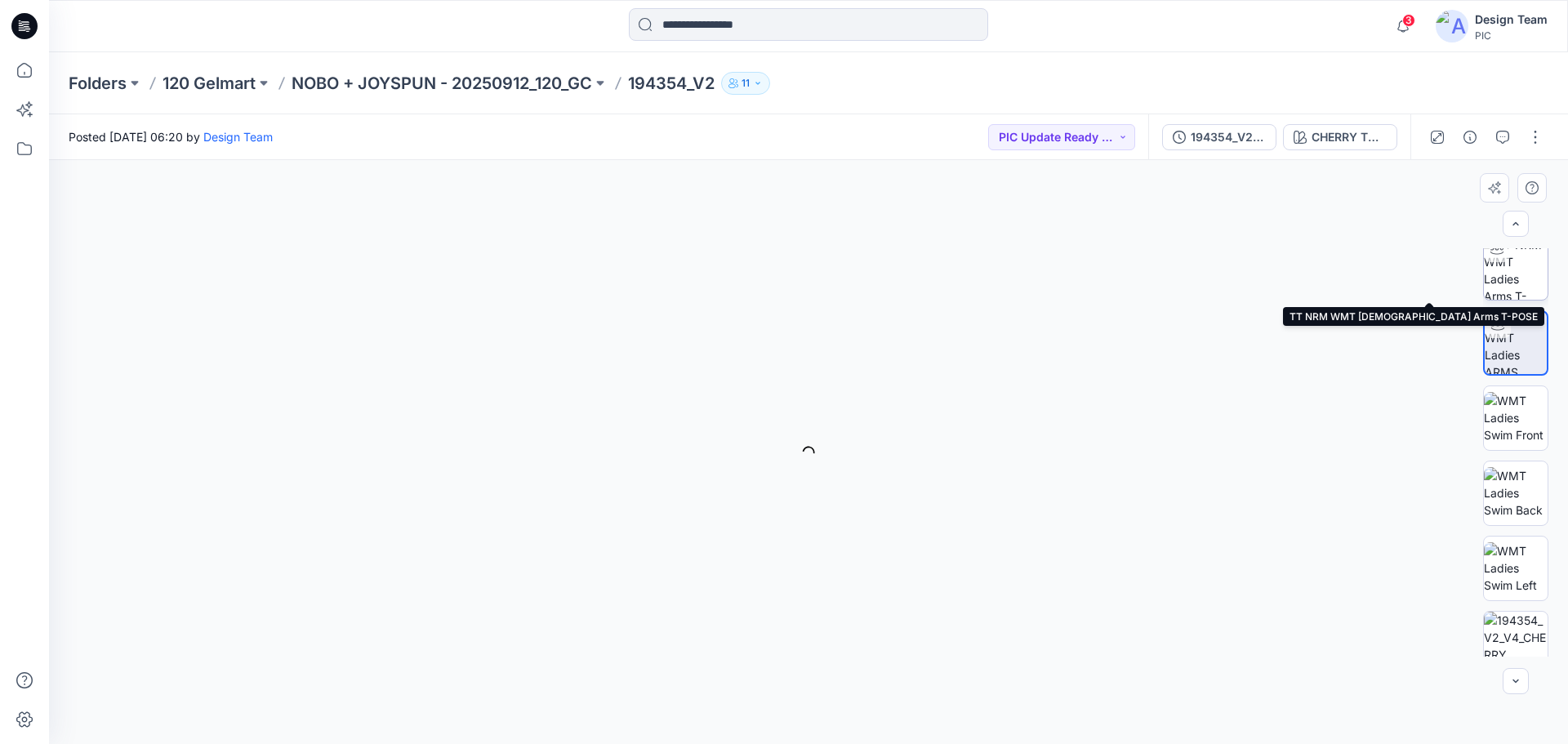
click at [1525, 273] on img at bounding box center [1515, 267] width 64 height 64
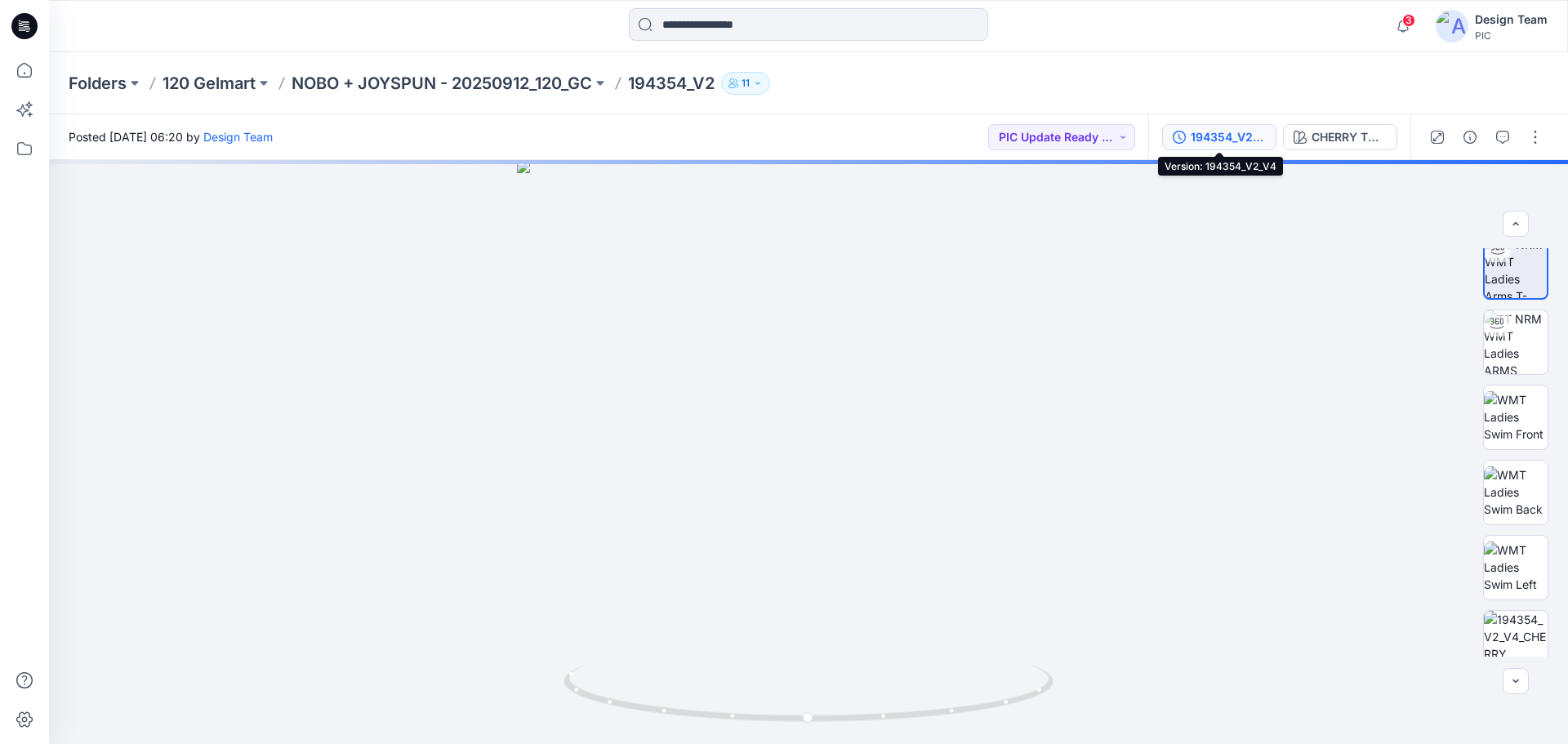
click at [1238, 141] on div "194354_V2_V4" at bounding box center [1228, 137] width 75 height 18
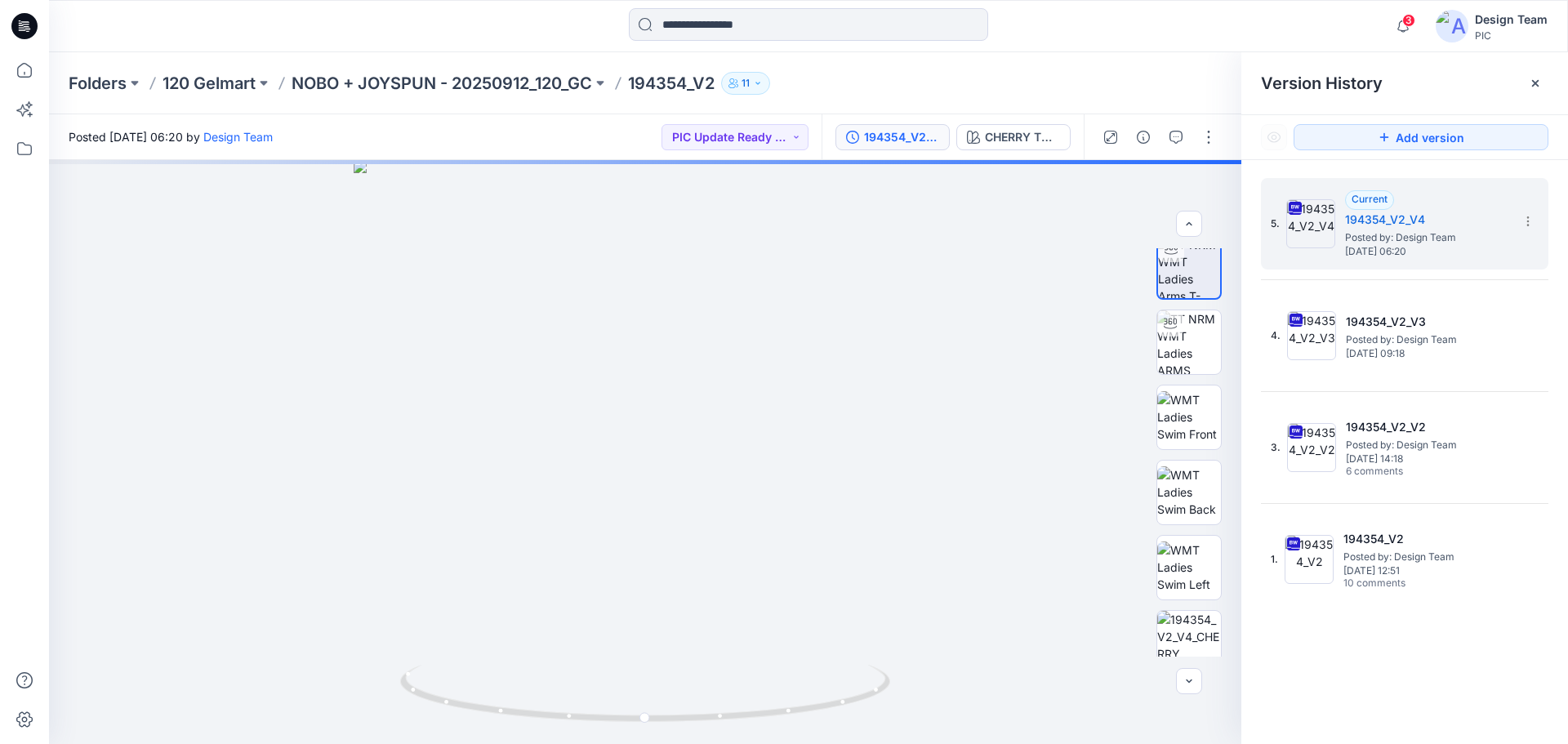
click at [890, 72] on div "Folders 120 Gelmart NOBO + JOYSPUN - 20250912_120_GC 194354_V2 11" at bounding box center [744, 83] width 1352 height 23
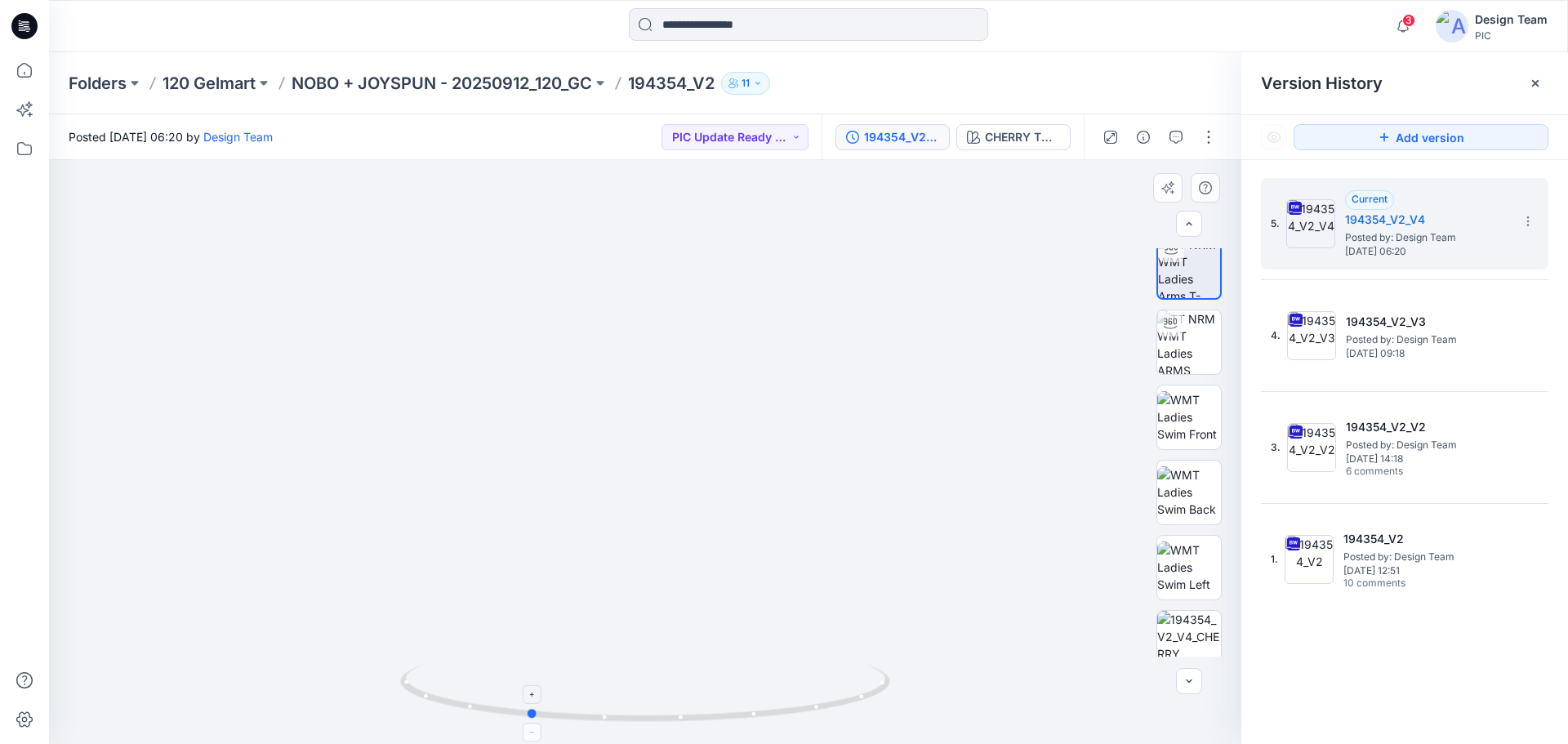
drag, startPoint x: 874, startPoint y: 690, endPoint x: 757, endPoint y: 694, distance: 117.1
click at [757, 694] on icon at bounding box center [648, 695] width 494 height 61
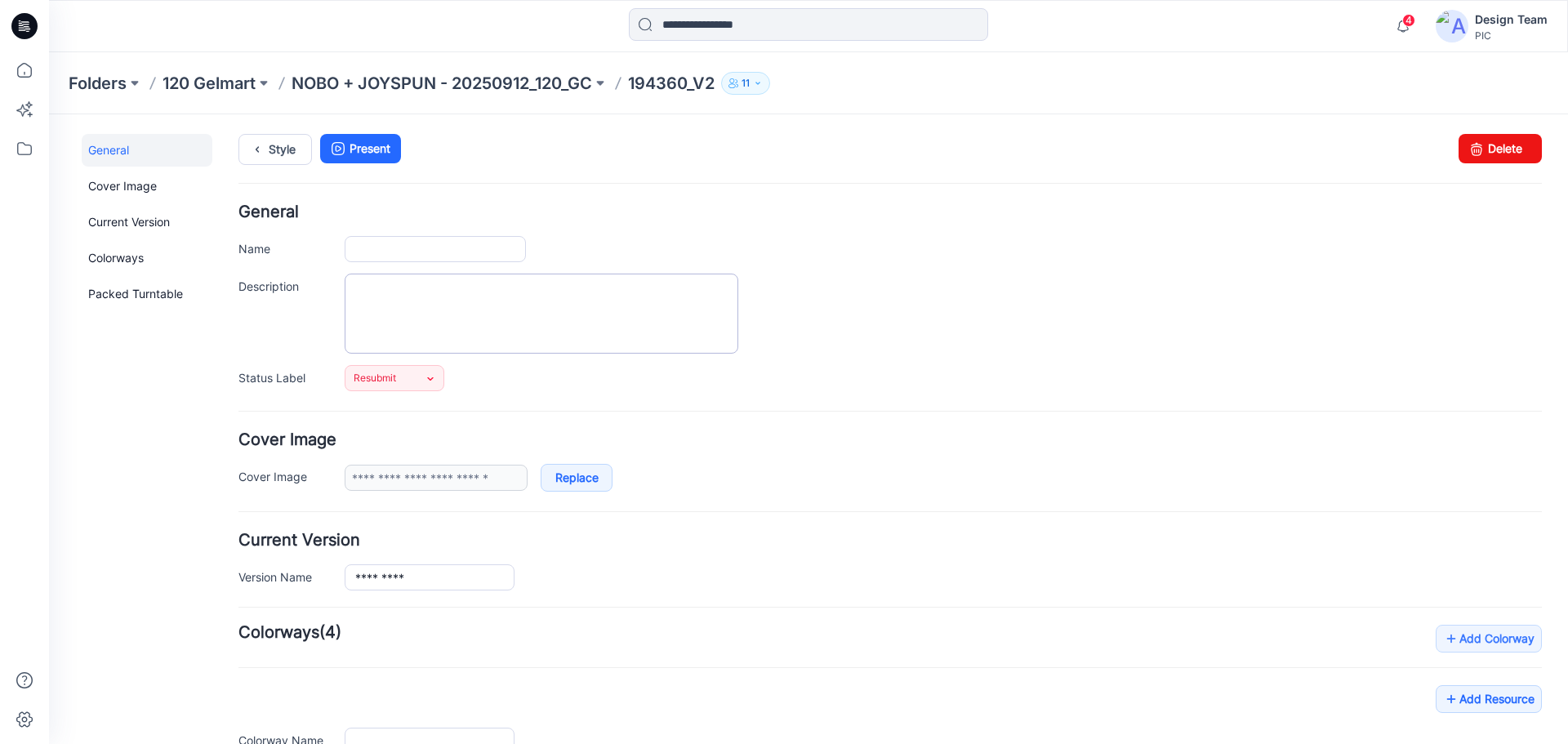
type input "*********"
type input "**********"
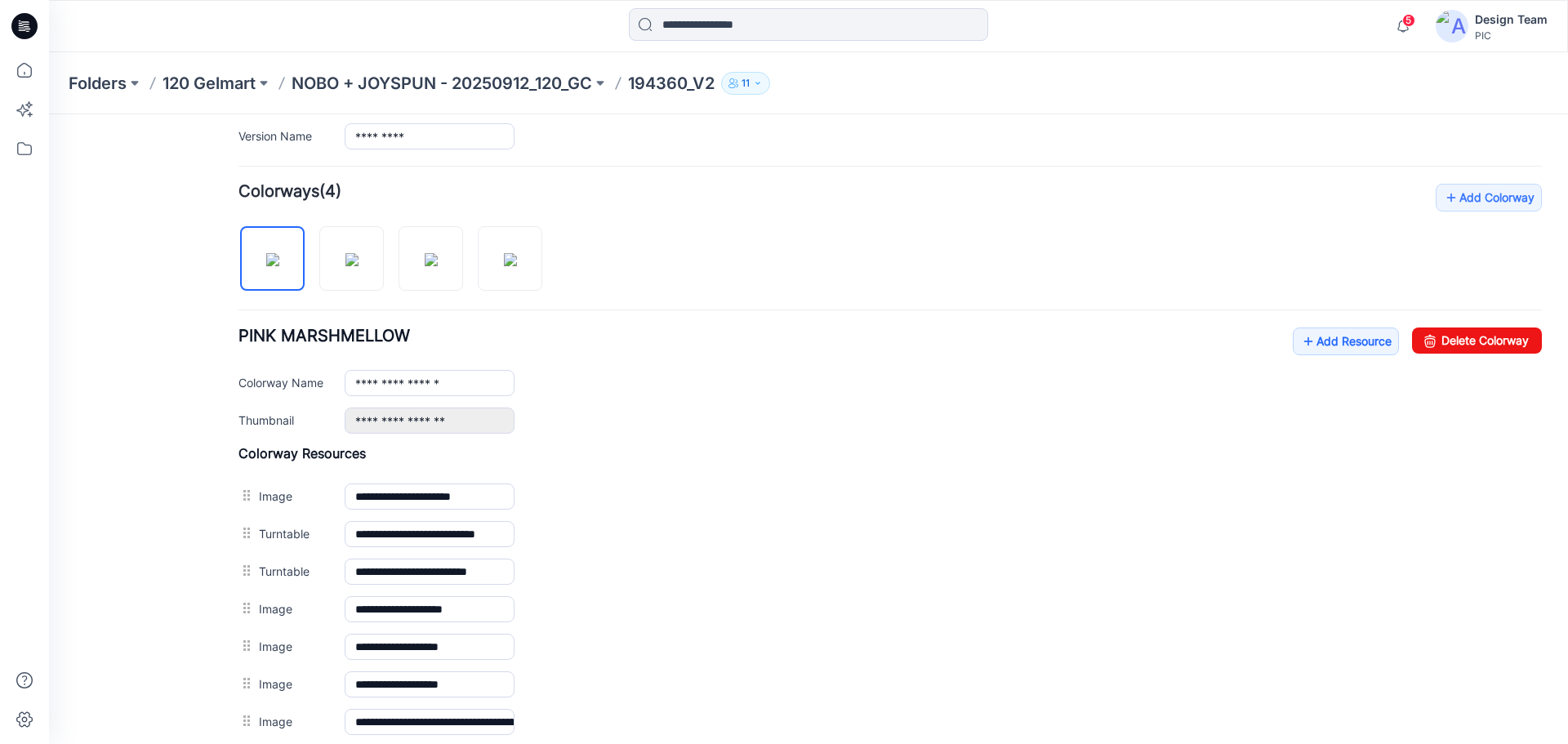
scroll to position [128, 0]
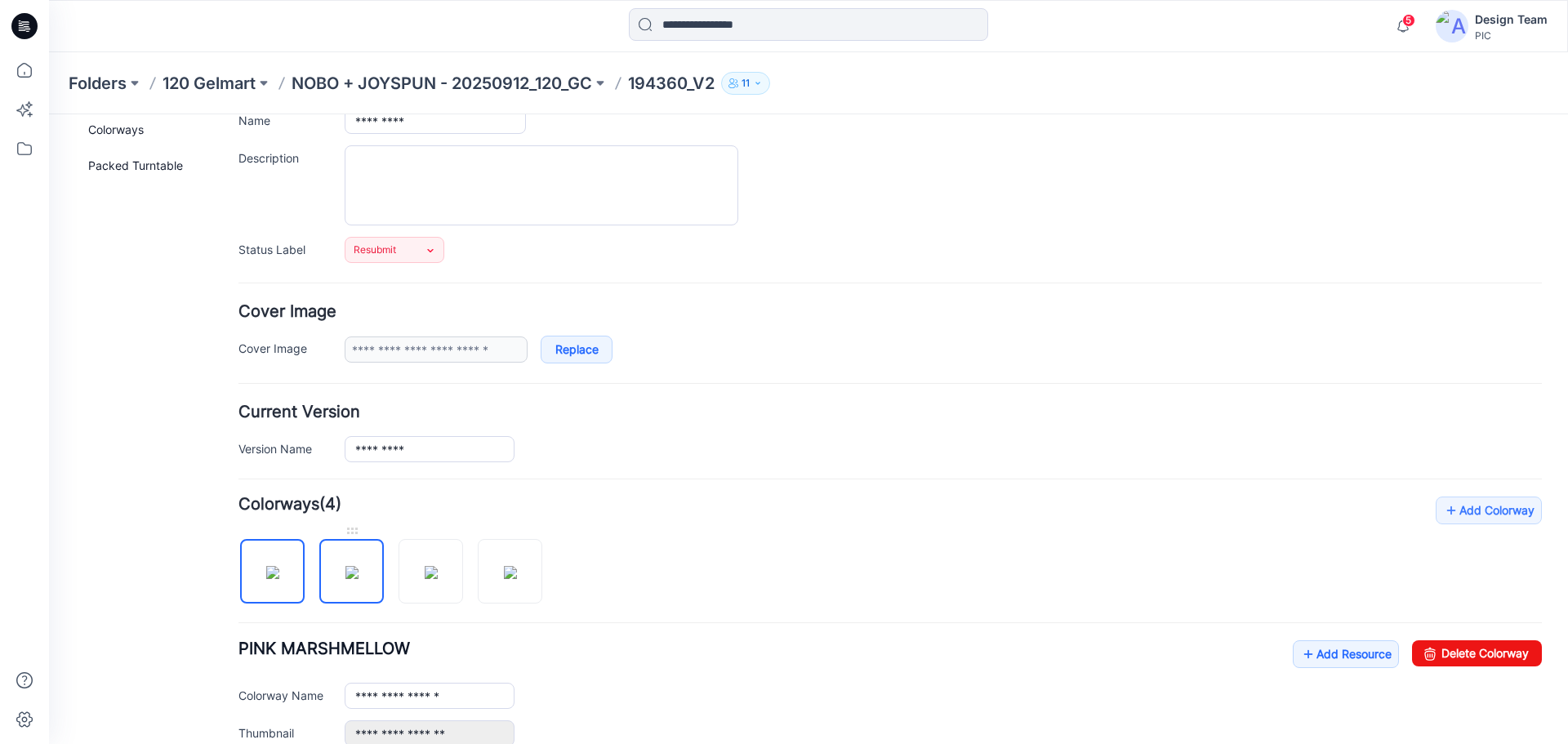
click at [353, 577] on img at bounding box center [351, 572] width 13 height 13
type input "**********"
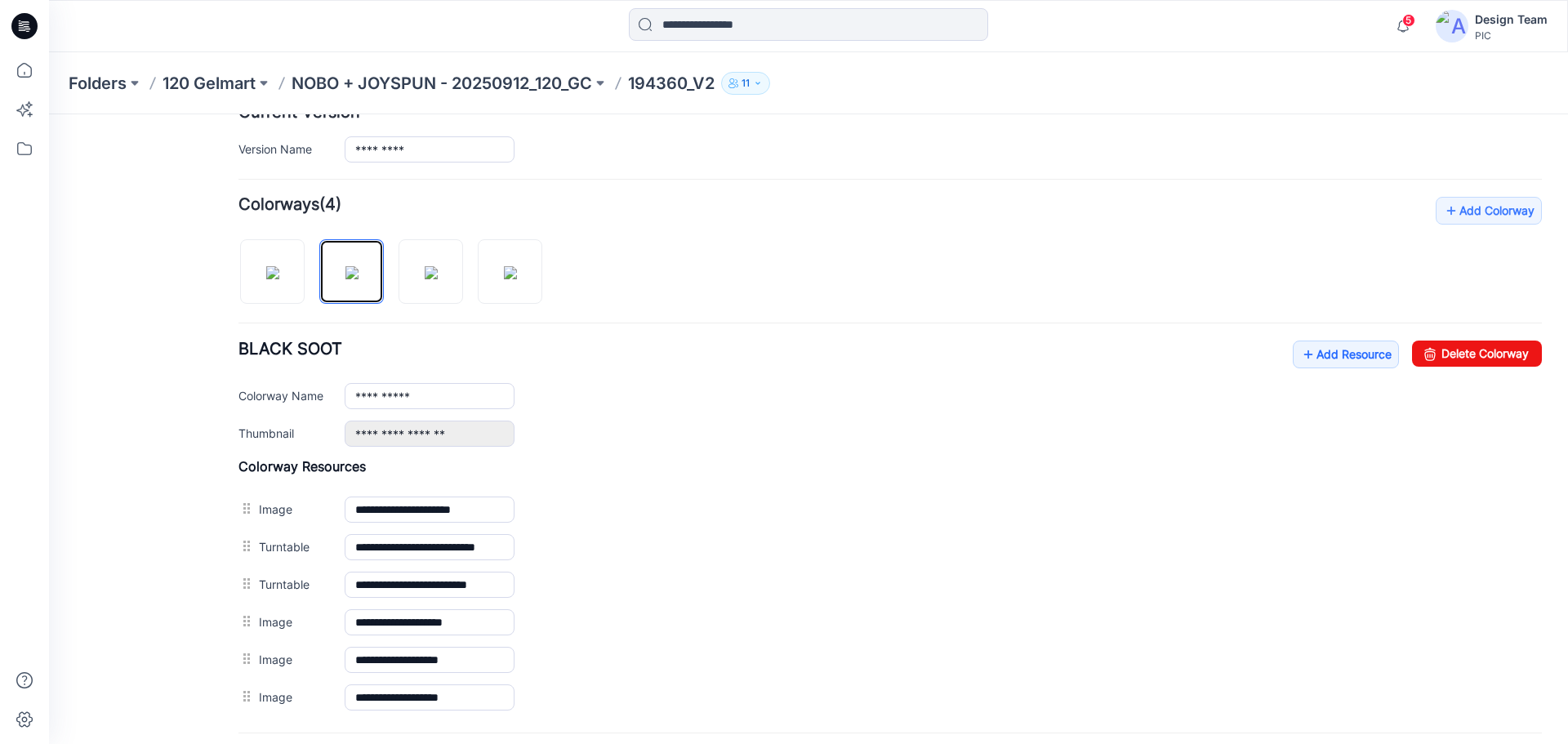
scroll to position [424, 0]
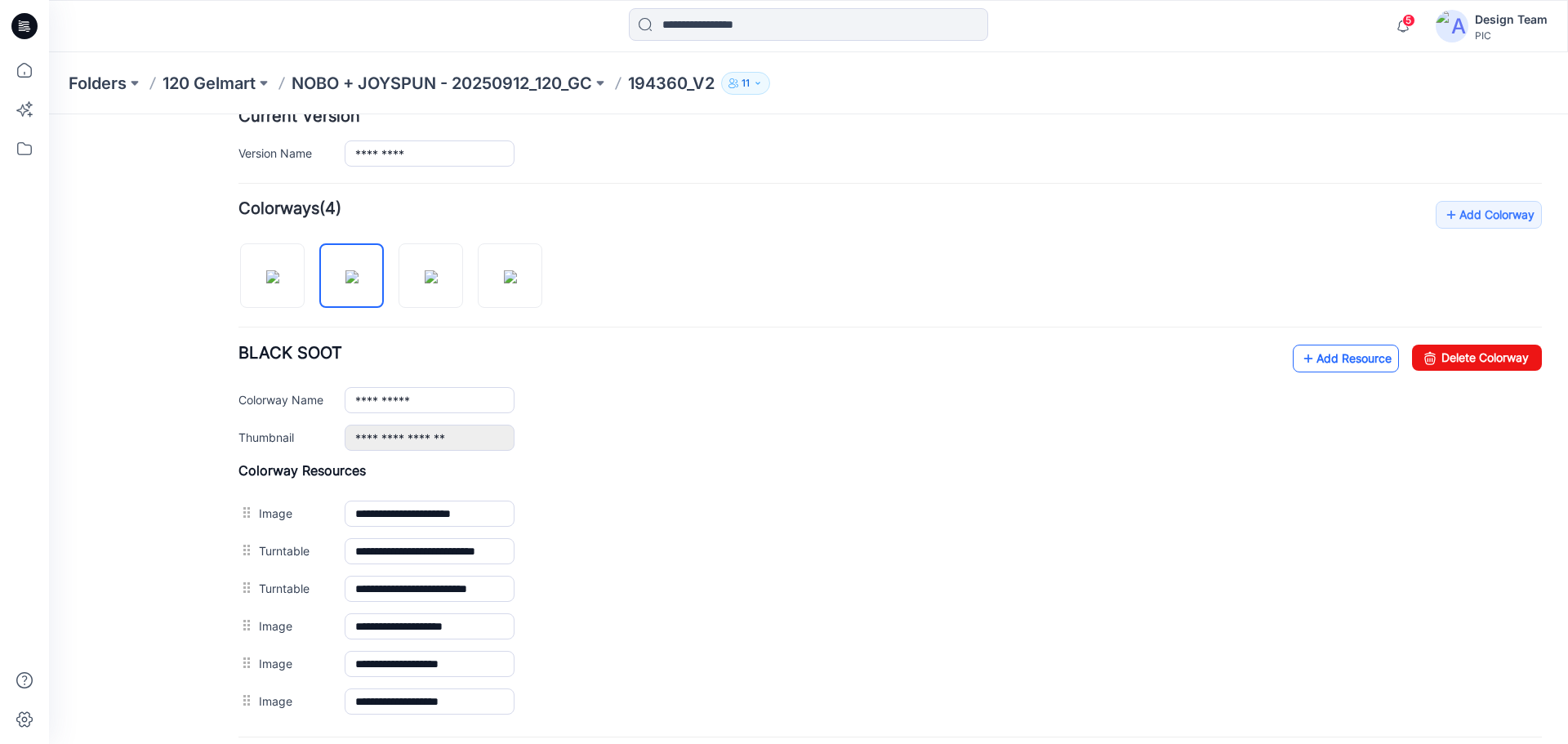
click at [1321, 360] on link "Add Resource" at bounding box center [1345, 358] width 106 height 28
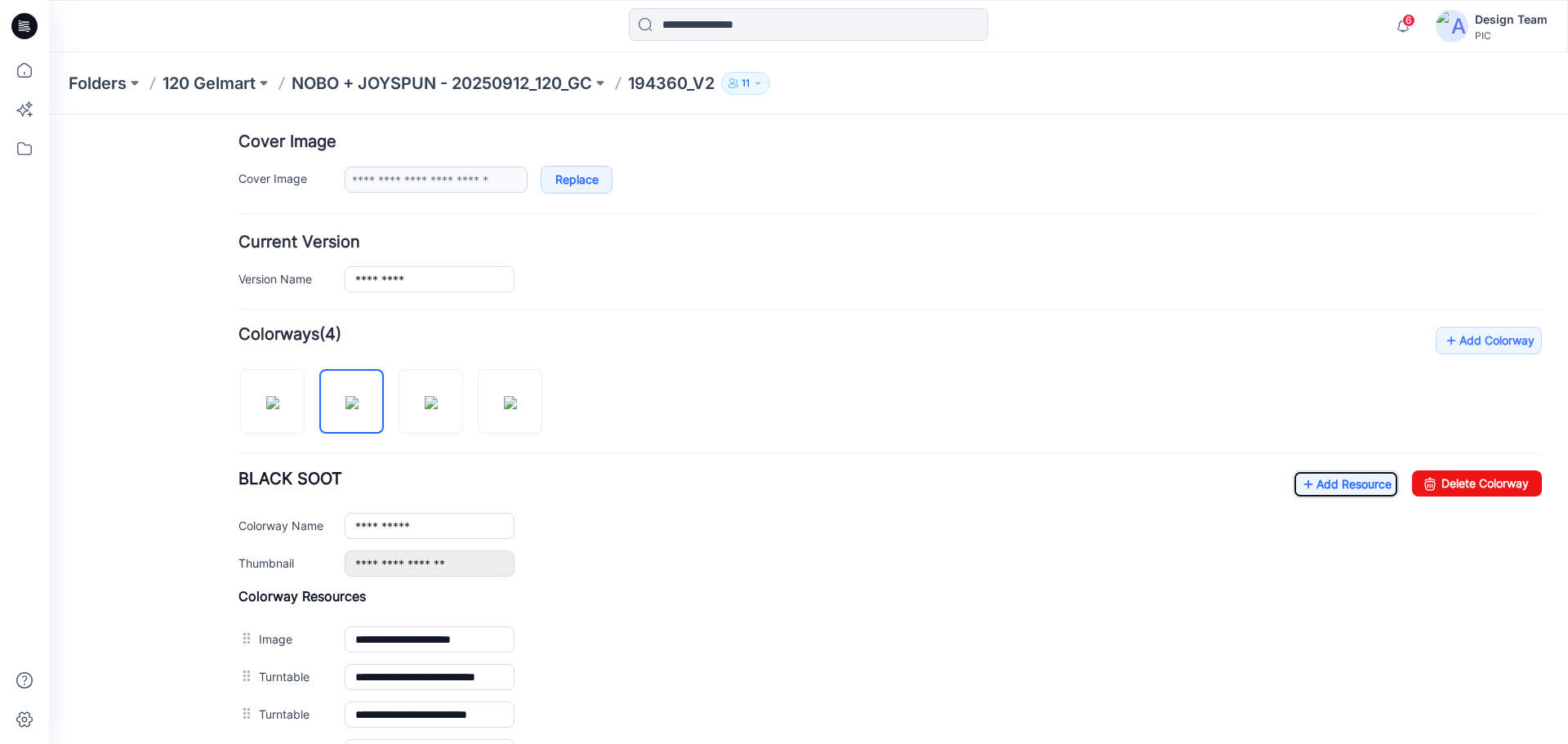
scroll to position [0, 0]
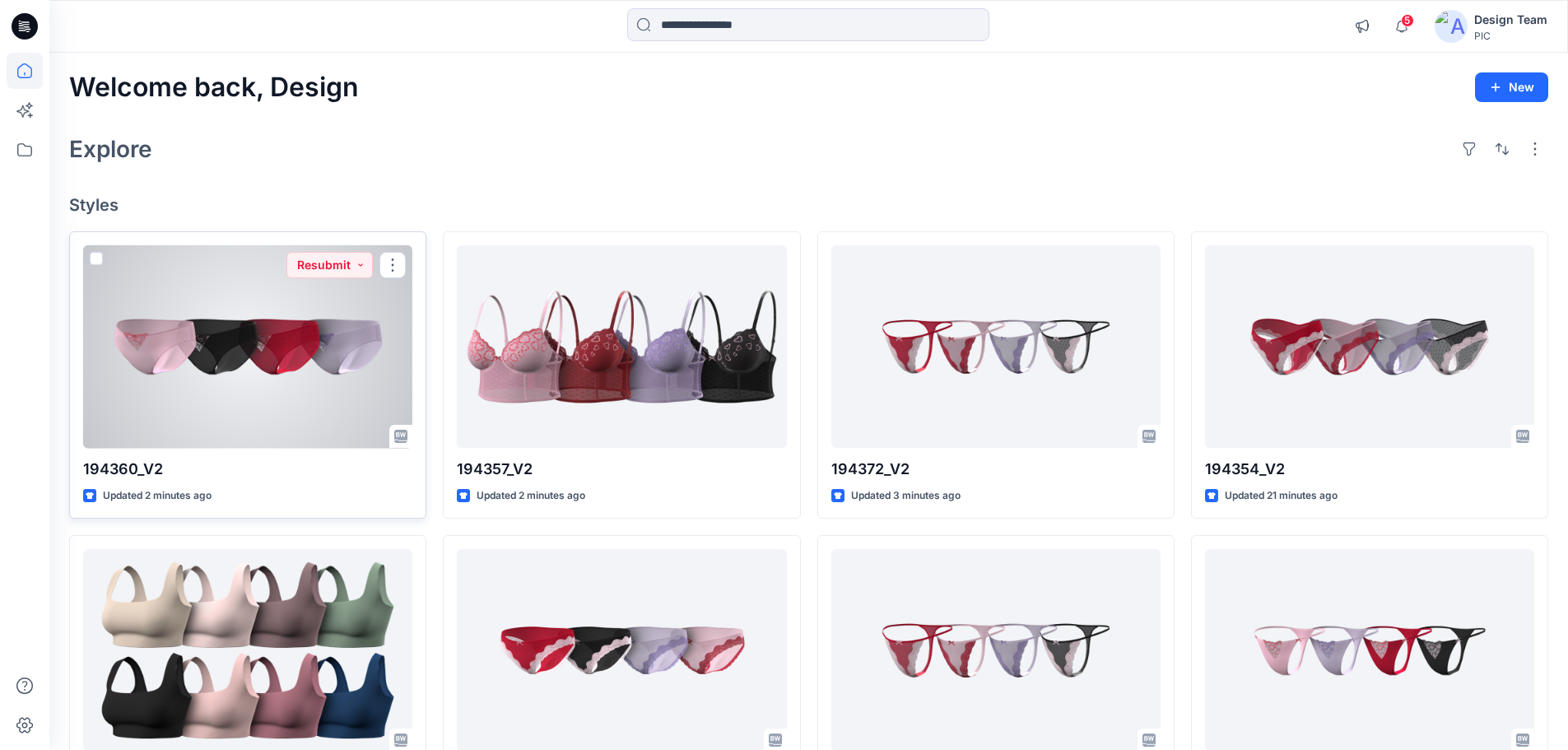
click at [231, 403] on div at bounding box center [247, 347] width 330 height 203
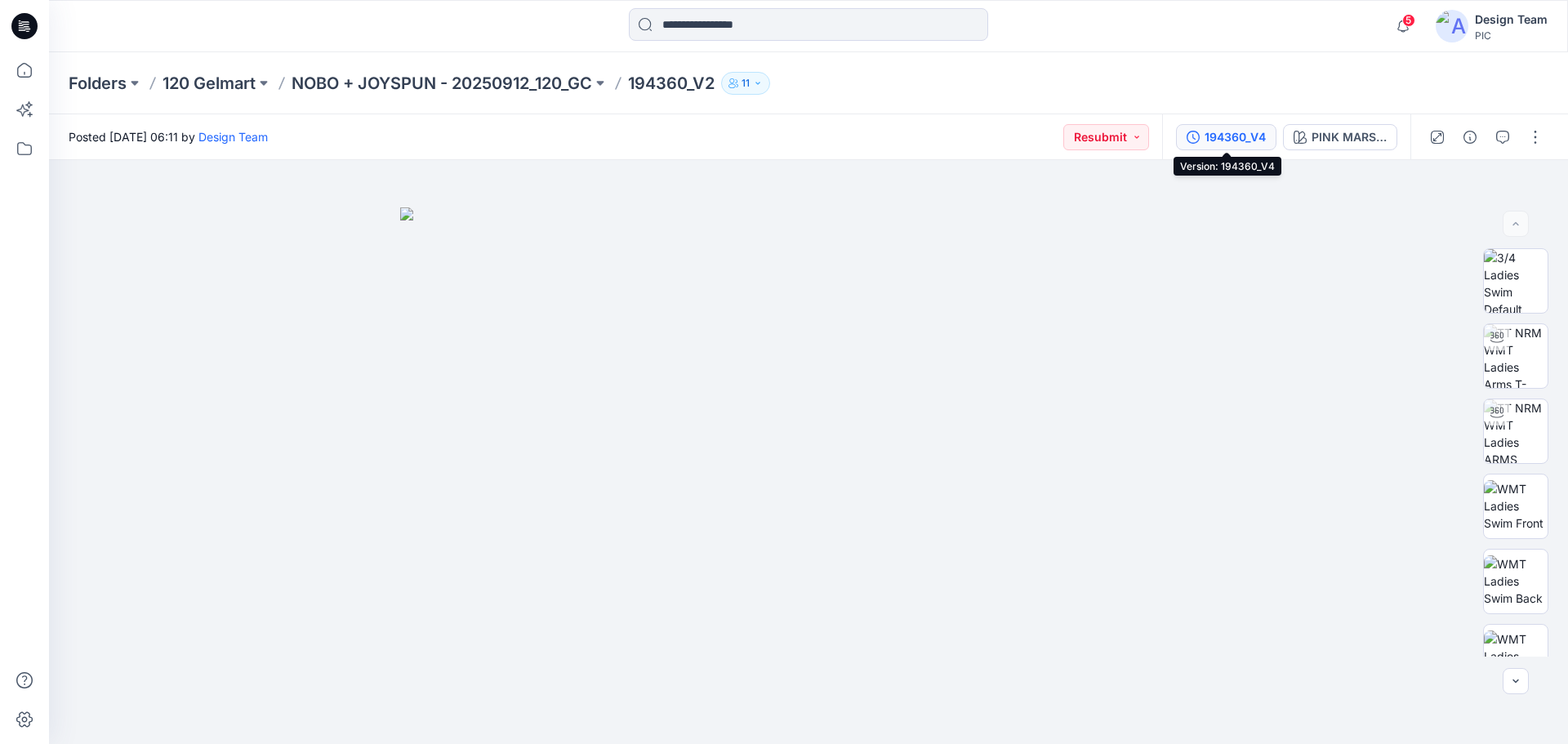
click at [1245, 137] on div "194360_V4" at bounding box center [1235, 137] width 61 height 18
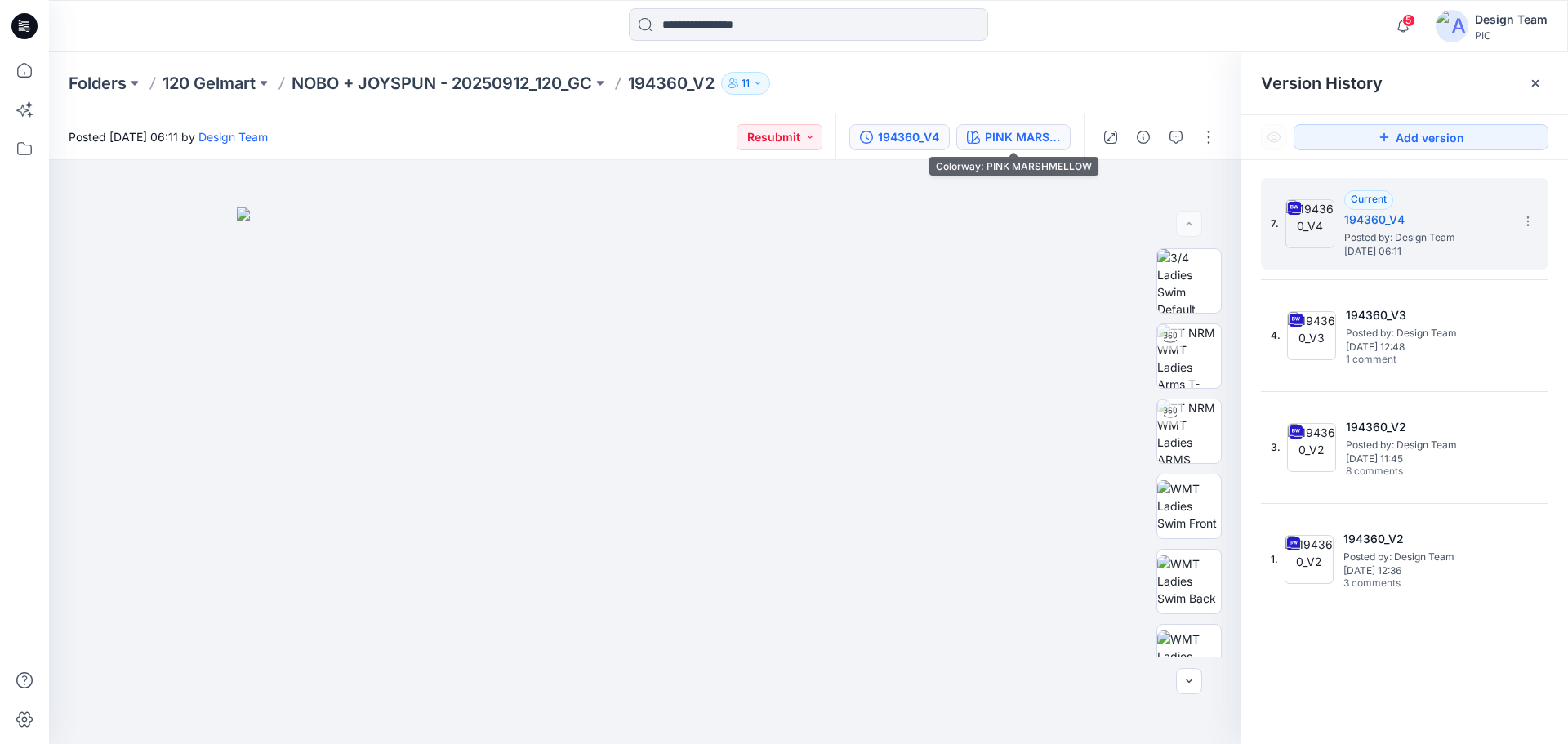
click at [1015, 145] on div "PINK MARSHMELLOW" at bounding box center [1023, 137] width 75 height 18
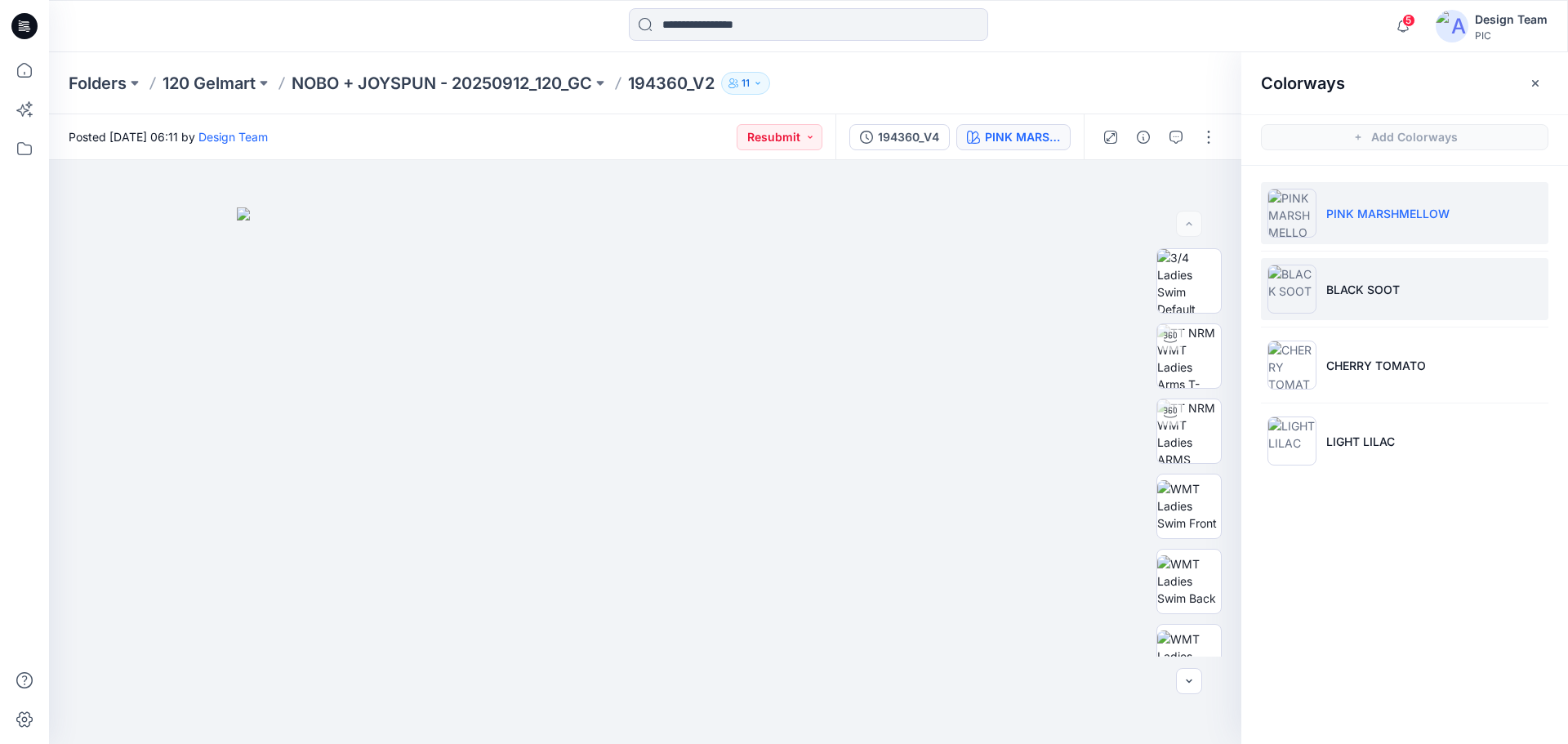
click at [1387, 301] on li "BLACK SOOT" at bounding box center [1405, 288] width 287 height 62
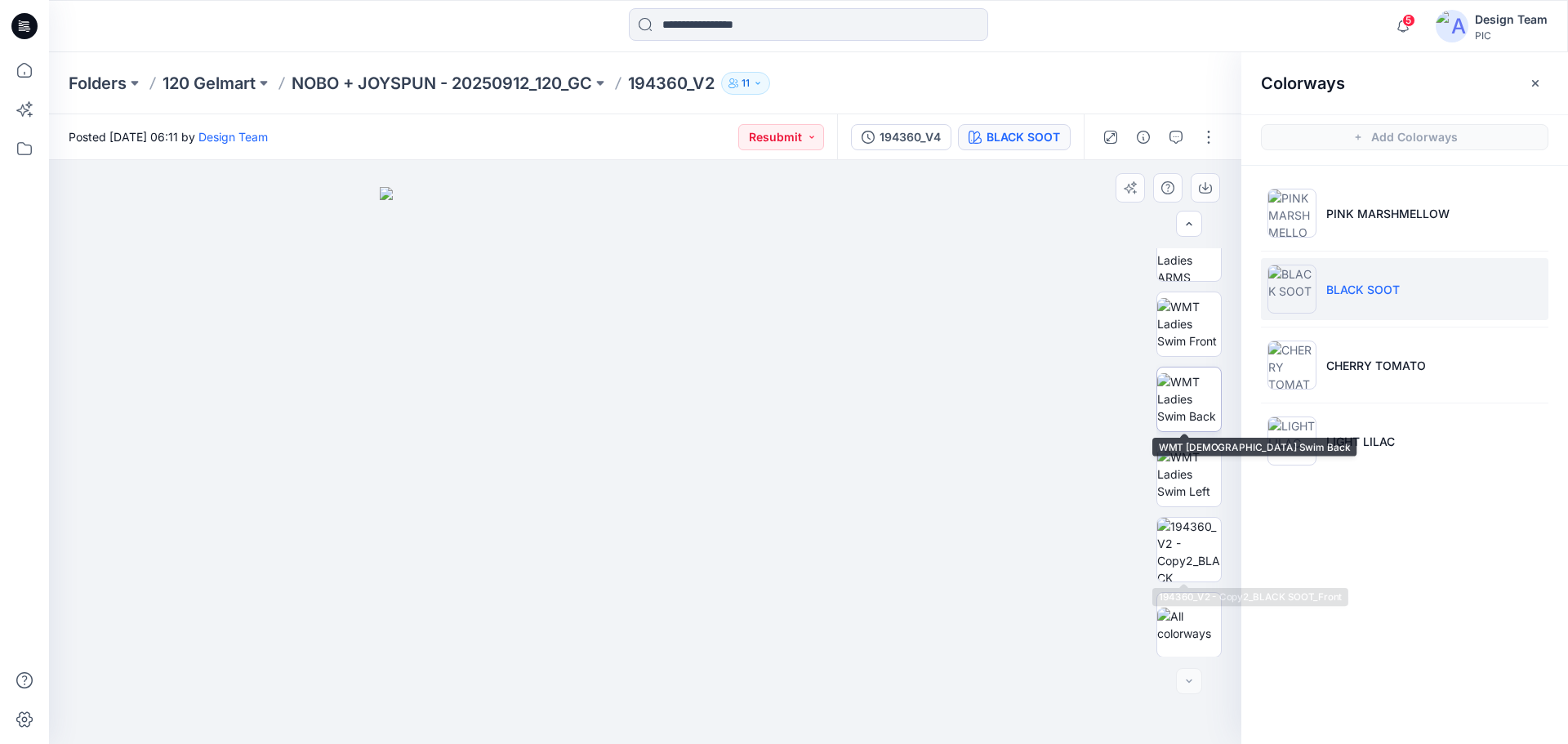
scroll to position [183, 0]
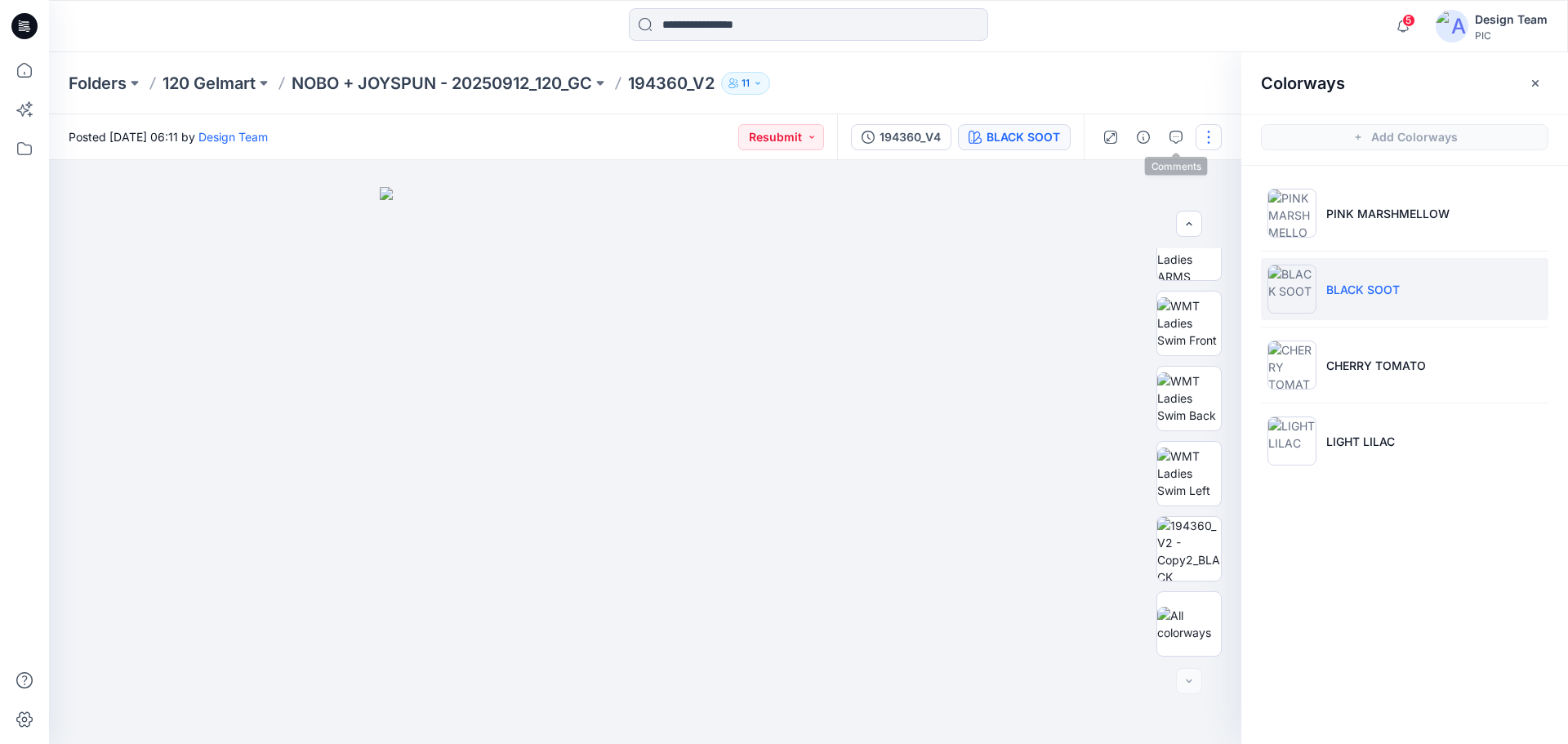
click at [1210, 134] on button "button" at bounding box center [1209, 138] width 26 height 26
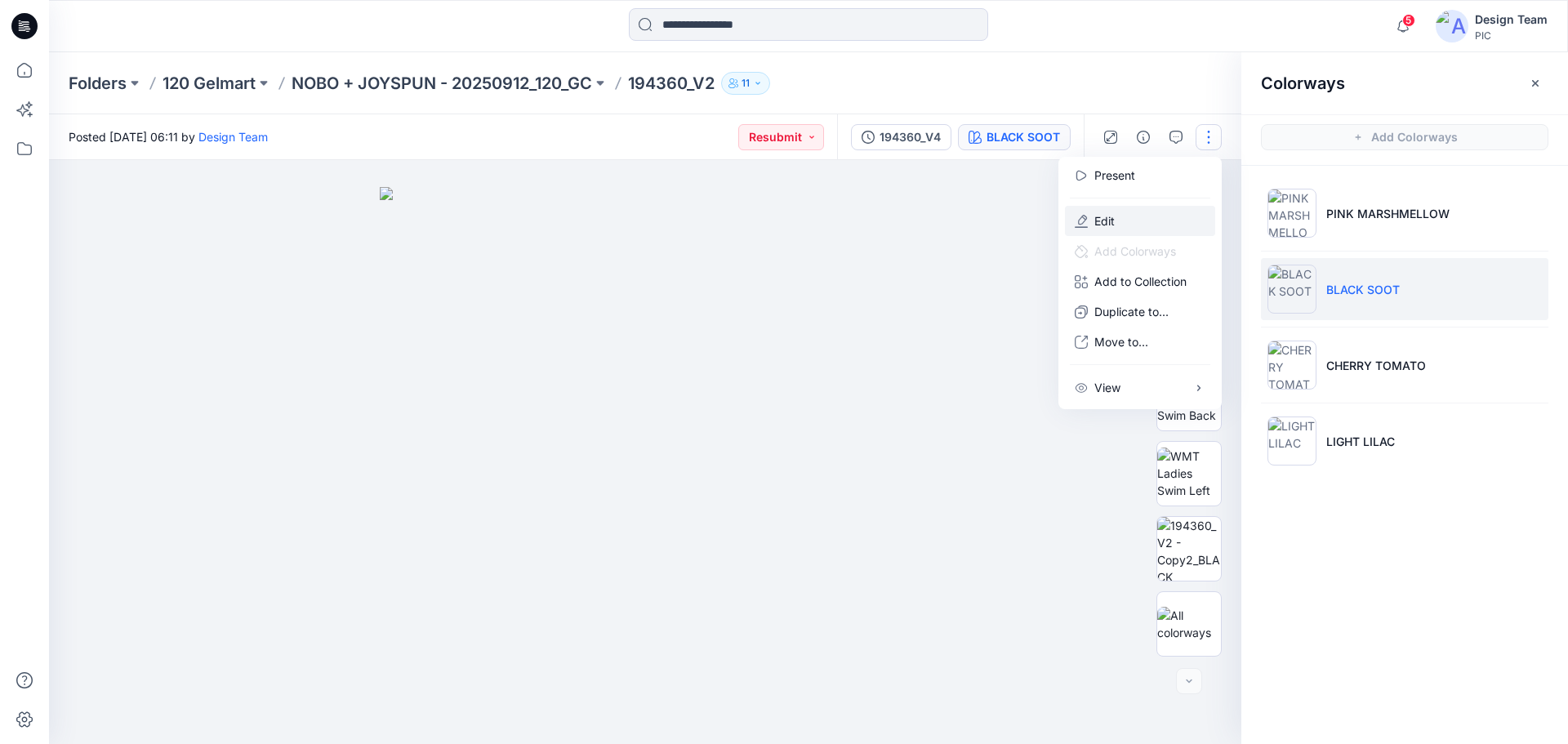
click at [1123, 220] on button "Edit" at bounding box center [1139, 221] width 150 height 30
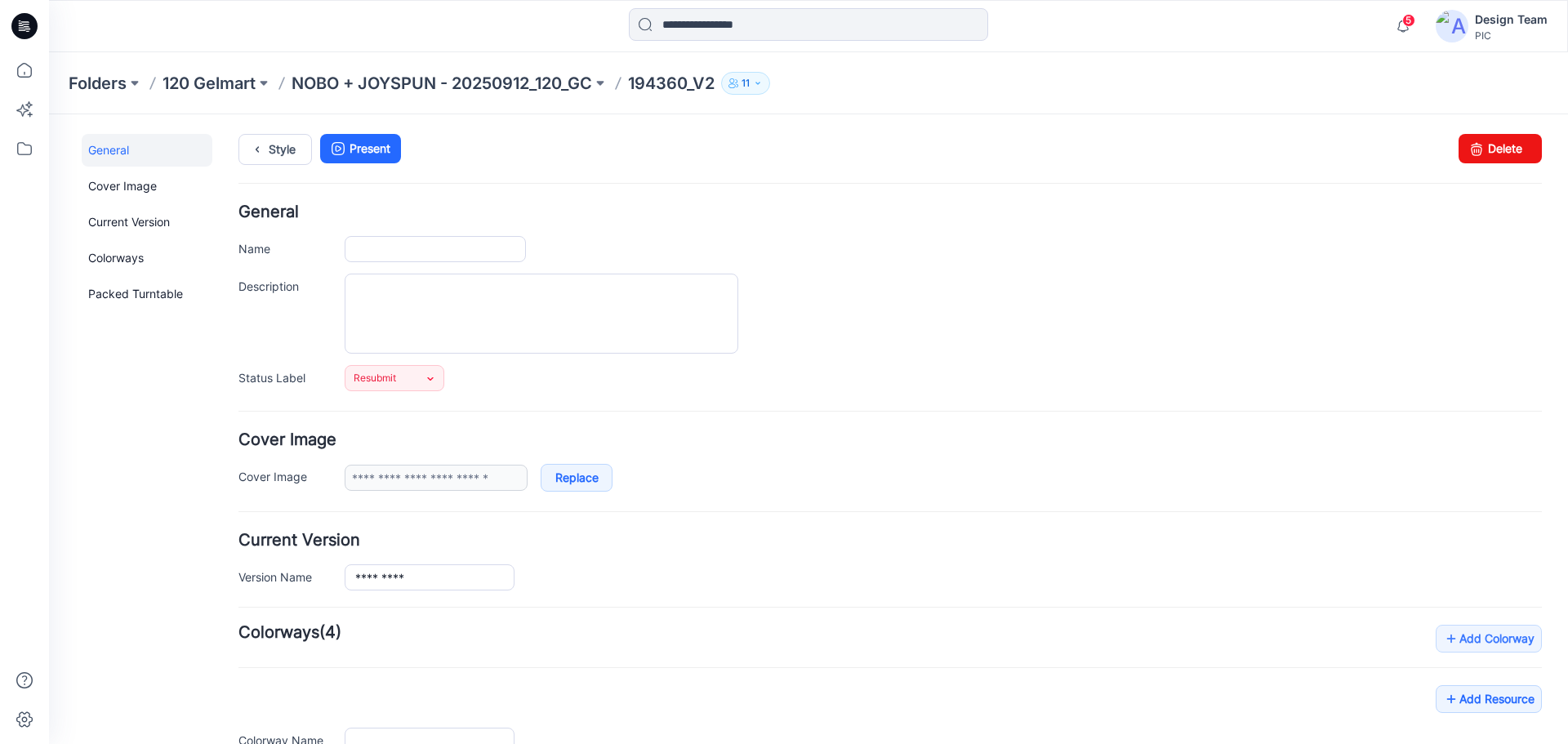
type input "*********"
type input "**********"
click at [529, 76] on p "NOBO + JOYSPUN - 20250912_120_GC" at bounding box center [442, 83] width 301 height 23
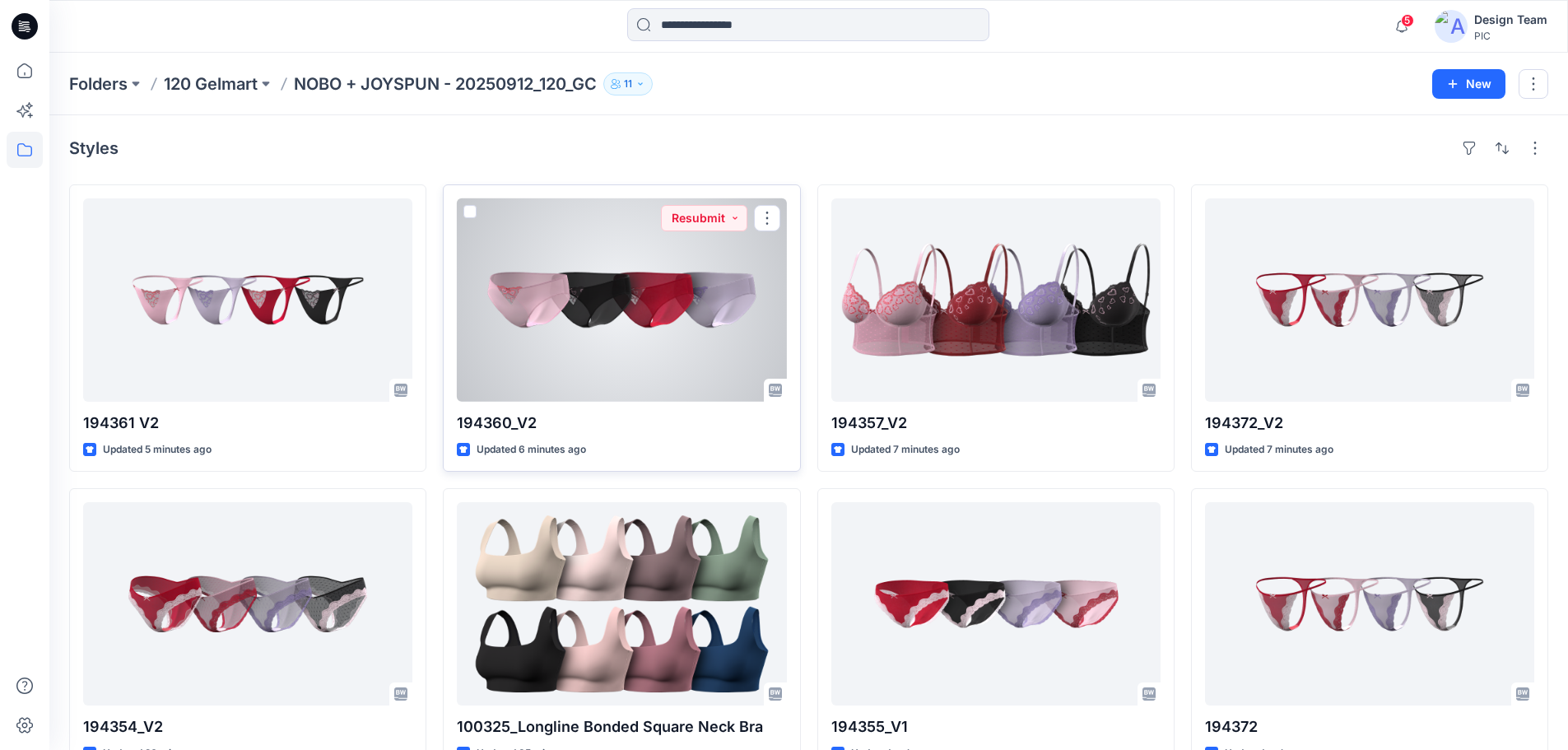
click at [557, 356] on div at bounding box center [621, 300] width 330 height 203
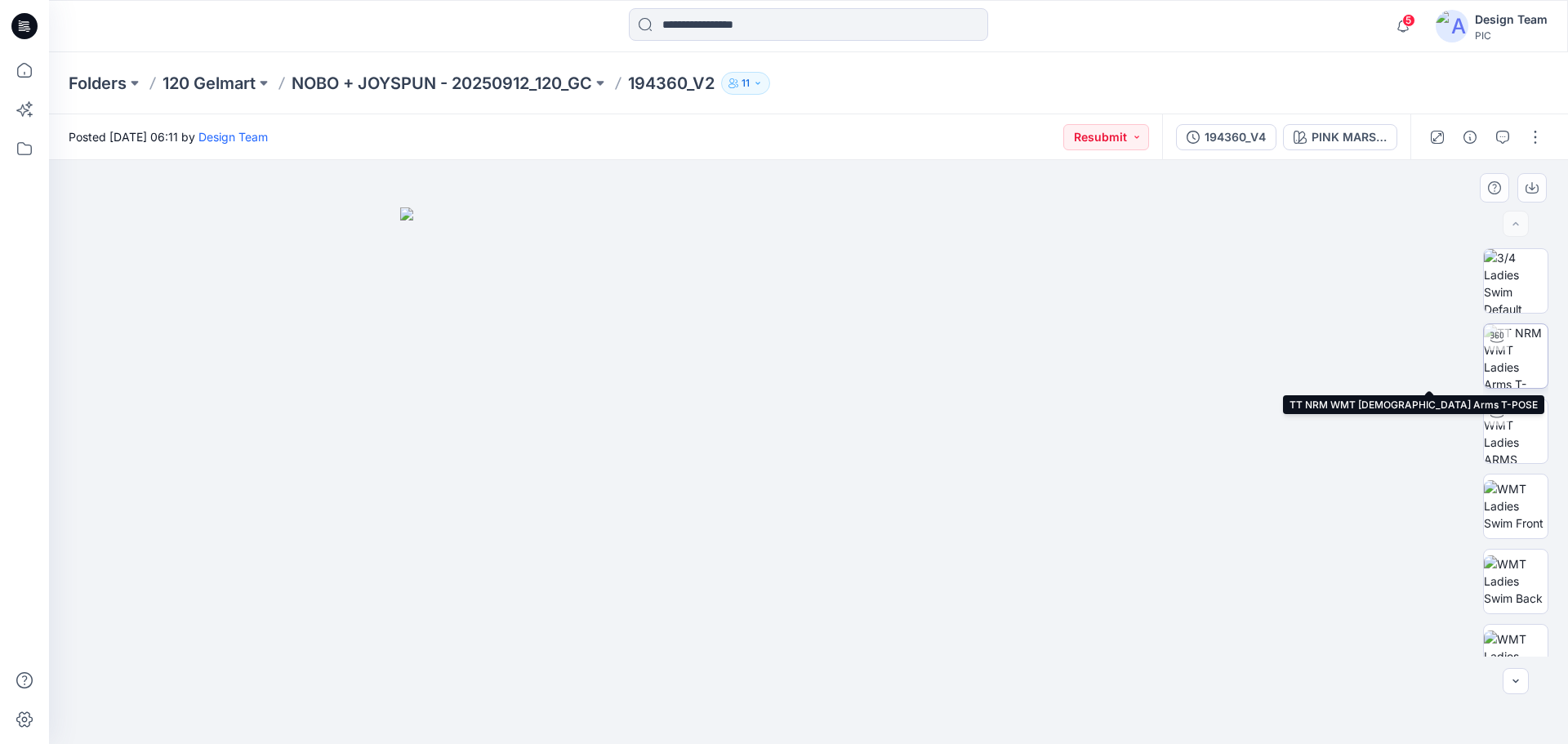
click at [1507, 371] on img at bounding box center [1515, 356] width 64 height 64
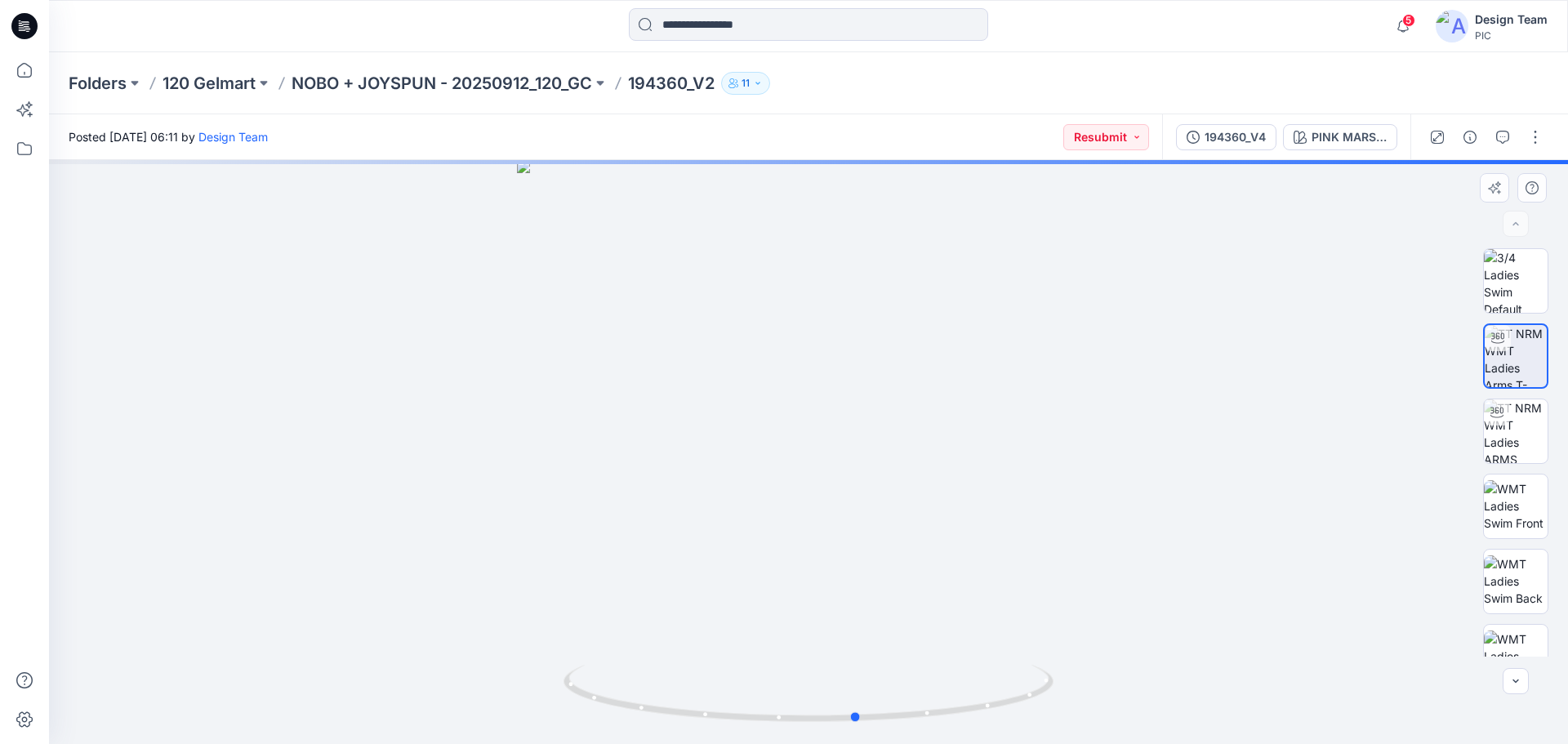
drag, startPoint x: 1025, startPoint y: 691, endPoint x: 1074, endPoint y: 716, distance: 55.0
click at [1074, 716] on div at bounding box center [808, 452] width 1519 height 584
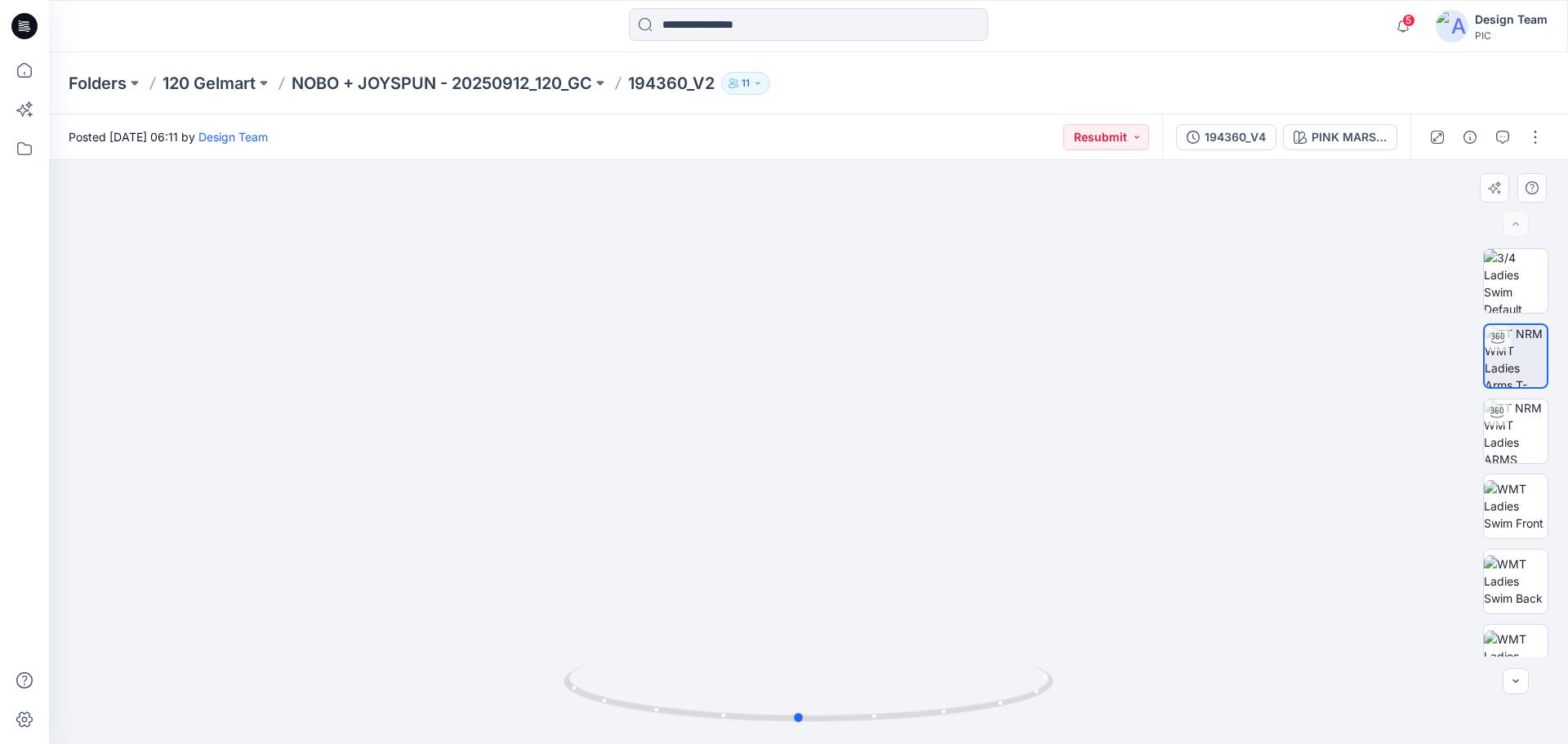
drag, startPoint x: 785, startPoint y: 708, endPoint x: 723, endPoint y: 737, distance: 68.4
click at [723, 737] on div at bounding box center [808, 703] width 490 height 81
click at [30, 67] on icon at bounding box center [25, 70] width 15 height 15
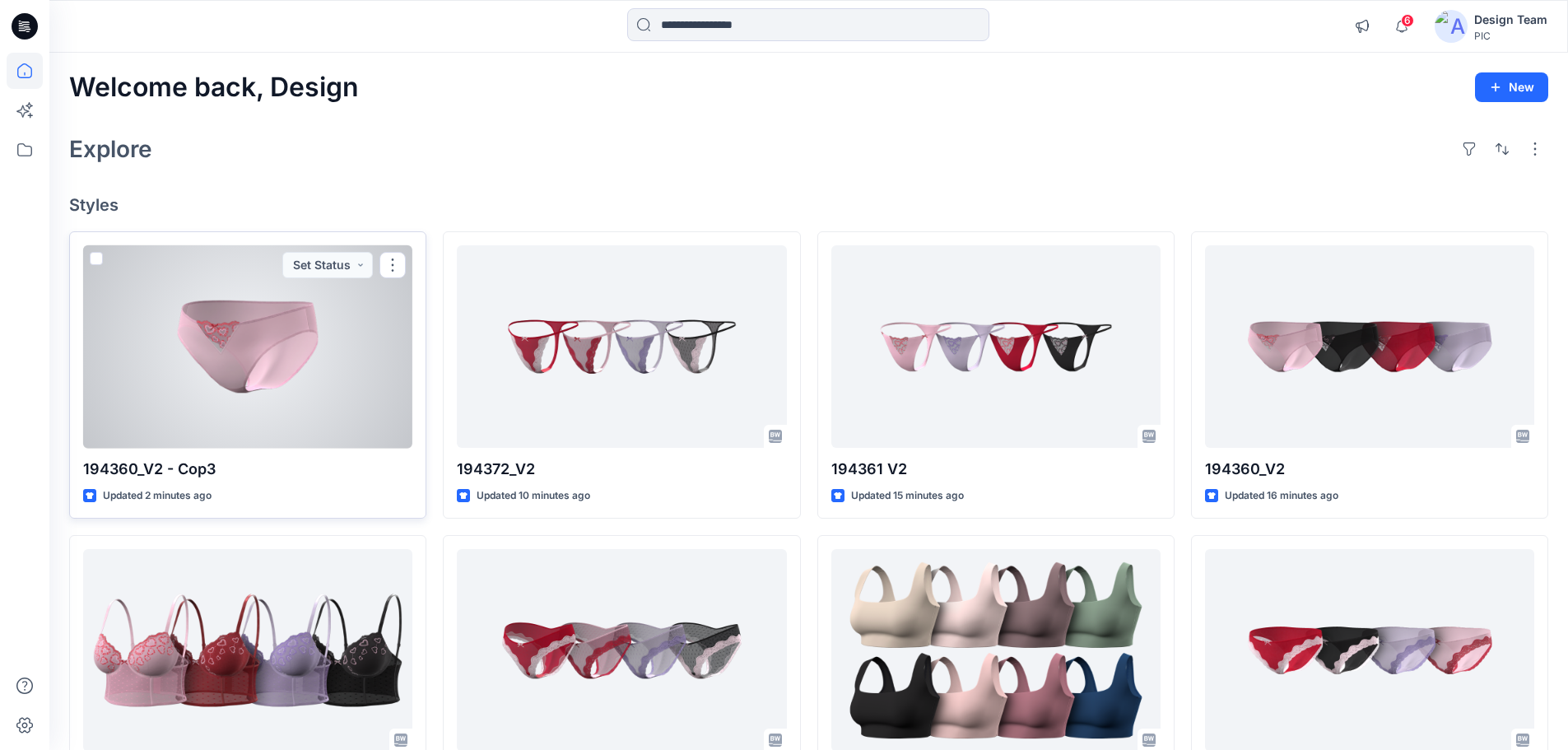
click at [239, 396] on div at bounding box center [247, 347] width 330 height 203
click at [290, 378] on div at bounding box center [247, 347] width 330 height 203
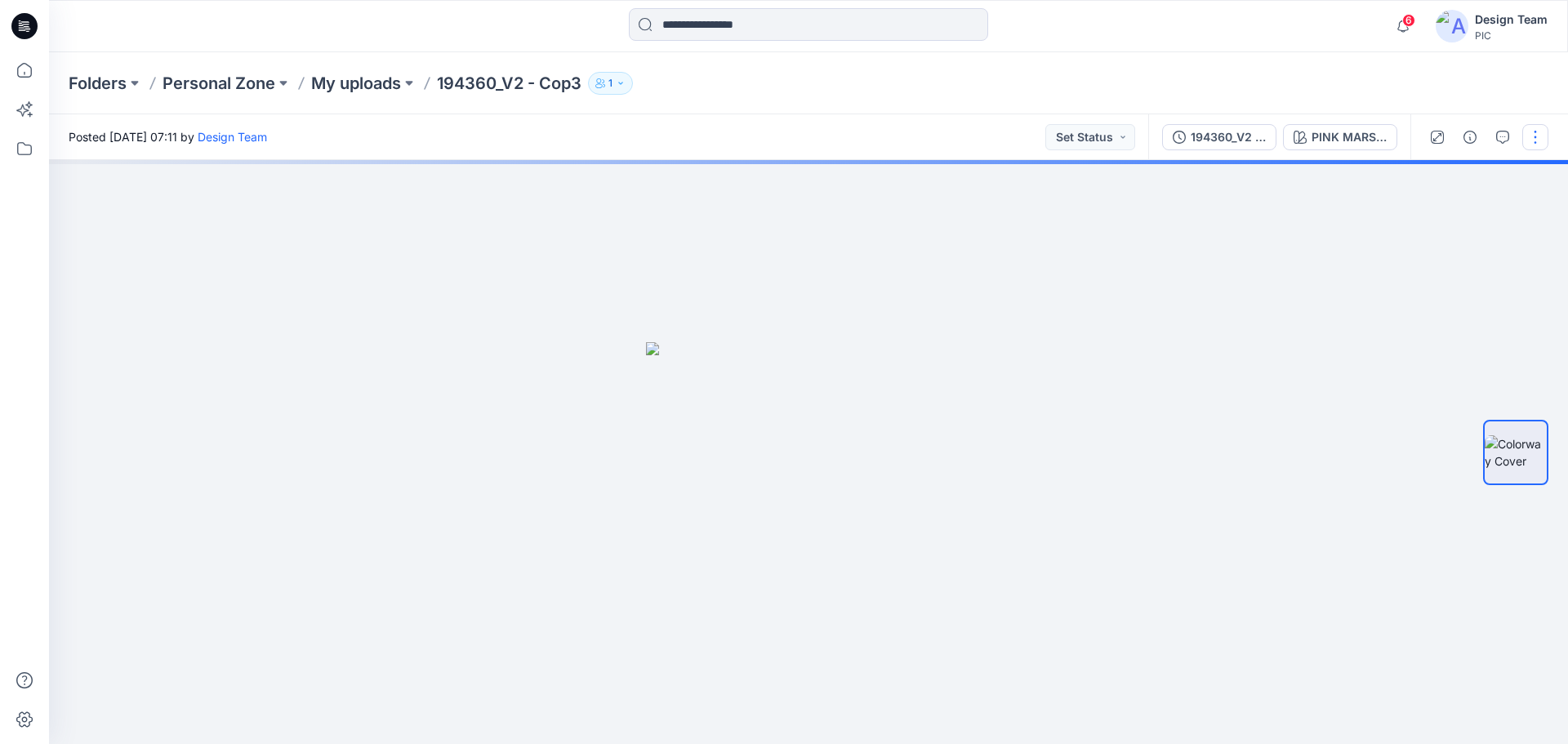
click at [1537, 138] on button "button" at bounding box center [1536, 138] width 26 height 26
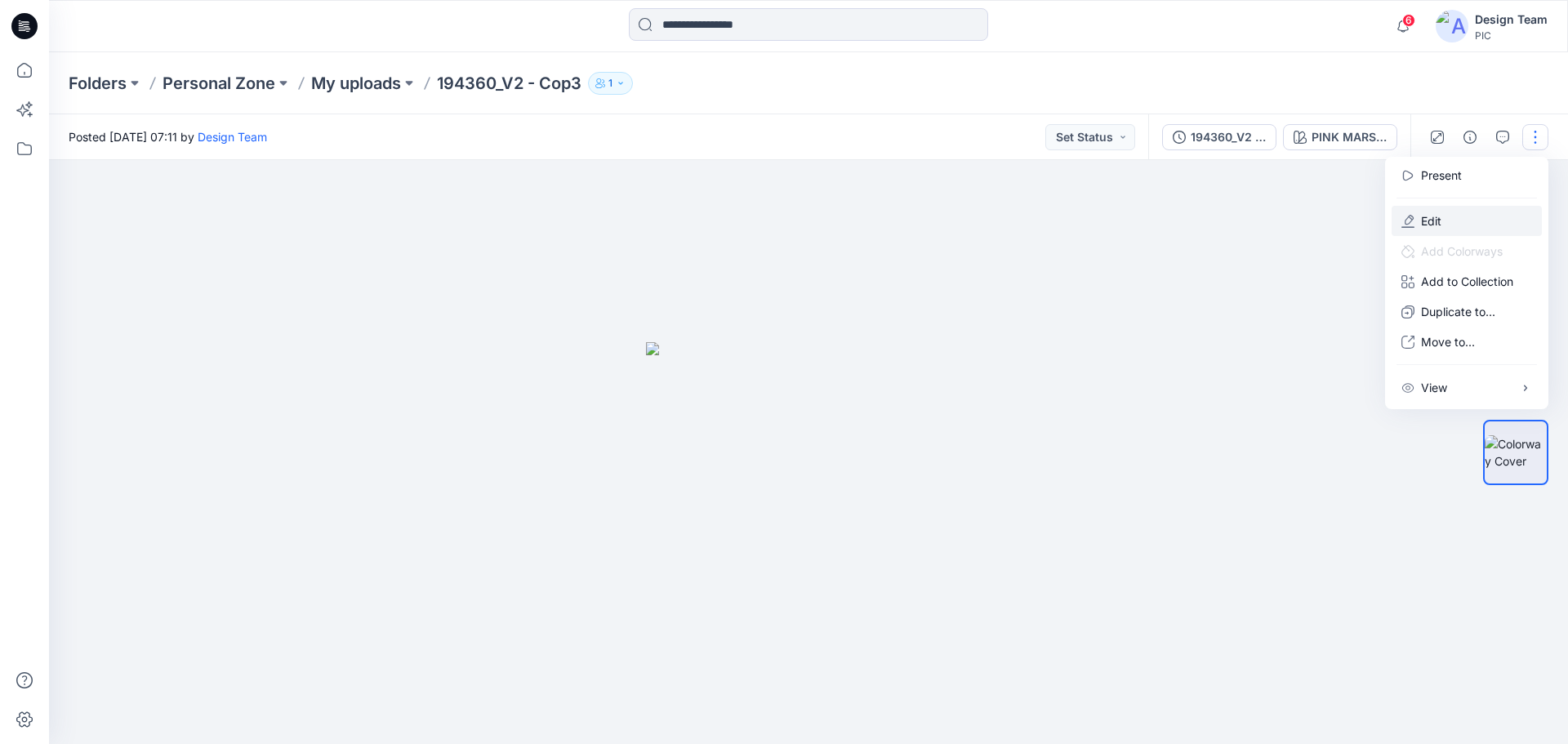
click at [1436, 217] on p "Edit" at bounding box center [1430, 221] width 20 height 18
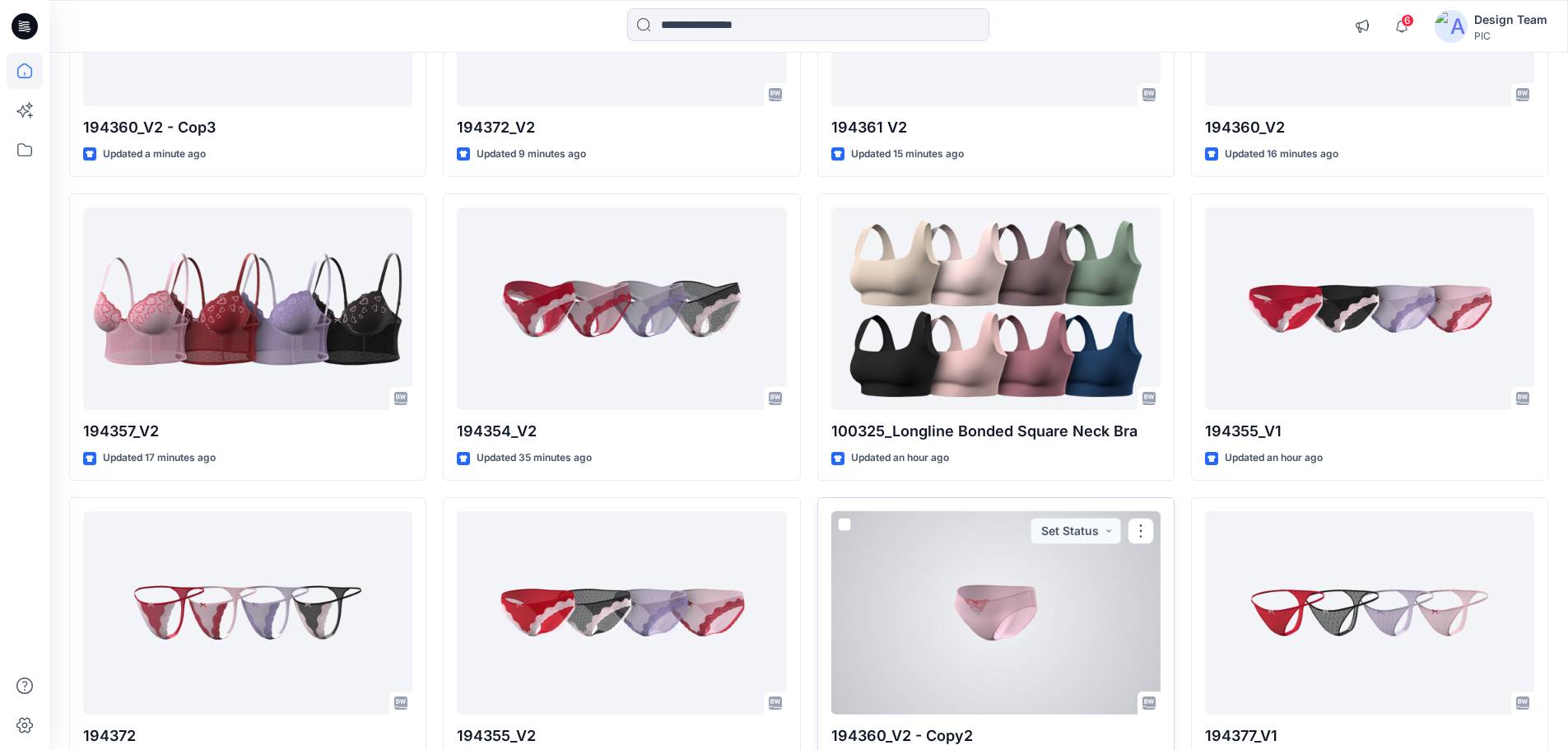
scroll to position [412, 0]
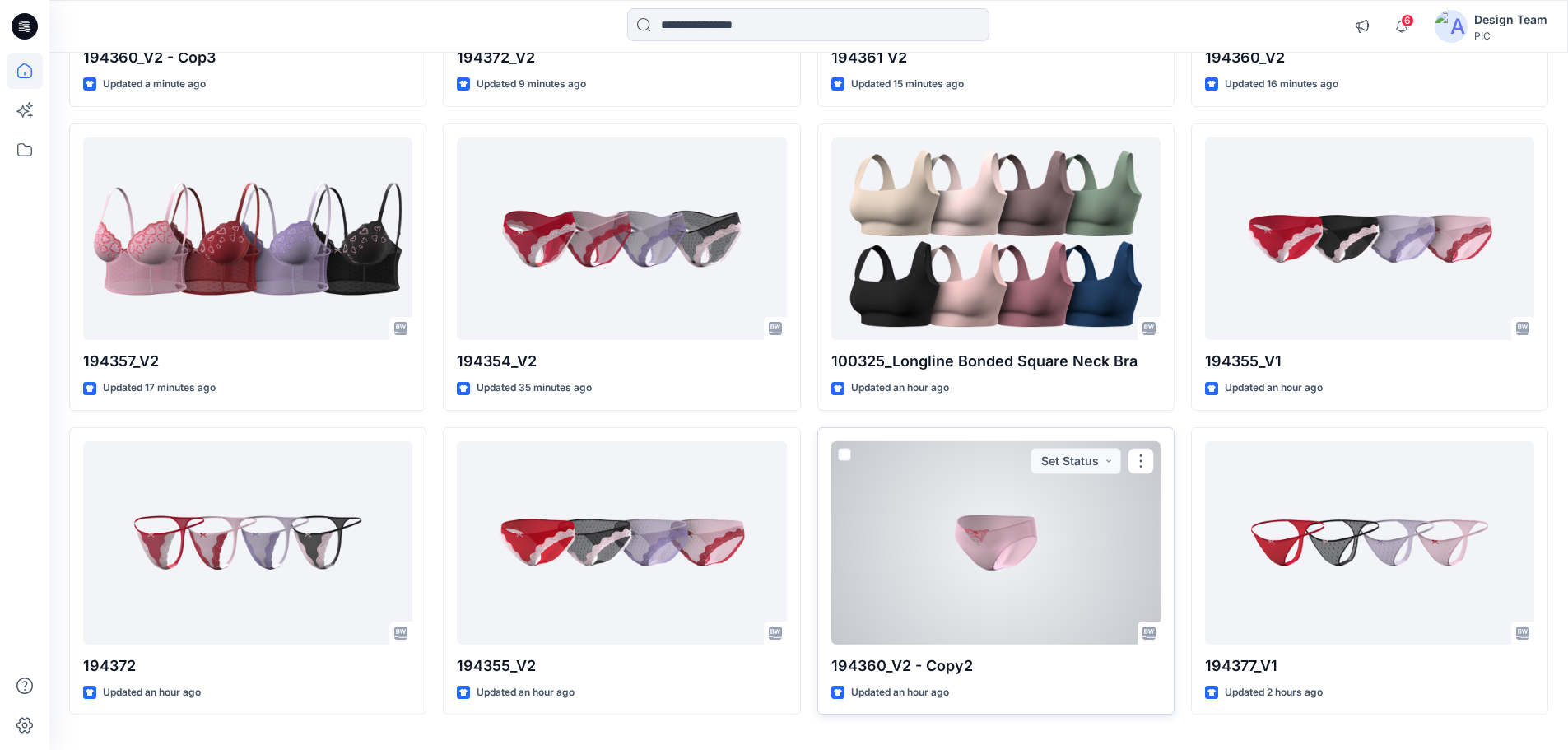
click at [971, 588] on div at bounding box center [996, 542] width 330 height 203
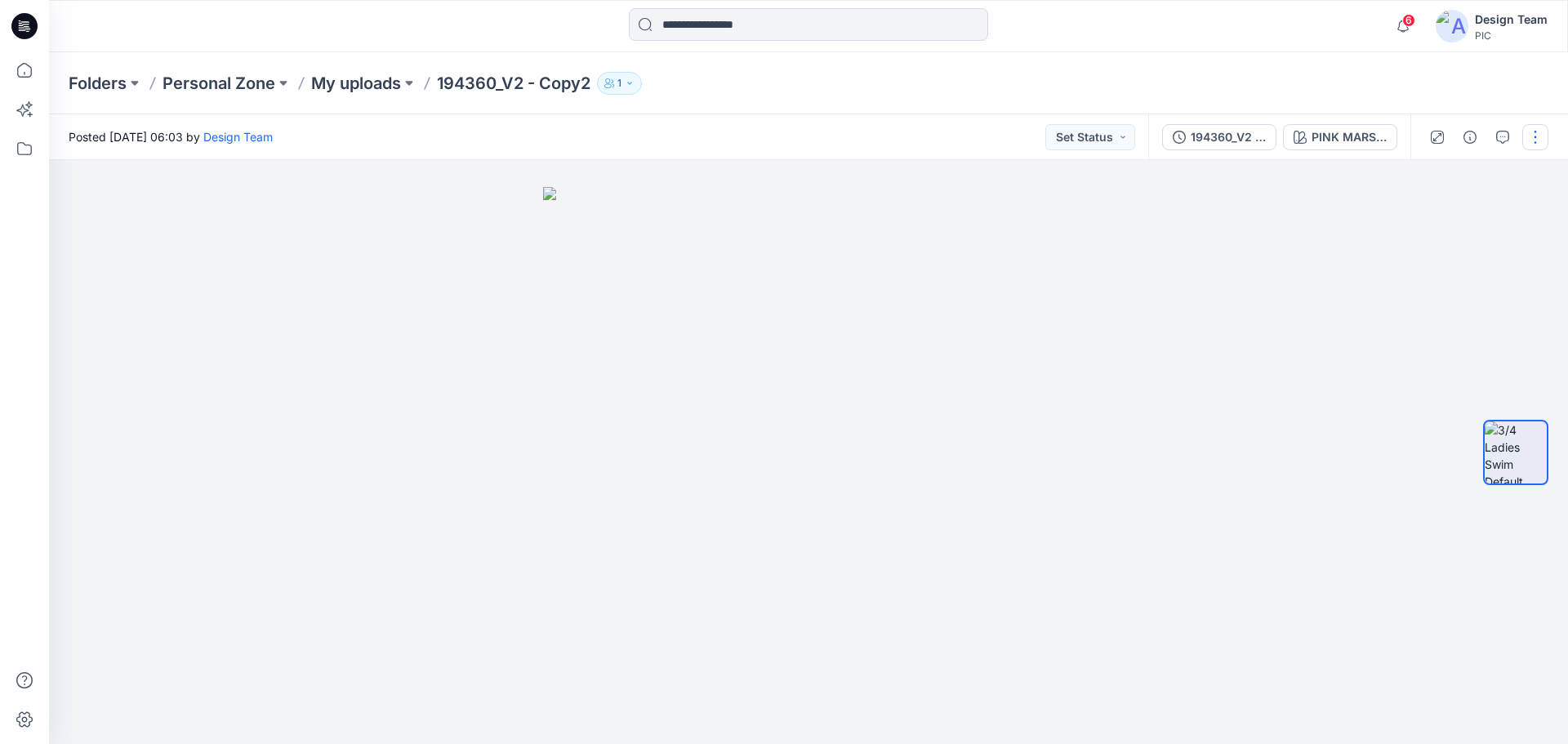
click at [1541, 134] on button "button" at bounding box center [1536, 138] width 26 height 26
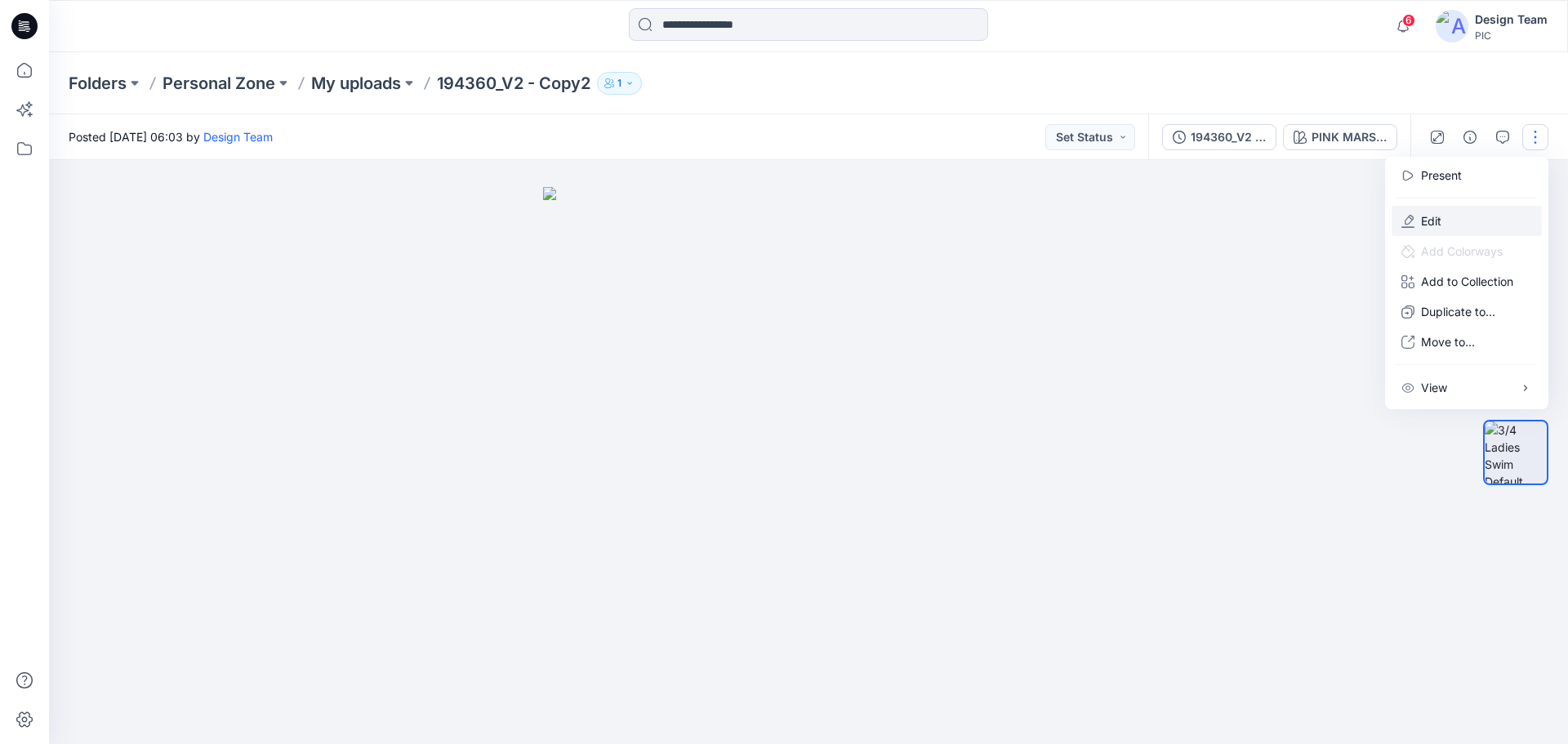
click at [1421, 220] on p "Edit" at bounding box center [1430, 221] width 20 height 18
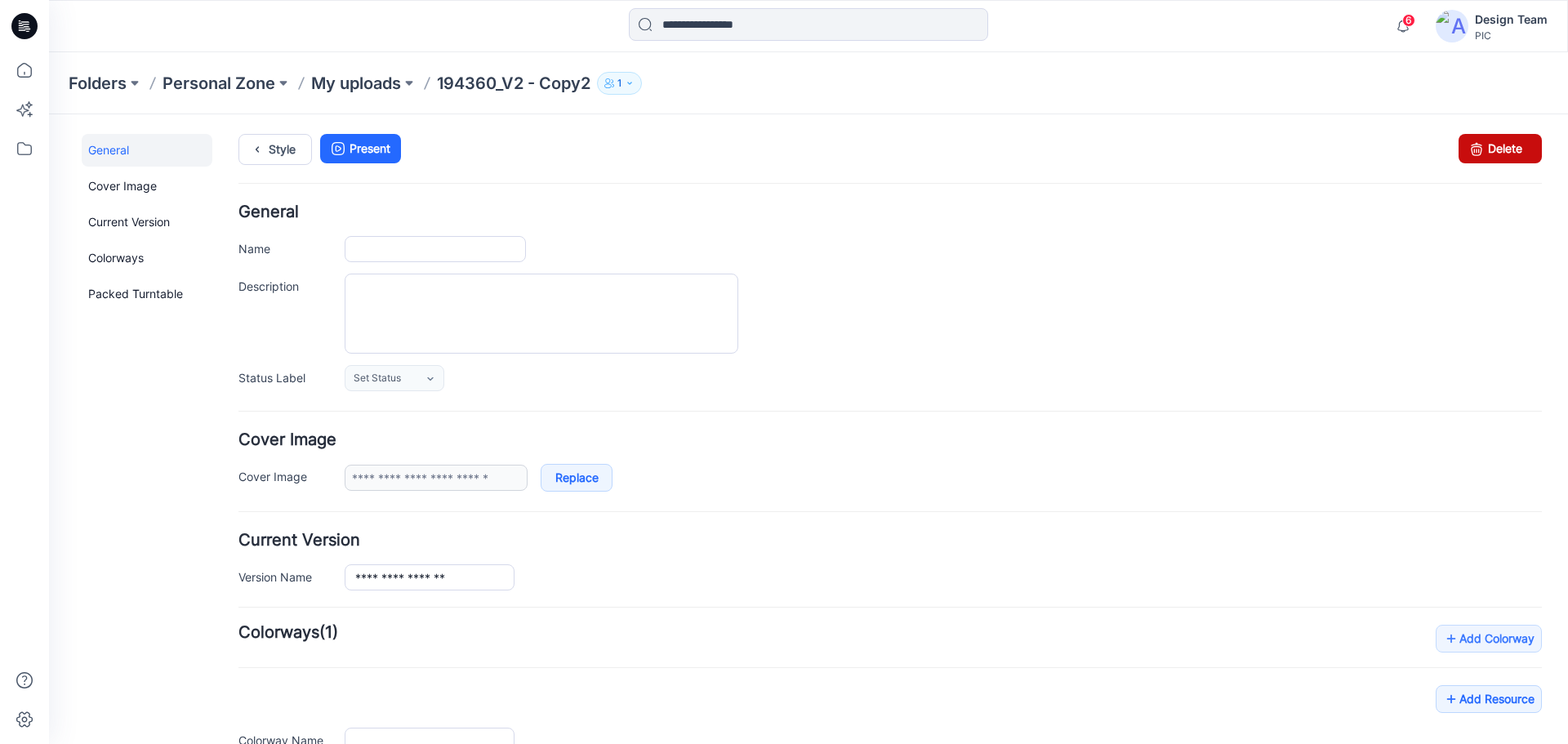
click at [1472, 142] on icon at bounding box center [1476, 149] width 23 height 30
type input "**********"
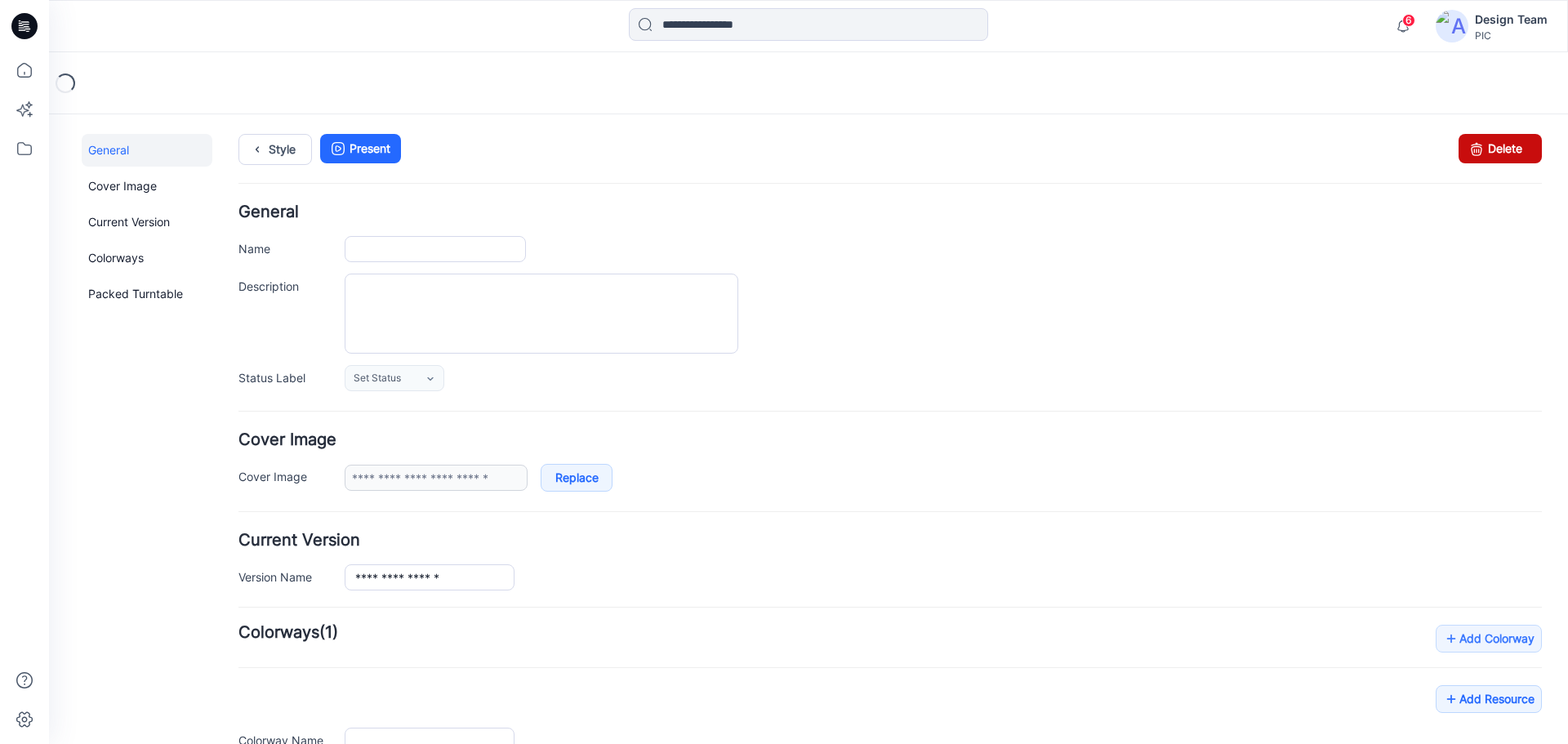
type input "**********"
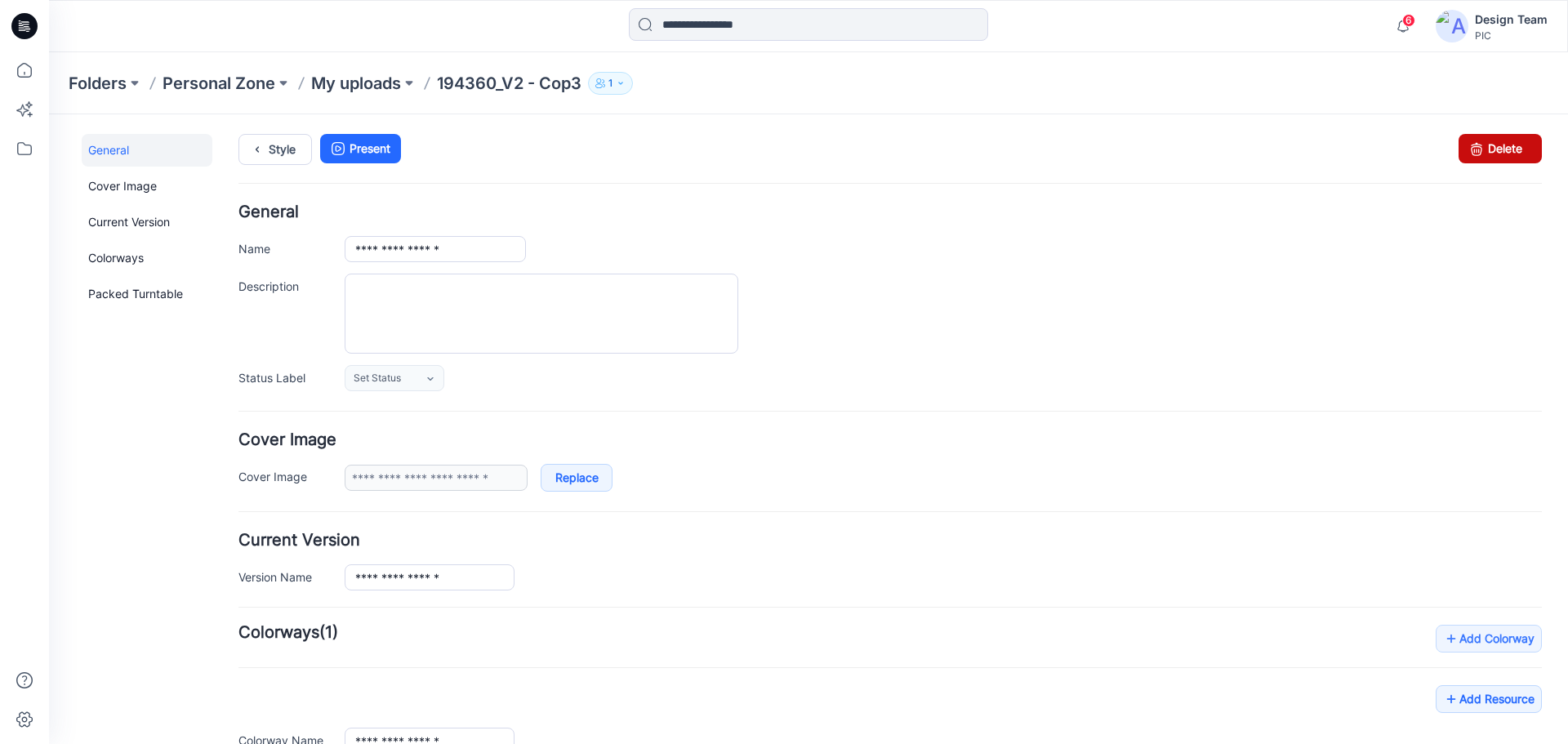
drag, startPoint x: 1488, startPoint y: 150, endPoint x: 905, endPoint y: 167, distance: 583.2
click at [1488, 150] on link "Delete" at bounding box center [1500, 149] width 83 height 30
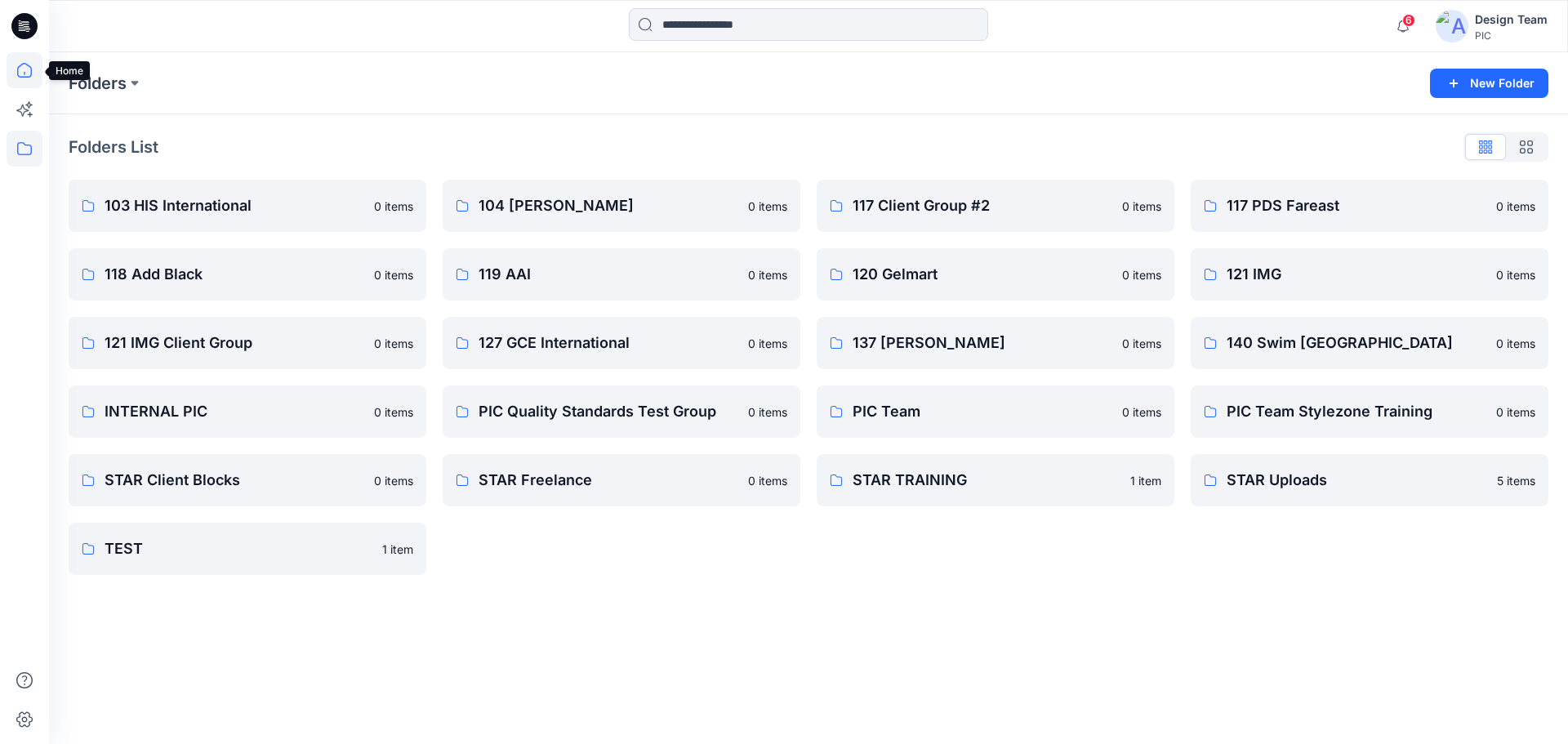
click at [24, 77] on icon at bounding box center [25, 70] width 15 height 15
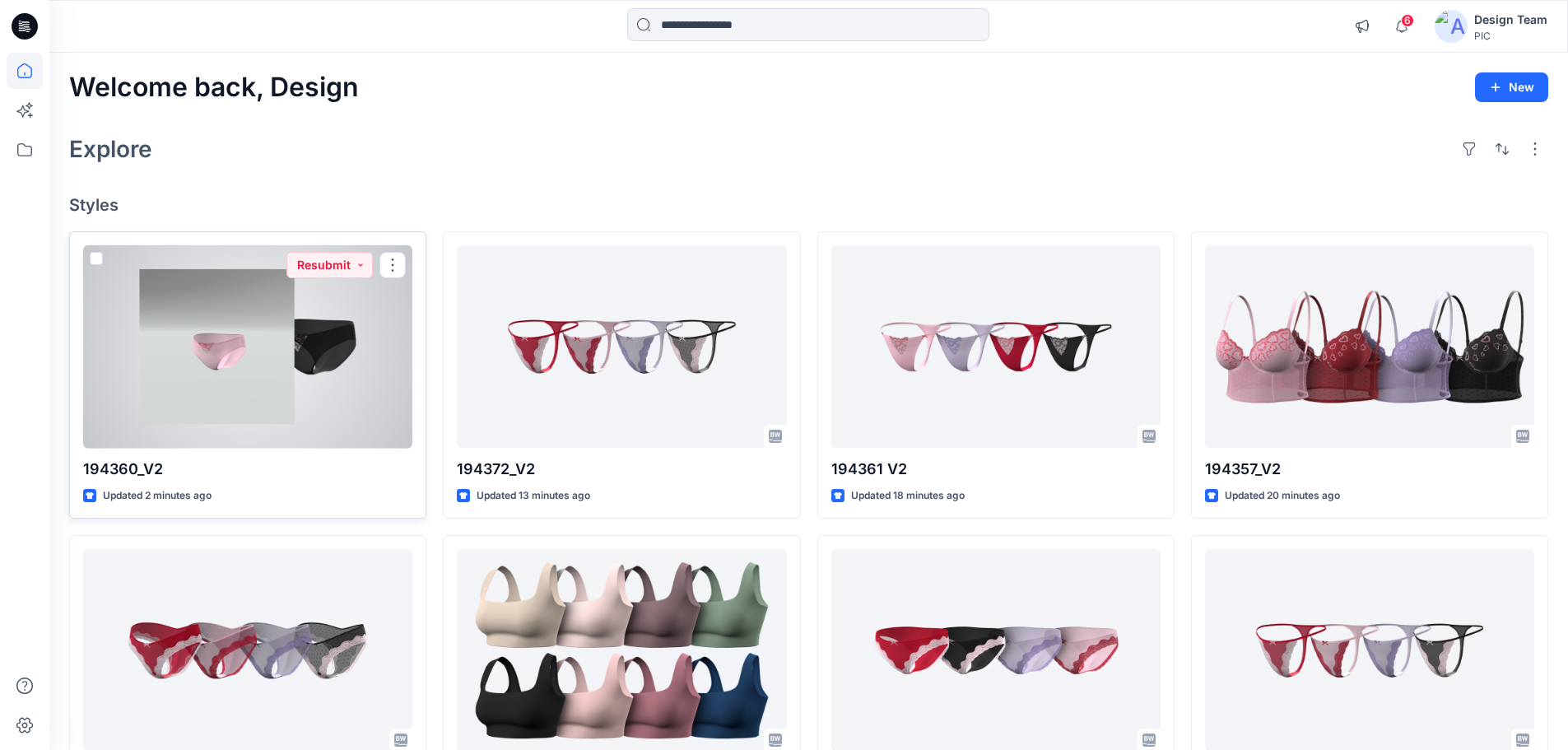
click at [302, 356] on div at bounding box center [247, 347] width 330 height 203
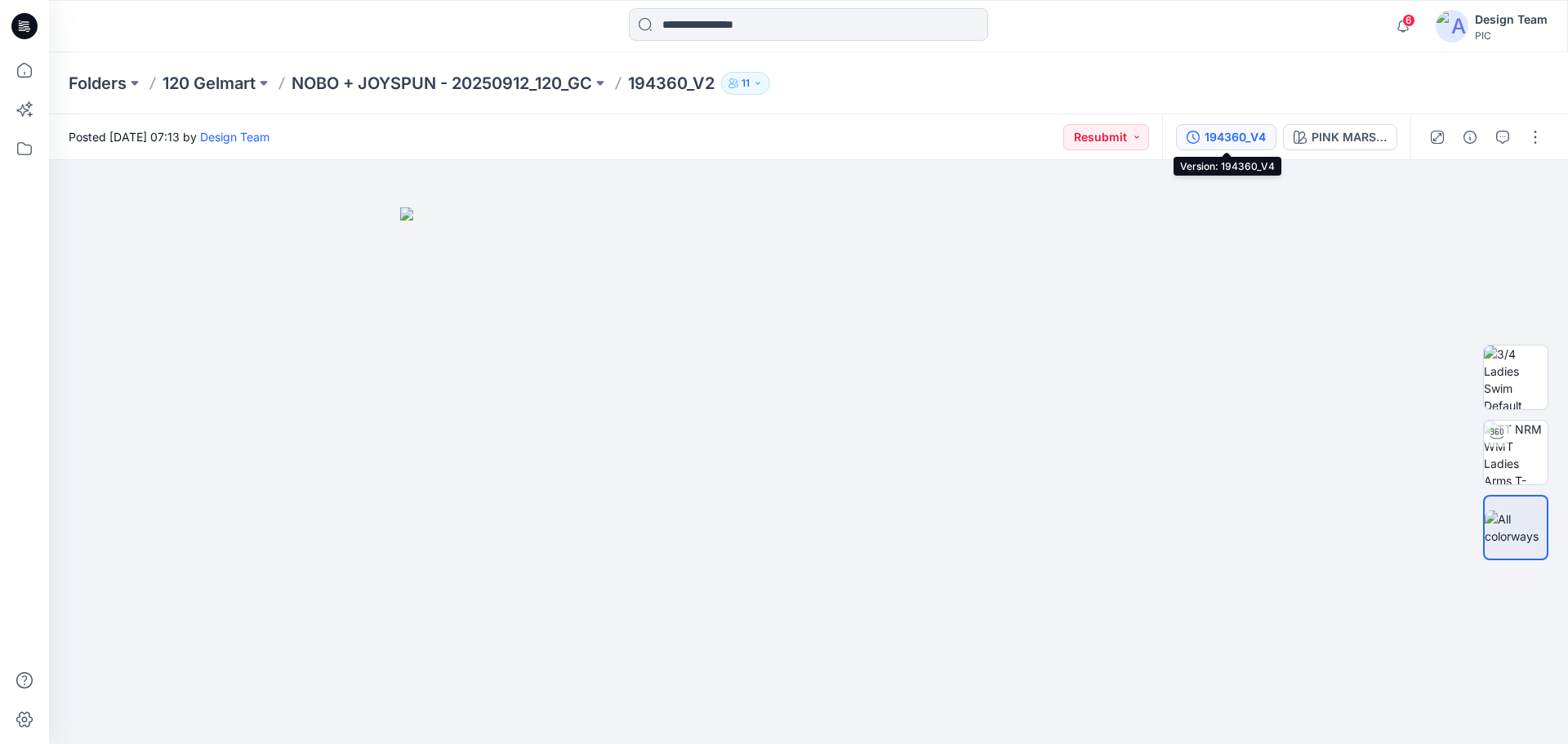
click at [1238, 138] on div "194360_V4" at bounding box center [1235, 137] width 61 height 18
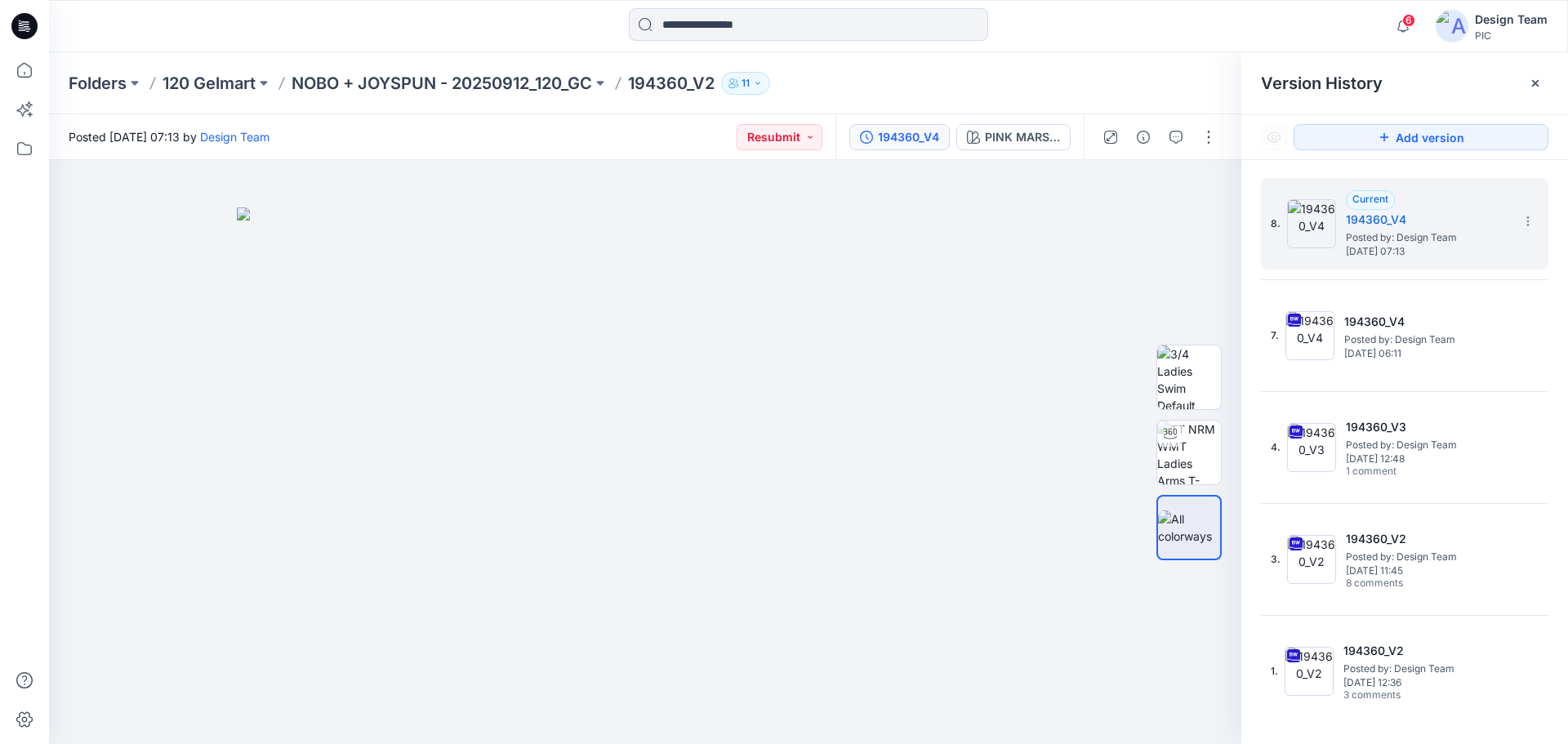
click at [1137, 42] on div at bounding box center [808, 25] width 759 height 36
click at [673, 79] on p "194360_V2" at bounding box center [670, 83] width 87 height 23
click at [483, 80] on p "NOBO + JOYSPUN - 20250912_120_GC" at bounding box center [442, 83] width 301 height 23
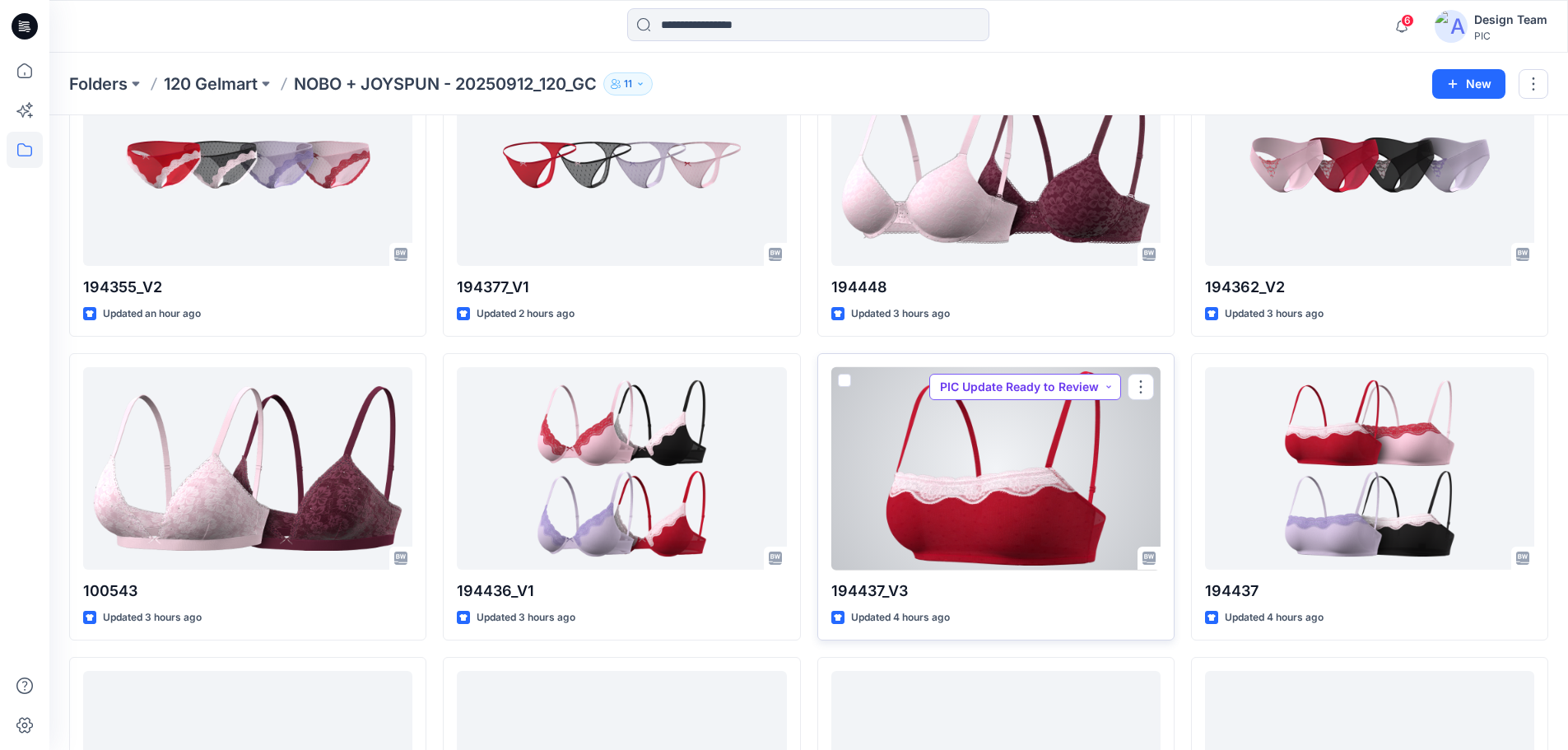
scroll to position [739, 0]
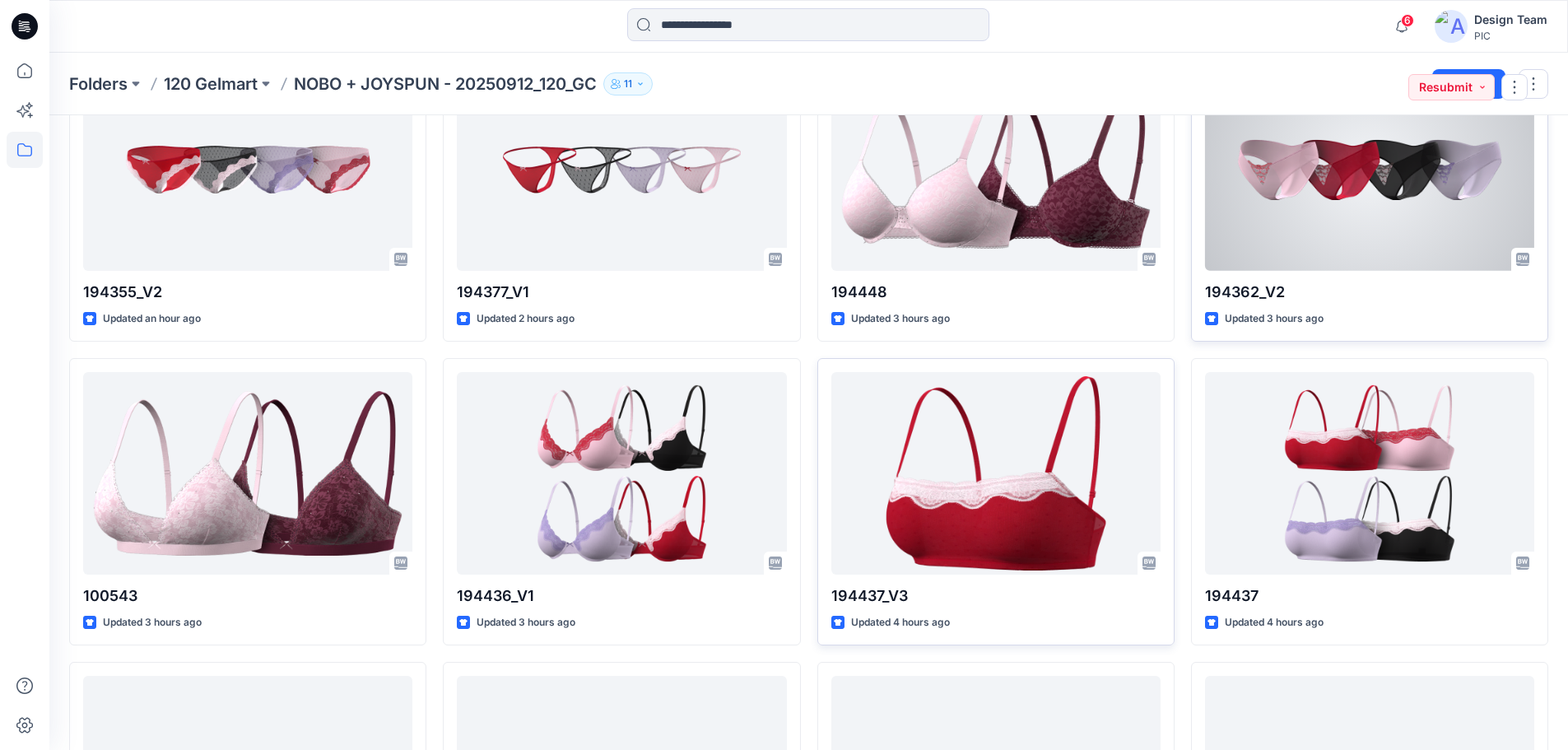
click at [1319, 211] on div at bounding box center [1369, 169] width 330 height 203
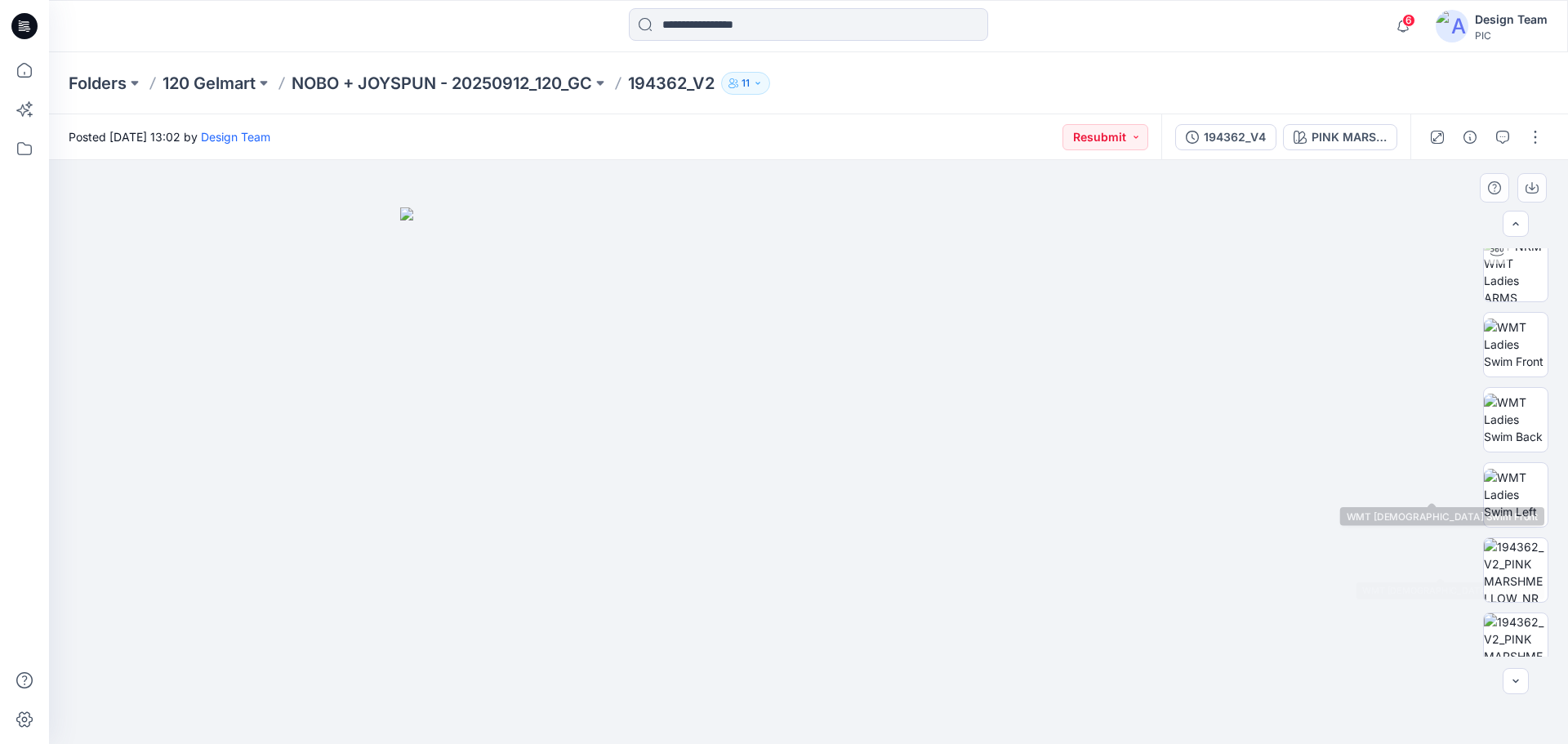
scroll to position [333, 0]
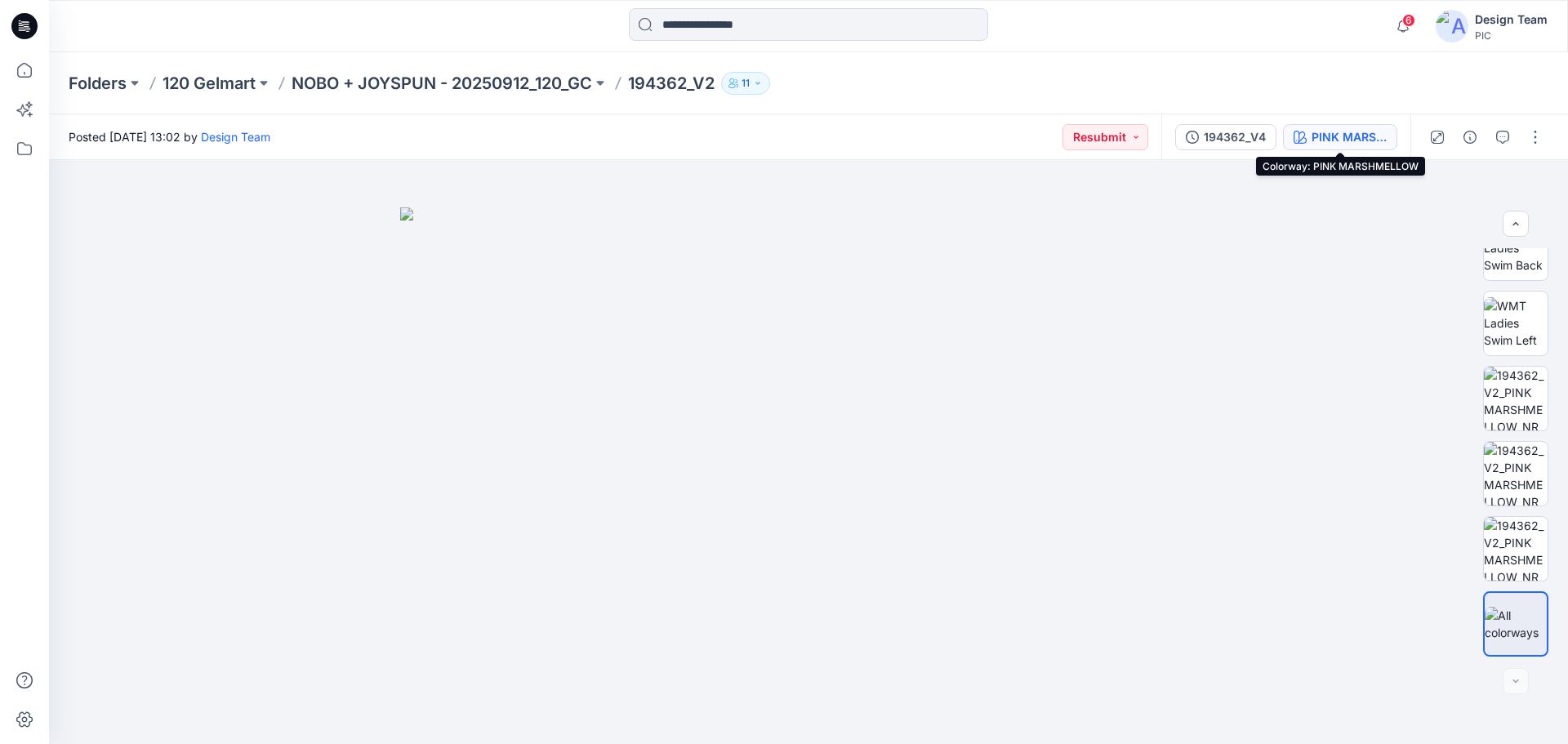
click at [1328, 133] on div "PINK MARSHMELLOW" at bounding box center [1349, 137] width 75 height 18
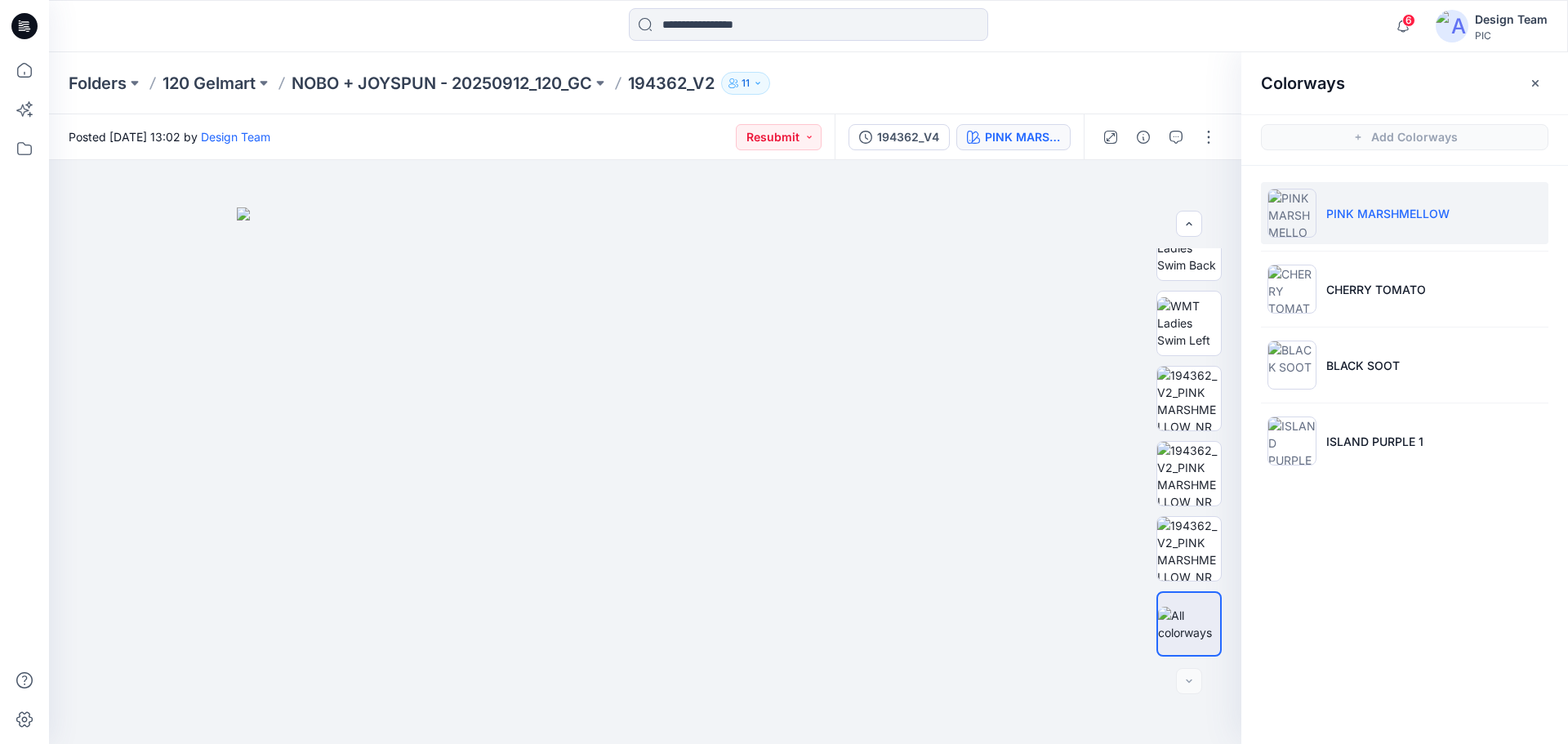
click at [1368, 181] on ul "PINK MARSHMELLOW CHERRY TOMATO BLACK SOOT ISLAND PURPLE 1" at bounding box center [1404, 327] width 327 height 322
click at [1355, 222] on li "PINK MARSHMELLOW" at bounding box center [1405, 213] width 287 height 62
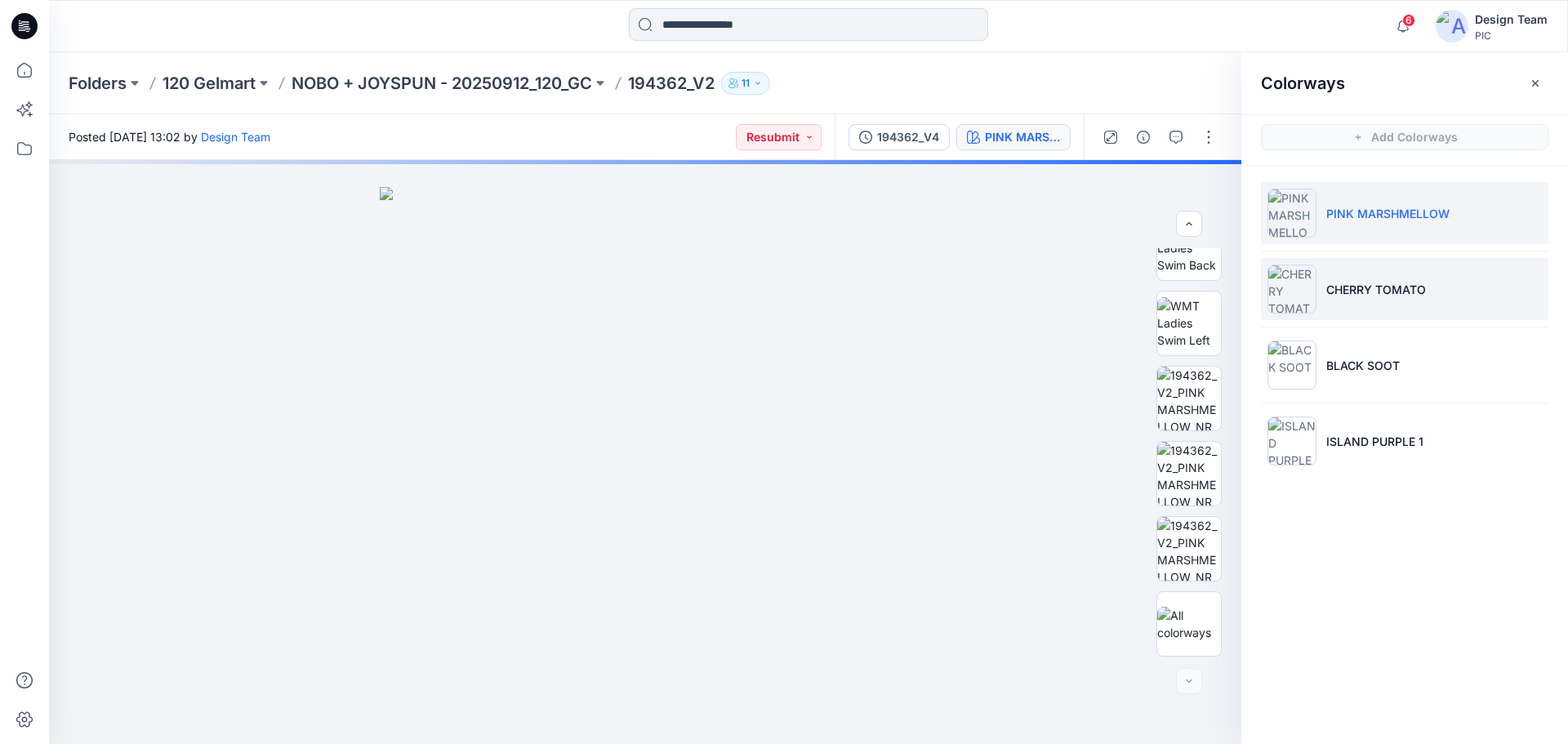
click at [1361, 282] on p "CHERRY TOMATO" at bounding box center [1376, 290] width 100 height 18
click at [1387, 215] on p "PINK MARSHMELLOW" at bounding box center [1387, 214] width 124 height 18
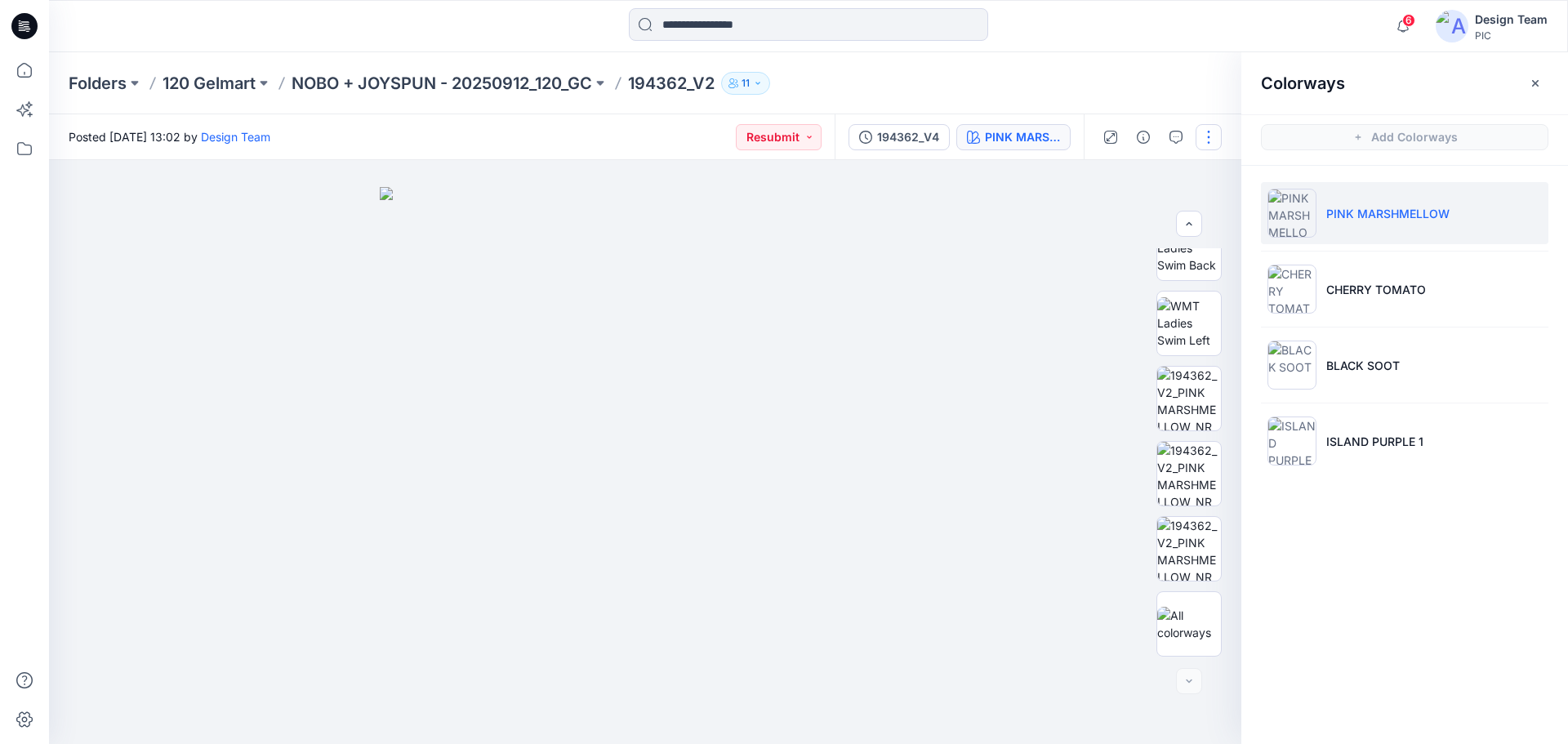
click at [1202, 136] on button "button" at bounding box center [1209, 138] width 26 height 26
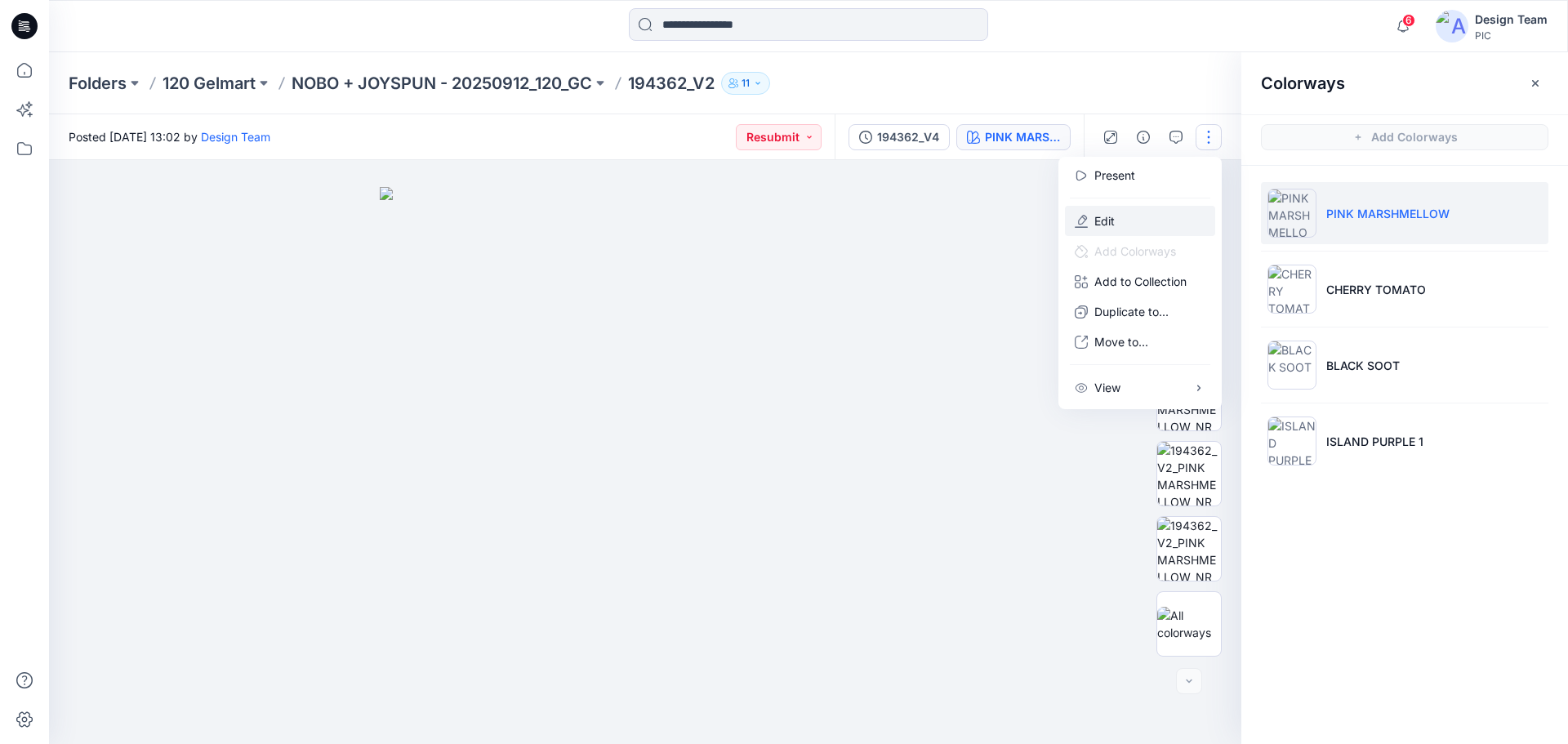
click at [1115, 217] on button "Edit" at bounding box center [1139, 221] width 150 height 30
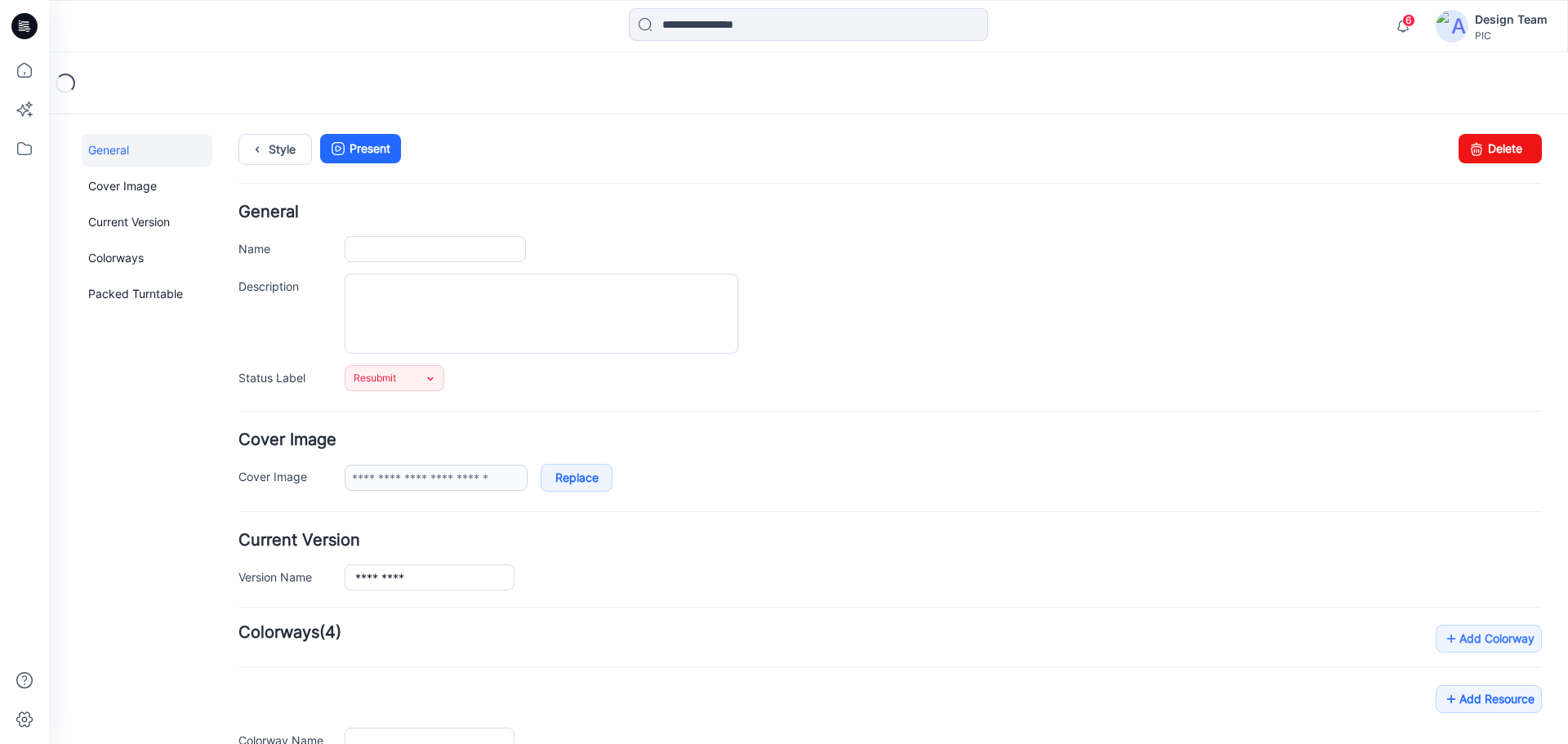
type input "*********"
type input "**********"
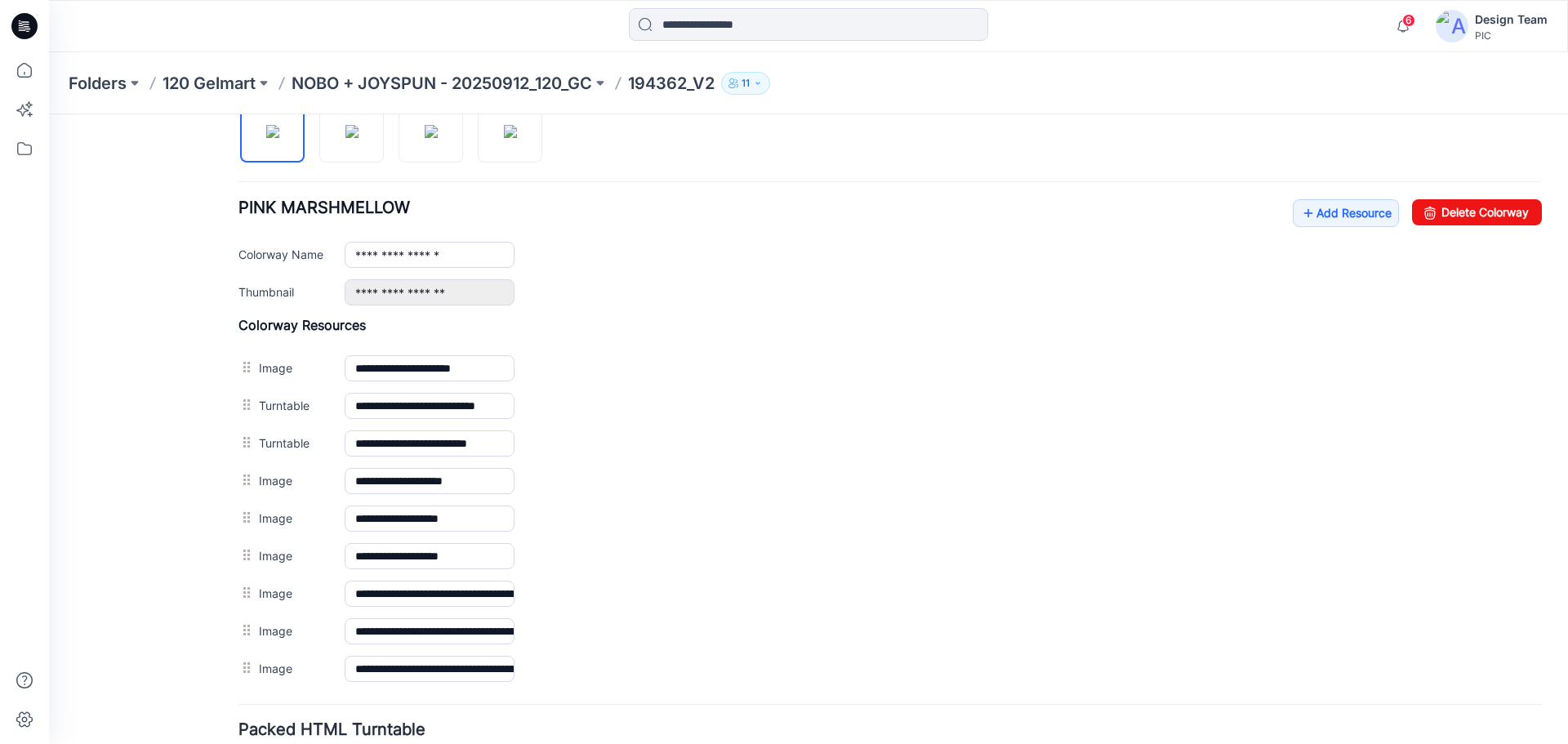
scroll to position [699, 0]
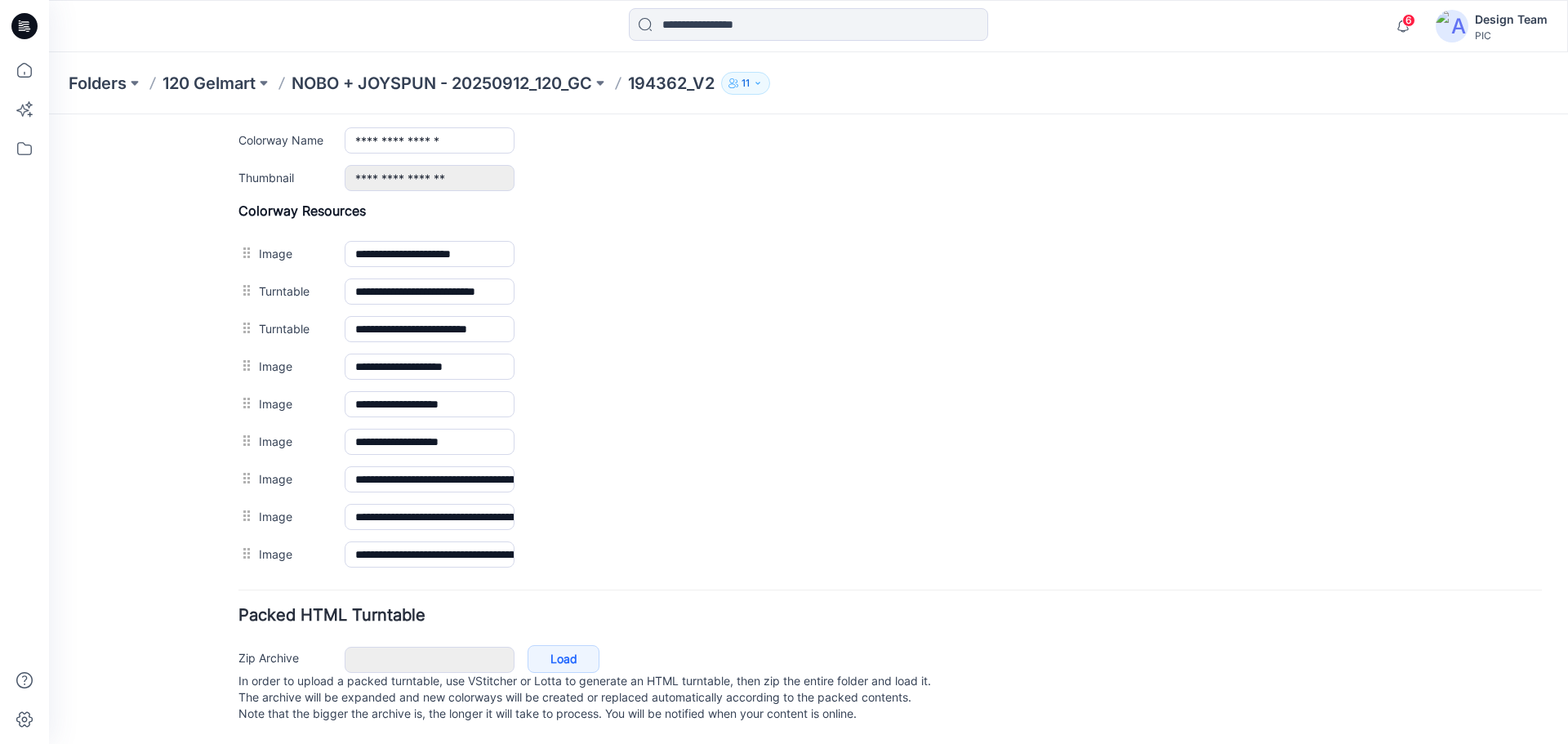
click at [124, 457] on div "General Cover Image Current Version Colorways Packed Turntable" at bounding box center [146, 97] width 131 height 1293
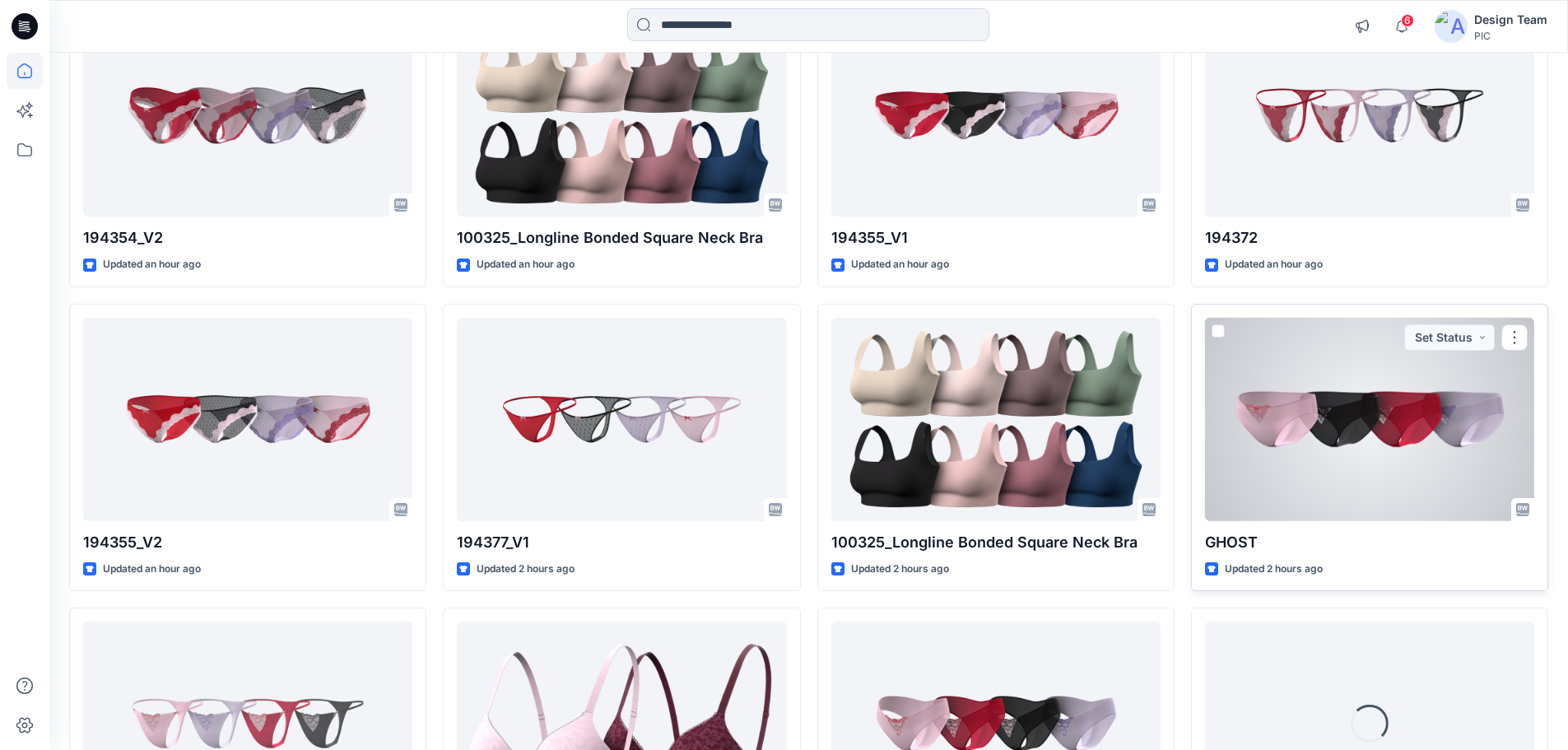
scroll to position [620, 0]
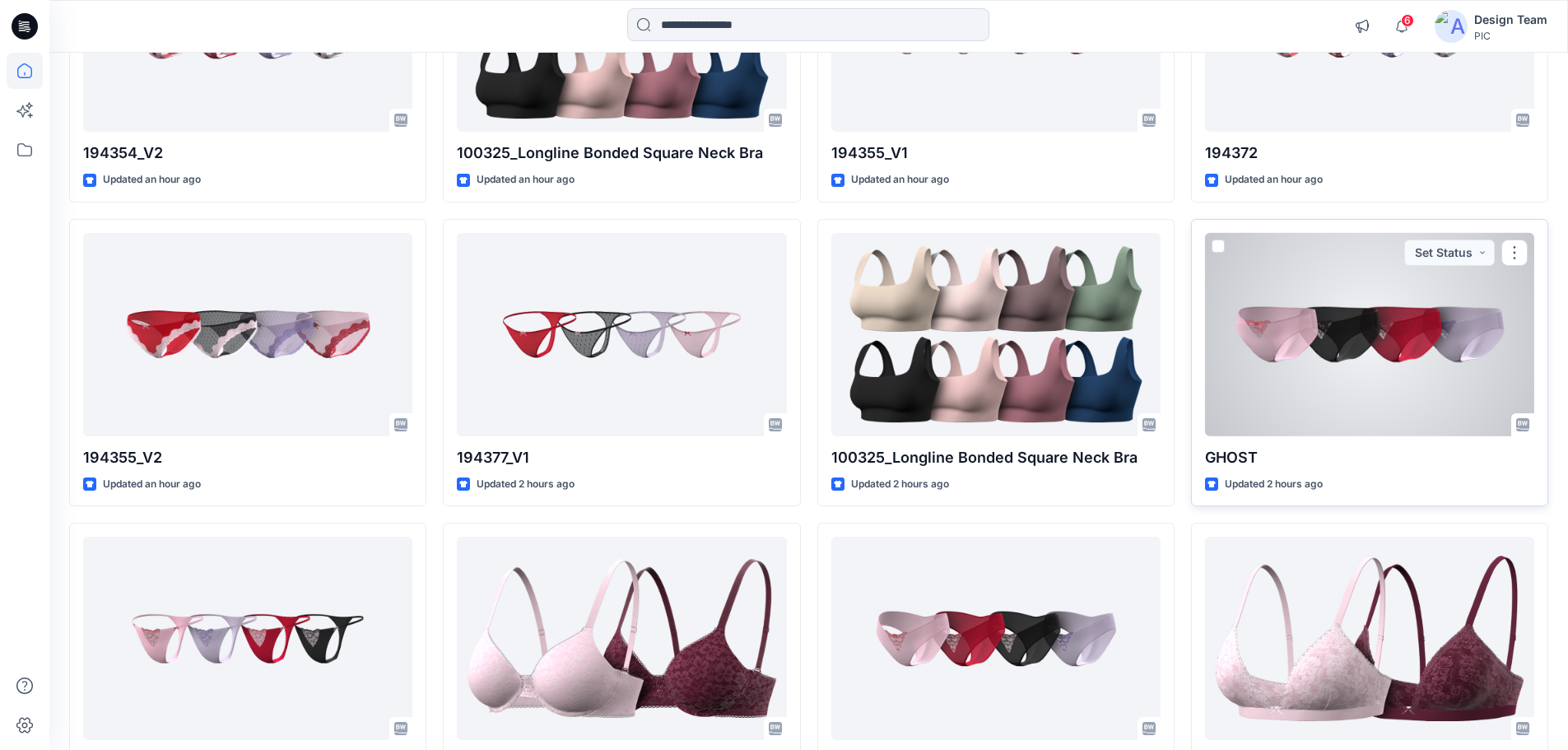
click at [1451, 333] on div at bounding box center [1369, 335] width 330 height 203
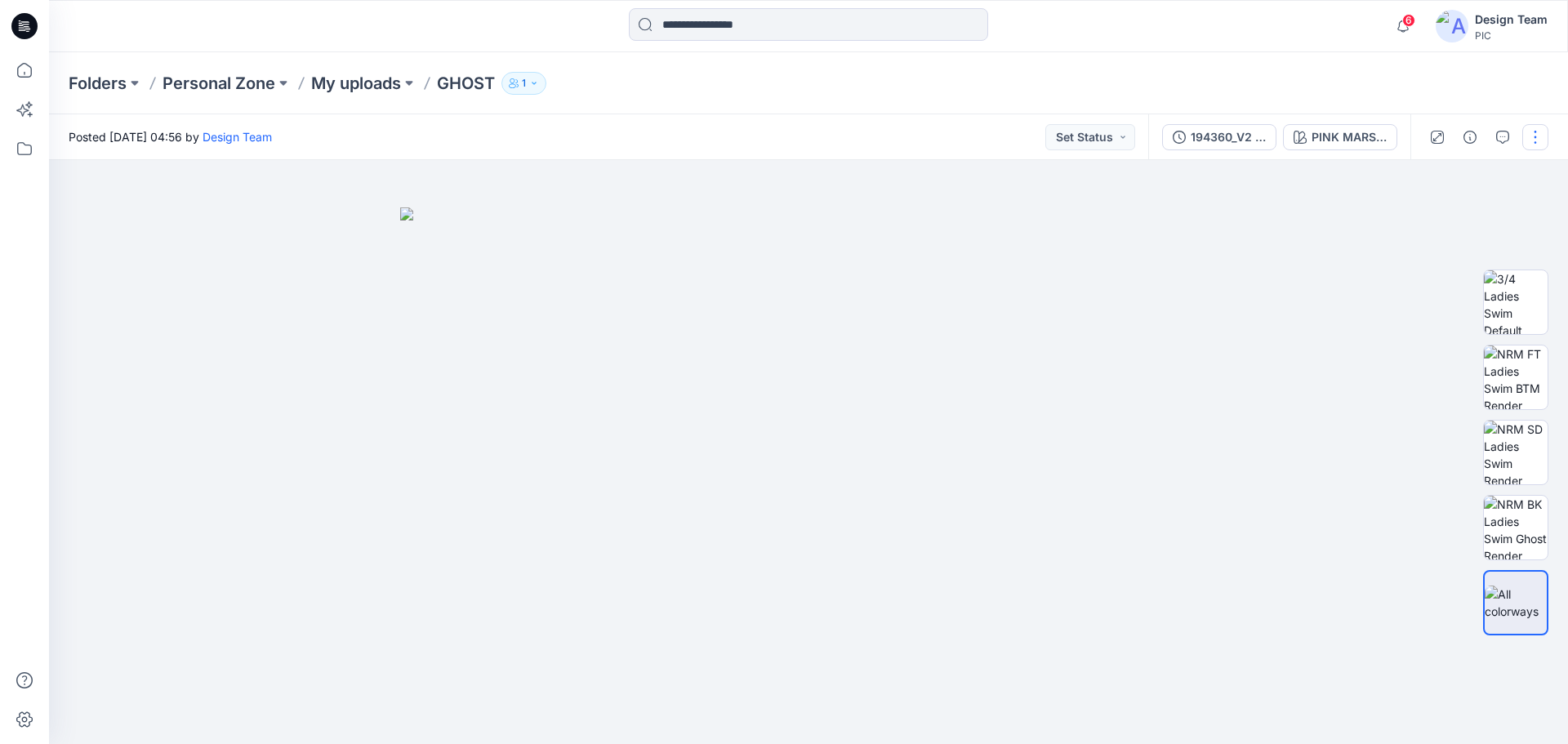
click at [1543, 134] on button "button" at bounding box center [1536, 138] width 26 height 26
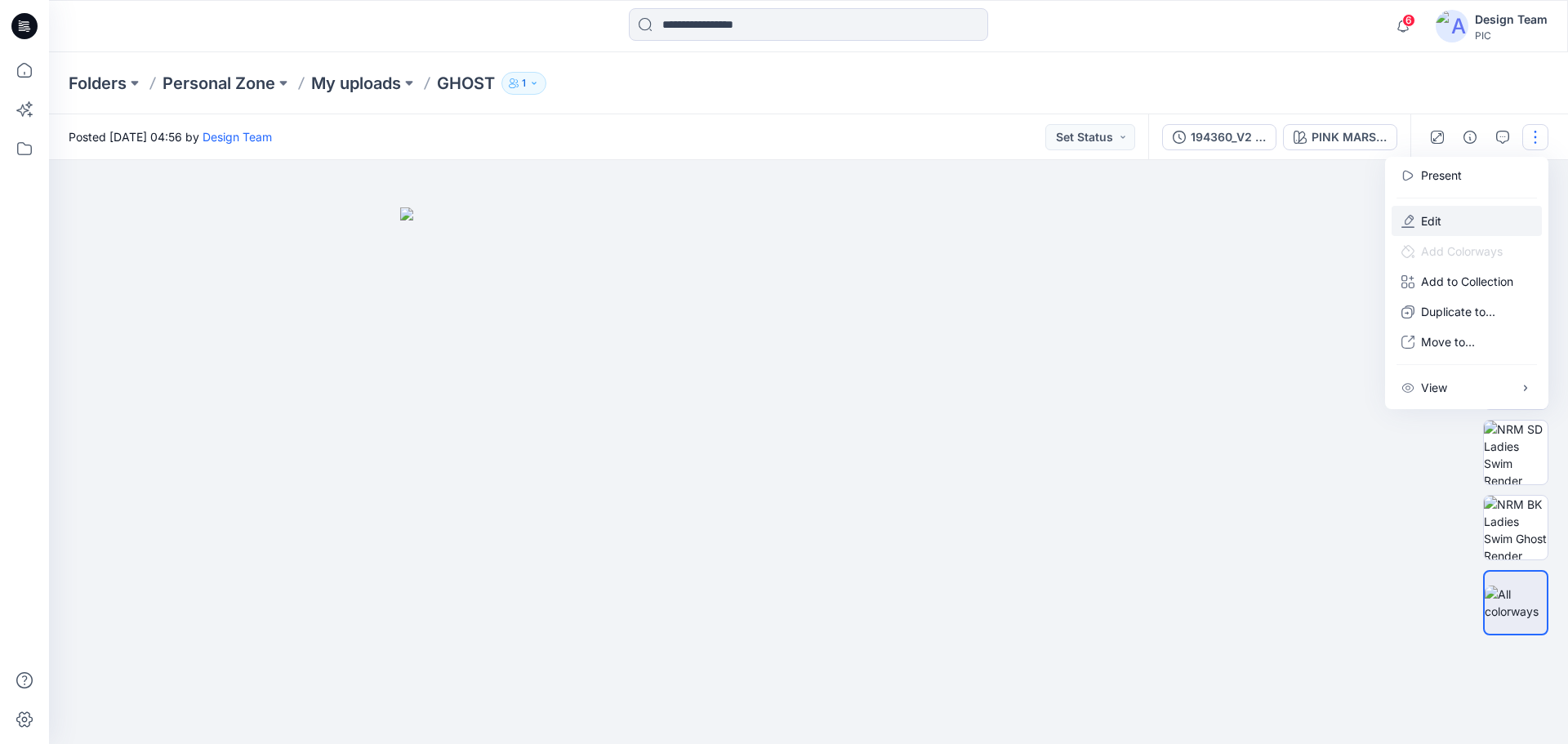
click at [1420, 217] on button "Edit" at bounding box center [1466, 221] width 150 height 30
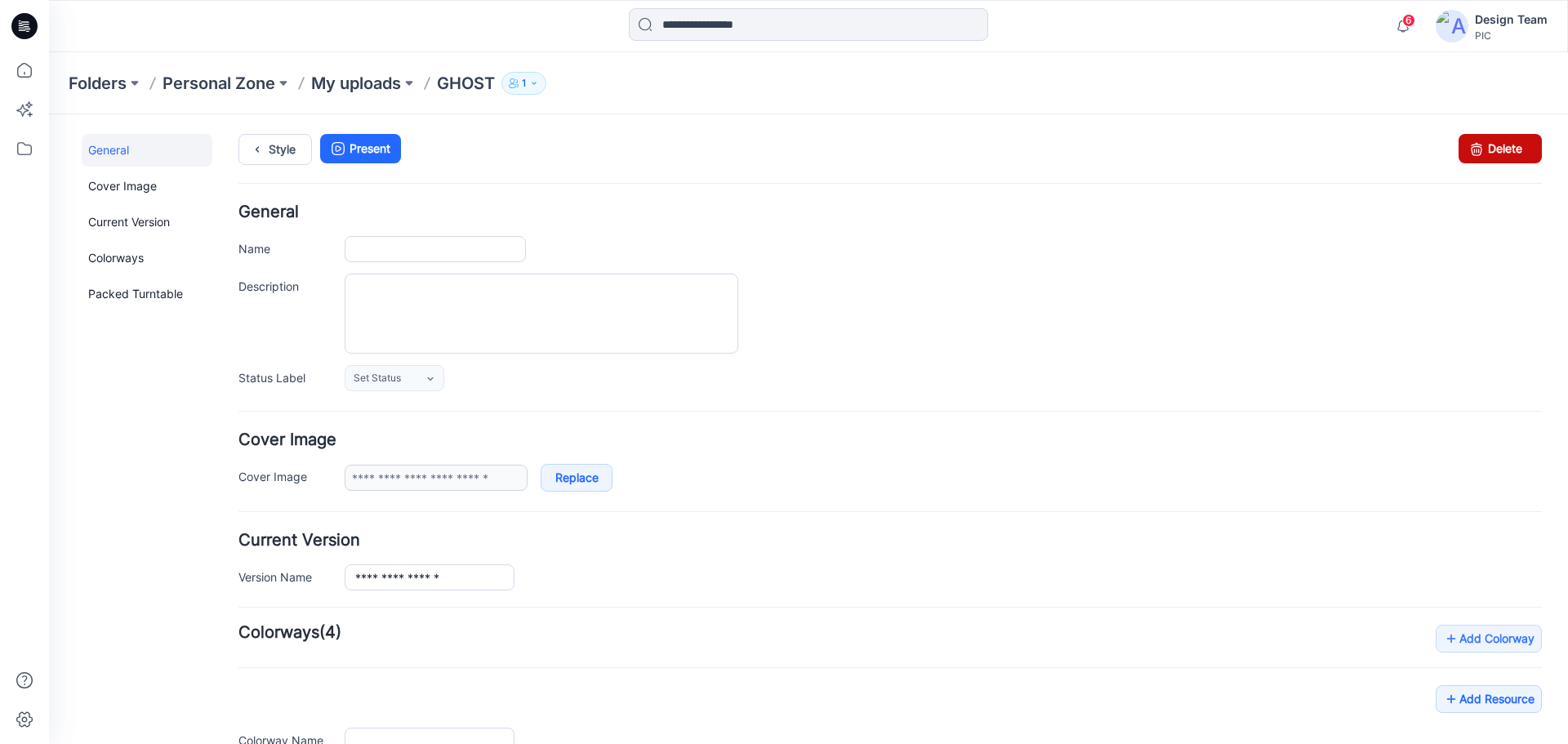
type input "*****"
type input "**********"
drag, startPoint x: 1490, startPoint y: 152, endPoint x: 910, endPoint y: 167, distance: 580.2
click at [1490, 152] on link "Delete" at bounding box center [1500, 149] width 83 height 30
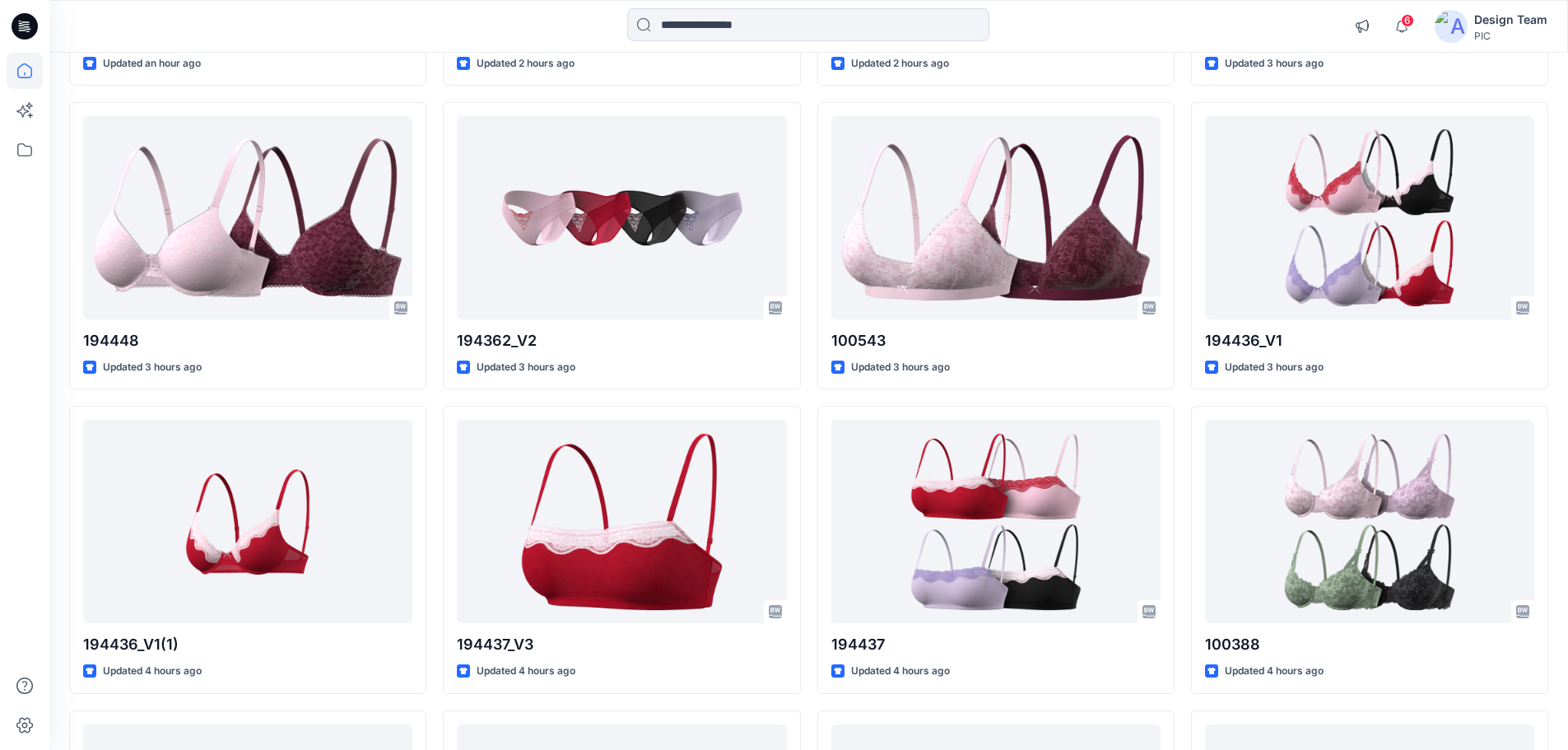
scroll to position [1038, 0]
